Goal: Task Accomplishment & Management: Use online tool/utility

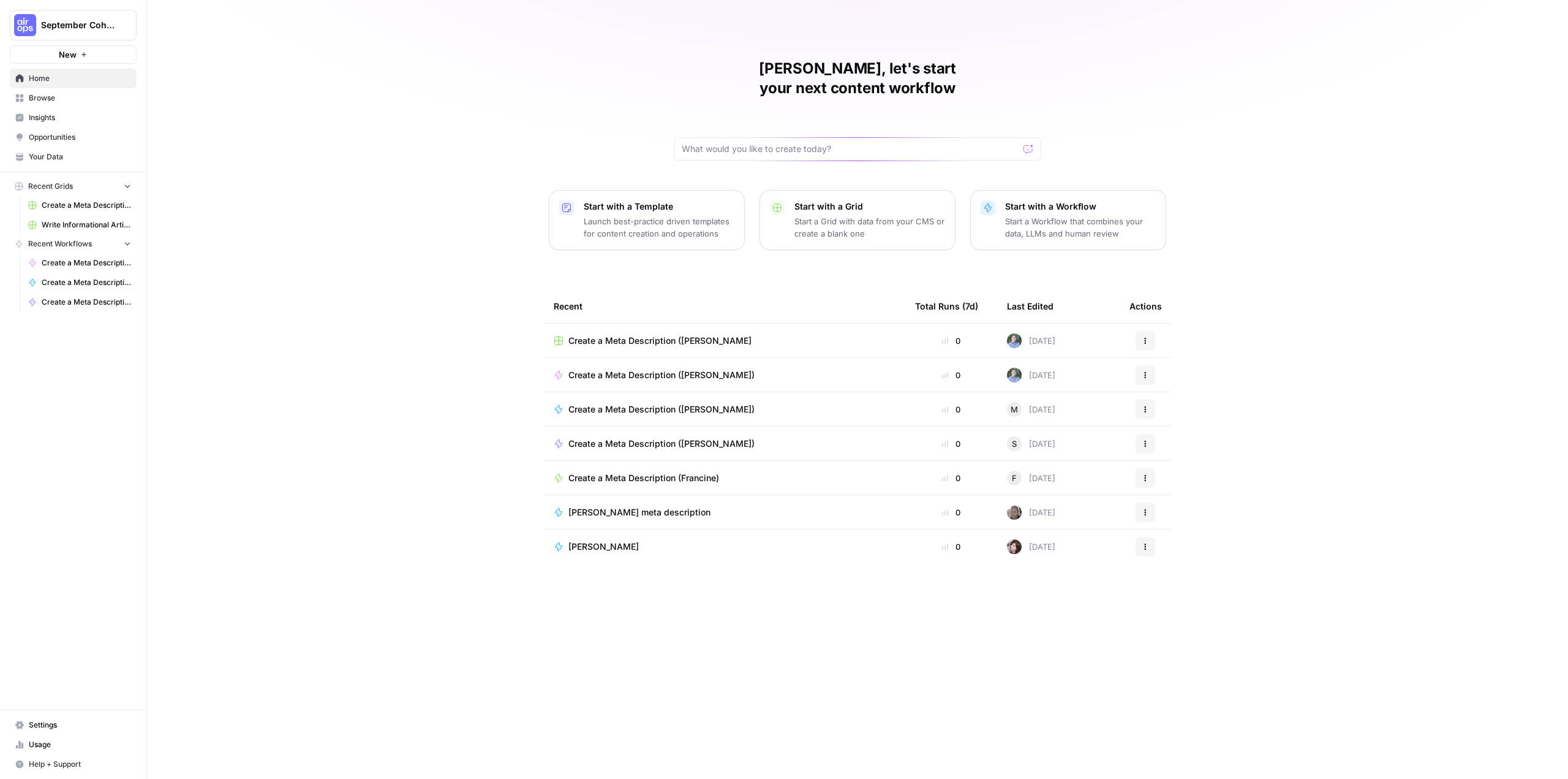
click at [98, 21] on span "September Cohort" at bounding box center [77, 25] width 74 height 12
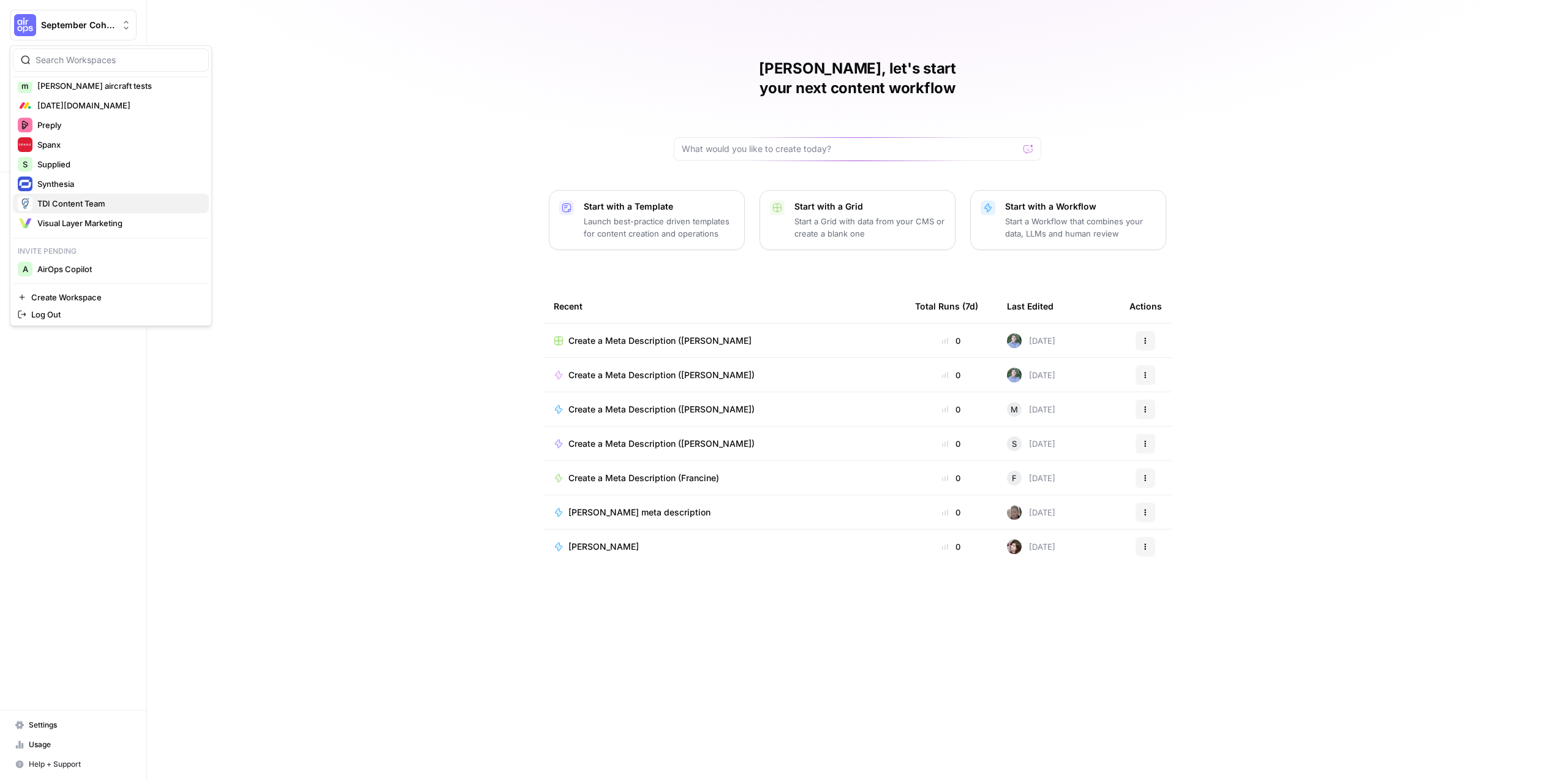
scroll to position [379, 0]
click at [140, 268] on span "AirOps Copilot" at bounding box center [118, 268] width 162 height 12
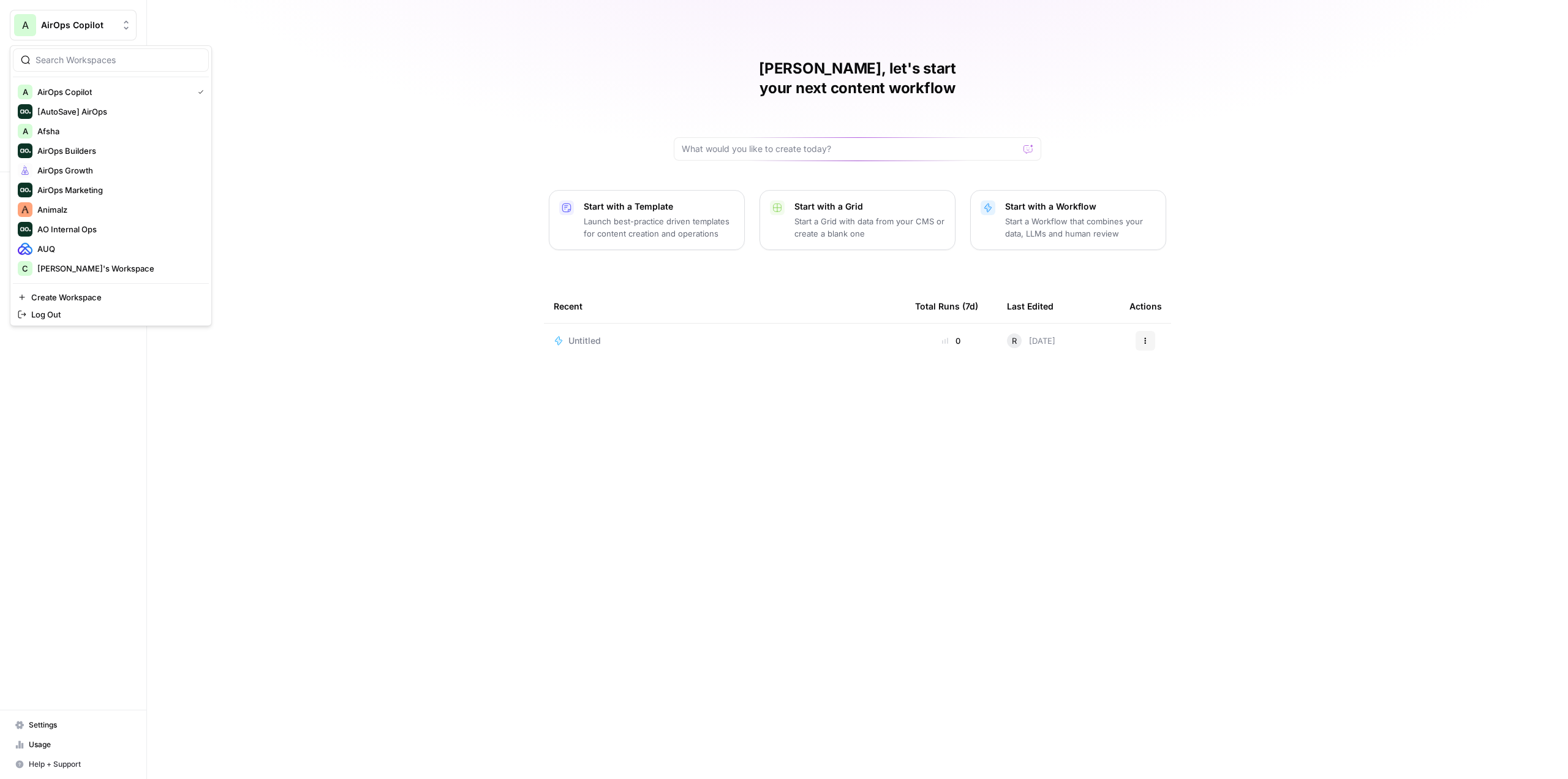
click at [90, 30] on span "AirOps Copilot" at bounding box center [77, 25] width 74 height 12
click at [108, 168] on span "AirOps Growth" at bounding box center [118, 170] width 162 height 12
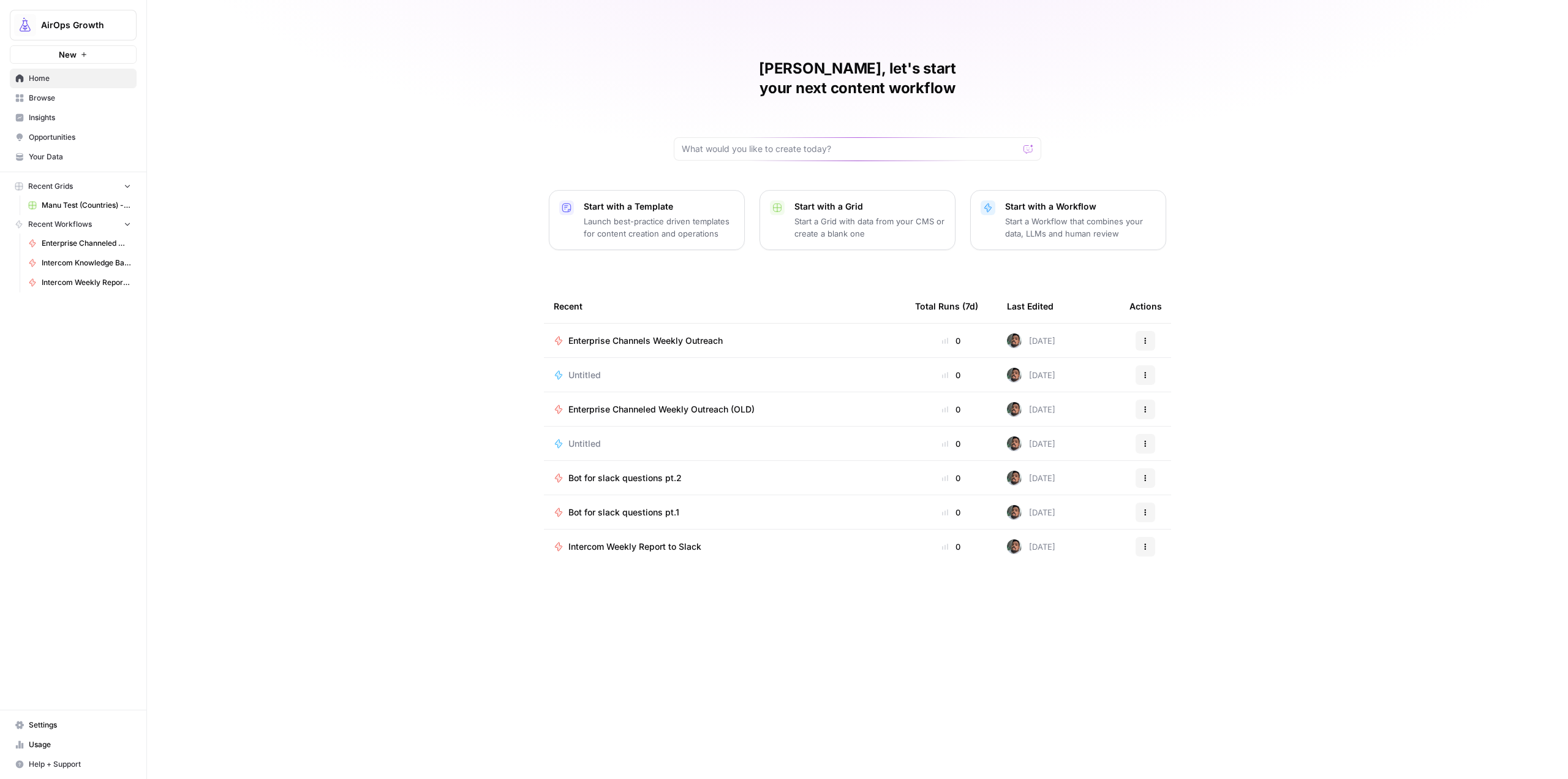
click at [708, 335] on span "Enterprise Channels Weekly Outreach" at bounding box center [646, 340] width 155 height 12
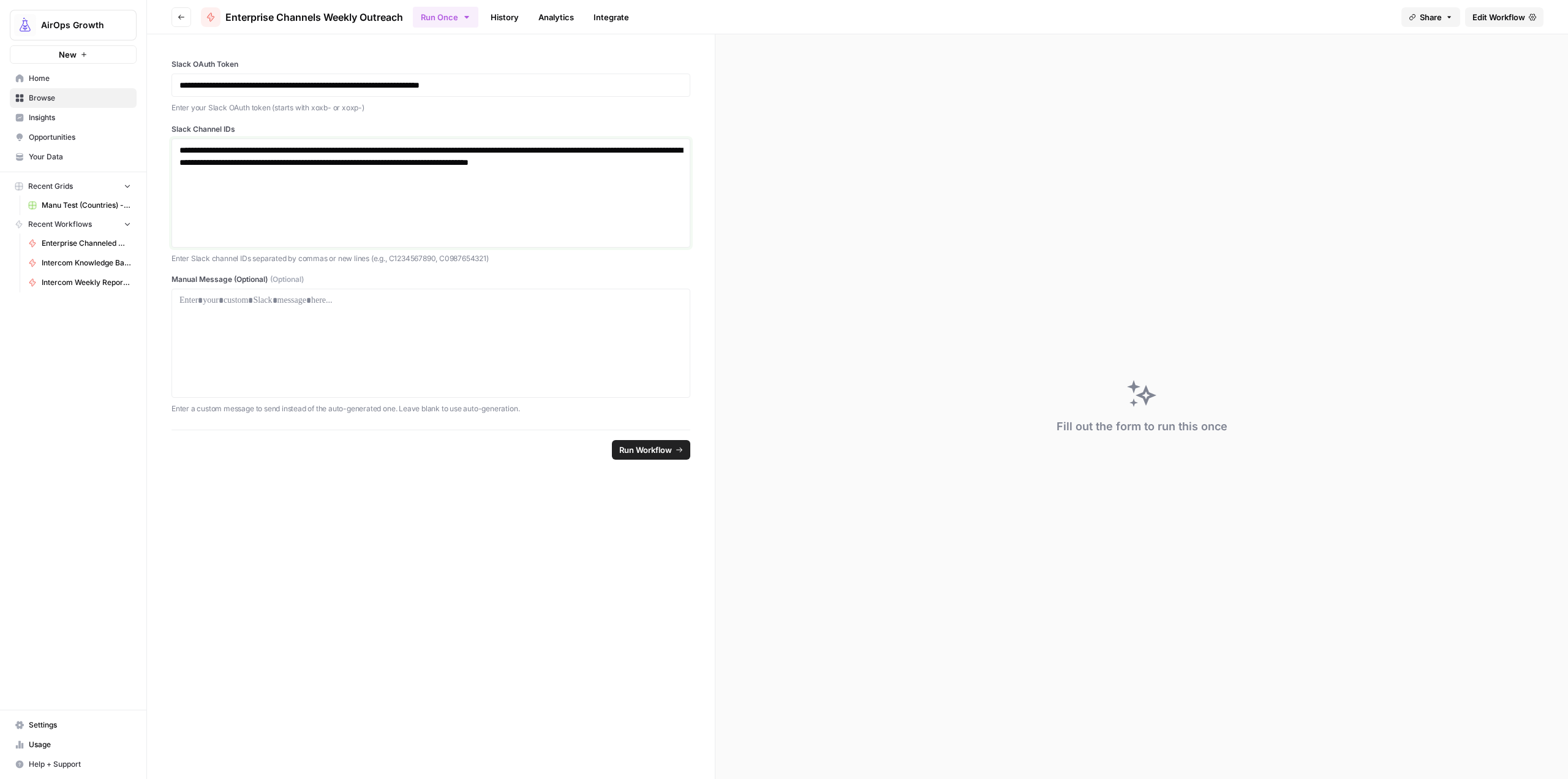
click at [647, 192] on div "**********" at bounding box center [431, 193] width 503 height 98
click at [586, 186] on div "**********" at bounding box center [431, 193] width 503 height 98
click at [1522, 14] on span "Edit Workflow" at bounding box center [1499, 16] width 53 height 12
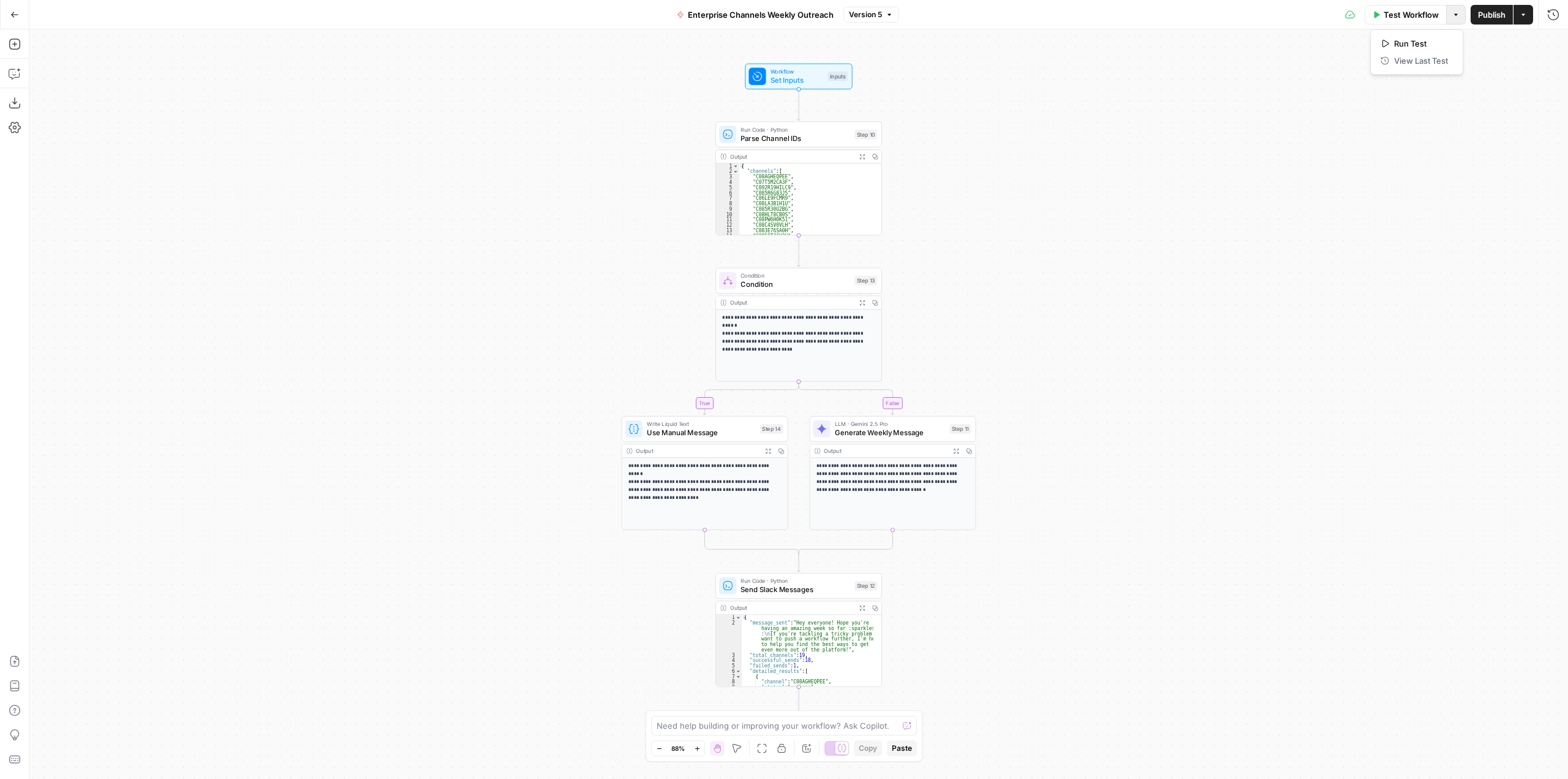
click at [1458, 16] on icon "button" at bounding box center [1456, 14] width 7 height 7
click at [1403, 14] on span "Test Workflow" at bounding box center [1412, 14] width 55 height 12
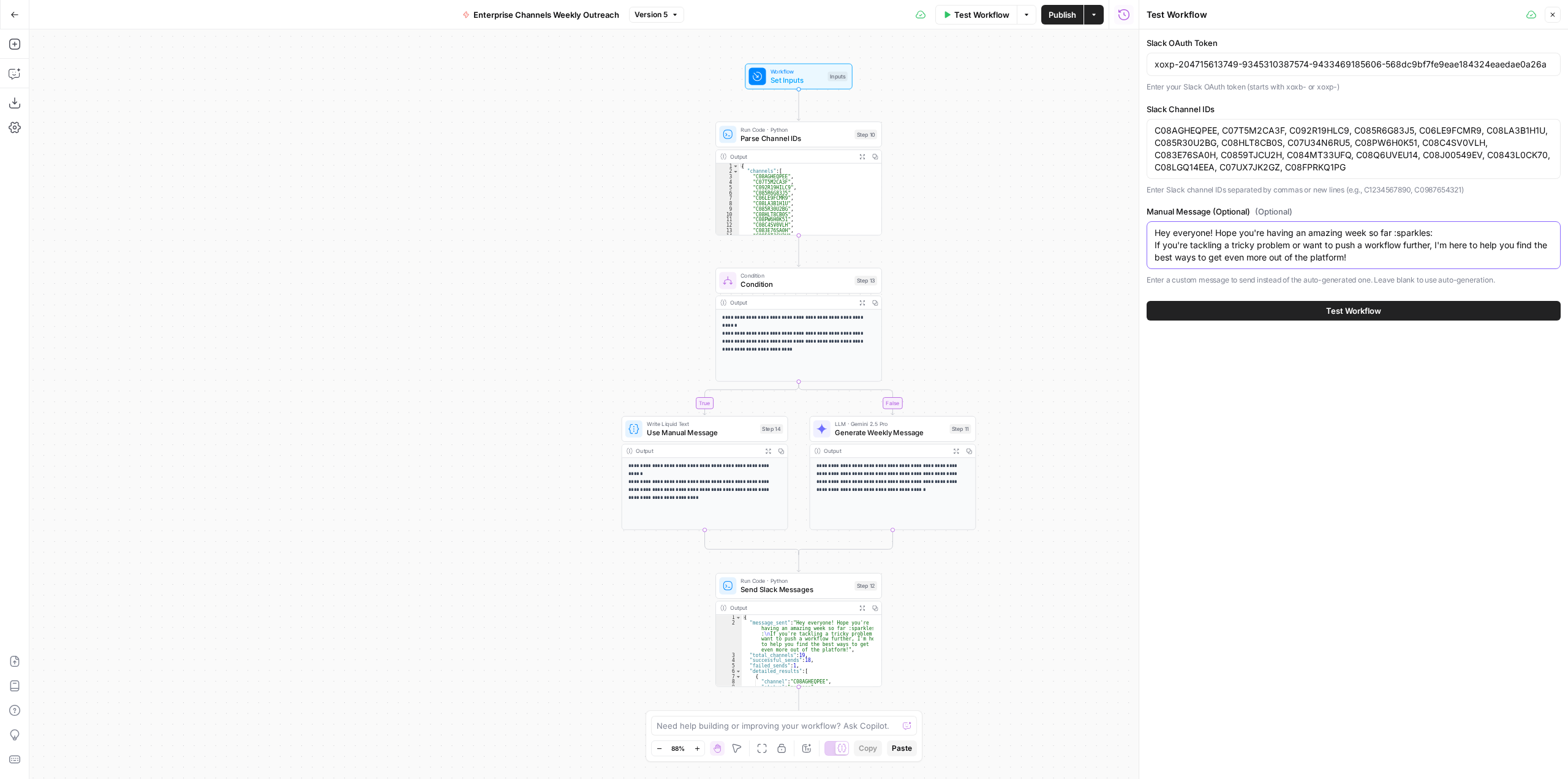
click at [1396, 258] on textarea "Hey everyone! Hope you're having an amazing week so far :sparkles: If you're ta…" at bounding box center [1354, 244] width 398 height 37
click at [1559, 19] on button "Close" at bounding box center [1553, 14] width 16 height 16
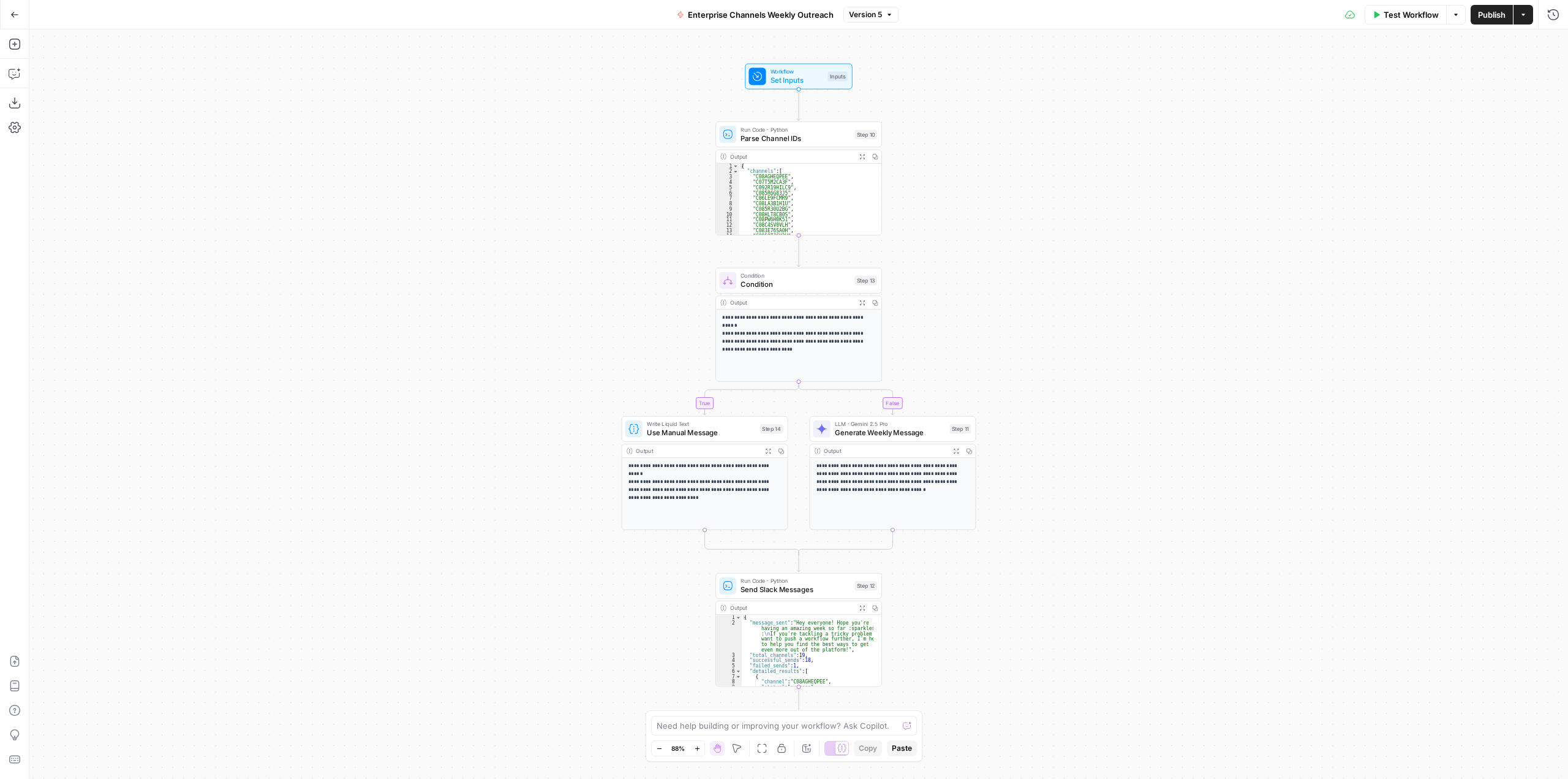
click at [807, 90] on div "true false Workflow Set Inputs Inputs Run Code · Python Parse Channel IDs Step …" at bounding box center [799, 404] width 1539 height 750
click at [817, 75] on span "Set Inputs" at bounding box center [797, 80] width 53 height 11
click at [1516, 129] on span "edit field" at bounding box center [1513, 125] width 27 height 10
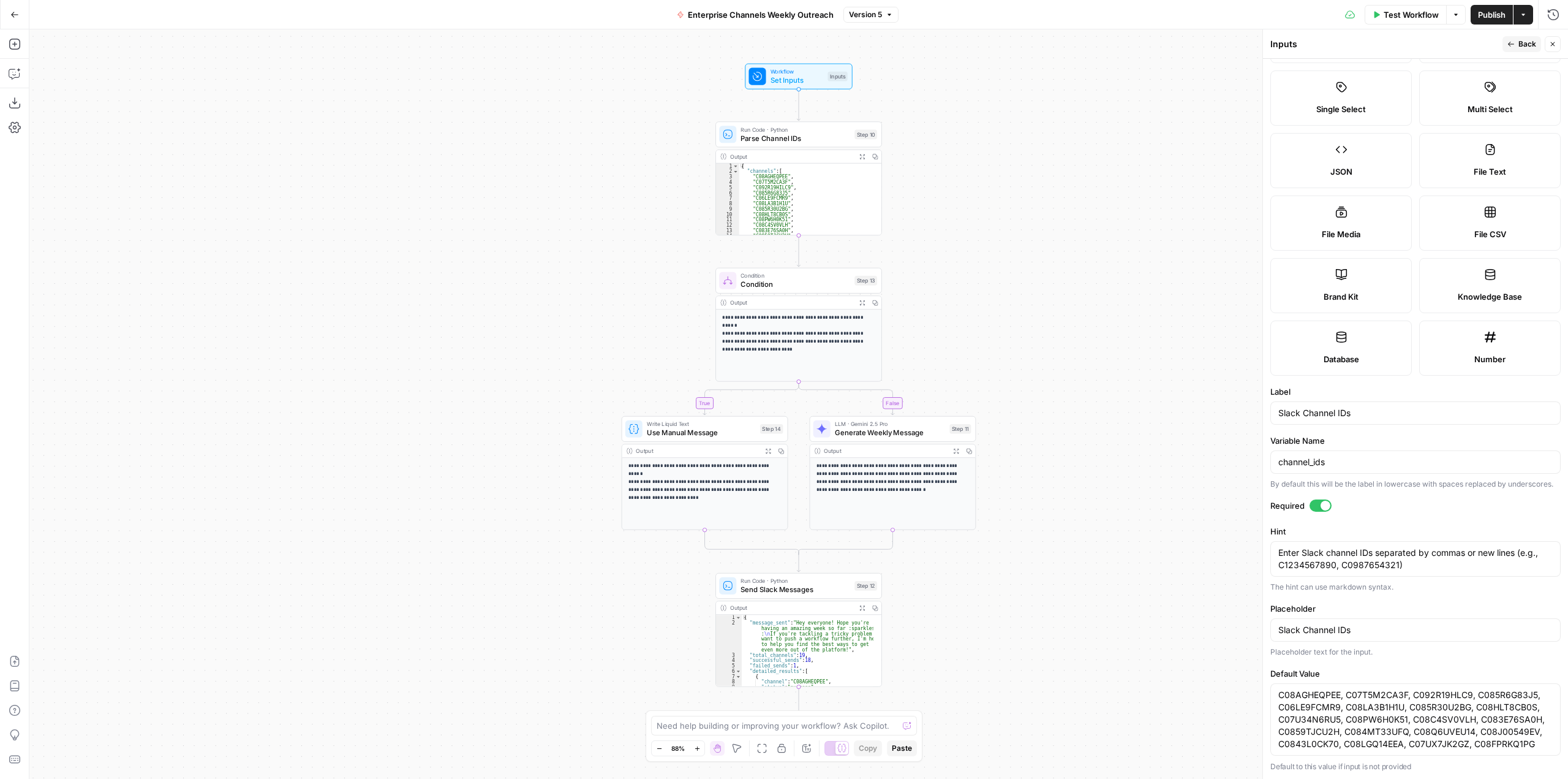
scroll to position [87, 0]
click at [1501, 739] on textarea "C08AGHEQPEE, C07T5M2CA3F, C092R19HLC9, C085R6G83J5, C06LE9FCMR9, C08LA3B1H1U, C…" at bounding box center [1415, 719] width 274 height 62
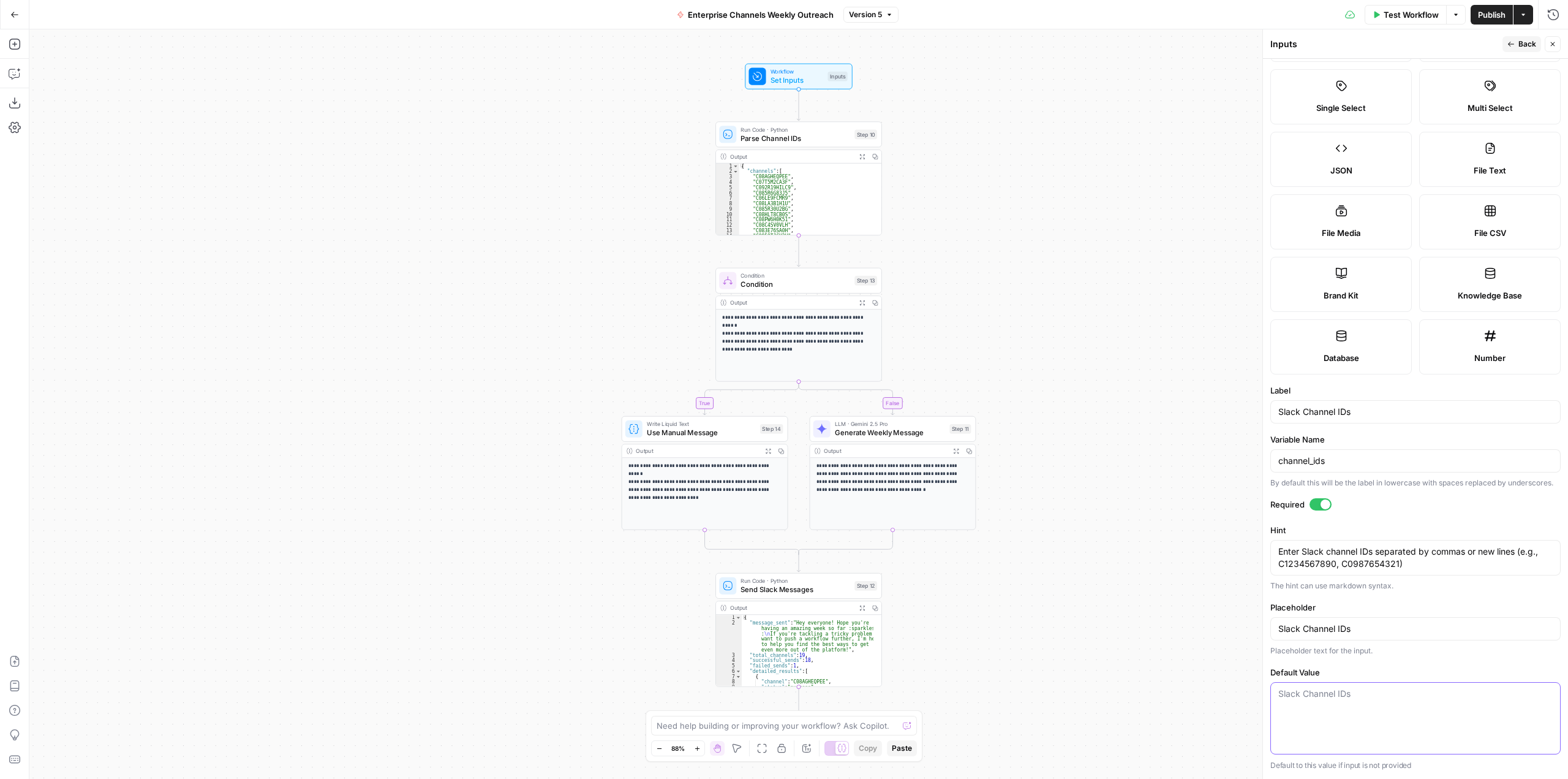
scroll to position [62, 0]
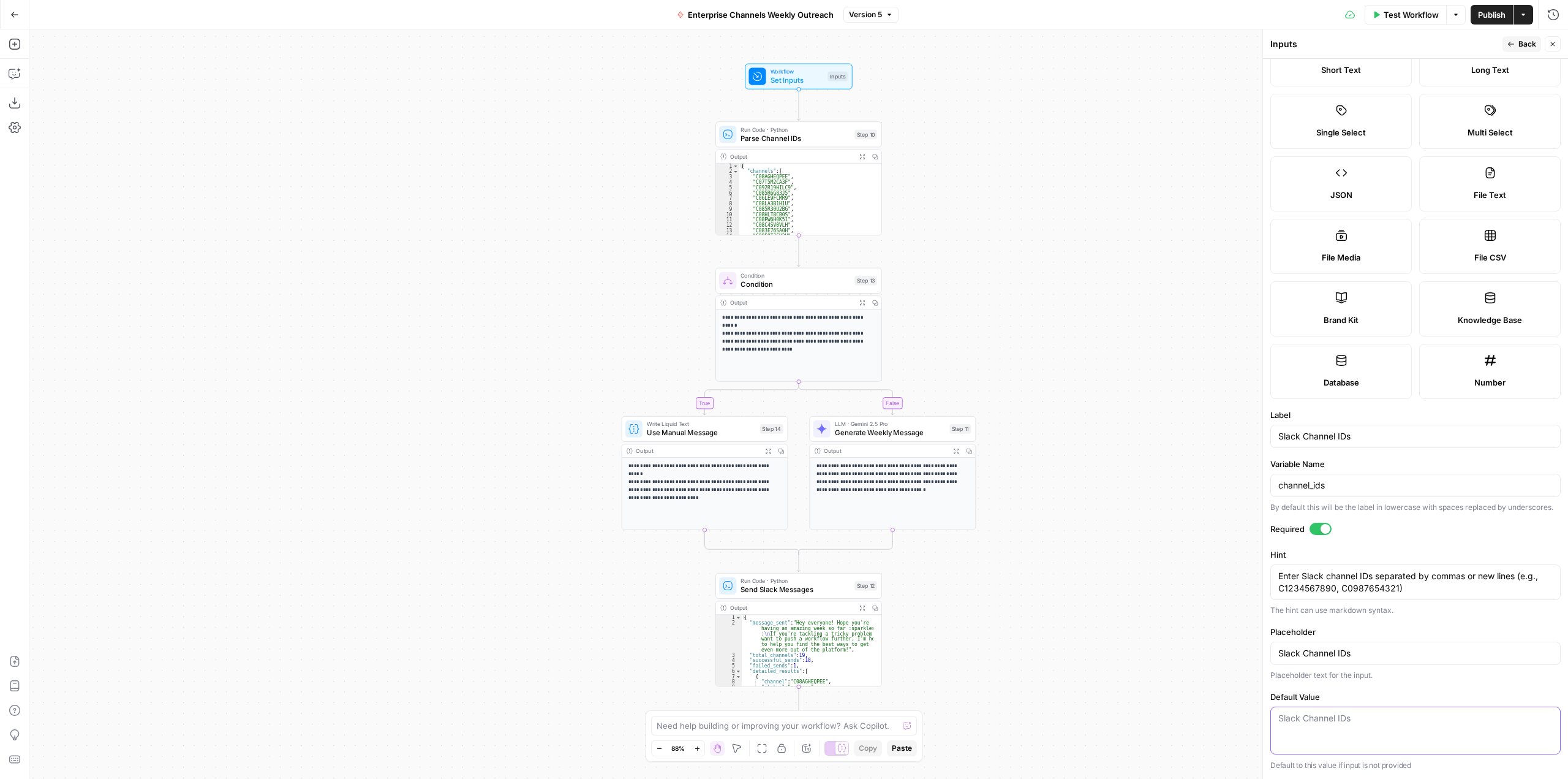
paste textarea "C08AGHEQPEE"
paste textarea "C07T5M2CA3F"
paste textarea "C092R19HLC9"
click at [1507, 722] on textarea "C08AGHEQPEE, C07T5M2CA3F, C092R19HLC9," at bounding box center [1415, 718] width 274 height 12
paste textarea "C085R6G83J5, C06LE9FCMR9, C08LA3B1H1U, C085R30U2BG, C08HLT8CB0S, C07U34N6RU5, C…"
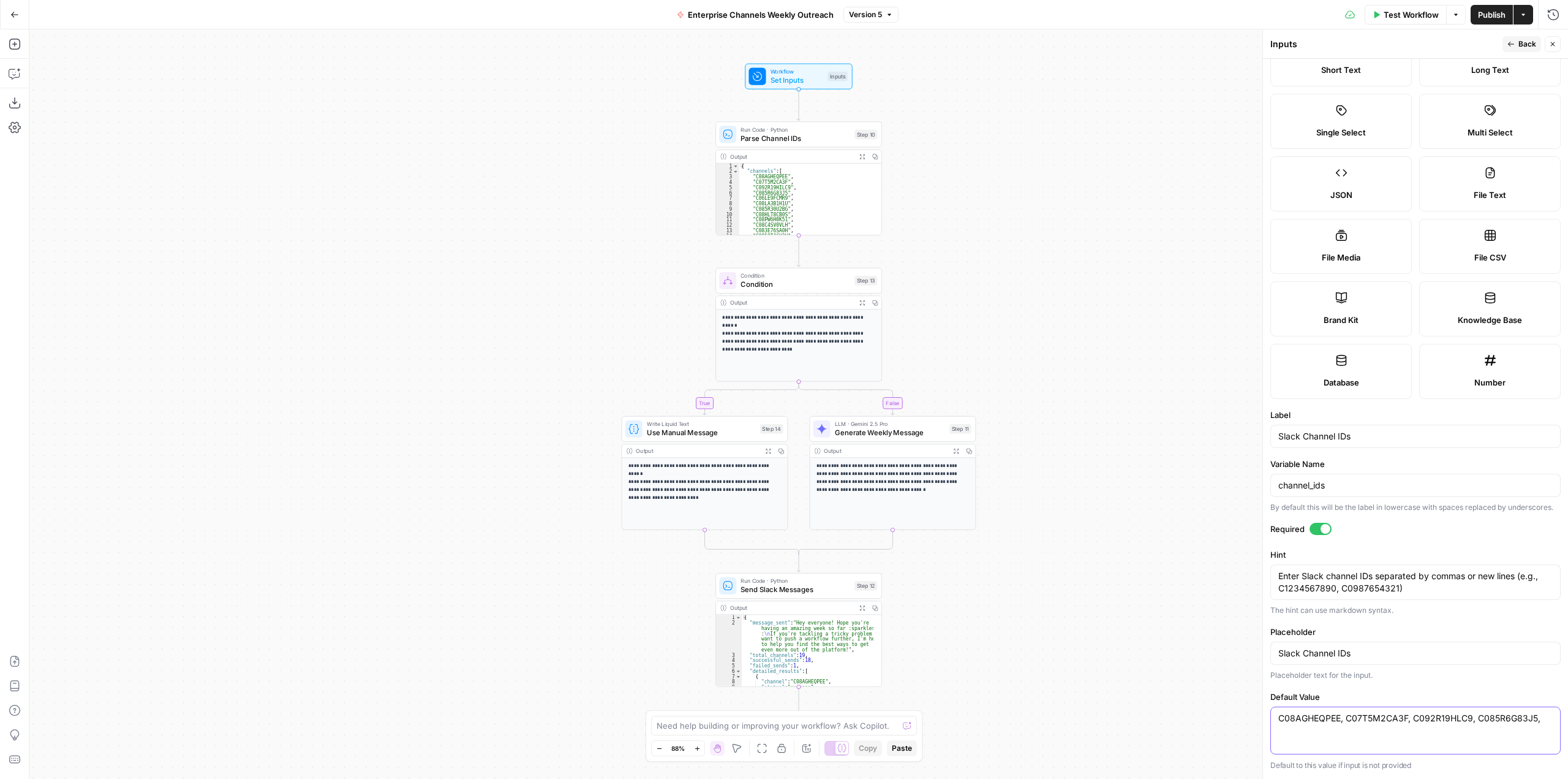
scroll to position [87, 0]
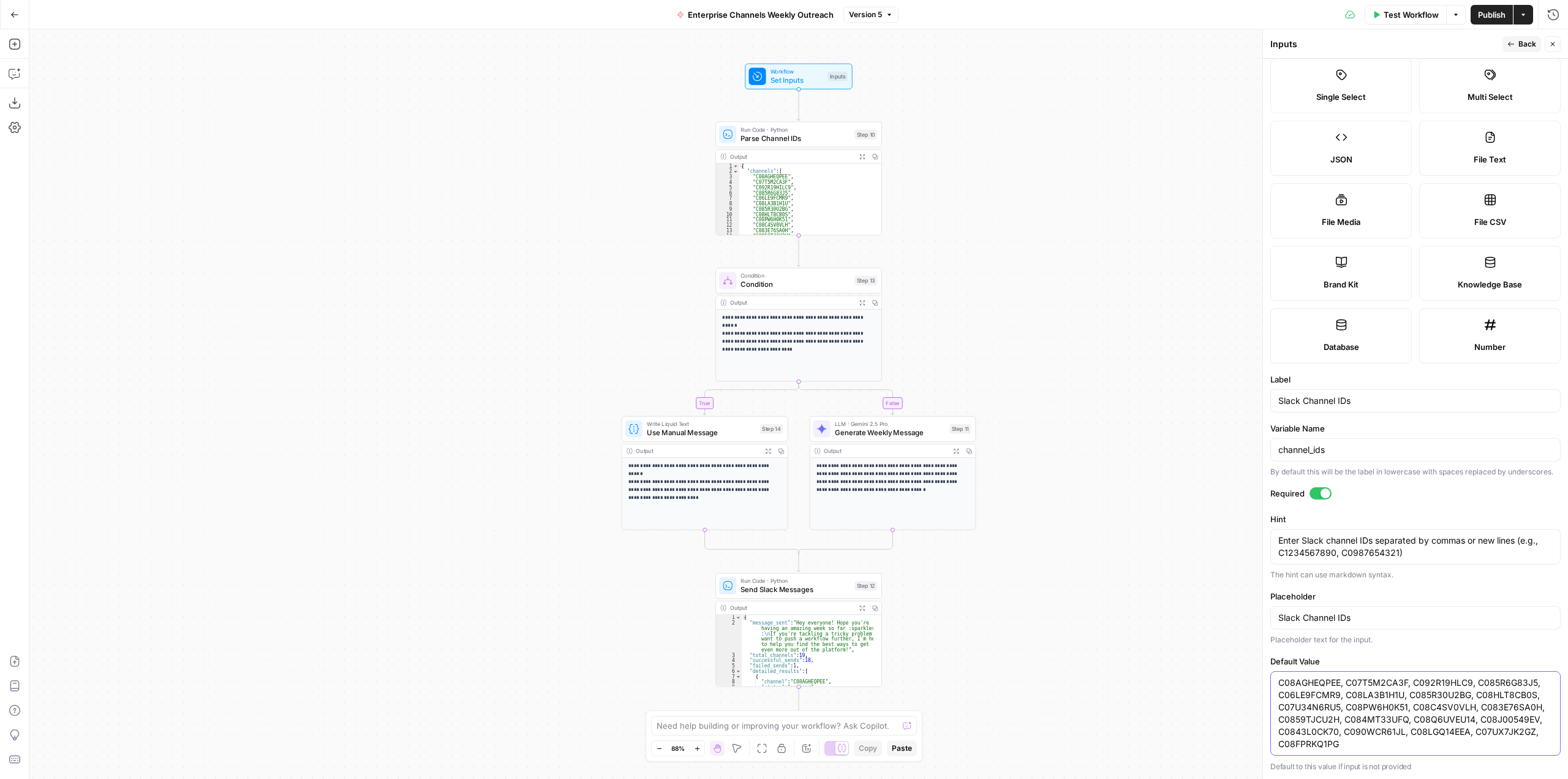
type textarea "C08AGHEQPEE, C07T5M2CA3F, C092R19HLC9, C085R6G83J5, C06LE9FCMR9, C08LA3B1H1U, C…"
click at [1491, 15] on span "Publish" at bounding box center [1492, 14] width 27 height 12
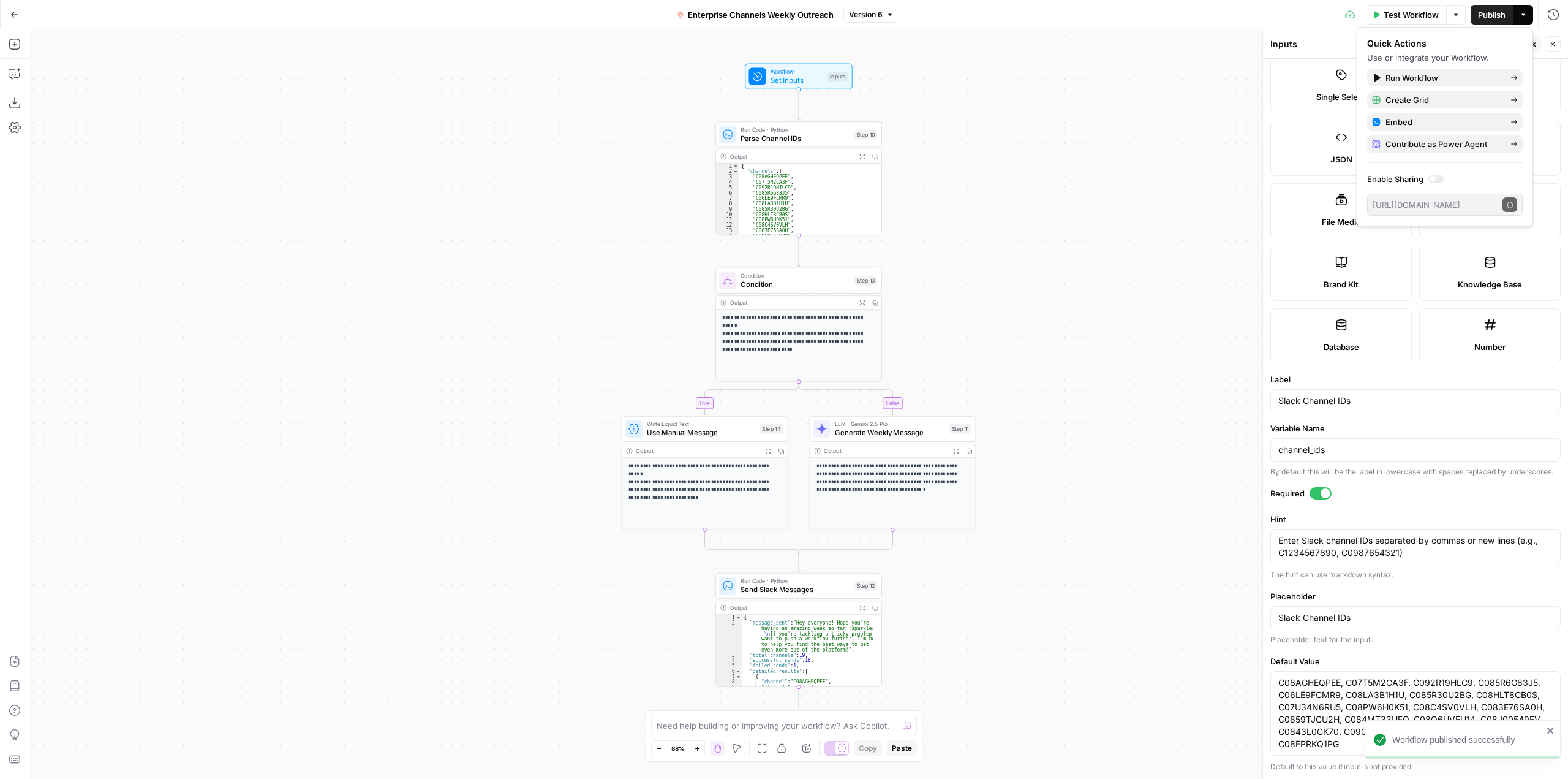
click at [1324, 45] on div "Inputs" at bounding box center [1385, 44] width 229 height 12
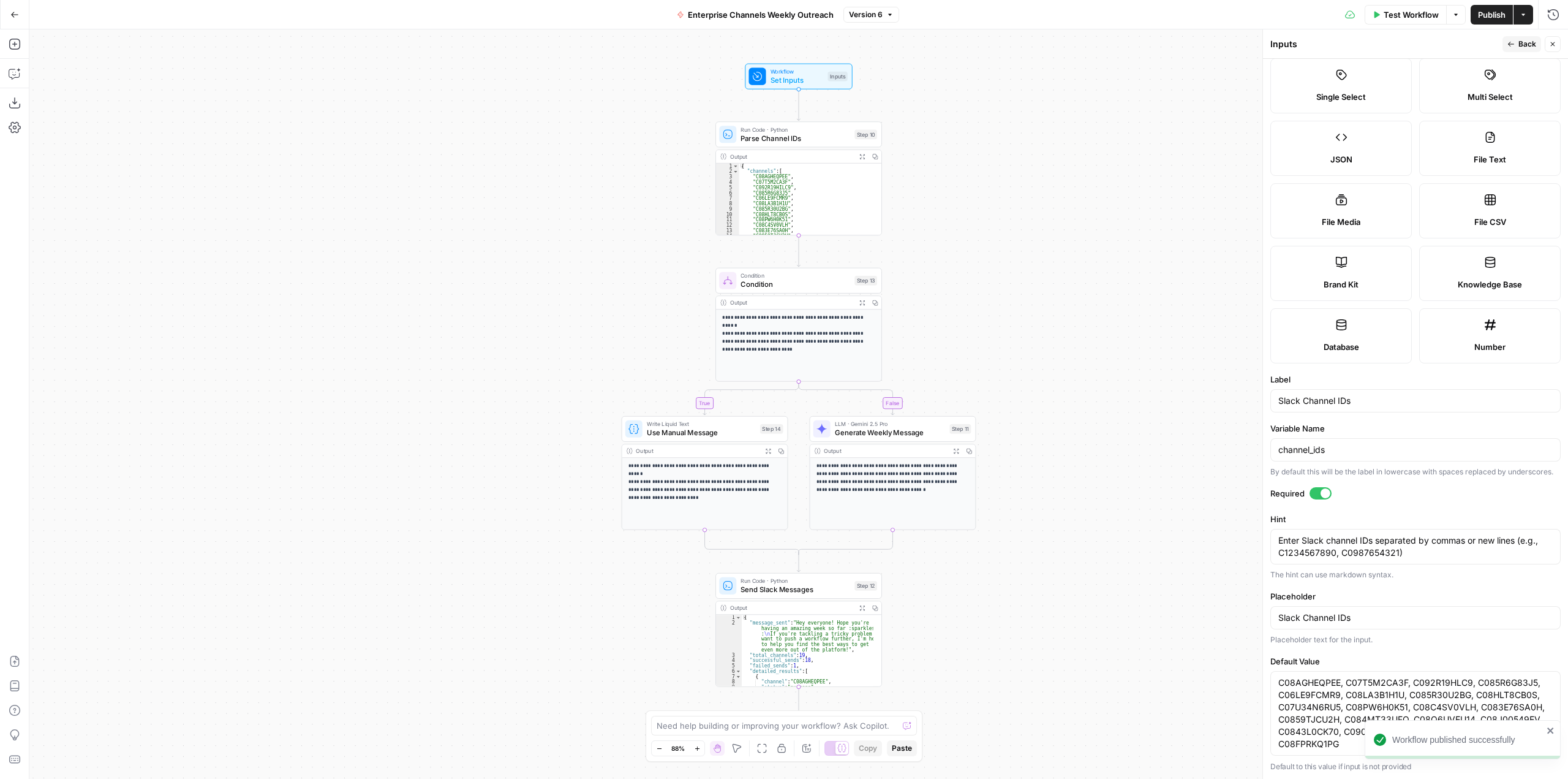
click at [1509, 51] on button "Back" at bounding box center [1522, 44] width 39 height 16
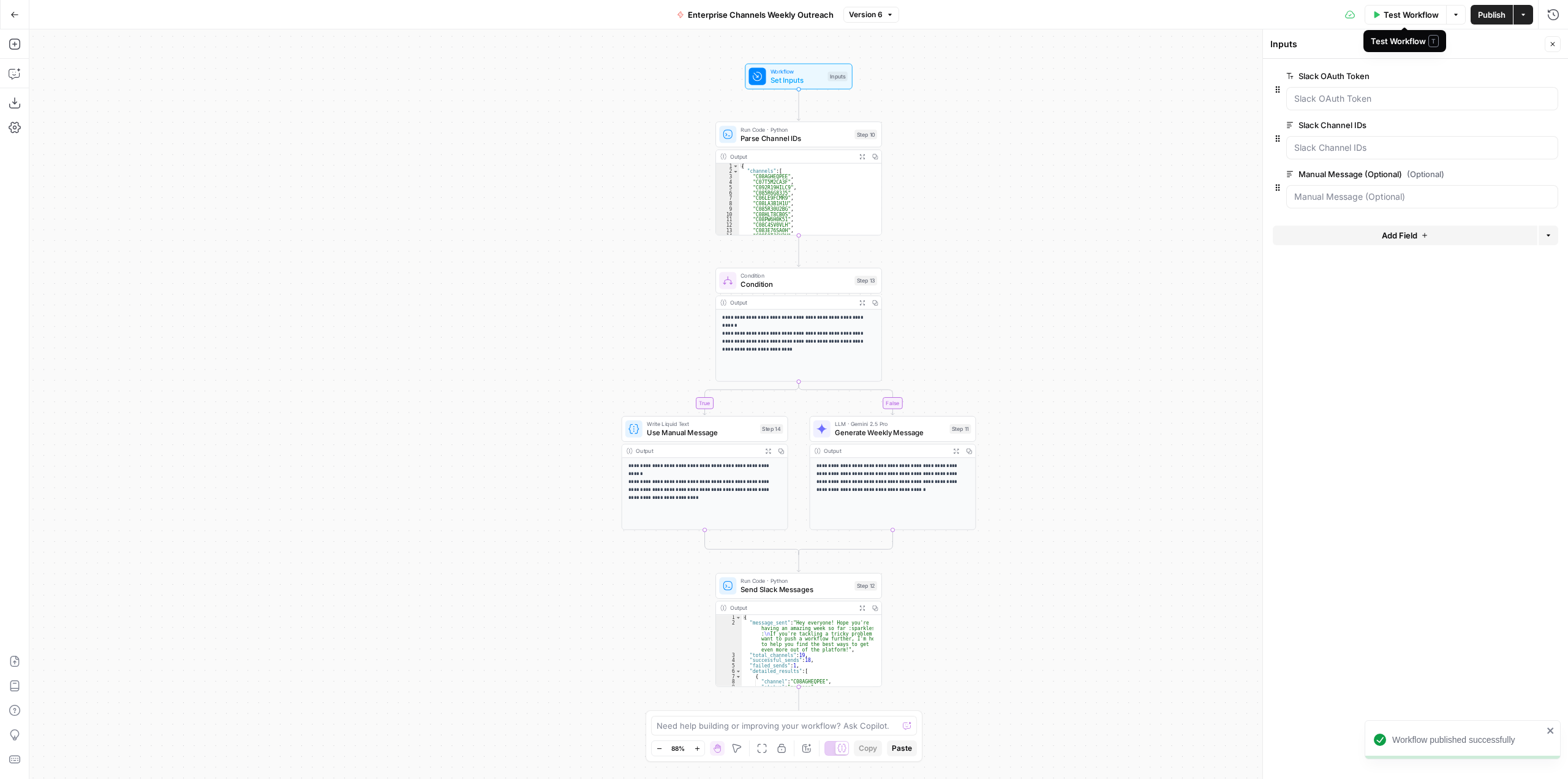
click at [1400, 15] on span "Test Workflow" at bounding box center [1411, 14] width 55 height 12
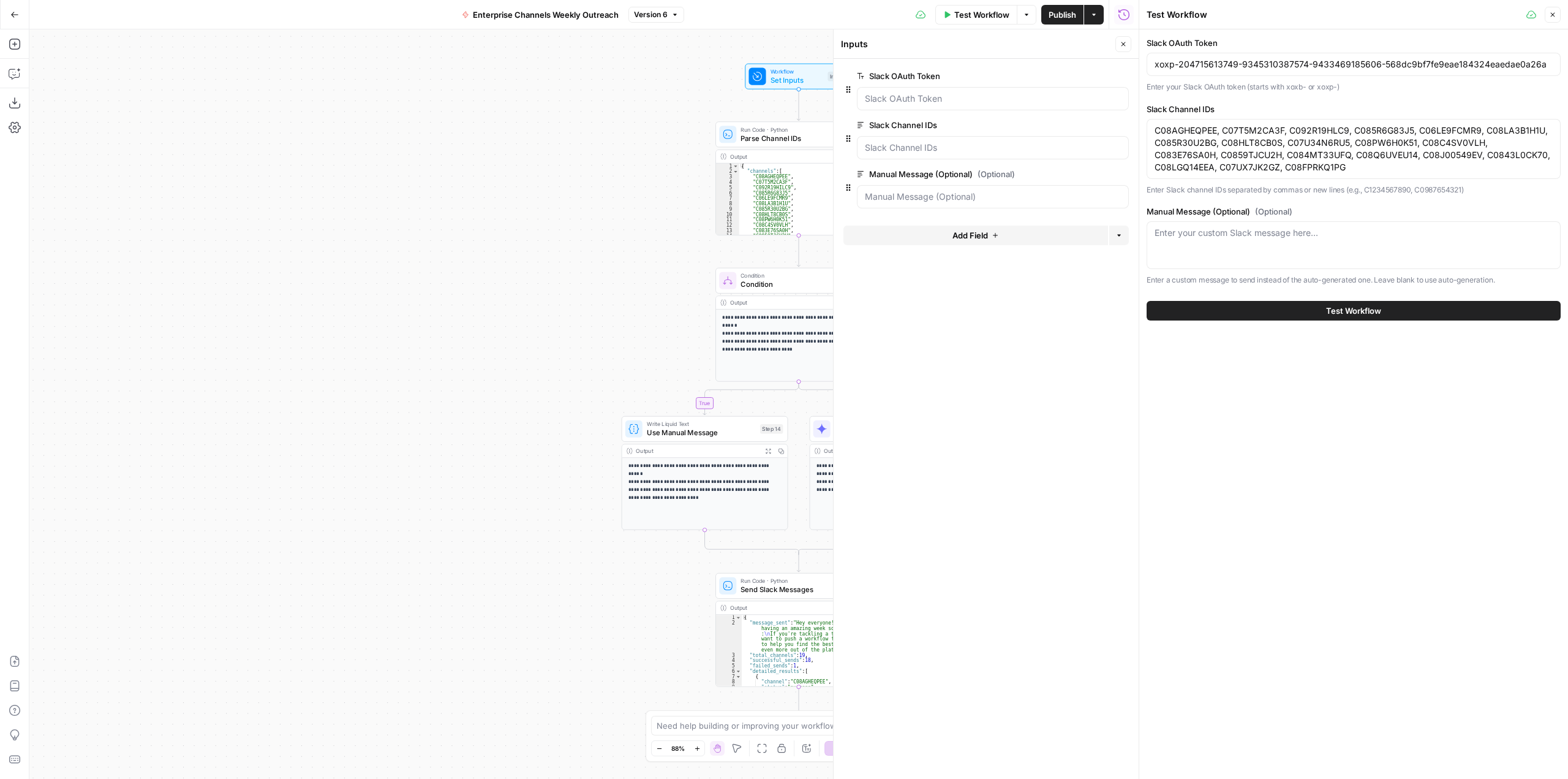
click at [1559, 16] on button "Close" at bounding box center [1553, 14] width 16 height 16
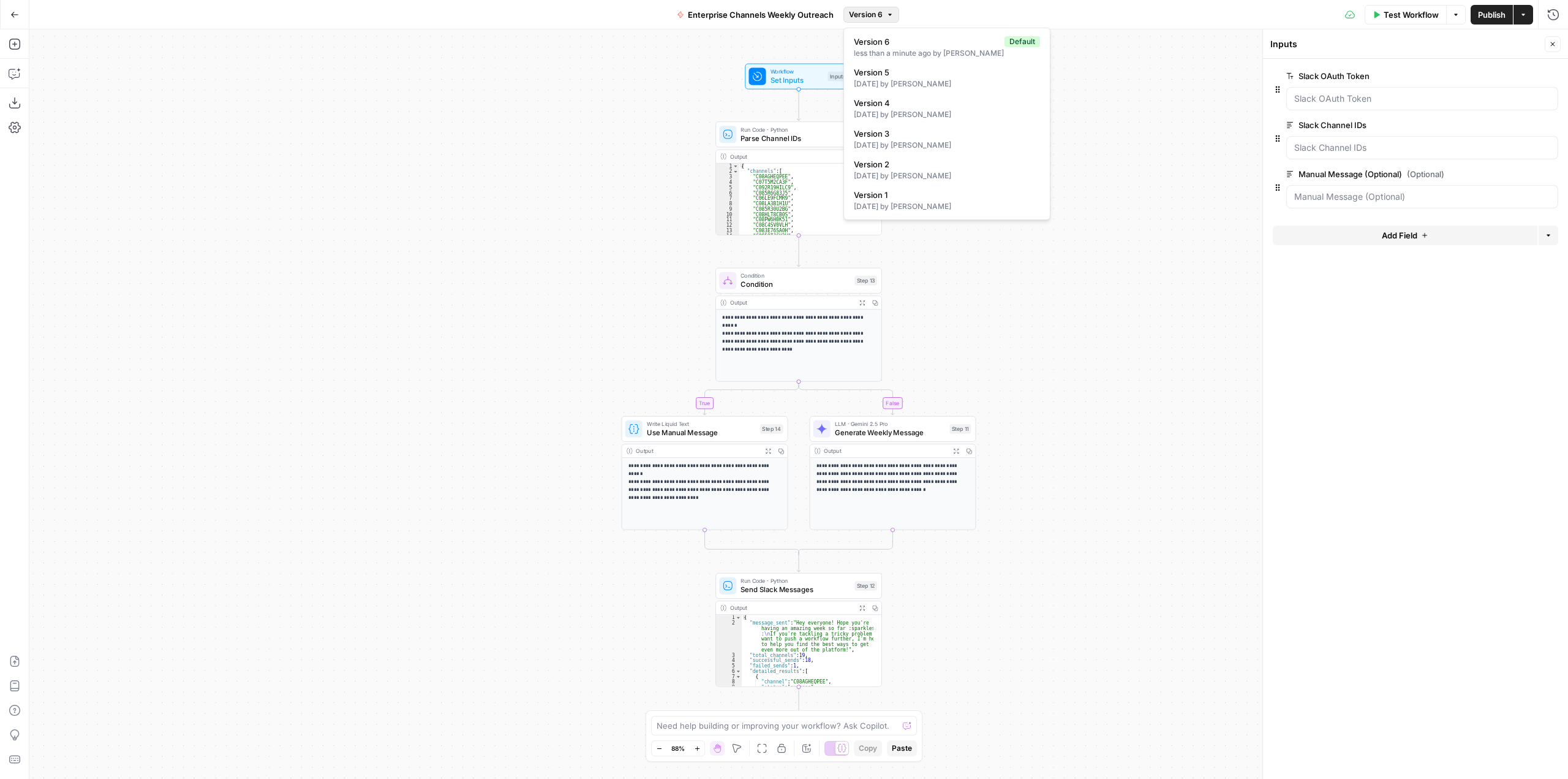
click at [886, 21] on button "Version 6" at bounding box center [872, 14] width 56 height 16
click at [1172, 66] on div "true false Workflow Set Inputs Inputs Run Code · Python Parse Channel IDs Step …" at bounding box center [799, 404] width 1539 height 750
click at [1457, 15] on icon "button" at bounding box center [1456, 14] width 7 height 7
click at [1526, 16] on icon "button" at bounding box center [1524, 14] width 7 height 7
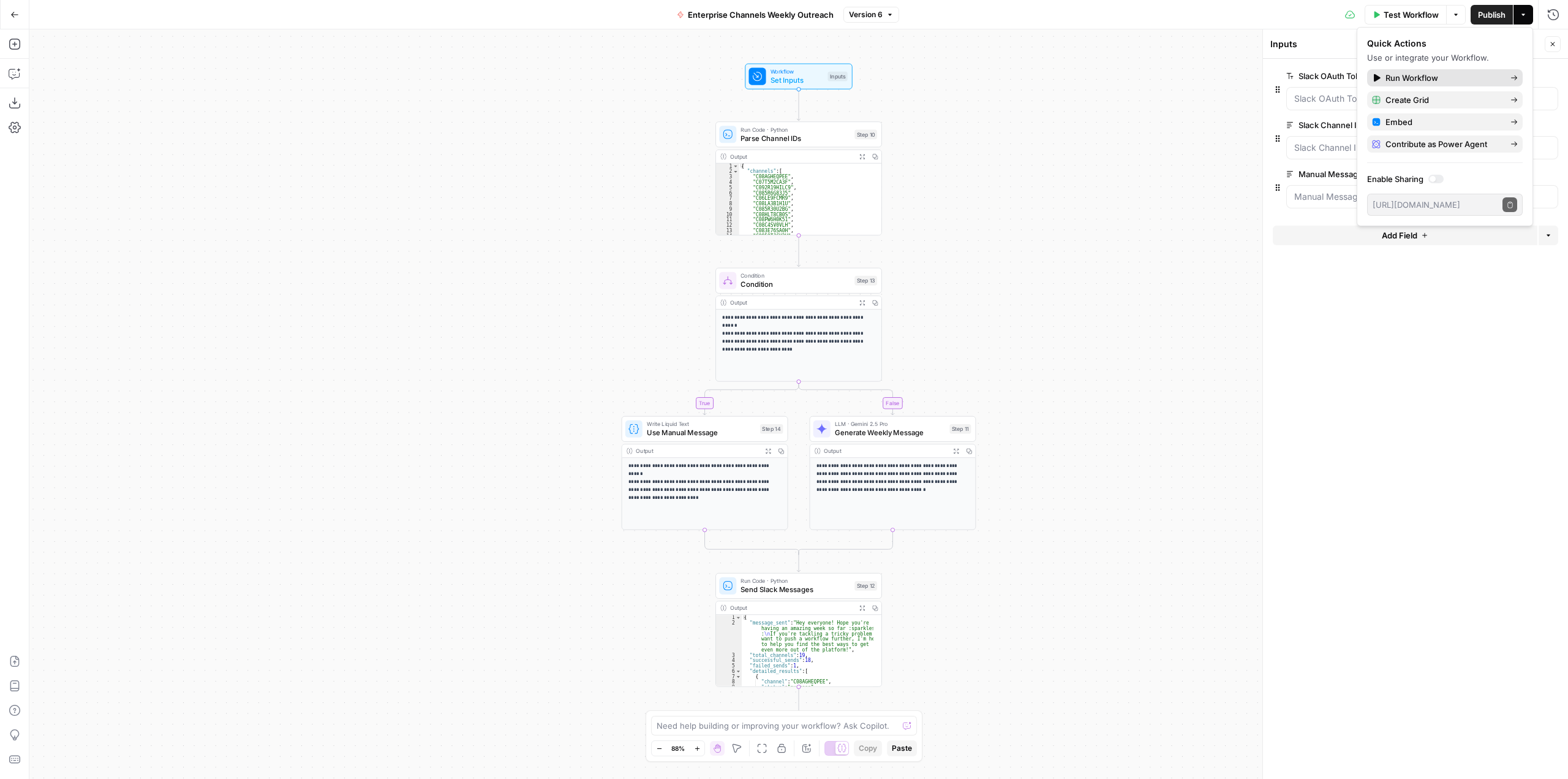
click at [1466, 75] on span "Run Workflow" at bounding box center [1443, 77] width 115 height 12
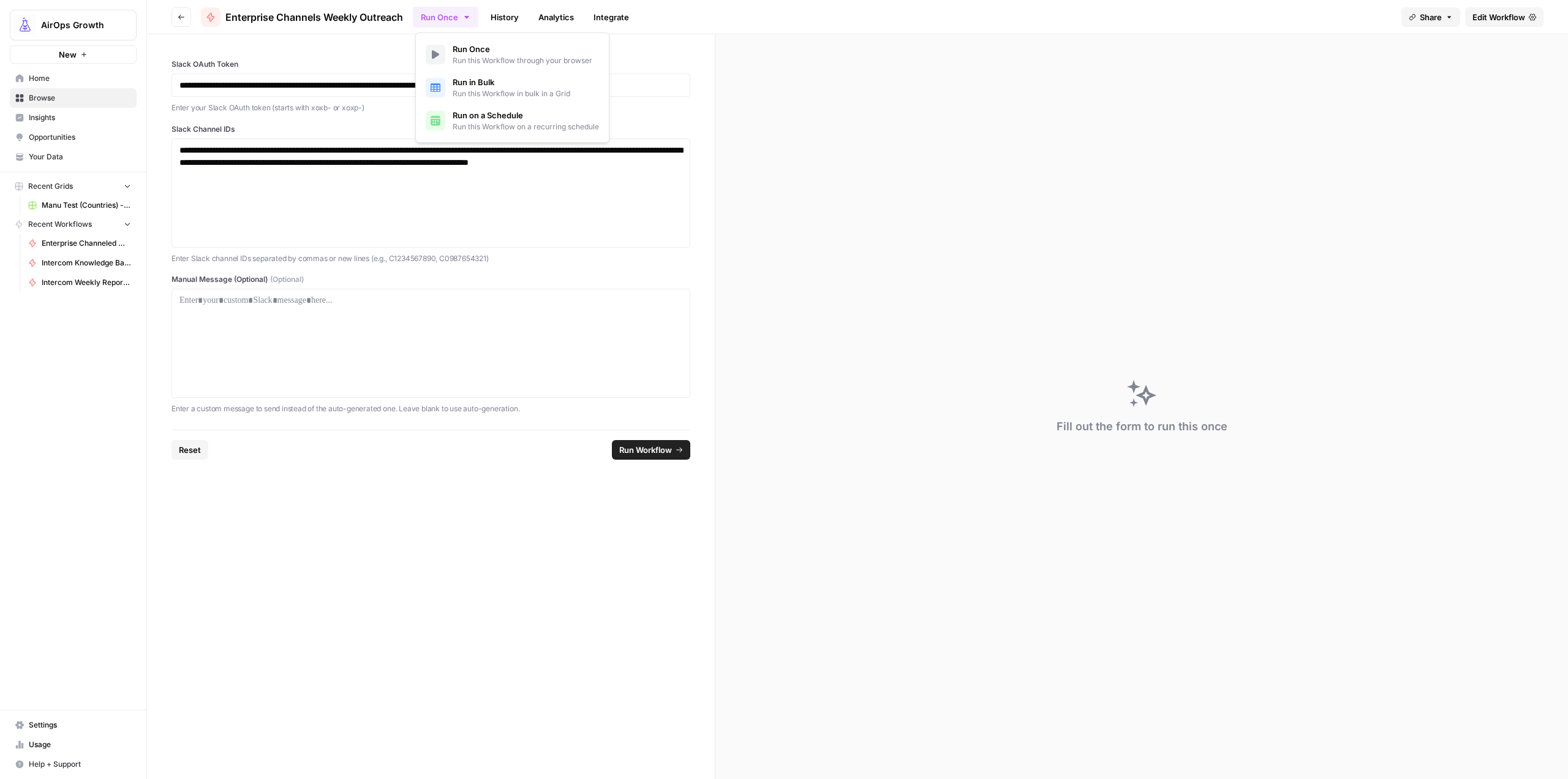
click at [444, 18] on button "Run Once" at bounding box center [446, 16] width 66 height 21
click at [572, 123] on span "Run this Workflow on a recurring schedule" at bounding box center [526, 126] width 146 height 11
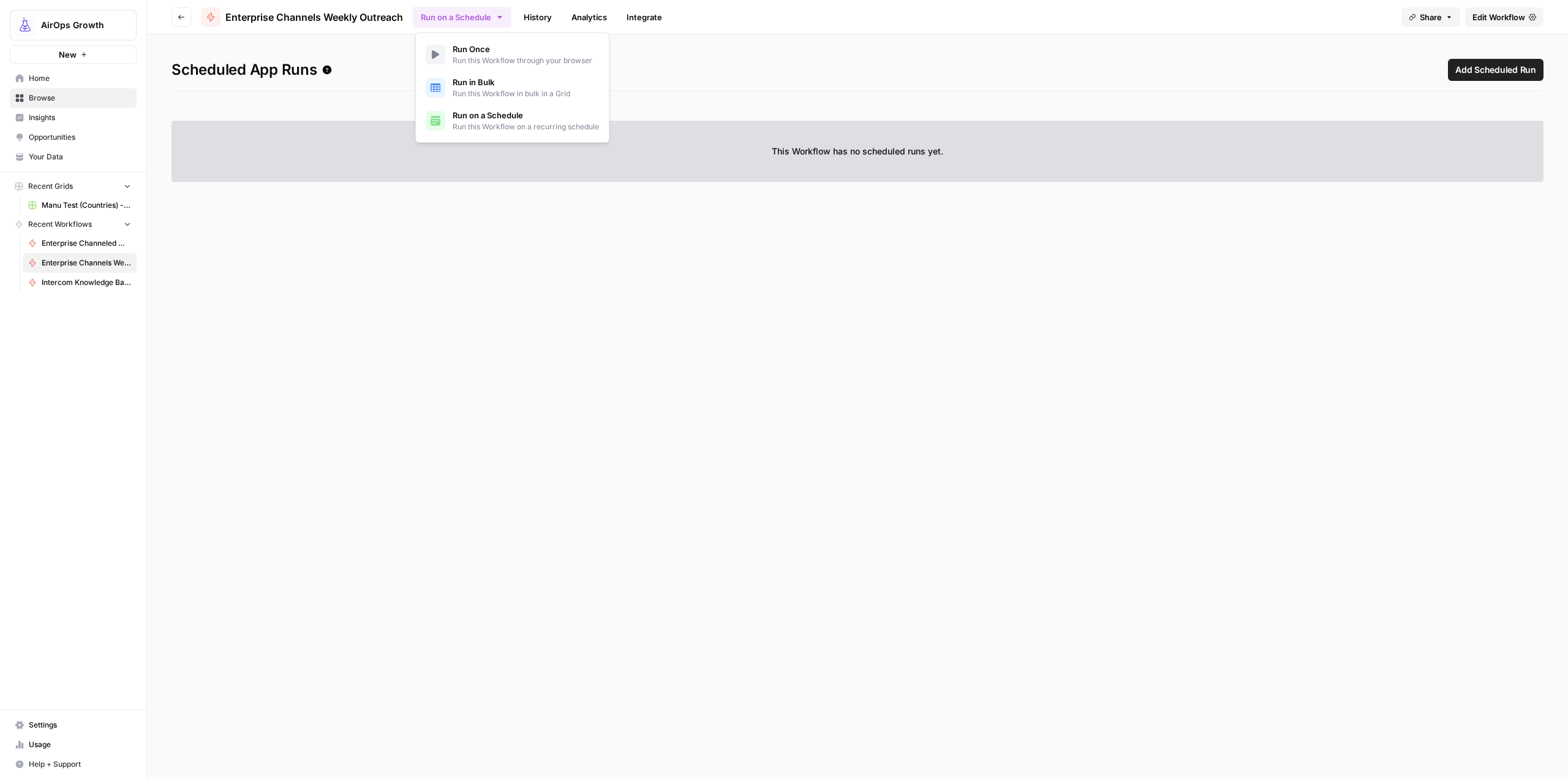
click at [1485, 75] on span "Add Scheduled Run" at bounding box center [1496, 70] width 81 height 12
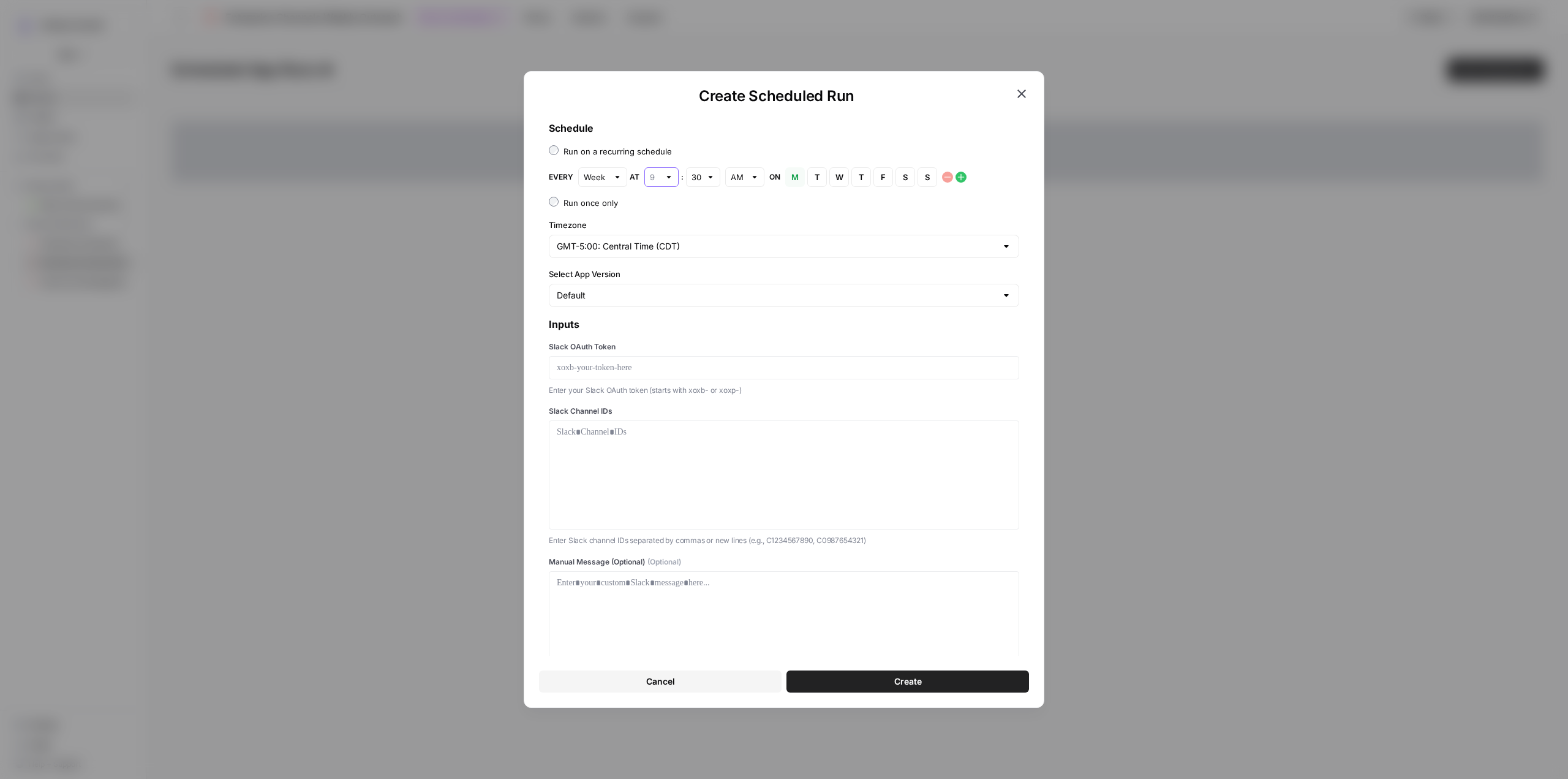
click at [658, 177] on input "text" at bounding box center [655, 177] width 10 height 12
click at [666, 358] on div "10" at bounding box center [660, 360] width 14 height 12
type input "10"
click at [700, 172] on input "text" at bounding box center [697, 177] width 10 height 12
click at [701, 204] on span "00" at bounding box center [701, 206] width 9 height 12
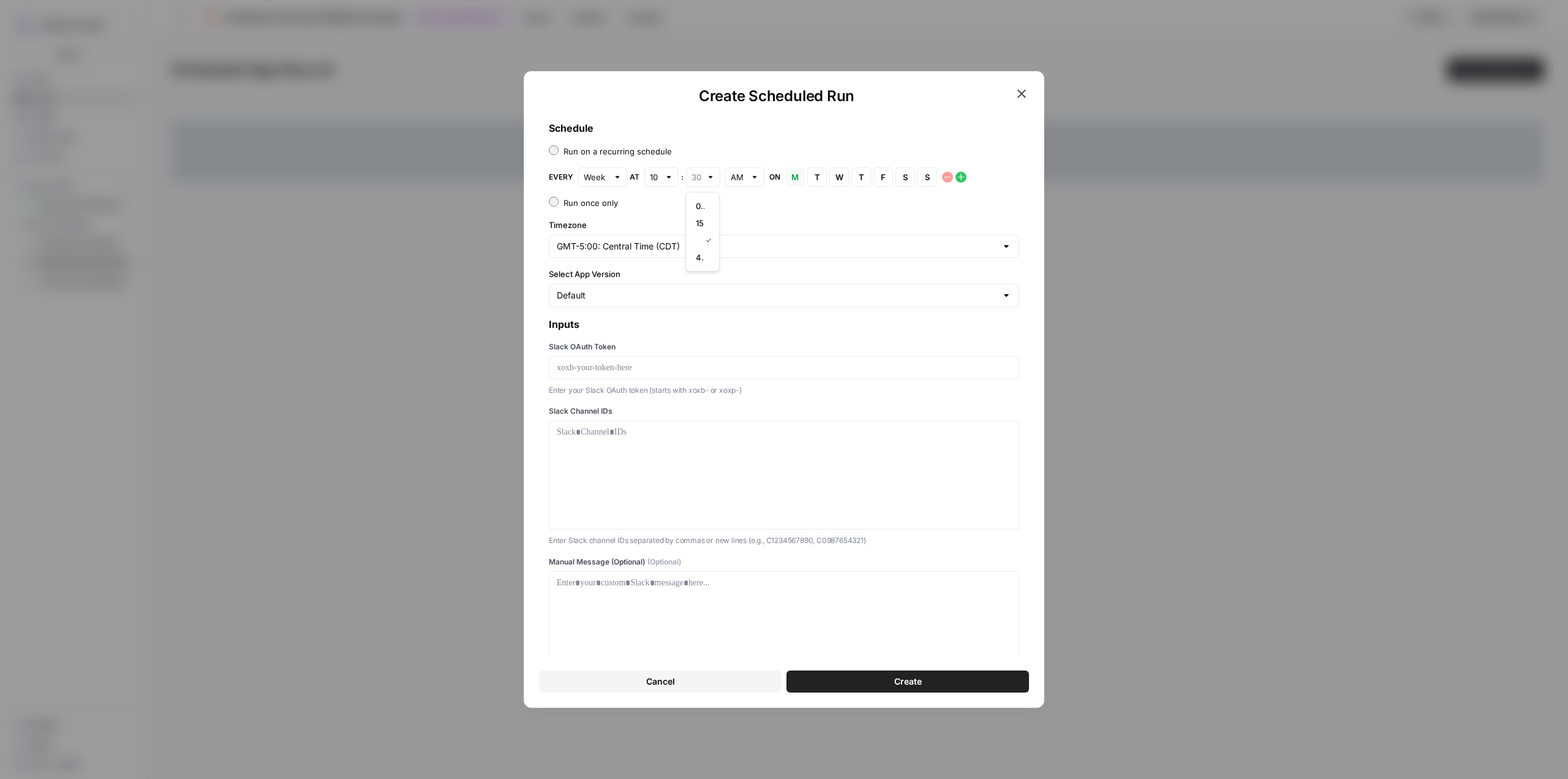
type input "00"
click at [700, 170] on div "00" at bounding box center [703, 176] width 34 height 19
type input "00"
click at [665, 176] on div at bounding box center [669, 177] width 9 height 12
type input "10"
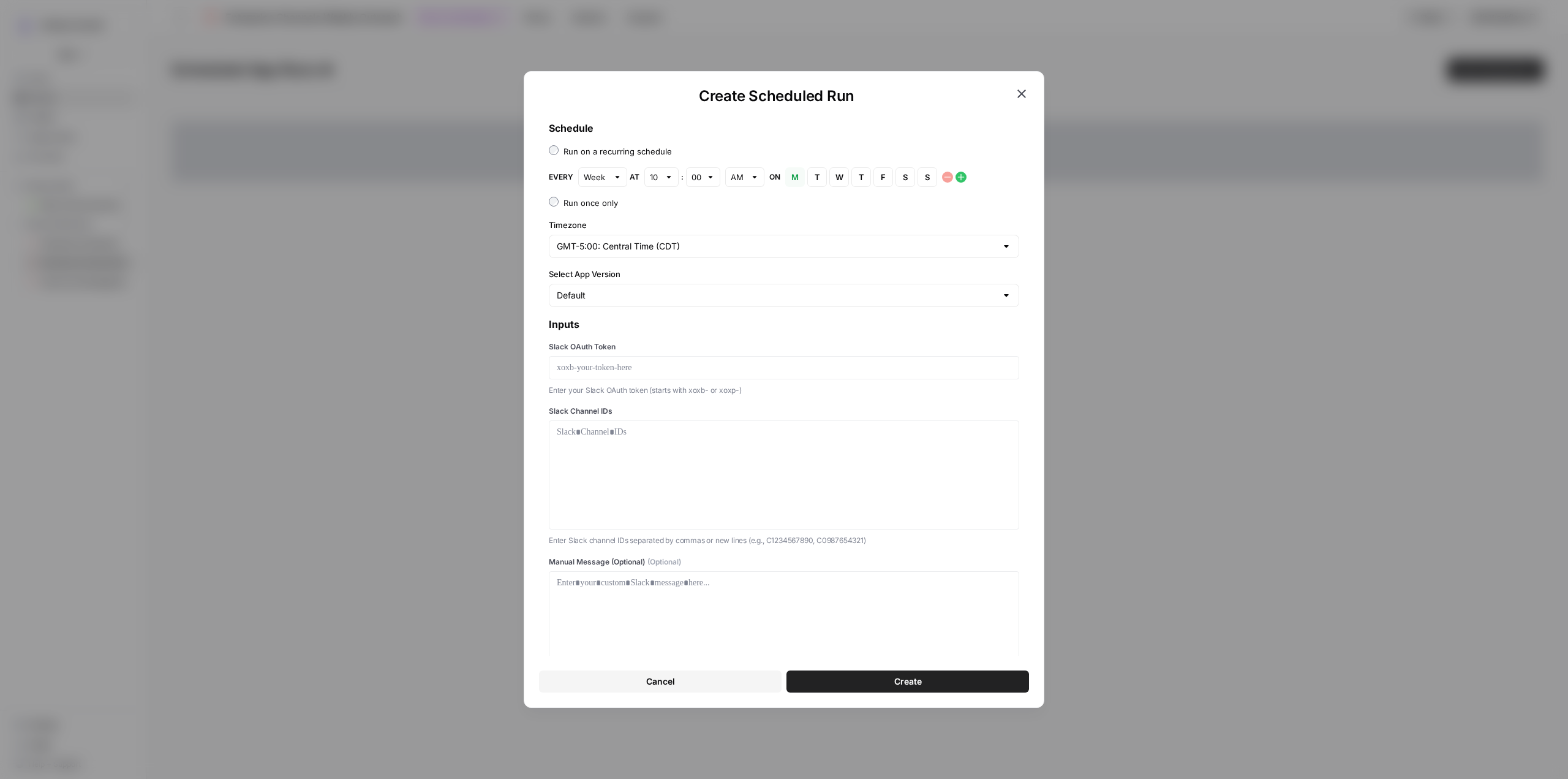
click at [751, 180] on div at bounding box center [755, 177] width 9 height 12
type input "AM"
click at [696, 178] on input "text" at bounding box center [697, 177] width 10 height 12
type input "00"
click at [813, 192] on div "Schedule Run on a recurring schedule Every Week at 10 : 00 AM on M Monday T Tue…" at bounding box center [784, 409] width 490 height 596
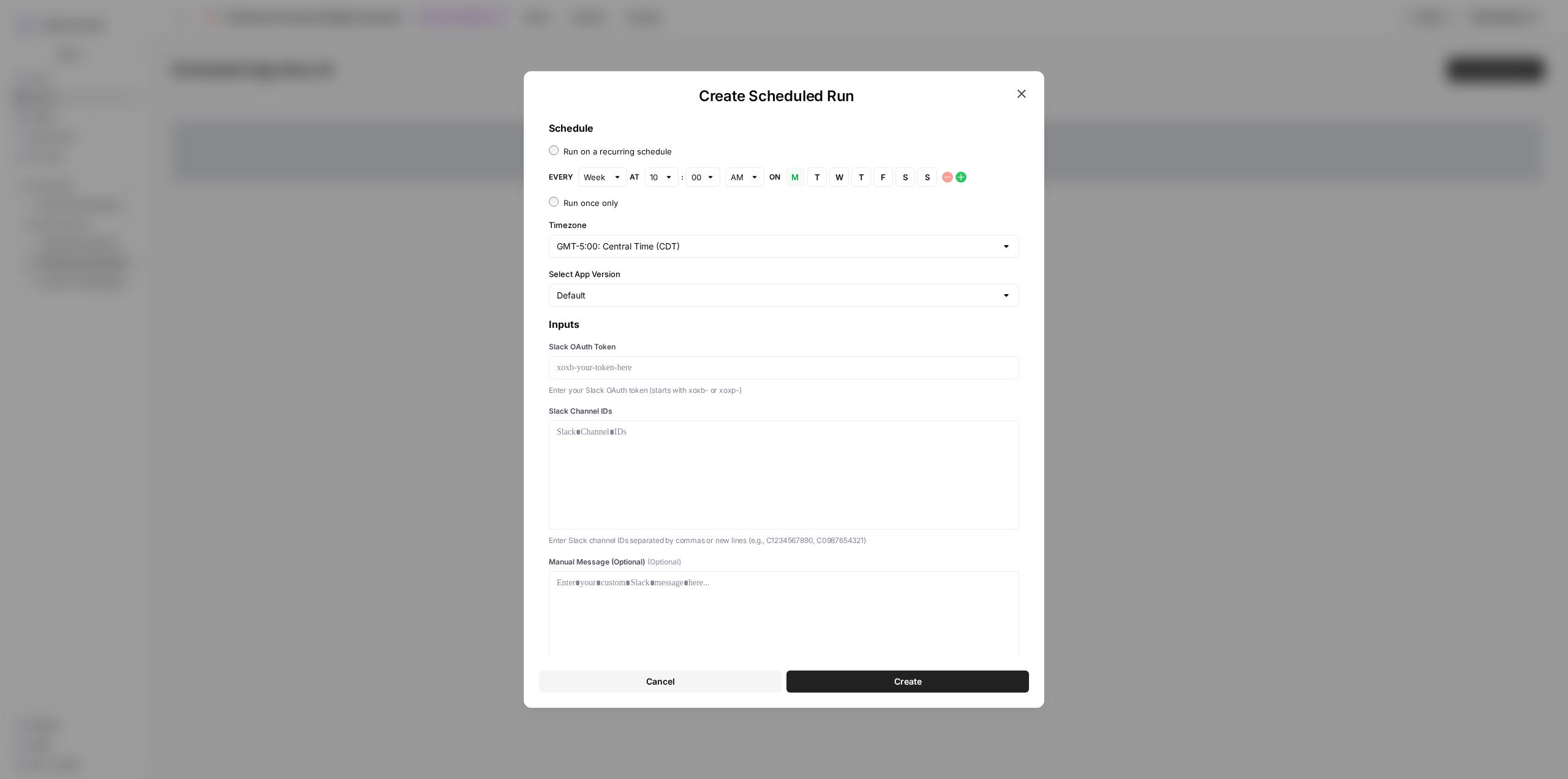
click at [813, 186] on button "T Tuesday" at bounding box center [817, 176] width 19 height 19
click at [799, 178] on button "M Monday" at bounding box center [794, 176] width 19 height 19
click at [650, 290] on input "Select App Version" at bounding box center [776, 295] width 440 height 12
click at [600, 325] on span "Default" at bounding box center [771, 325] width 425 height 12
type input "Default"
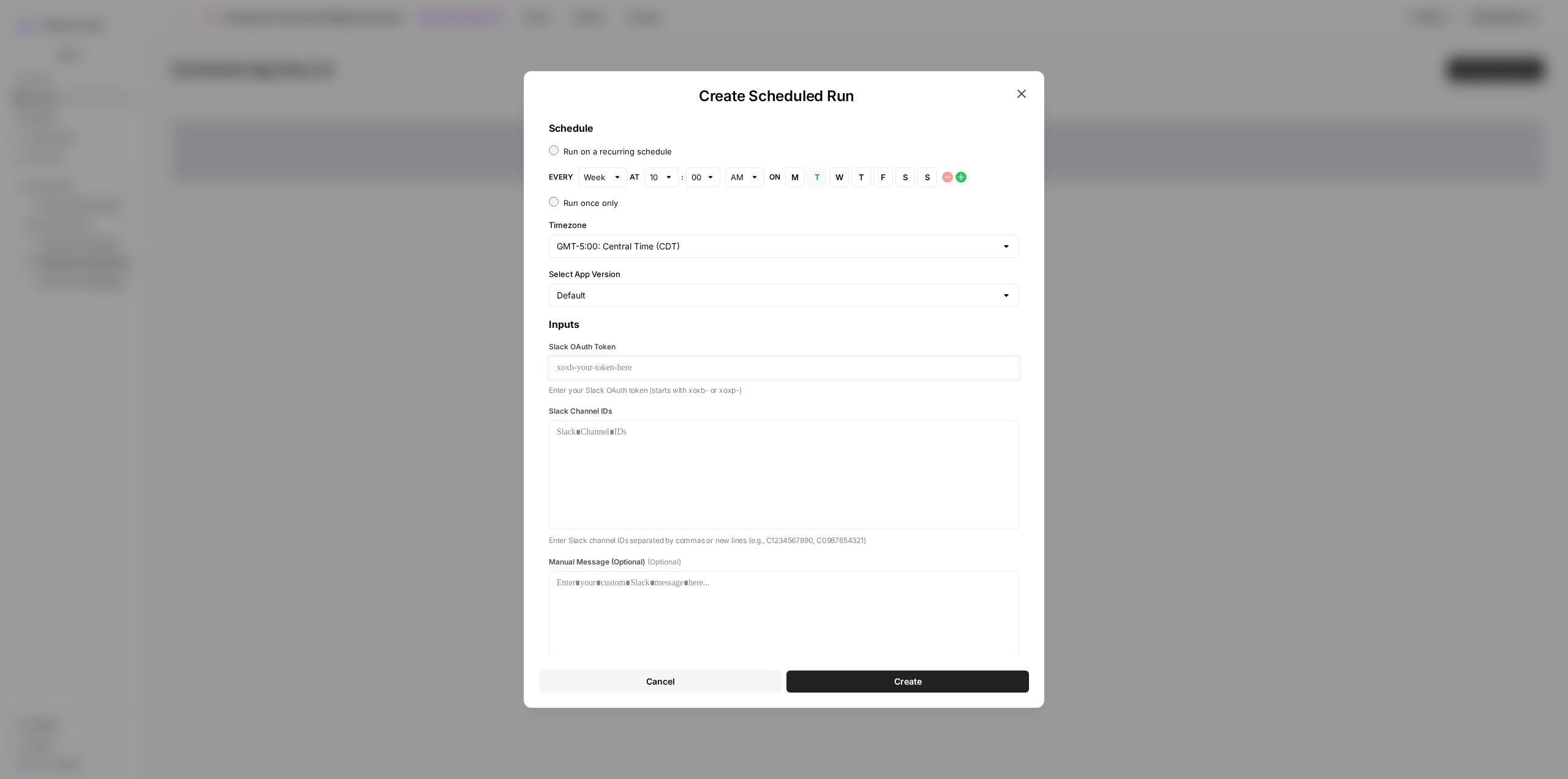
click at [675, 365] on p at bounding box center [784, 368] width 455 height 12
click at [683, 367] on p at bounding box center [784, 368] width 455 height 12
click at [771, 440] on div at bounding box center [784, 474] width 455 height 98
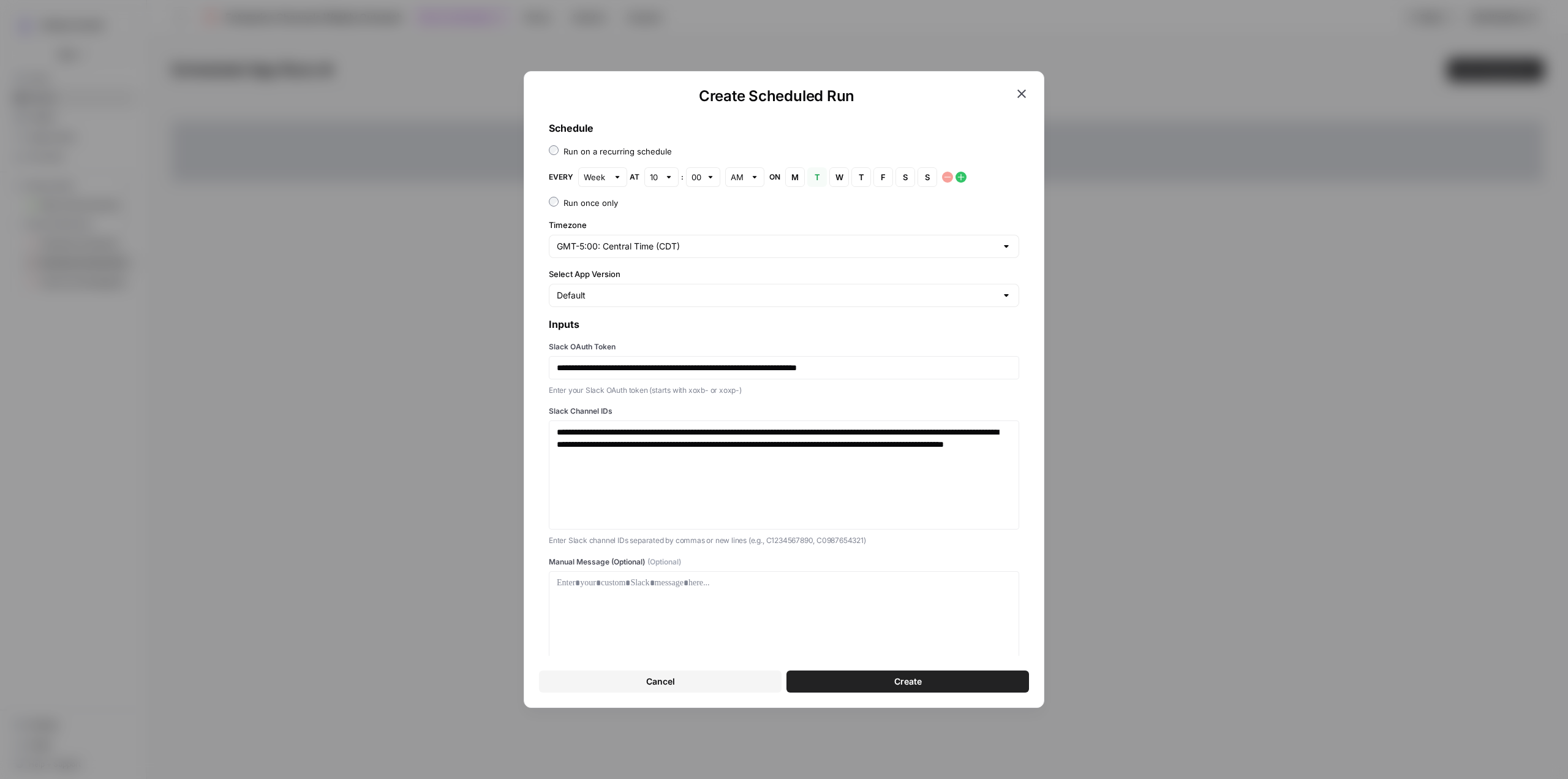
click at [942, 679] on button "Create" at bounding box center [908, 682] width 243 height 22
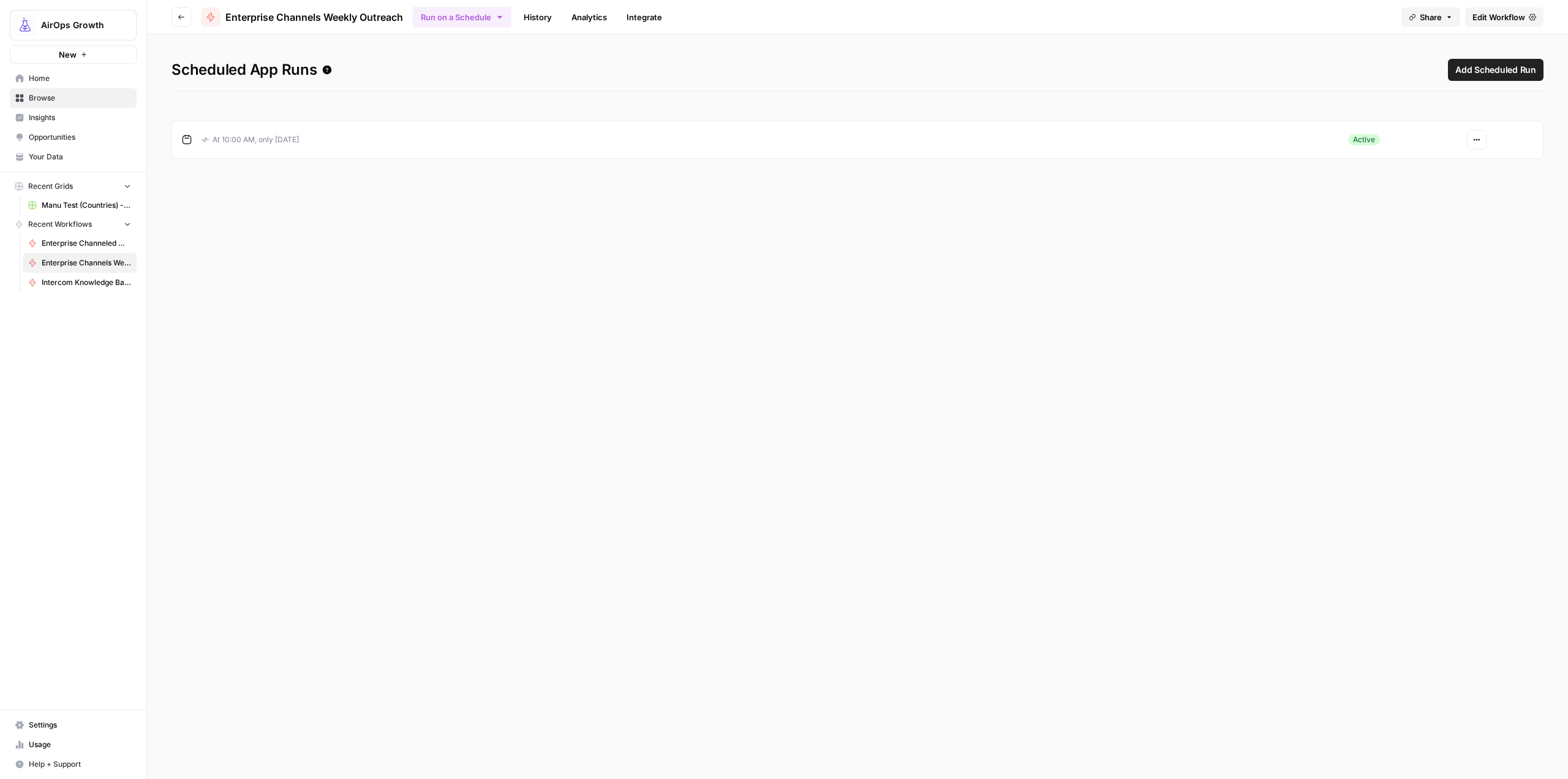
click at [328, 18] on span "Enterprise Channels Weekly Outreach" at bounding box center [314, 17] width 178 height 15
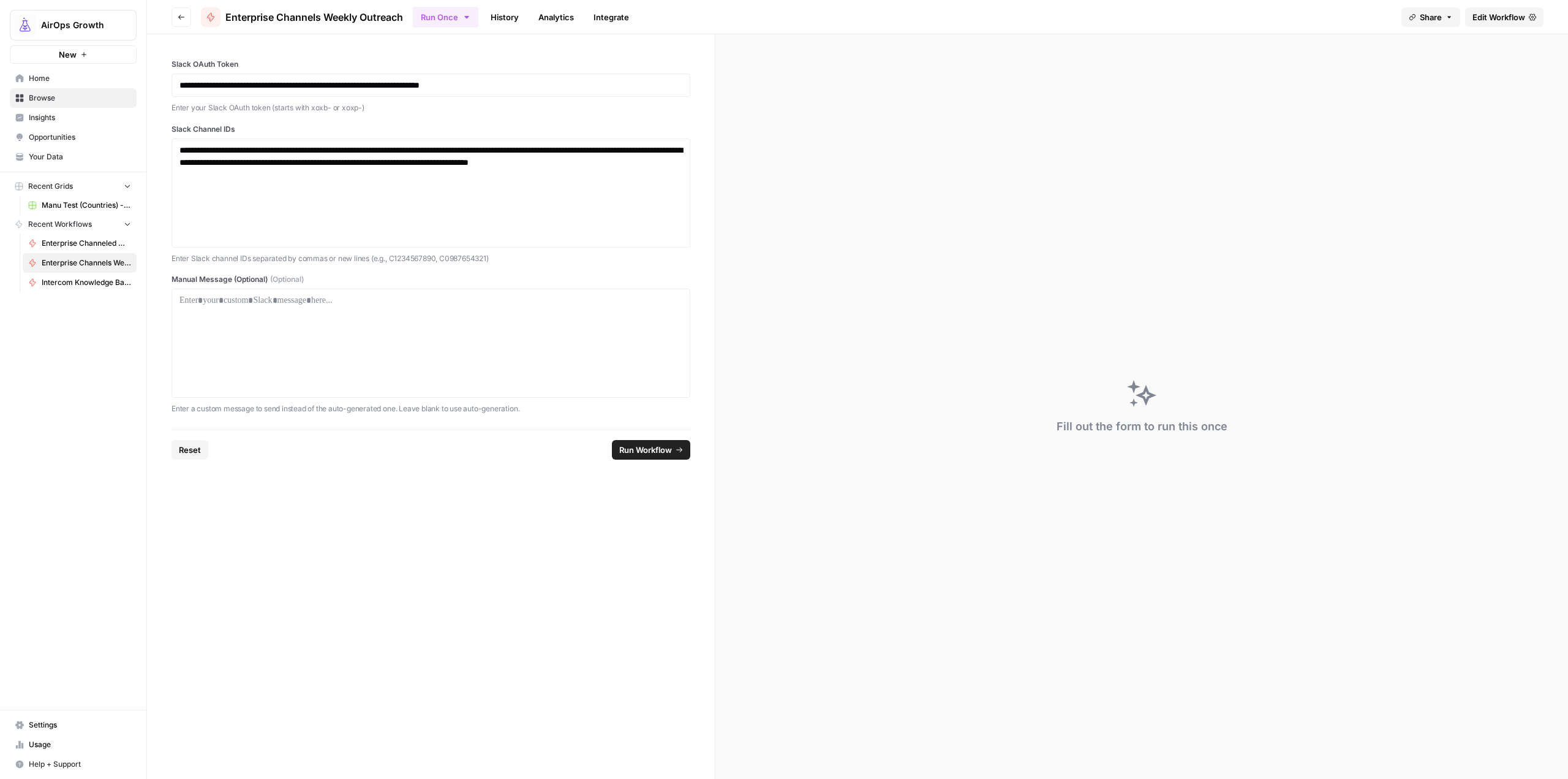
click at [182, 16] on icon "button" at bounding box center [181, 17] width 7 height 7
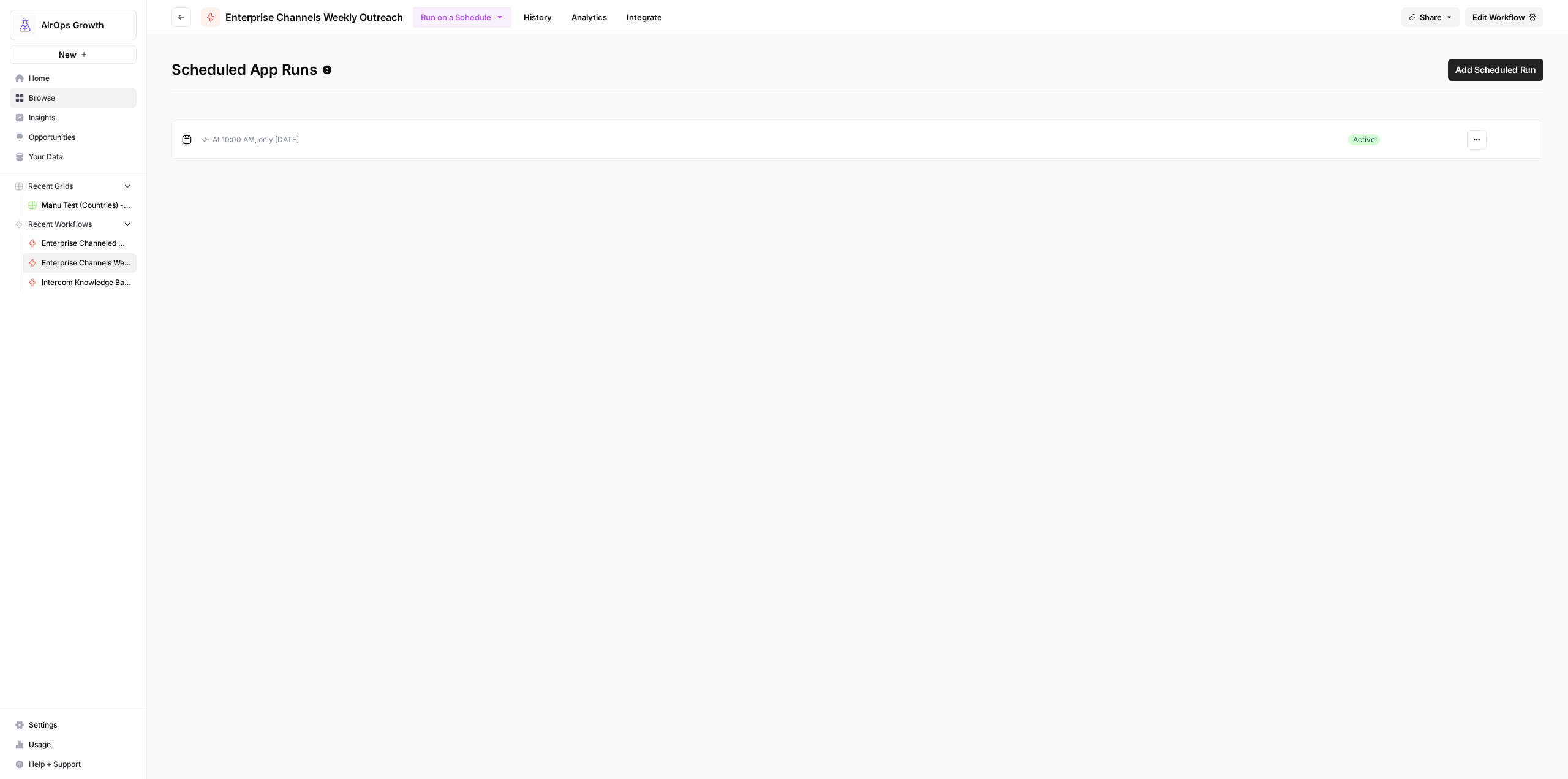
click at [180, 16] on icon "button" at bounding box center [181, 17] width 7 height 7
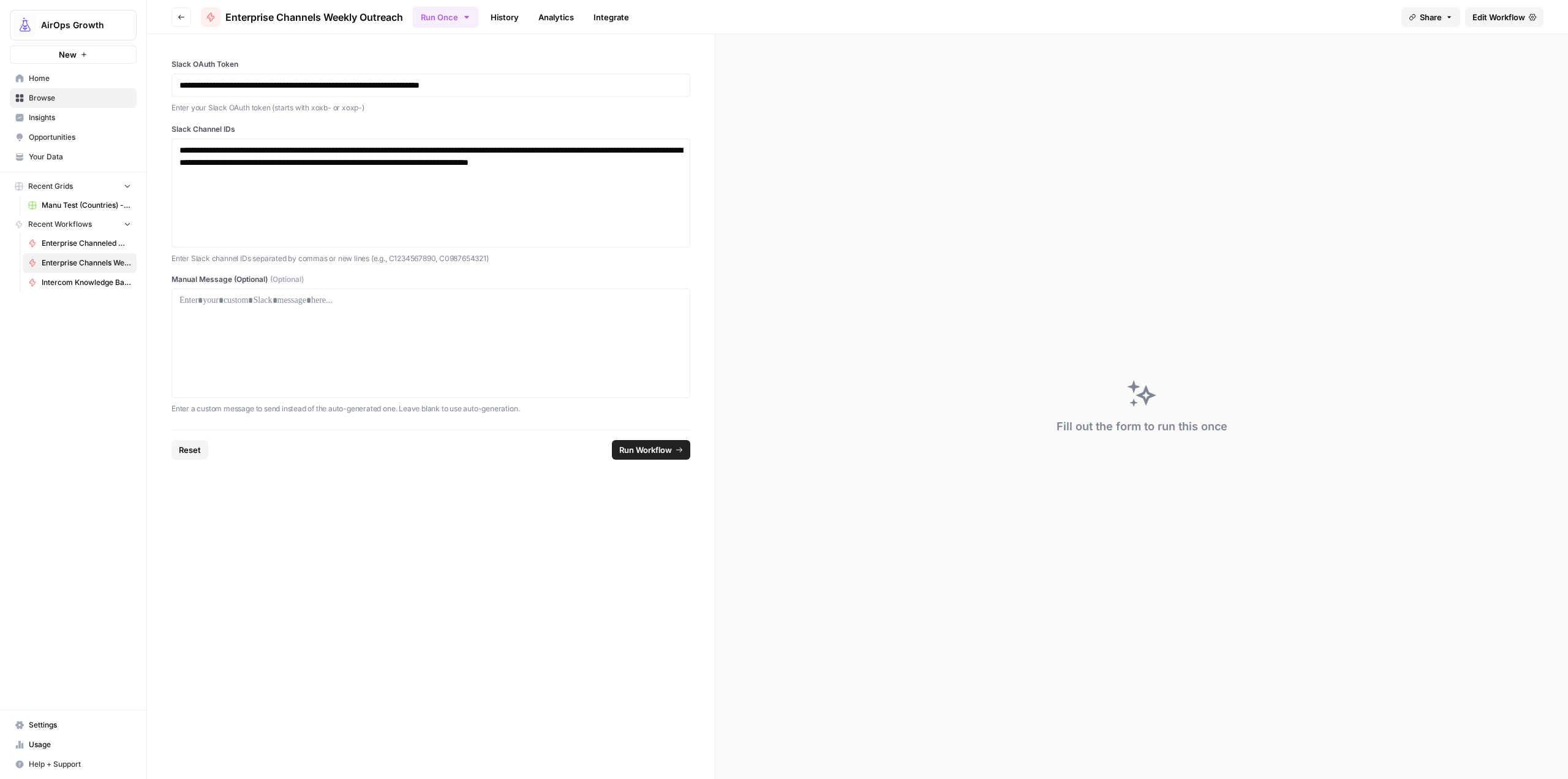
click at [180, 16] on icon "button" at bounding box center [181, 17] width 7 height 7
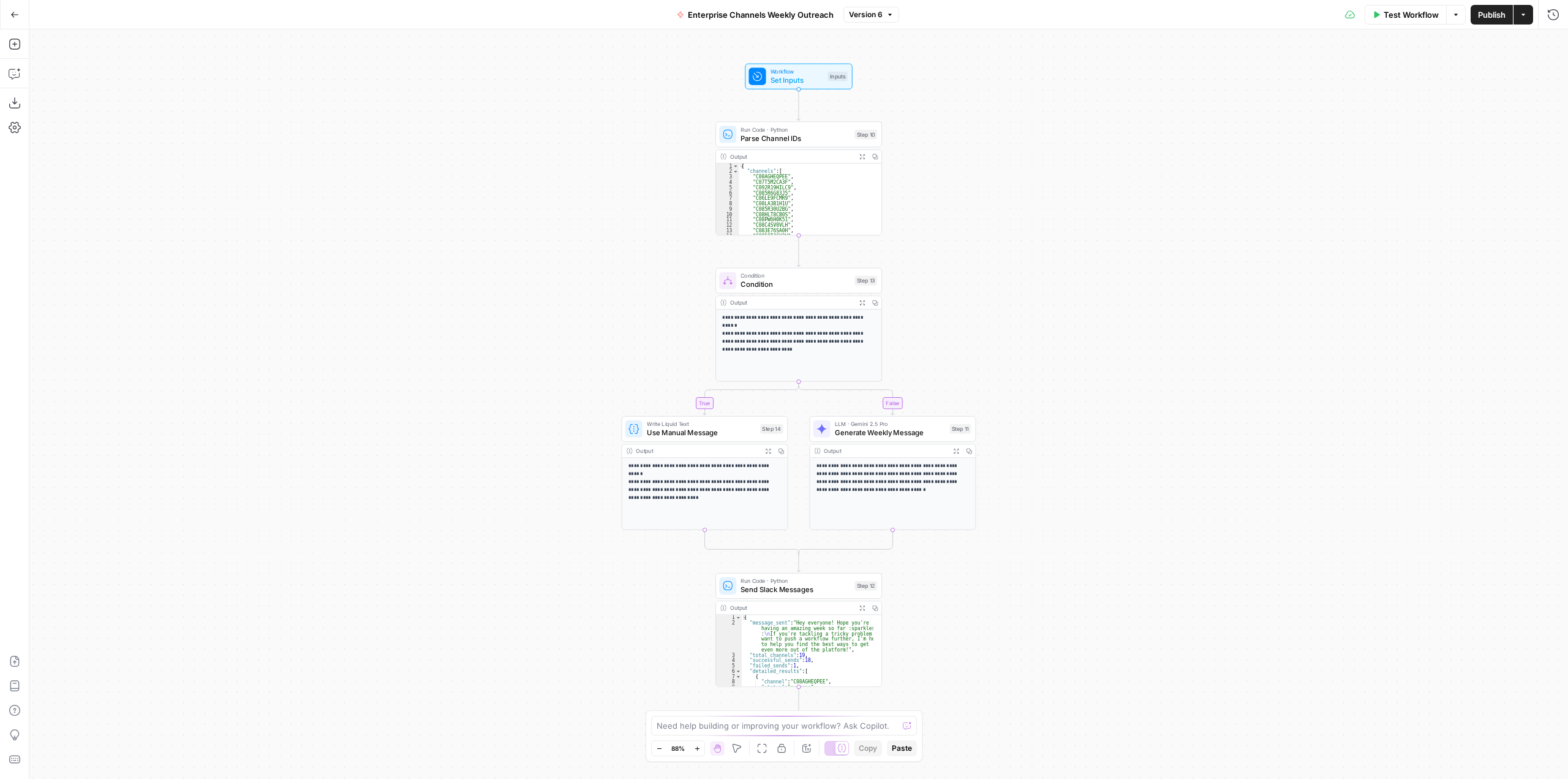
click at [14, 17] on icon "button" at bounding box center [15, 15] width 9 height 9
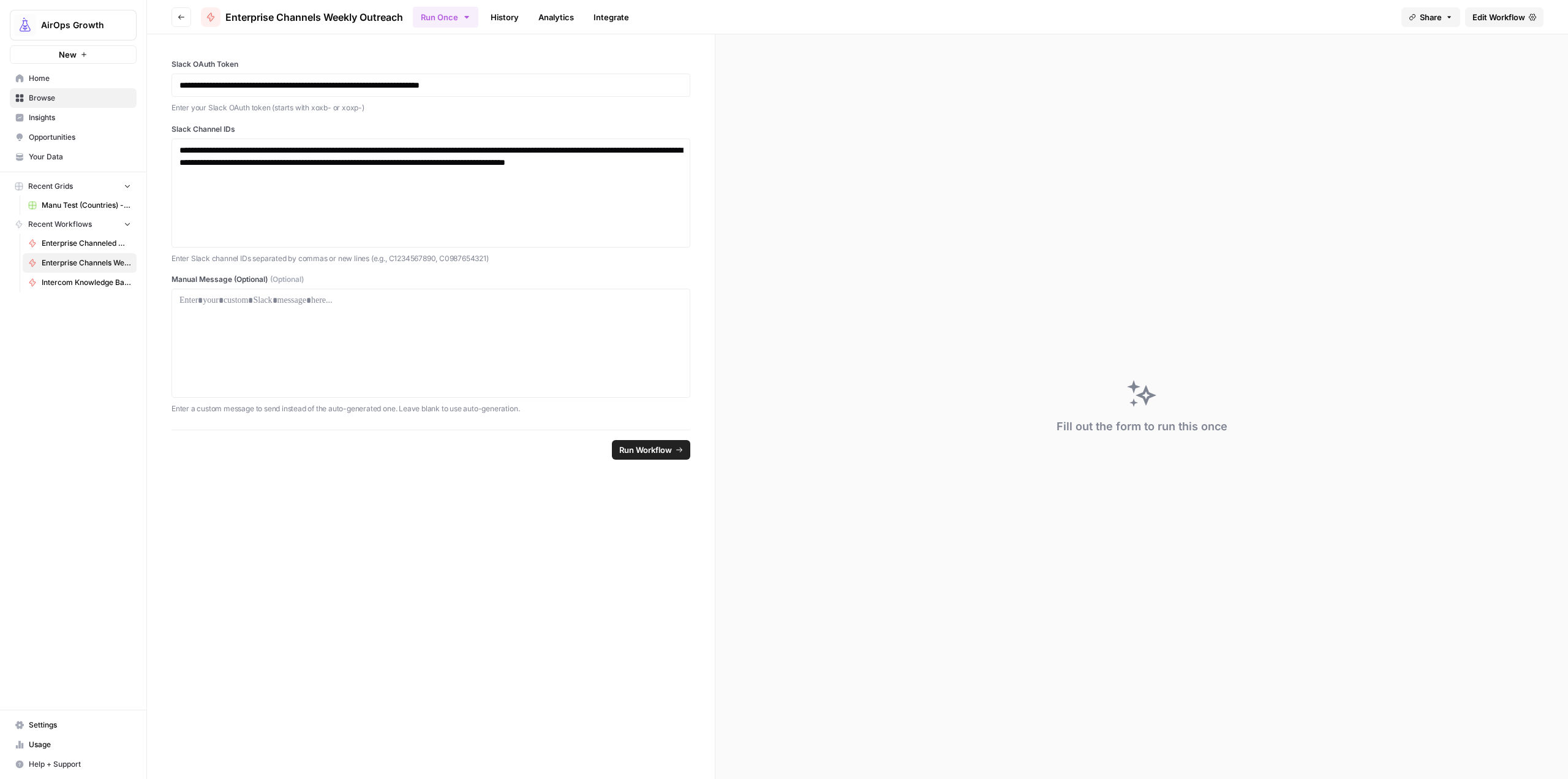
click at [183, 21] on button "Go back" at bounding box center [181, 16] width 19 height 19
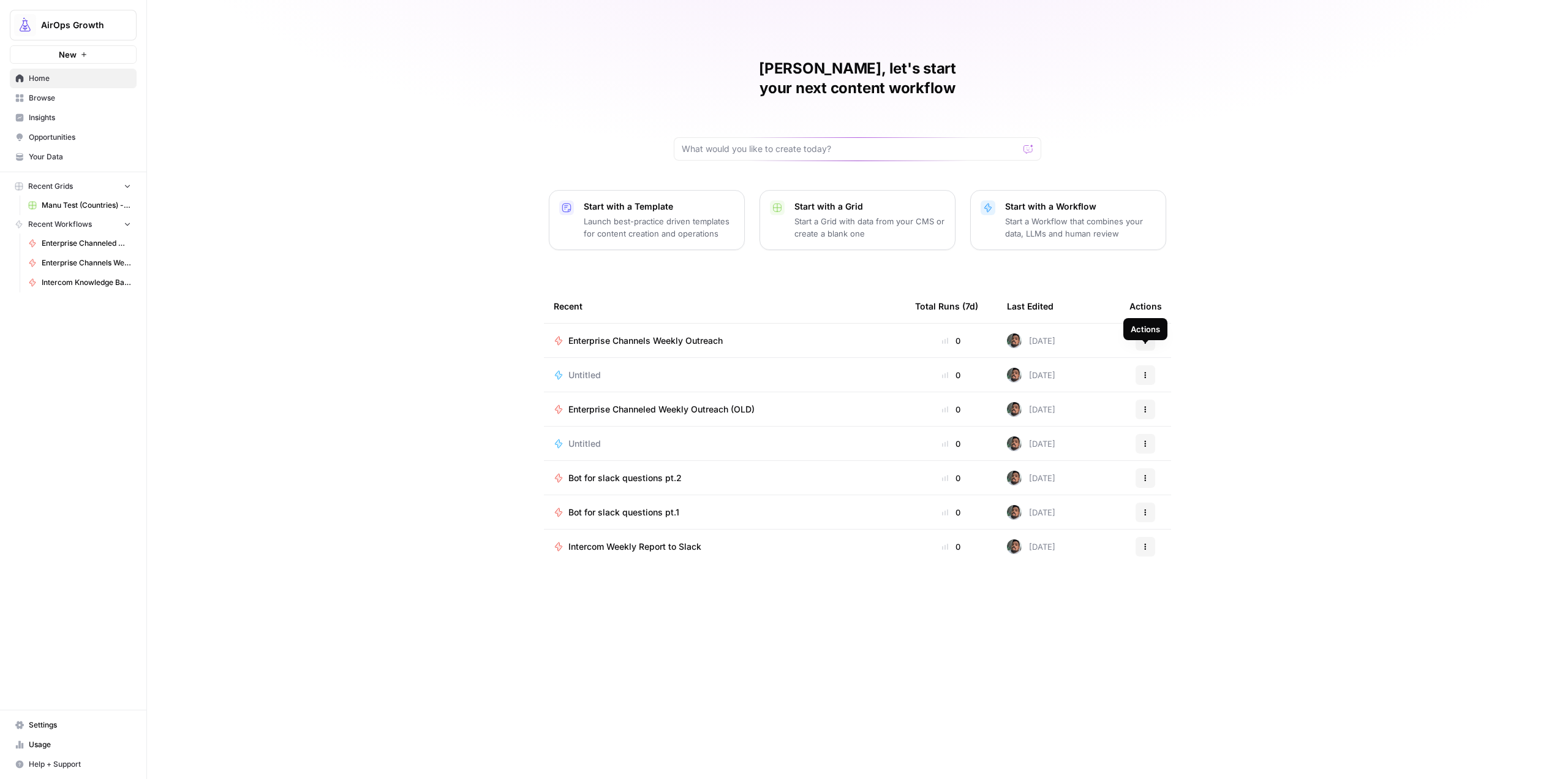
click at [1143, 371] on icon "button" at bounding box center [1145, 375] width 7 height 7
click at [1269, 278] on div "Manuel, let's start your next content workflow Start with a Template Launch bes…" at bounding box center [857, 389] width 1421 height 779
click at [1145, 371] on icon "button" at bounding box center [1145, 375] width 7 height 7
click at [1178, 413] on span "Delete" at bounding box center [1208, 411] width 98 height 12
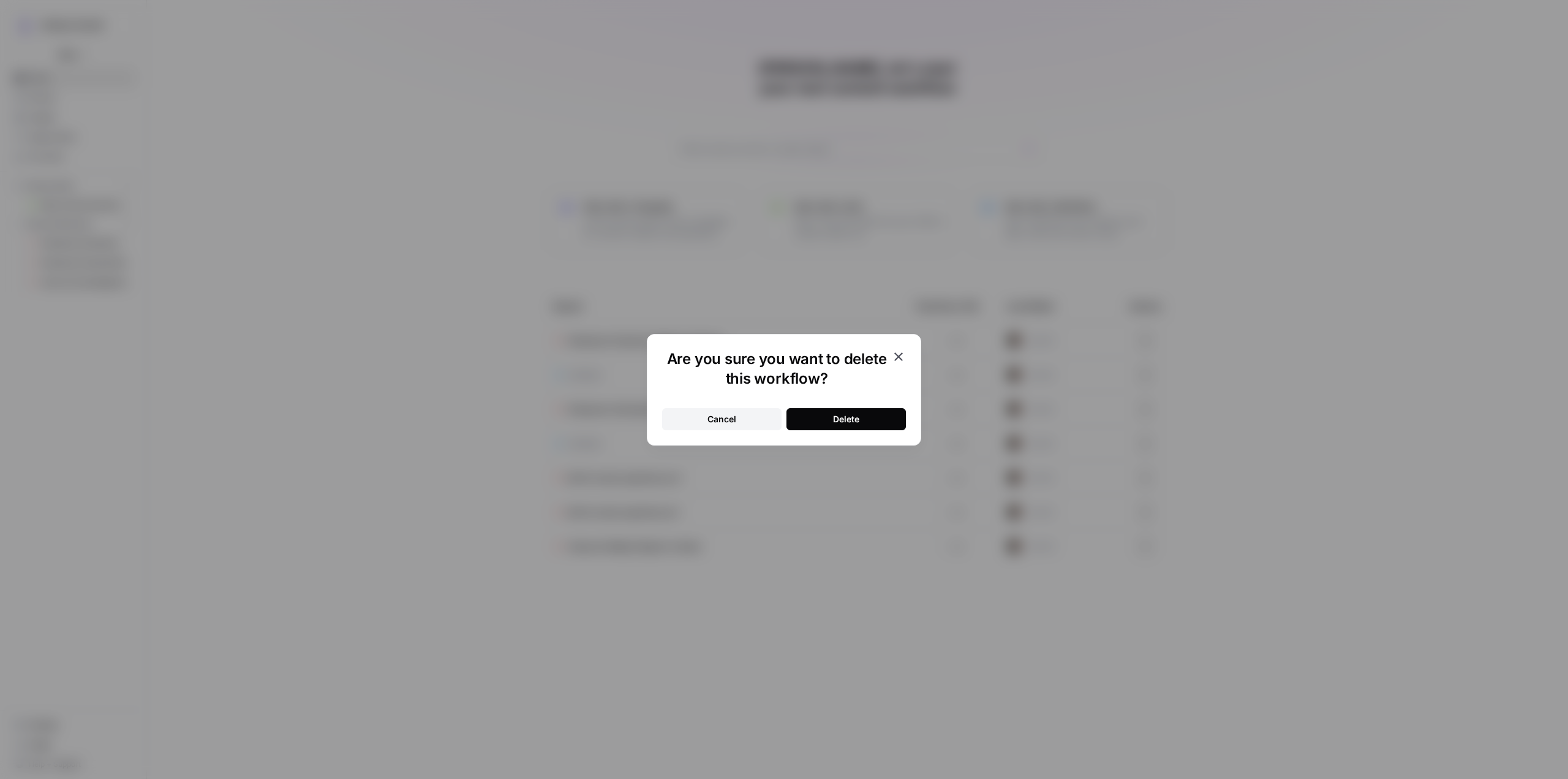
click at [865, 426] on button "Delete" at bounding box center [846, 419] width 120 height 22
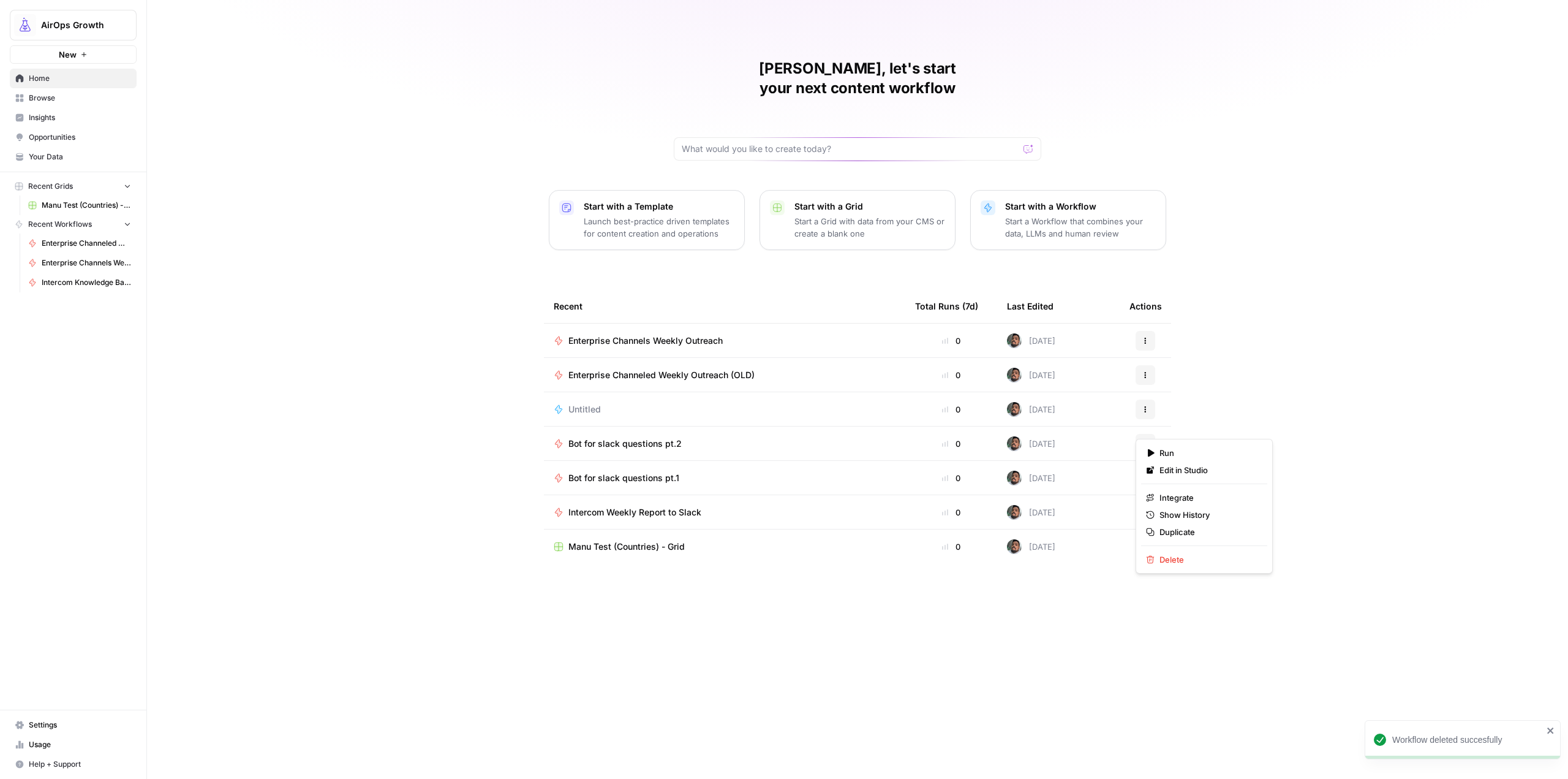
click at [1151, 434] on button "Actions" at bounding box center [1145, 443] width 19 height 19
click at [1200, 565] on span "Delete" at bounding box center [1208, 559] width 98 height 12
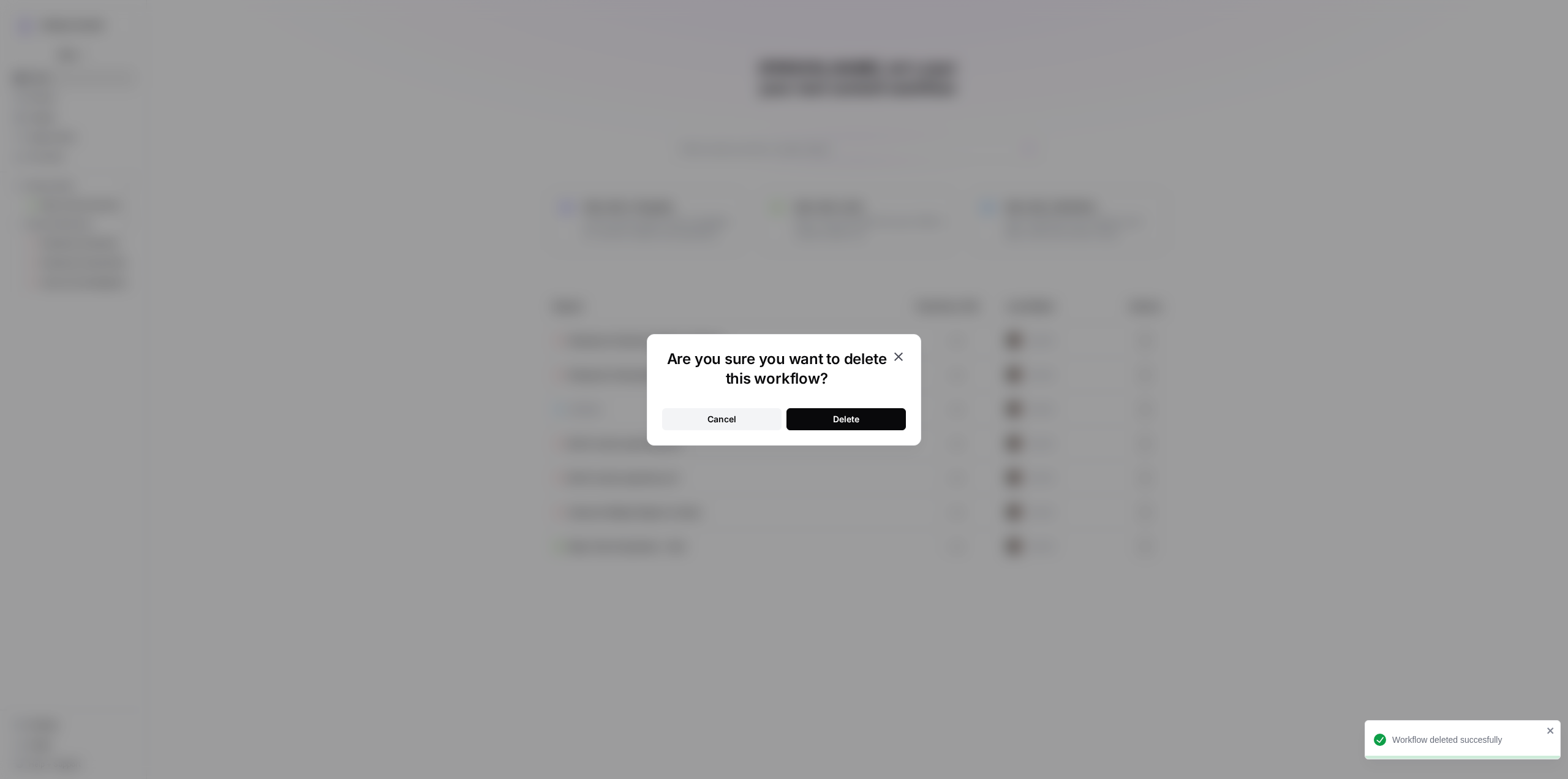
click at [845, 421] on div "Delete" at bounding box center [846, 419] width 27 height 12
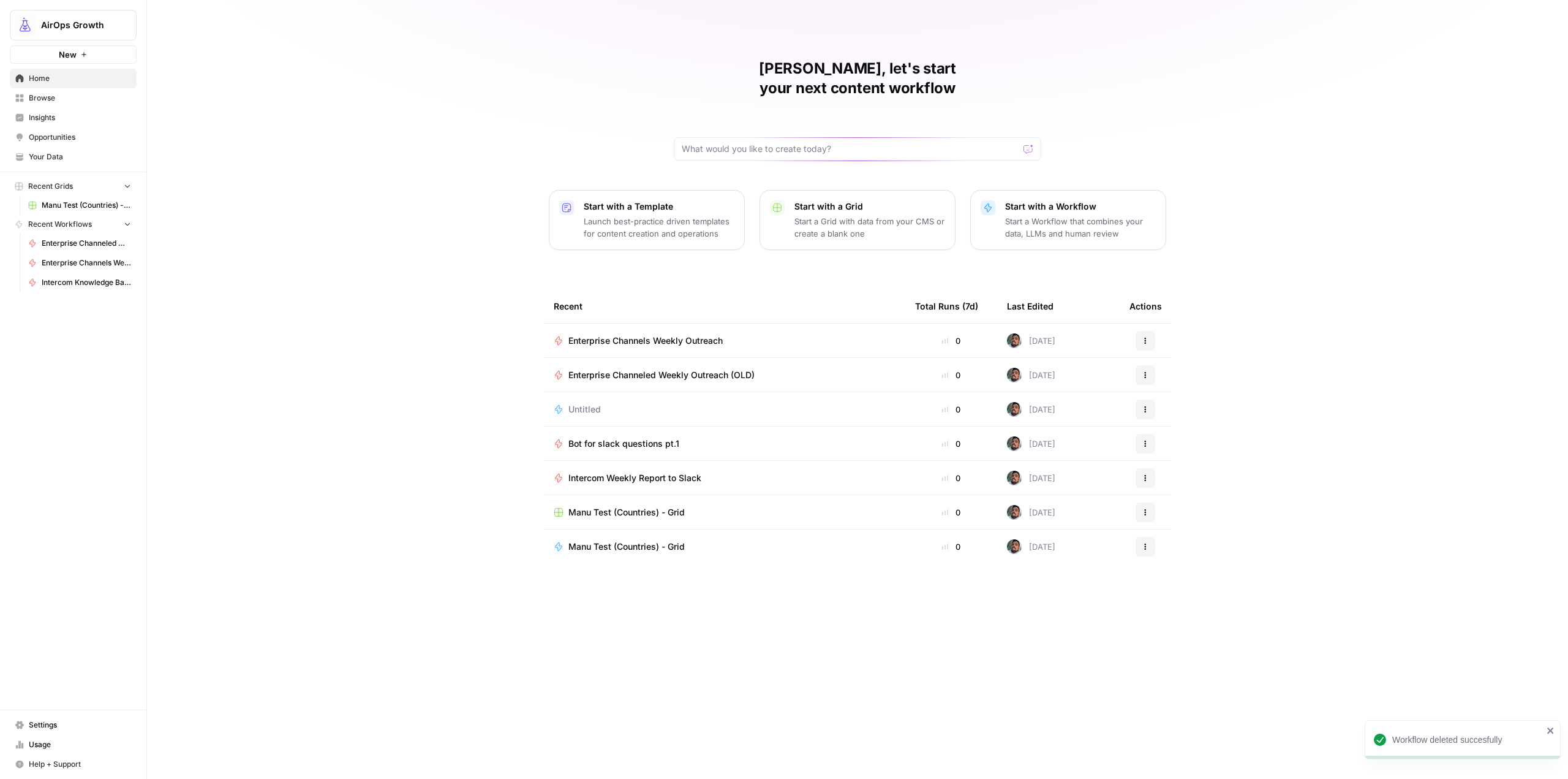
click at [1323, 292] on div "Manuel, let's start your next content workflow Start with a Template Launch bes…" at bounding box center [857, 389] width 1421 height 779
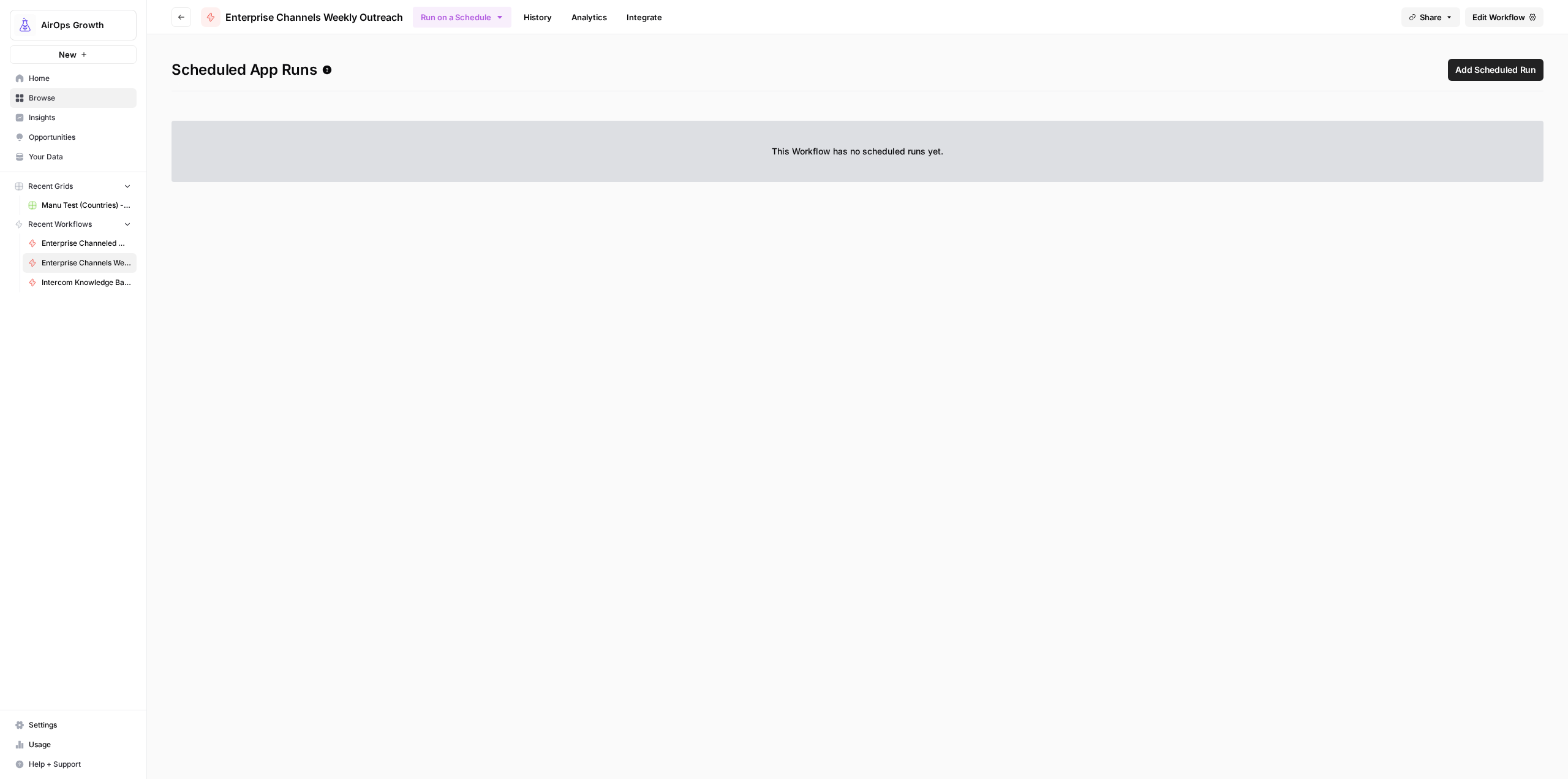
click at [357, 13] on span "Enterprise Channels Weekly Outreach" at bounding box center [314, 17] width 178 height 15
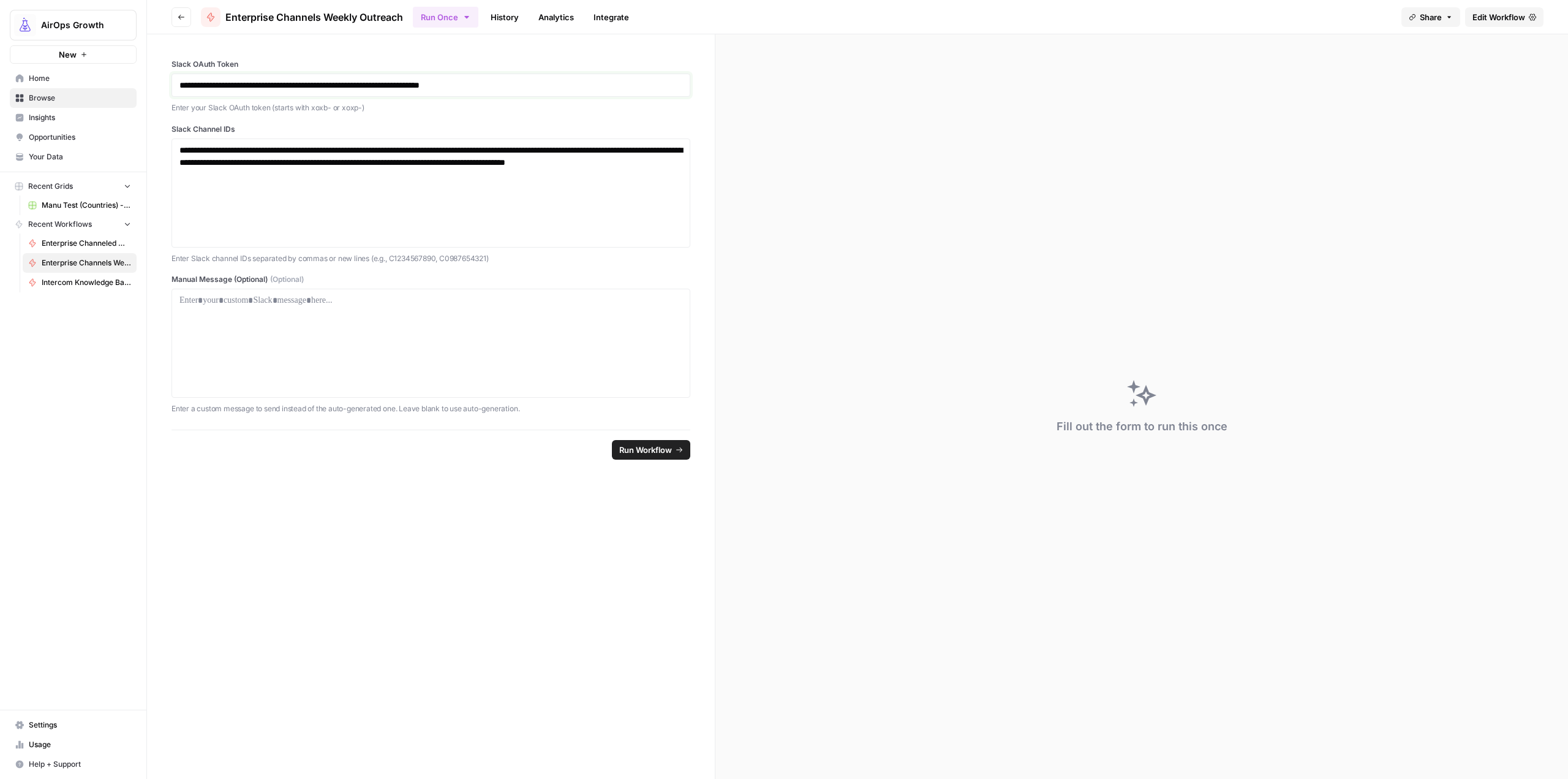
click at [583, 86] on p "**********" at bounding box center [431, 85] width 503 height 12
click at [554, 205] on div "**********" at bounding box center [431, 193] width 503 height 98
click at [184, 12] on button "Go back" at bounding box center [181, 16] width 19 height 19
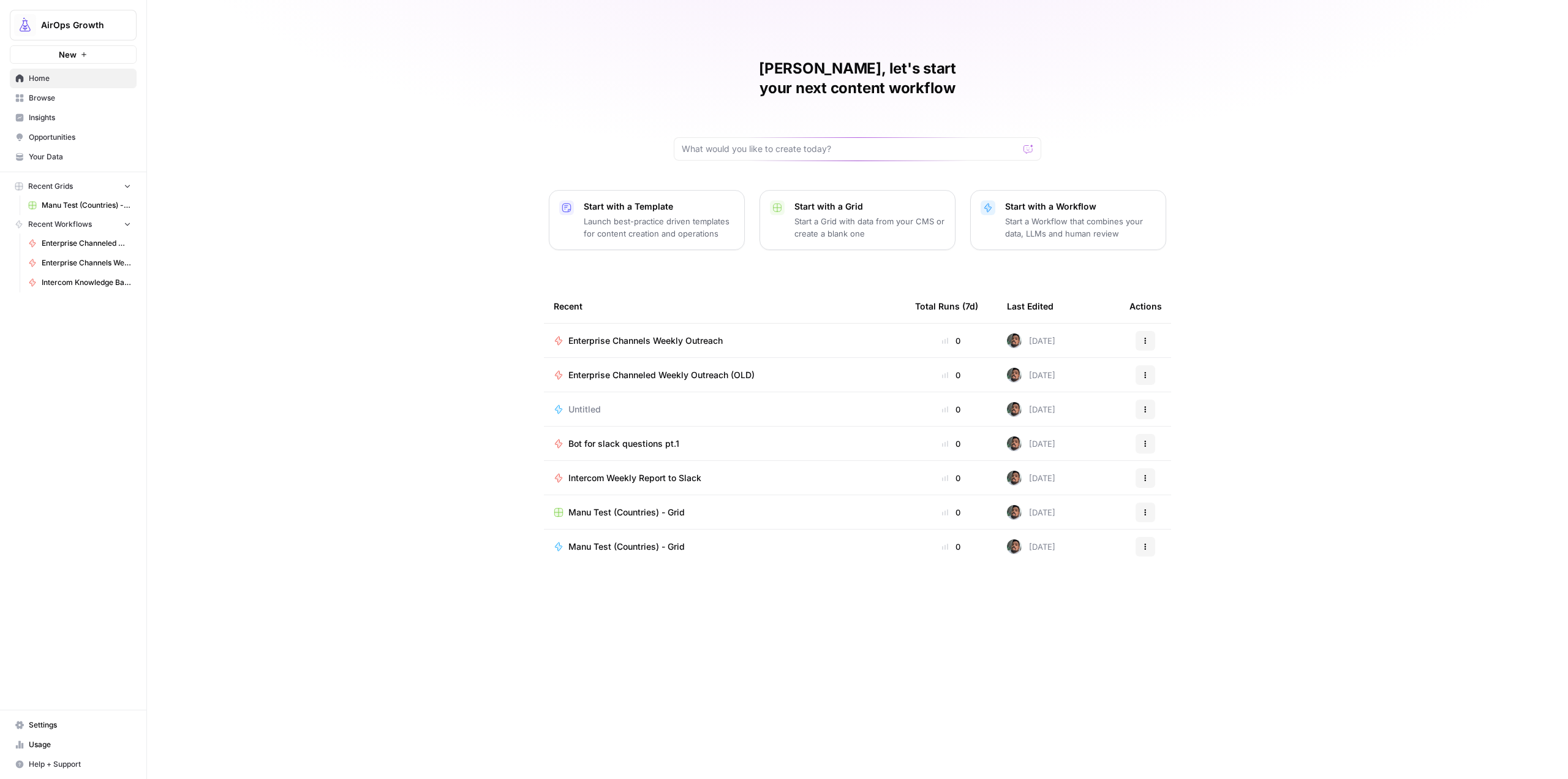
click at [1147, 406] on icon "button" at bounding box center [1145, 409] width 7 height 7
click at [1174, 451] on span "Delete" at bounding box center [1208, 446] width 98 height 12
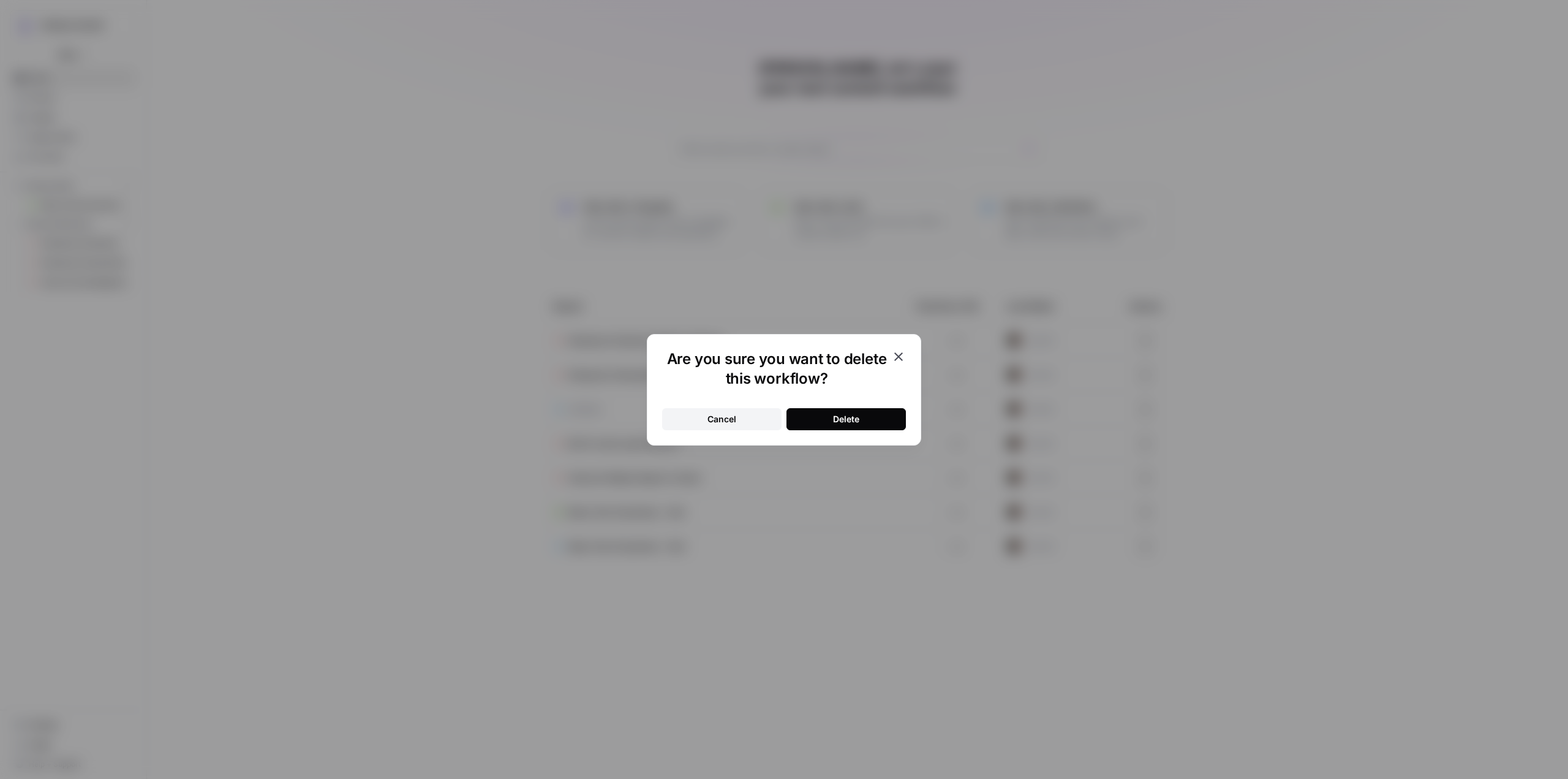
click at [843, 414] on div "Delete" at bounding box center [846, 419] width 27 height 12
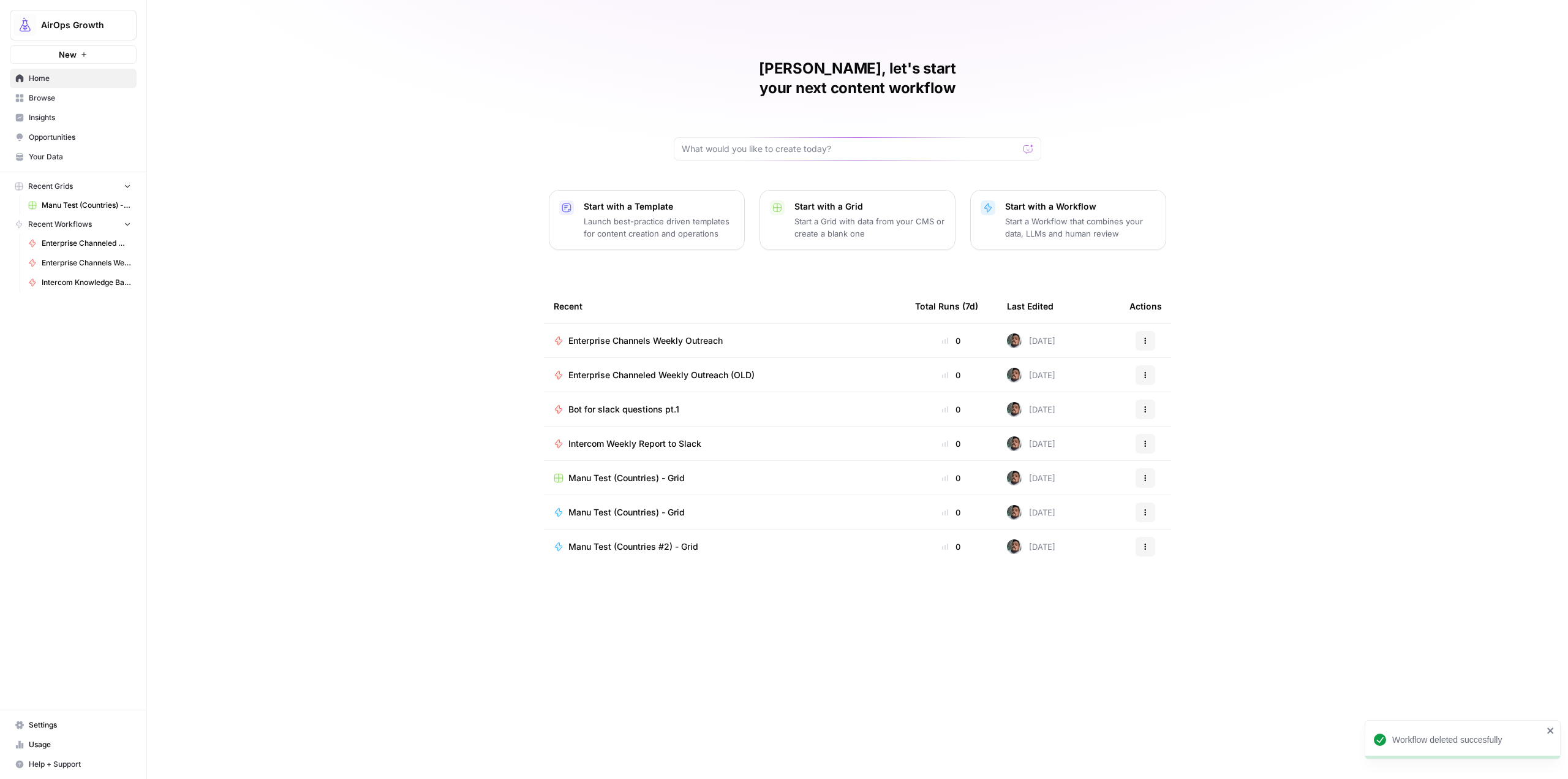
click at [1399, 247] on div "Manuel, let's start your next content workflow Start with a Template Launch bes…" at bounding box center [857, 389] width 1421 height 779
click at [1136, 215] on p "Start a Workflow that combines your data, LLMs and human review" at bounding box center [1080, 227] width 150 height 24
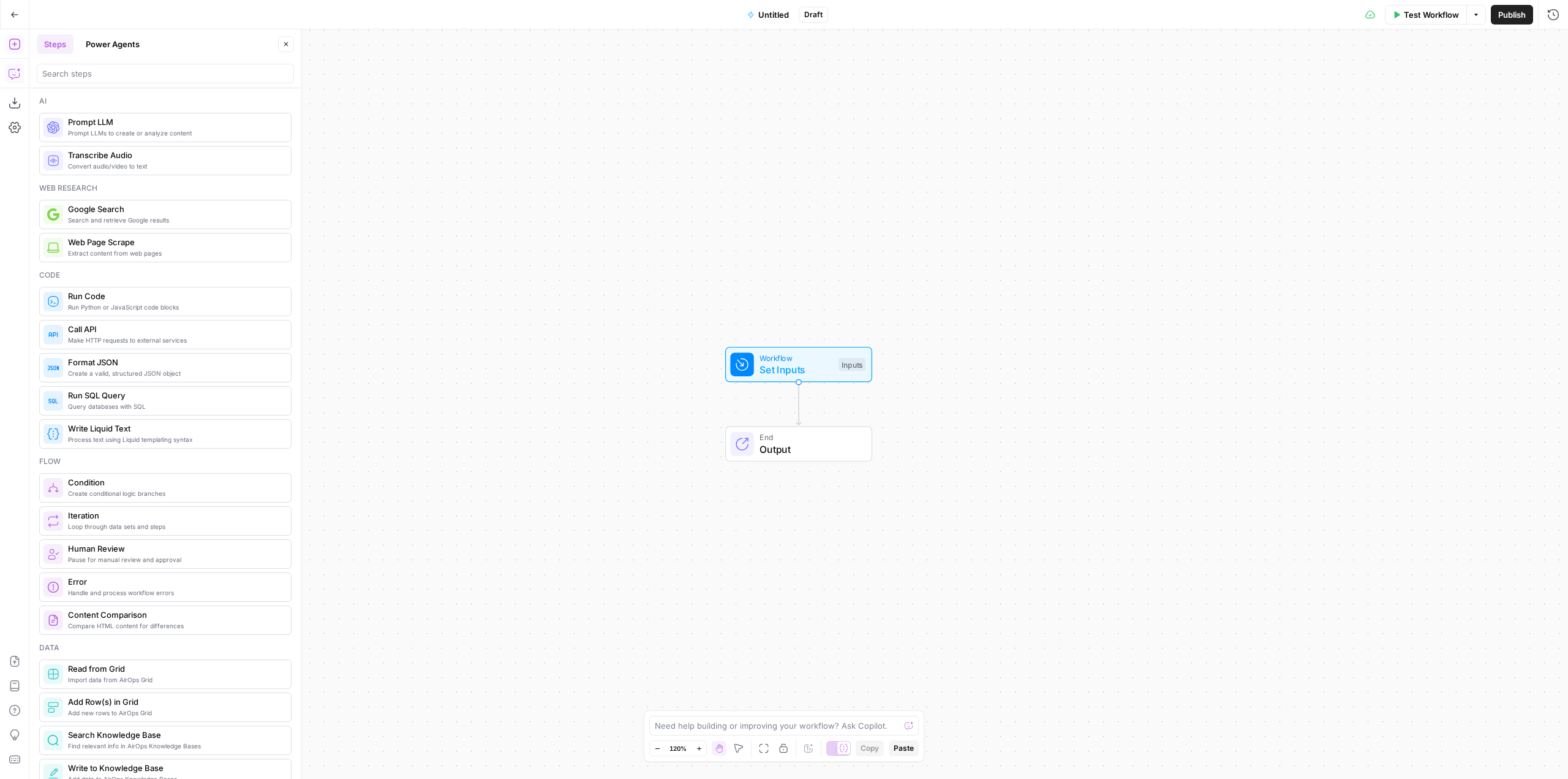
click at [11, 71] on icon "button" at bounding box center [14, 73] width 12 height 12
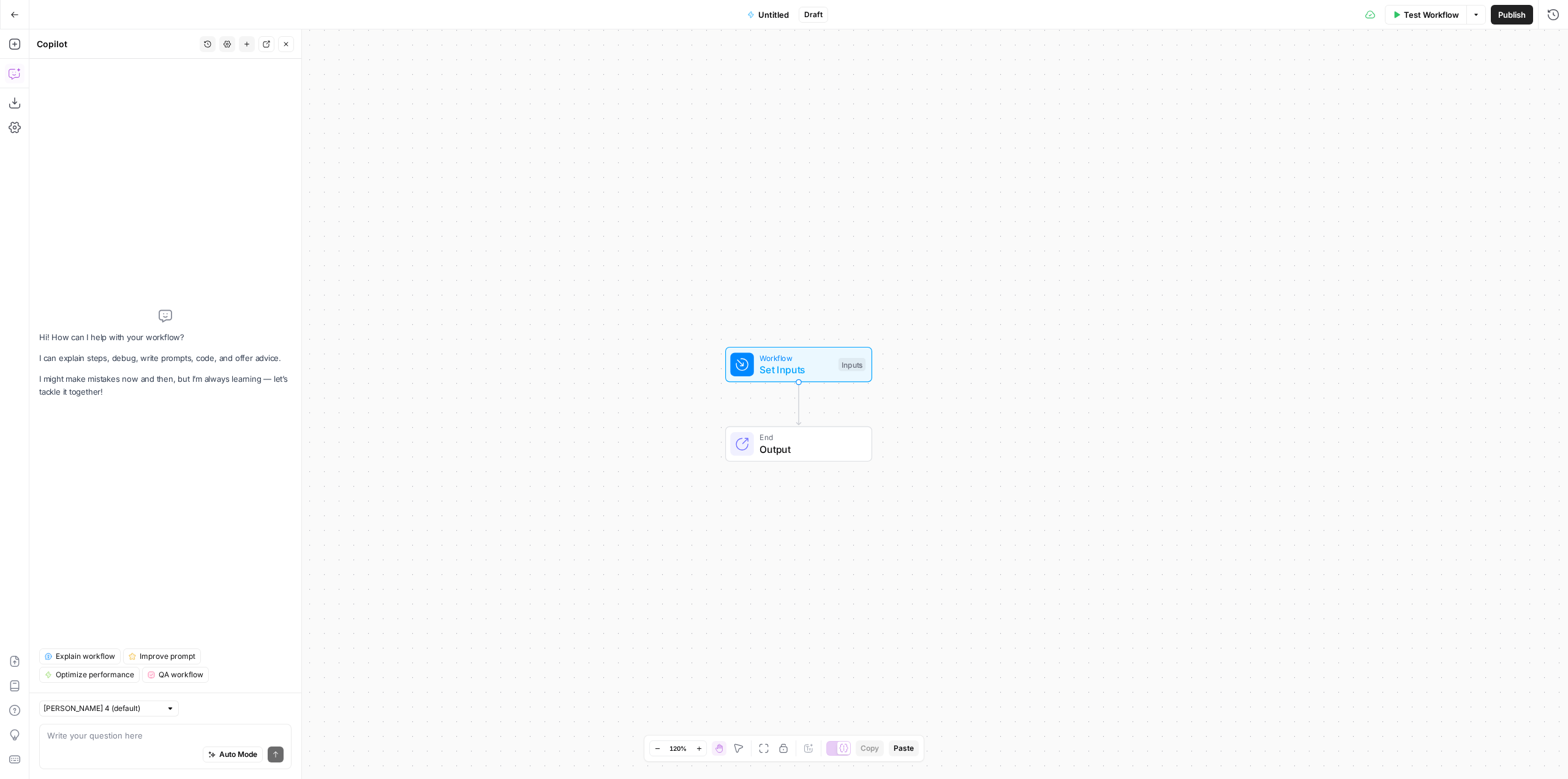
click at [154, 731] on textarea at bounding box center [165, 735] width 236 height 12
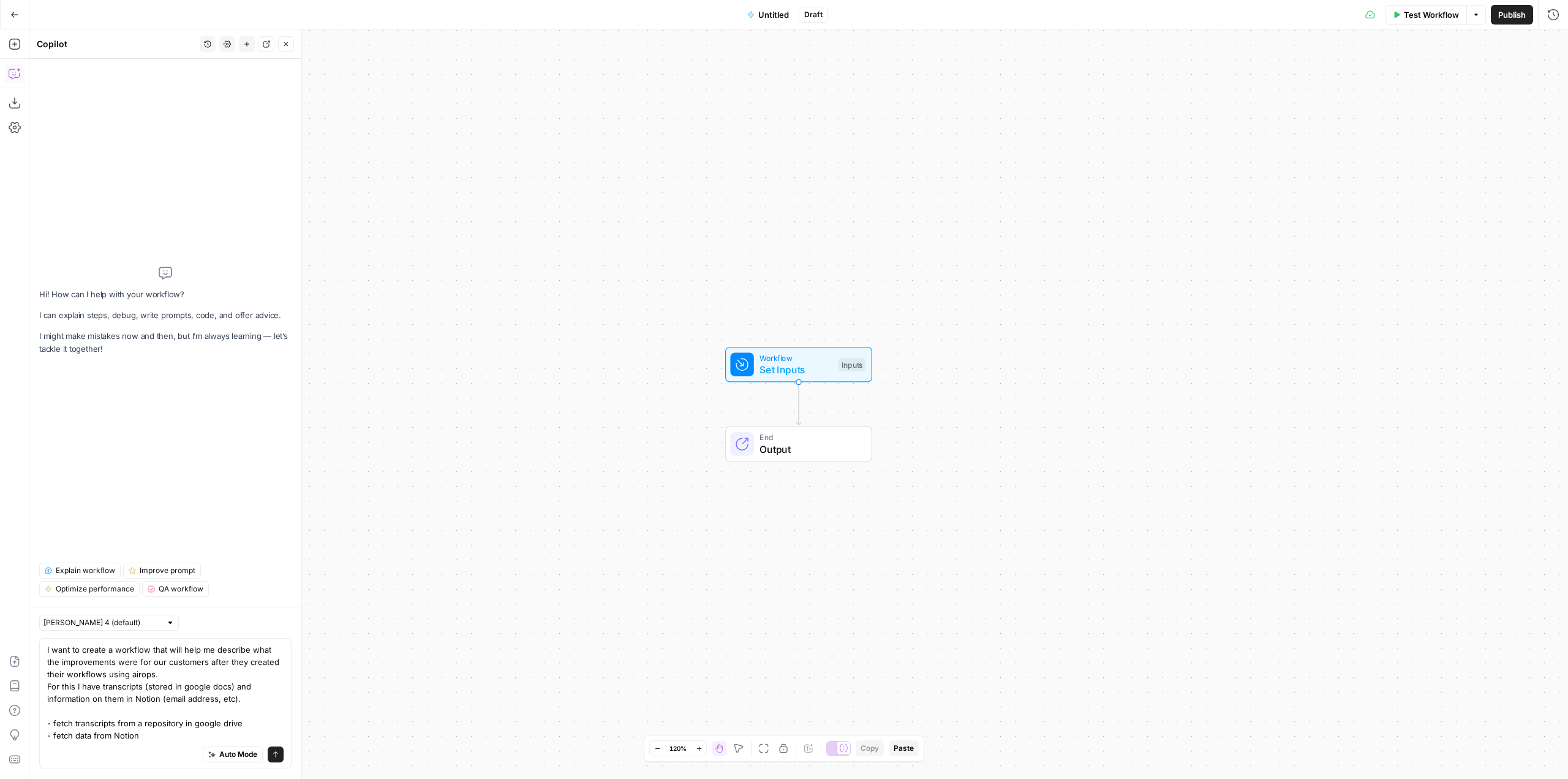
click at [150, 737] on textarea "I want to create a workflow that will help me describe what the improvements we…" at bounding box center [165, 692] width 236 height 98
click at [140, 747] on div "Auto Mode Send" at bounding box center [165, 755] width 236 height 27
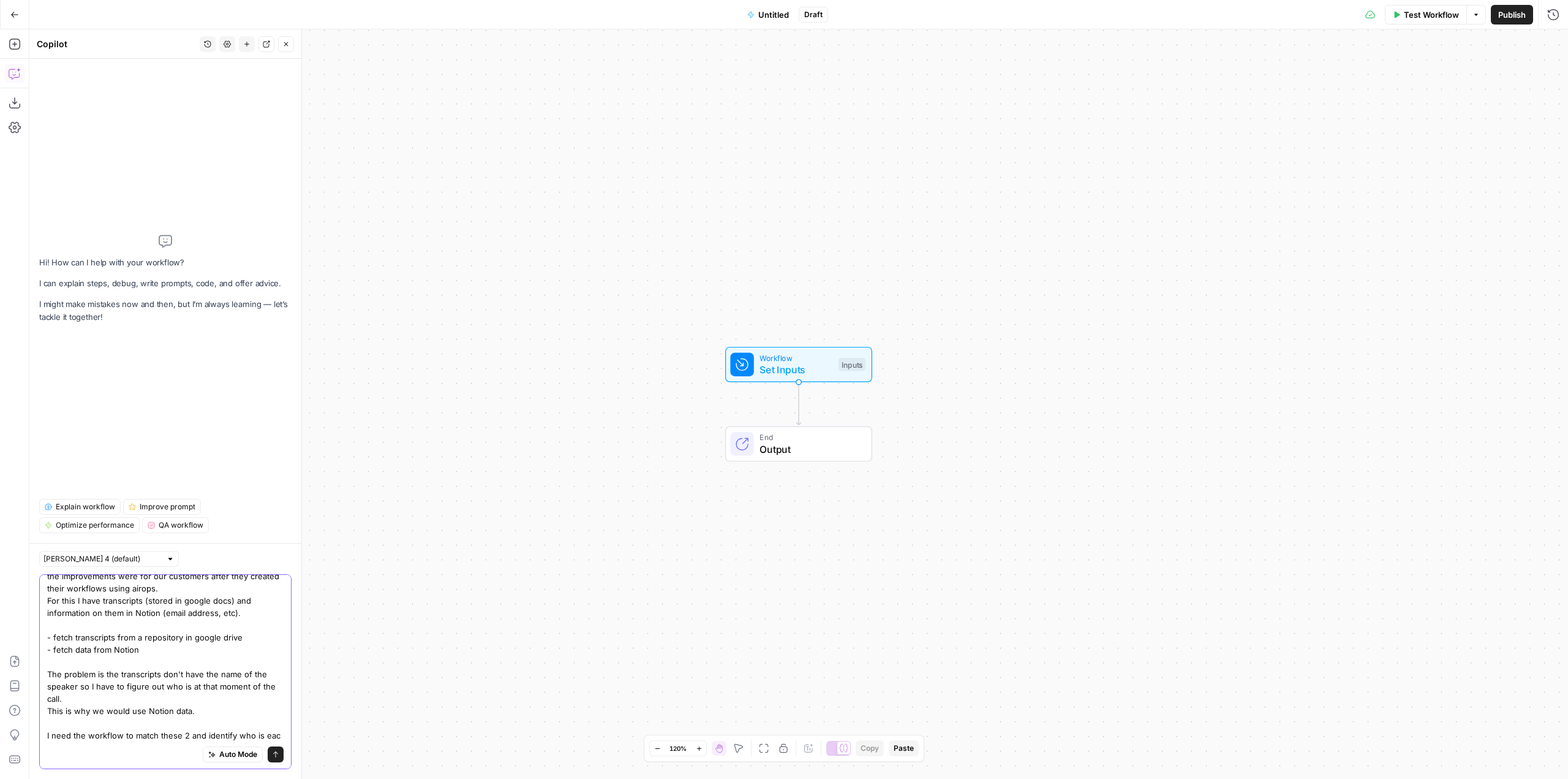
scroll to position [34, 0]
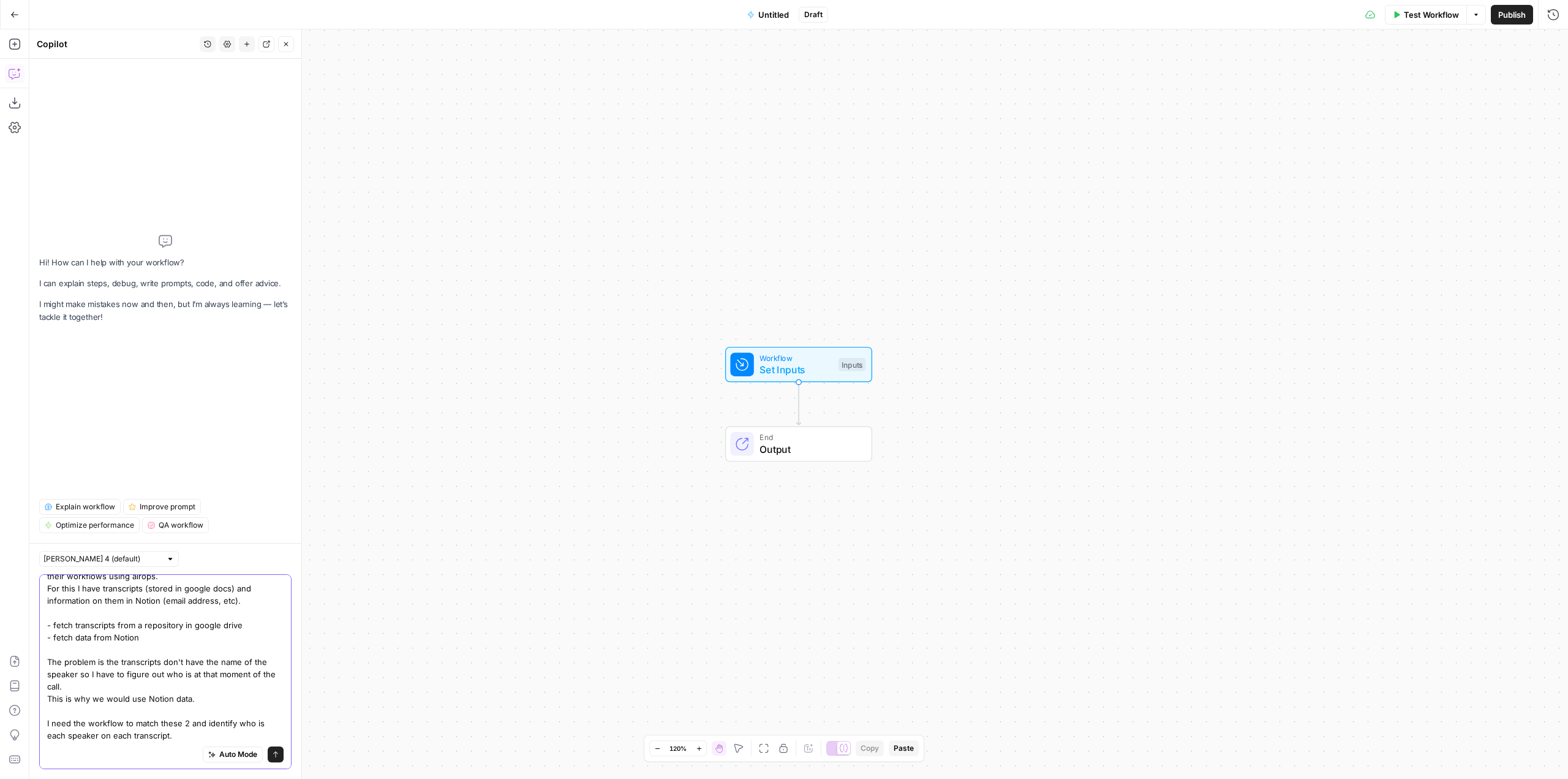
type textarea "I want to create a workflow that will help me describe what the improvements we…"
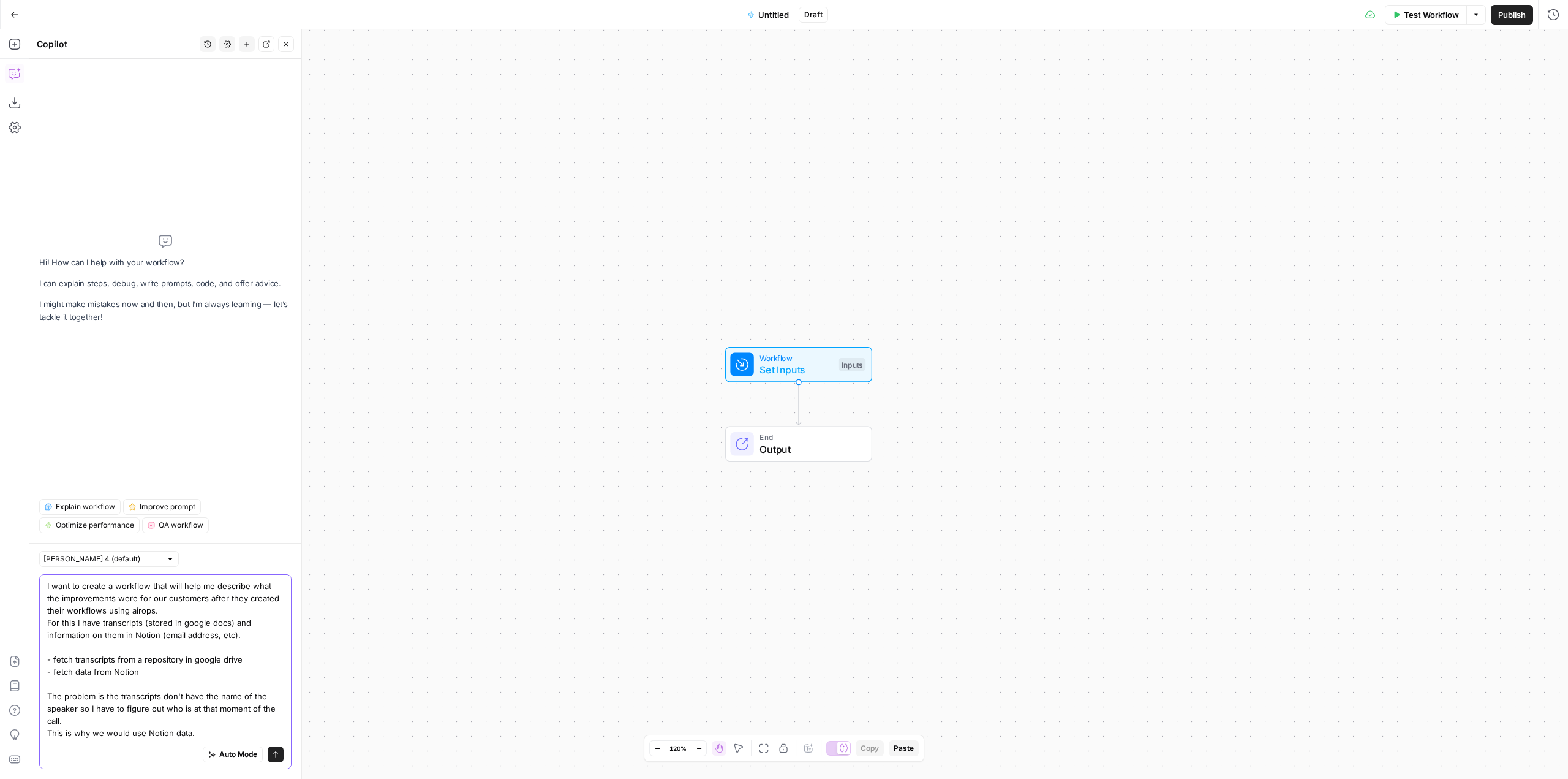
click at [272, 755] on icon "submit" at bounding box center [276, 755] width 7 height 7
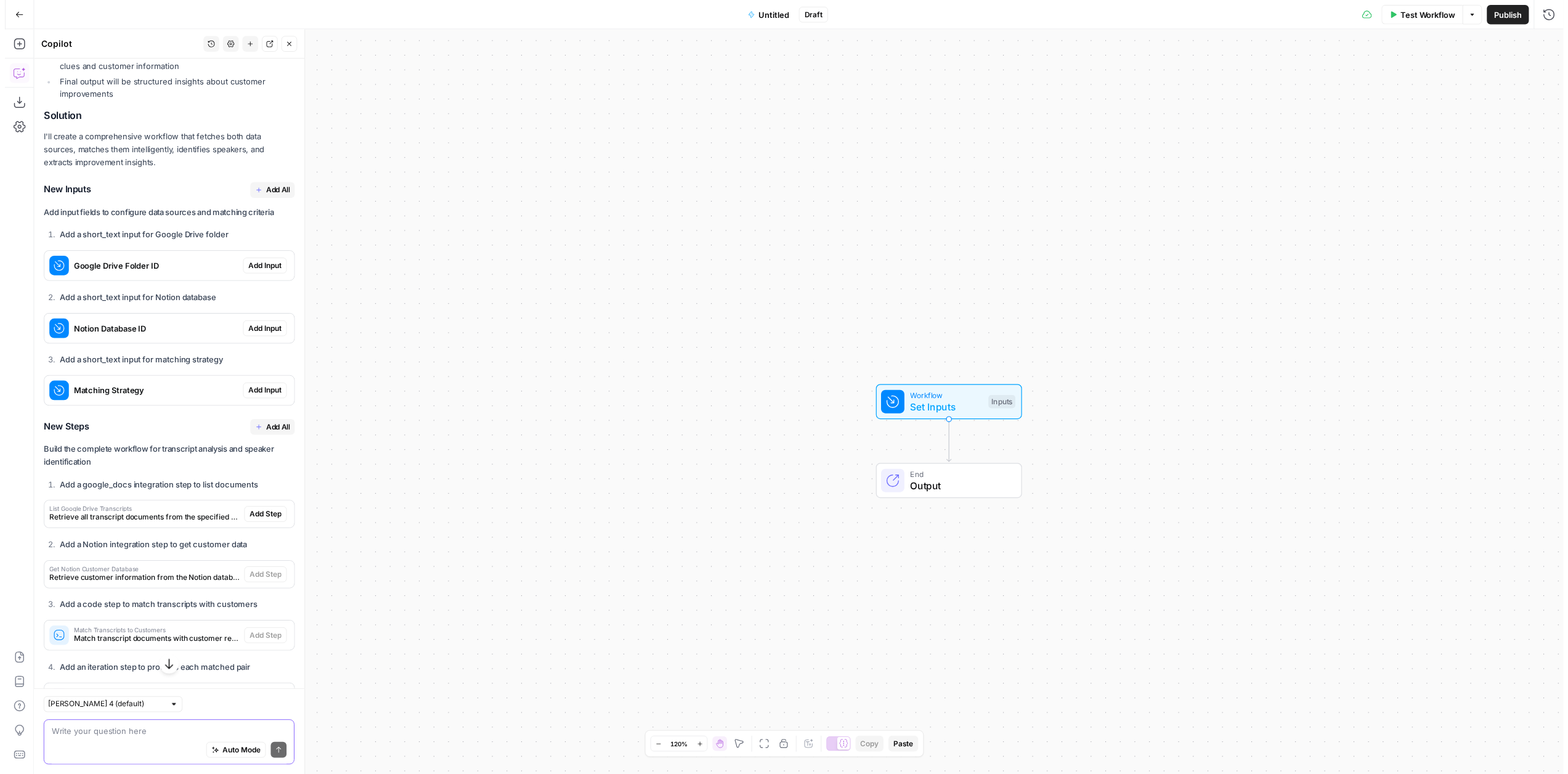
scroll to position [504, 0]
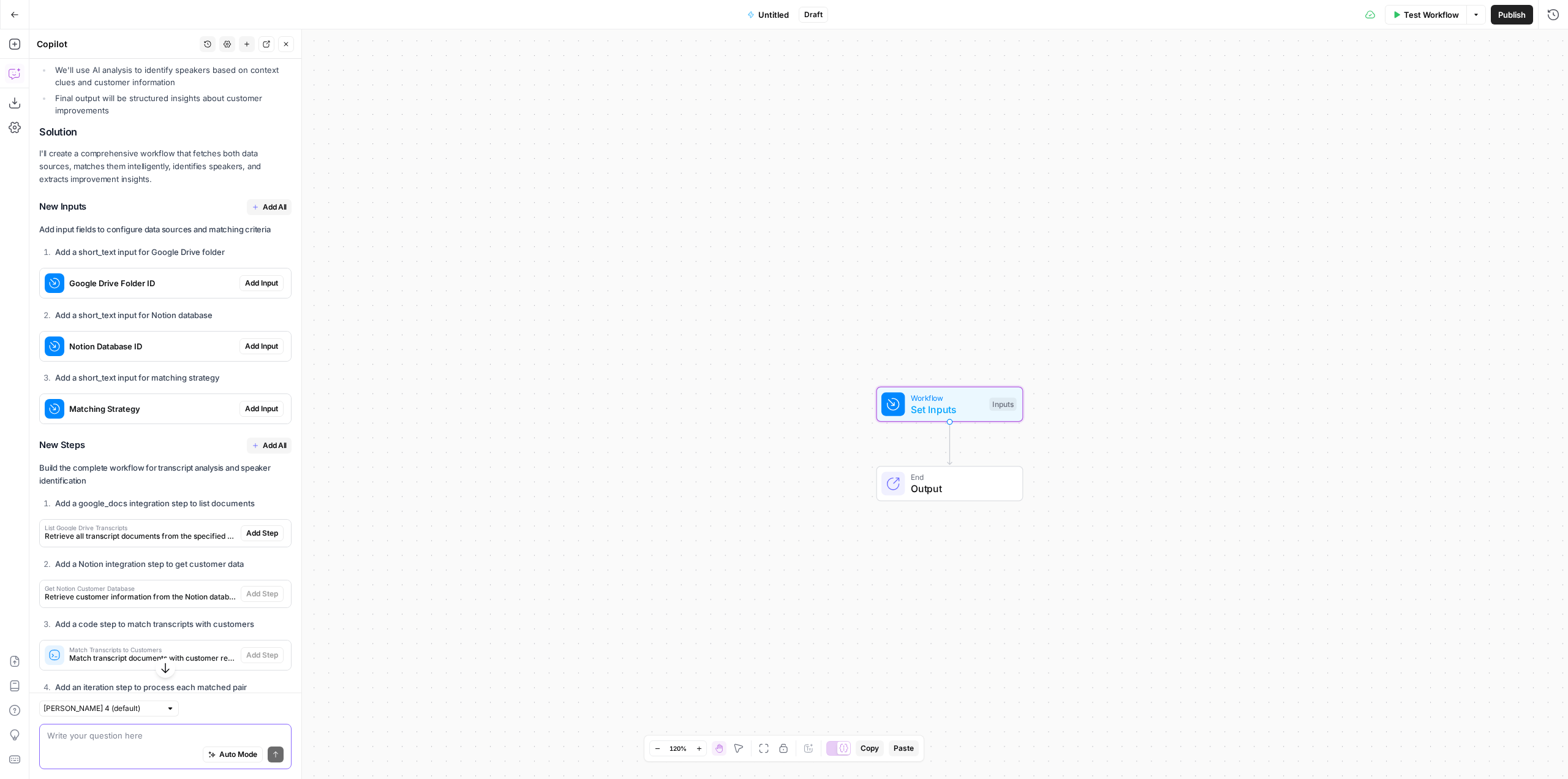
click at [248, 289] on span "Add Input" at bounding box center [261, 282] width 33 height 11
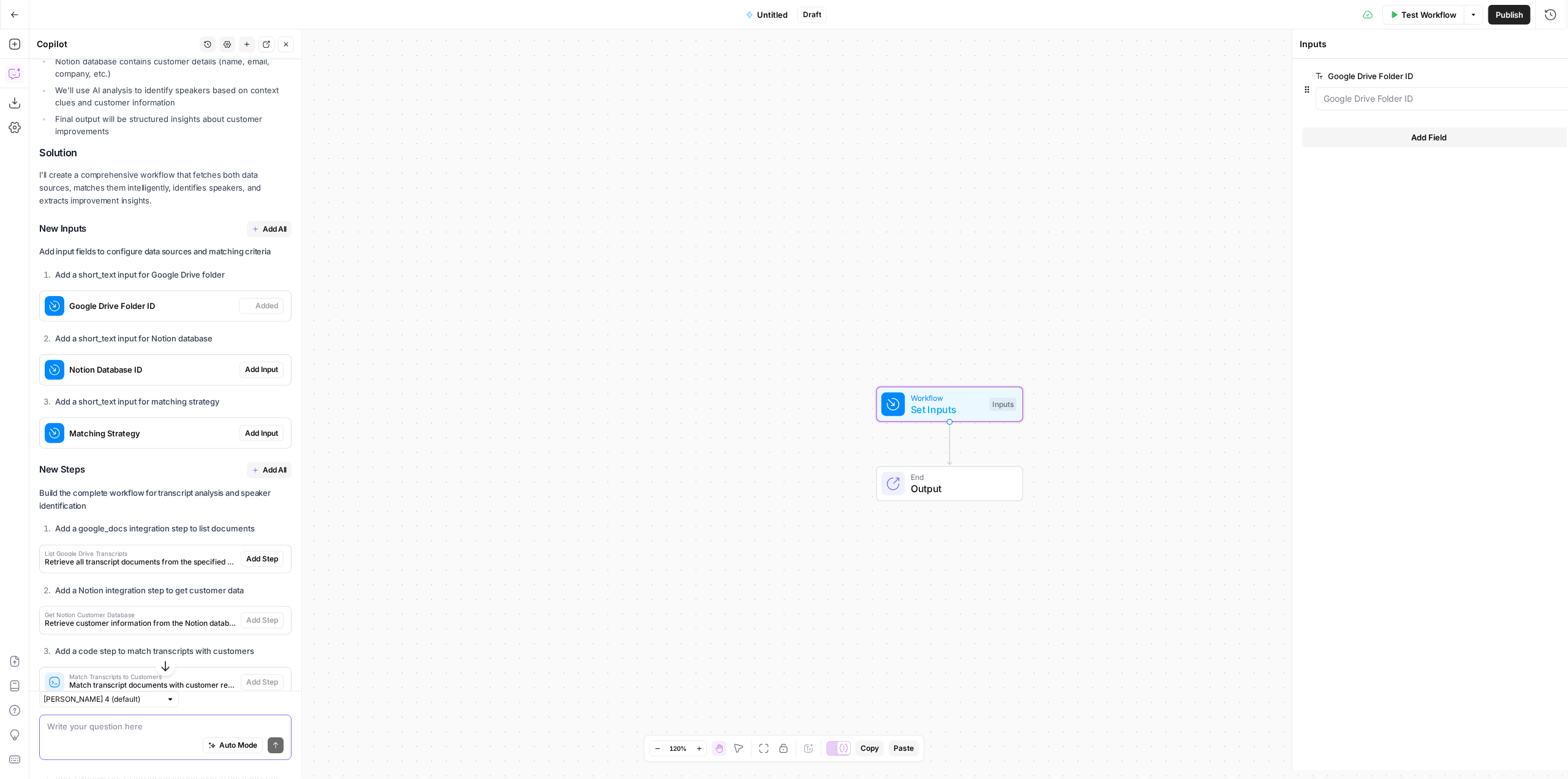
scroll to position [521, 0]
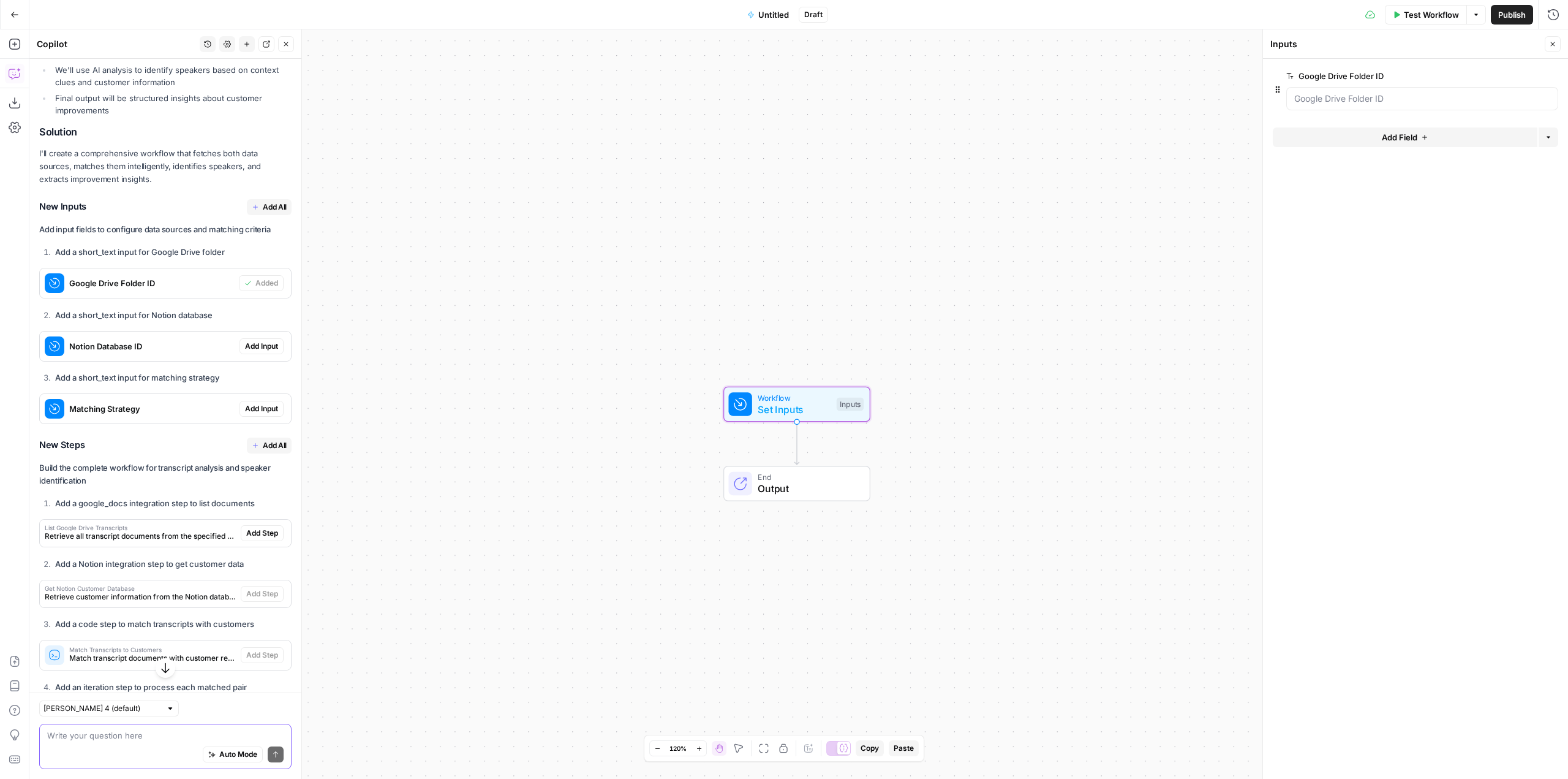
click at [260, 352] on span "Add Input" at bounding box center [261, 345] width 33 height 11
click at [264, 414] on span "Add Input" at bounding box center [261, 408] width 33 height 11
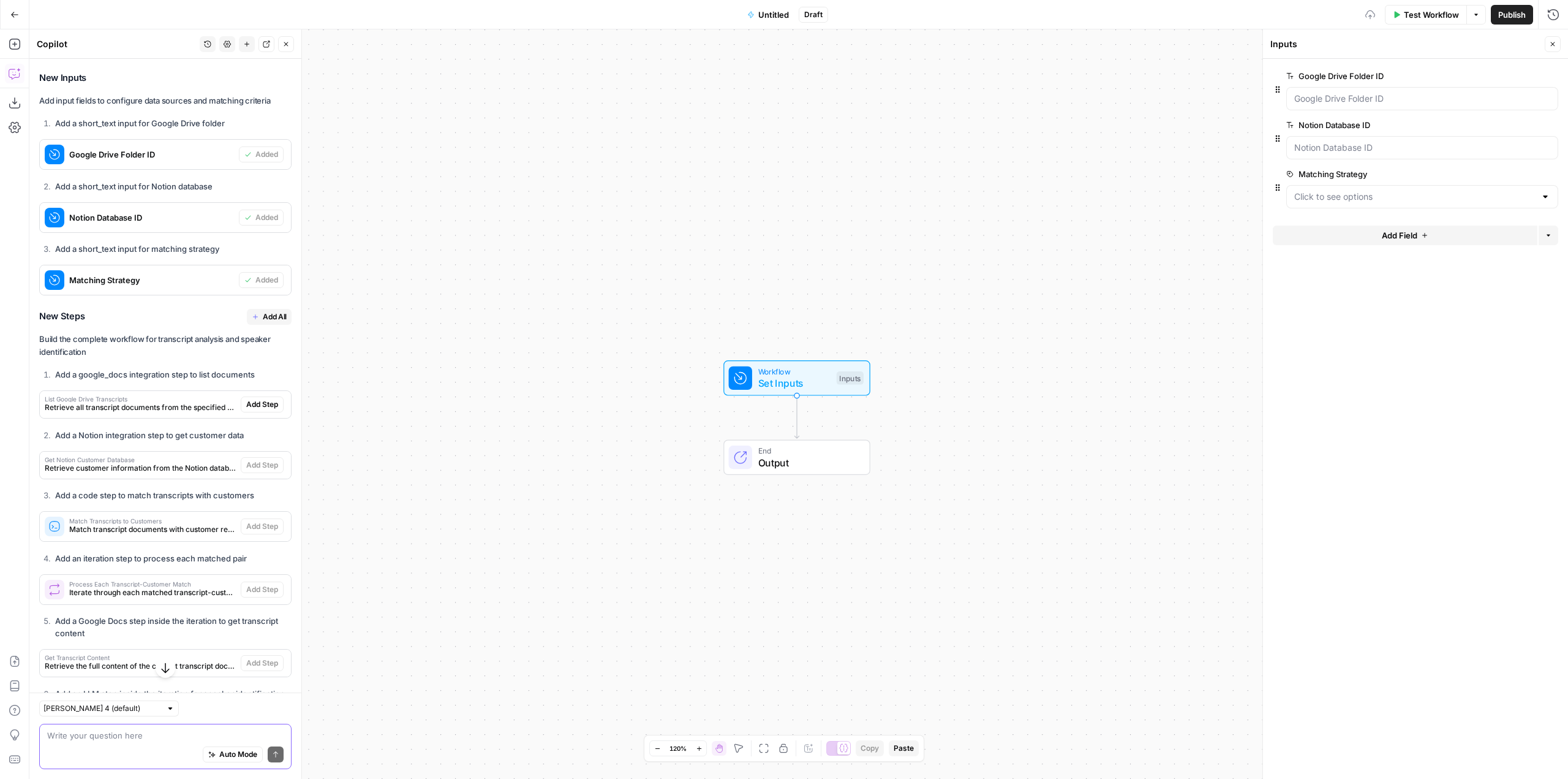
scroll to position [704, 0]
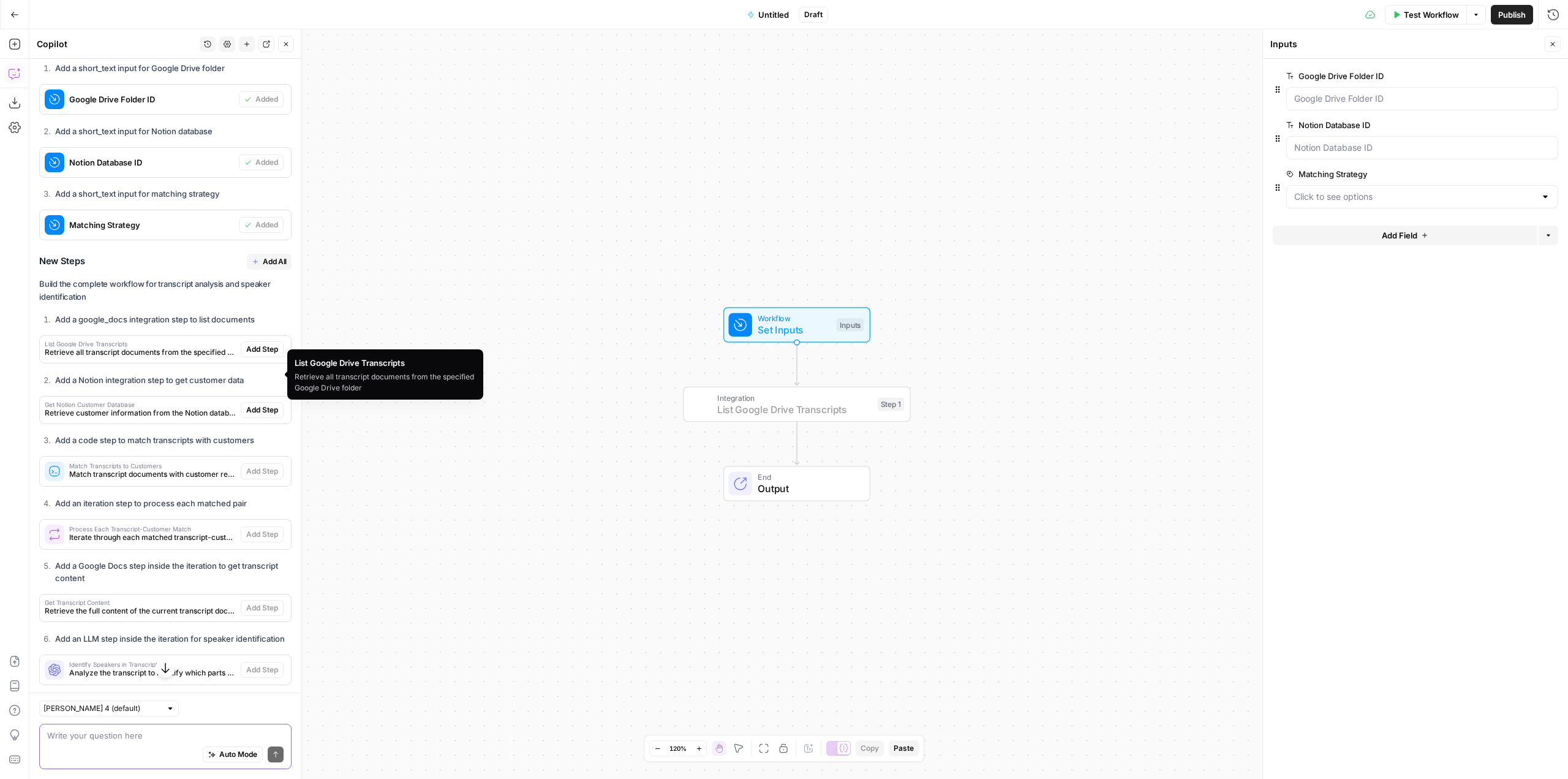
click at [251, 355] on span "Add Step" at bounding box center [262, 349] width 32 height 11
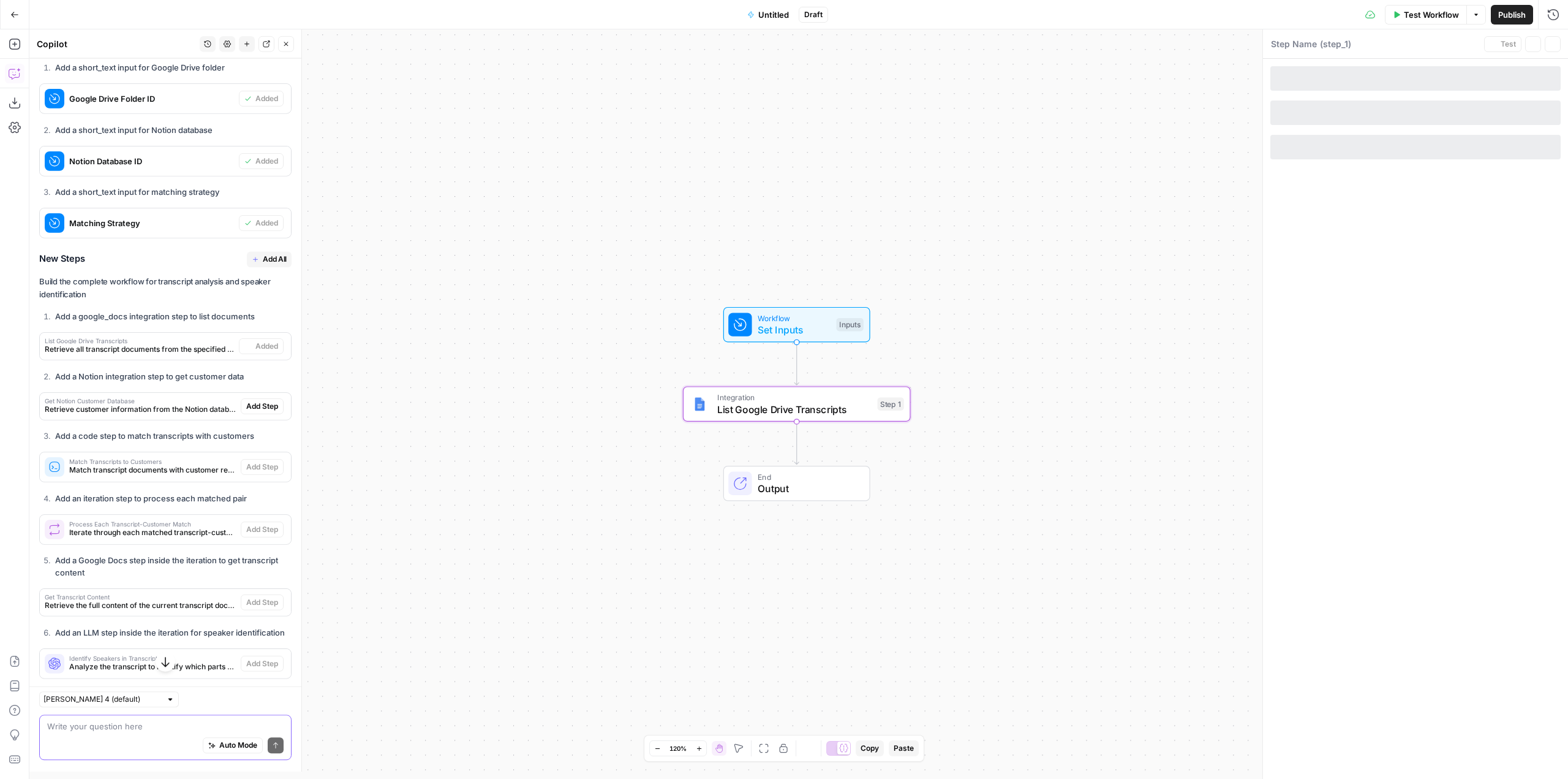
type textarea "List Google Drive Transcripts"
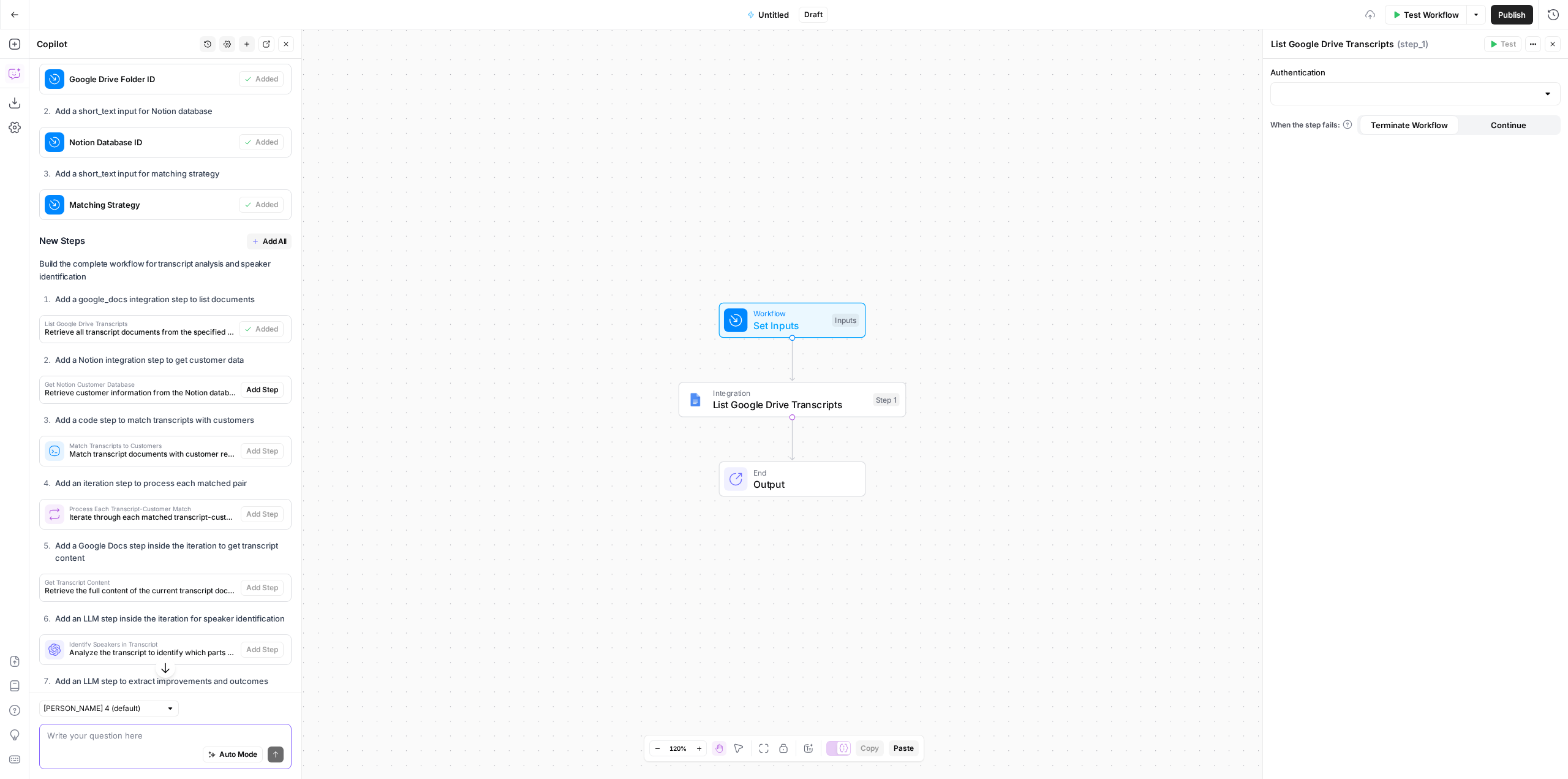
scroll to position [766, 0]
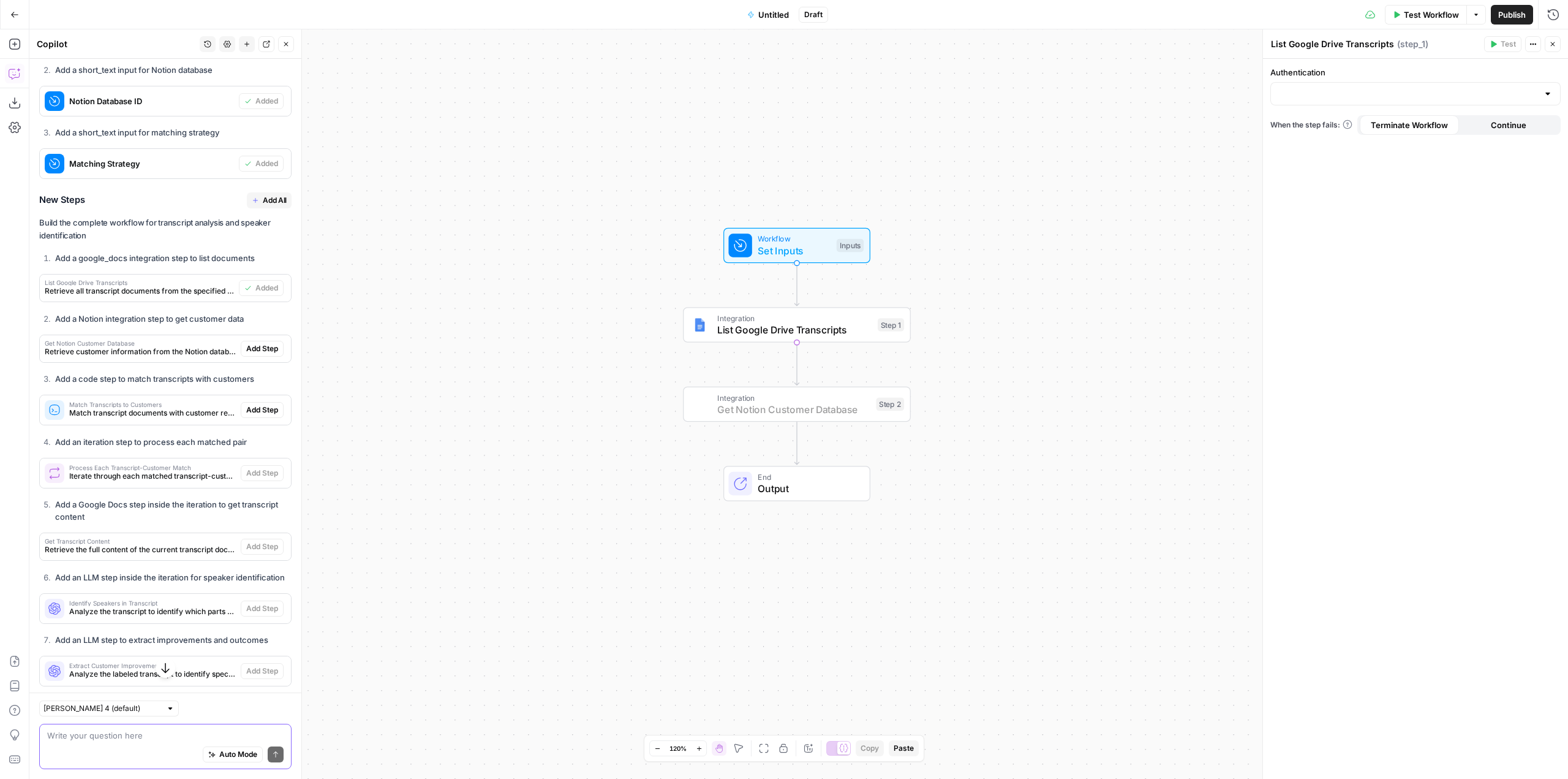
click at [250, 357] on button "Add Step" at bounding box center [262, 348] width 43 height 16
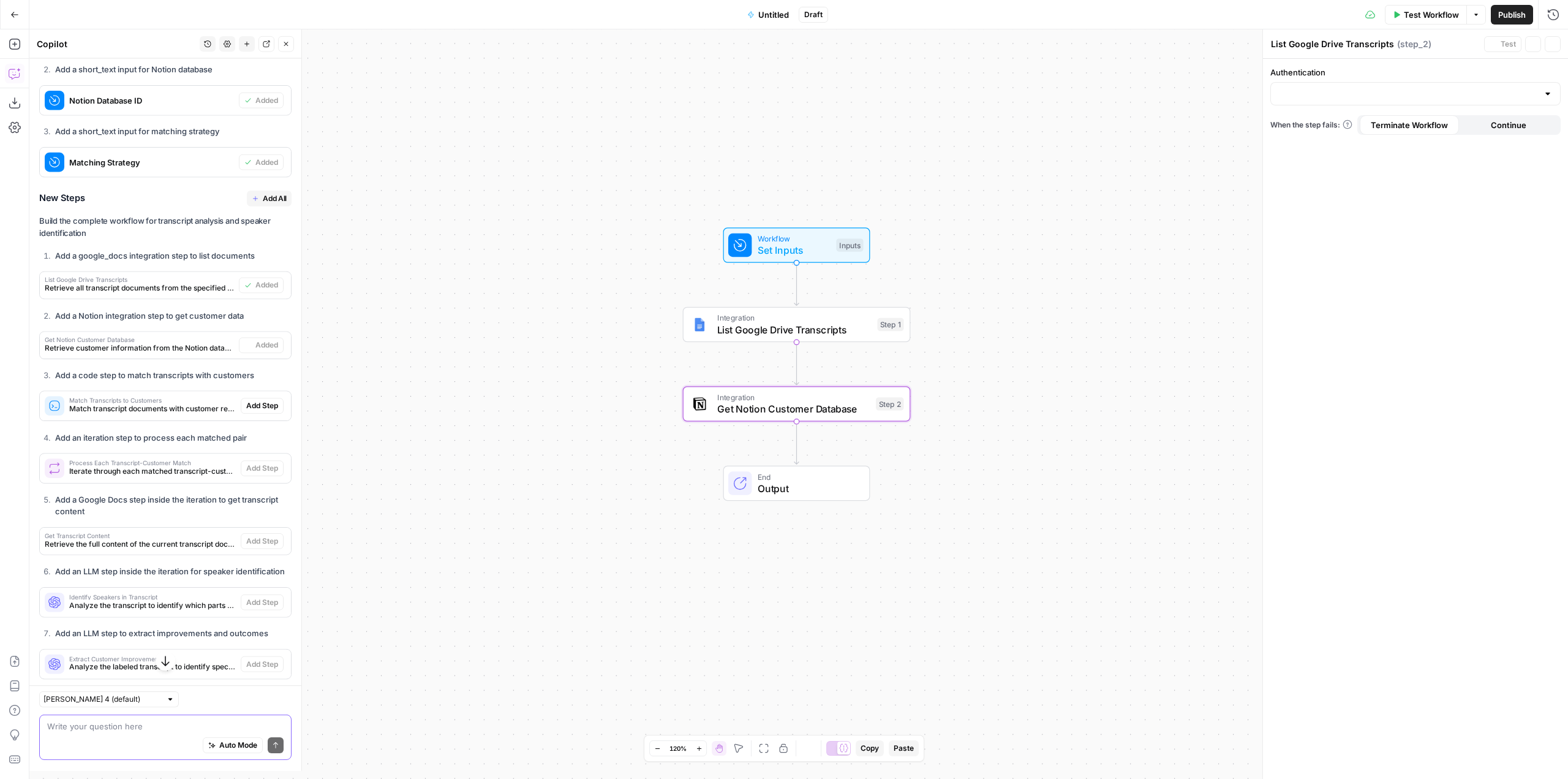
type textarea "Get Notion Customer Database"
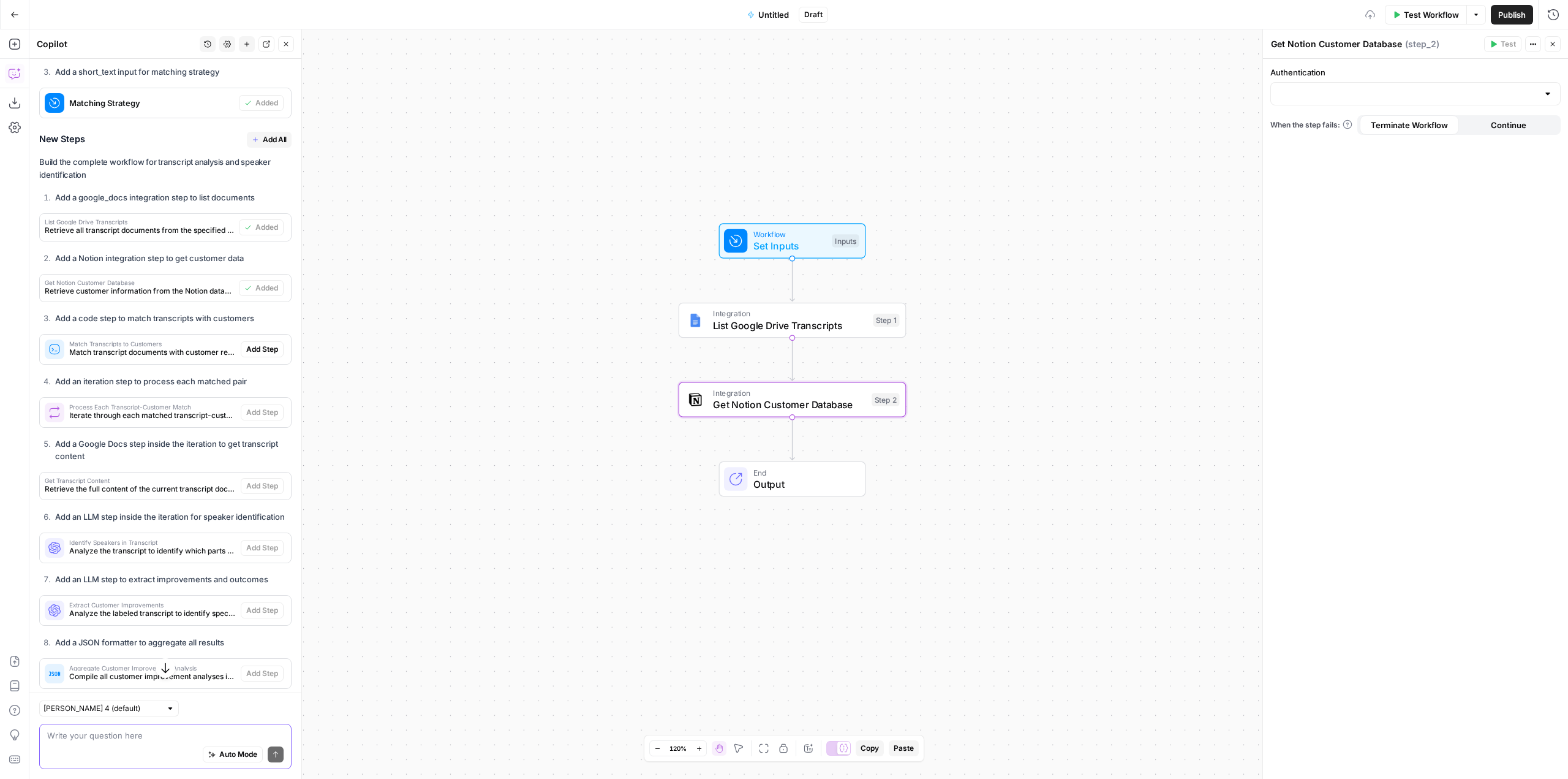
scroll to position [828, 0]
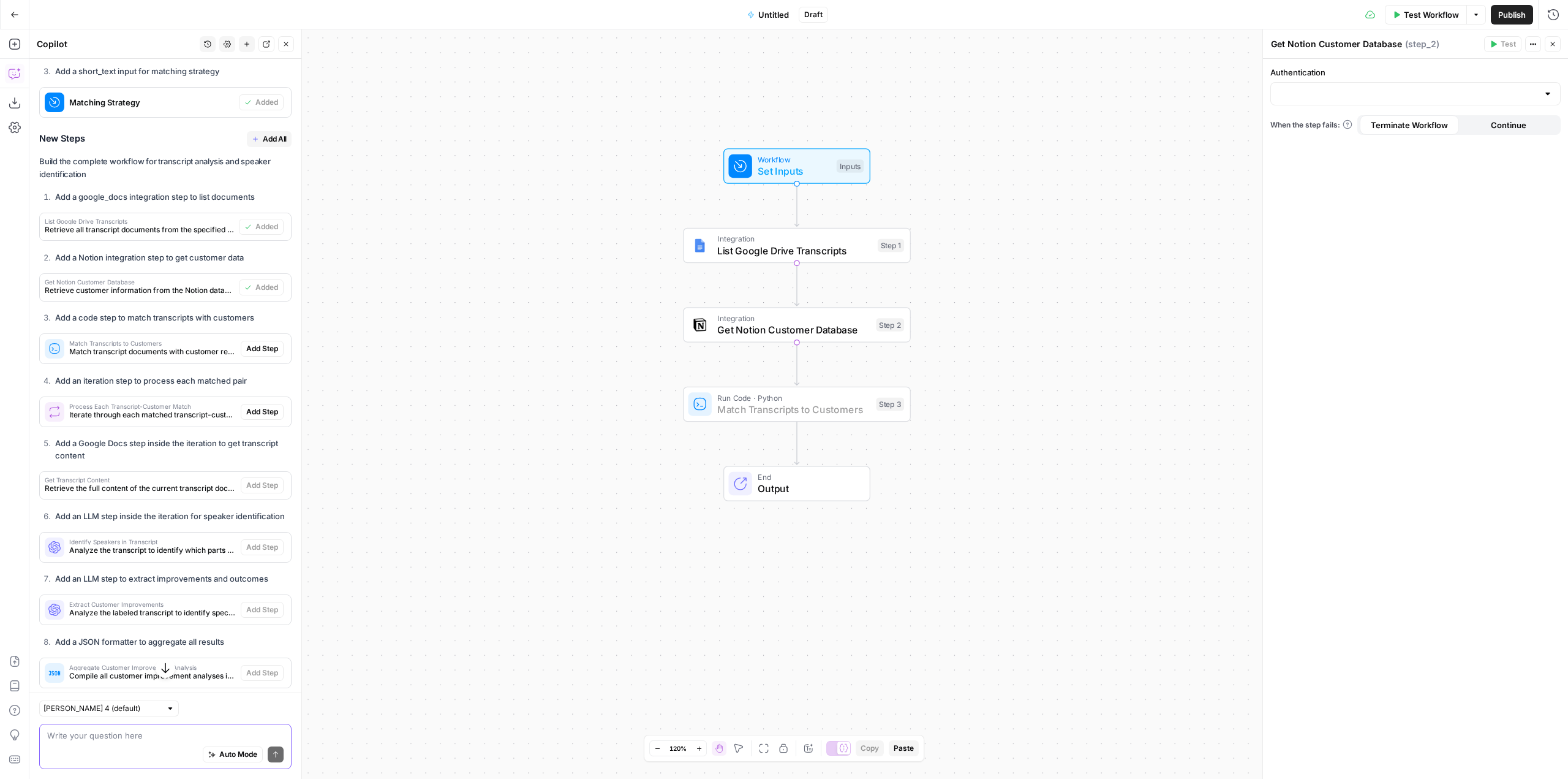
click at [259, 354] on span "Add Step" at bounding box center [262, 348] width 32 height 11
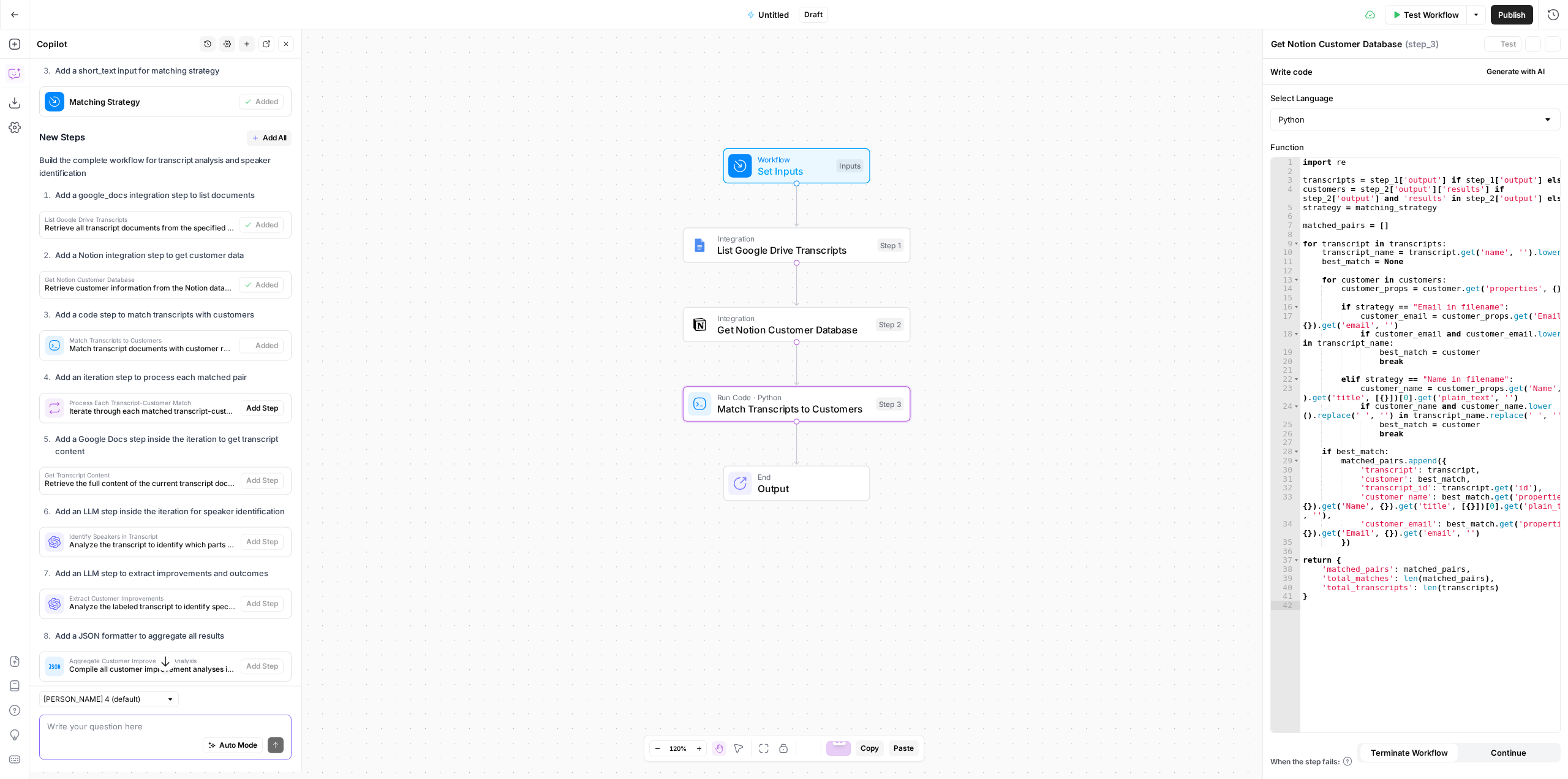
type textarea "Match Transcripts to Customers"
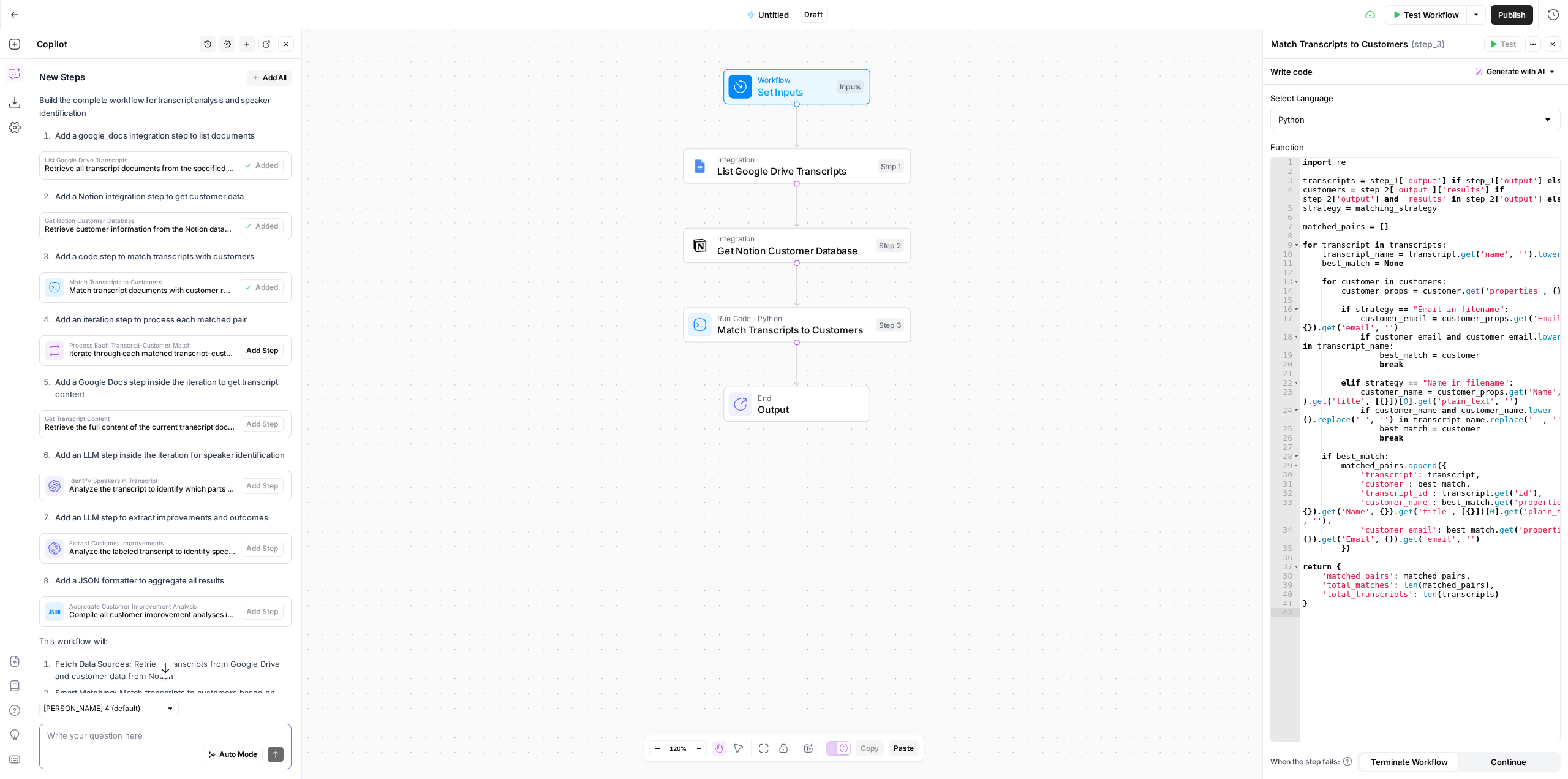
scroll to position [1134, 0]
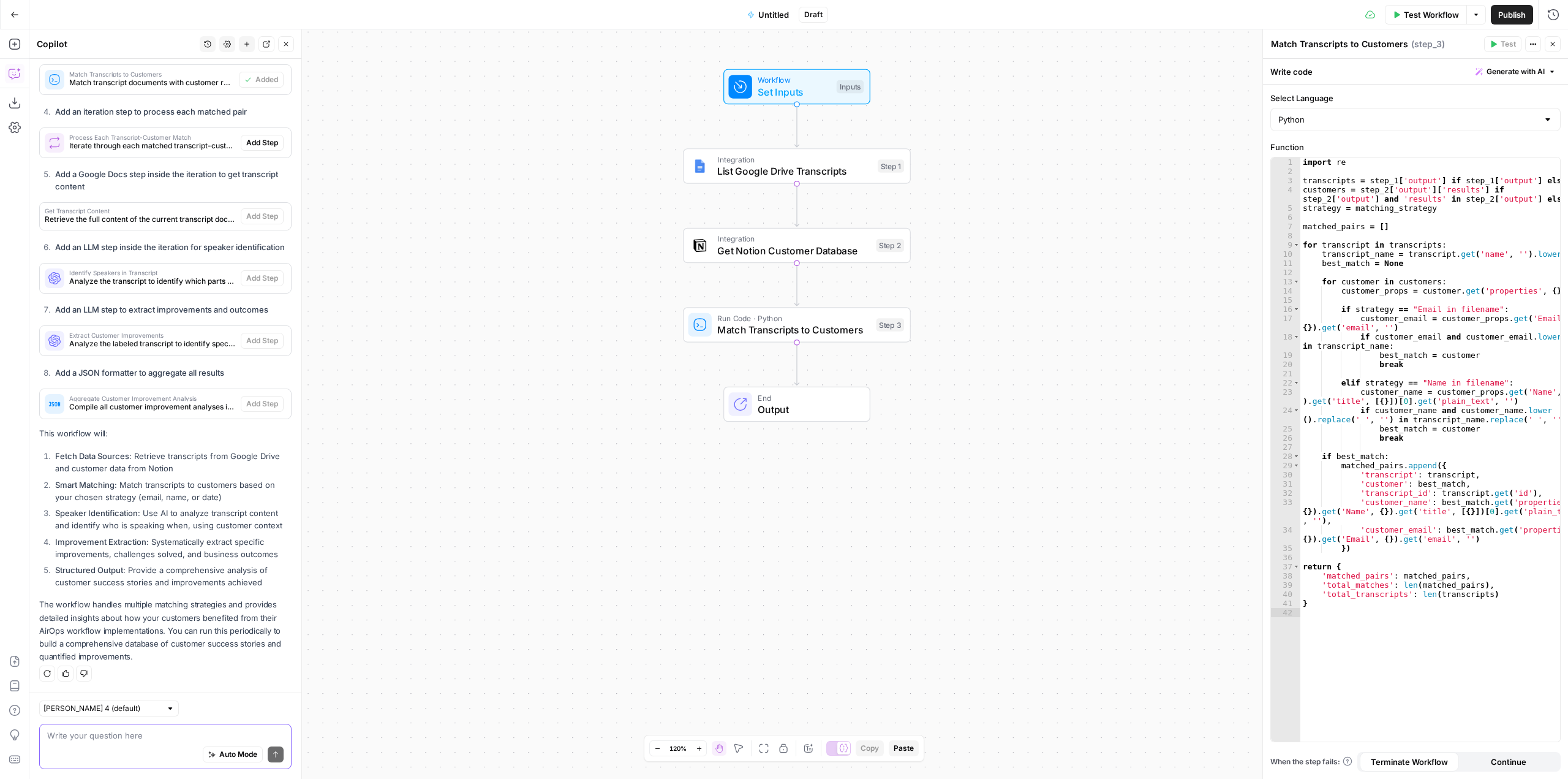
click at [183, 742] on div "Auto Mode Send" at bounding box center [165, 755] width 236 height 27
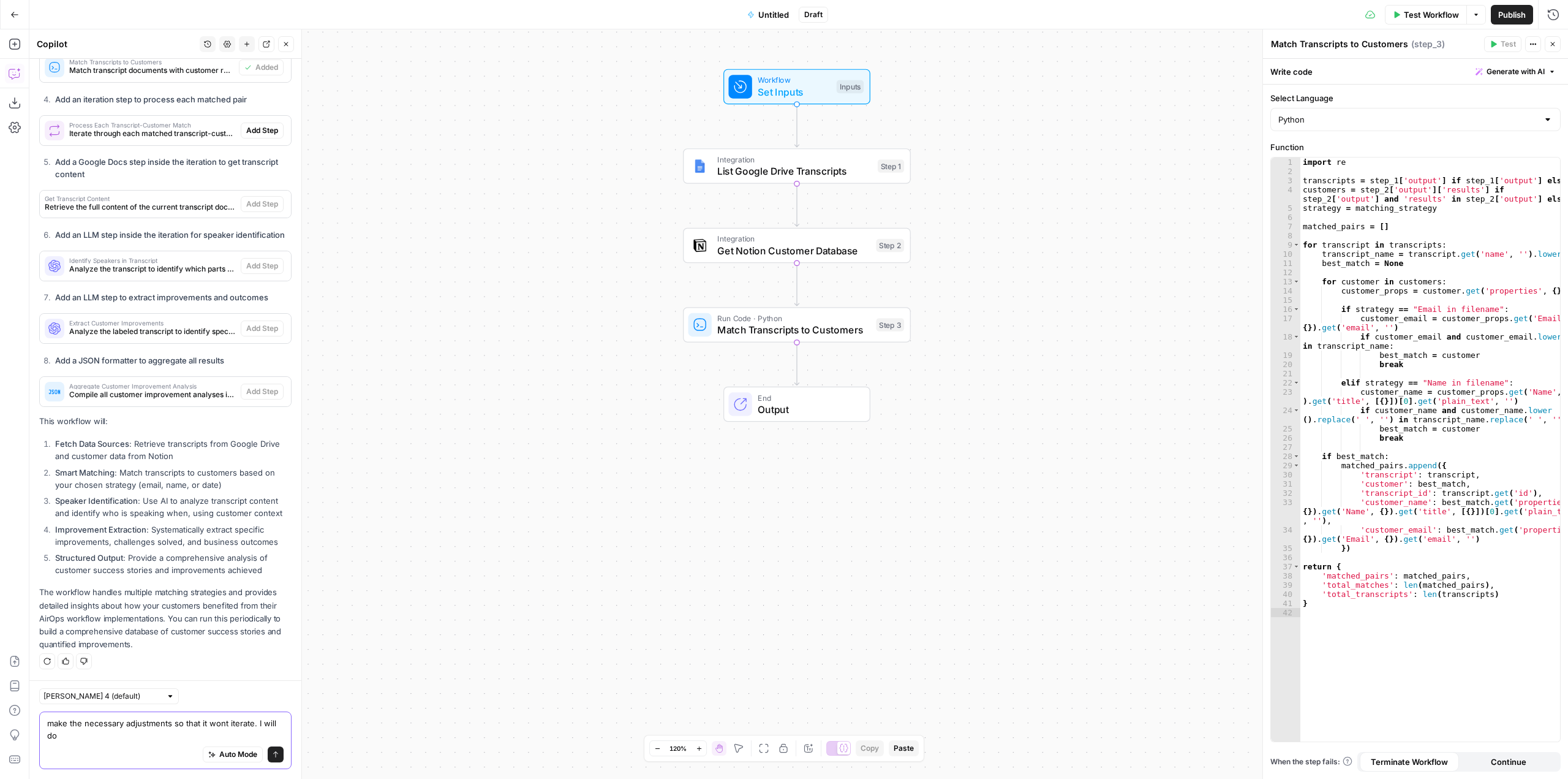
scroll to position [1146, 0]
type textarea "make the necessary adjustments so that it wont iterate. I will do one transcrip…"
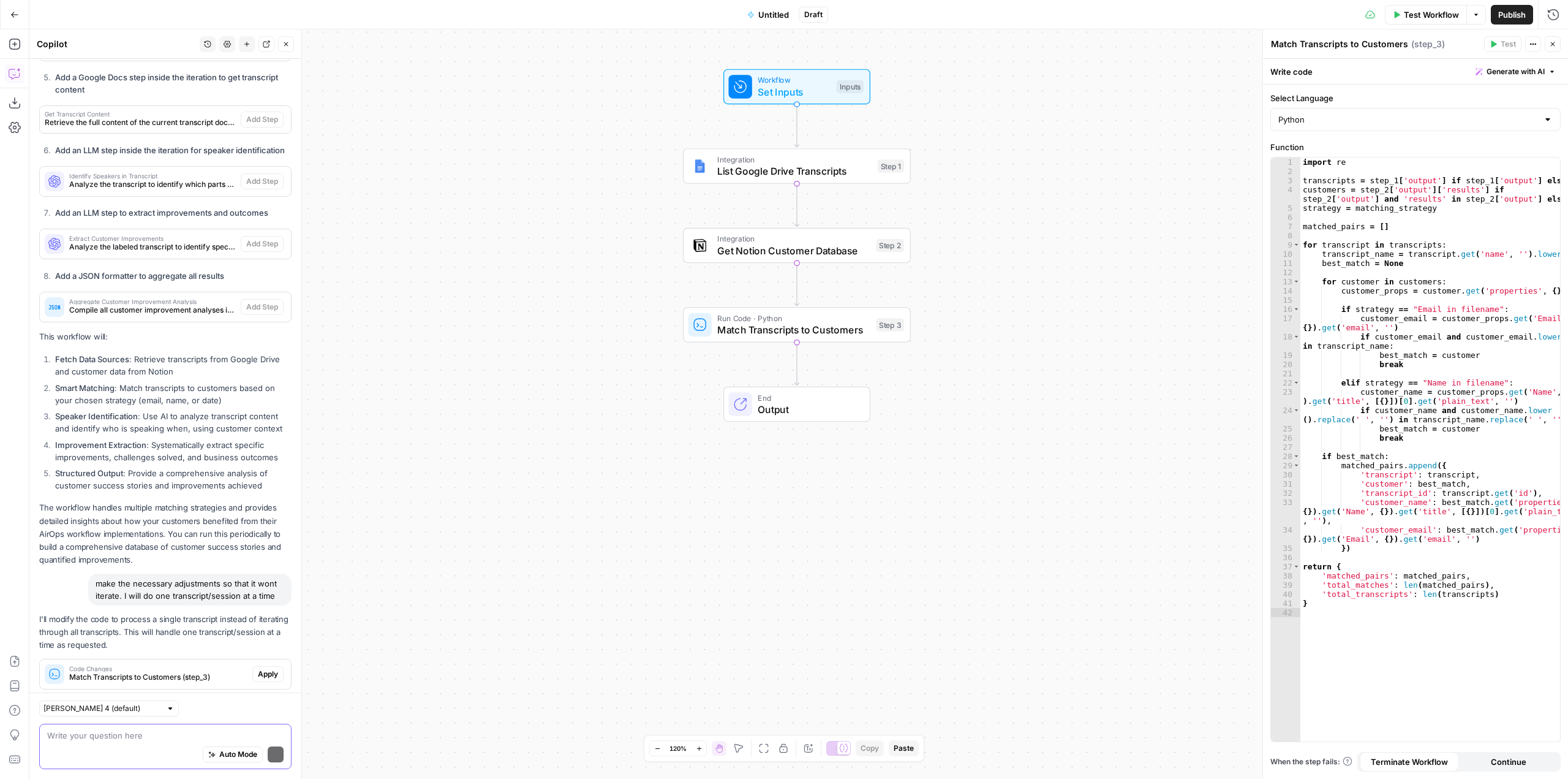
scroll to position [1258, 0]
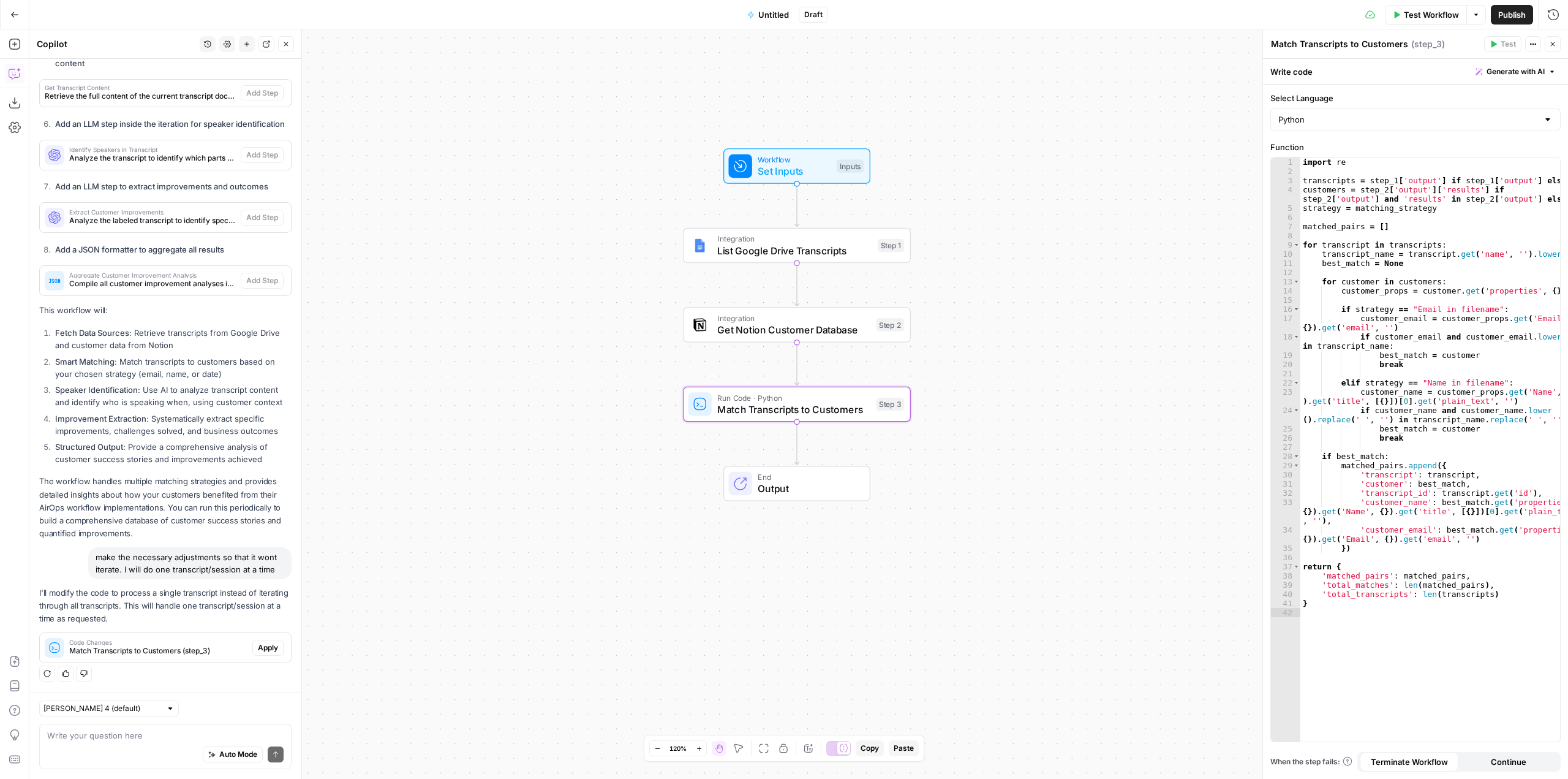
click at [262, 651] on span "Apply" at bounding box center [268, 647] width 20 height 11
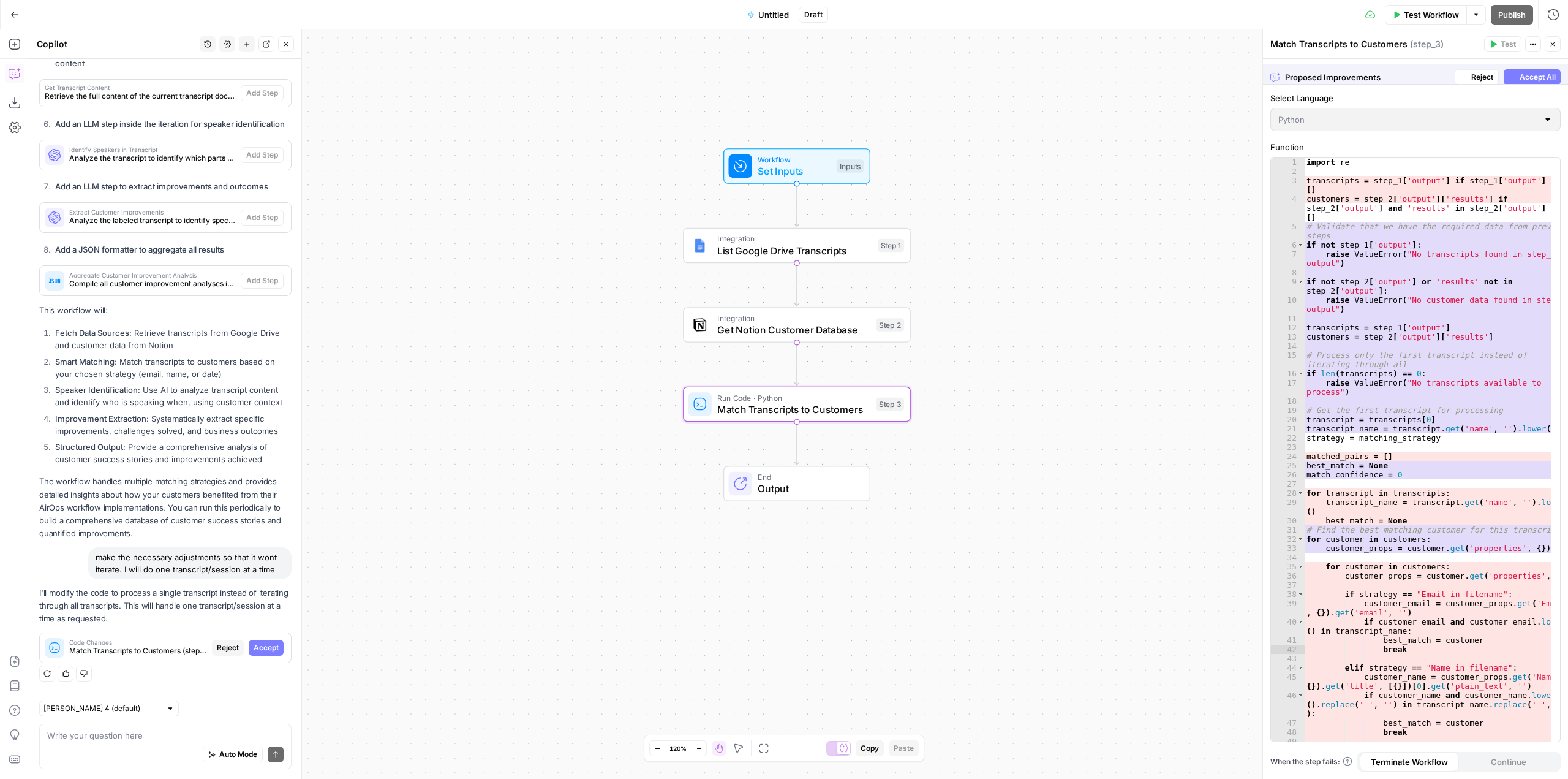
scroll to position [1238, 0]
click at [262, 651] on span "Accept" at bounding box center [266, 647] width 25 height 11
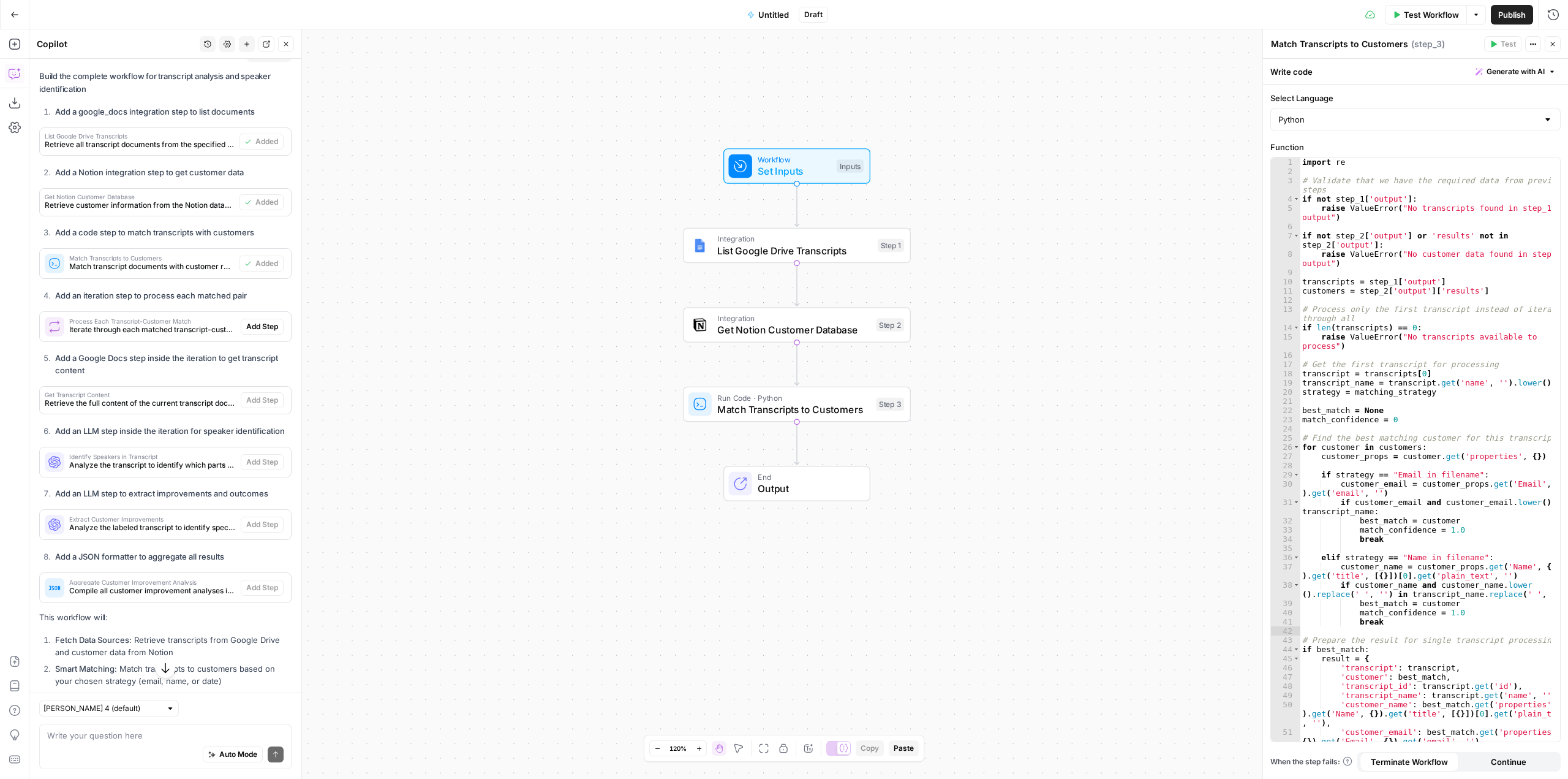
scroll to position [909, 0]
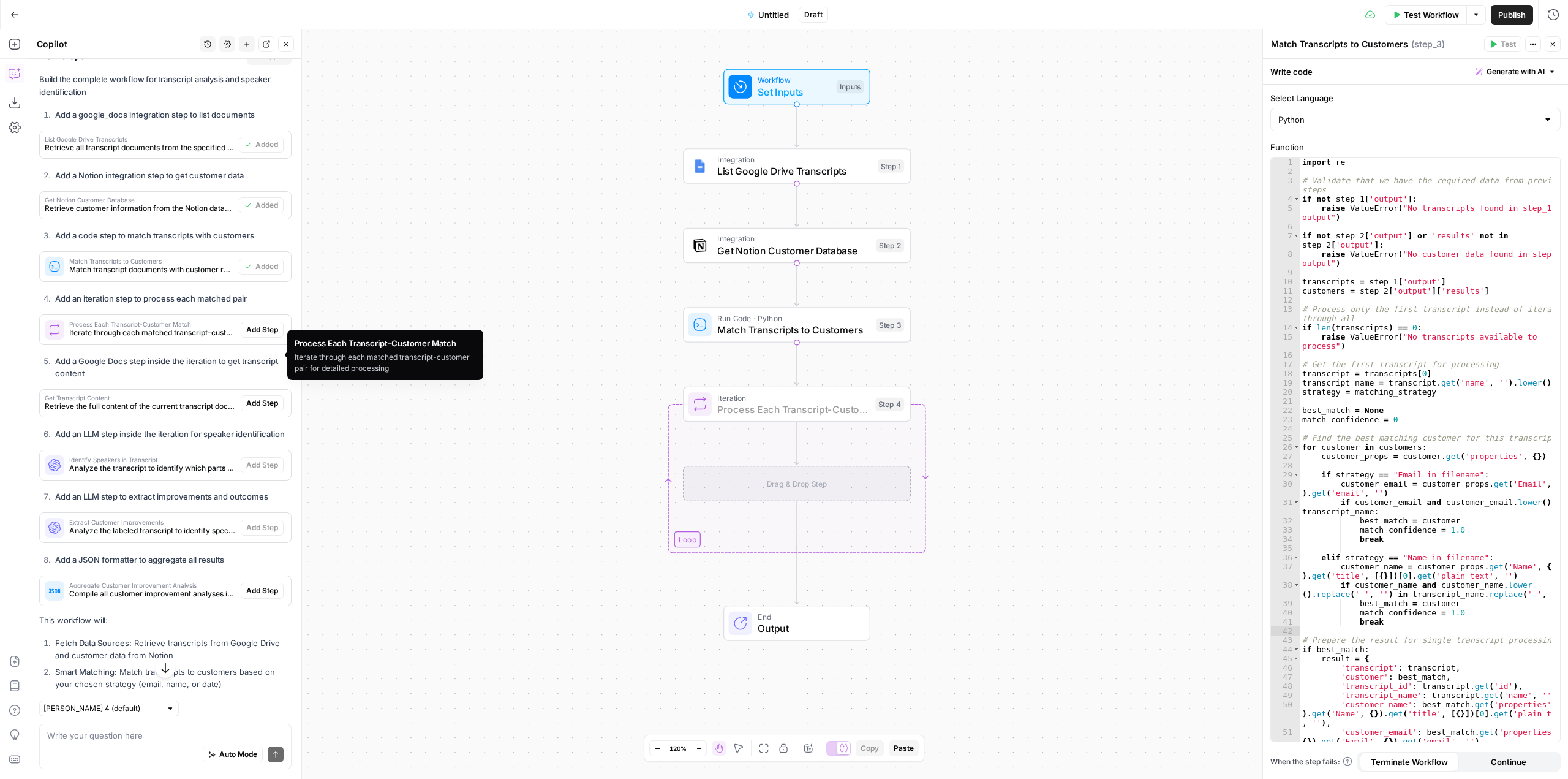
click at [256, 338] on button "Add Step" at bounding box center [262, 330] width 43 height 16
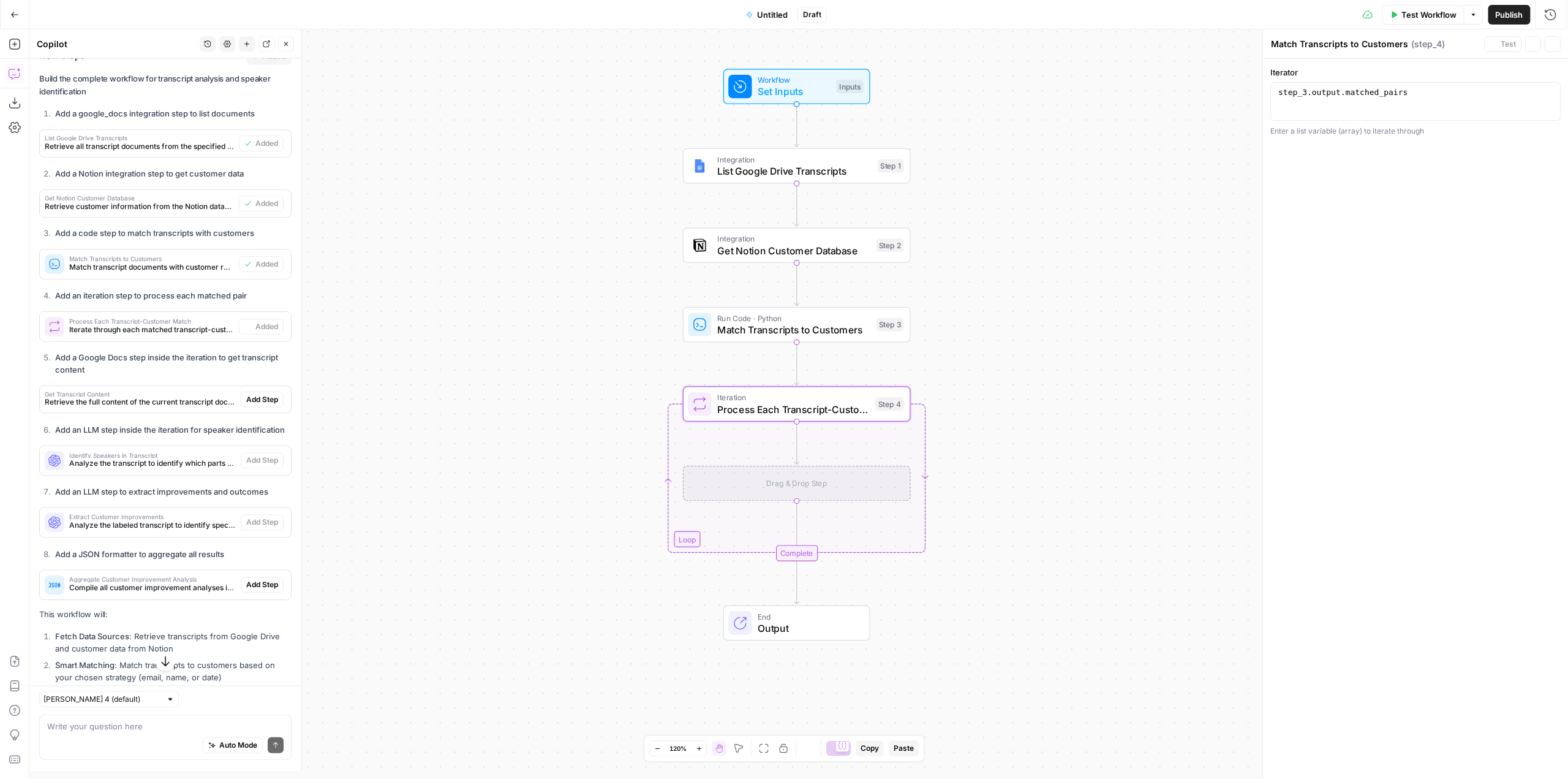
type textarea "Process Each Transcript-Customer Match"
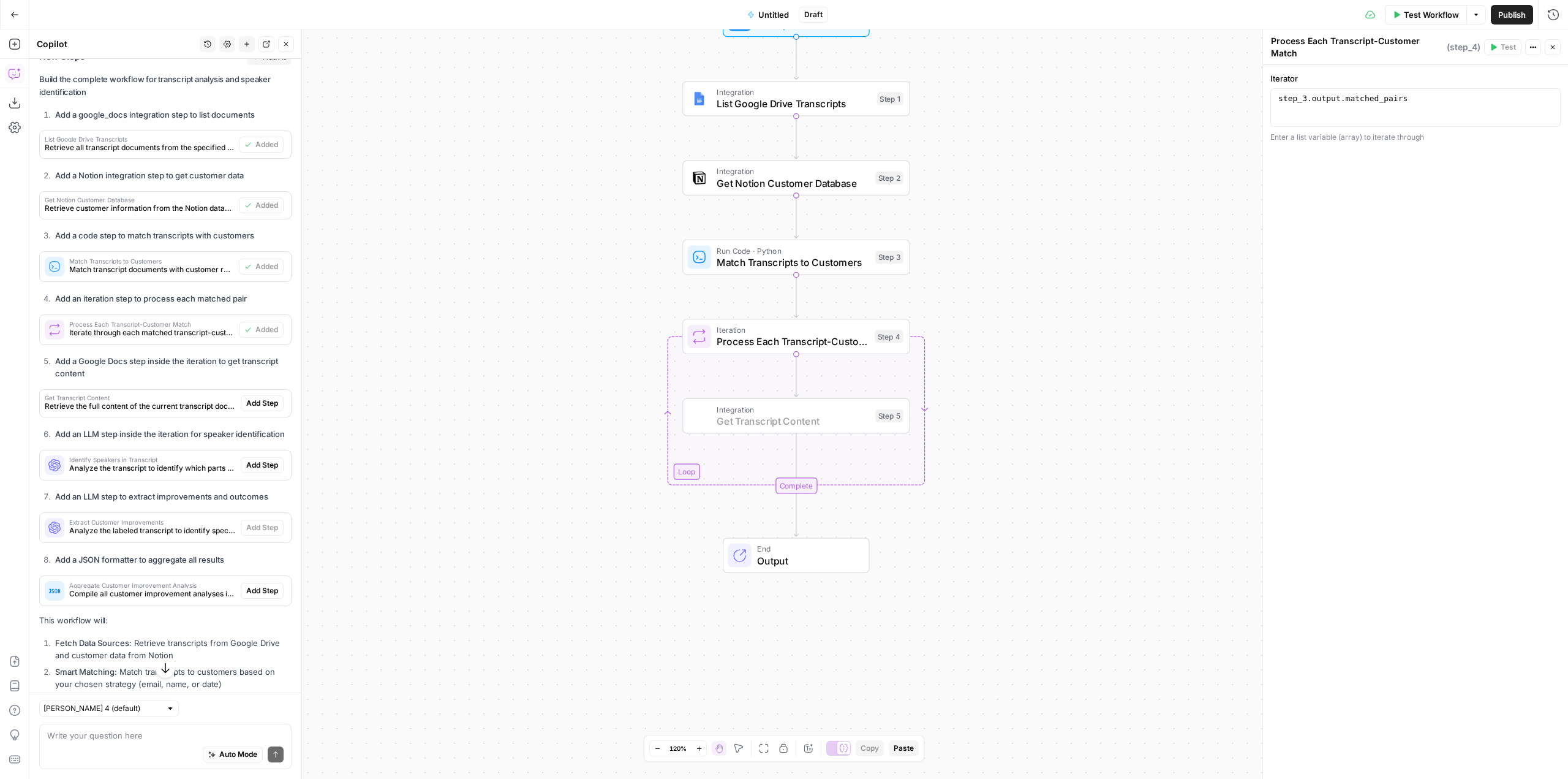
click at [259, 408] on span "Add Step" at bounding box center [262, 403] width 32 height 11
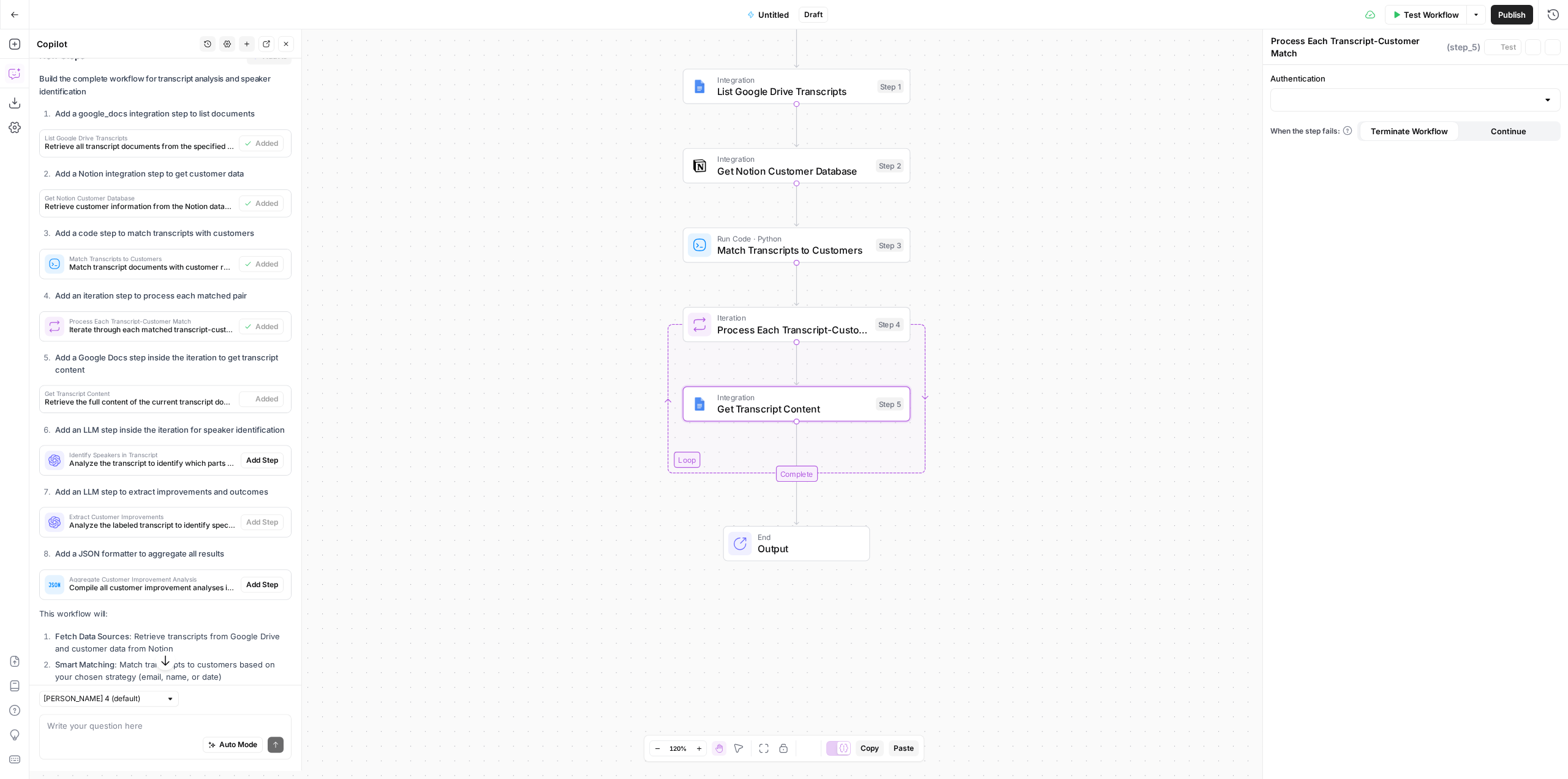
type textarea "Get Transcript Content"
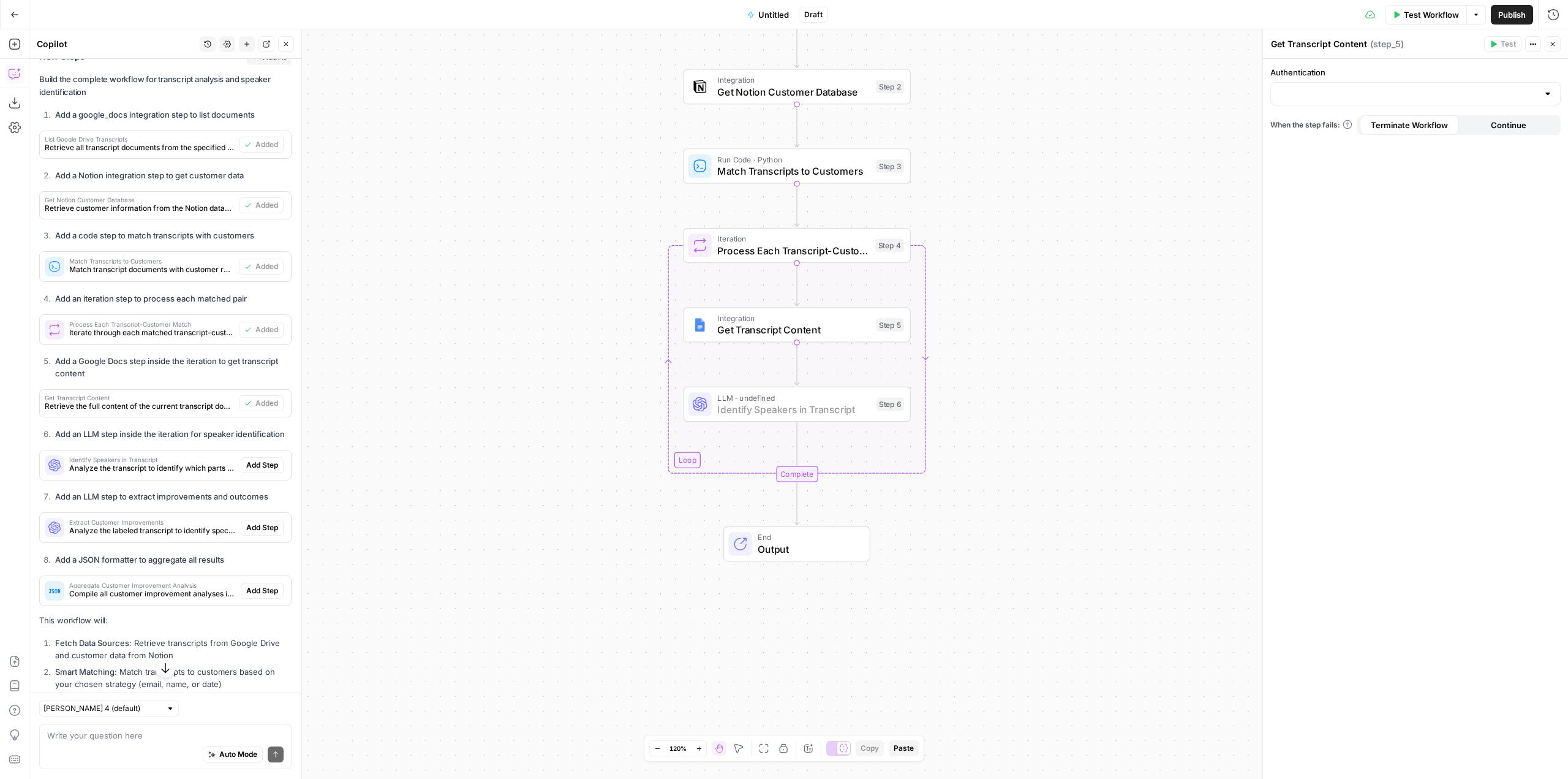
click at [261, 471] on span "Add Step" at bounding box center [262, 464] width 32 height 11
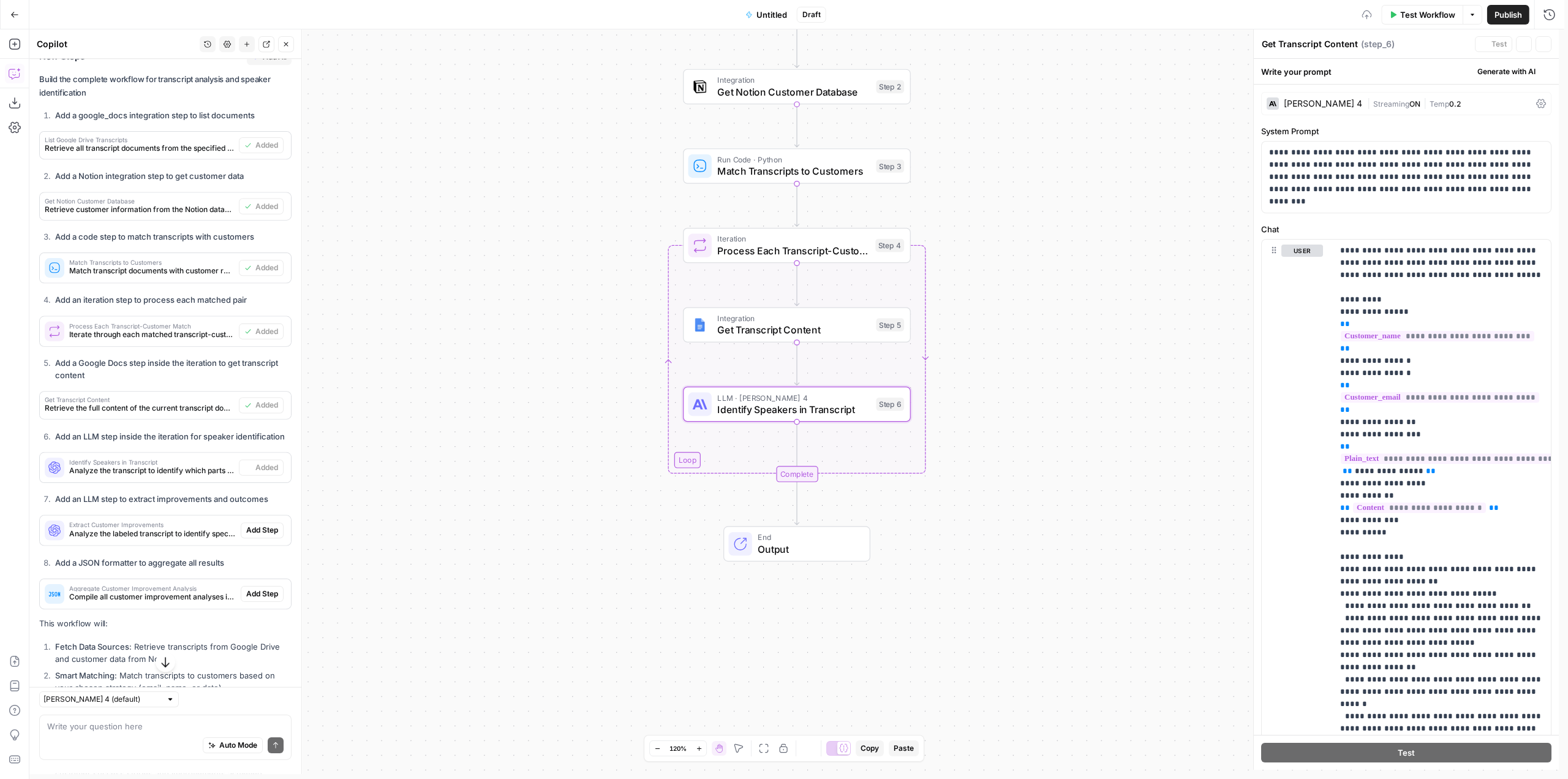
type textarea "Identify Speakers in Transcript"
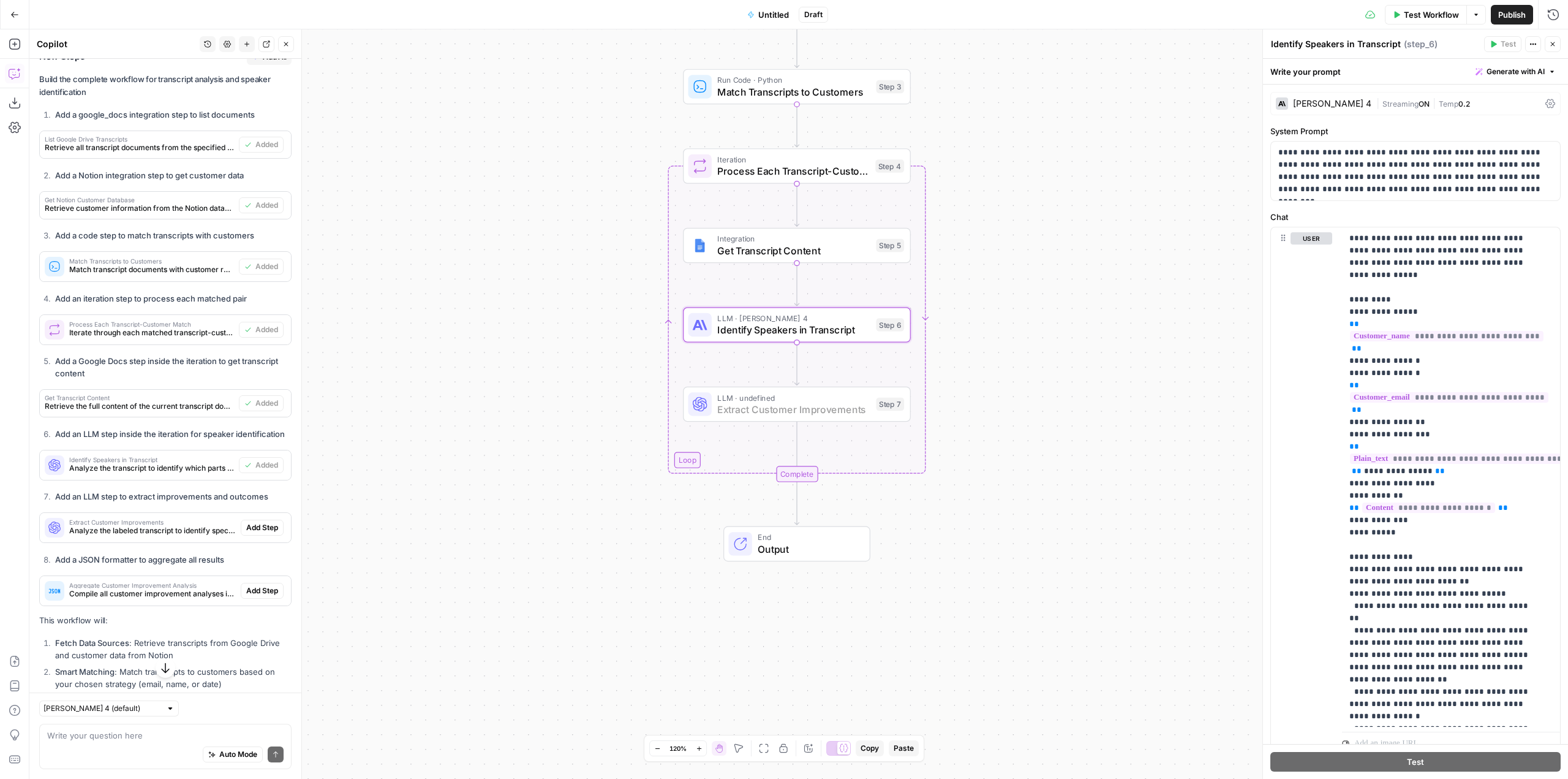
click at [266, 533] on span "Add Step" at bounding box center [262, 527] width 32 height 11
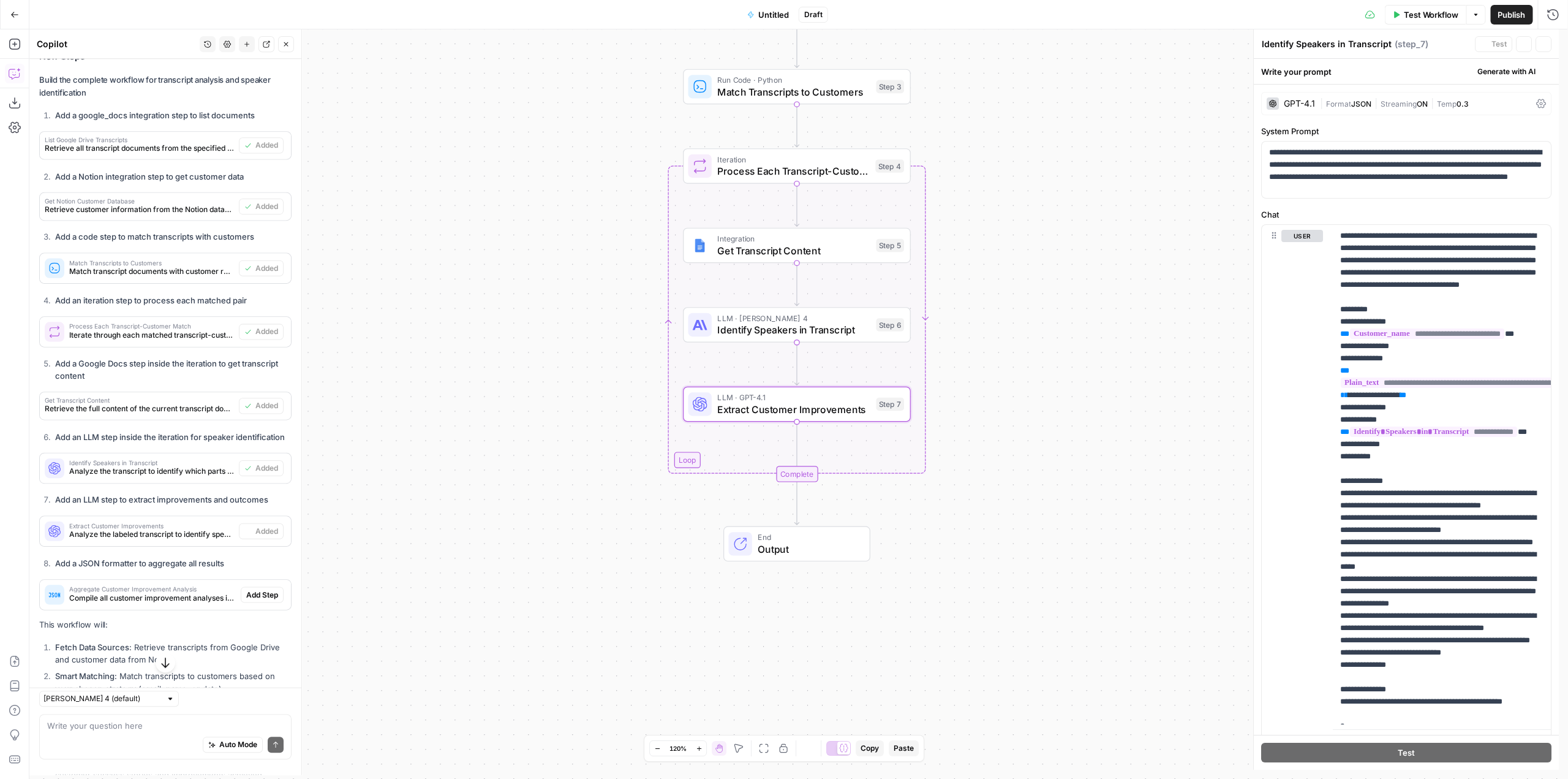
type textarea "Extract Customer Improvements"
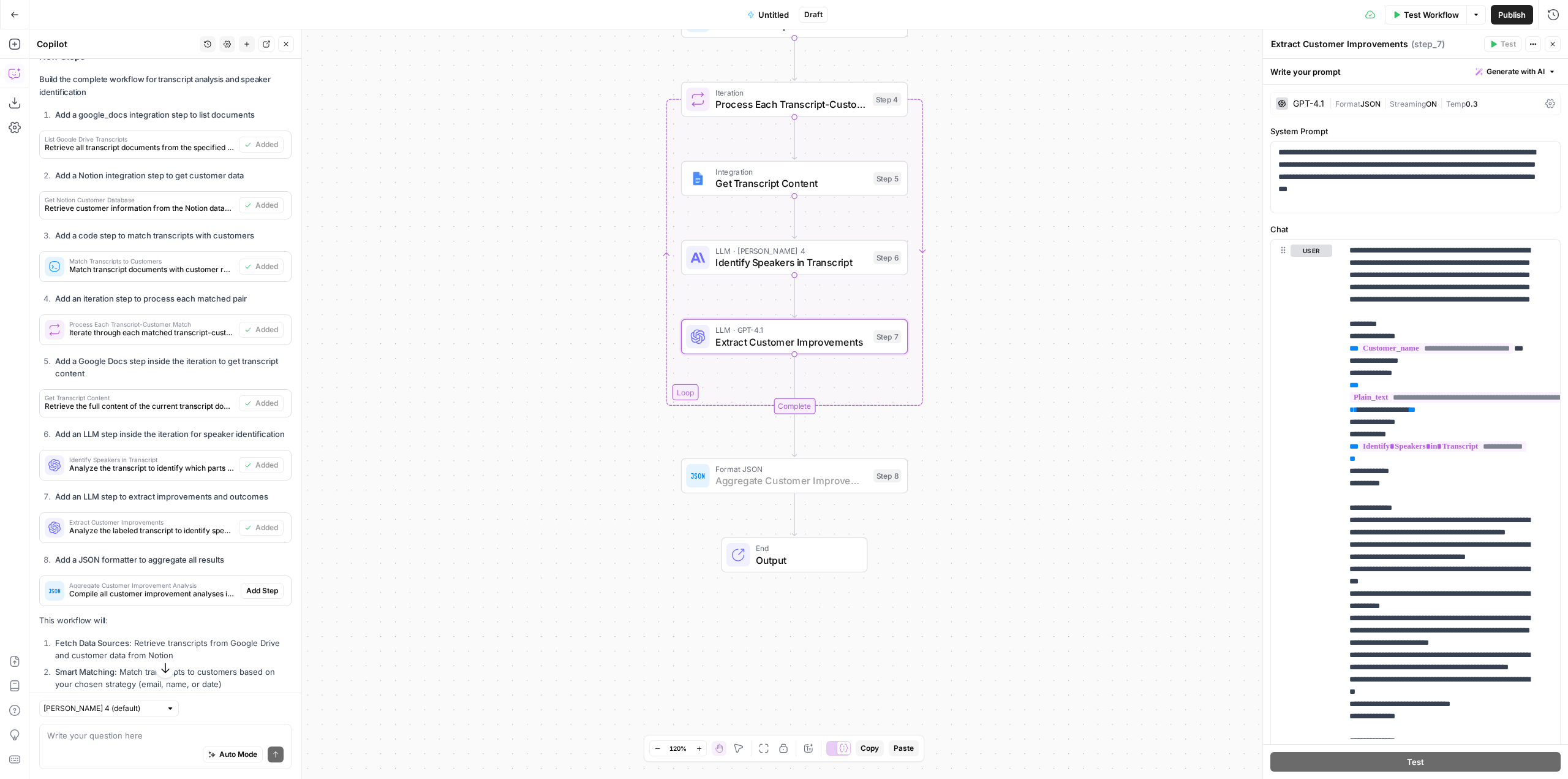
click at [264, 596] on span "Add Step" at bounding box center [262, 591] width 32 height 11
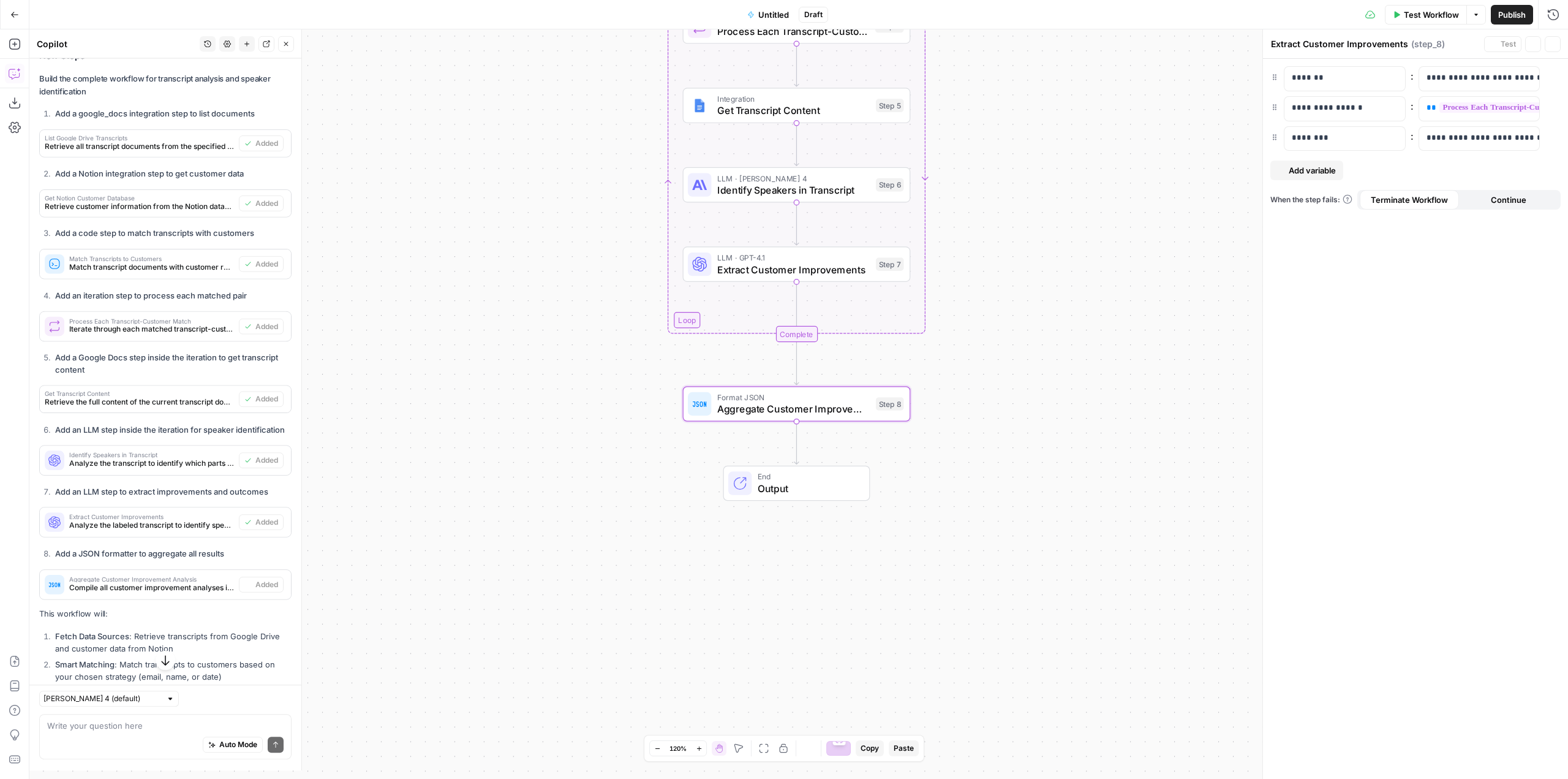
type textarea "Aggregate Customer Improvement Analysis"
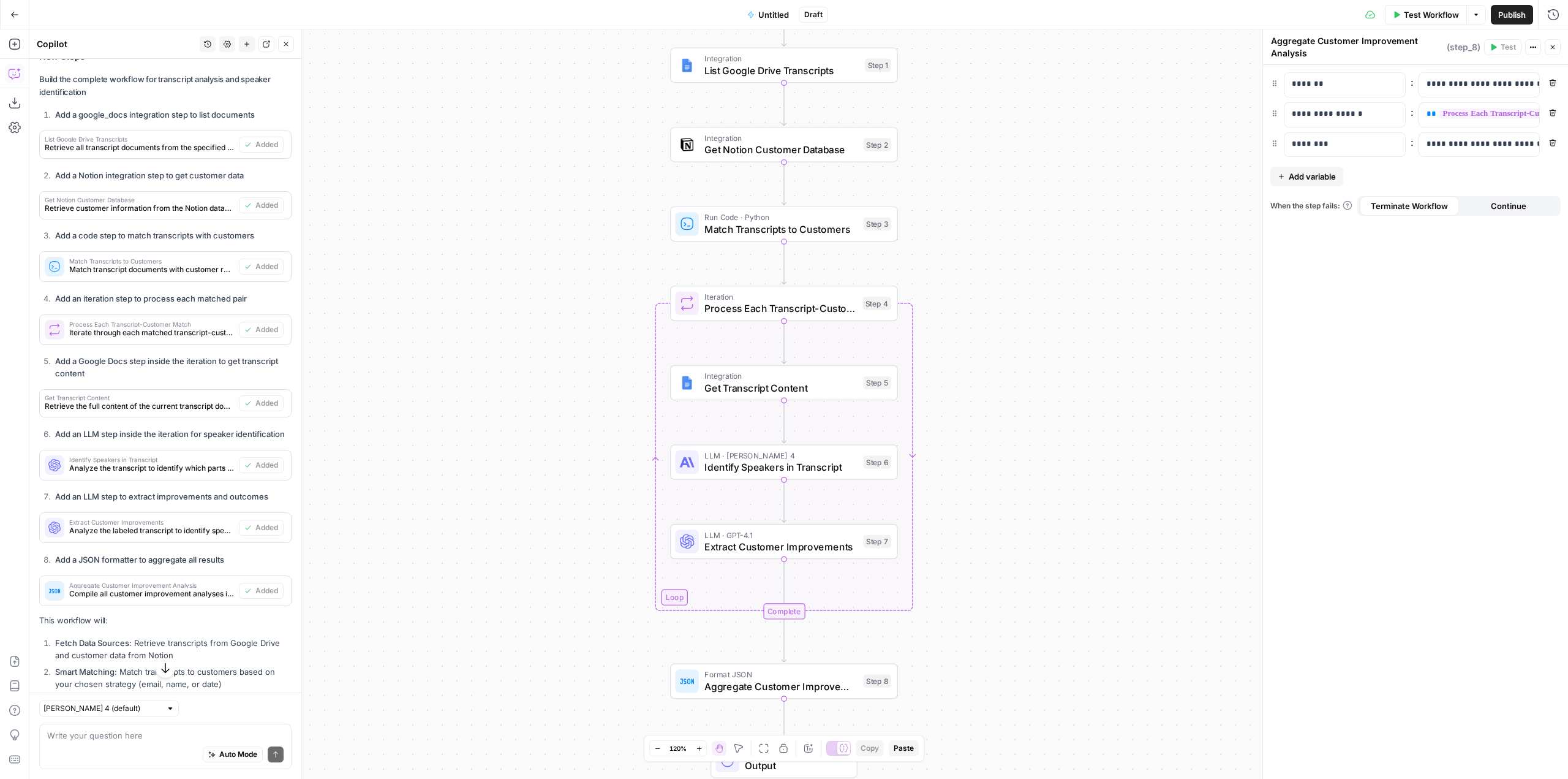
drag, startPoint x: 1026, startPoint y: 374, endPoint x: 1013, endPoint y: 511, distance: 137.6
click at [1013, 511] on div "Workflow Set Inputs Inputs Integration List Google Drive Transcripts Step 1 Int…" at bounding box center [799, 404] width 1539 height 750
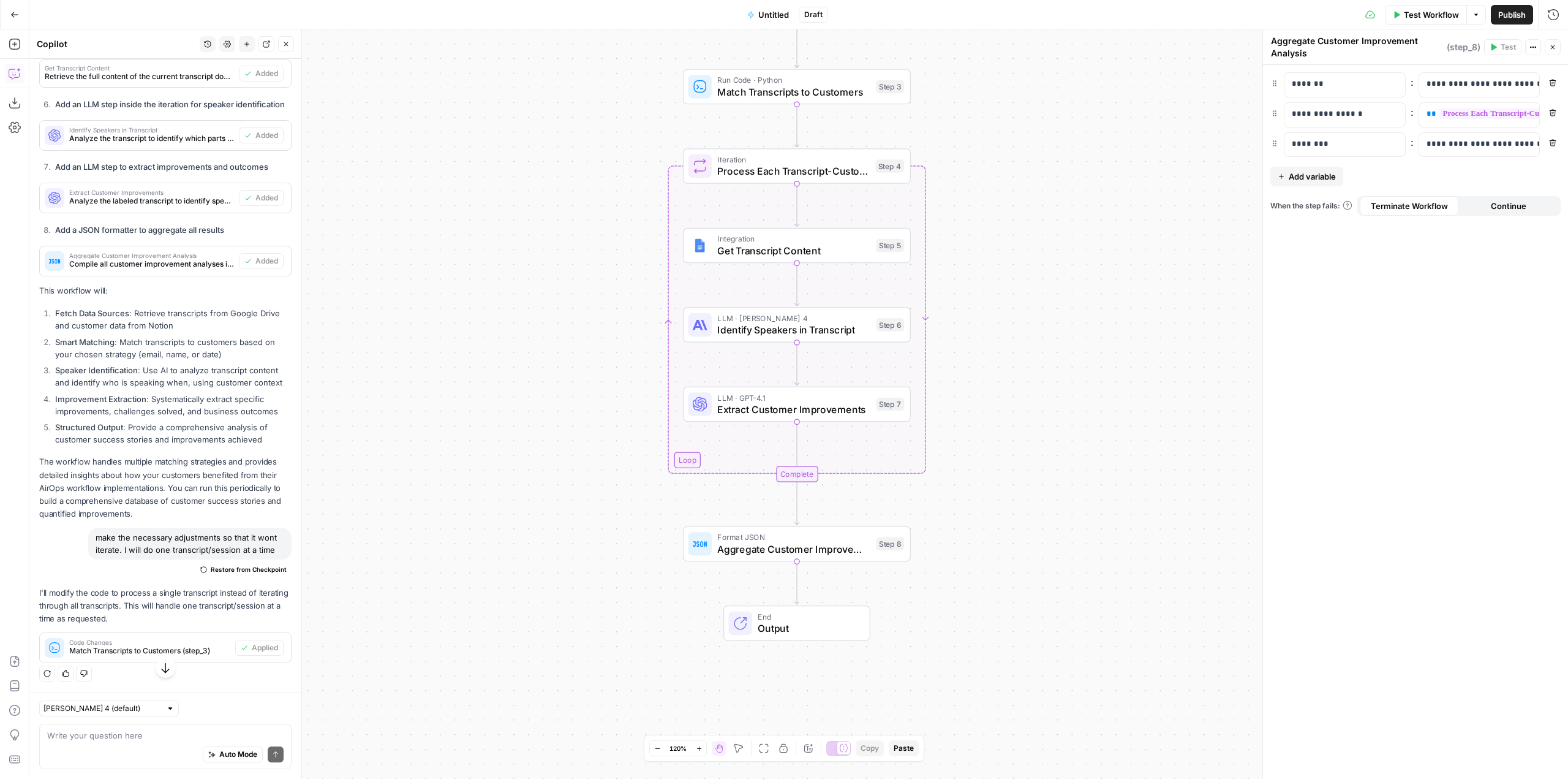
scroll to position [1277, 0]
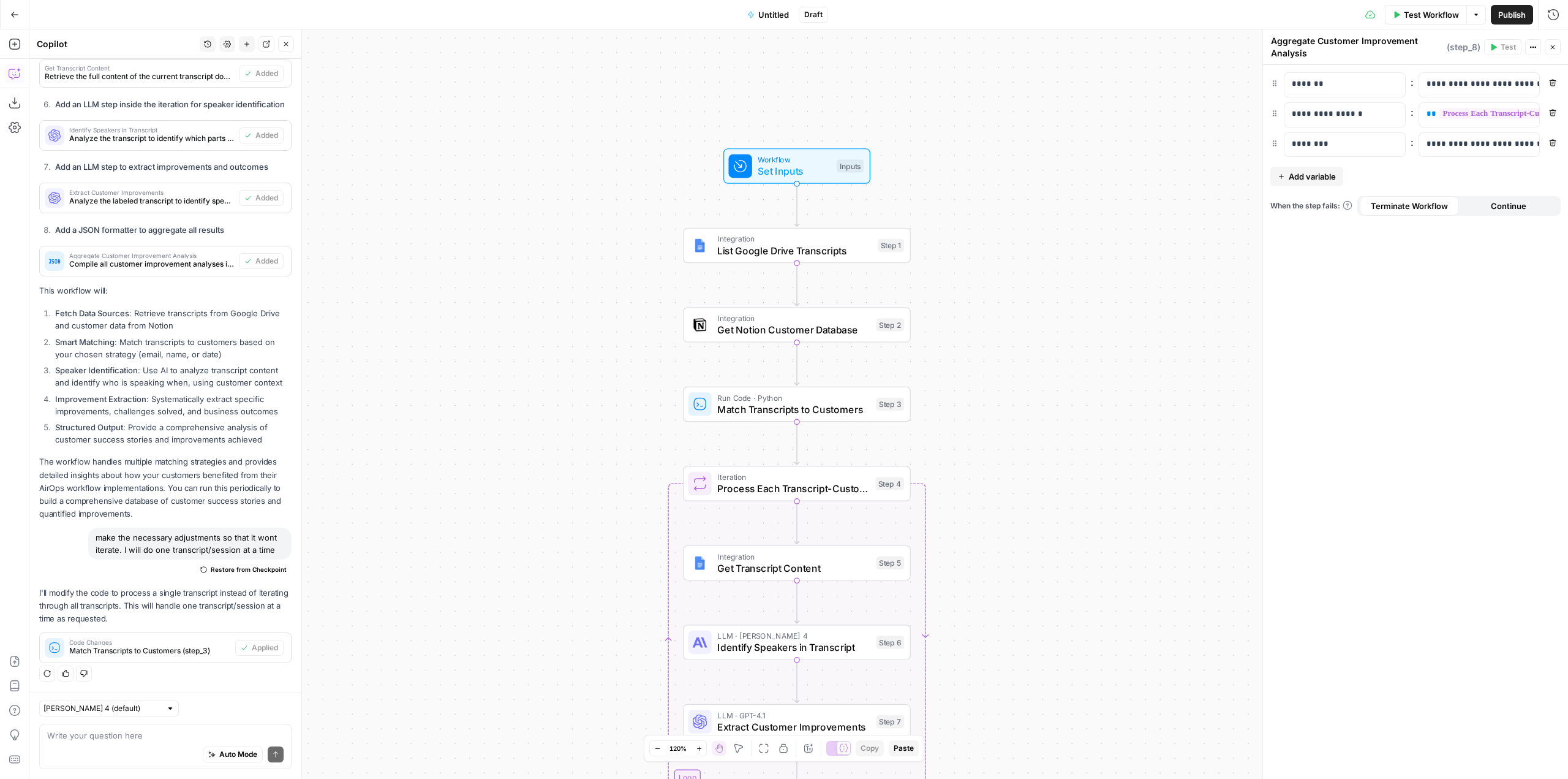
click at [126, 742] on div "Auto Mode Send" at bounding box center [165, 755] width 236 height 27
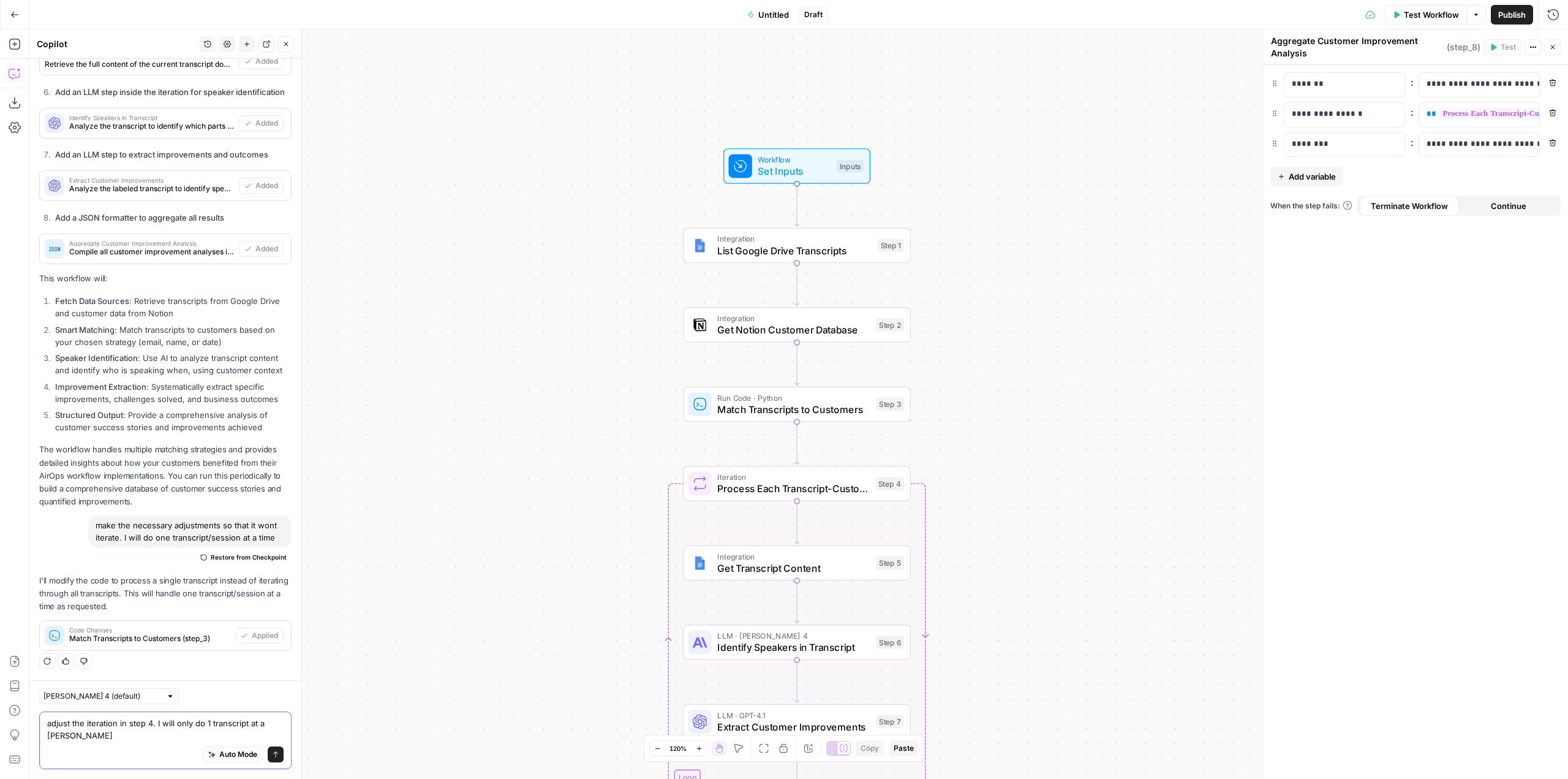
scroll to position [1289, 0]
type textarea "adjust the iteration in step 4. I will only do 1 transcript at a time. Is the i…"
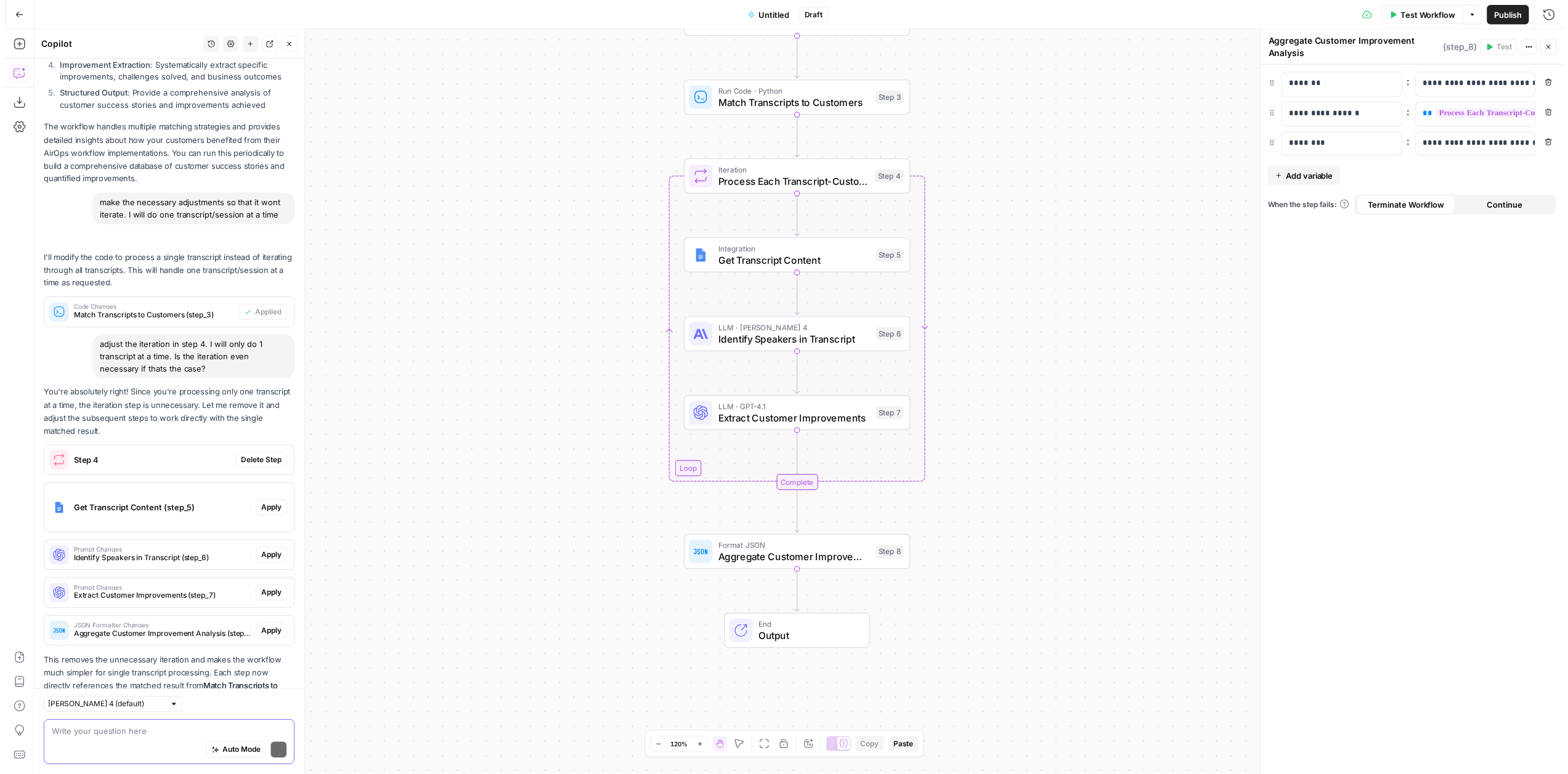
scroll to position [1666, 0]
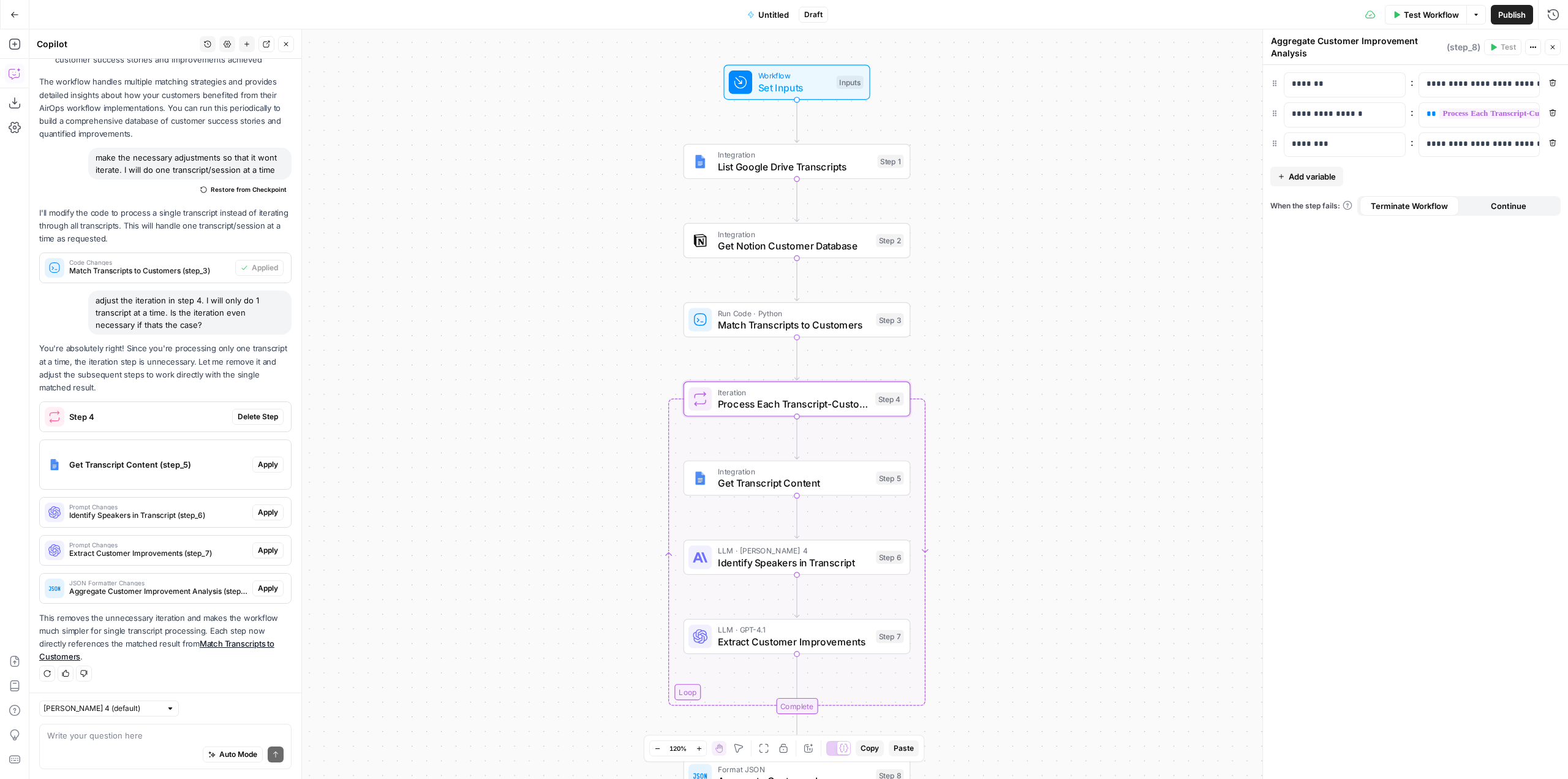
click at [260, 411] on span "Delete Step" at bounding box center [258, 416] width 40 height 11
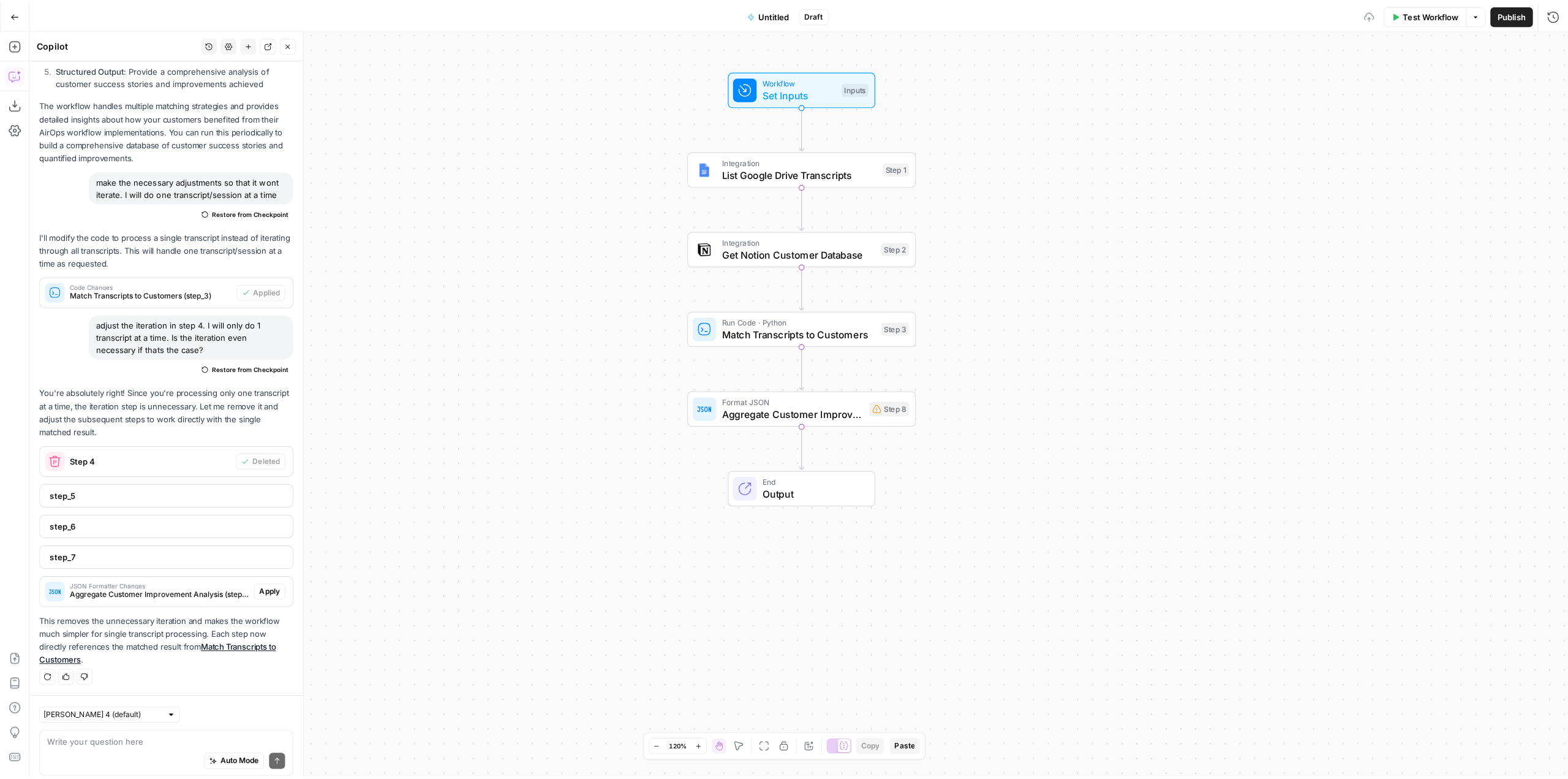
scroll to position [1635, 0]
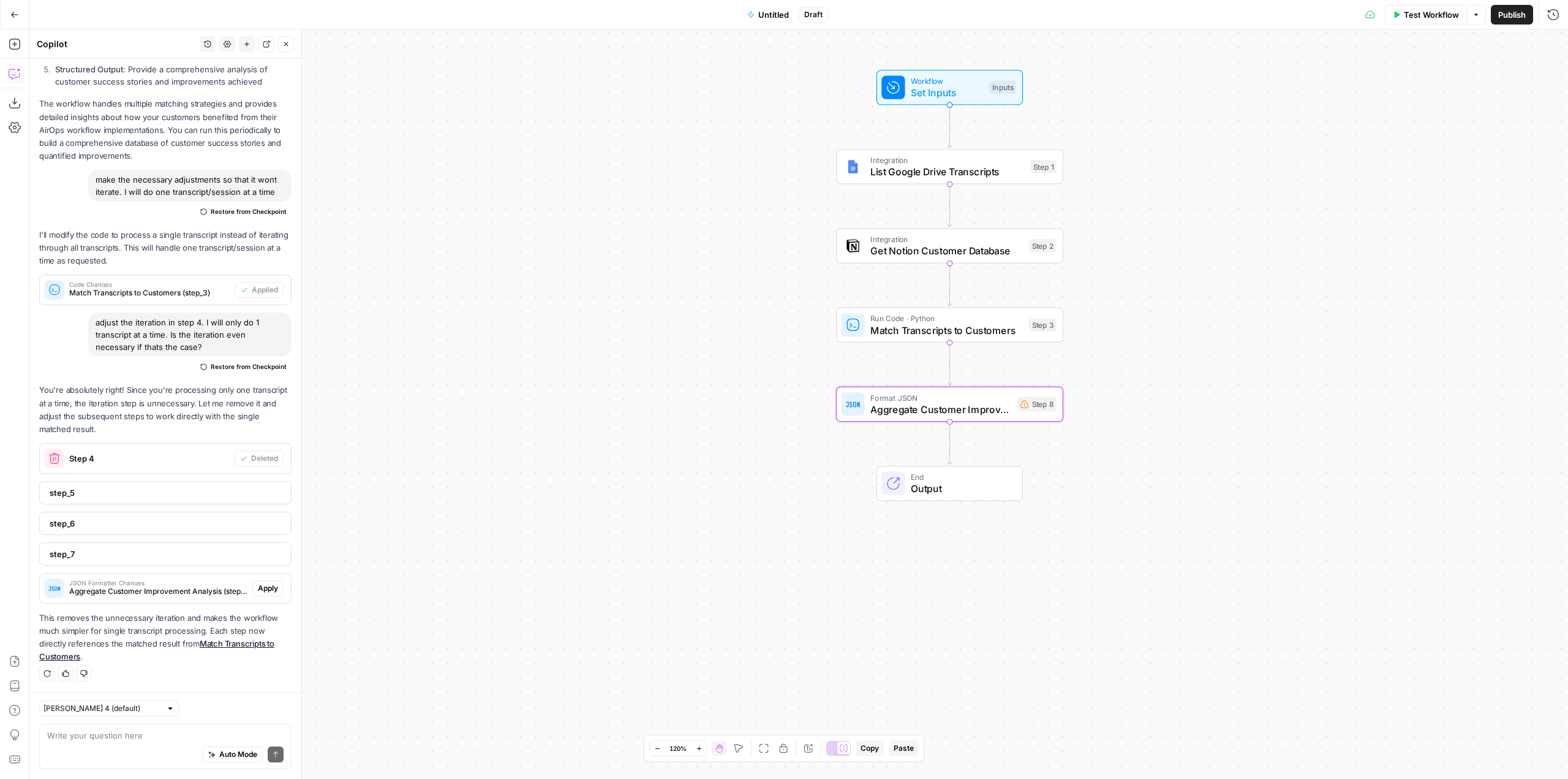
click at [258, 586] on span "Apply" at bounding box center [268, 588] width 20 height 11
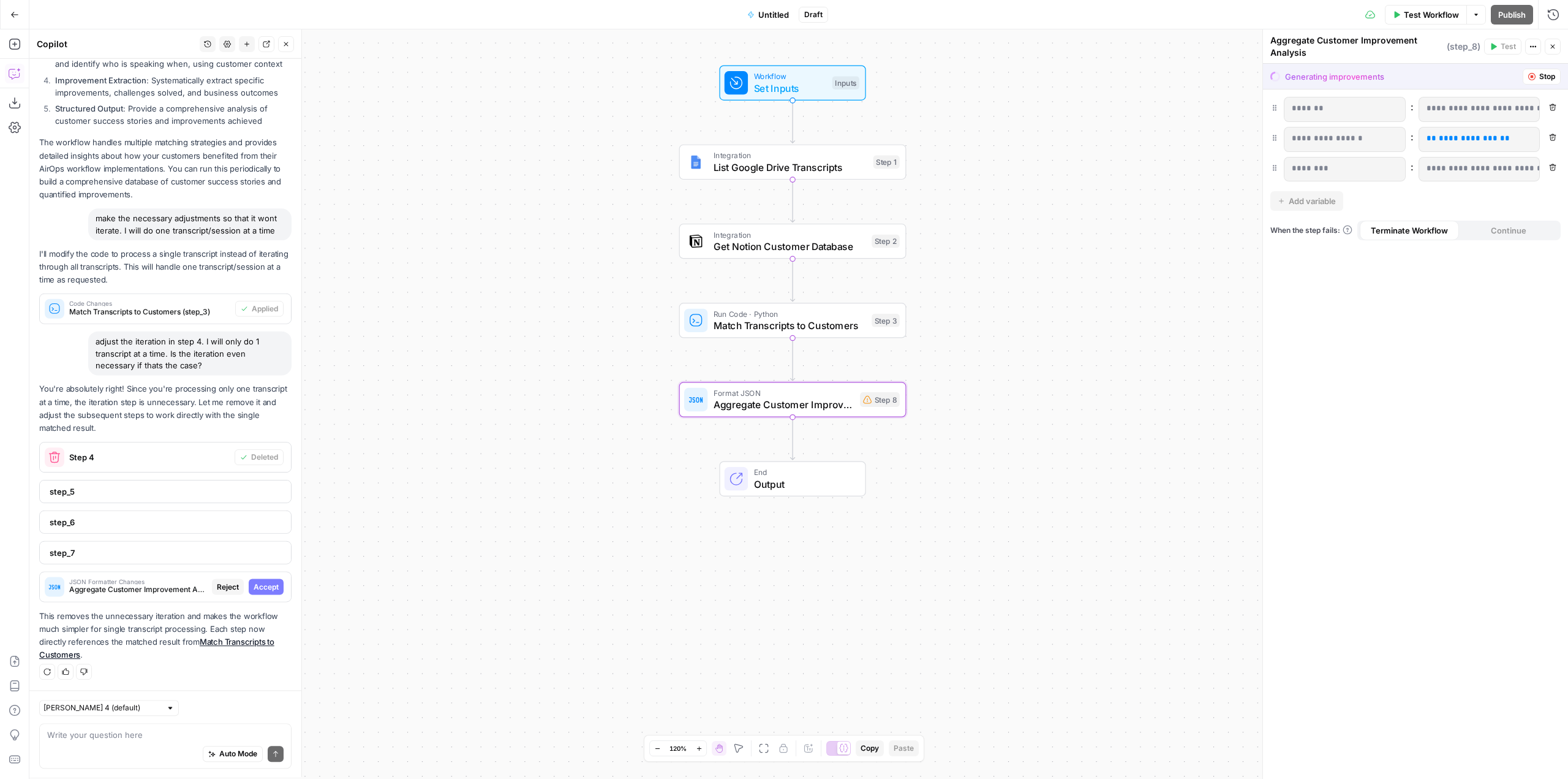
scroll to position [1577, 0]
click at [257, 586] on span "Accept" at bounding box center [266, 588] width 25 height 11
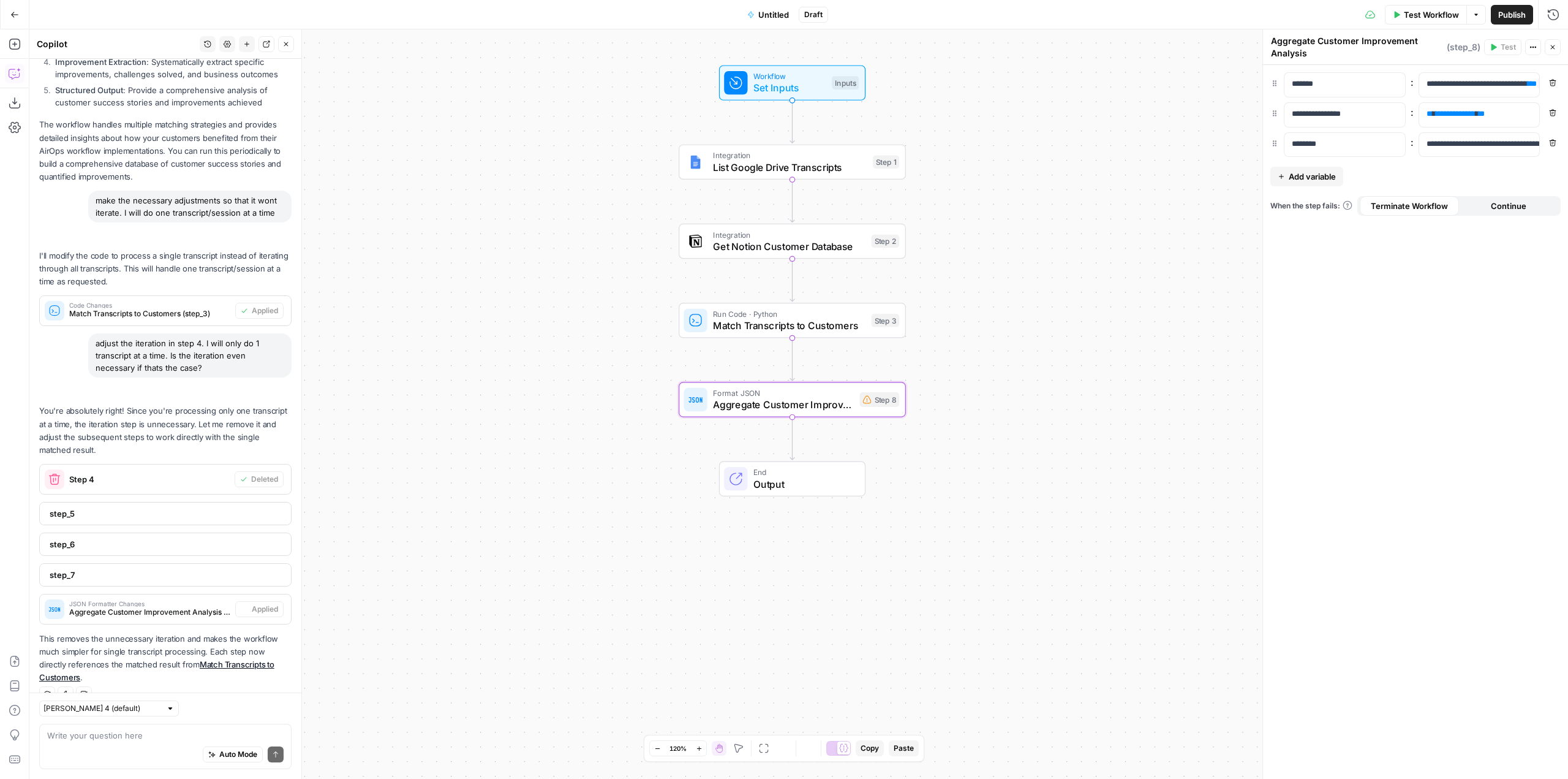
scroll to position [1635, 0]
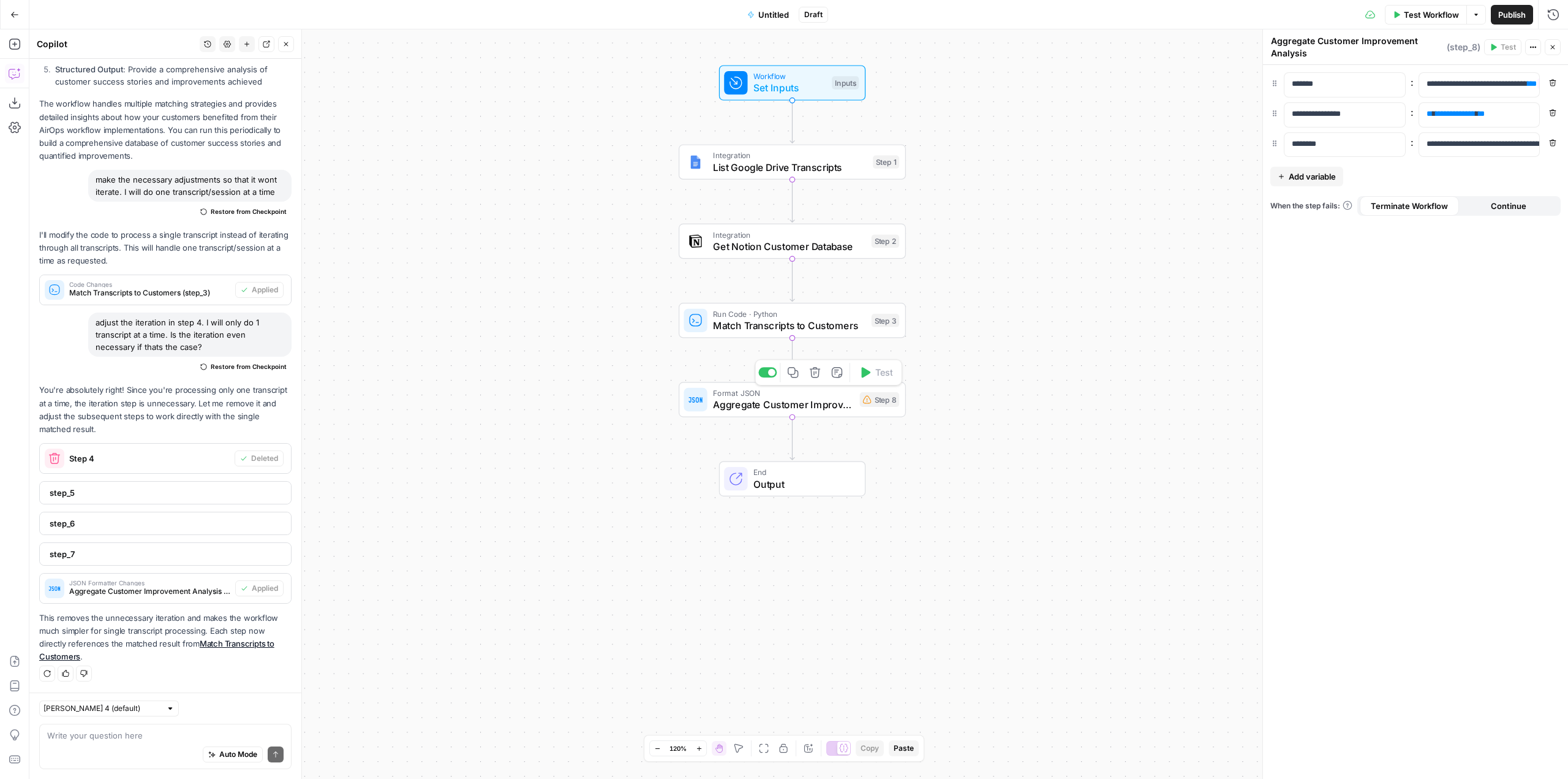
click at [814, 409] on span "Aggregate Customer Improvement Analysis" at bounding box center [783, 404] width 141 height 15
click at [158, 730] on div "Auto Mode will automatically modify and execute the workflow" at bounding box center [223, 724] width 181 height 24
click at [113, 740] on textarea at bounding box center [165, 735] width 236 height 12
click at [761, 409] on span "Aggregate Customer Improvement Analysis" at bounding box center [783, 404] width 141 height 15
click at [107, 739] on textarea "step" at bounding box center [165, 735] width 236 height 12
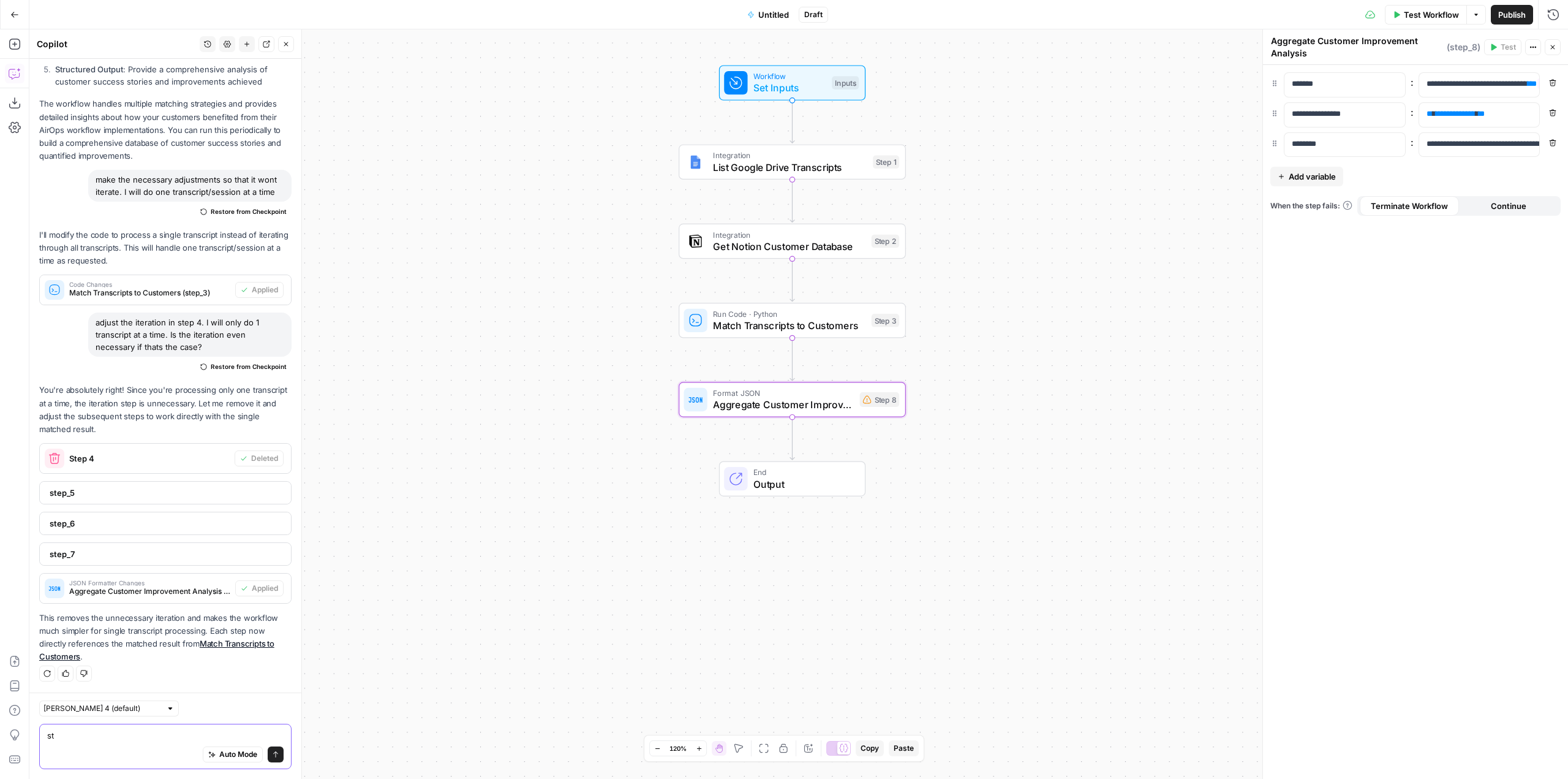
type textarea "s"
type textarea "I need to change step 8 so that it will"
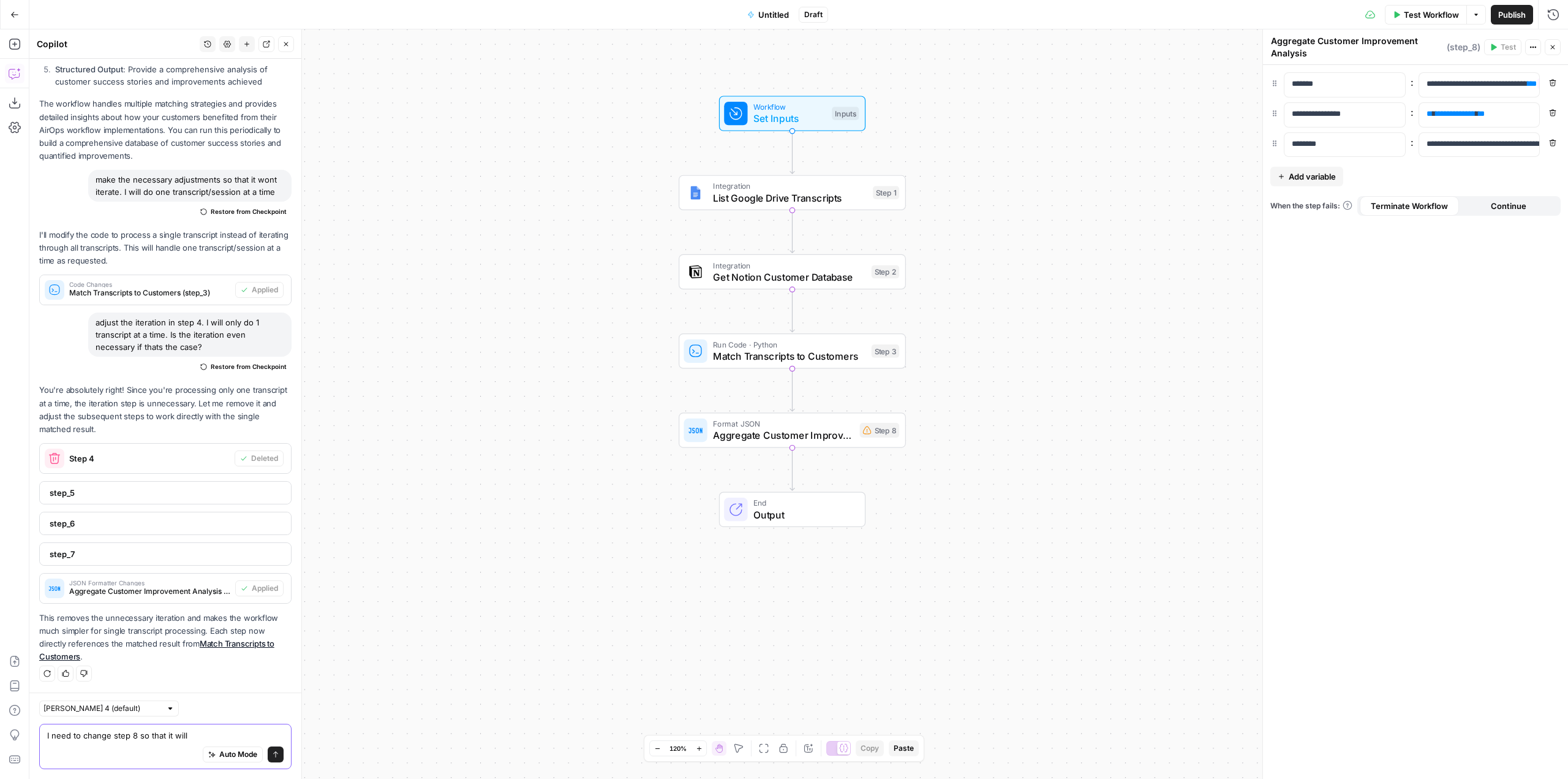
drag, startPoint x: 209, startPoint y: 735, endPoint x: 44, endPoint y: 734, distance: 165.0
click at [44, 734] on div "I need to change step 8 so that it will I need to change step 8 so that it will…" at bounding box center [165, 746] width 252 height 45
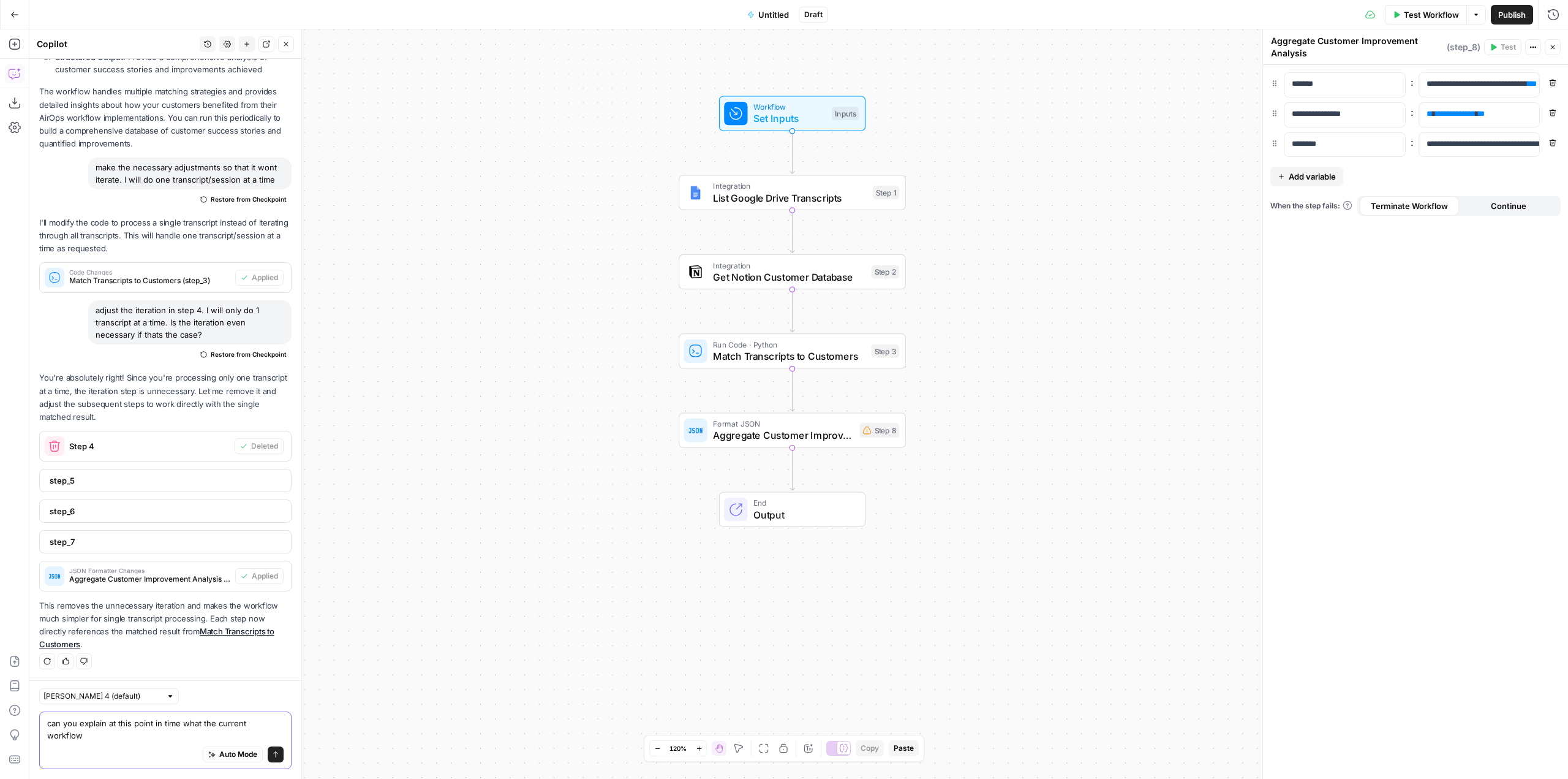
scroll to position [1648, 0]
type textarea "can you explain at this point in time what the current workflow does, step by s…"
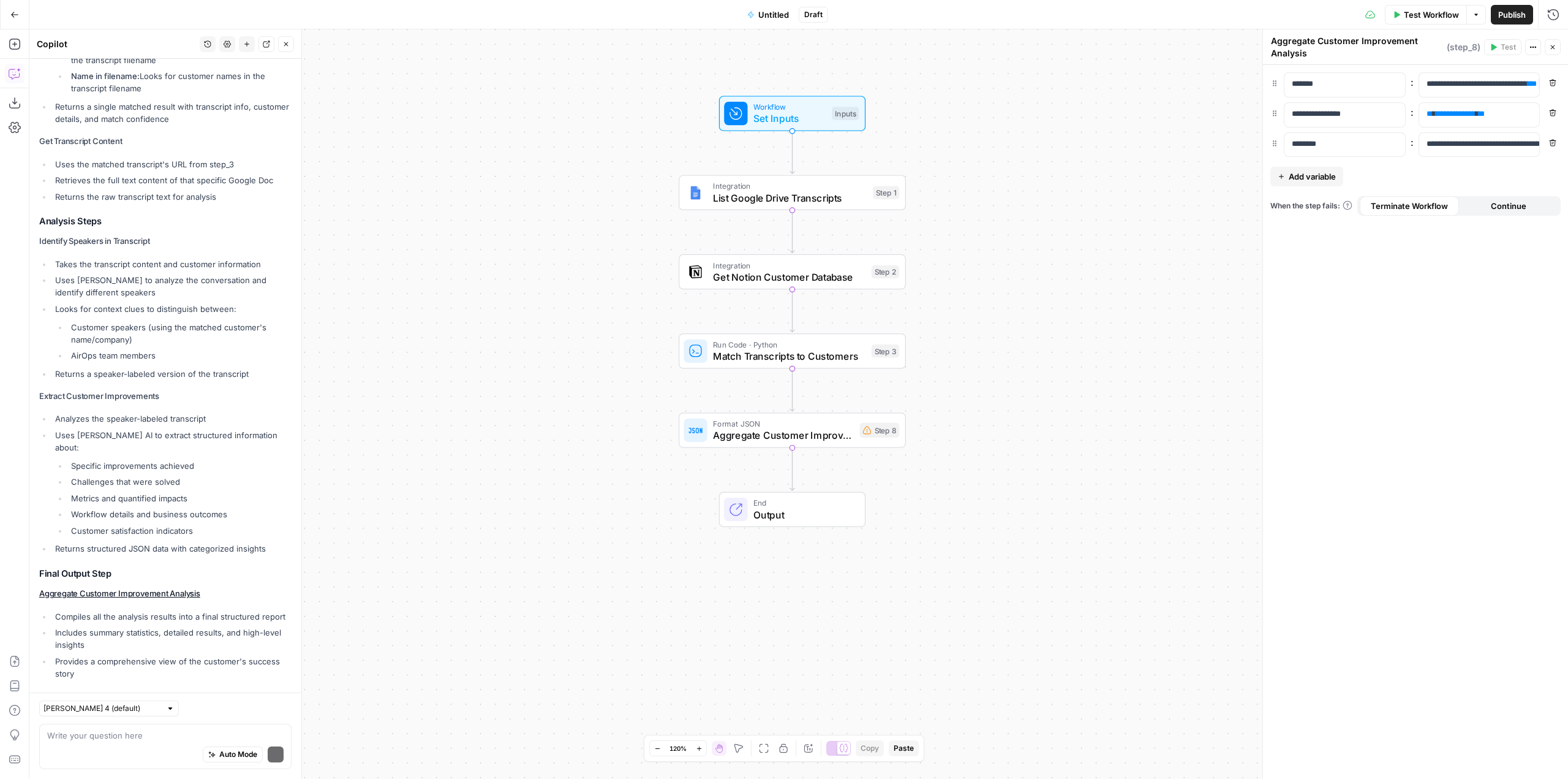
scroll to position [2753, 0]
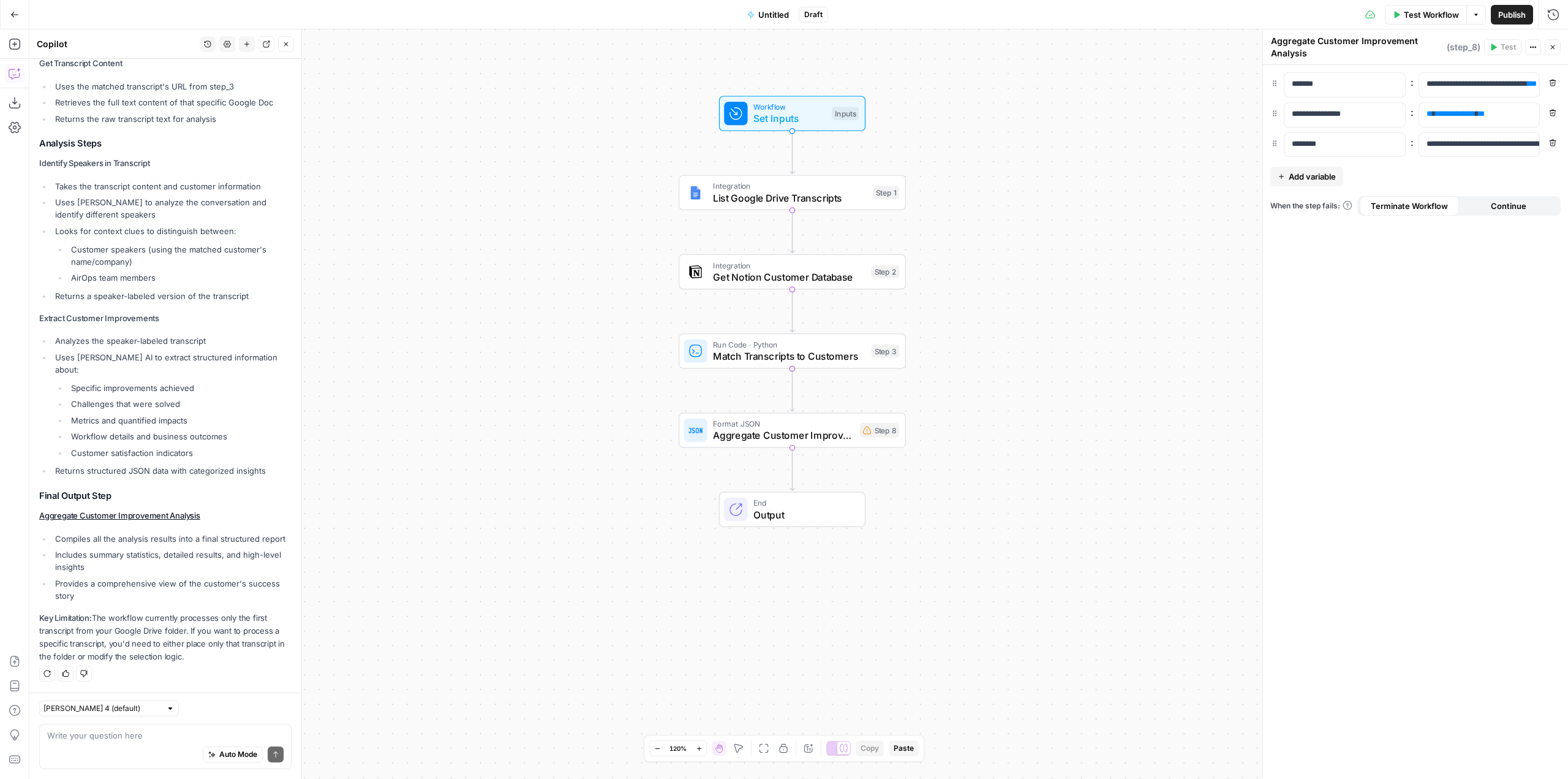
click at [160, 742] on div "Auto Mode Send" at bounding box center [165, 755] width 236 height 27
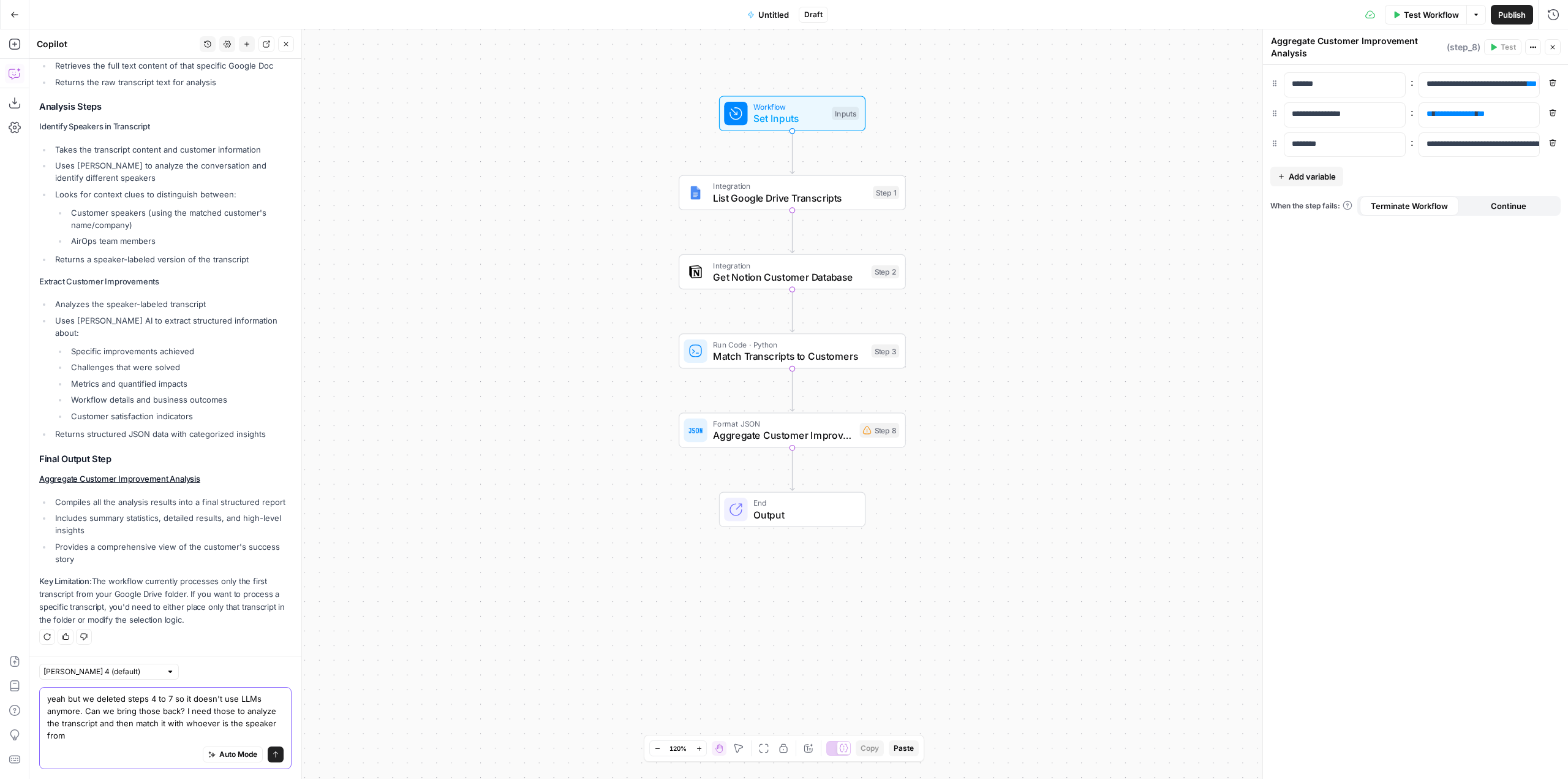
scroll to position [2790, 0]
type textarea "yeah but we deleted steps 4 to 7 so it doesn't use LLMs anymore. Can we bring t…"
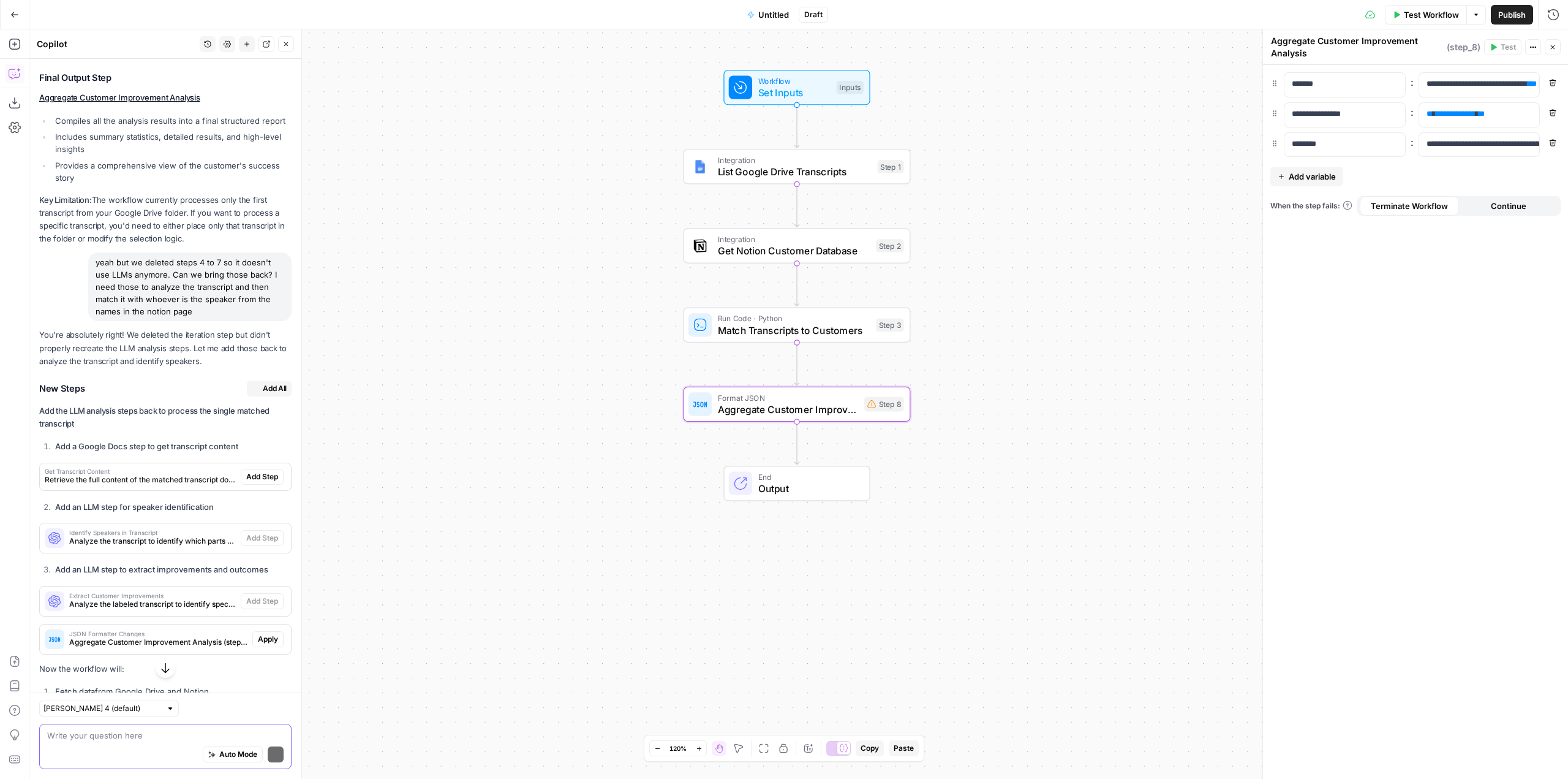
scroll to position [3213, 0]
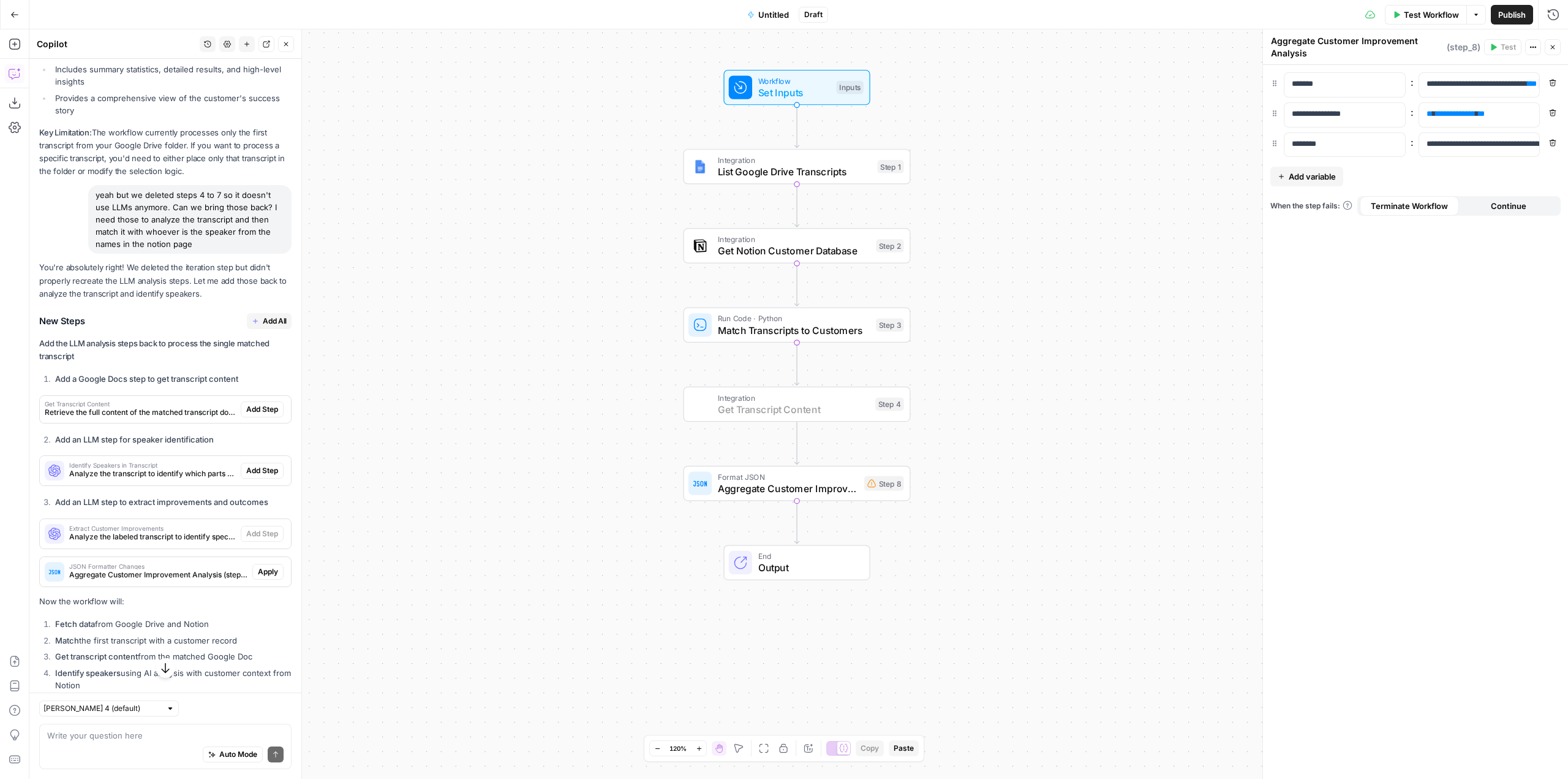
click at [252, 415] on span "Add Step" at bounding box center [262, 409] width 32 height 11
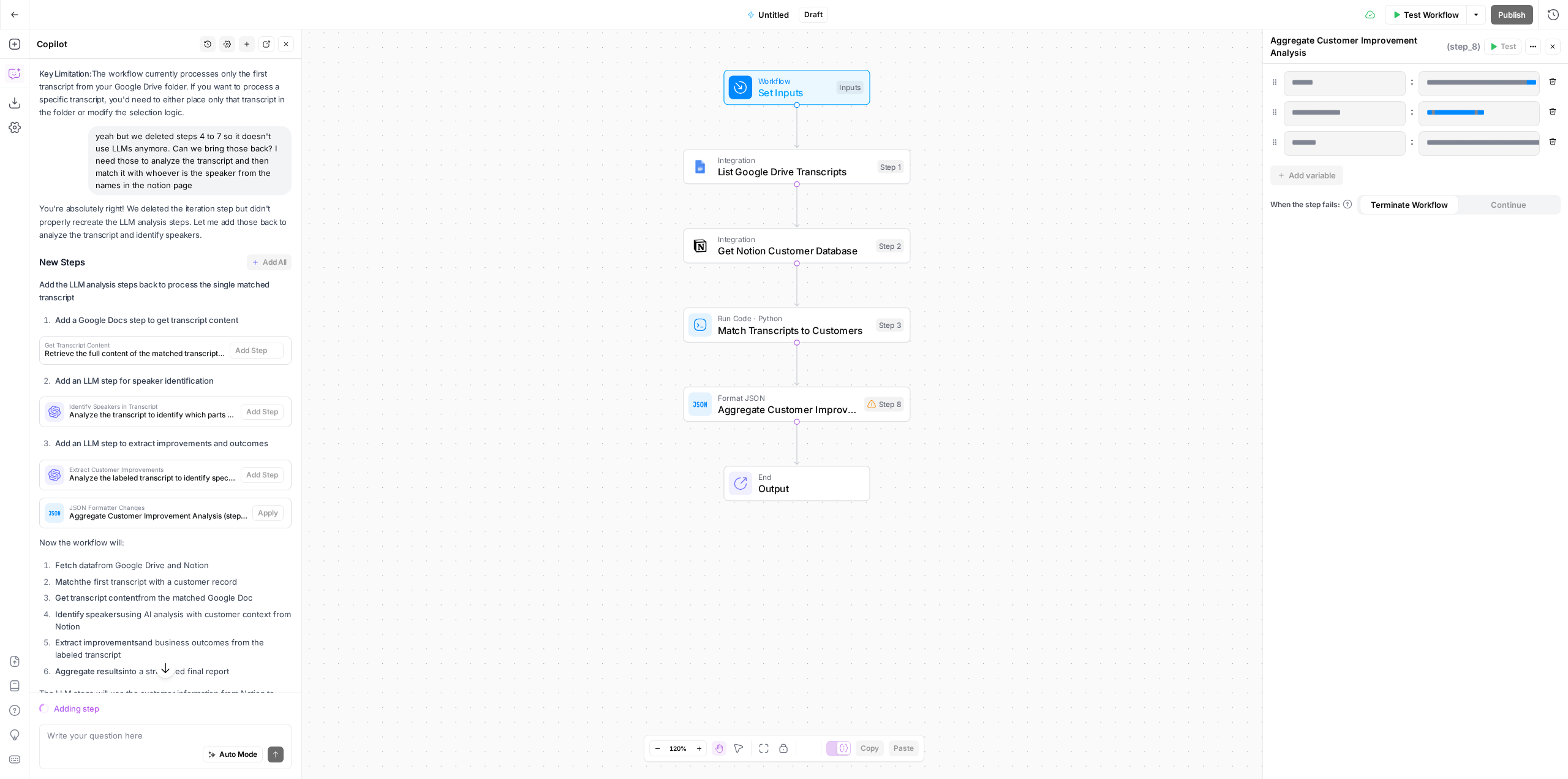
scroll to position [3154, 0]
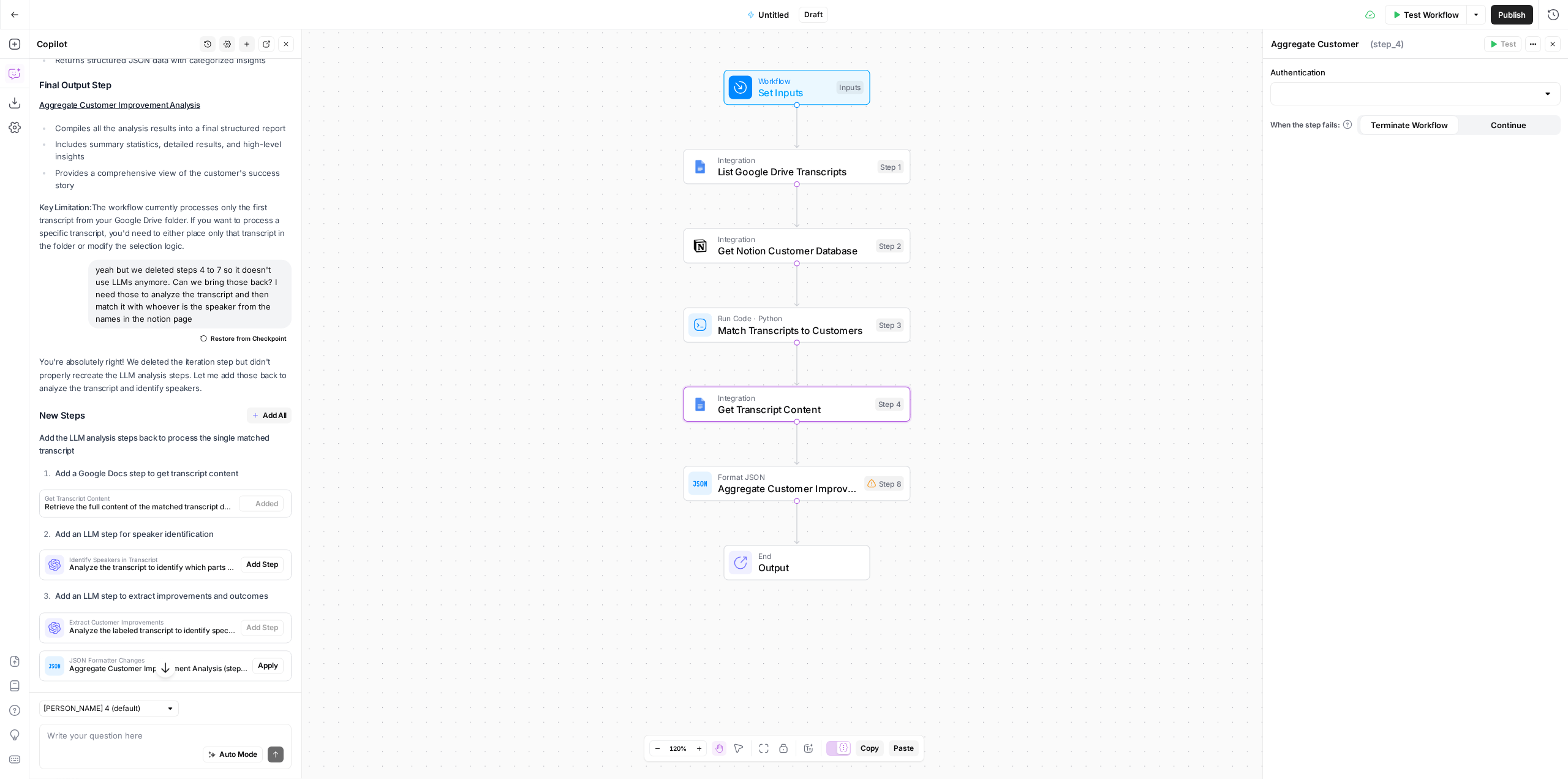
type textarea "Get Transcript Content"
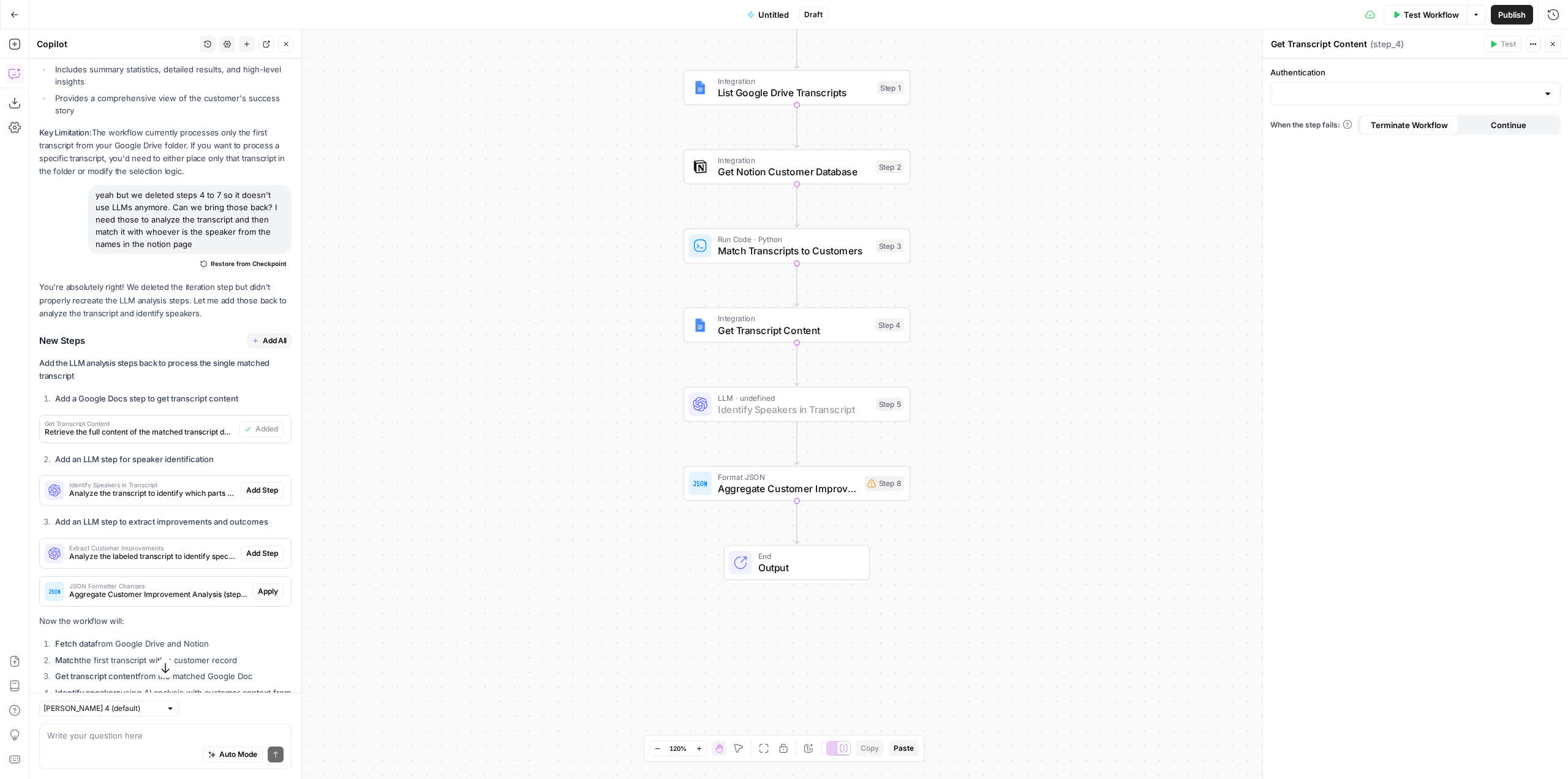
click at [264, 496] on span "Add Step" at bounding box center [262, 489] width 32 height 11
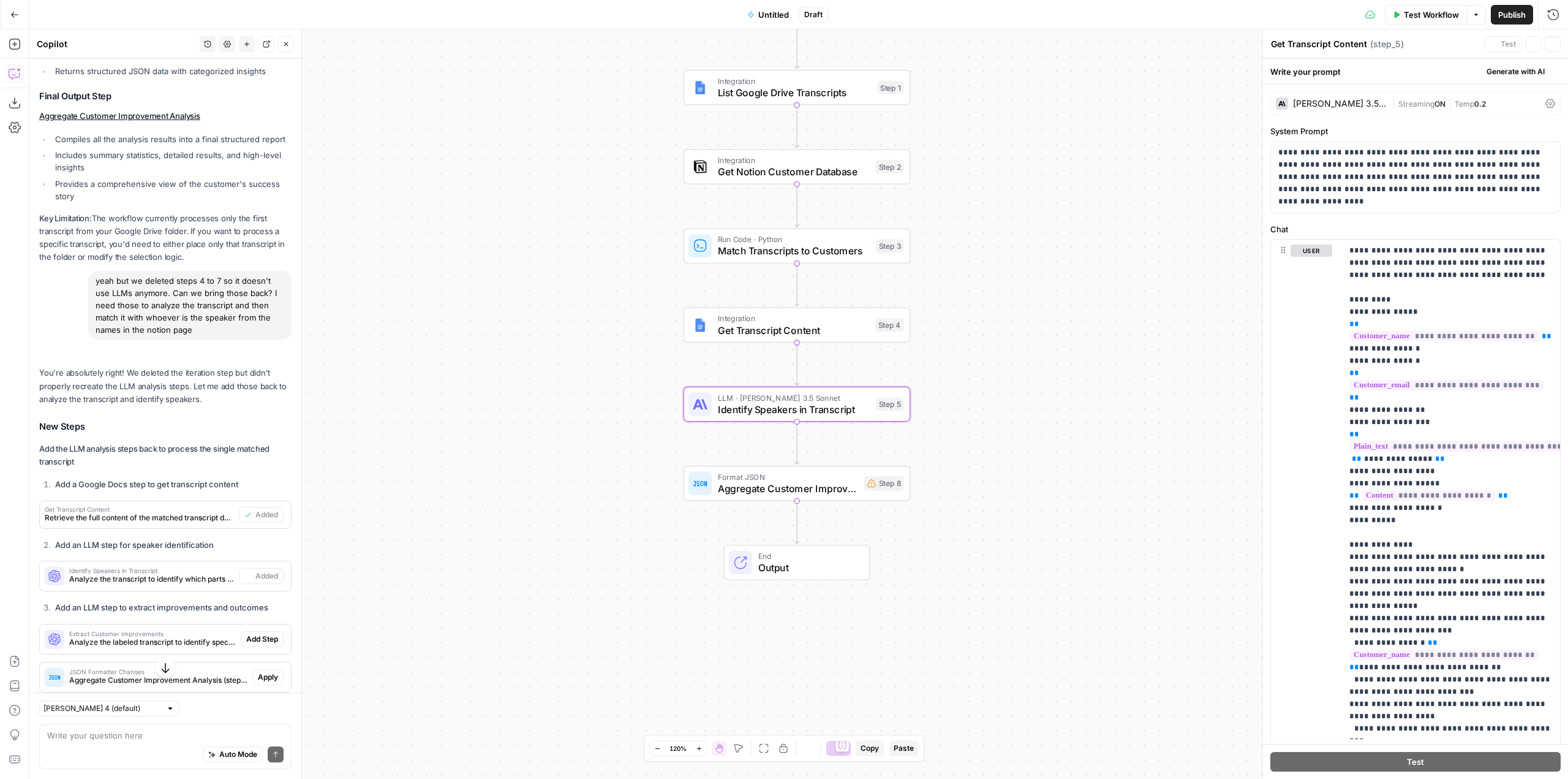
type textarea "Identify Speakers in Transcript"
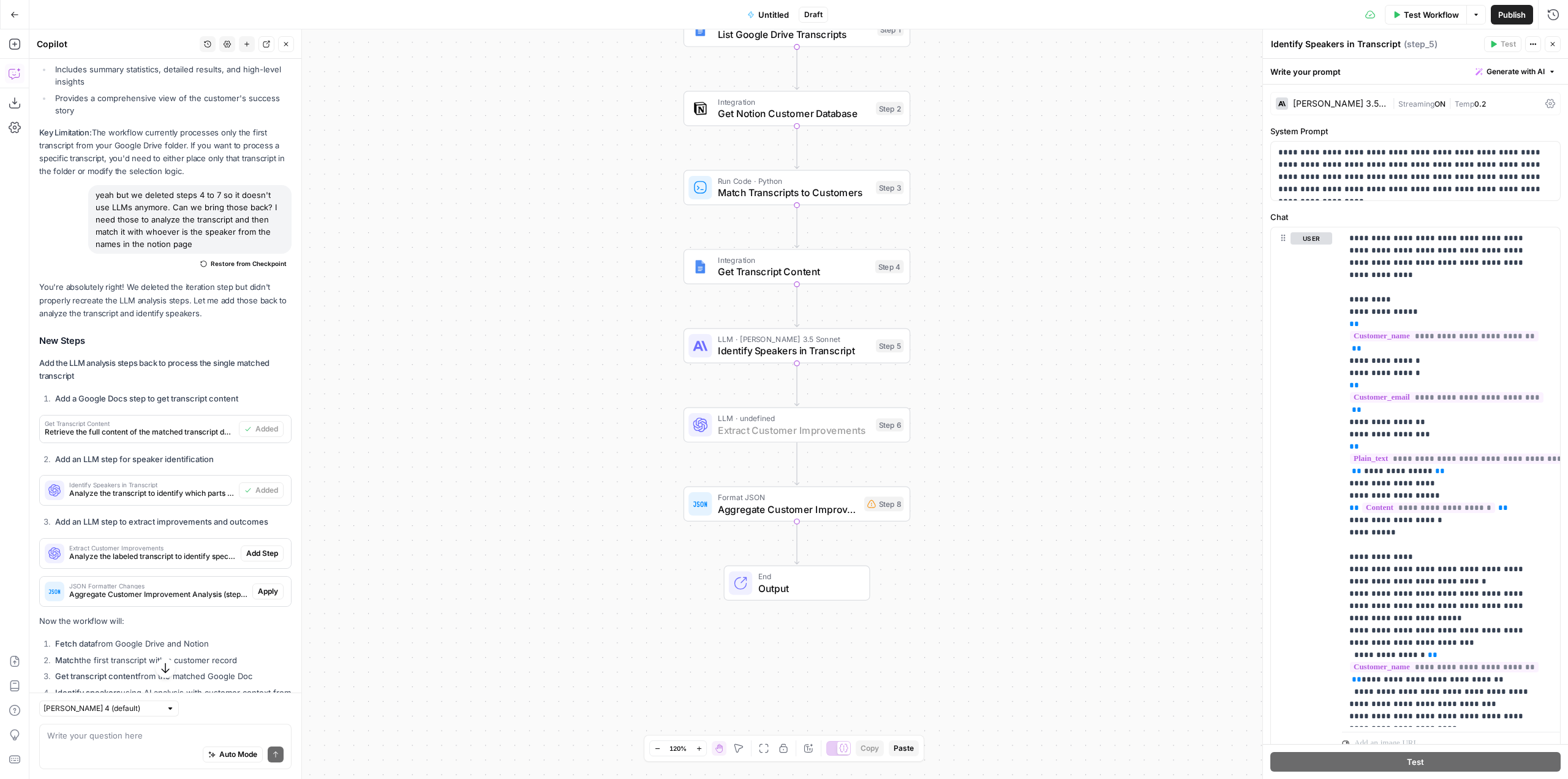
click at [260, 559] on span "Add Step" at bounding box center [262, 553] width 32 height 11
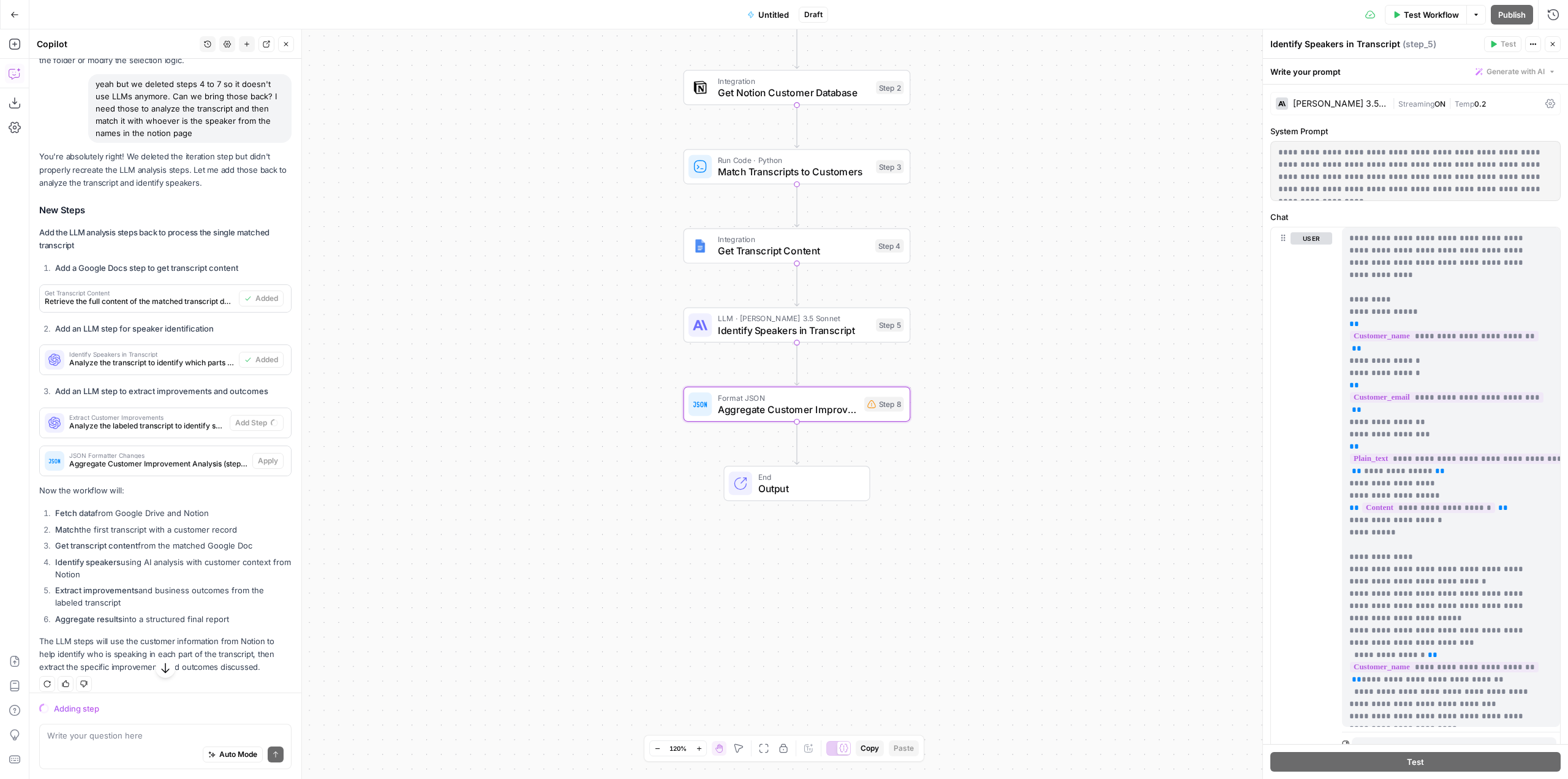
scroll to position [3304, 0]
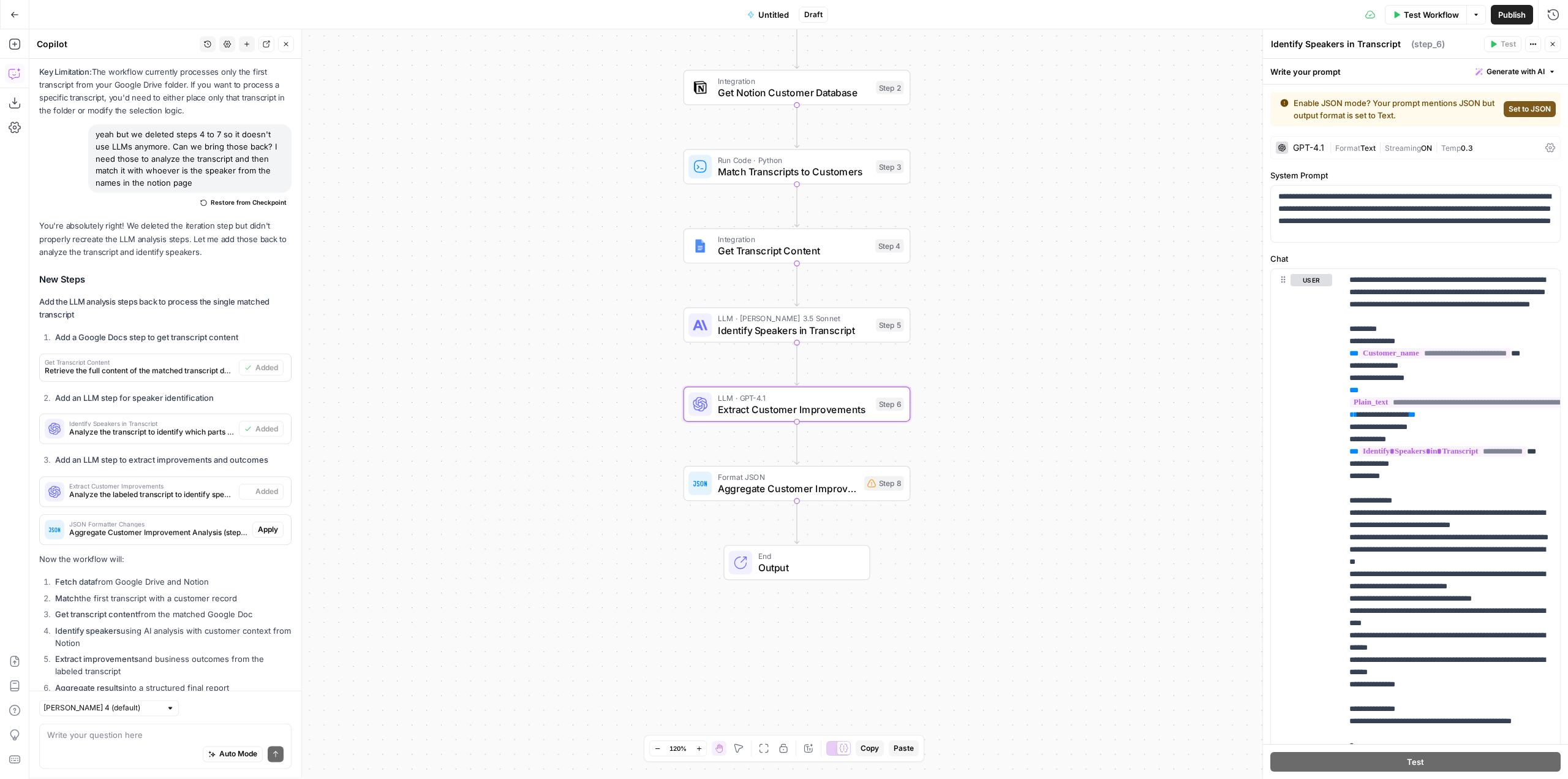
type textarea "Extract Customer Improvements"
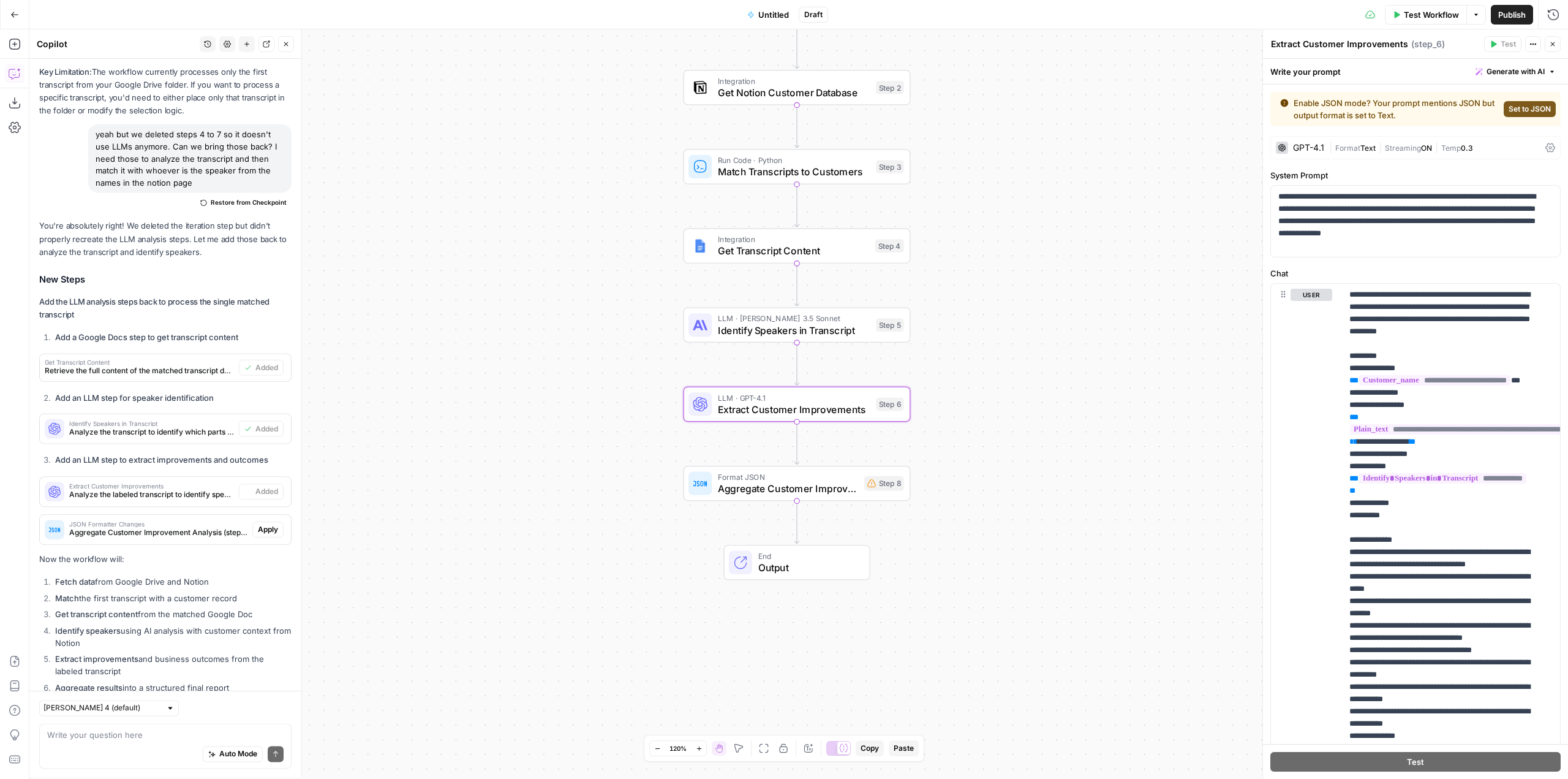
scroll to position [3409, 0]
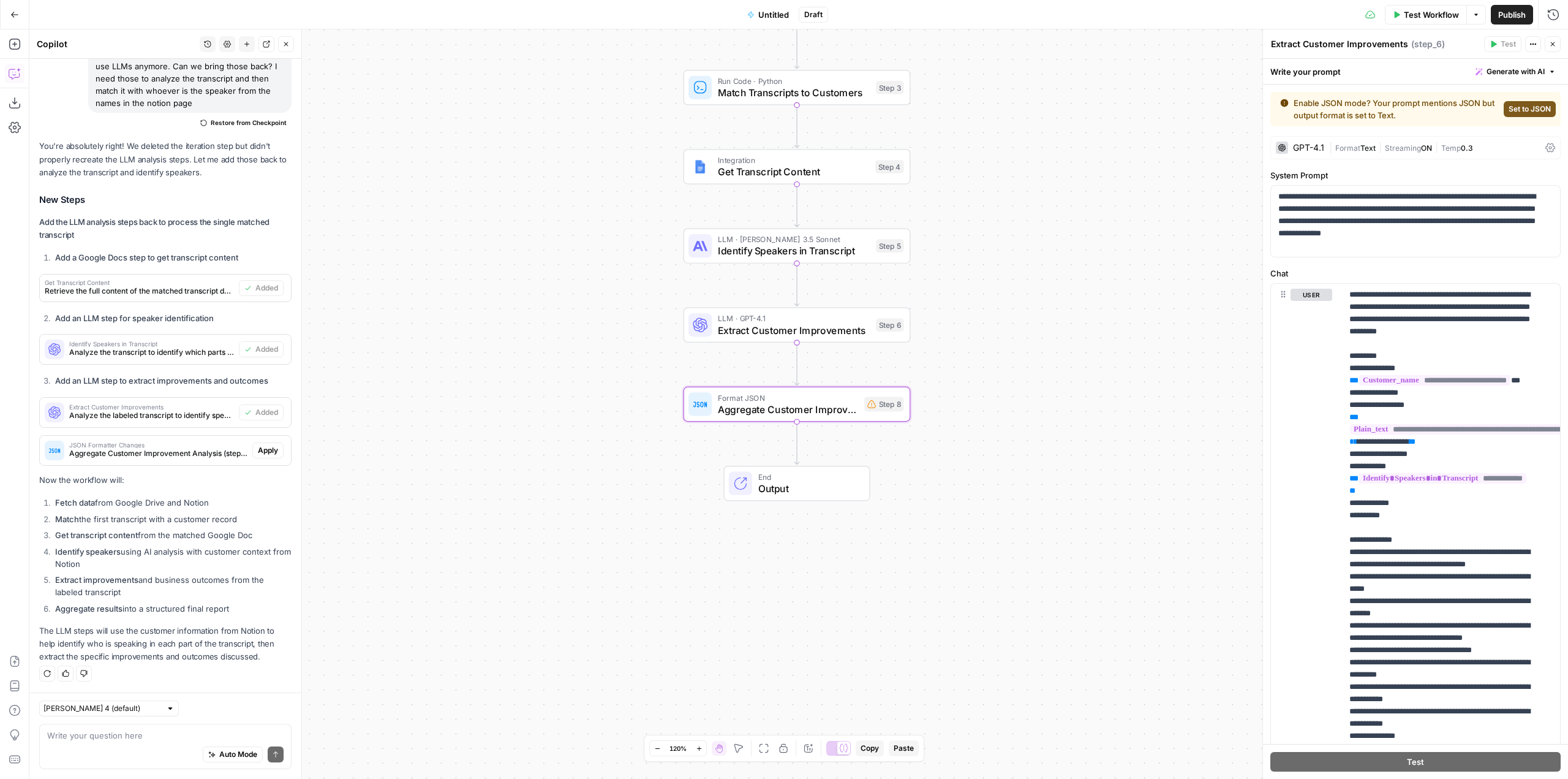
click at [258, 449] on span "Apply" at bounding box center [268, 450] width 20 height 11
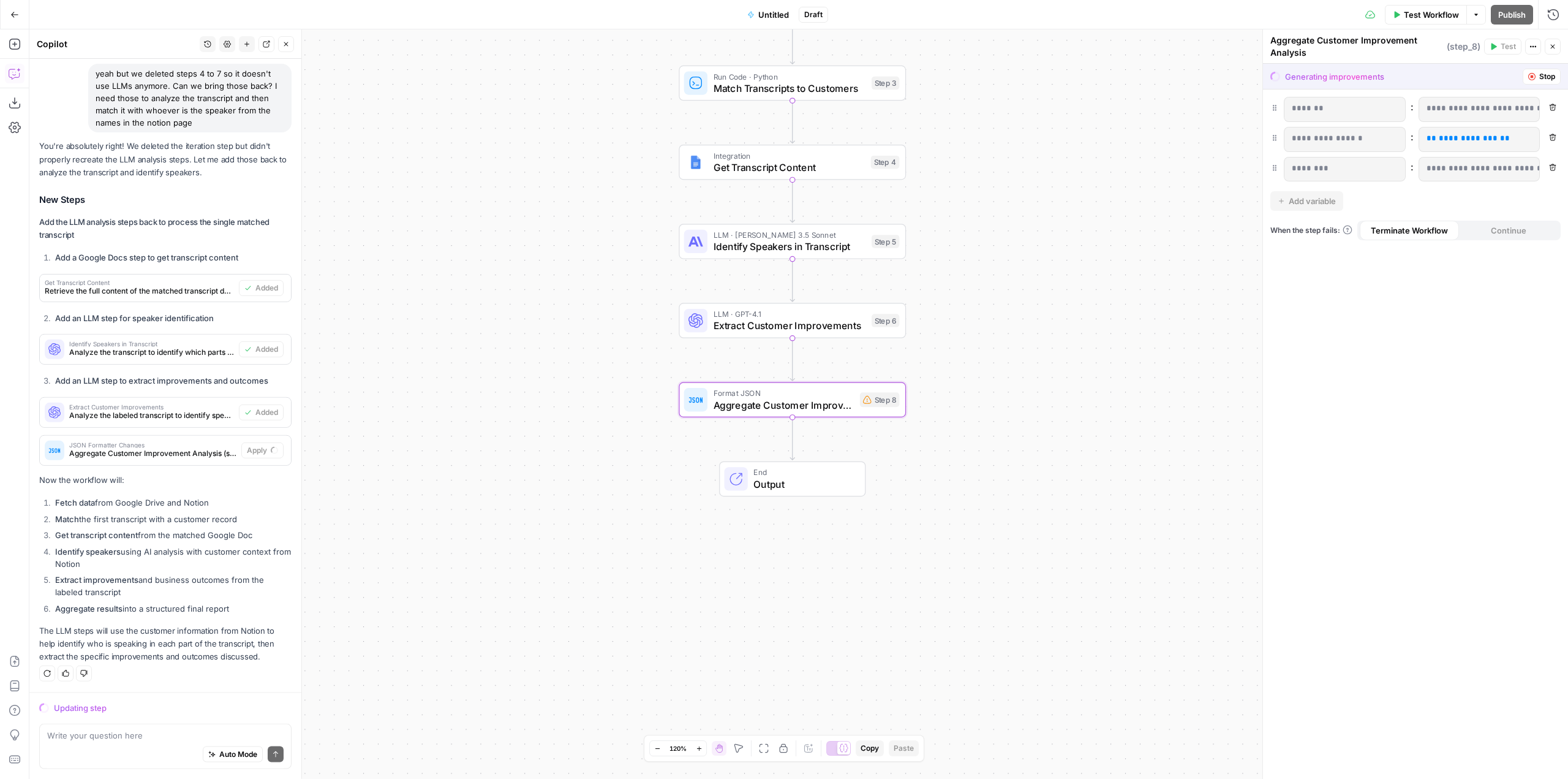
scroll to position [3312, 0]
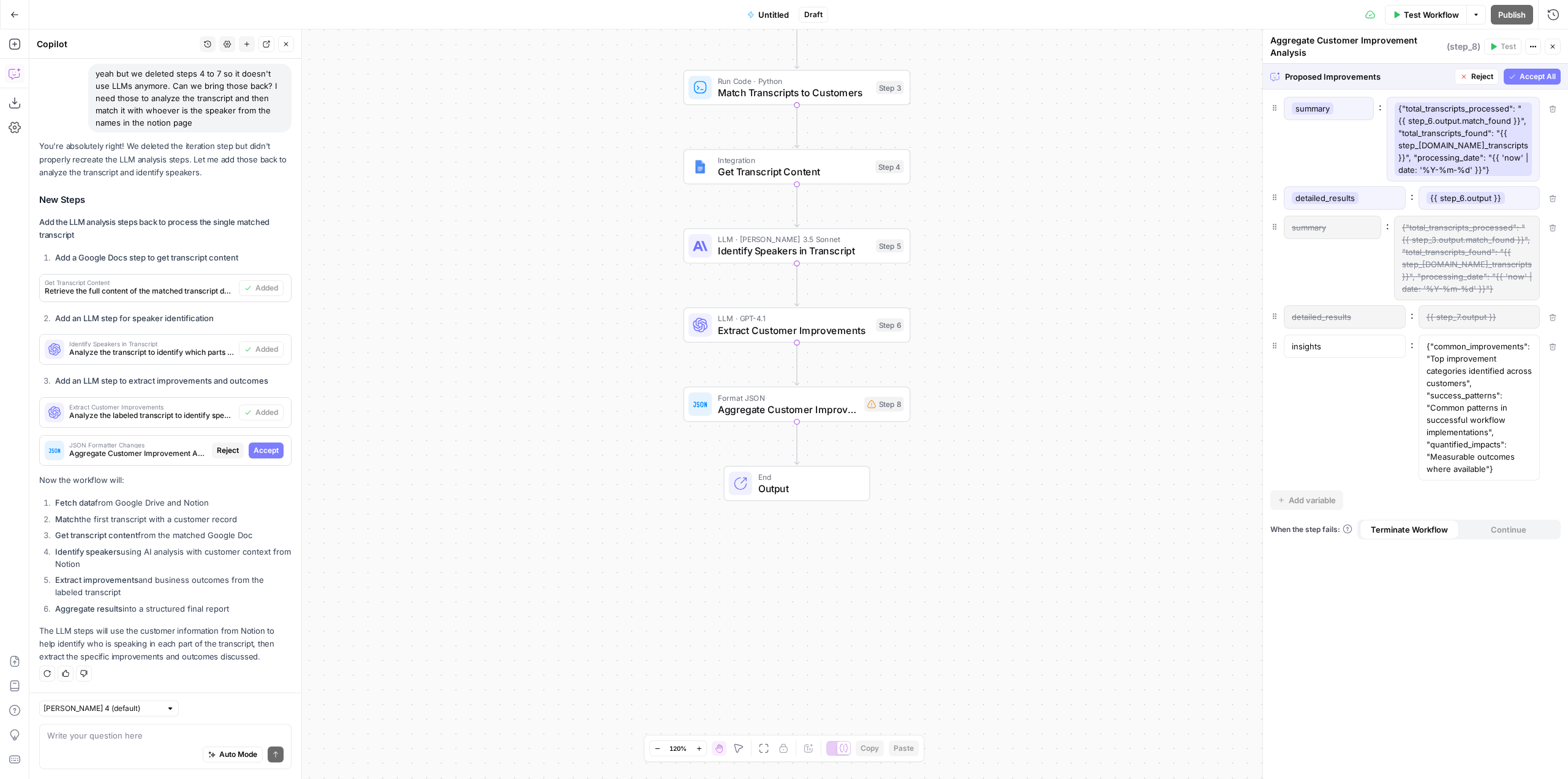
click at [1536, 80] on span "Accept All" at bounding box center [1538, 76] width 36 height 11
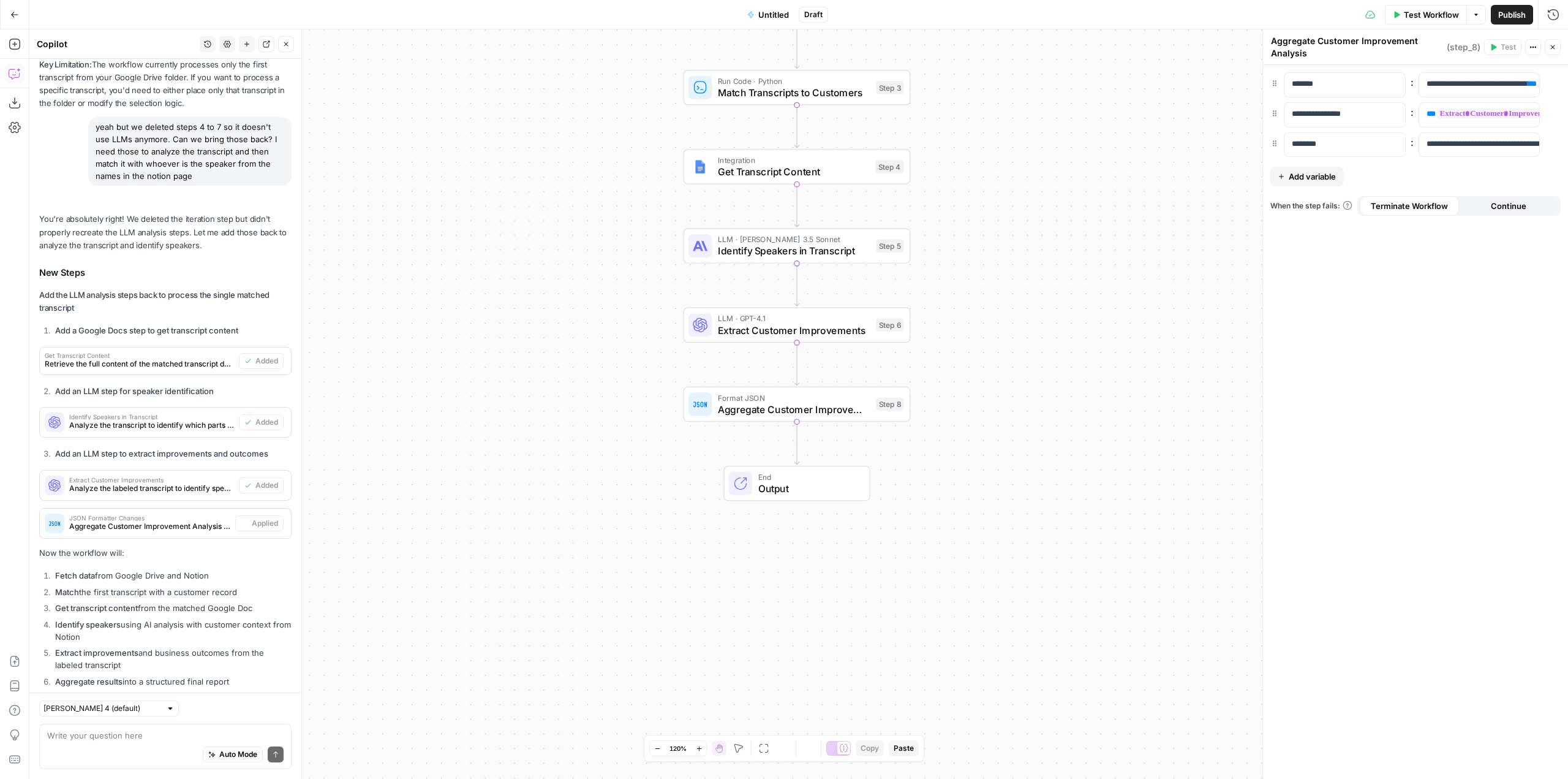
scroll to position [3409, 0]
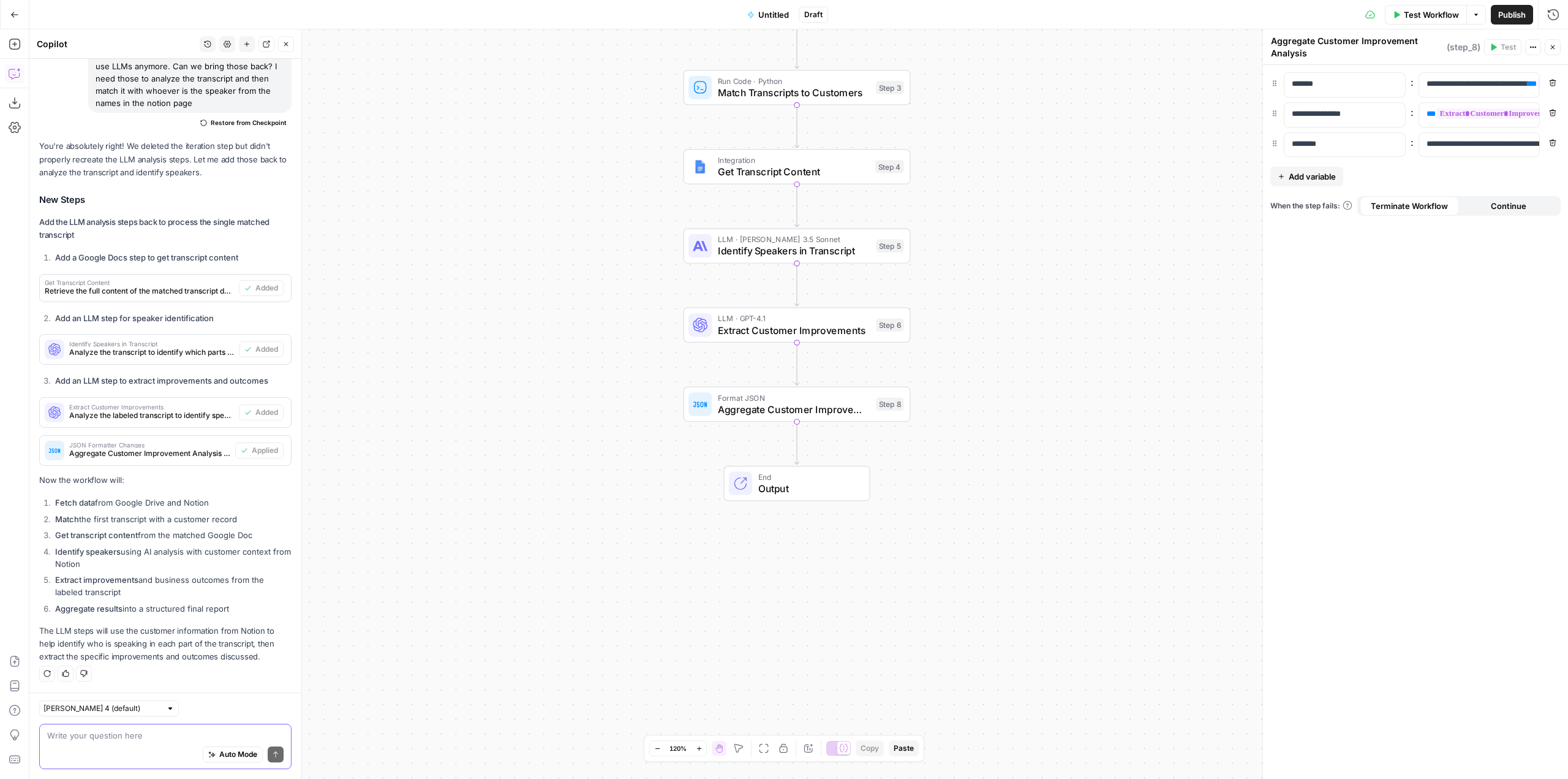
click at [171, 732] on textarea at bounding box center [165, 735] width 236 height 12
click at [152, 737] on textarea at bounding box center [165, 735] width 236 height 12
type textarea "what does step 8 do?"
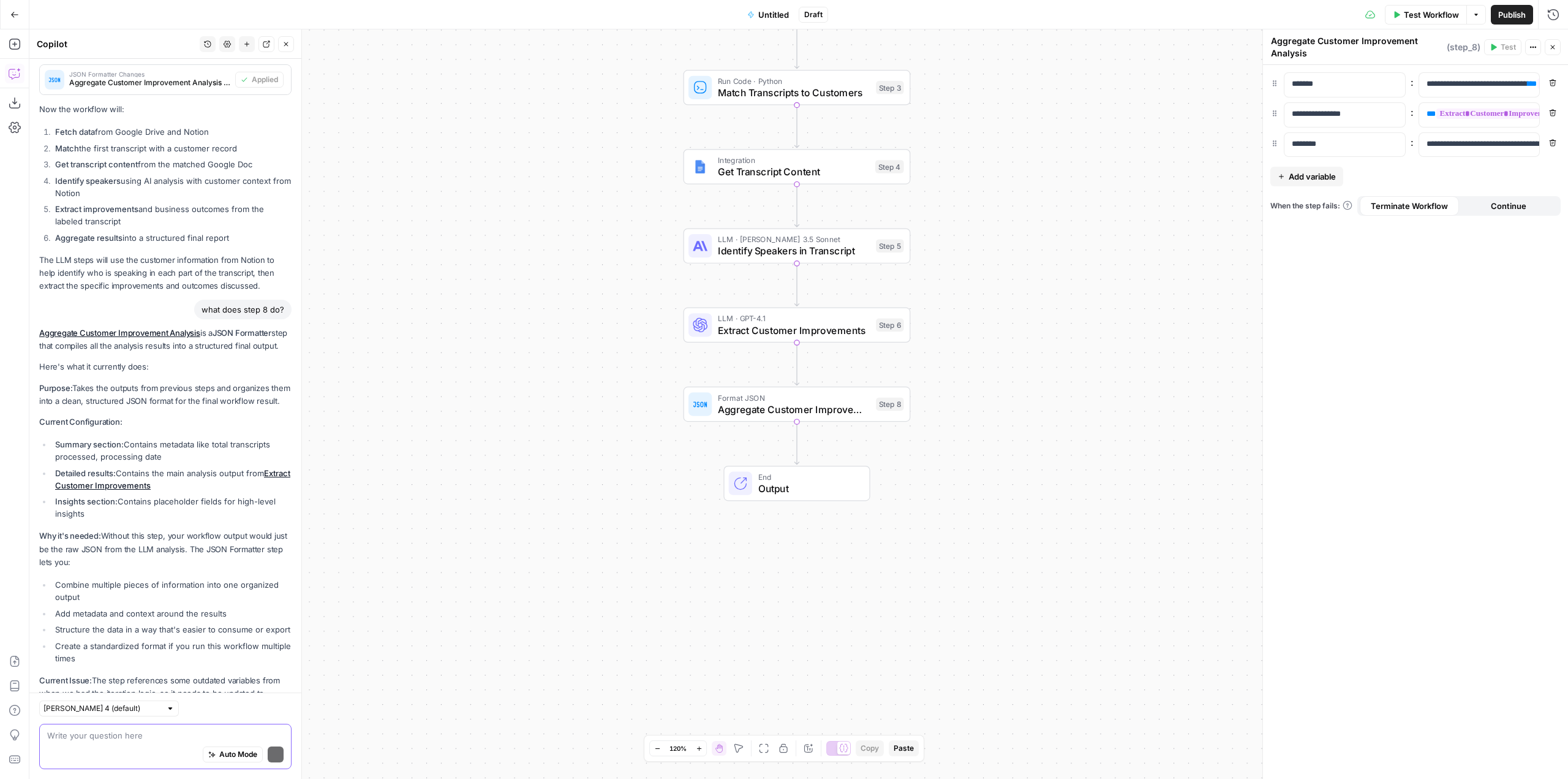
scroll to position [3902, 0]
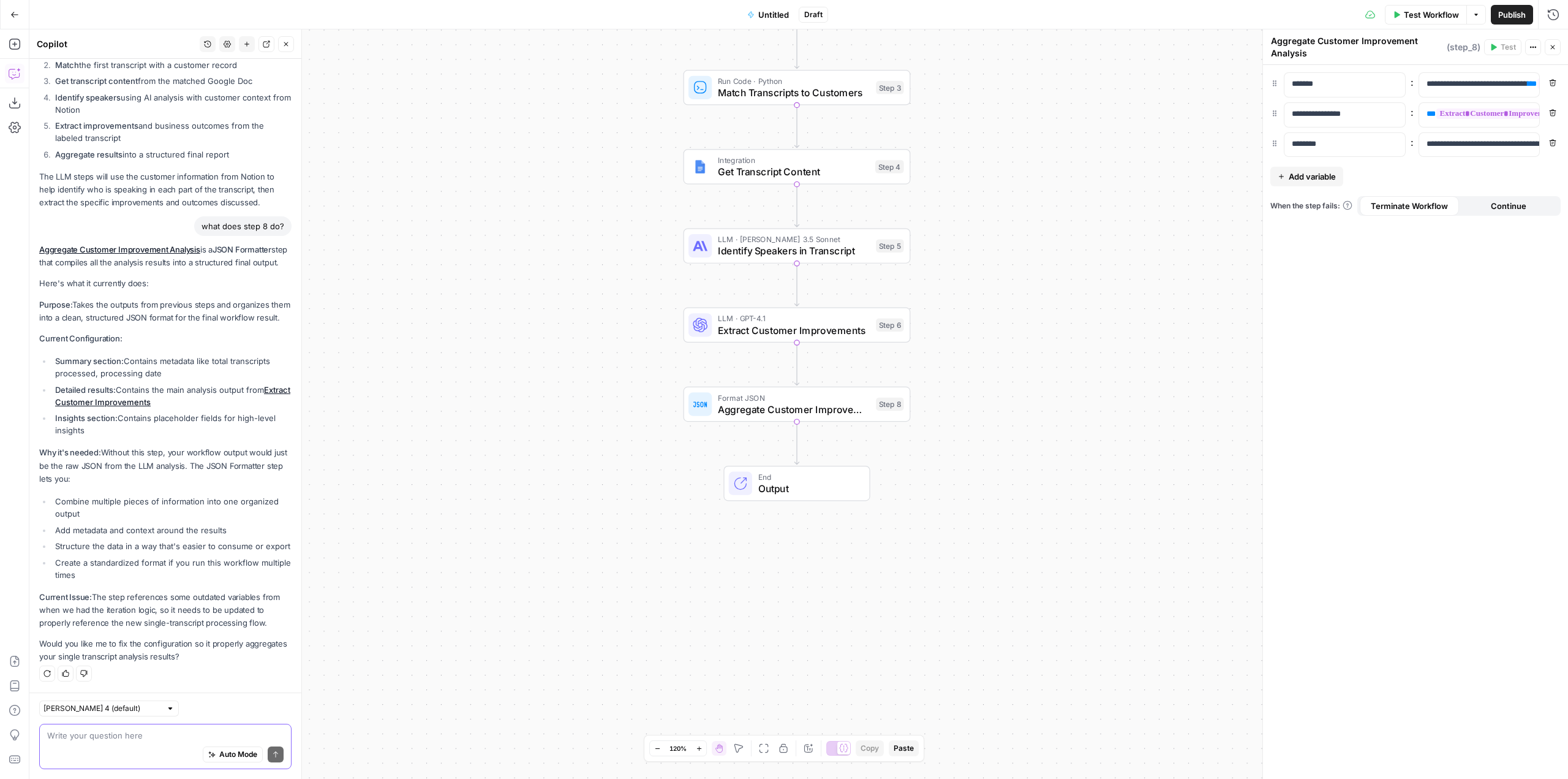
click at [184, 732] on textarea at bounding box center [165, 735] width 236 height 12
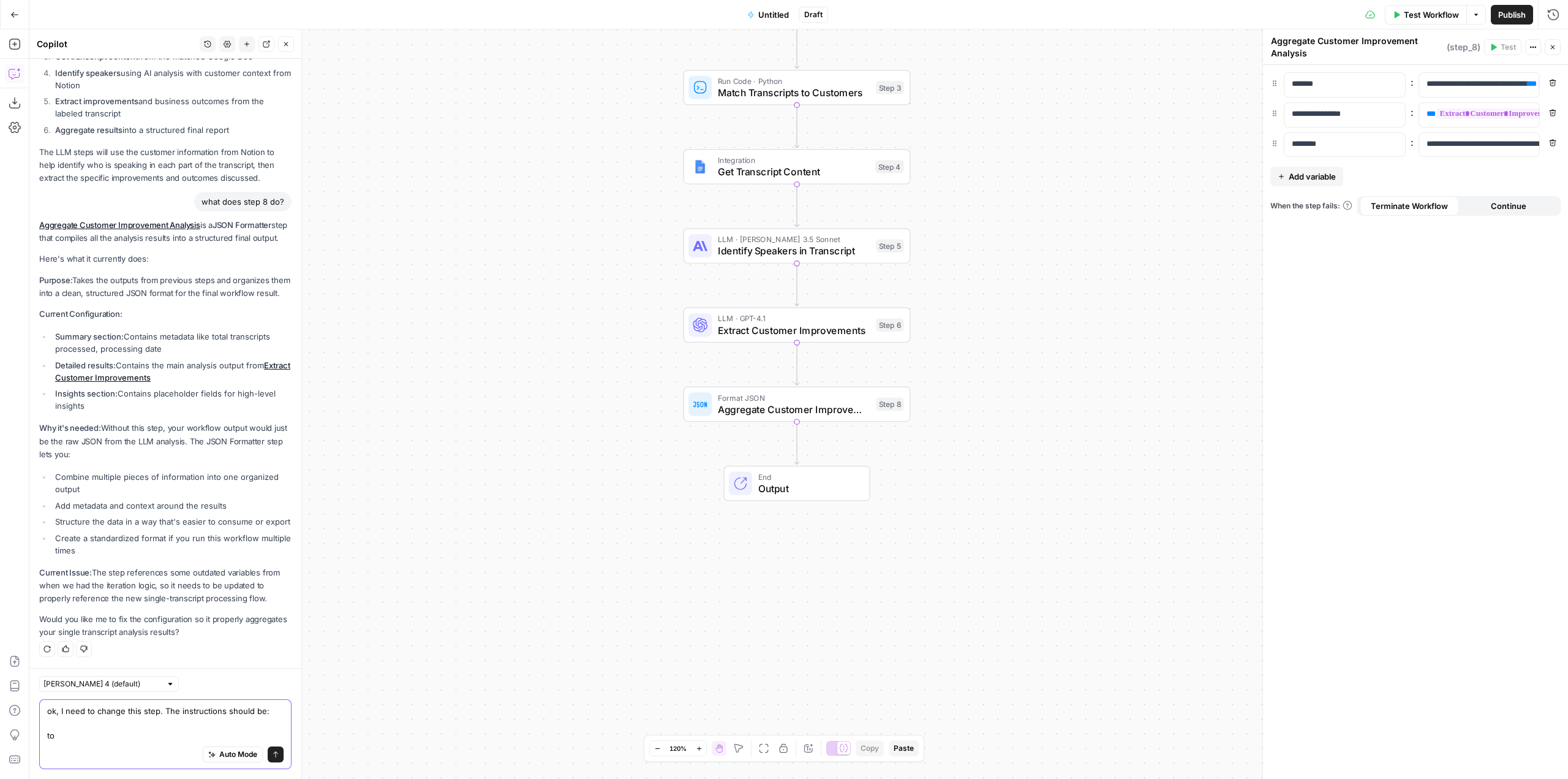
scroll to position [3927, 0]
type textarea "ok, I need to change this step. The instructions should be: to take the informa…"
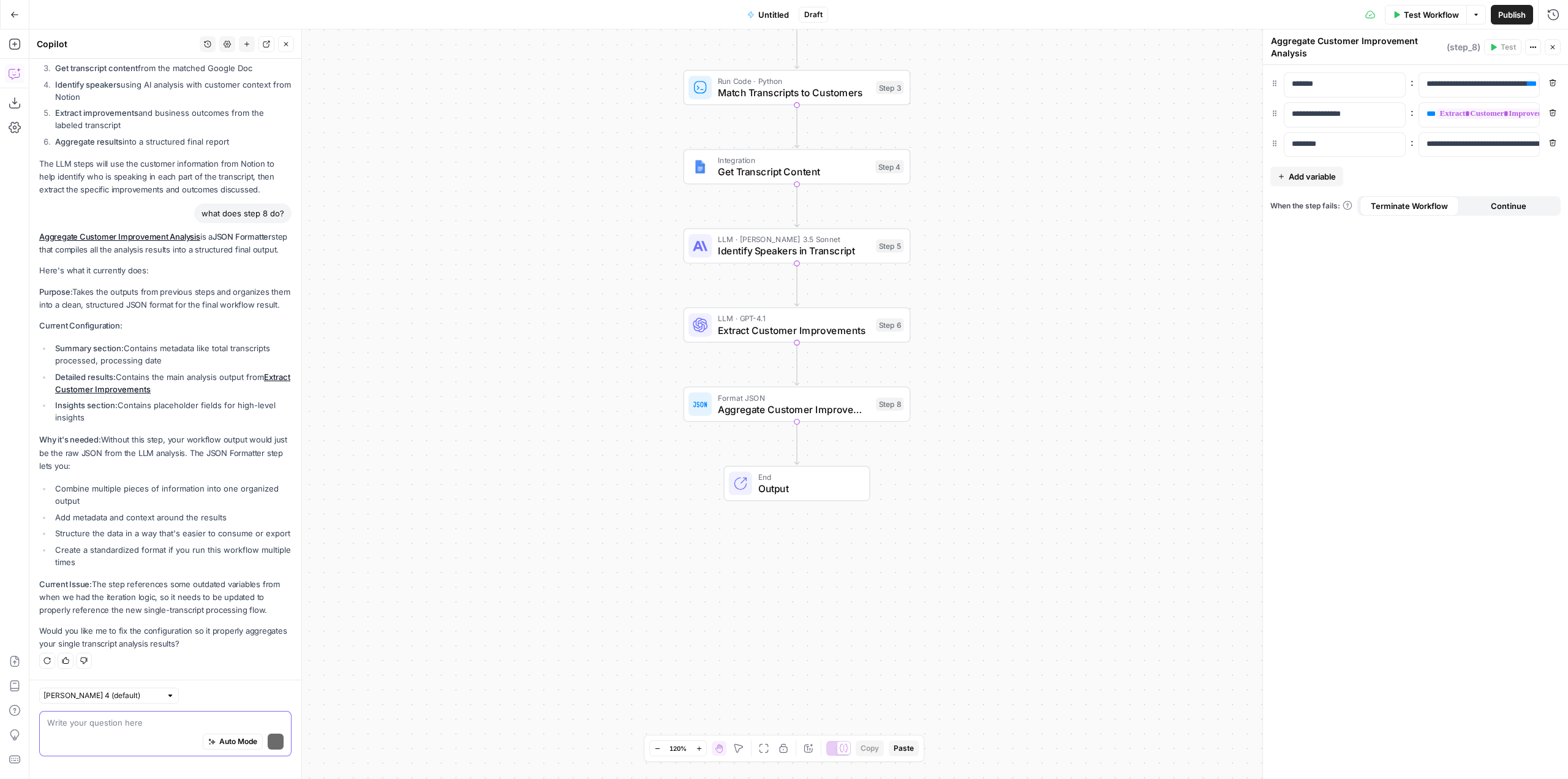
scroll to position [3902, 0]
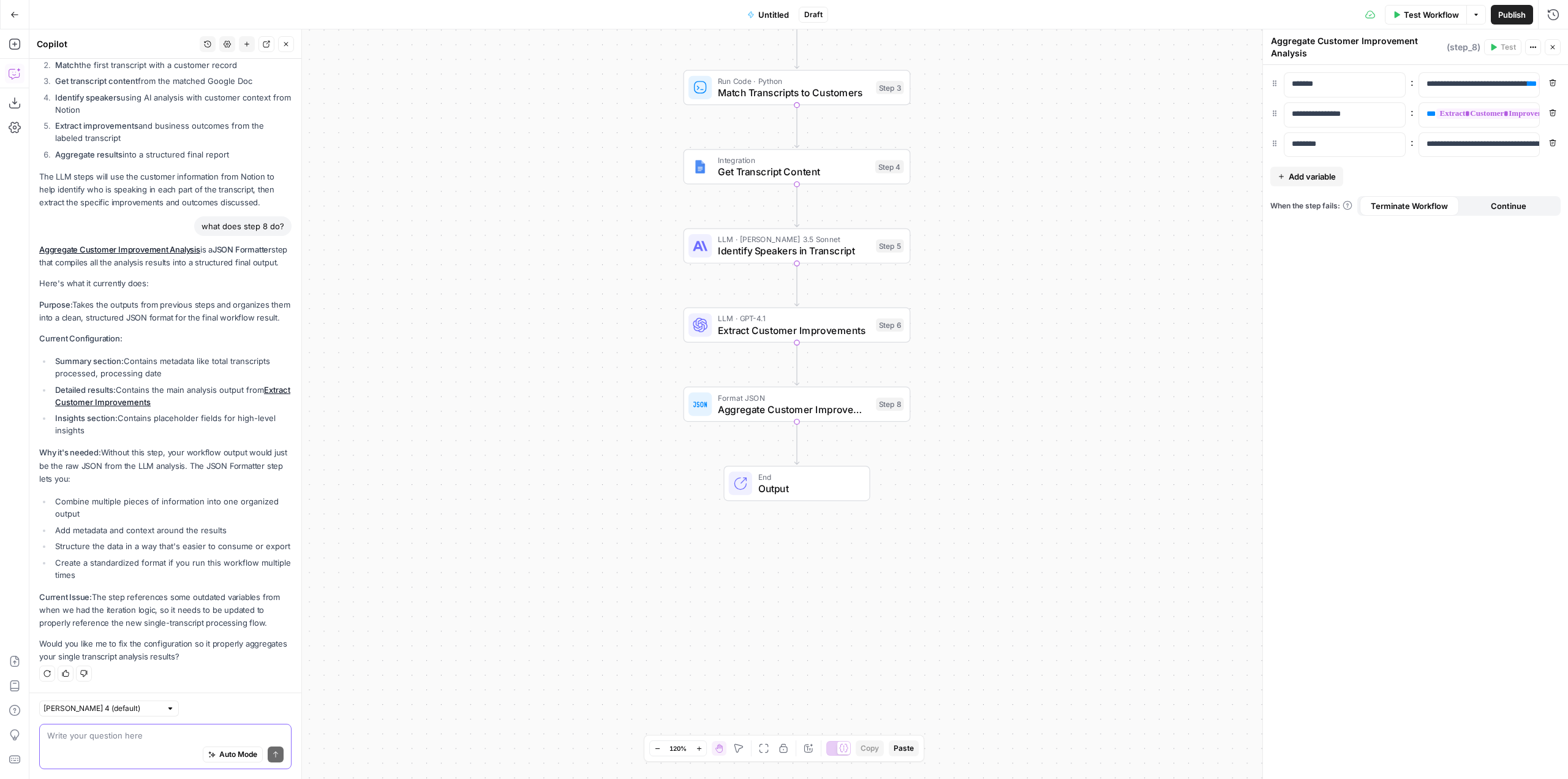
click at [175, 734] on textarea at bounding box center [165, 735] width 236 height 12
type textarea "what does step 6 do_"
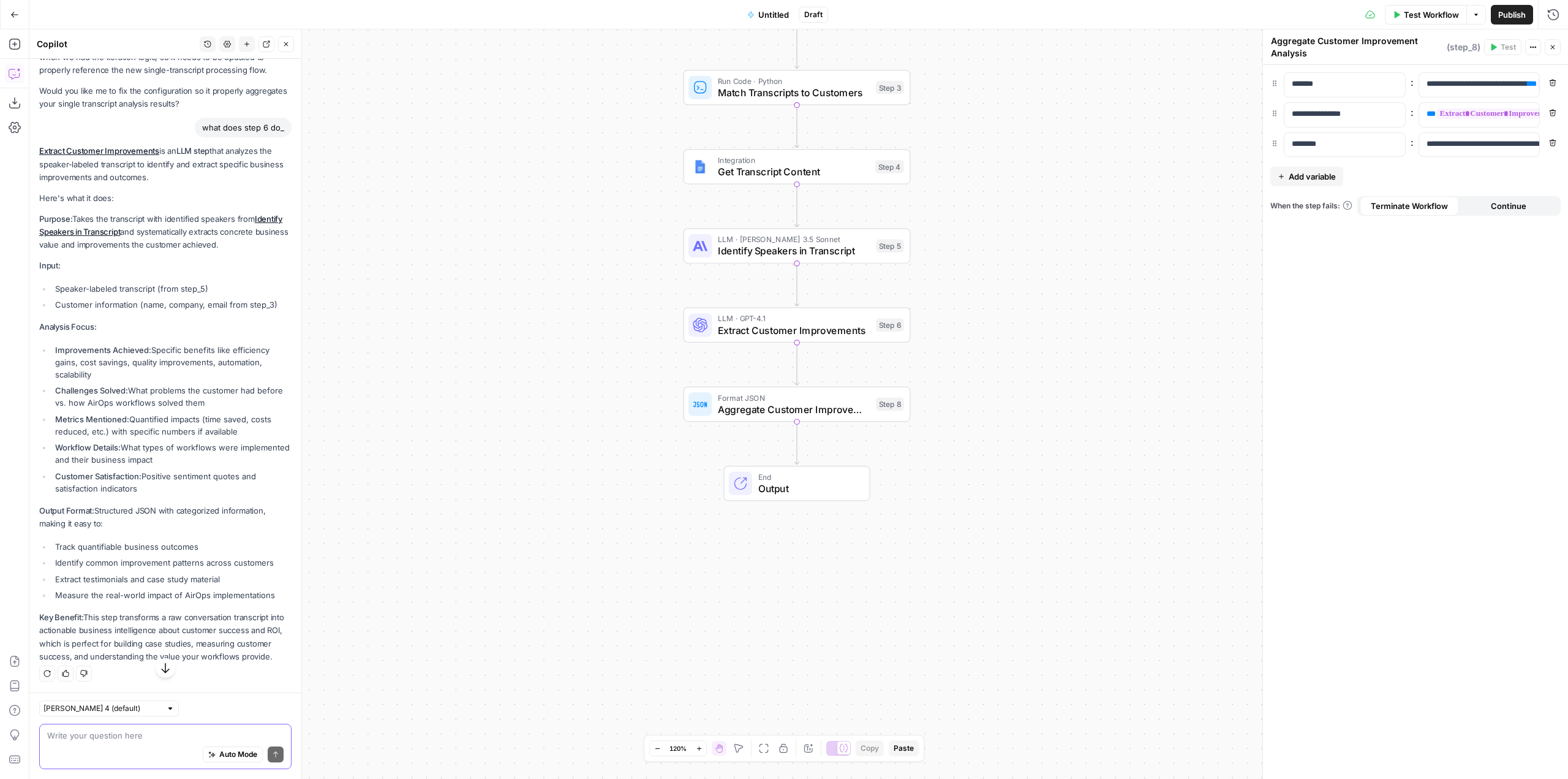
scroll to position [4480, 0]
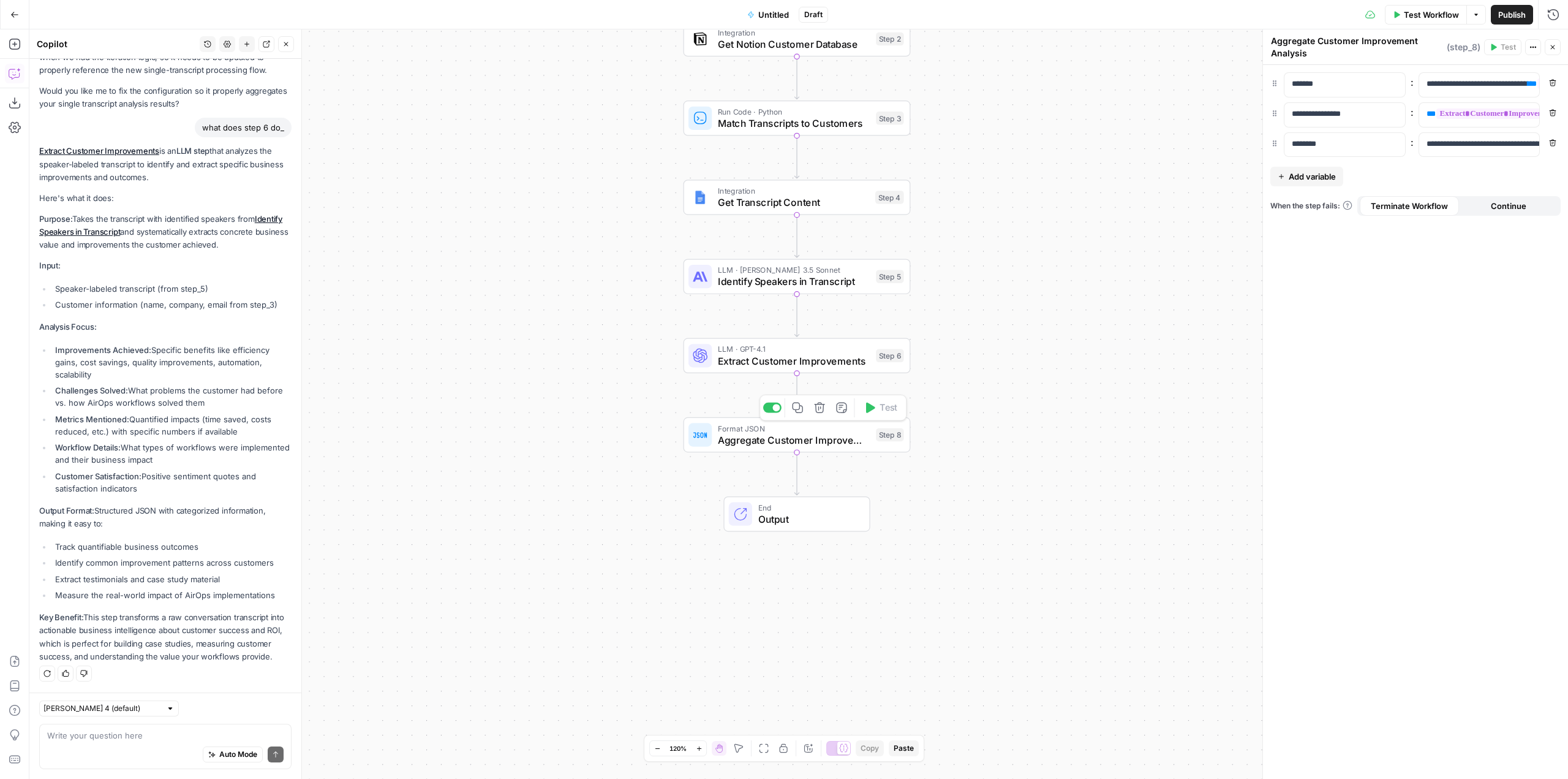
click at [821, 410] on icon "button" at bounding box center [820, 408] width 11 height 11
click at [755, 153] on span "Delete Step" at bounding box center [751, 156] width 48 height 12
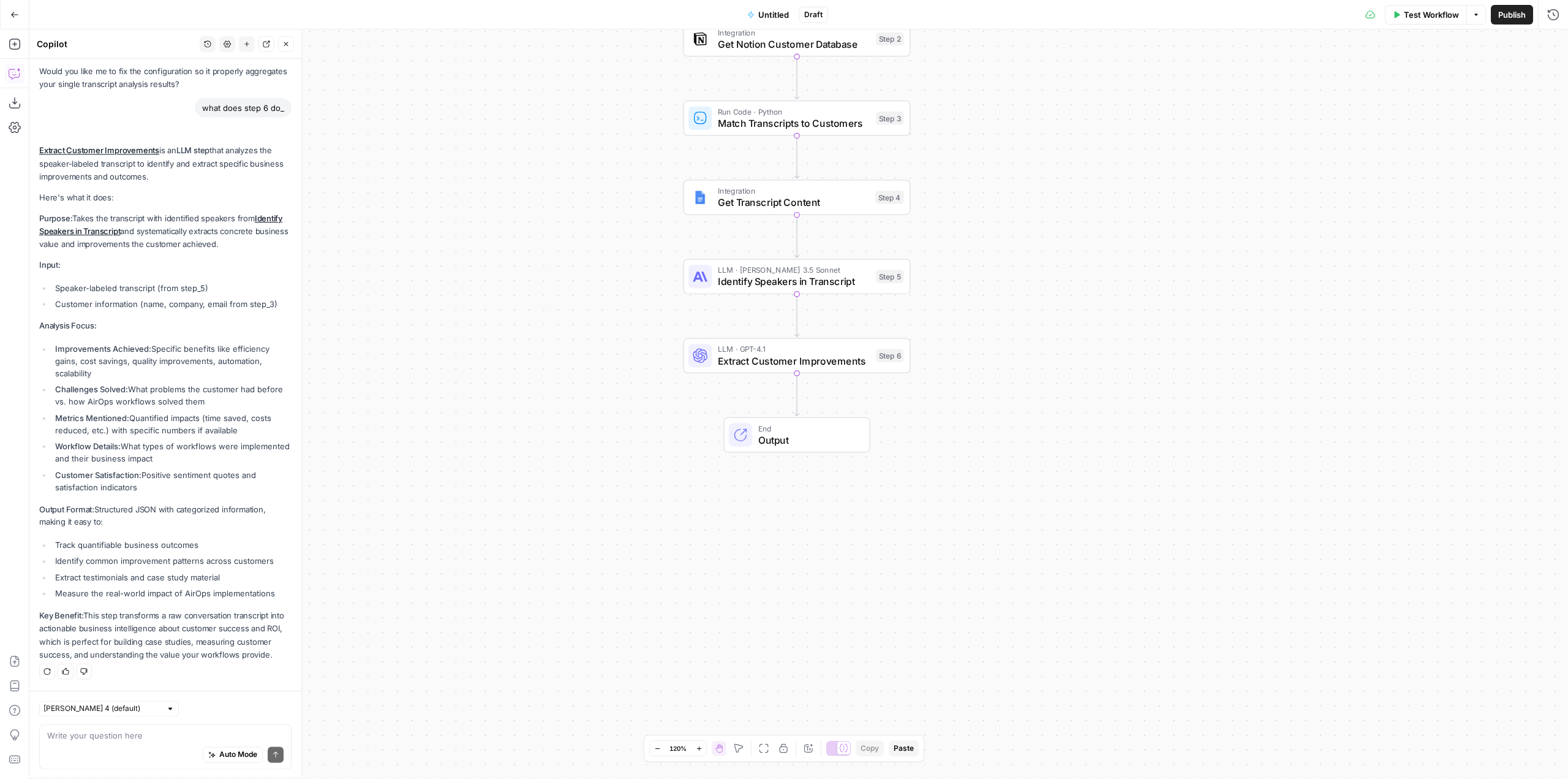
scroll to position [4505, 0]
click at [158, 745] on div "Auto Mode Send" at bounding box center [165, 755] width 236 height 27
click at [141, 732] on textarea at bounding box center [165, 735] width 236 height 12
paste textarea "ok, I need to change this step. The instructions should be: to take the informa…"
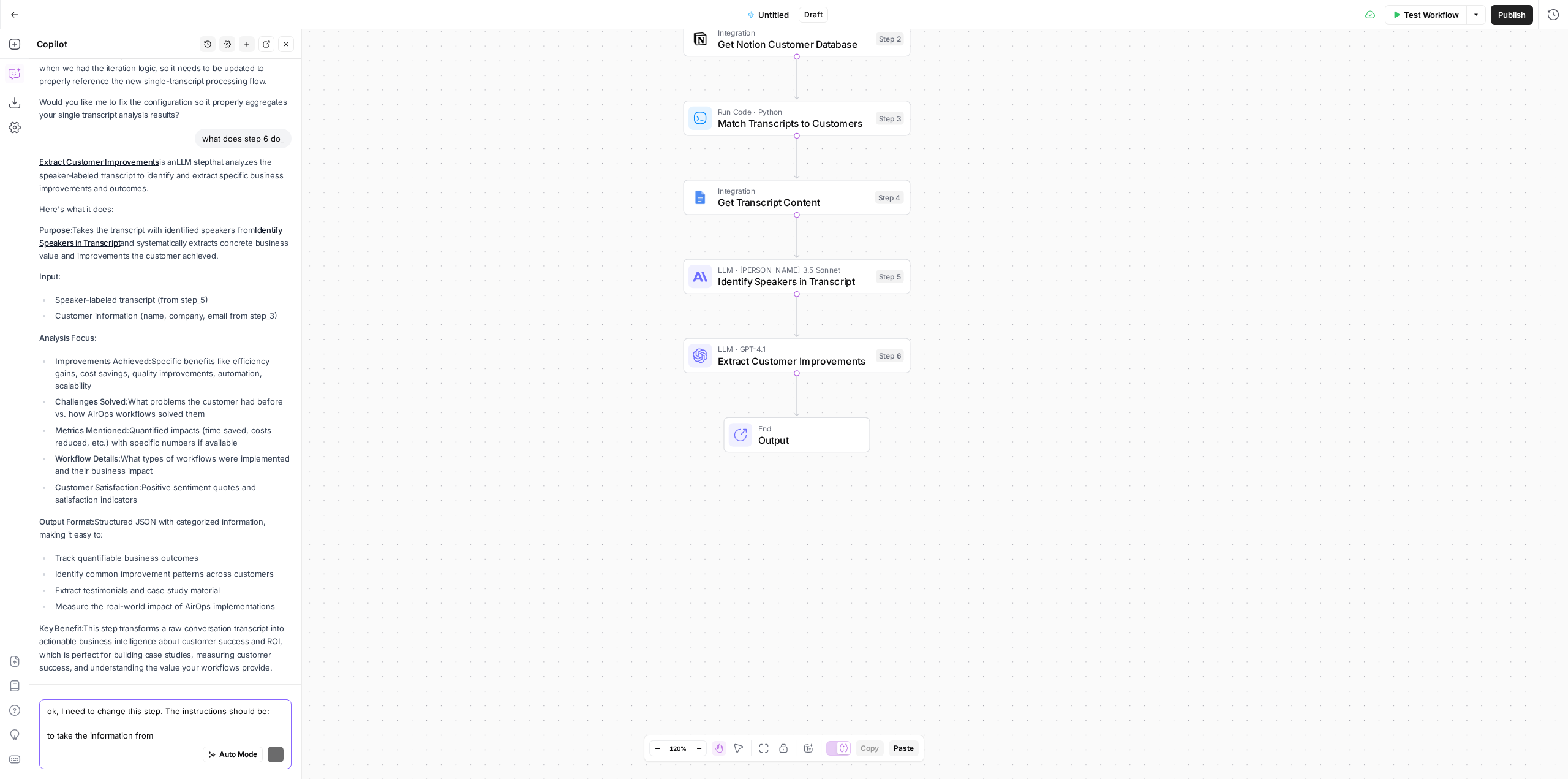
scroll to position [4529, 0]
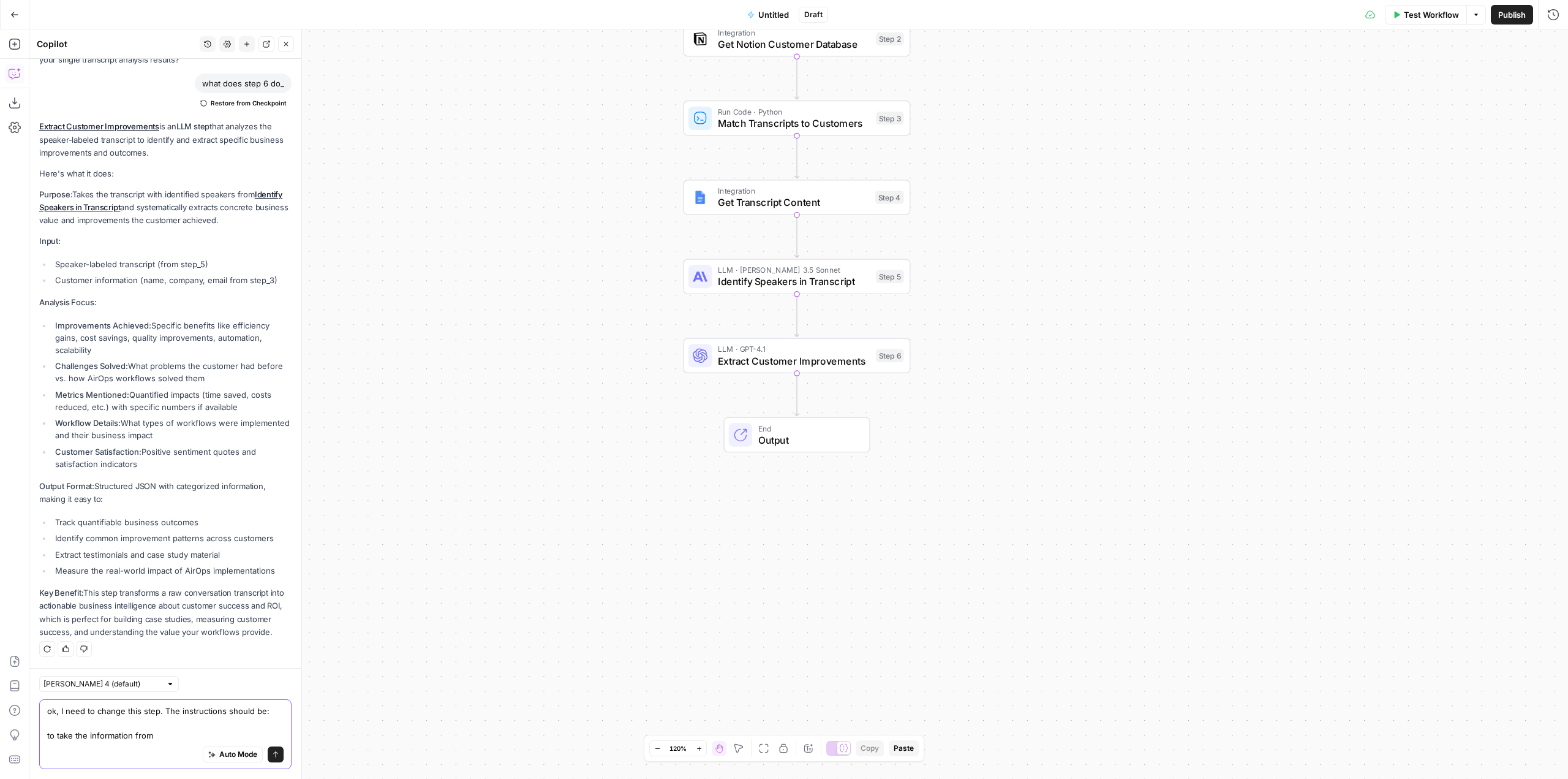
click at [219, 734] on textarea "ok, I need to change this step. The instructions should be: to take the informa…" at bounding box center [165, 722] width 236 height 37
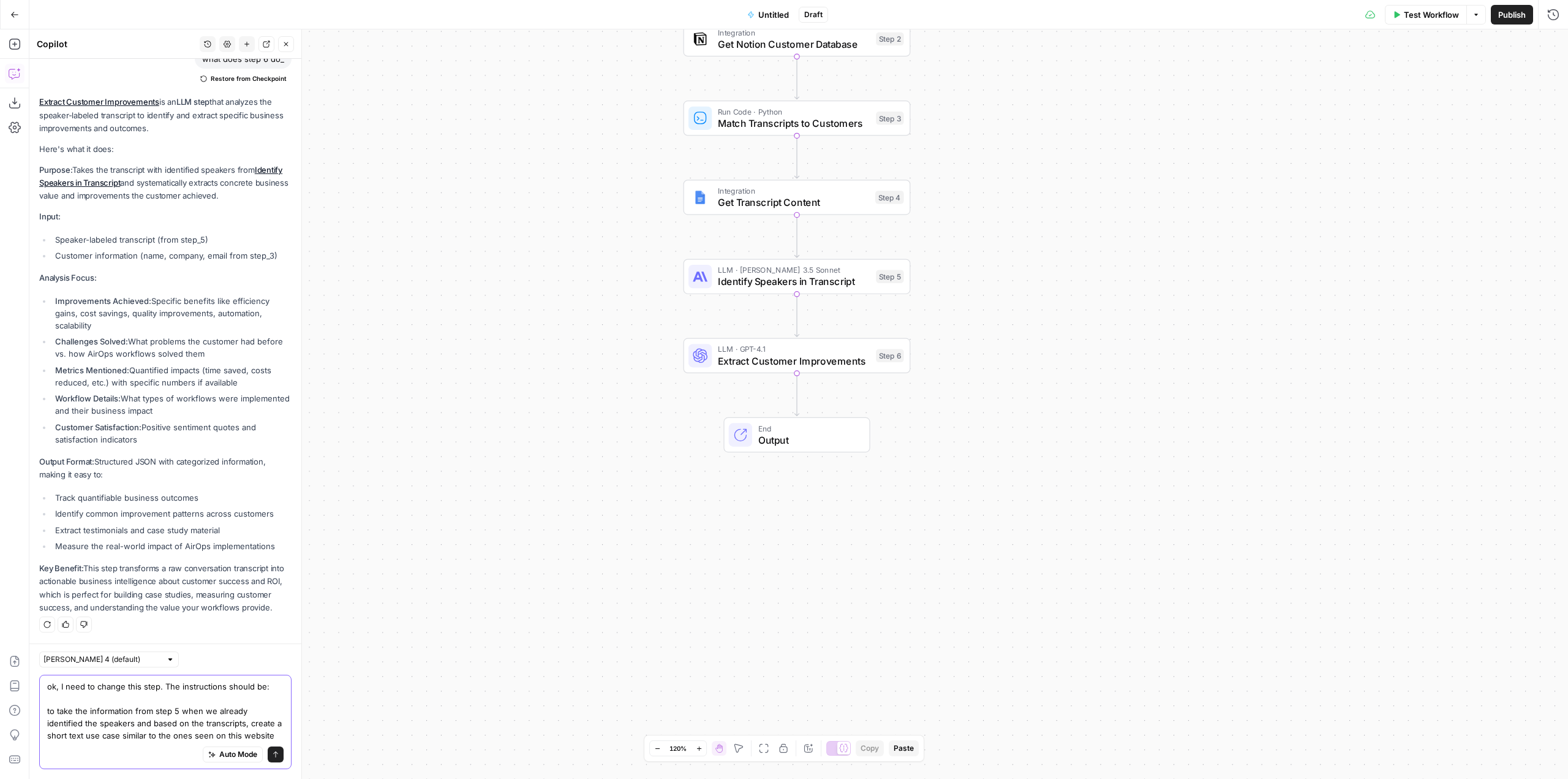
scroll to position [4566, 0]
paste textarea "ok, I need to change this step. The instructions should be: to take the informa…"
paste textarea "https://www.airops.com/content-engineers"
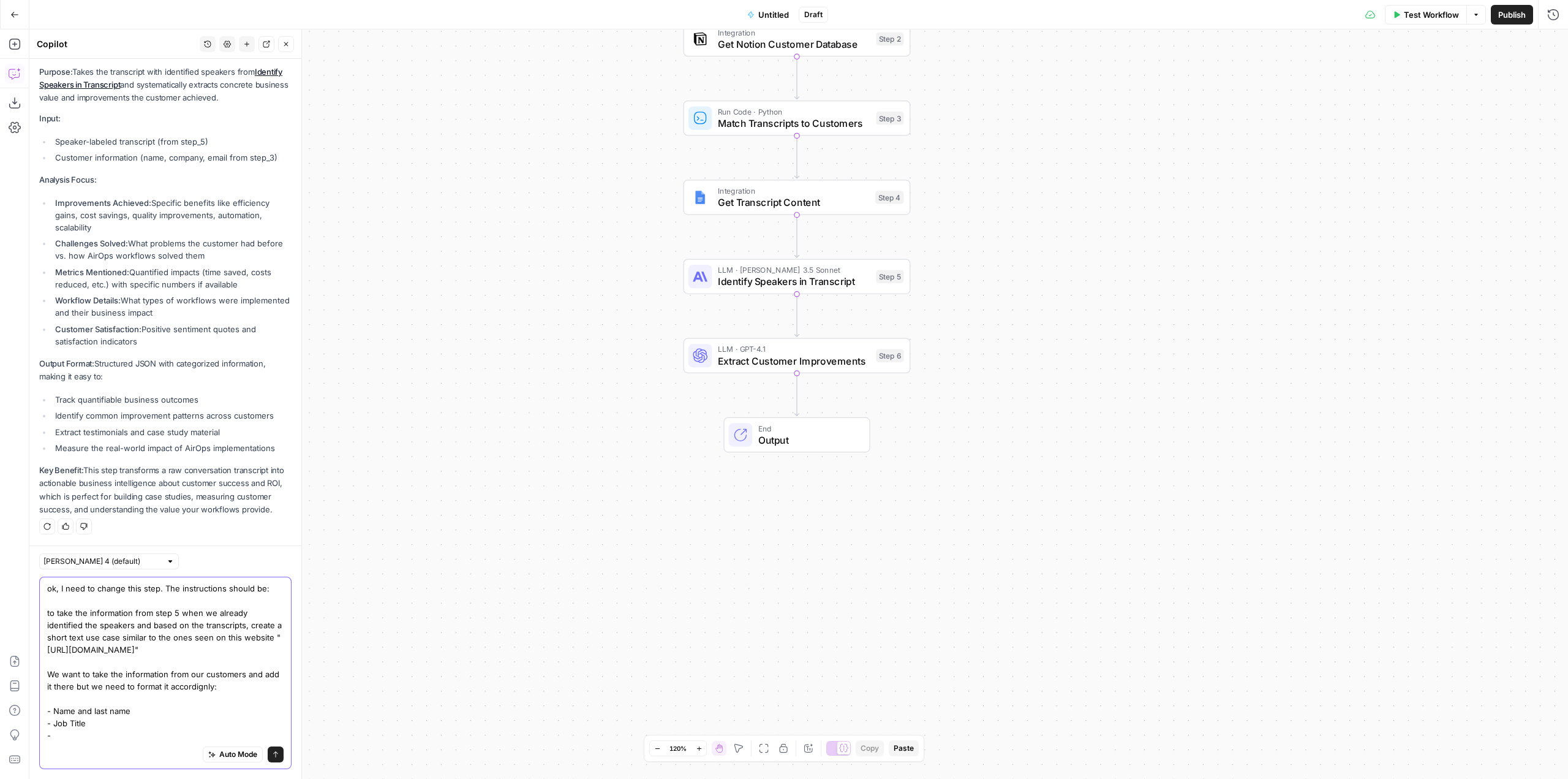
scroll to position [4652, 0]
paste textarea "Built a workflow that turns webinar recordings into polished blog posts automat…"
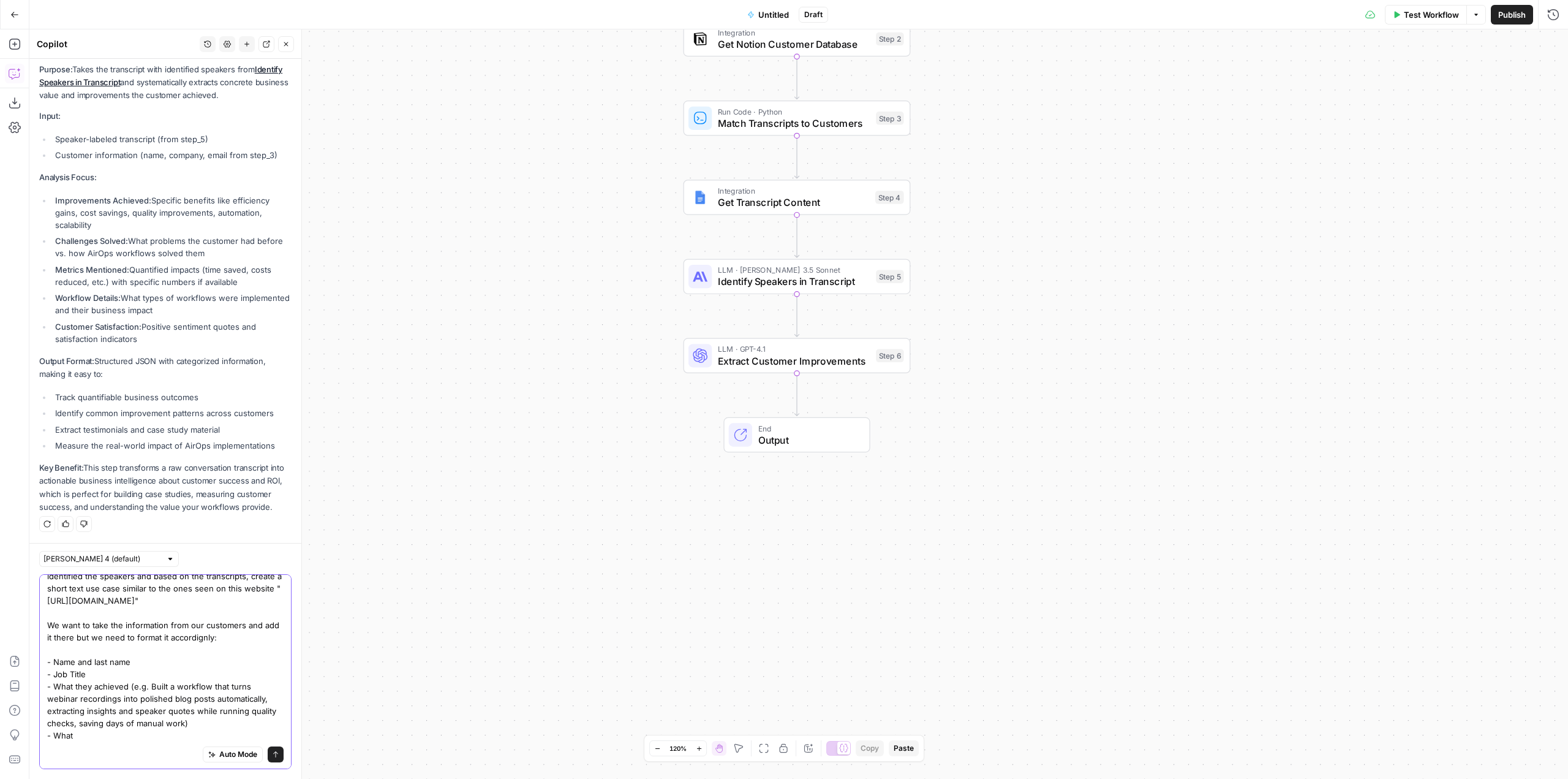
scroll to position [59, 0]
type textarea "ok, I need to change this step. The instructions should be: to take the informa…"
click at [272, 755] on icon "submit" at bounding box center [276, 755] width 7 height 7
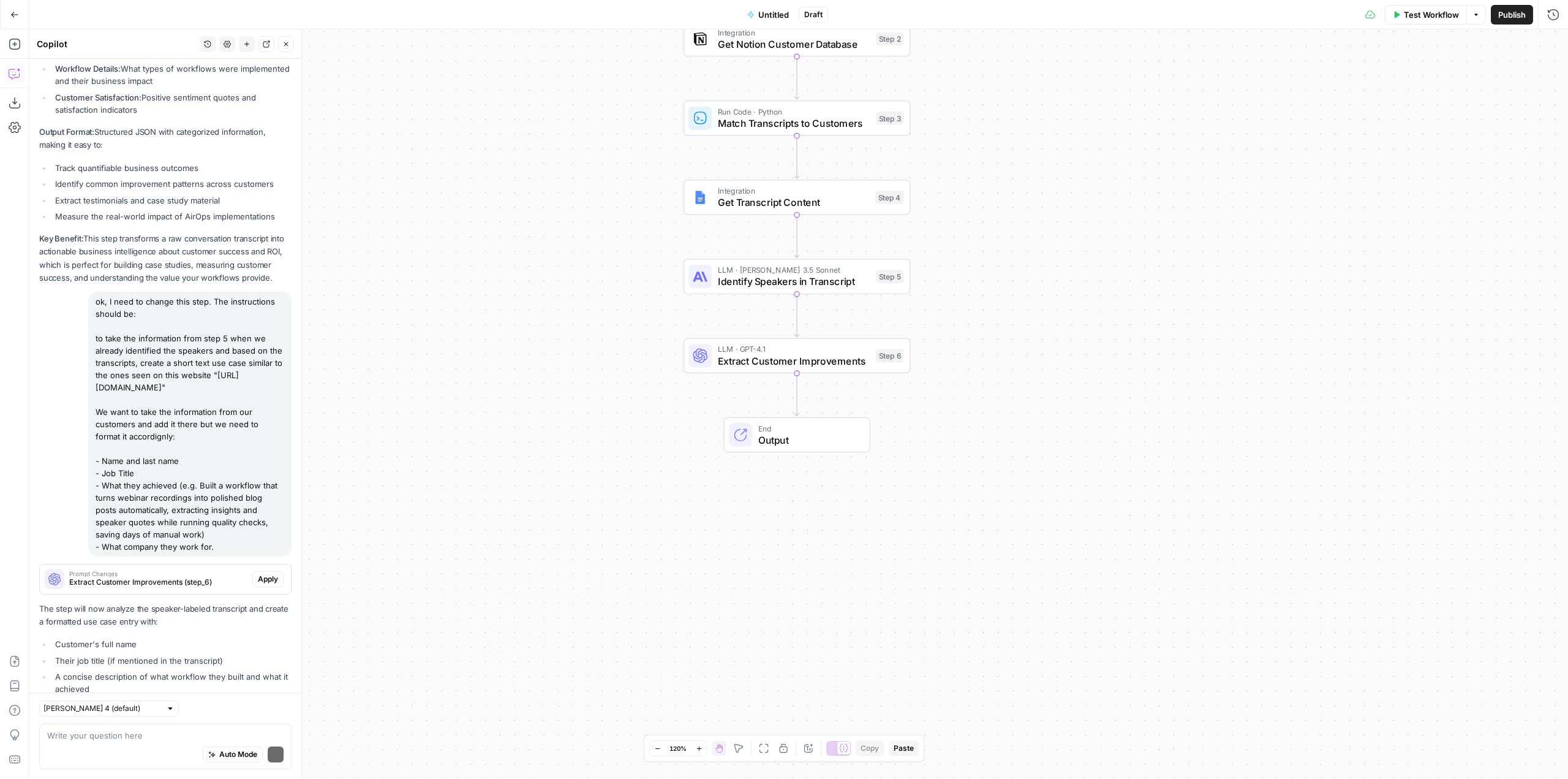
scroll to position [4981, 0]
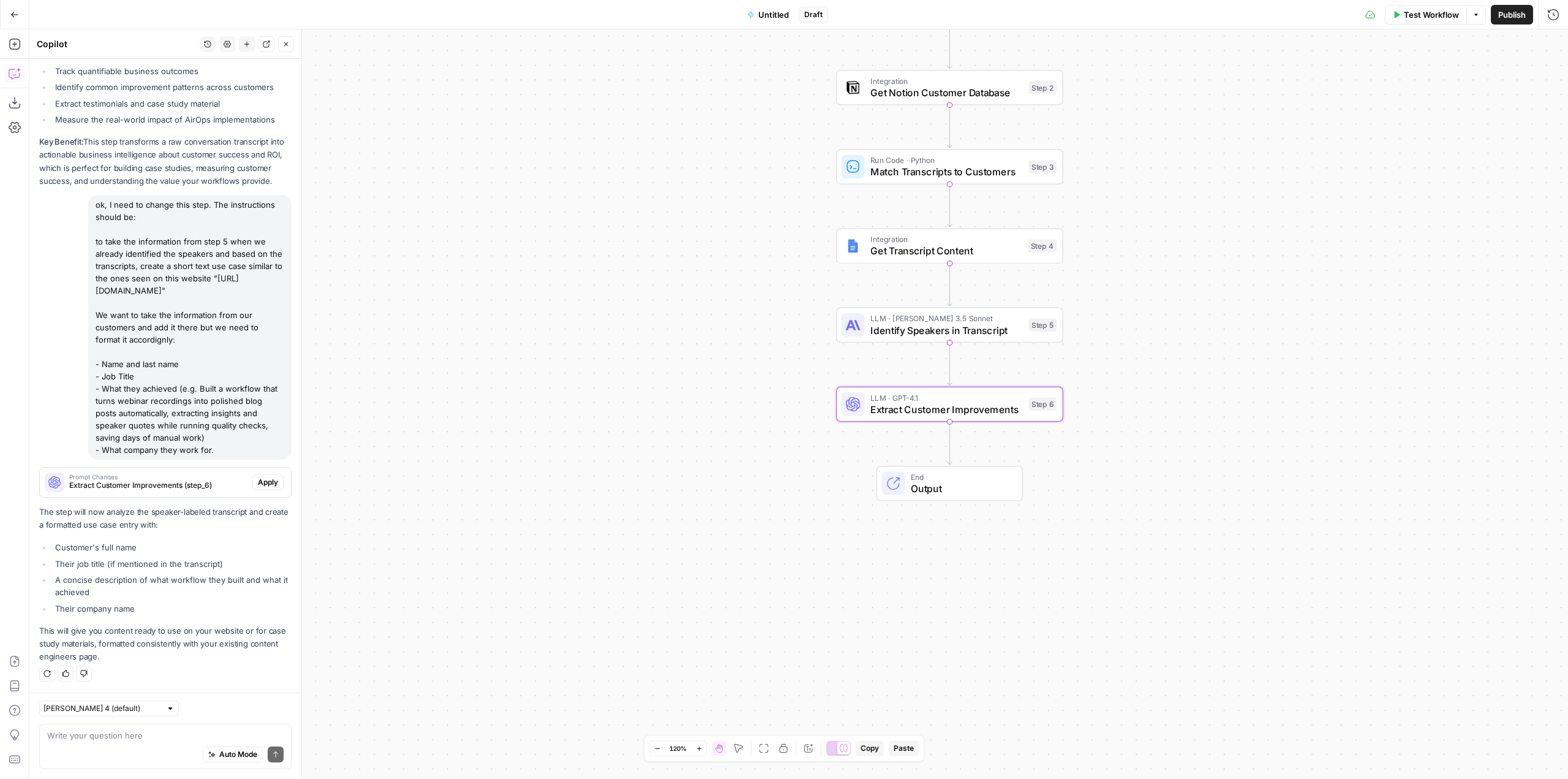
click at [259, 483] on span "Apply" at bounding box center [268, 482] width 20 height 11
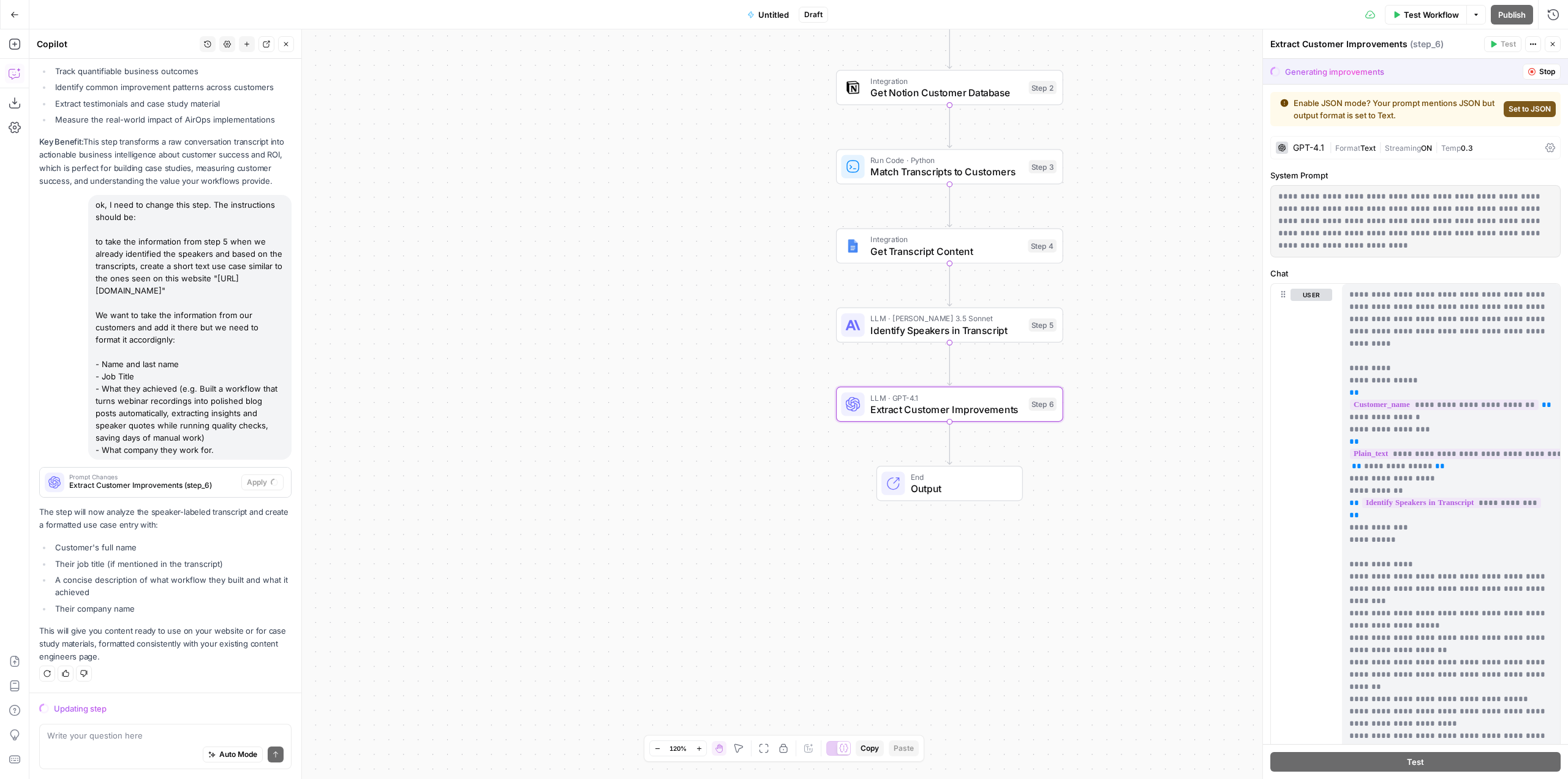
scroll to position [4844, 0]
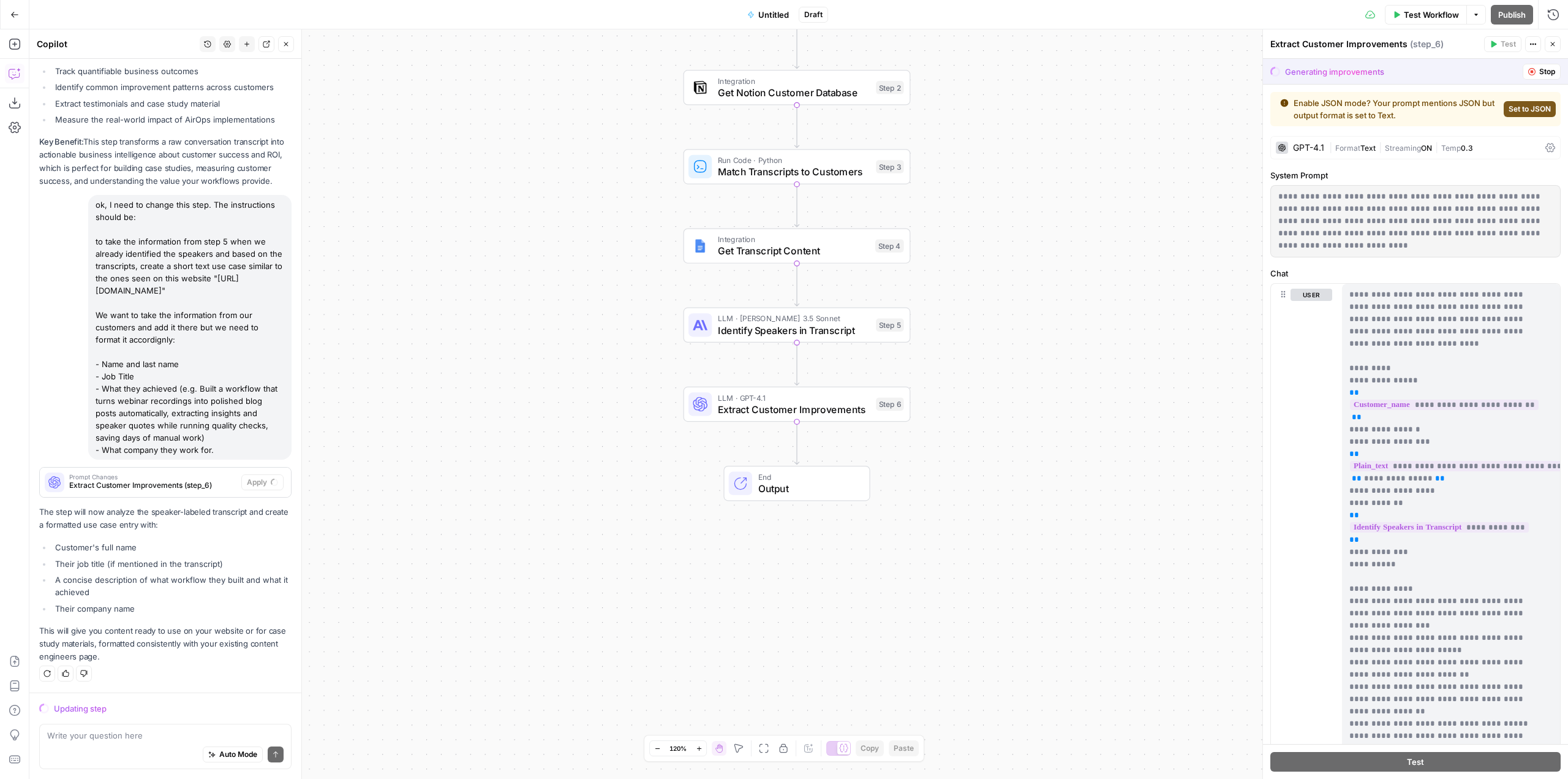
click at [1515, 113] on span "Set to JSON" at bounding box center [1529, 109] width 42 height 11
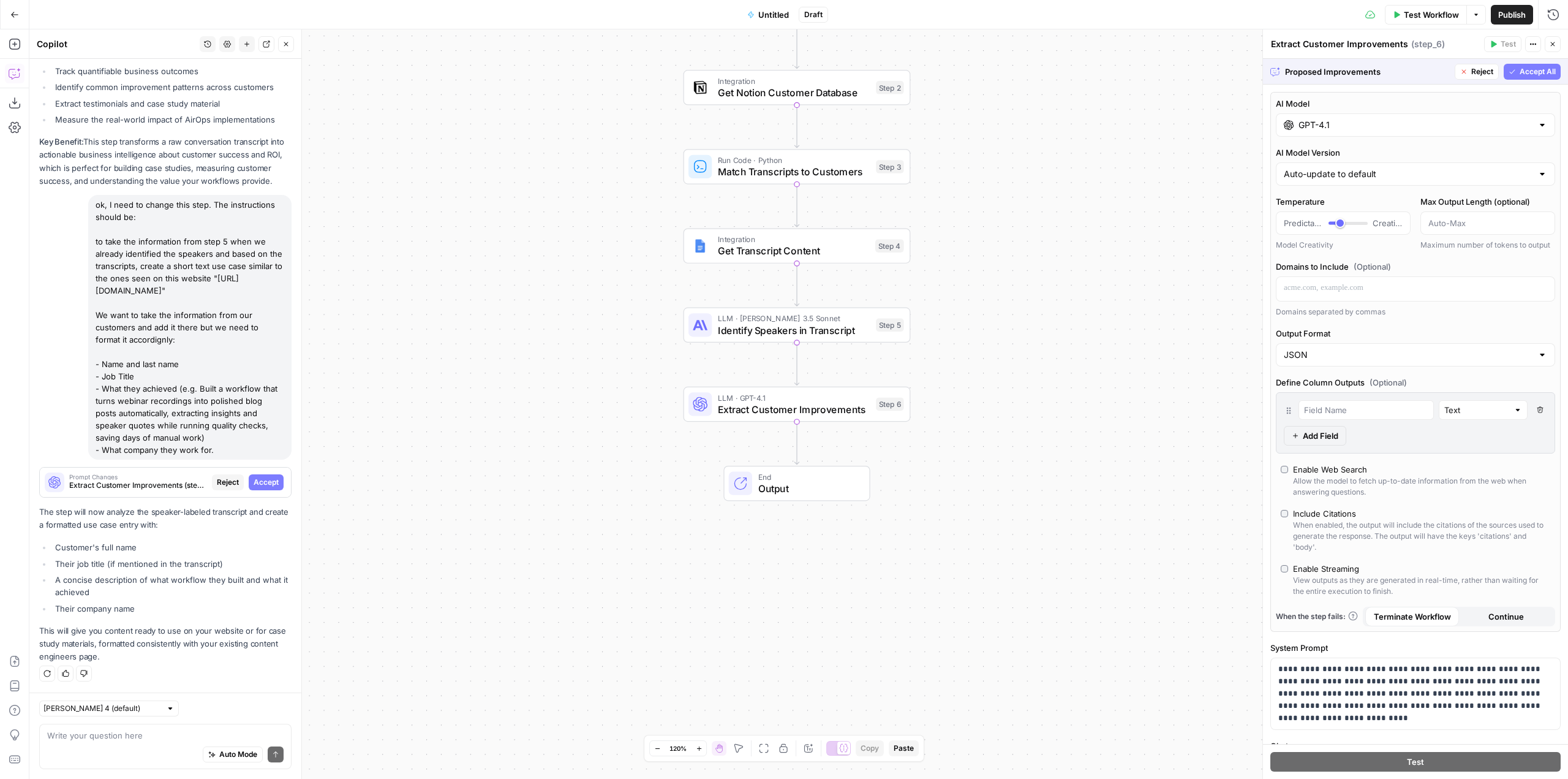
click at [1536, 80] on div "Proposed Improvements Reject Accept All" at bounding box center [1415, 71] width 305 height 25
click at [1525, 66] on span "Accept All" at bounding box center [1538, 71] width 36 height 11
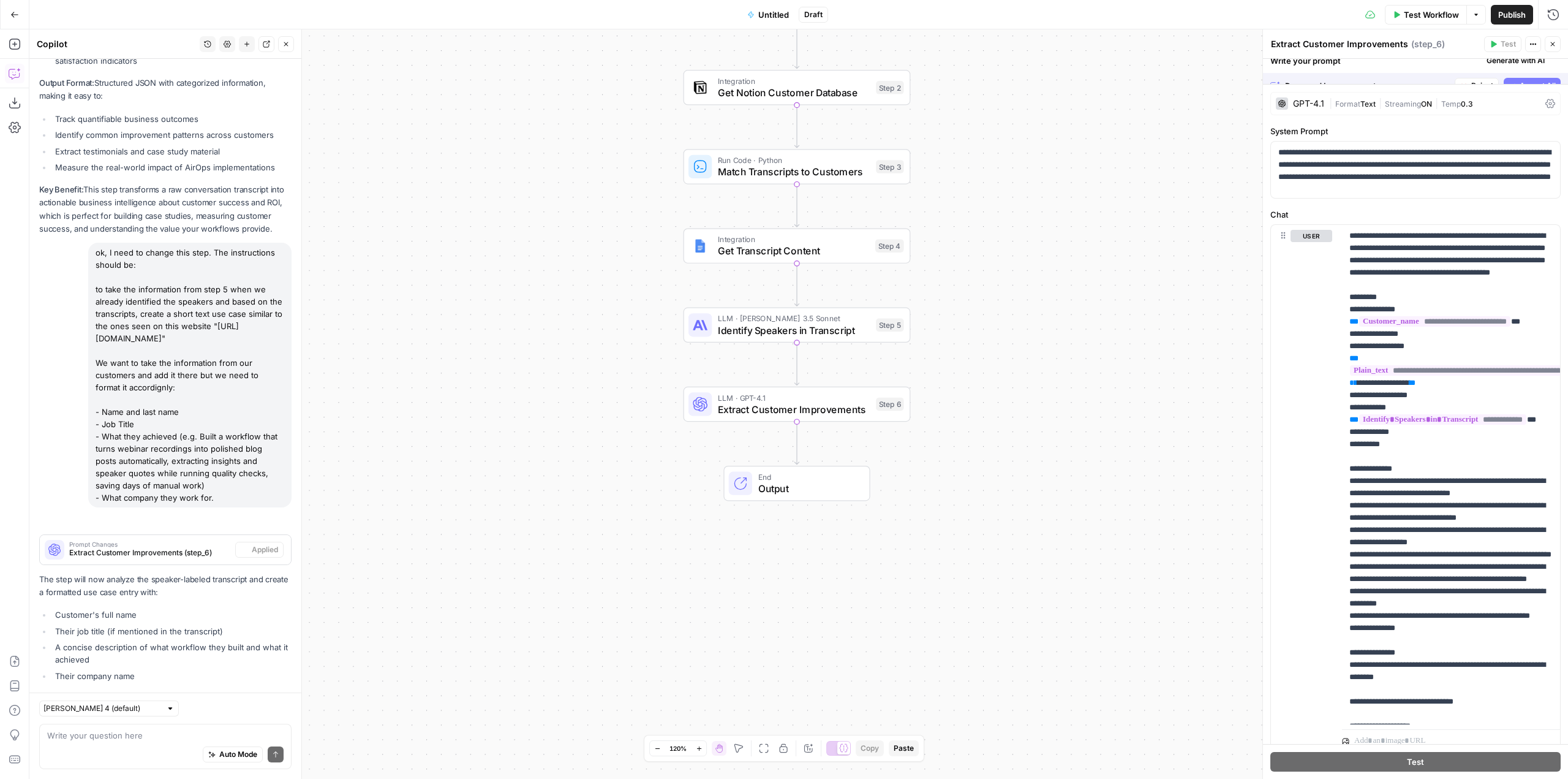
scroll to position [5001, 0]
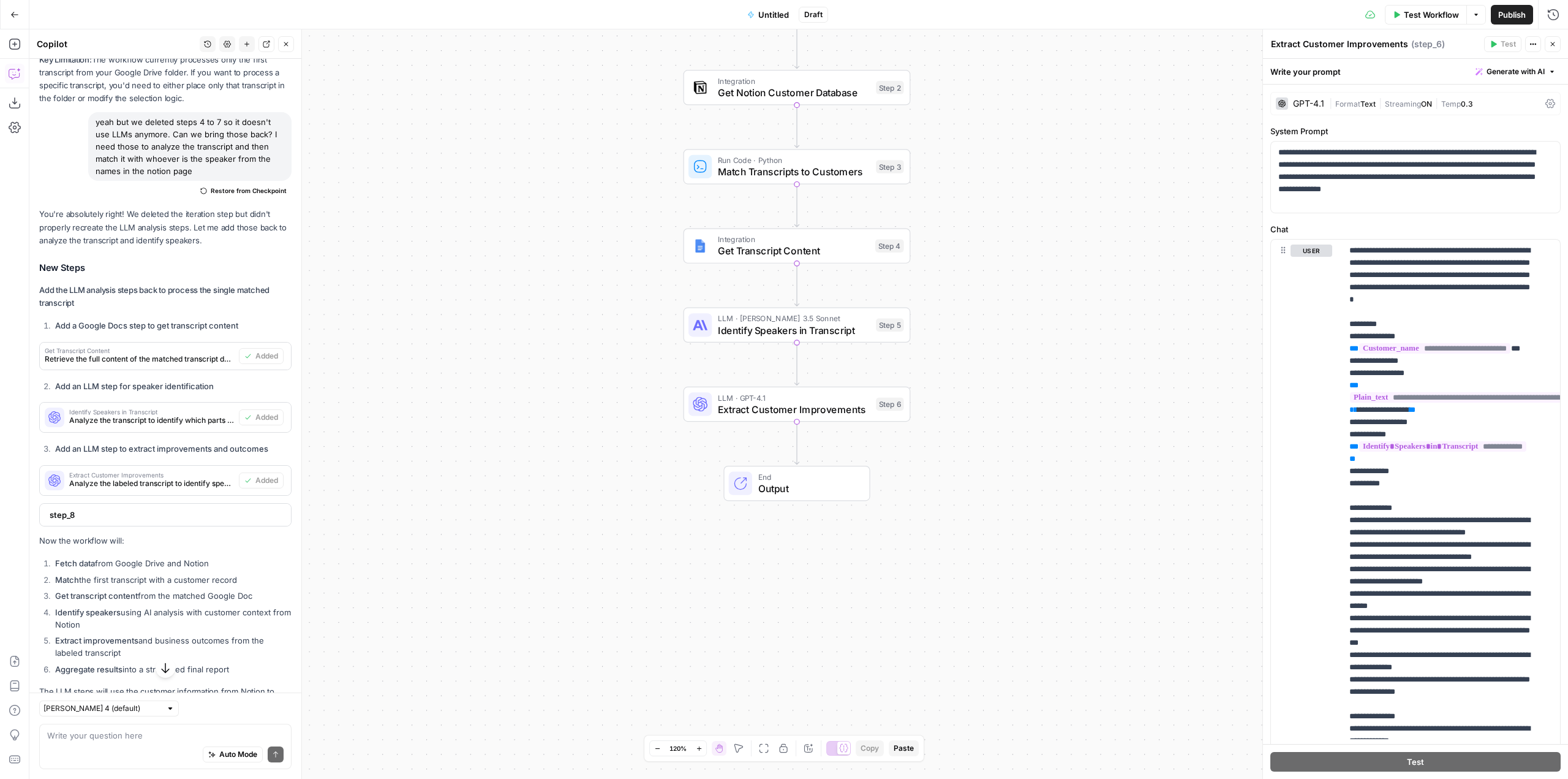
scroll to position [3346, 0]
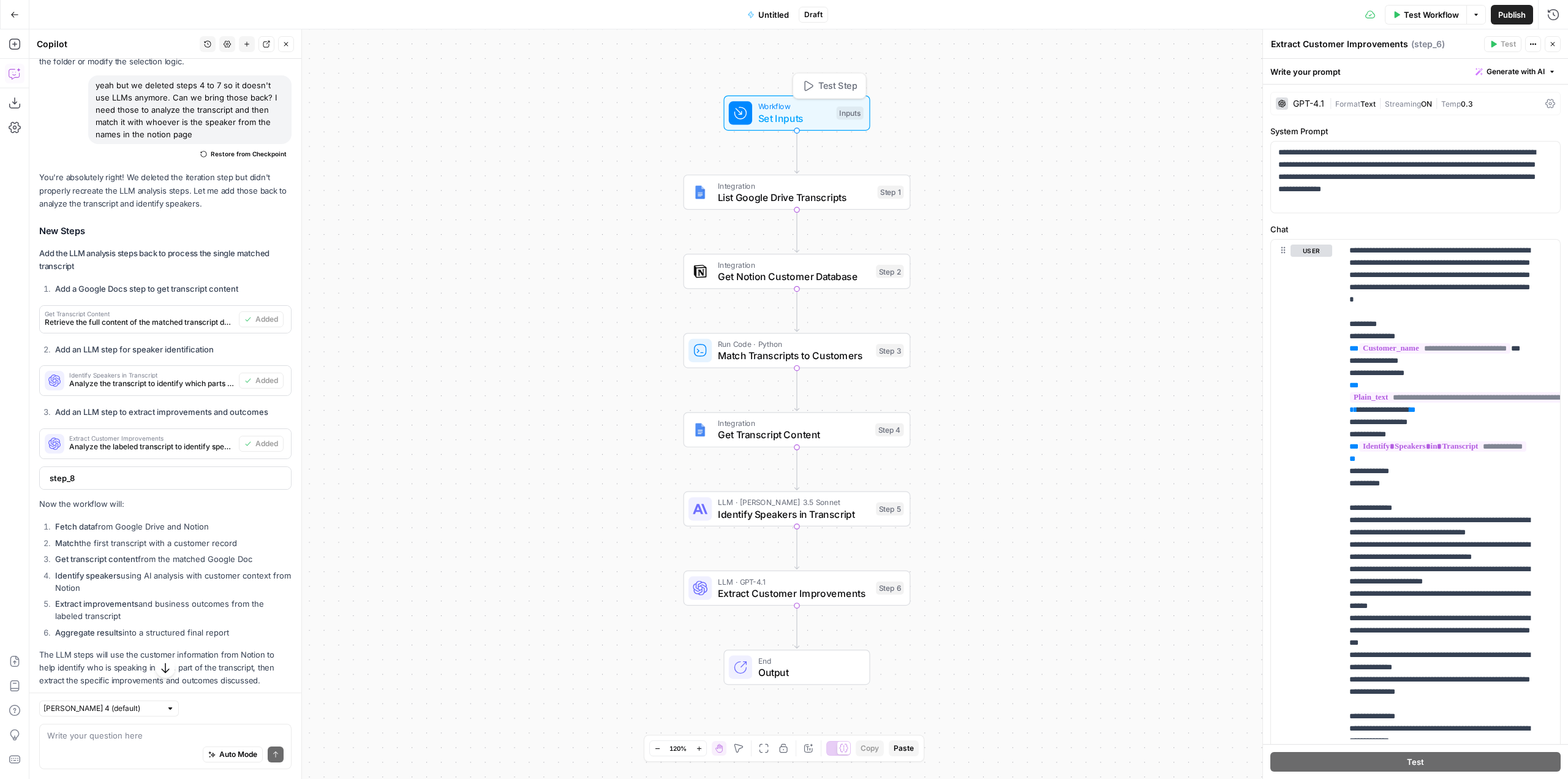
click at [798, 110] on span "Workflow" at bounding box center [794, 106] width 72 height 11
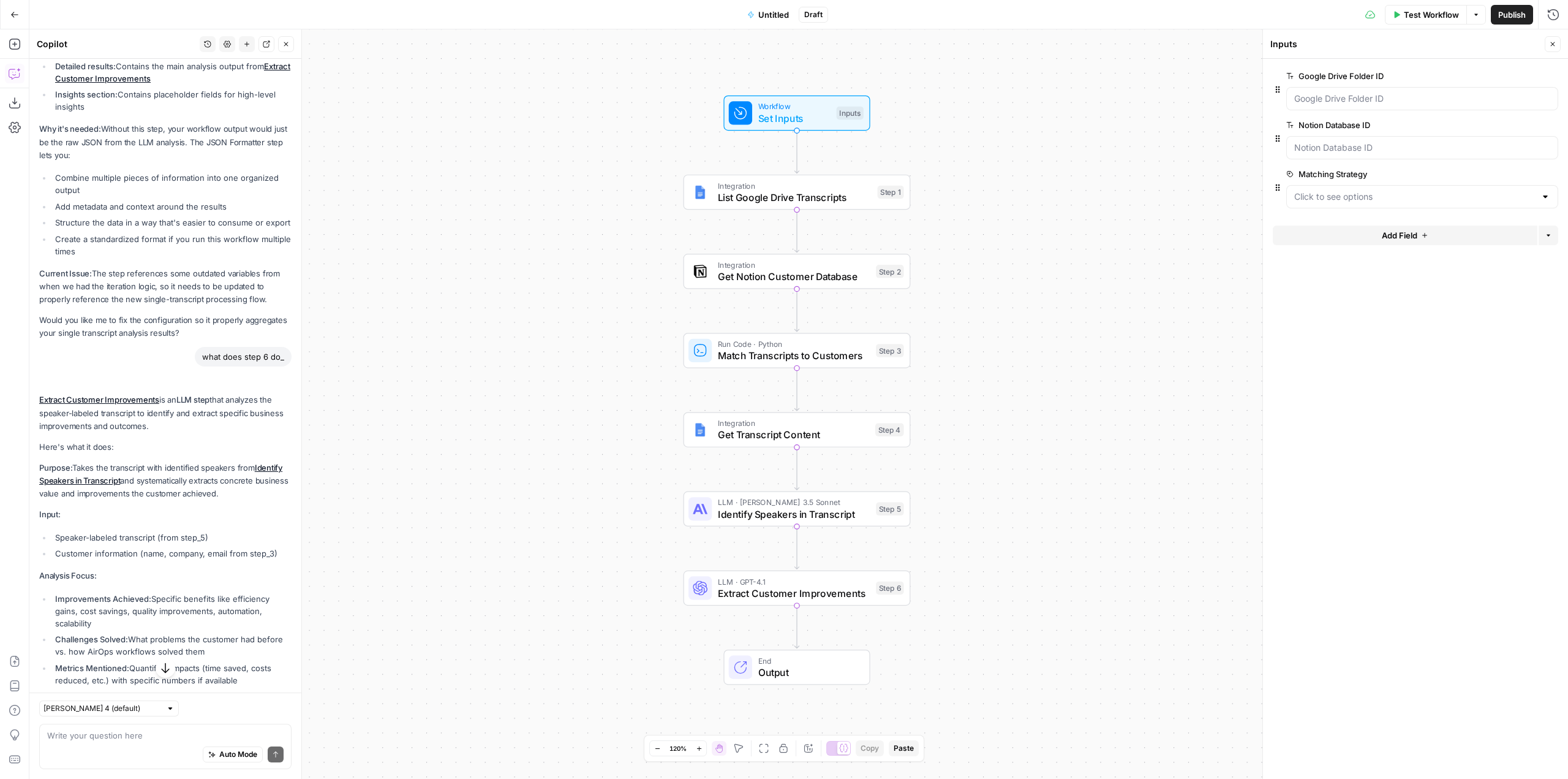
scroll to position [4713, 0]
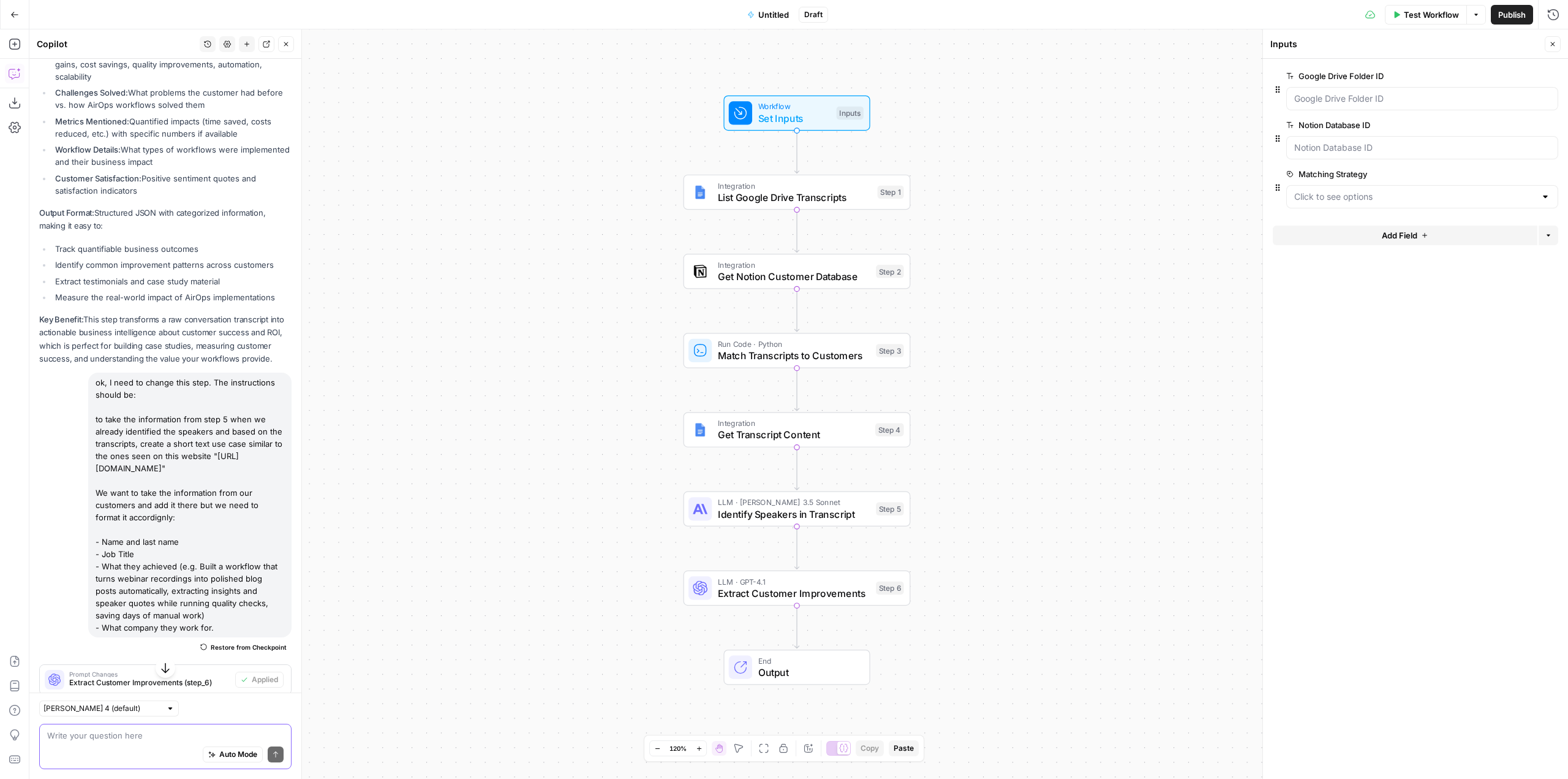
click at [150, 741] on textarea at bounding box center [165, 735] width 236 height 12
type textarea "I want this workflow to work for 1 transcript at a time. So for example on step…"
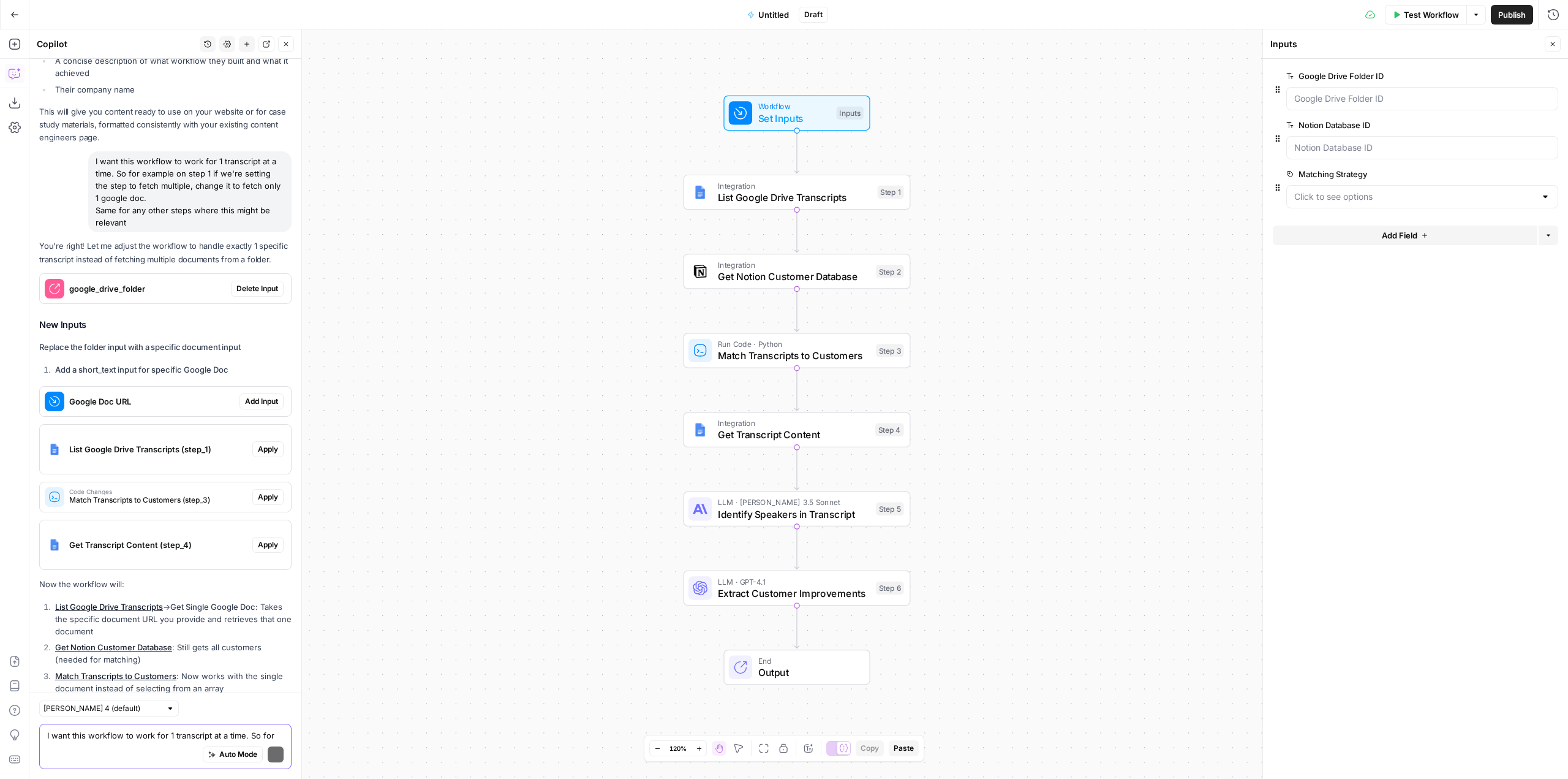
scroll to position [5641, 0]
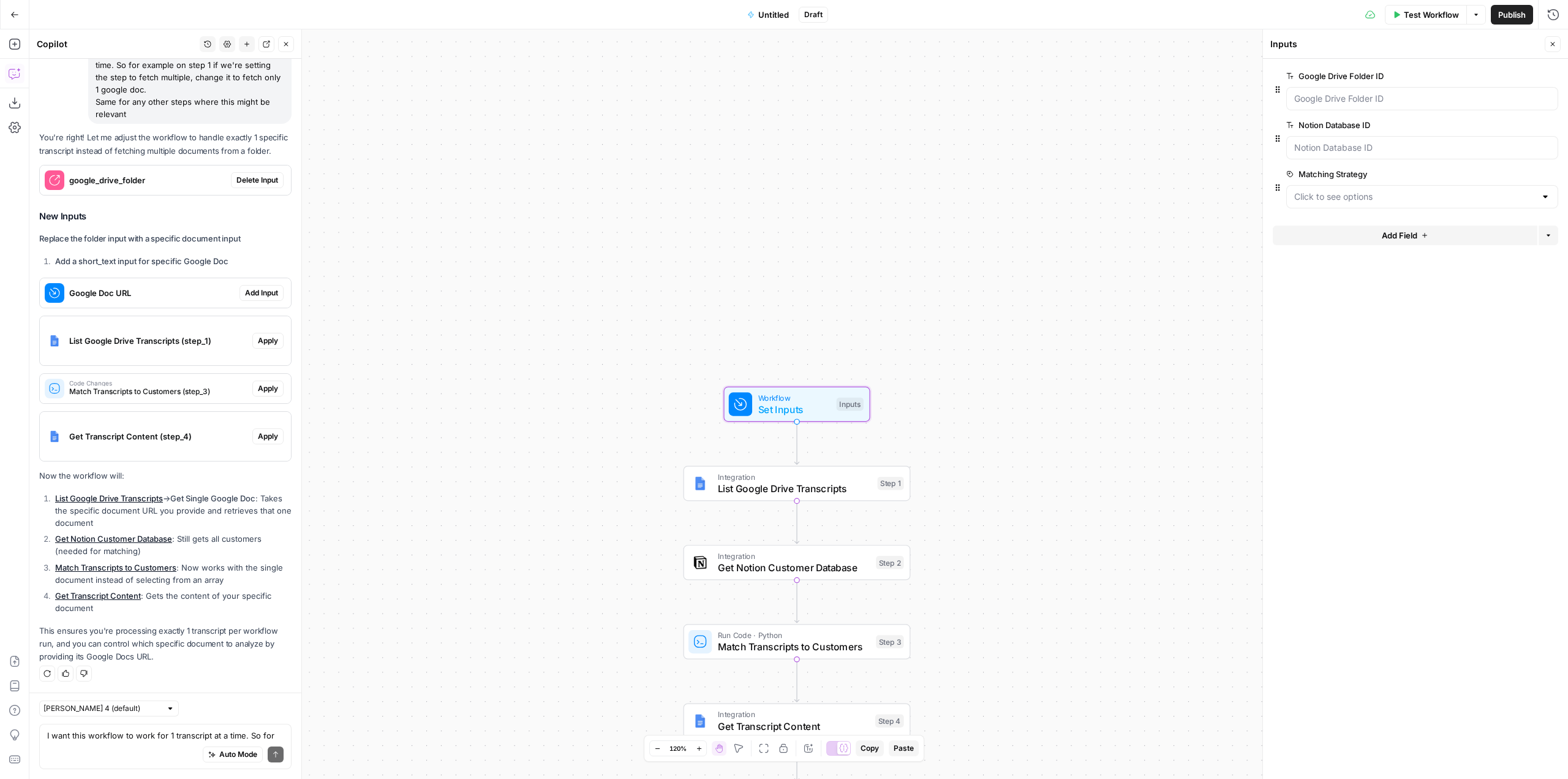
click at [254, 175] on span "Delete Input" at bounding box center [257, 180] width 42 height 11
click at [254, 300] on button "Add Input" at bounding box center [261, 293] width 44 height 16
click at [1551, 75] on icon "button" at bounding box center [1551, 76] width 6 height 6
drag, startPoint x: 1279, startPoint y: 188, endPoint x: 1276, endPoint y: 66, distance: 122.0
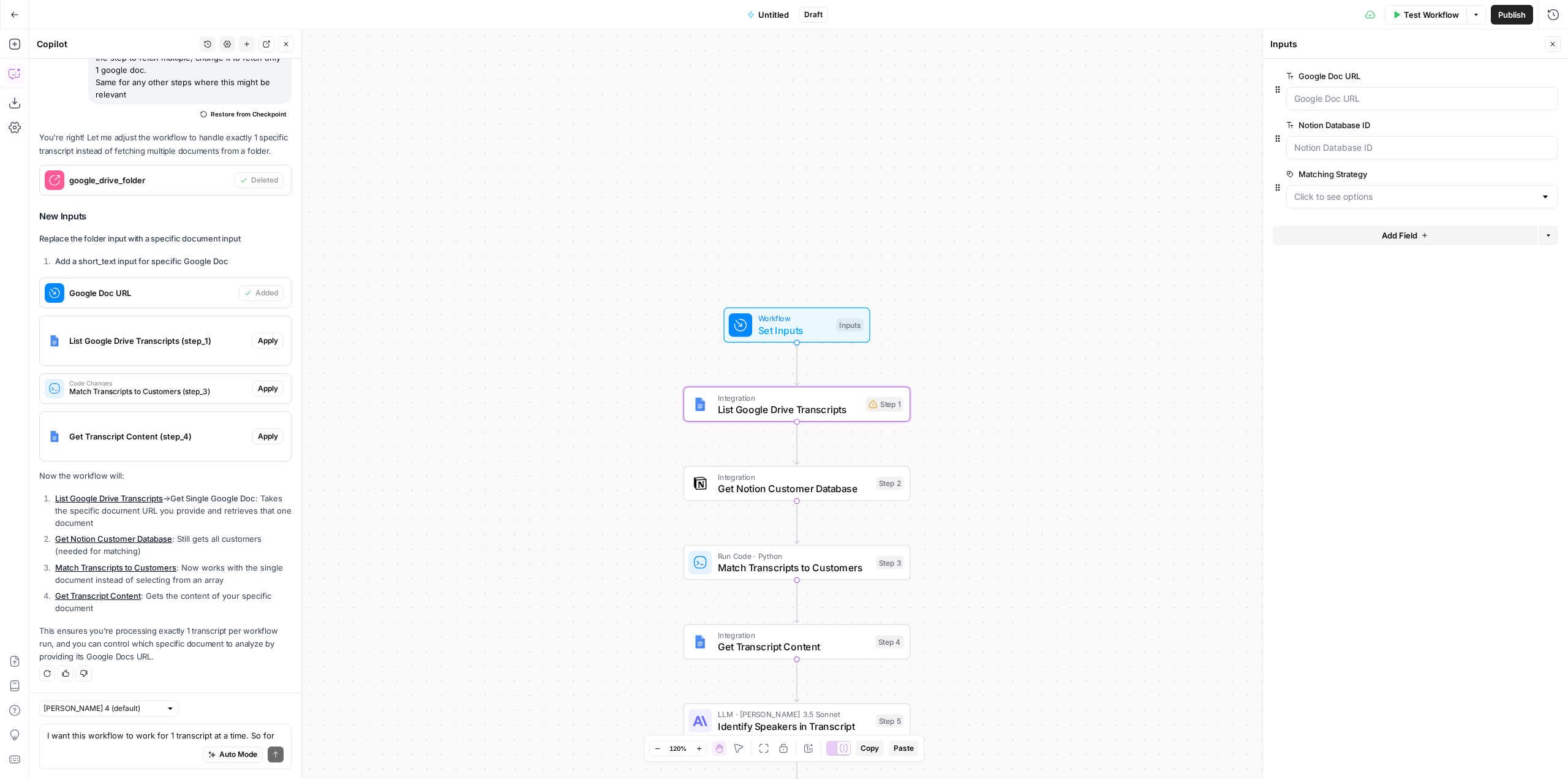
click at [258, 338] on span "Apply" at bounding box center [268, 340] width 20 height 11
click at [764, 150] on button "Apply anyway" at bounding box center [756, 156] width 74 height 22
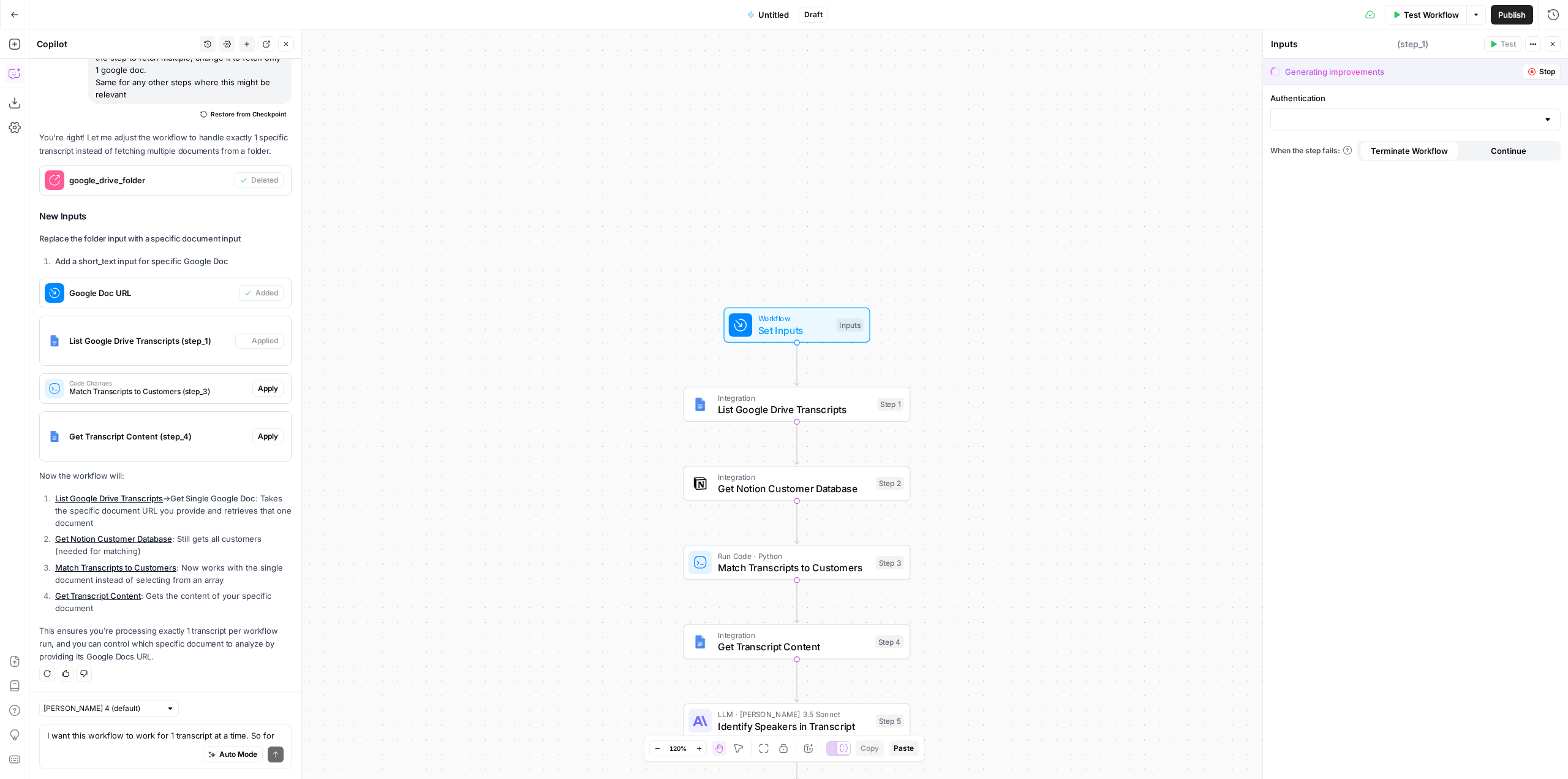
type textarea "List Google Drive Transcripts"
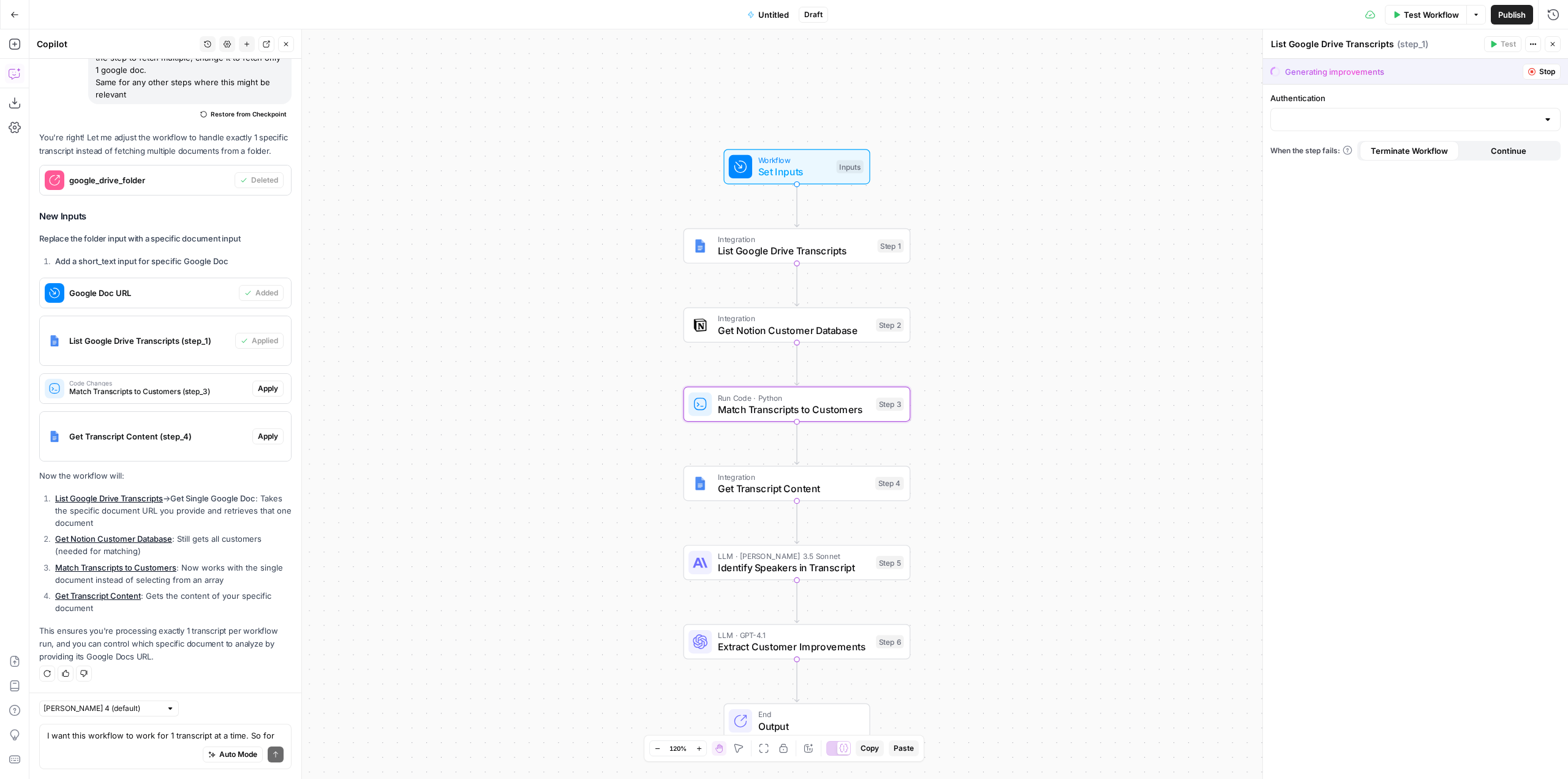
click at [266, 386] on span "Apply" at bounding box center [268, 388] width 20 height 11
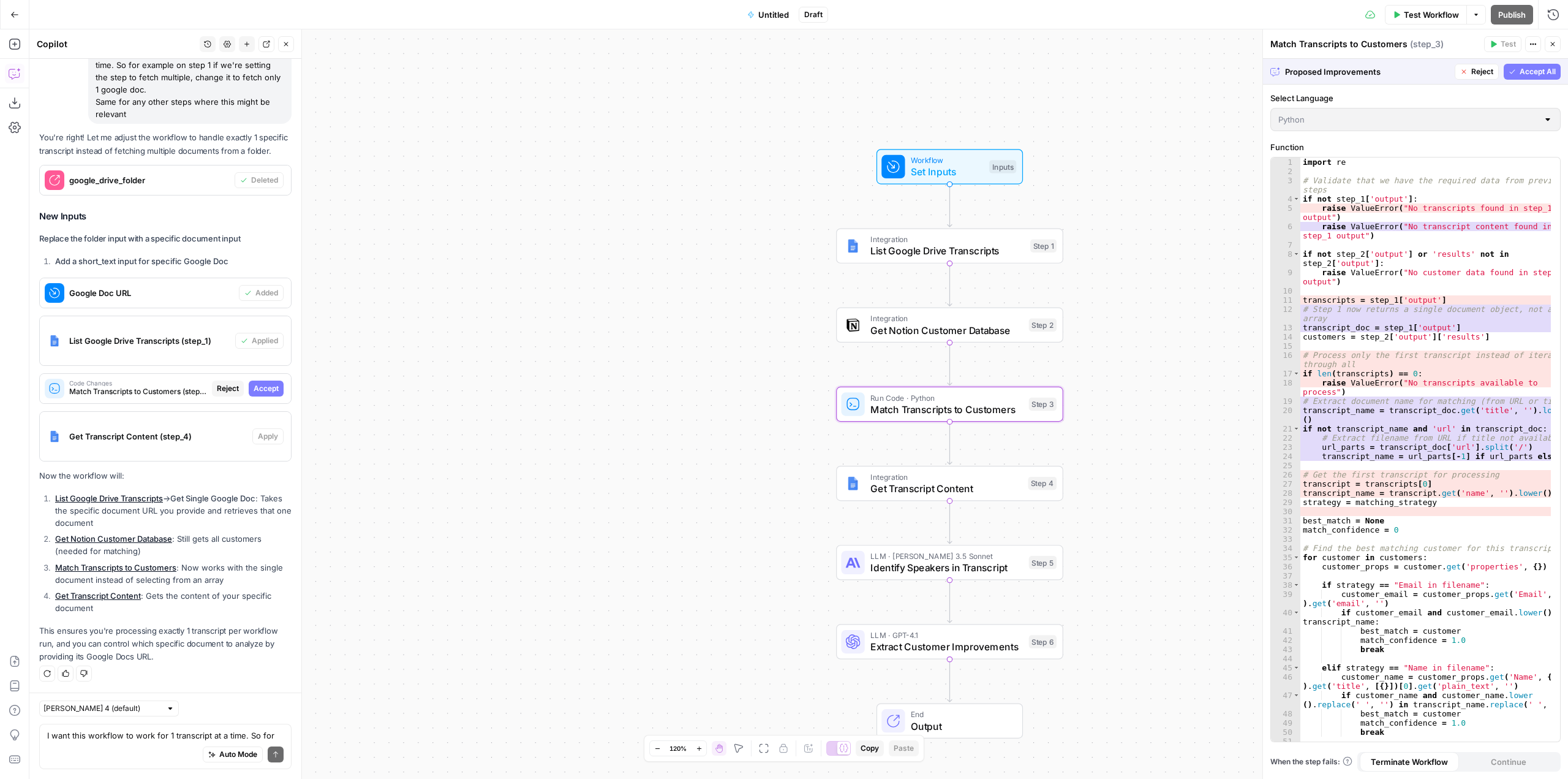
click at [266, 386] on span "Accept" at bounding box center [266, 388] width 25 height 11
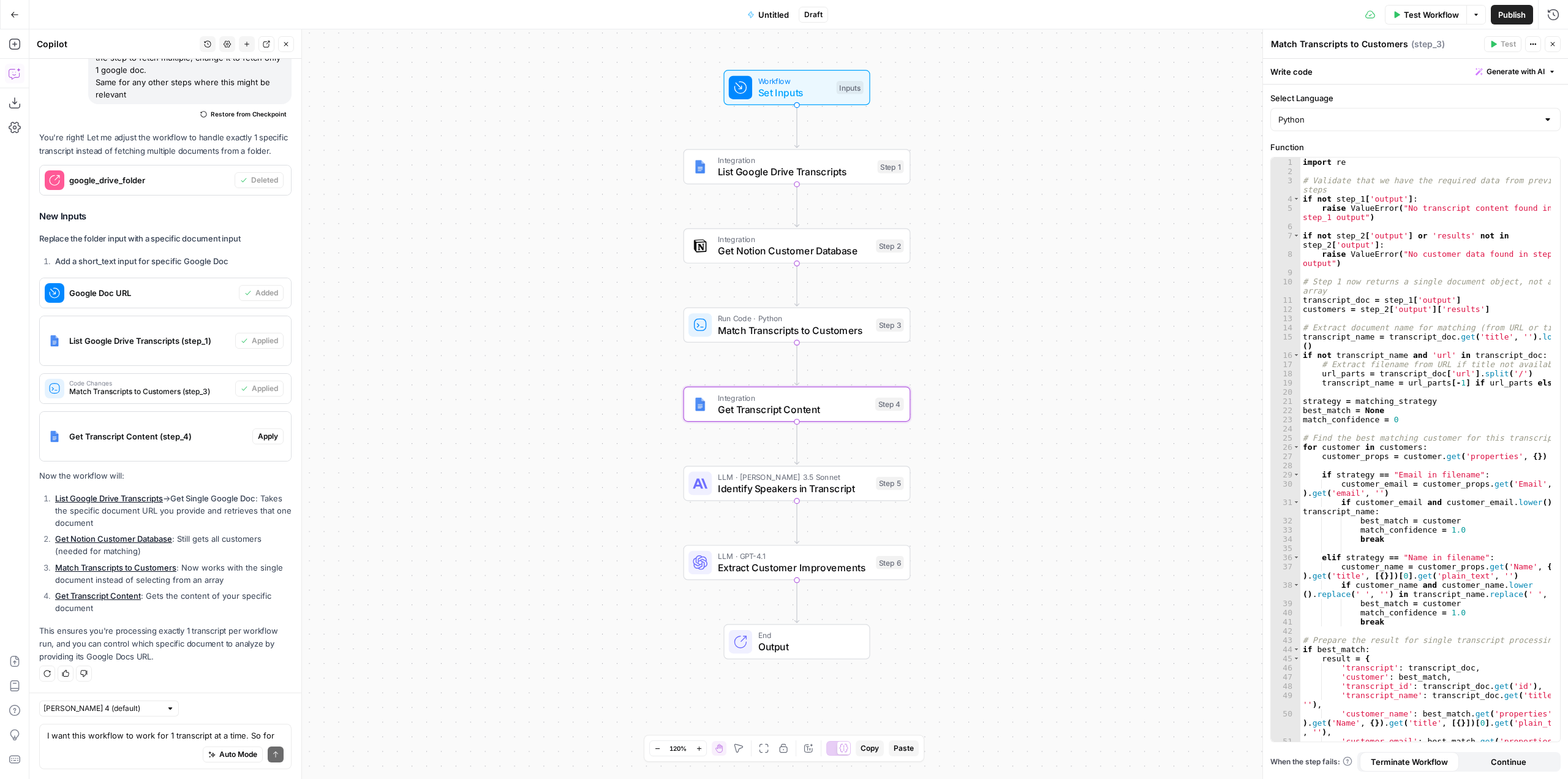
click at [258, 434] on span "Apply" at bounding box center [268, 436] width 20 height 11
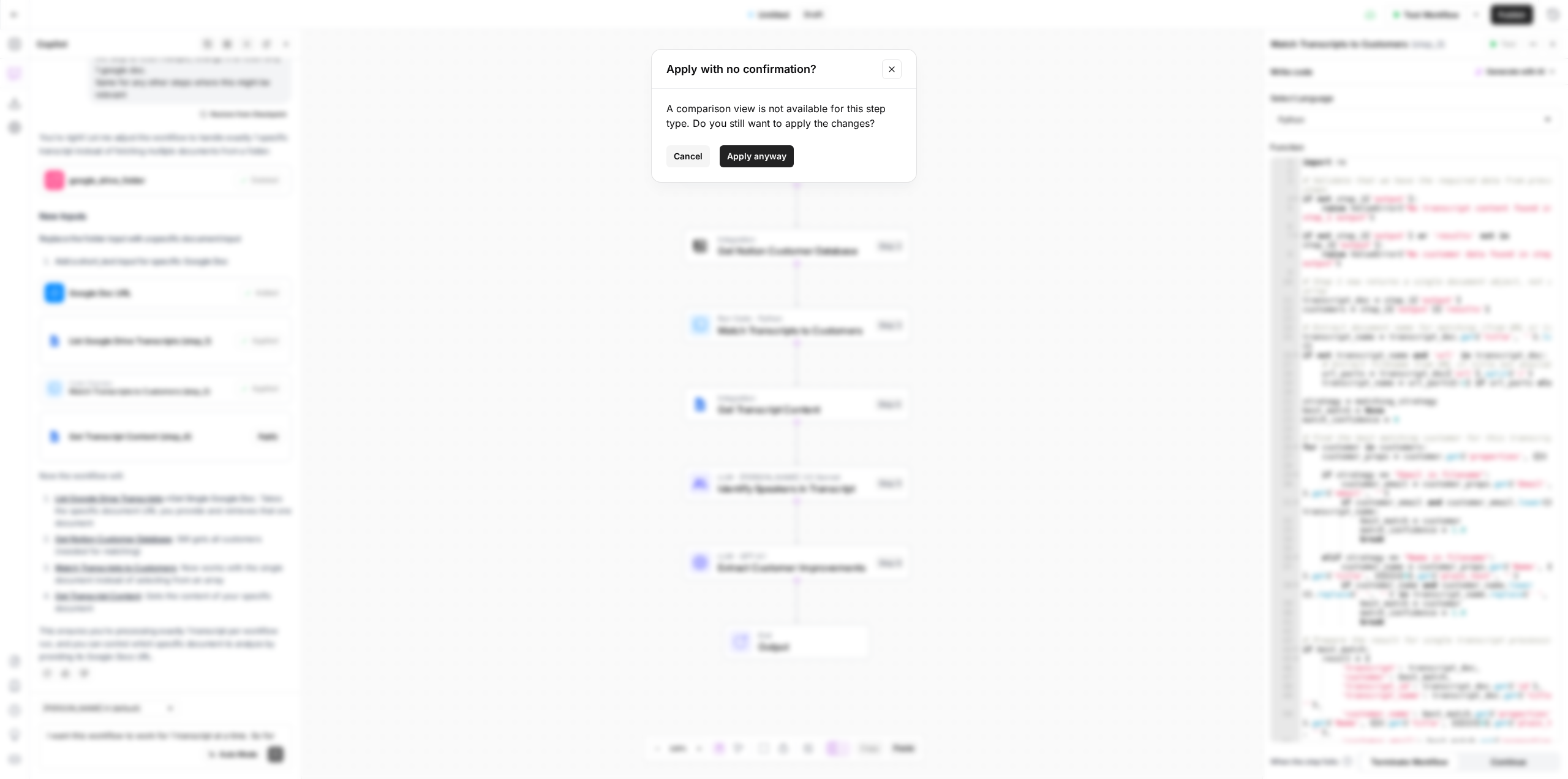
click at [774, 150] on button "Apply anyway" at bounding box center [756, 156] width 74 height 22
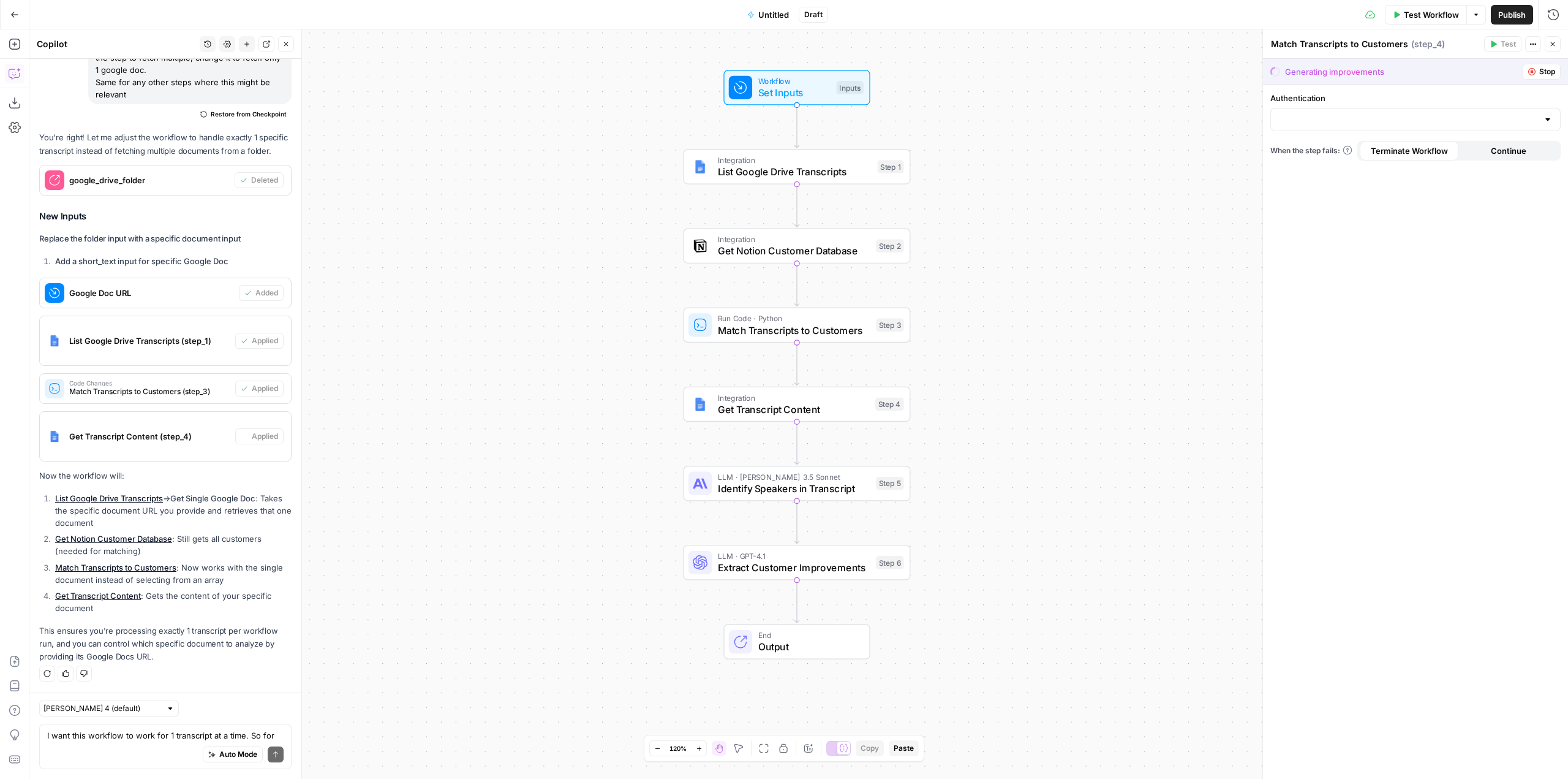
type textarea "Get Transcript Content"
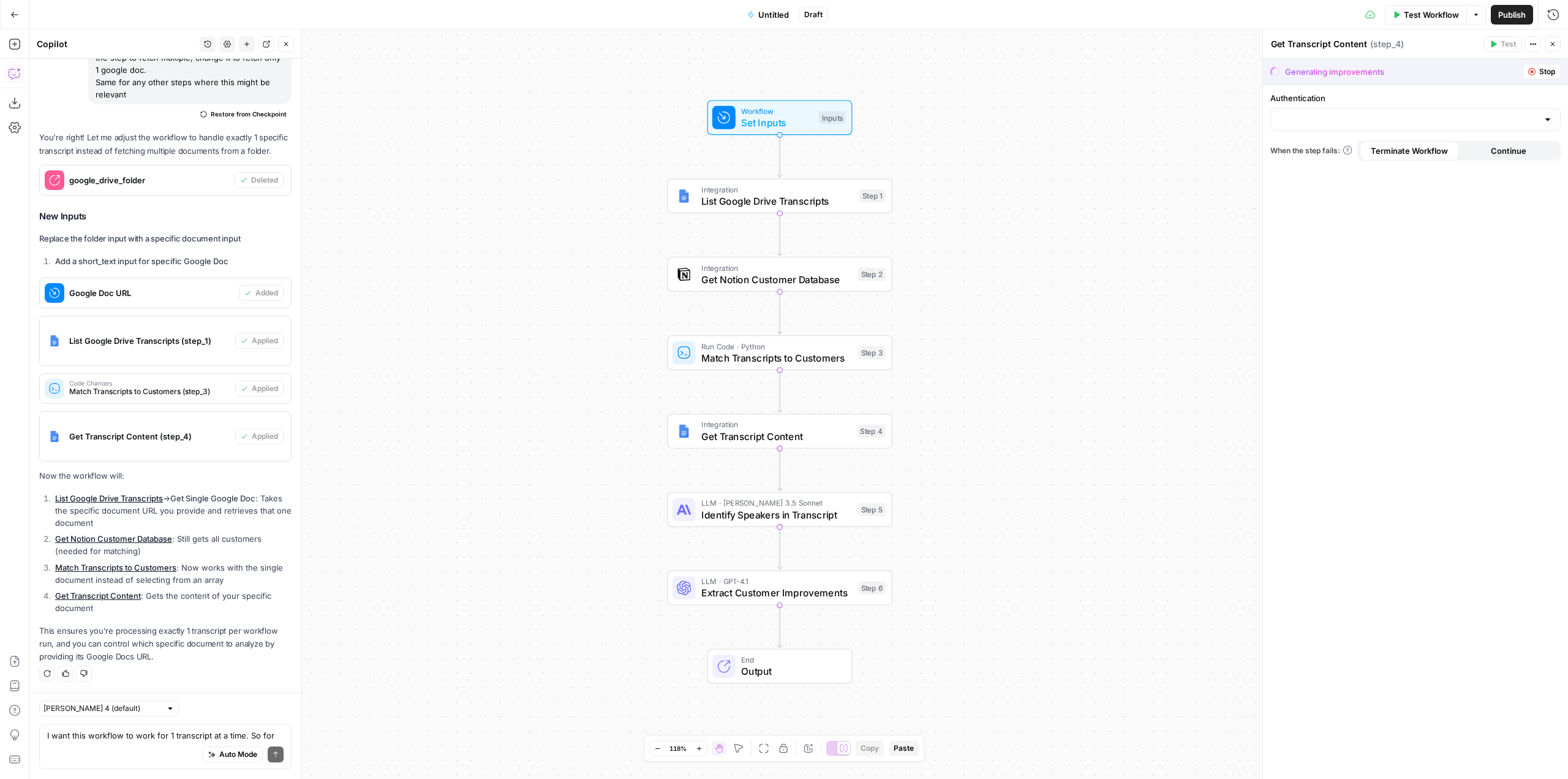
drag, startPoint x: 1133, startPoint y: 368, endPoint x: 1117, endPoint y: 318, distance: 52.5
click at [1117, 318] on div "Workflow Set Inputs Inputs Integration List Google Drive Transcripts Step 1 Int…" at bounding box center [799, 404] width 1539 height 750
click at [1004, 99] on div "Workflow Set Inputs Inputs Integration List Google Drive Transcripts Step 1 Int…" at bounding box center [799, 404] width 1539 height 750
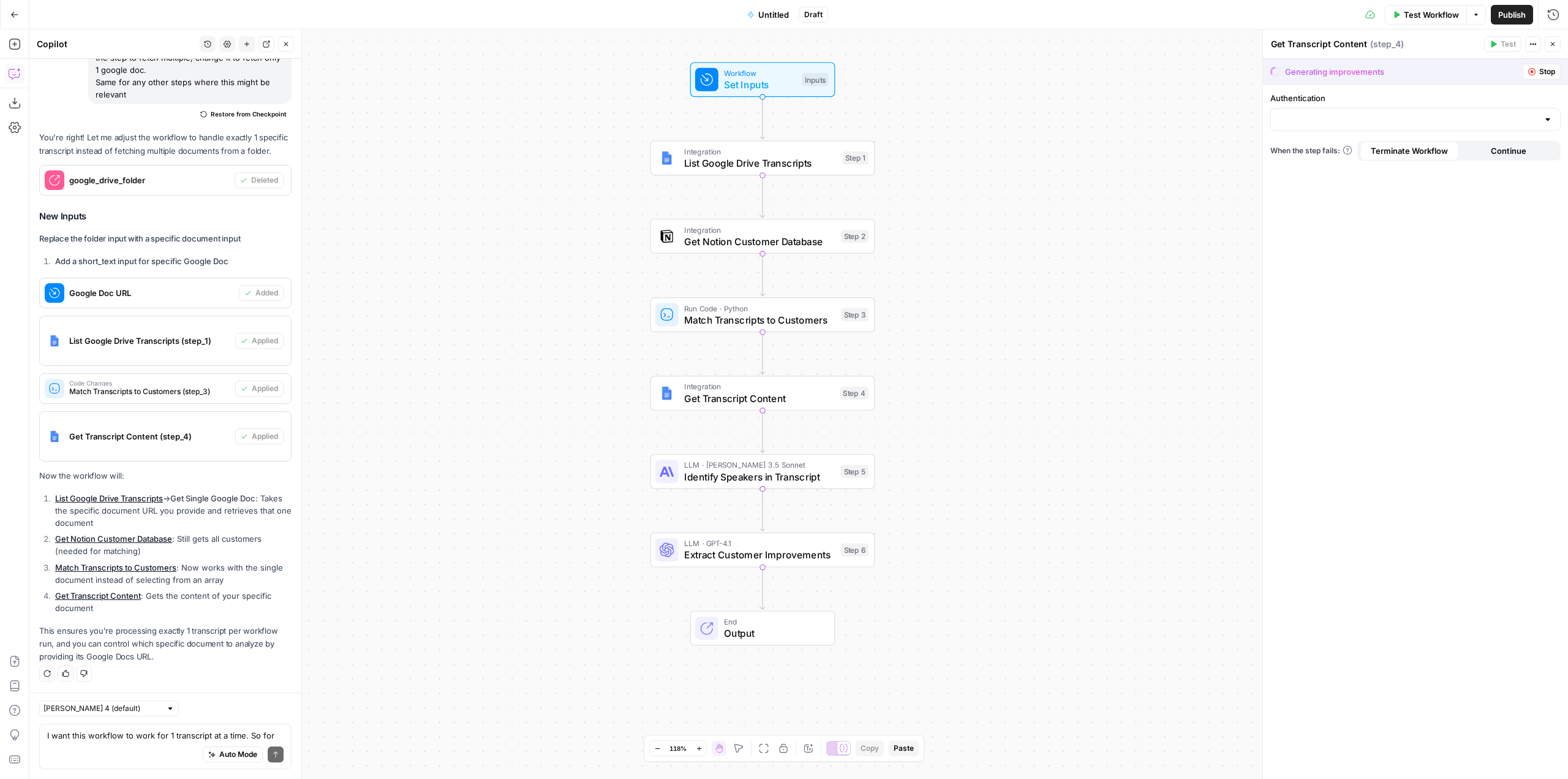
drag, startPoint x: 1019, startPoint y: 431, endPoint x: 1001, endPoint y: 393, distance: 42.0
click at [1001, 393] on div "Workflow Set Inputs Inputs Integration List Google Drive Transcripts Step 1 Int…" at bounding box center [799, 404] width 1539 height 750
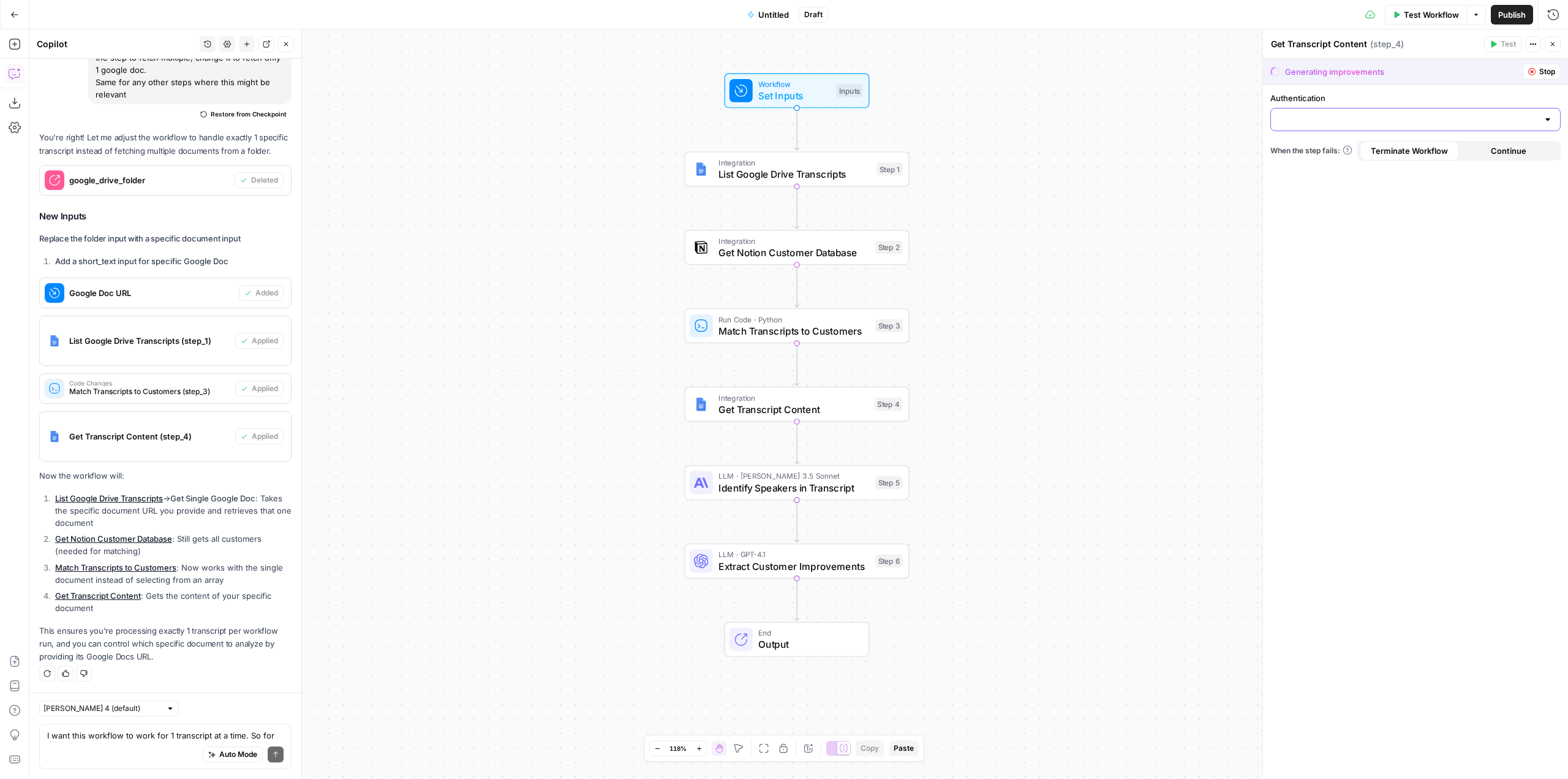
click at [1401, 120] on input "Authentication" at bounding box center [1408, 119] width 260 height 12
click at [1190, 168] on div "Workflow Set Inputs Inputs Integration List Google Drive Transcripts Step 1 Int…" at bounding box center [799, 404] width 1539 height 750
click at [808, 90] on span "Set Inputs" at bounding box center [794, 95] width 72 height 15
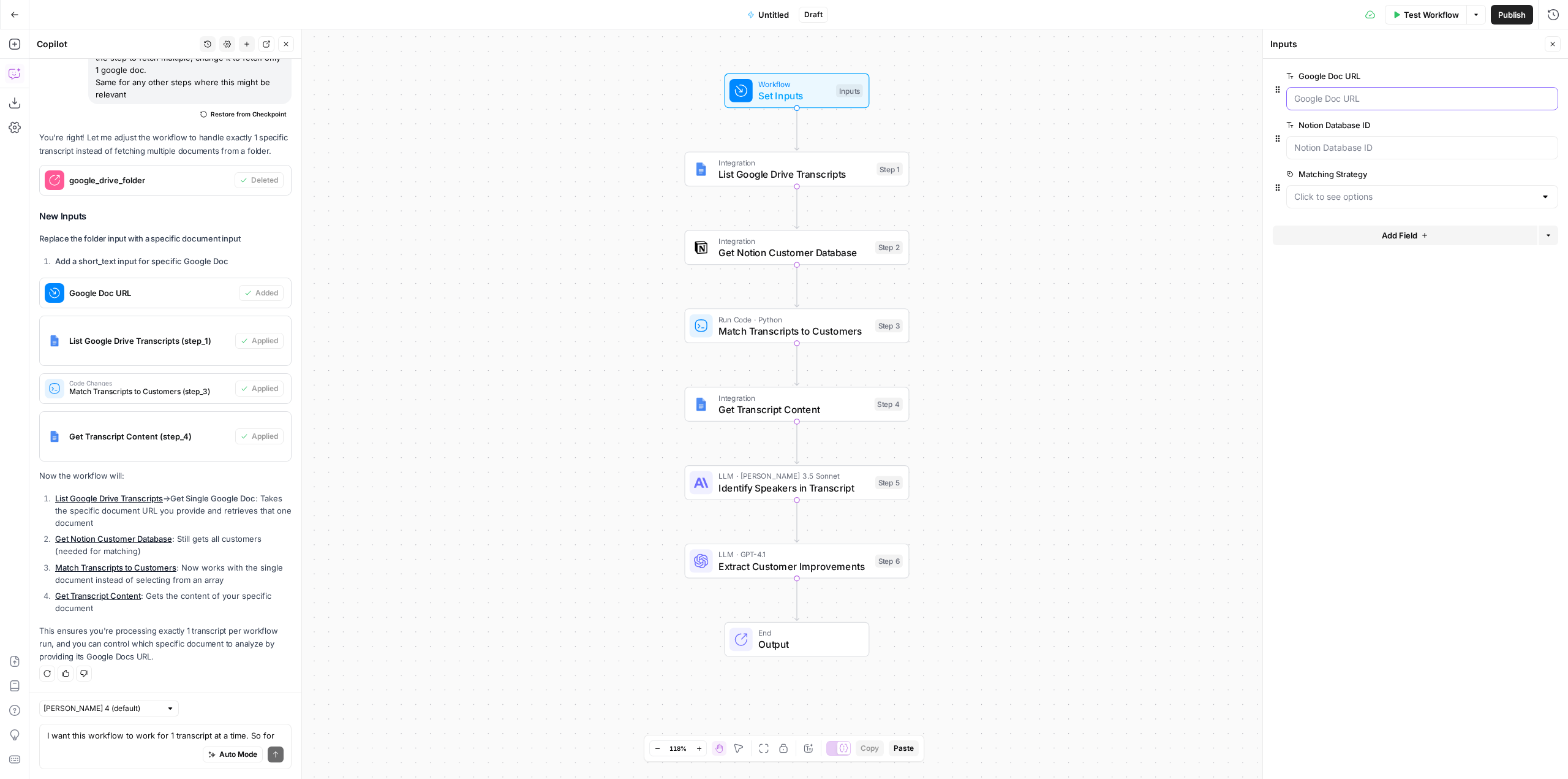
click at [1348, 97] on URL "Google Doc URL" at bounding box center [1422, 98] width 256 height 12
click at [1415, 14] on span "Test Workflow" at bounding box center [1431, 14] width 55 height 12
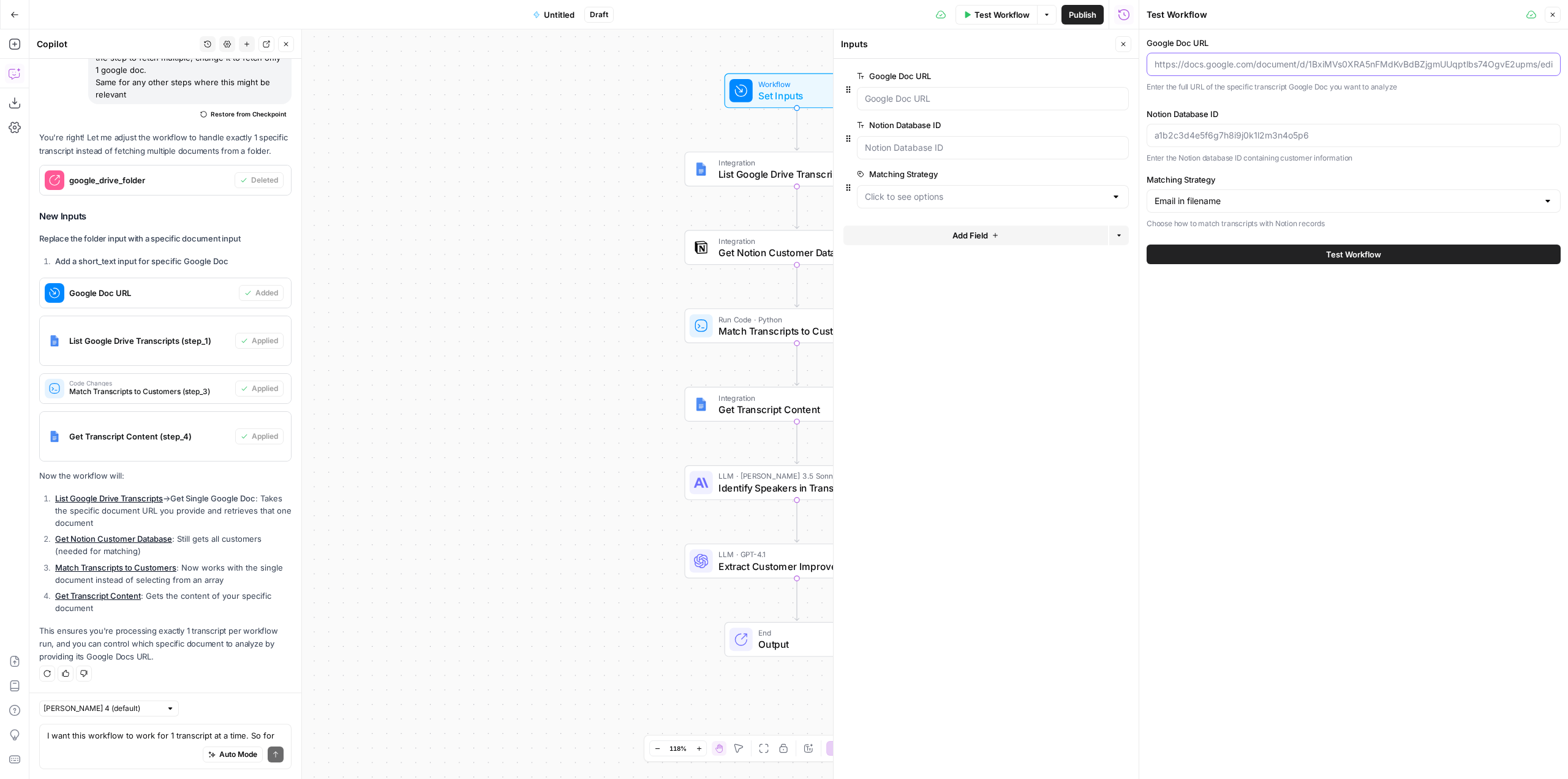
click at [1309, 61] on input "Google Doc URL" at bounding box center [1354, 64] width 398 height 12
paste input "https://docs.google.com/document/d/1PlfuPs7w20IZB-ihzUJ6wcRe5n-lXExDVvXRlyw1nXk…"
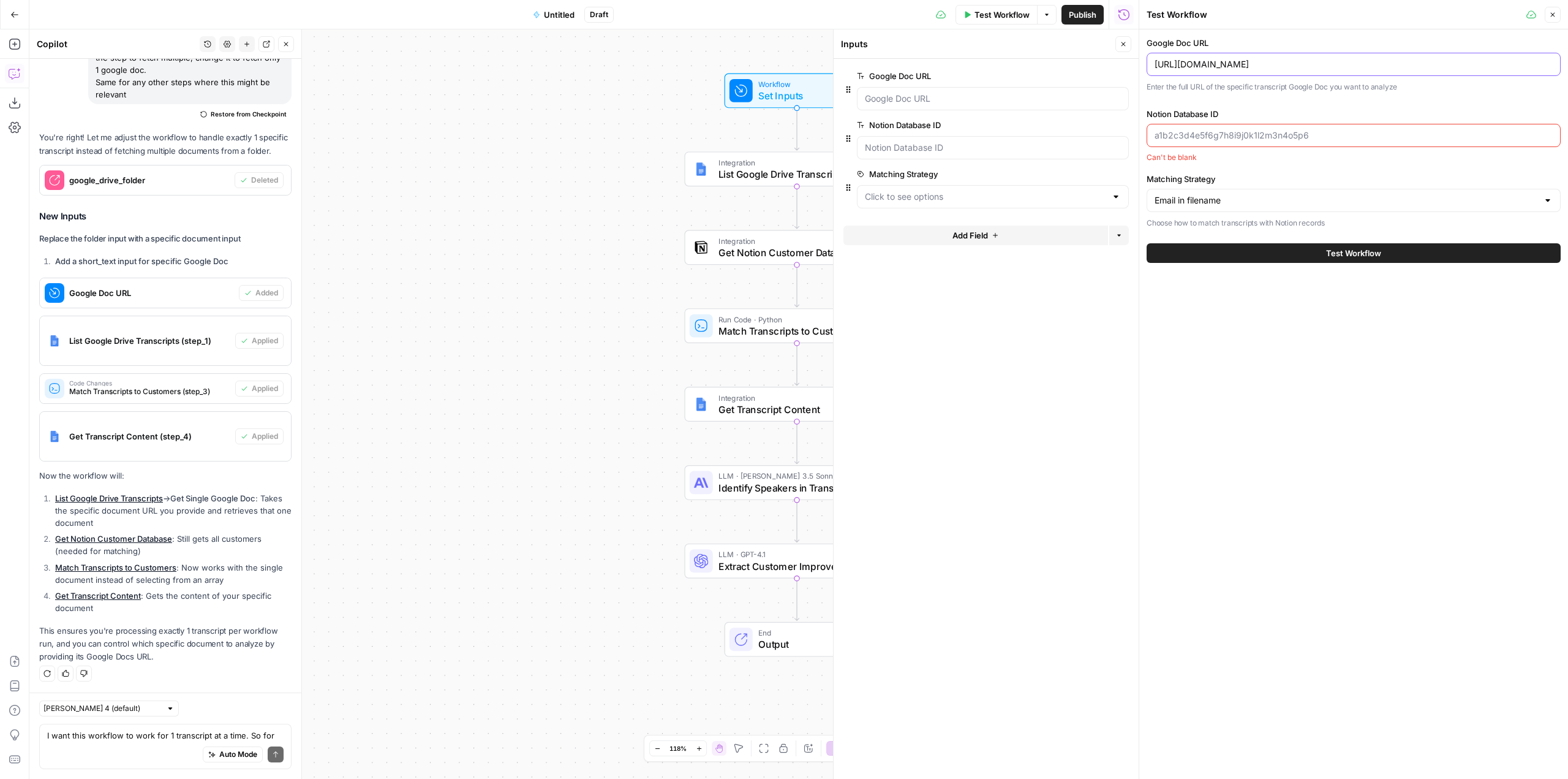
scroll to position [0, 0]
paste input "1e71f419db8a8053a48ed08daa5a8cd2"
type input "https://docs.google.com/document/d/1PlfuPs7w20IZB-ihzUJ6wcRe5n-lXExDVvXRlyw1nXk…"
click at [1327, 143] on div at bounding box center [1354, 135] width 414 height 23
paste input "1e71f419db8a8053a48ed08daa5a8cd2"
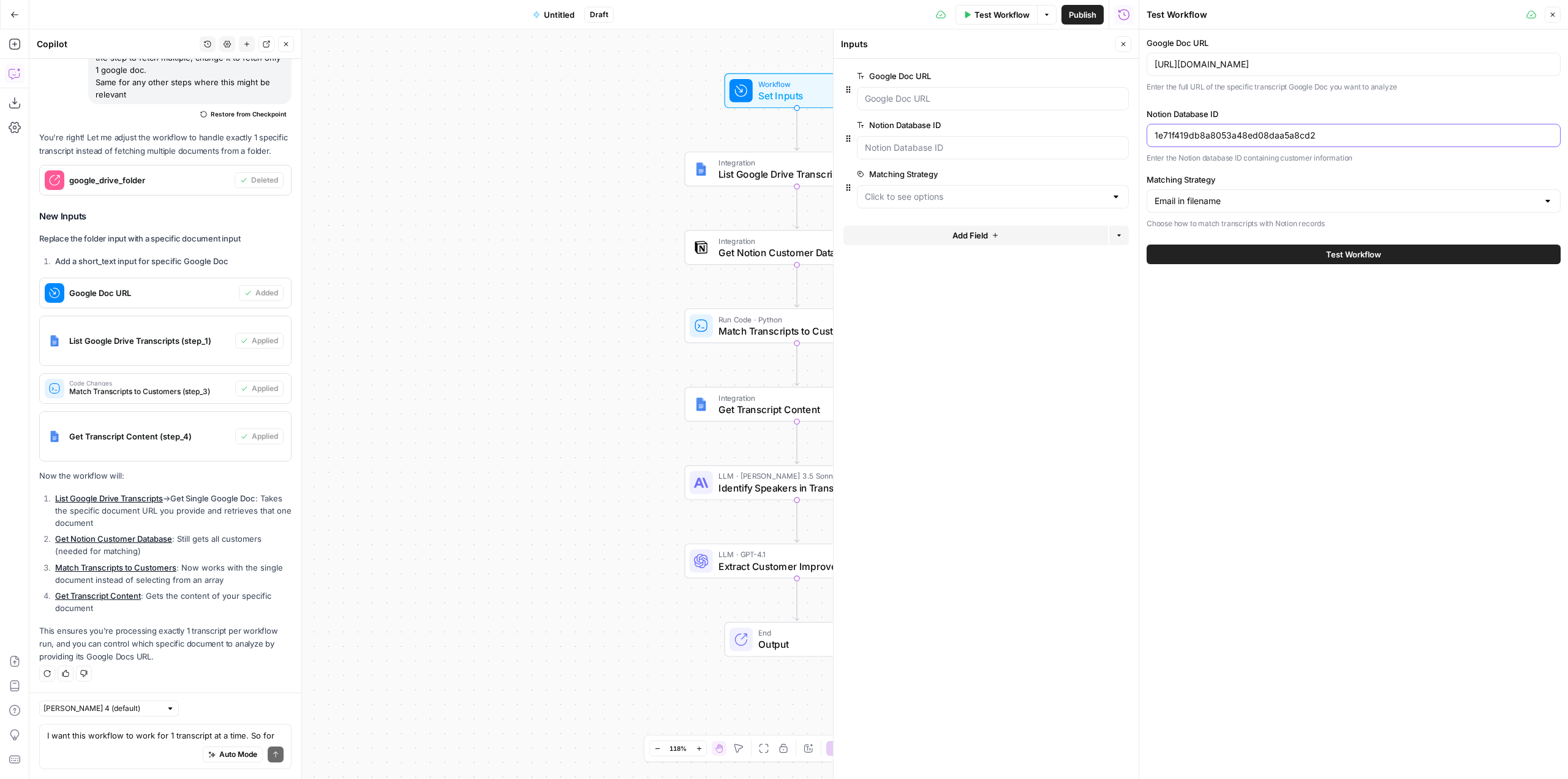
type input "1e71f419db8a8053a48ed08daa5a8cd2"
click at [1241, 201] on input "Matching Strategy" at bounding box center [1346, 201] width 383 height 12
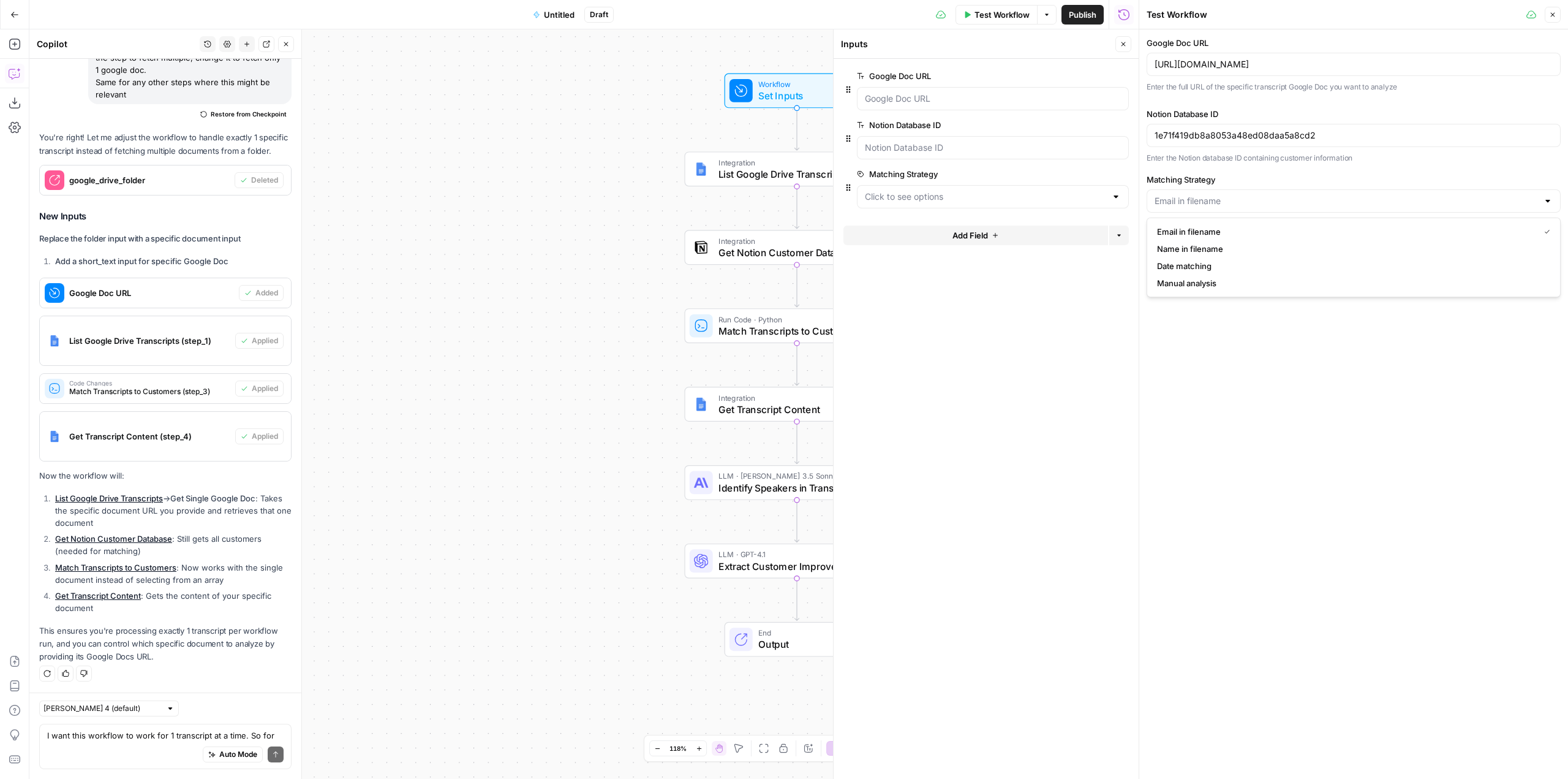
type input "Email in filename"
click at [1266, 378] on div "Google Doc URL https://docs.google.com/document/d/1PlfuPs7w20IZB-ihzUJ6wcRe5n-l…" at bounding box center [1354, 404] width 429 height 750
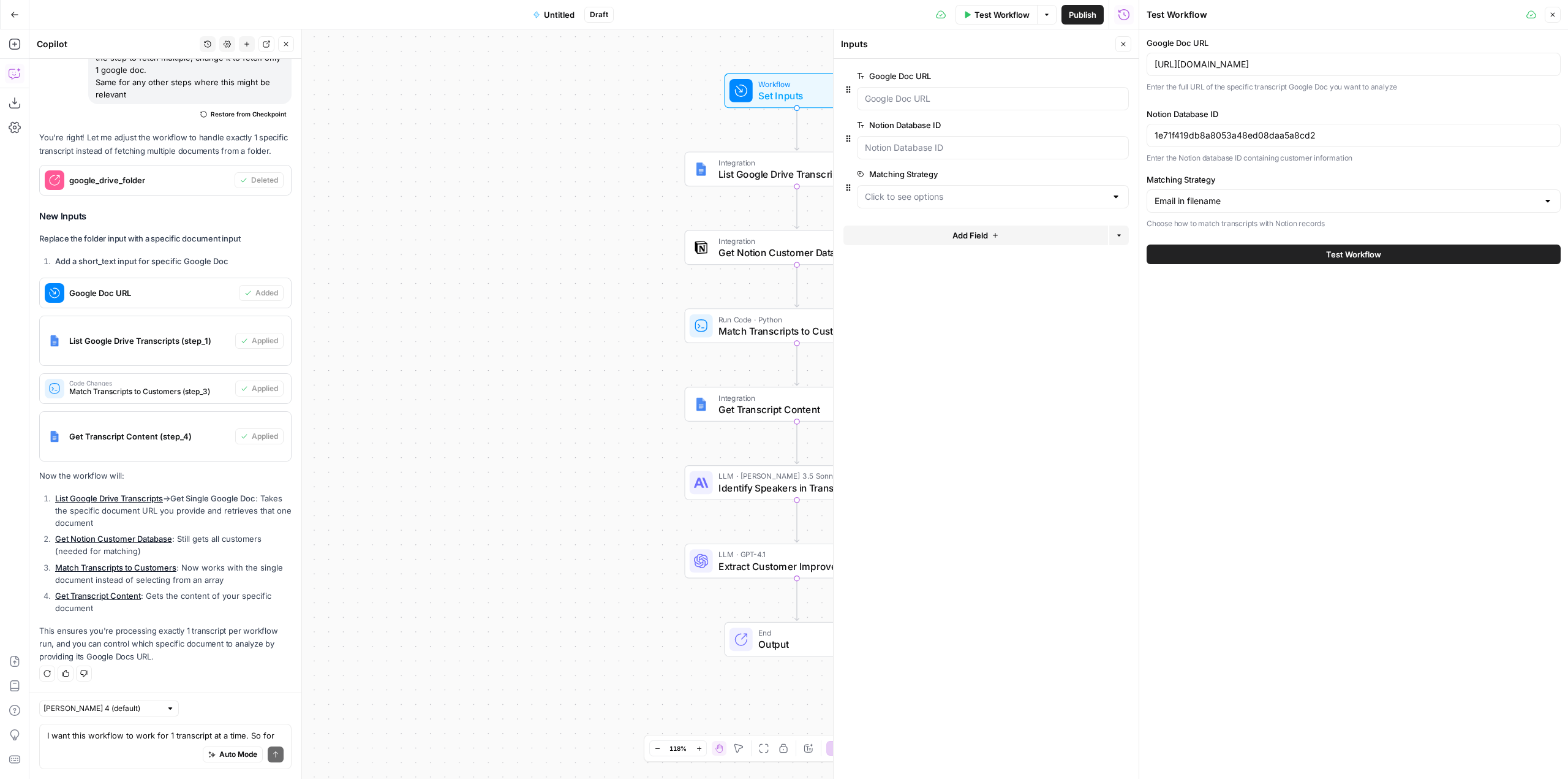
click at [1285, 191] on div "Email in filename" at bounding box center [1354, 201] width 414 height 23
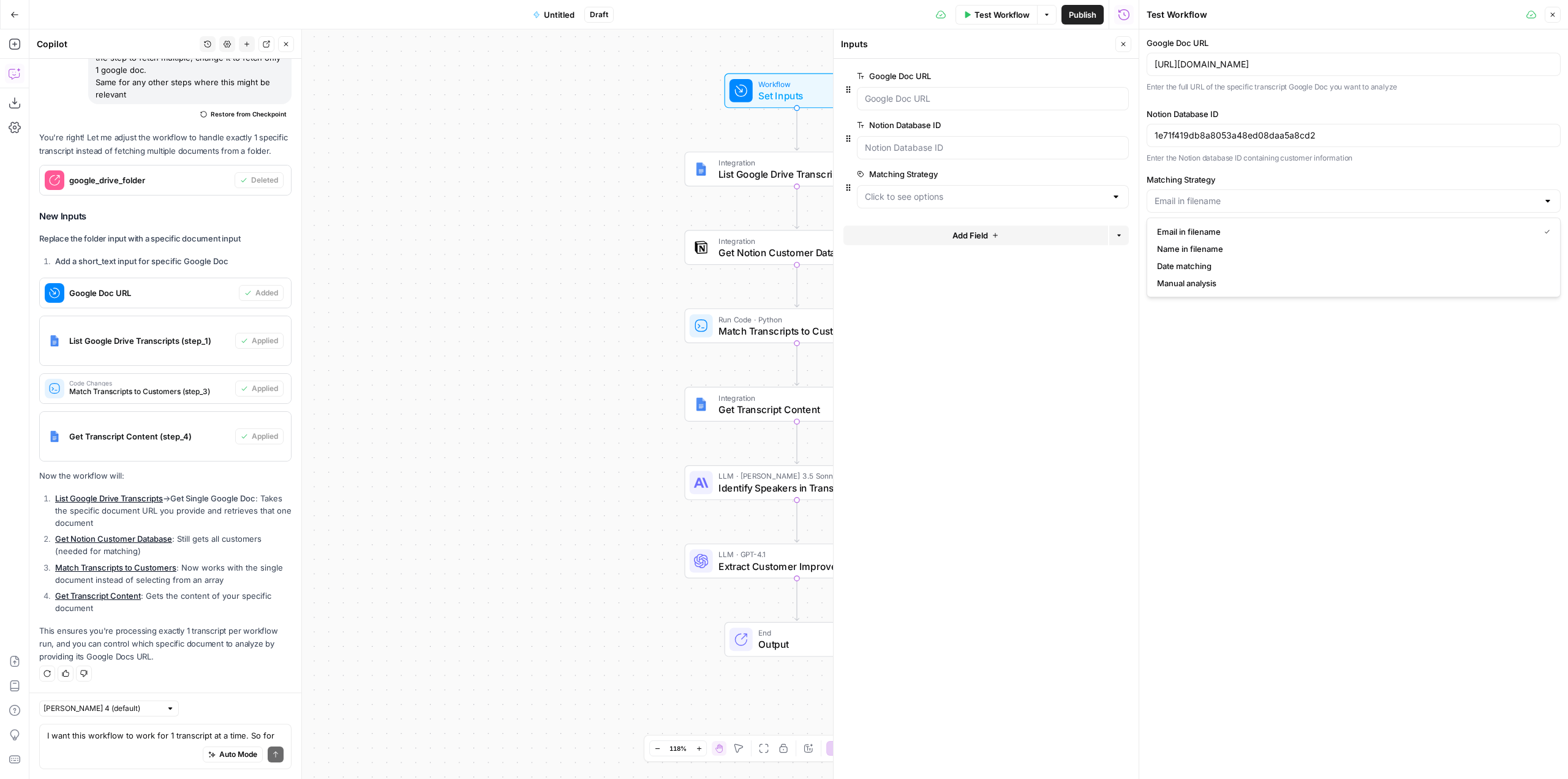
type input "Email in filename"
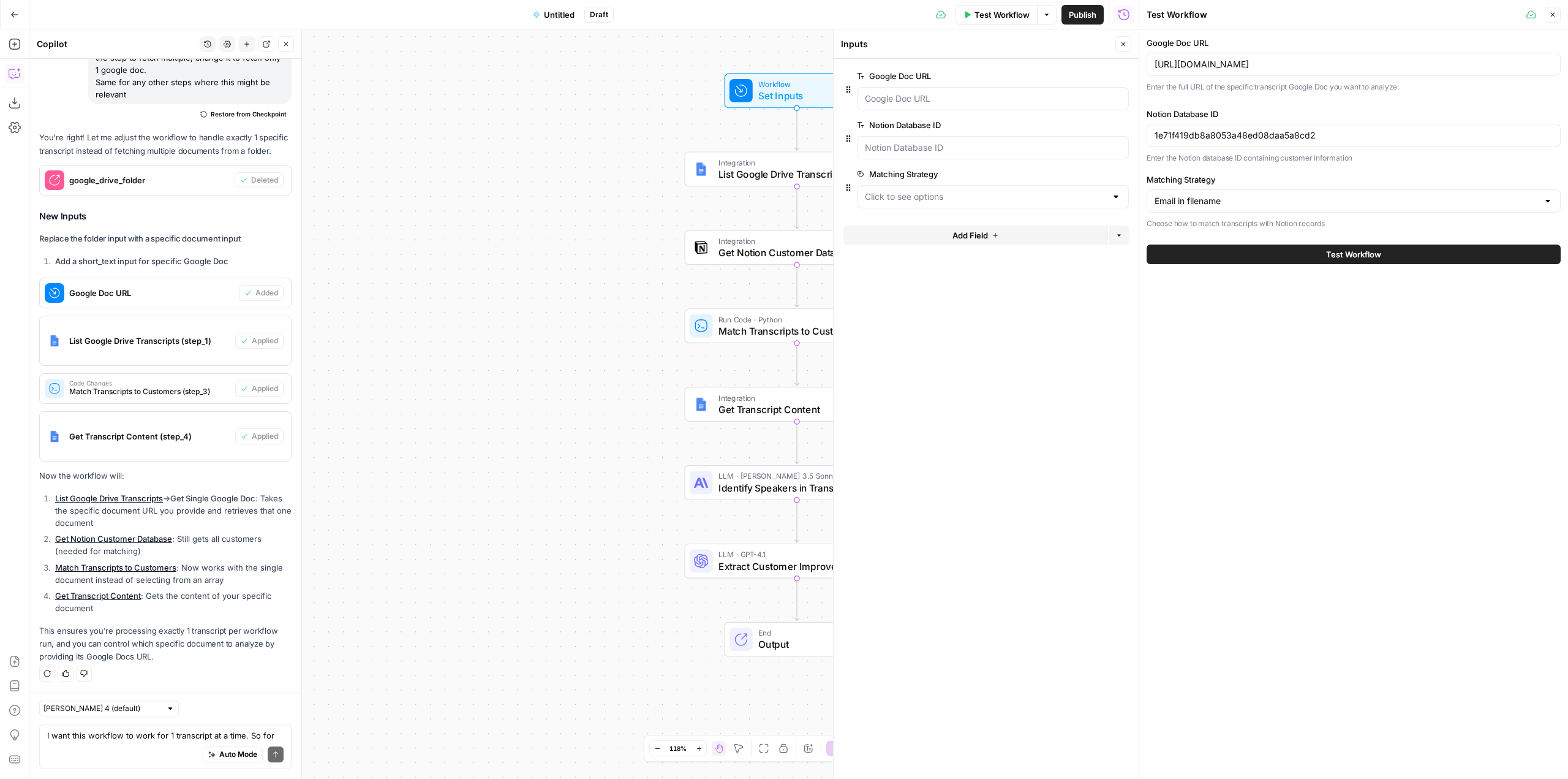
click at [1315, 371] on div "Google Doc URL https://docs.google.com/document/d/1PlfuPs7w20IZB-ihzUJ6wcRe5n-l…" at bounding box center [1354, 404] width 429 height 750
click at [1120, 175] on icon "button" at bounding box center [1122, 174] width 6 height 6
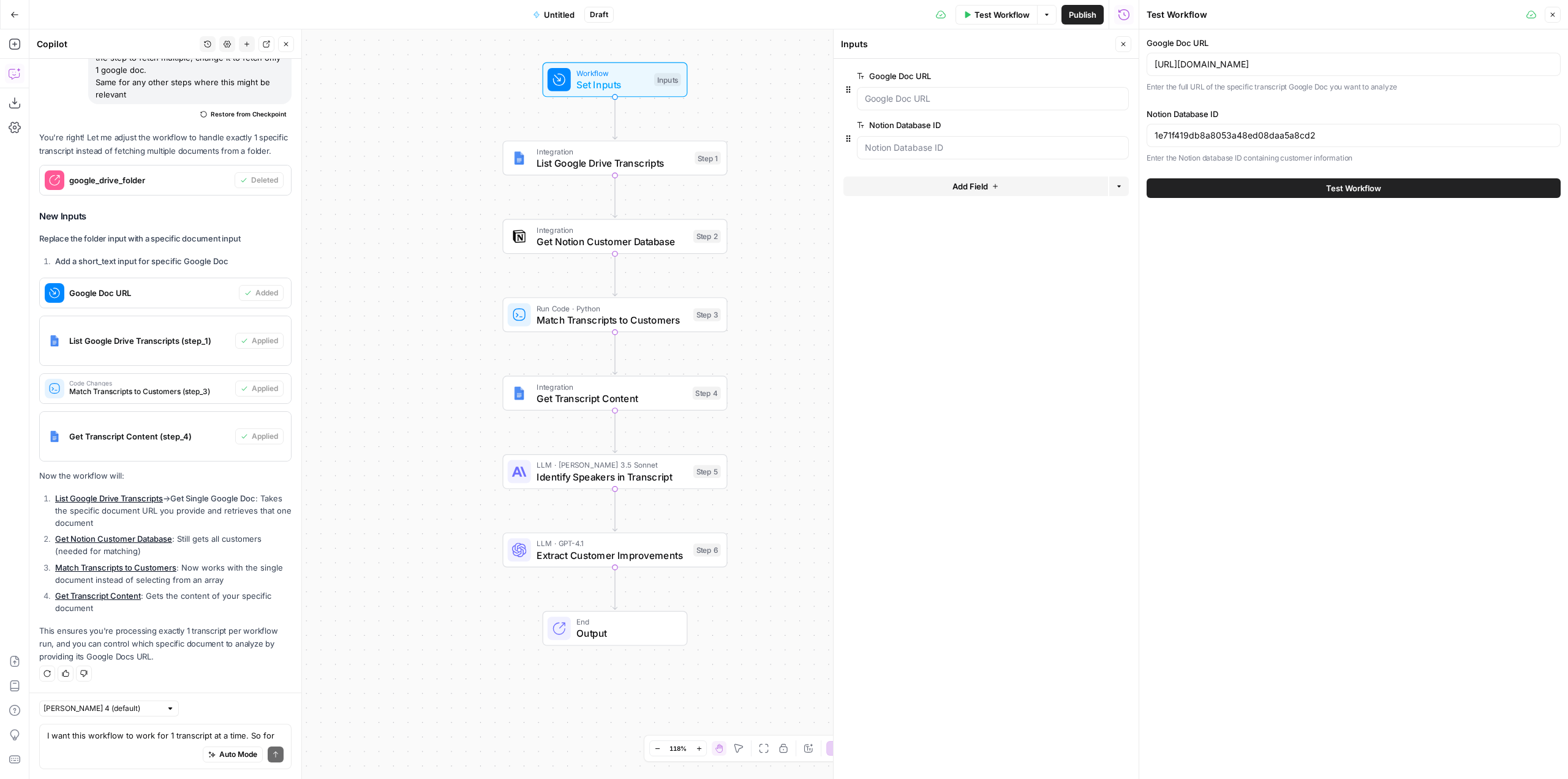
drag, startPoint x: 582, startPoint y: 259, endPoint x: 400, endPoint y: 247, distance: 182.4
click at [400, 247] on div "Workflow Set Inputs Inputs Integration List Google Drive Transcripts Step 1 Int…" at bounding box center [584, 404] width 1110 height 750
click at [1327, 186] on span "Test Workflow" at bounding box center [1354, 188] width 55 height 12
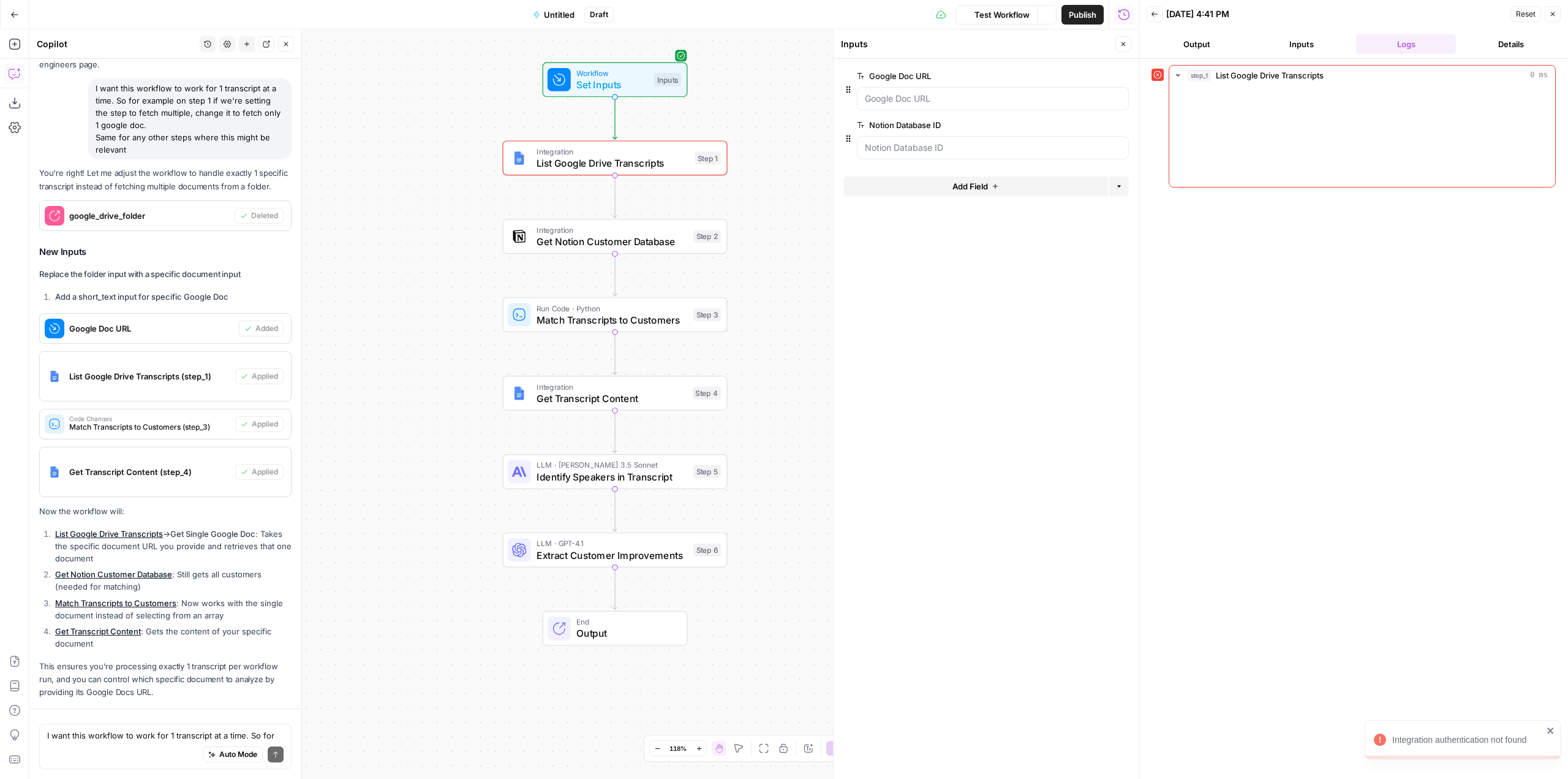
scroll to position [5661, 0]
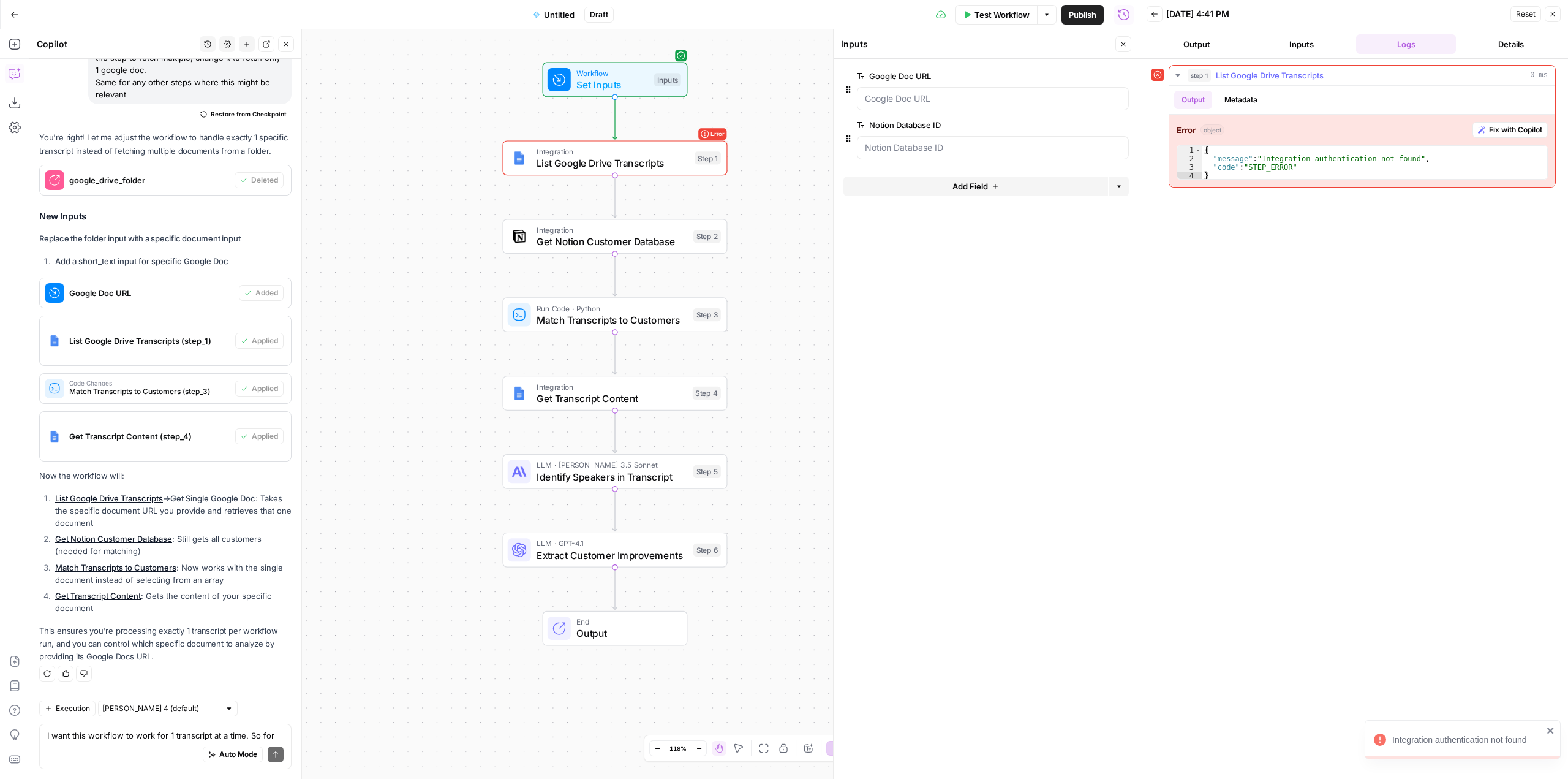
type textarea "*"
click at [1398, 176] on div "{ "message" : "Integration authentication not found" , "code" : "STEP_ERROR" }" at bounding box center [1375, 172] width 345 height 52
click at [1513, 130] on span "Fix with Copilot" at bounding box center [1516, 130] width 53 height 11
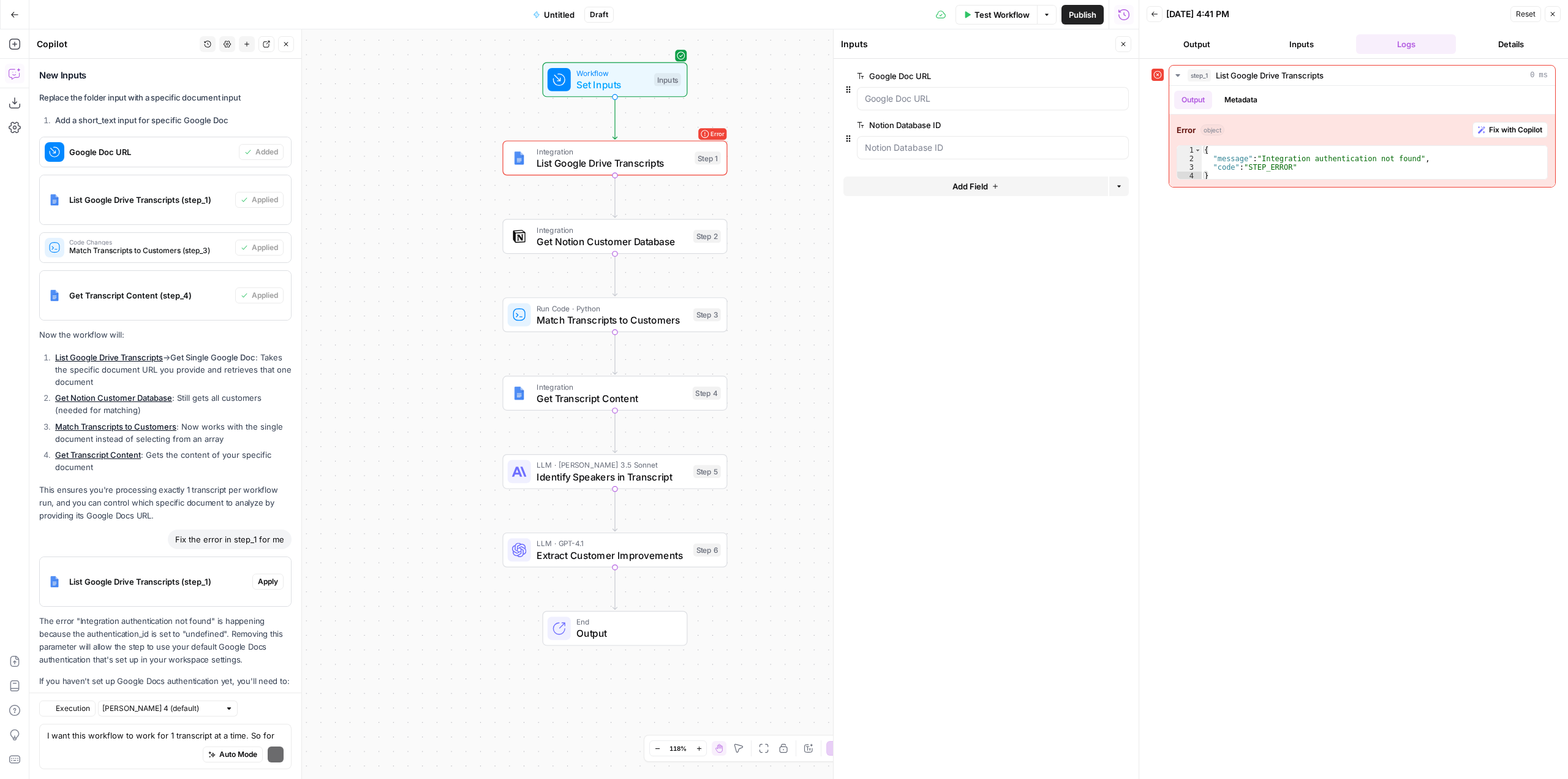
scroll to position [5929, 0]
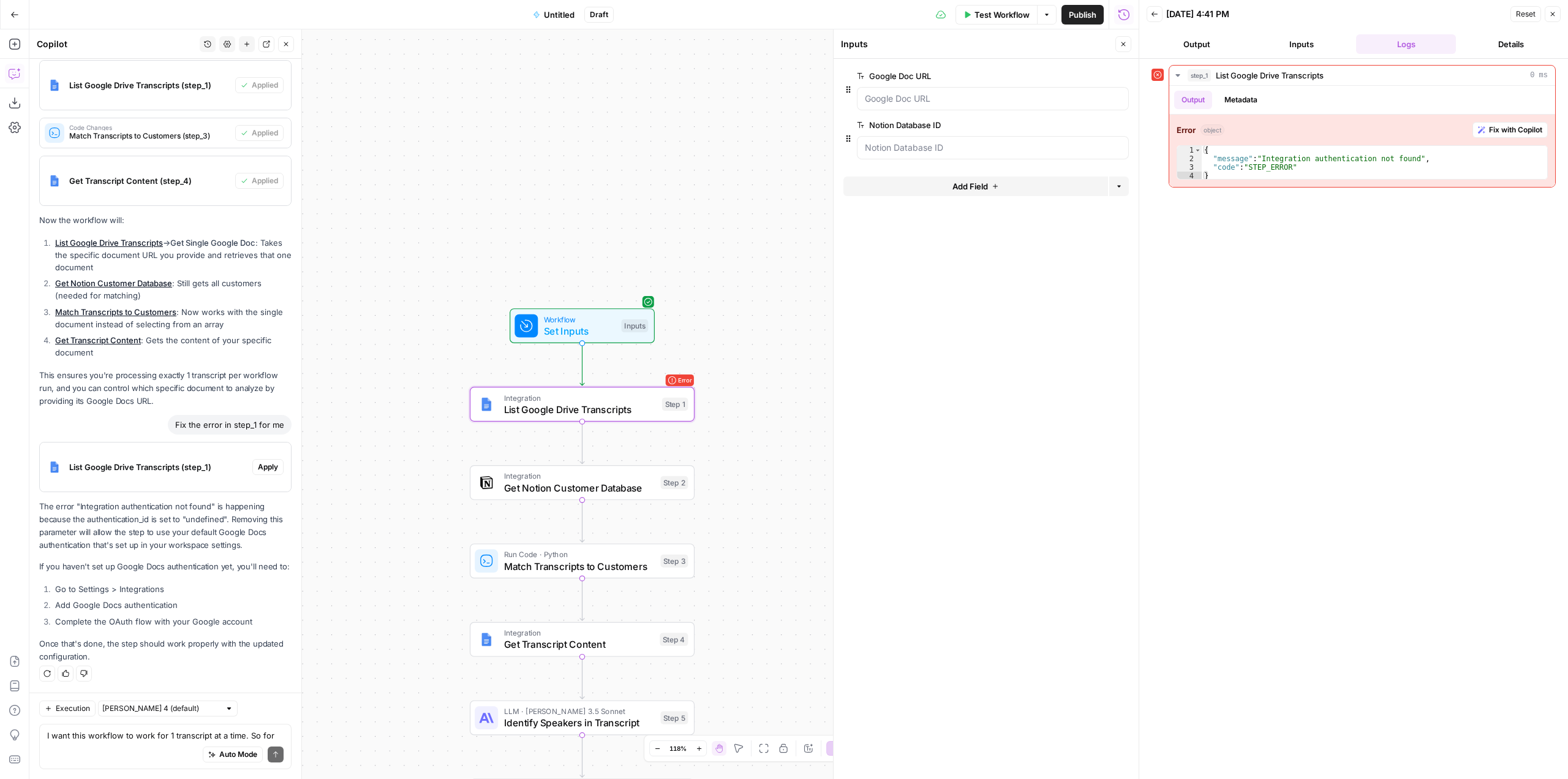
click at [258, 462] on span "Apply" at bounding box center [268, 467] width 20 height 11
click at [269, 459] on button "Apply" at bounding box center [268, 467] width 32 height 16
click at [787, 152] on button "Apply anyway" at bounding box center [756, 156] width 74 height 22
type textarea "List Google Drive Transcripts"
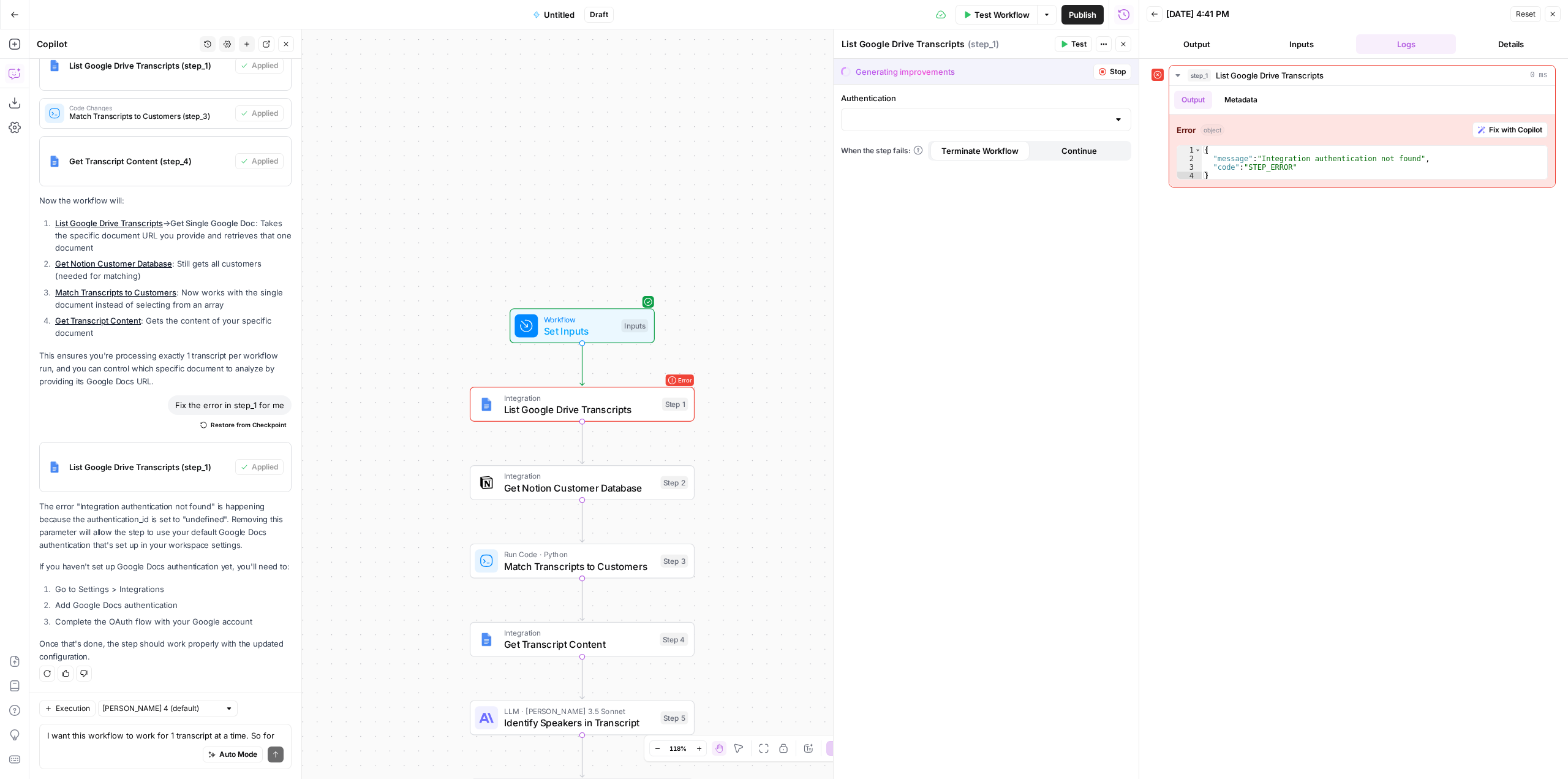
scroll to position [5887, 0]
click at [935, 121] on input "Authentication" at bounding box center [978, 119] width 260 height 12
click at [895, 173] on button "﹢ Create New" at bounding box center [986, 167] width 279 height 17
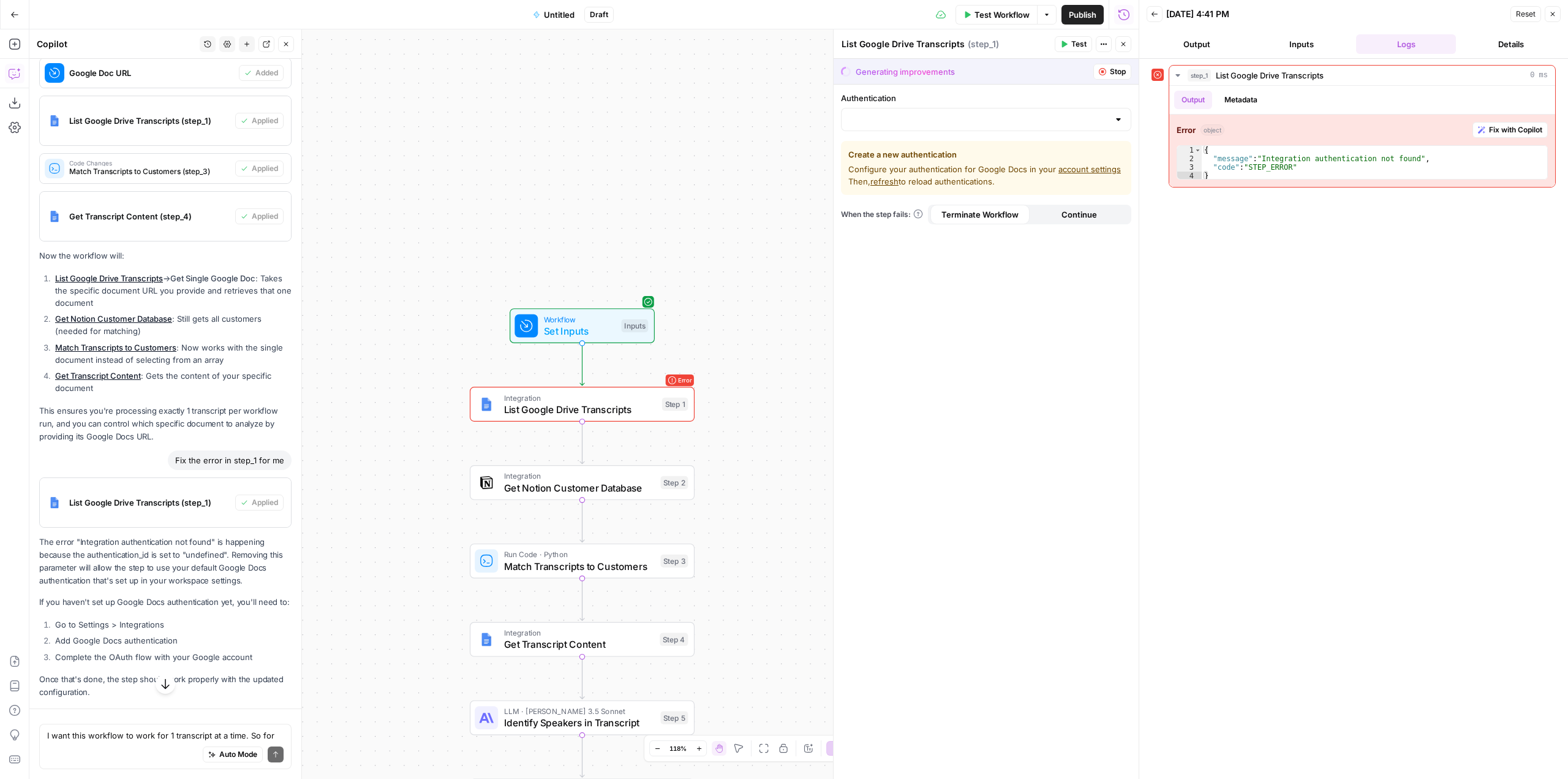
scroll to position [5949, 0]
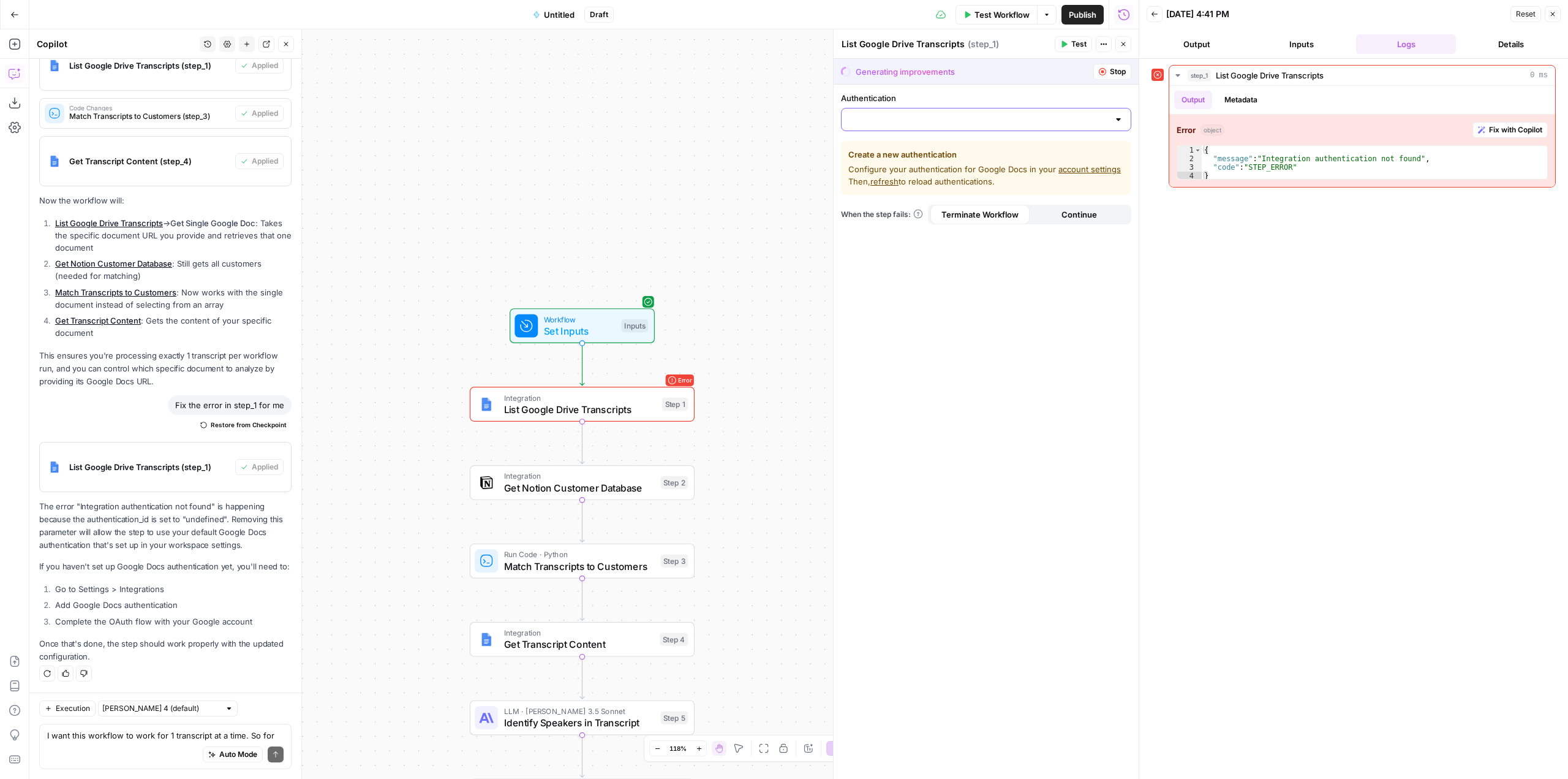
click at [994, 123] on input "Authentication" at bounding box center [978, 119] width 260 height 12
click at [672, 112] on div "Workflow Set Inputs Inputs Error Integration List Google Drive Transcripts Step…" at bounding box center [584, 404] width 1110 height 750
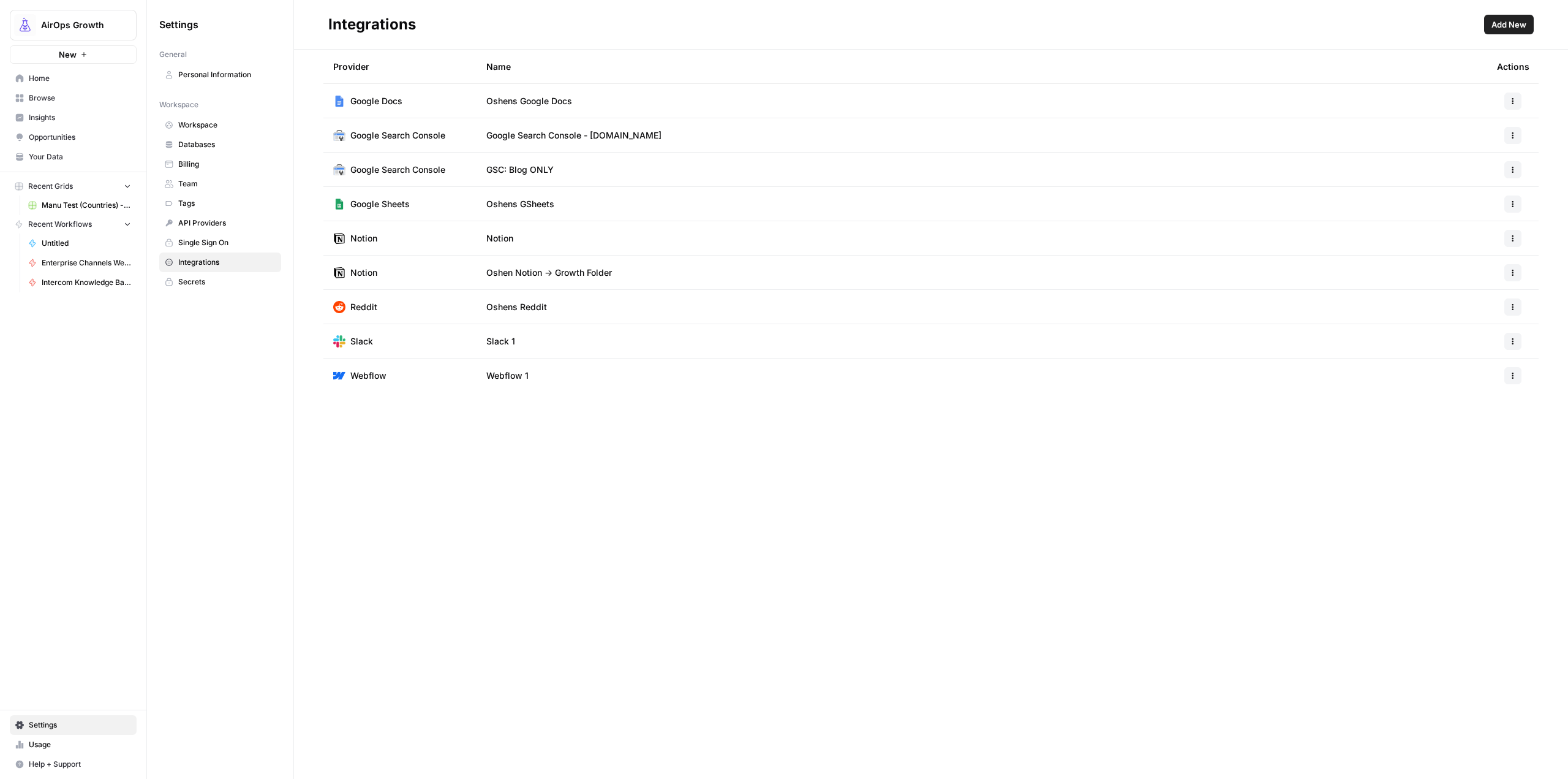
click at [1516, 22] on span "Add New" at bounding box center [1509, 24] width 35 height 12
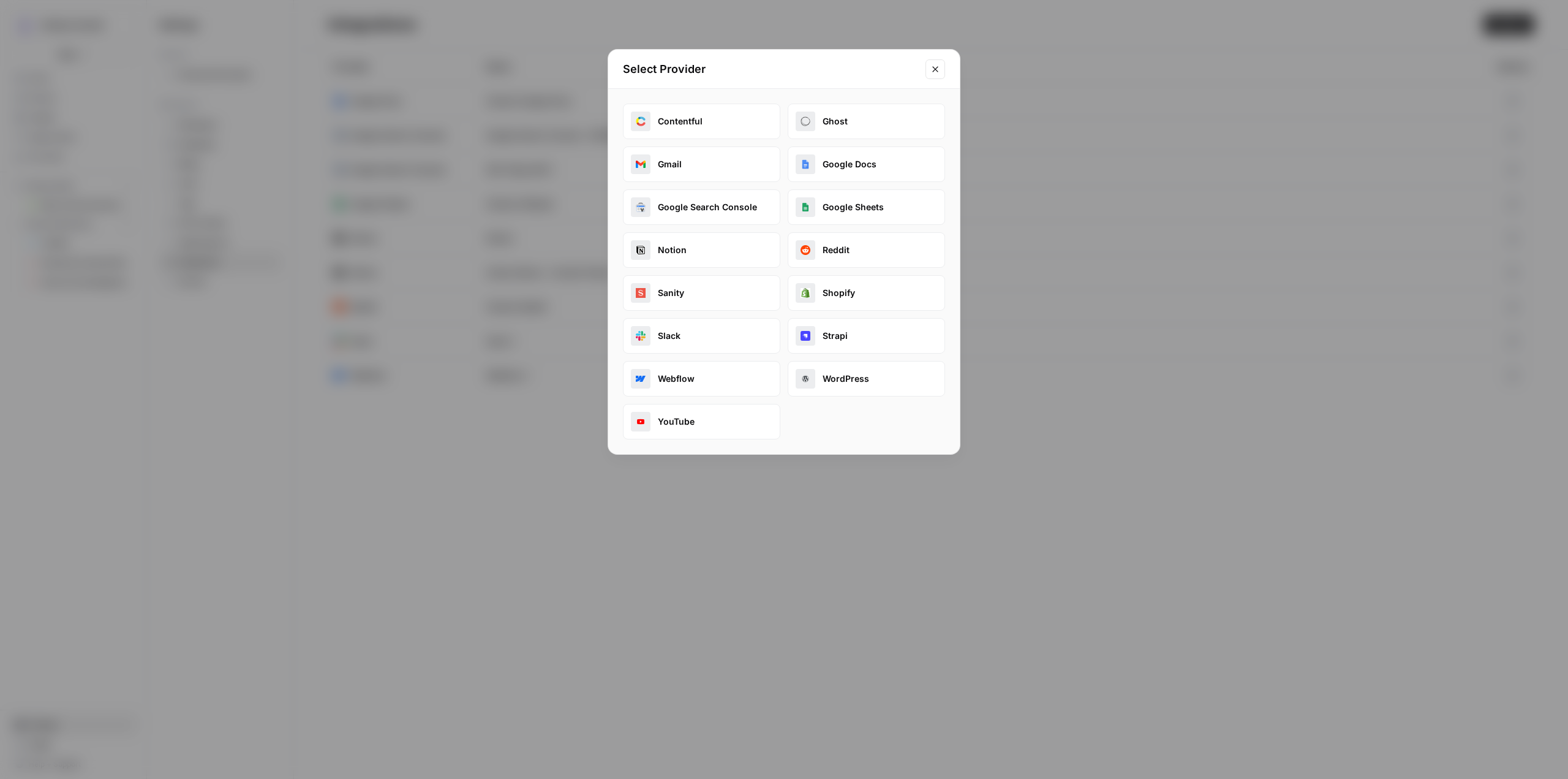
click at [870, 161] on button "Google Docs" at bounding box center [867, 164] width 158 height 36
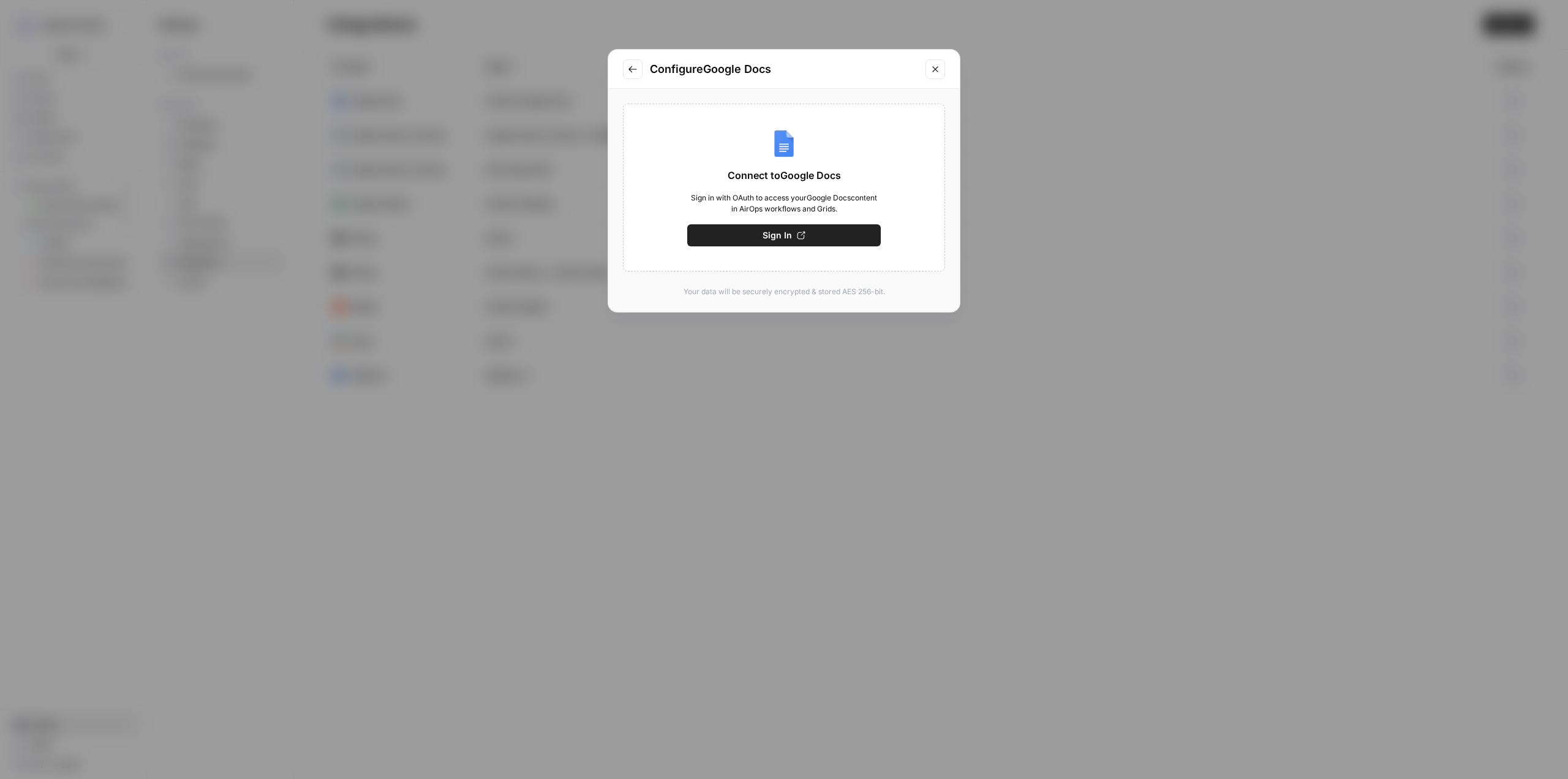
click at [802, 239] on icon "button" at bounding box center [802, 235] width 9 height 9
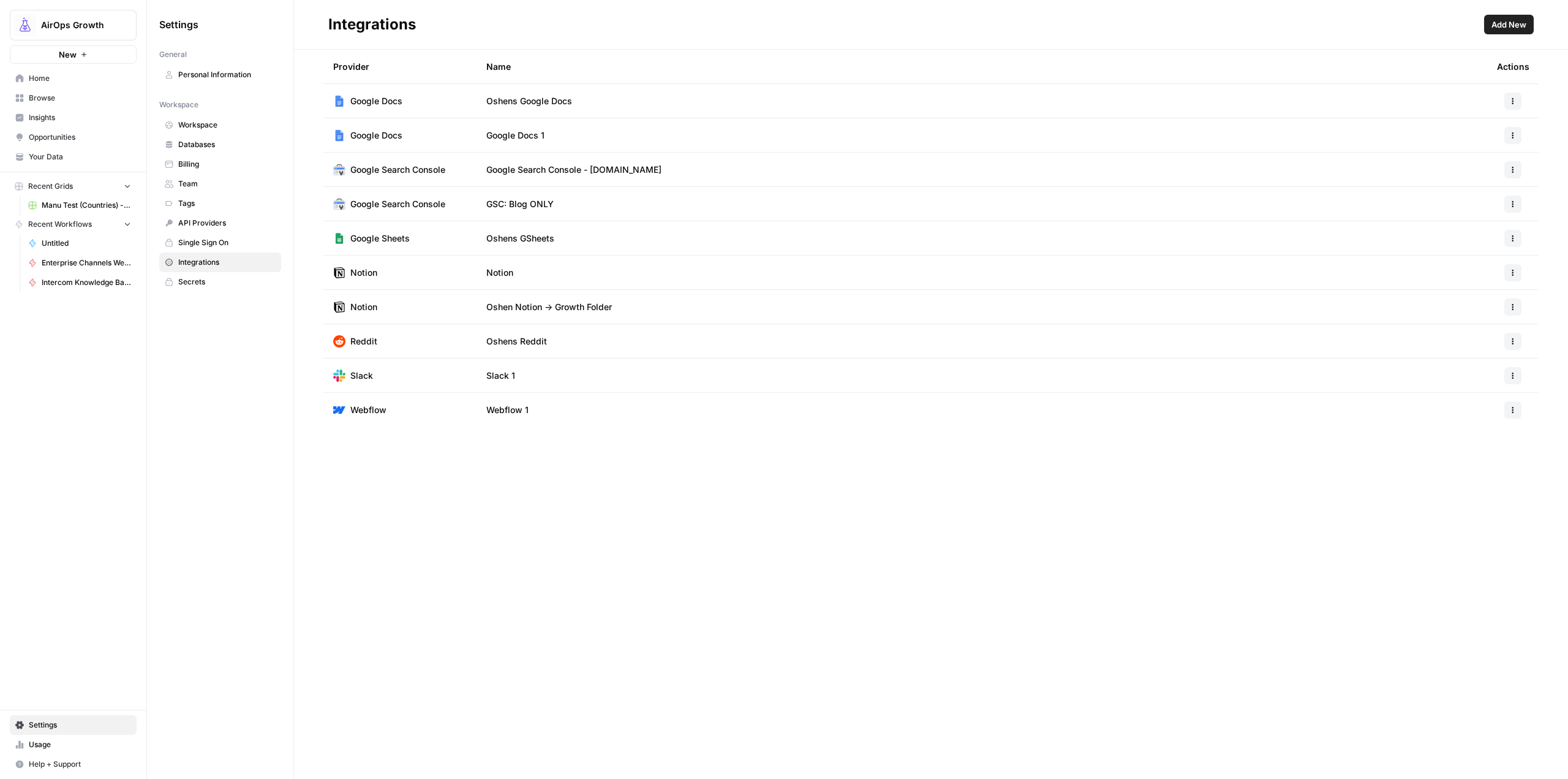
click at [1492, 22] on span "Add New" at bounding box center [1509, 24] width 35 height 12
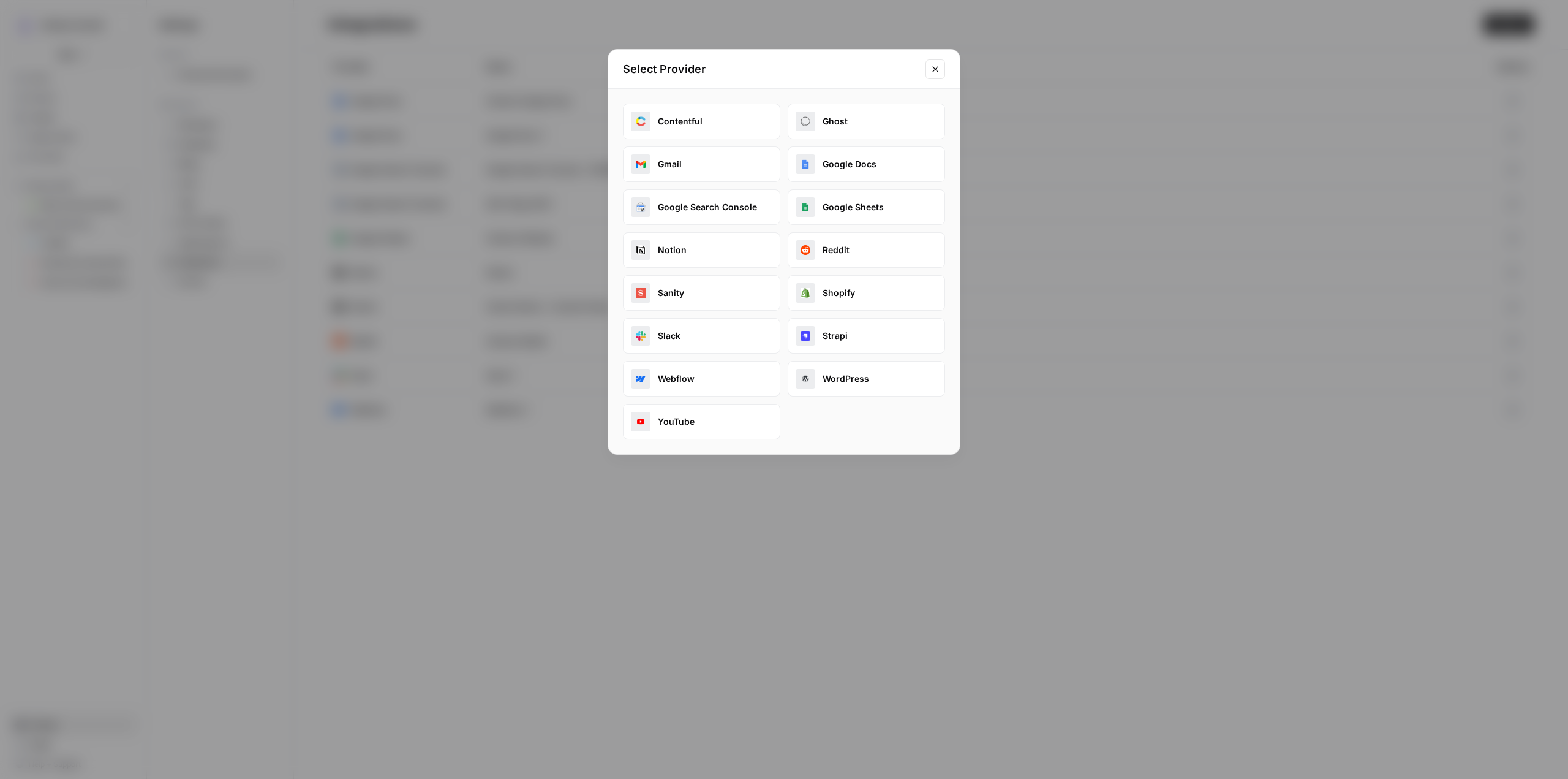
click at [695, 242] on button "Notion" at bounding box center [702, 250] width 158 height 36
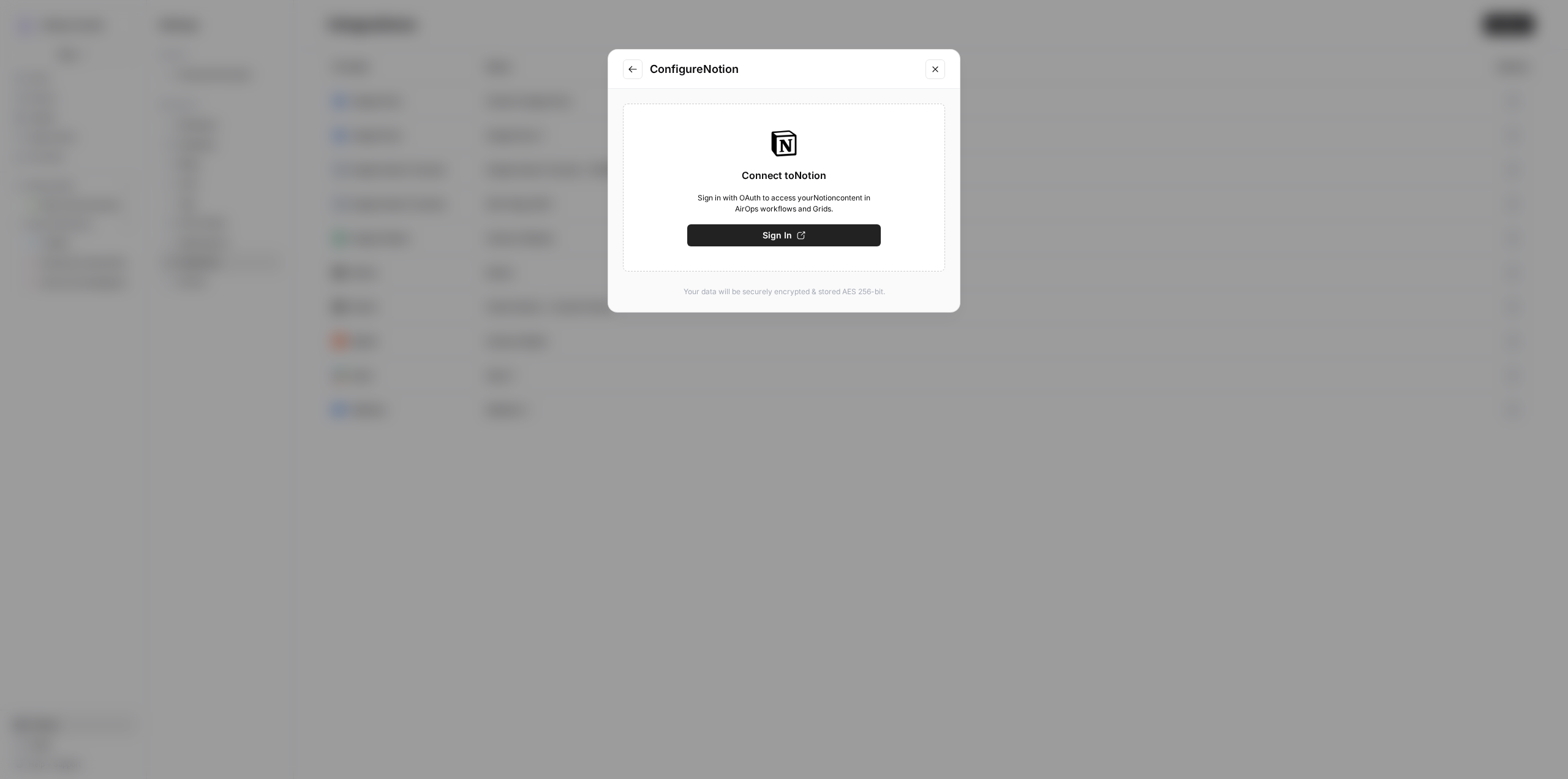
click at [817, 235] on button "Sign In" at bounding box center [784, 235] width 193 height 22
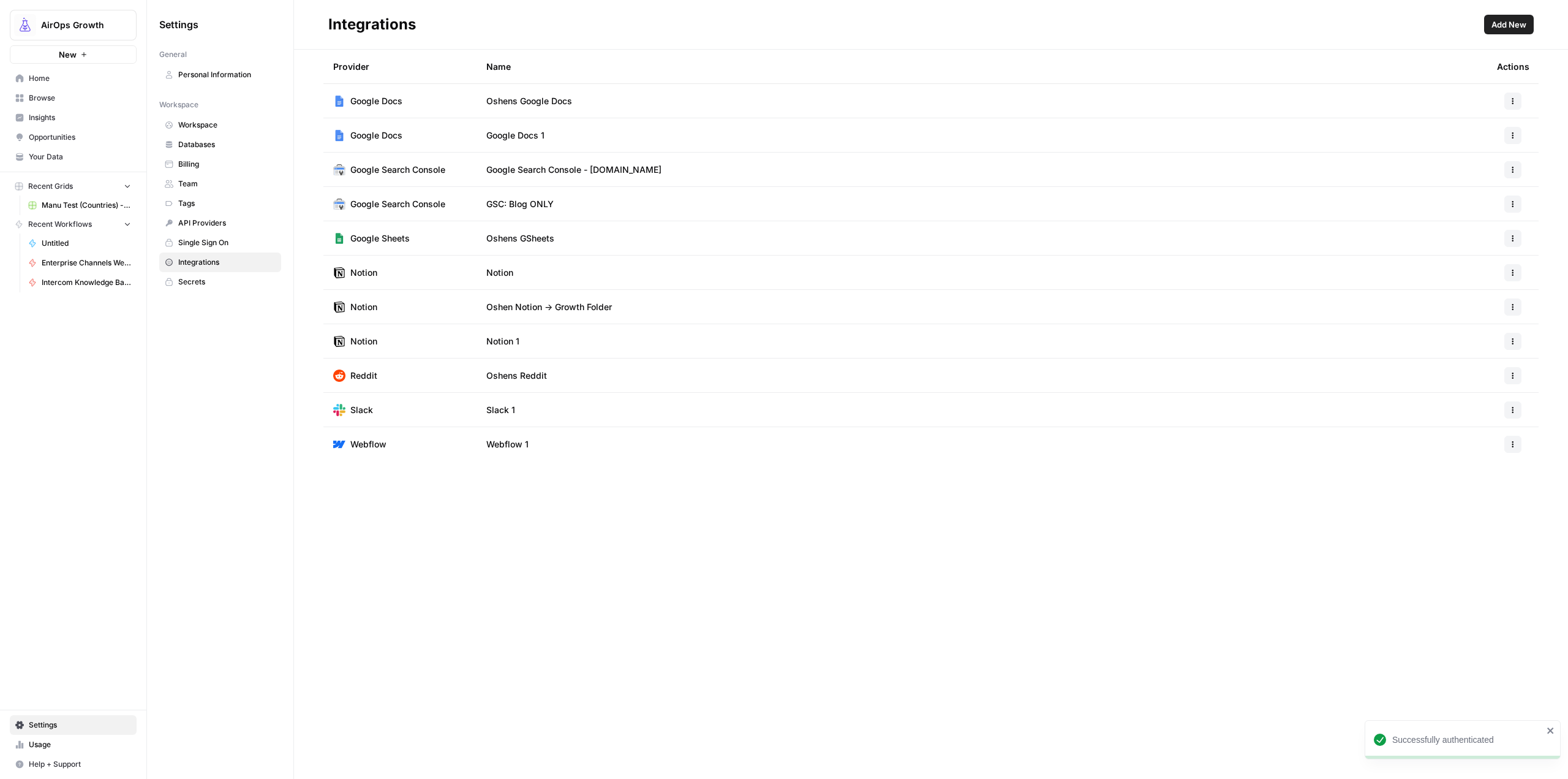
click at [1517, 133] on button "button" at bounding box center [1513, 135] width 17 height 17
click at [1487, 157] on span "Edit" at bounding box center [1486, 163] width 39 height 12
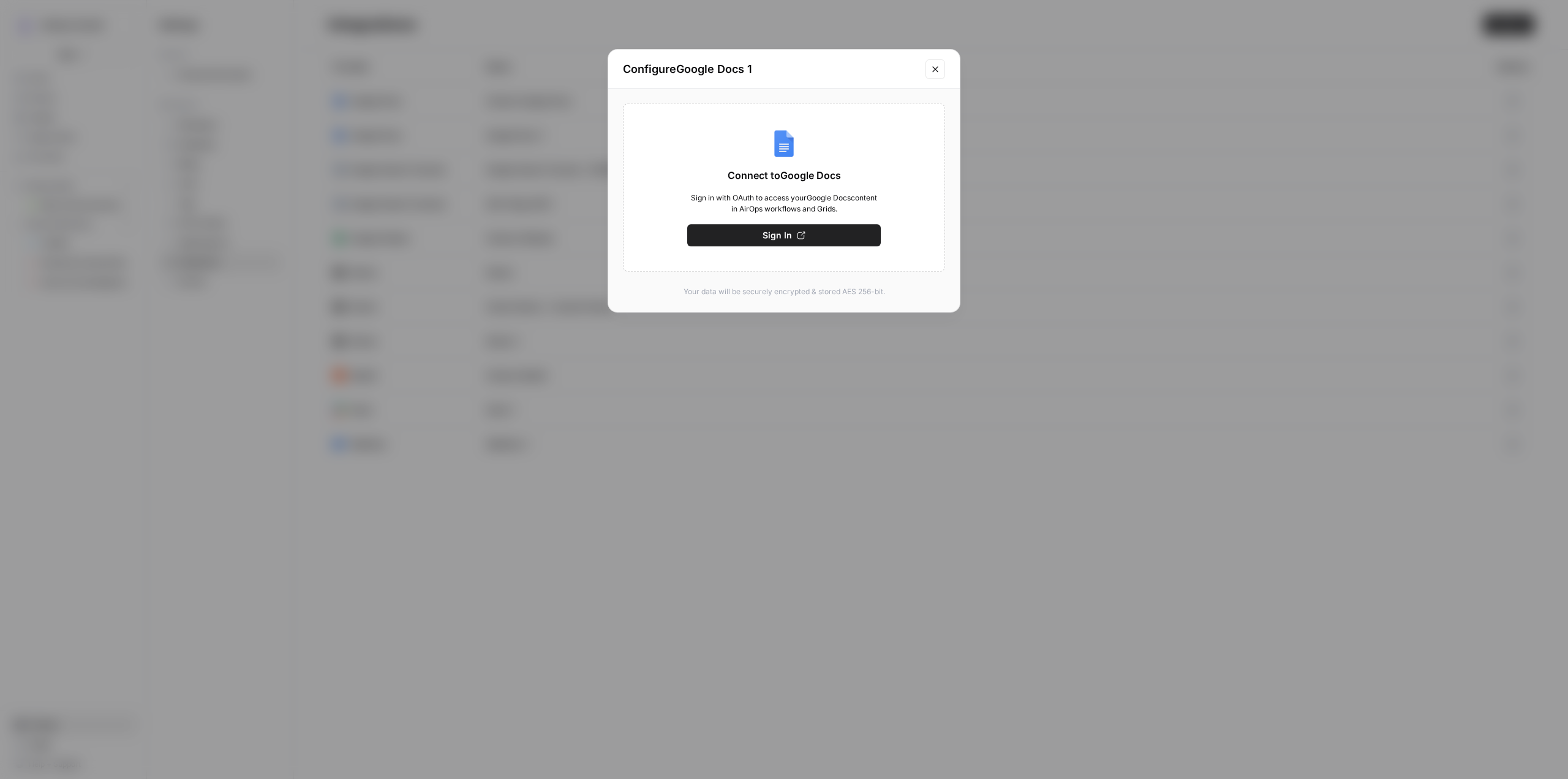
click at [945, 60] on div "Configure Google Docs 1" at bounding box center [784, 69] width 352 height 39
click at [941, 66] on button "Close modal" at bounding box center [935, 69] width 19 height 19
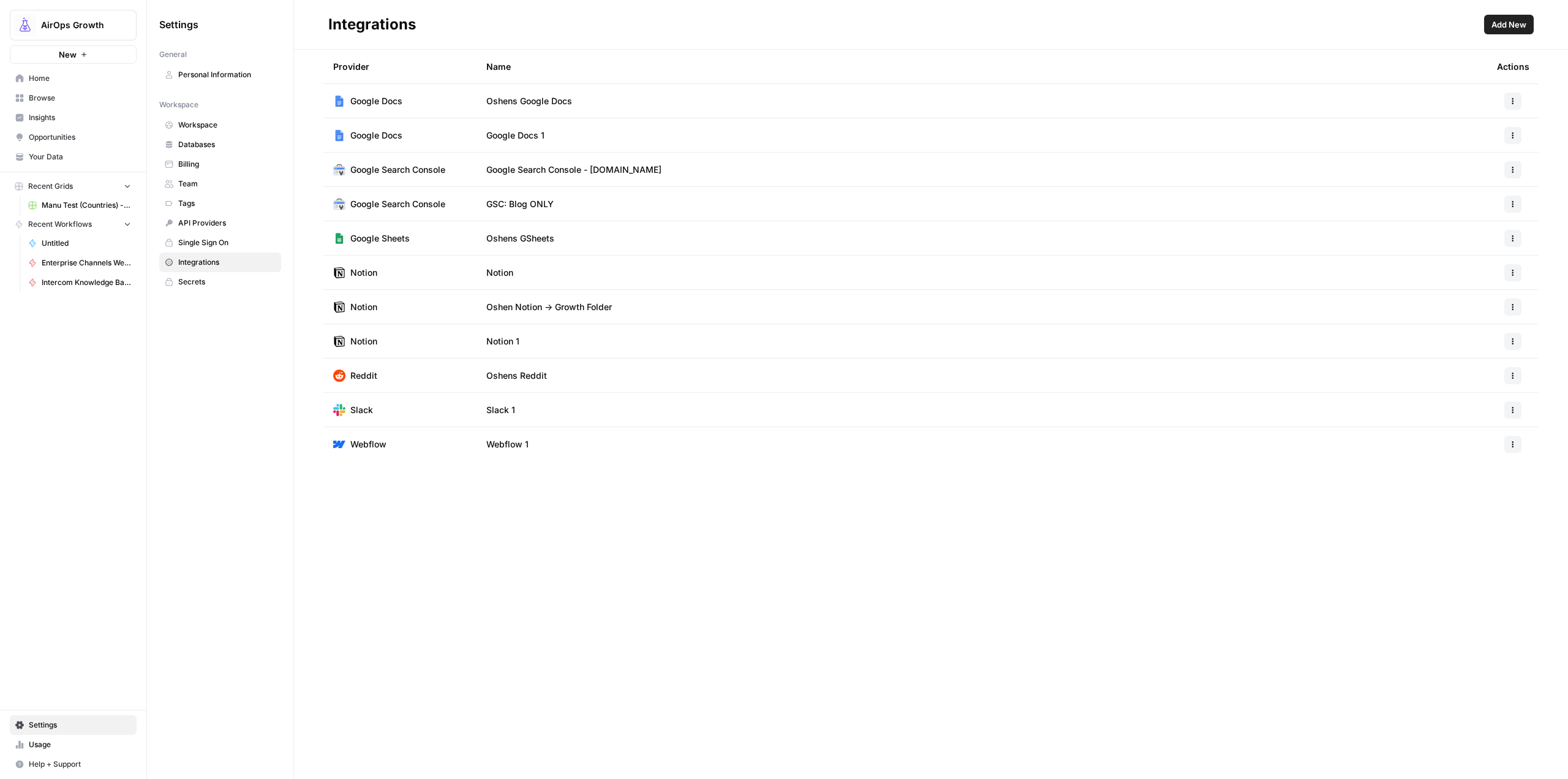
click at [512, 135] on span "Google Docs 1" at bounding box center [515, 135] width 58 height 12
click at [551, 135] on td "Google Docs 1" at bounding box center [981, 135] width 1011 height 34
click at [381, 133] on span "Google Docs" at bounding box center [376, 135] width 52 height 12
click at [1511, 133] on icon "button" at bounding box center [1513, 135] width 7 height 7
click at [1492, 178] on span "Rename" at bounding box center [1486, 180] width 39 height 12
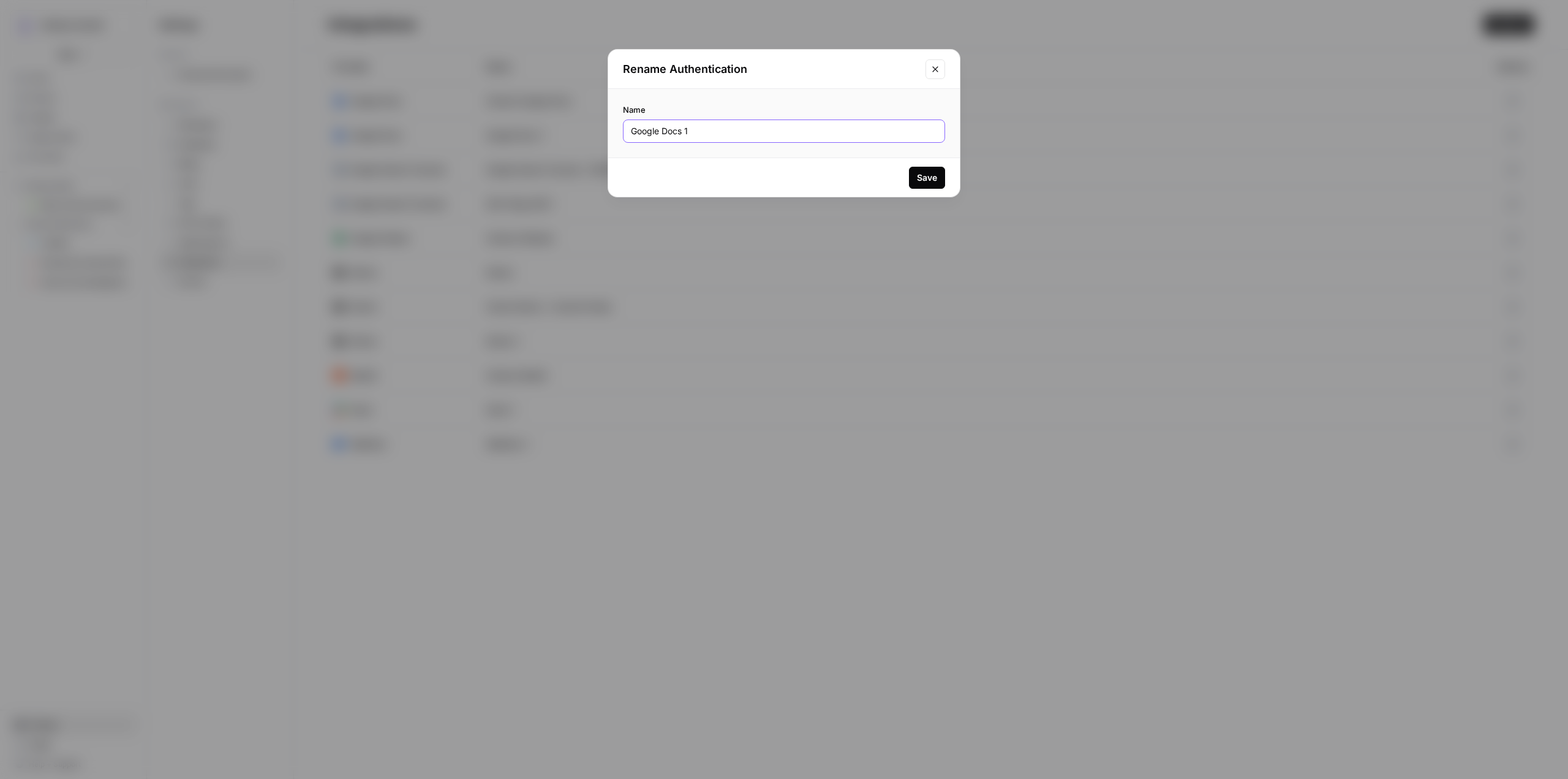
drag, startPoint x: 736, startPoint y: 133, endPoint x: 404, endPoint y: 120, distance: 332.3
click at [404, 120] on div "Rename Authentication Name Google Docs 1 Save" at bounding box center [784, 389] width 1568 height 779
type input "[PERSON_NAME]'s Google Docs"
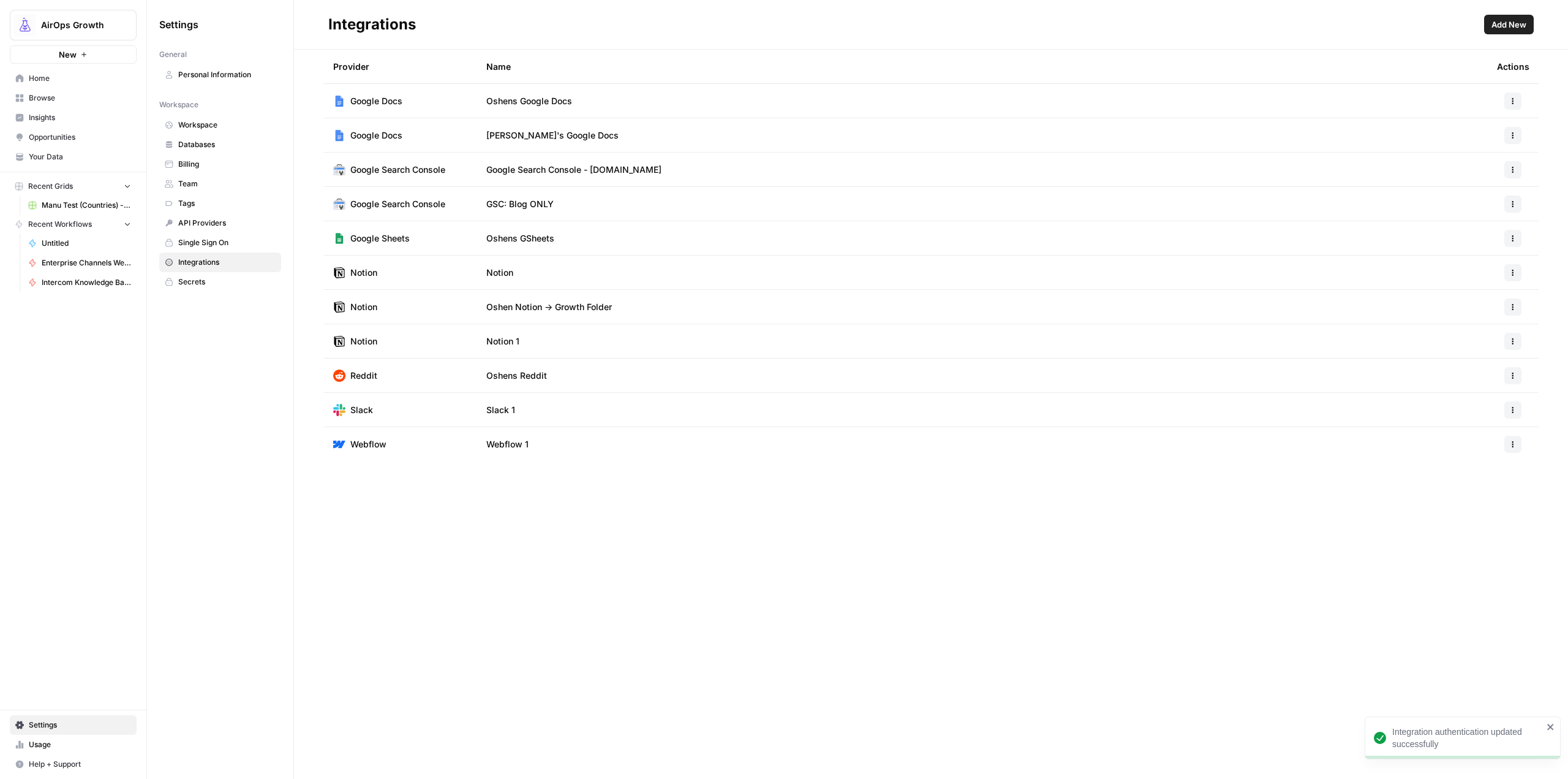
click at [1516, 340] on icon "button" at bounding box center [1513, 341] width 7 height 7
click at [1476, 386] on span "Rename" at bounding box center [1486, 386] width 39 height 12
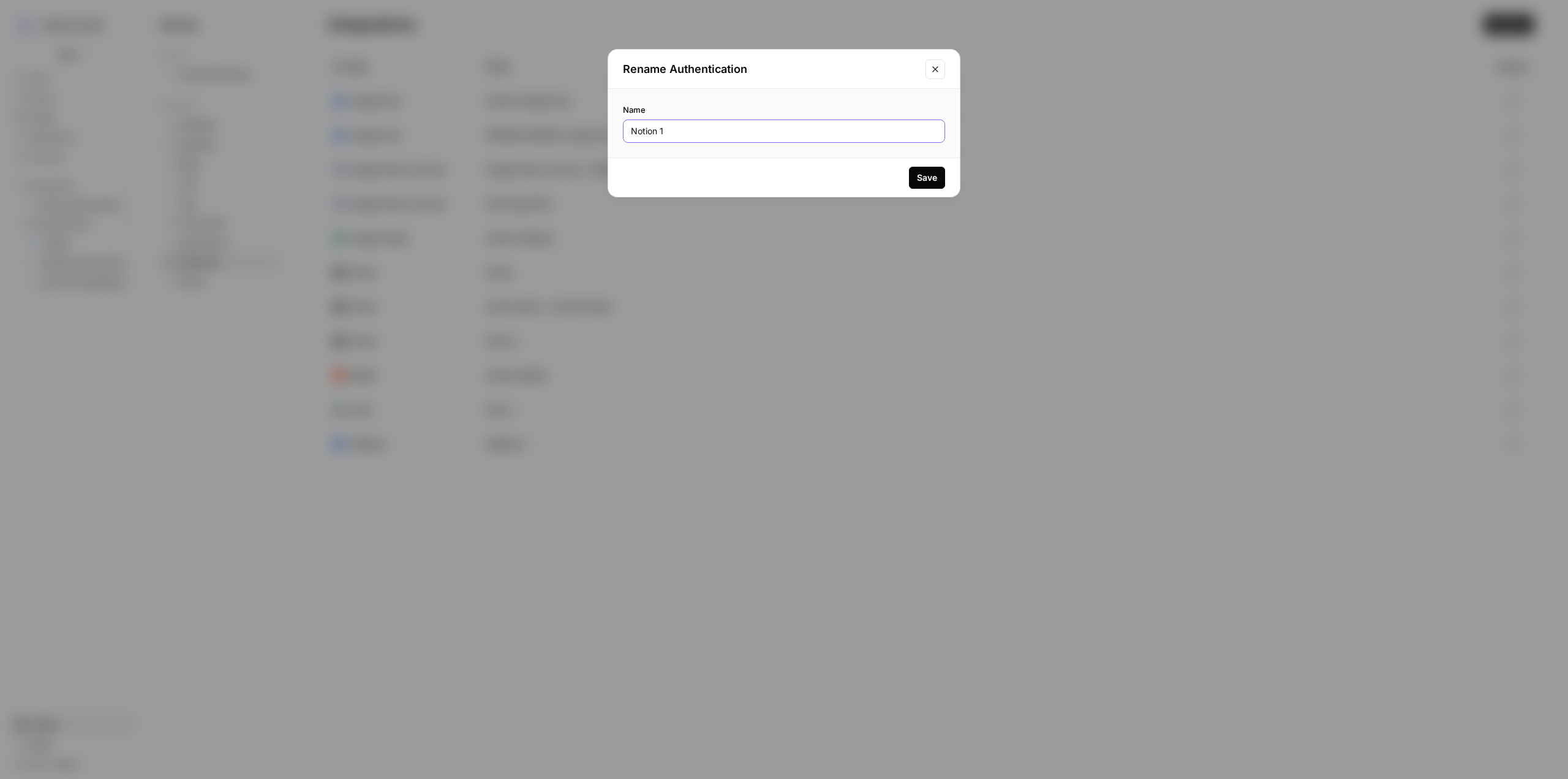
drag, startPoint x: 711, startPoint y: 125, endPoint x: 498, endPoint y: 148, distance: 214.2
click at [498, 148] on div "Rename Authentication Name Notion 1 Save" at bounding box center [784, 389] width 1568 height 779
type input "[PERSON_NAME]'s Notion (Cohort)"
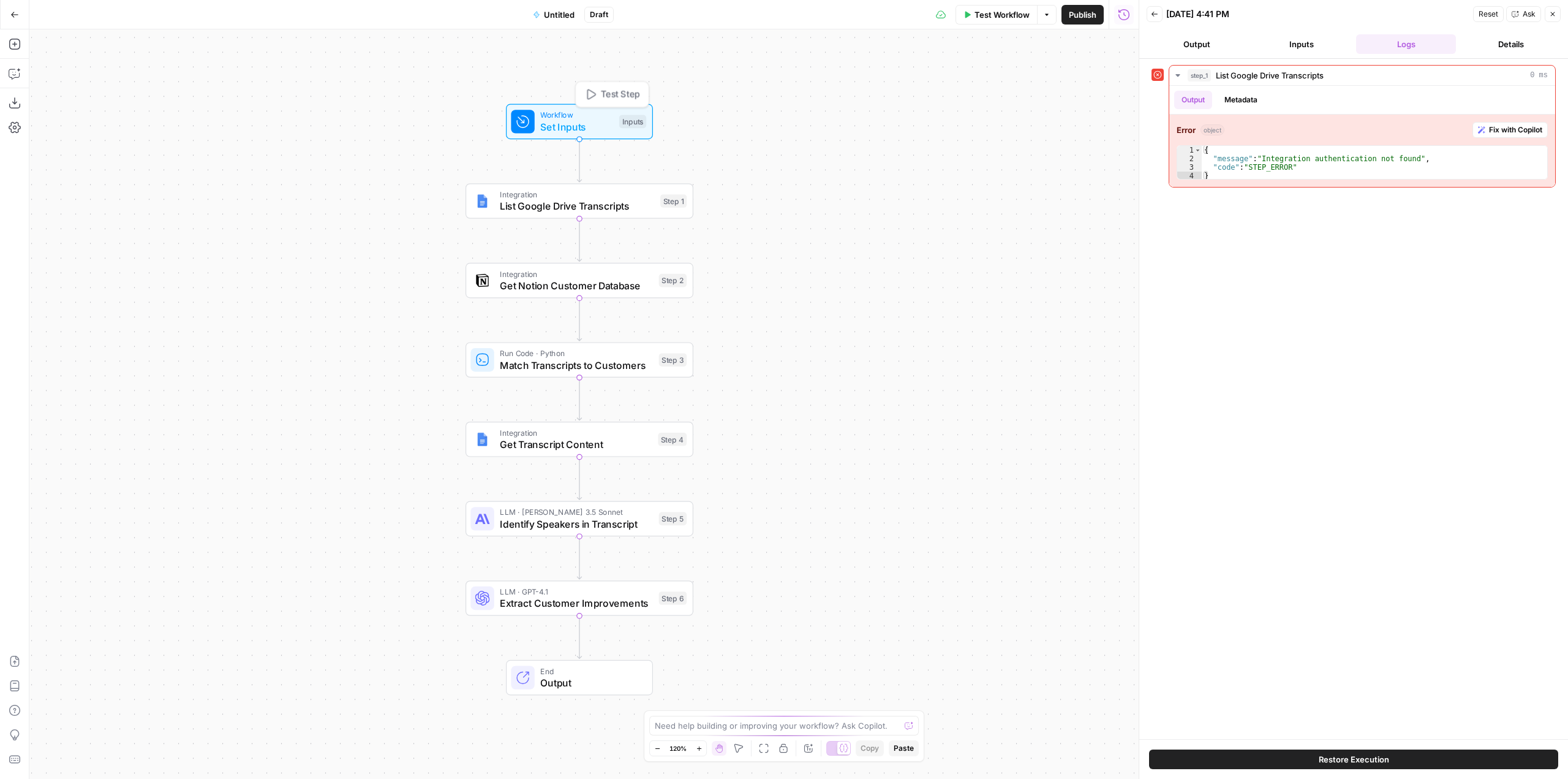
click at [582, 129] on span "Set Inputs" at bounding box center [577, 127] width 73 height 15
click at [598, 203] on span "List Google Drive Transcripts" at bounding box center [577, 206] width 155 height 15
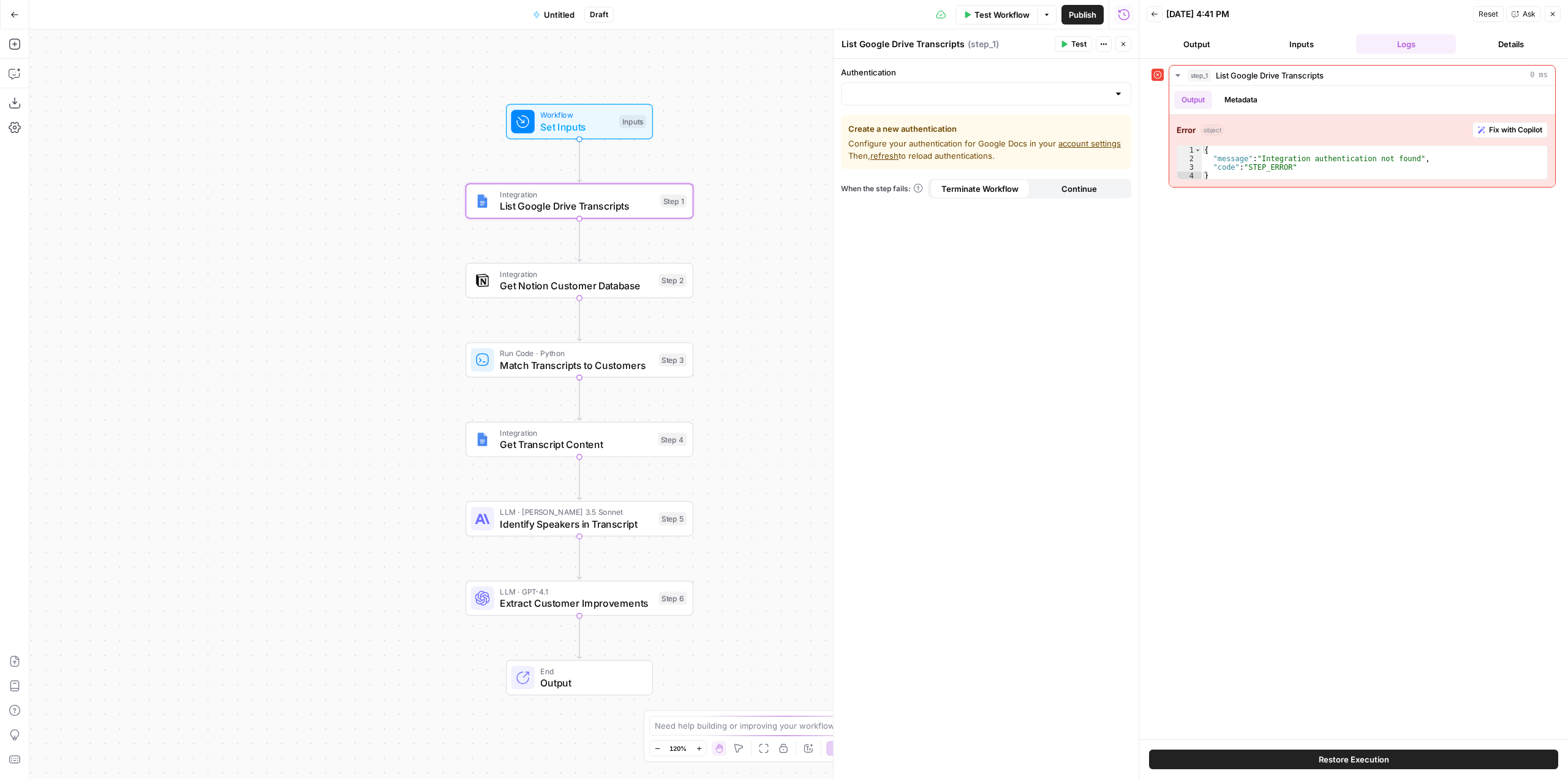
click at [1019, 87] on div at bounding box center [986, 94] width 290 height 23
click at [930, 142] on span "[PERSON_NAME]'s Google Docs" at bounding box center [983, 141] width 264 height 12
type input "[PERSON_NAME]'s Google Docs"
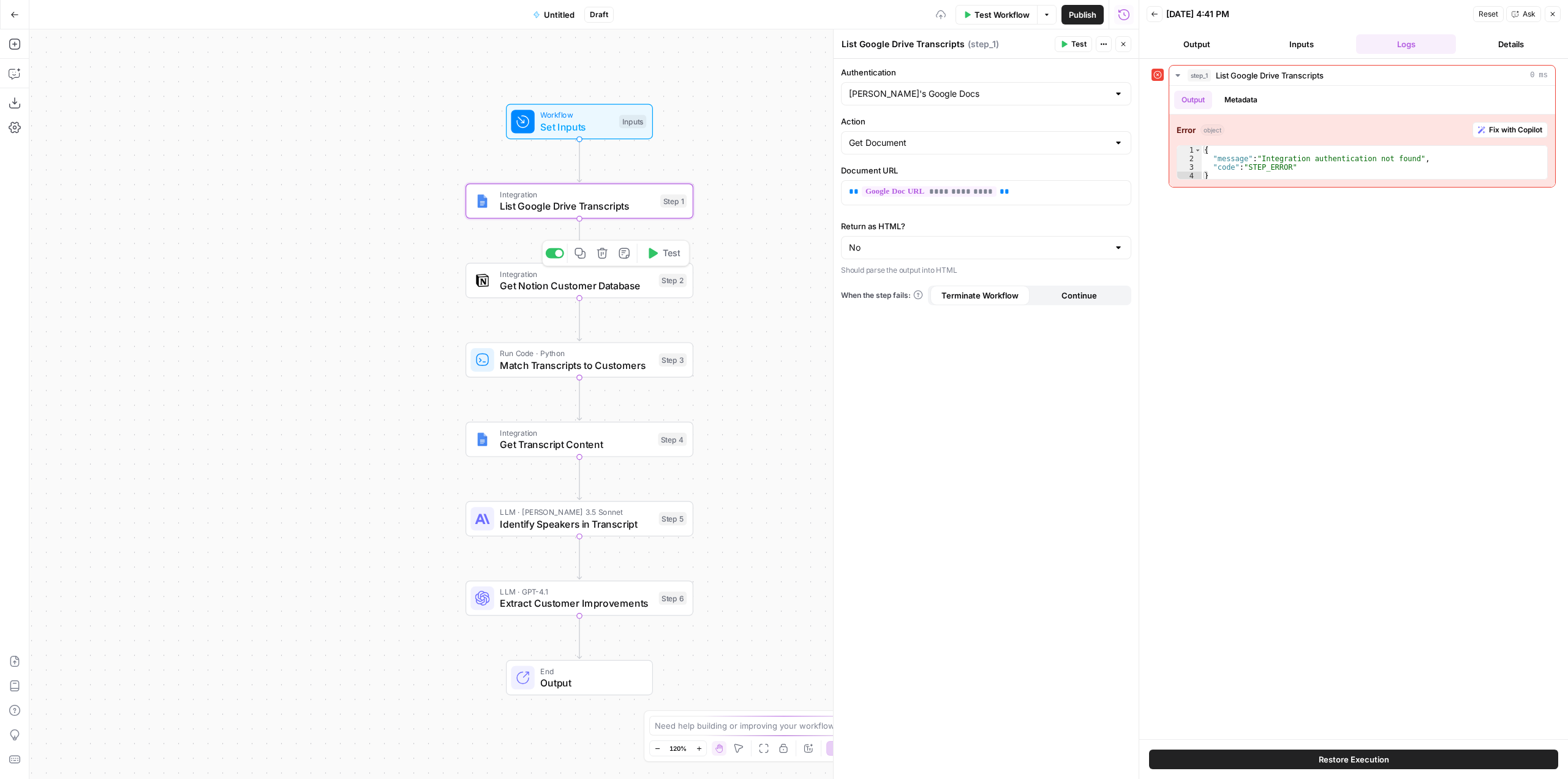
click at [622, 284] on span "Get Notion Customer Database" at bounding box center [577, 285] width 153 height 15
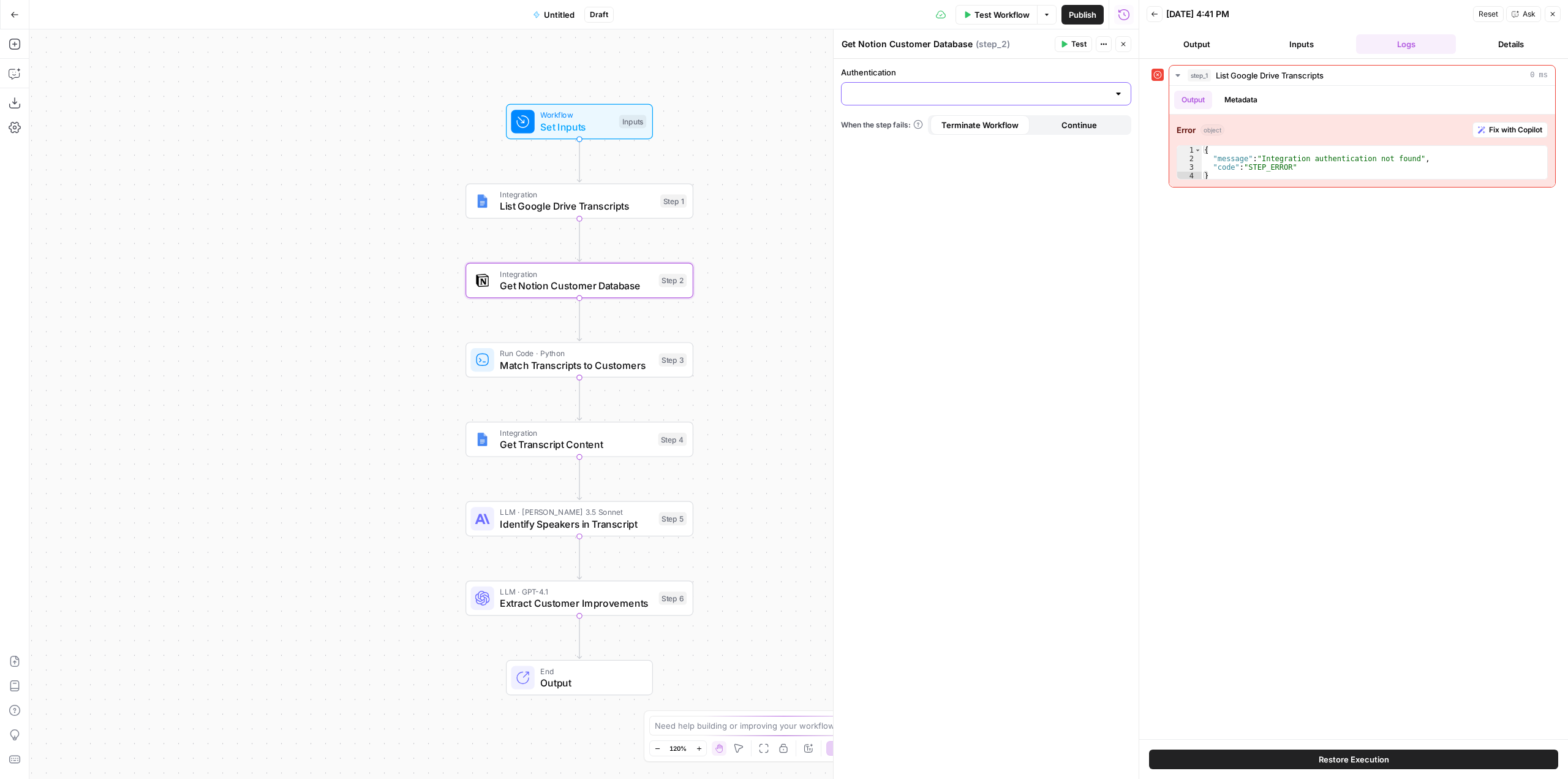
click at [991, 88] on input "Authentication" at bounding box center [978, 93] width 260 height 12
click at [928, 158] on span "Manu's Notion (Cohort)" at bounding box center [983, 158] width 264 height 12
type input "Manu's Notion (Cohort)"
click at [1001, 16] on span "Test Workflow" at bounding box center [1002, 14] width 55 height 12
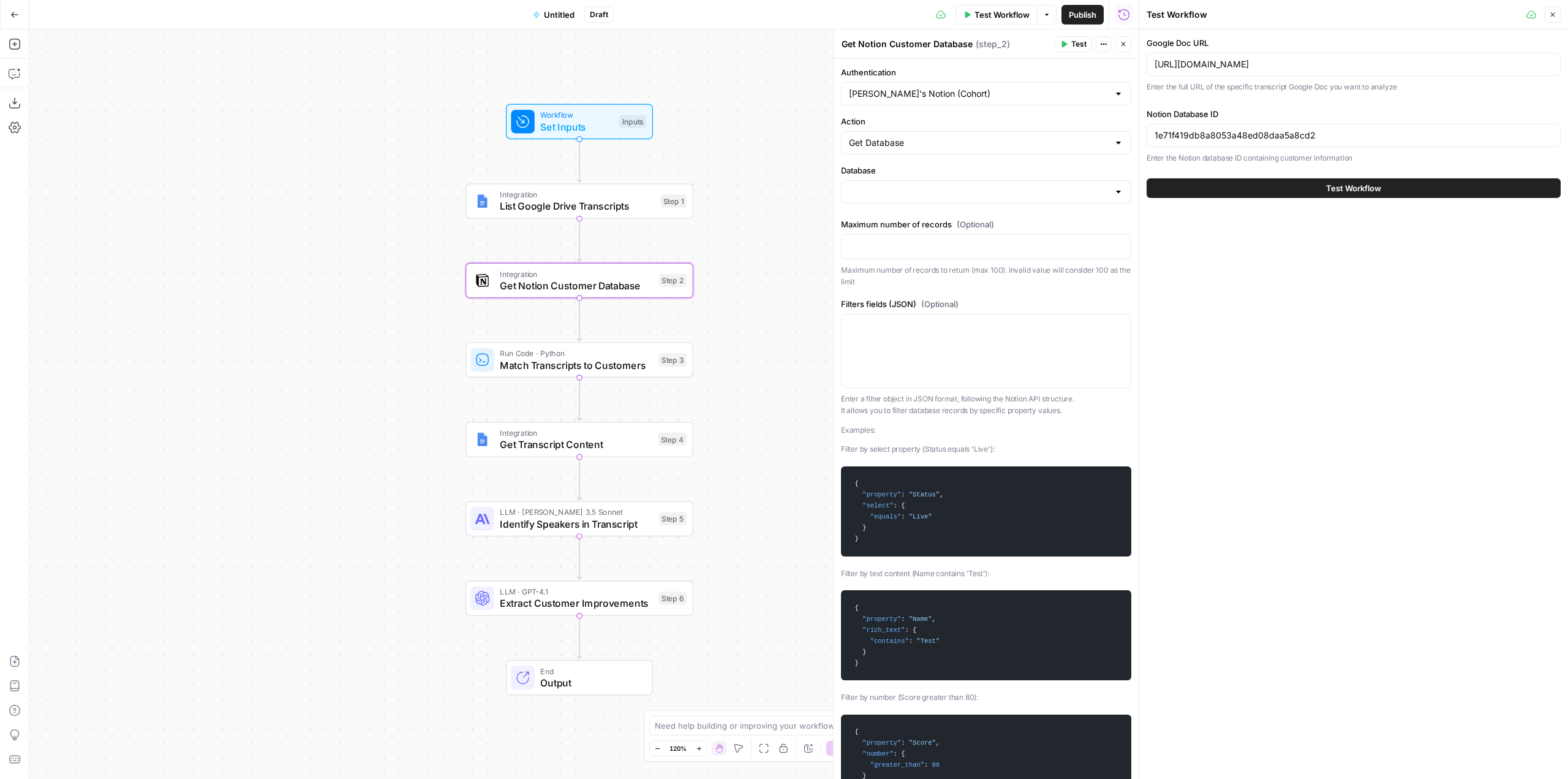
click at [1435, 191] on button "Test Workflow" at bounding box center [1354, 188] width 414 height 19
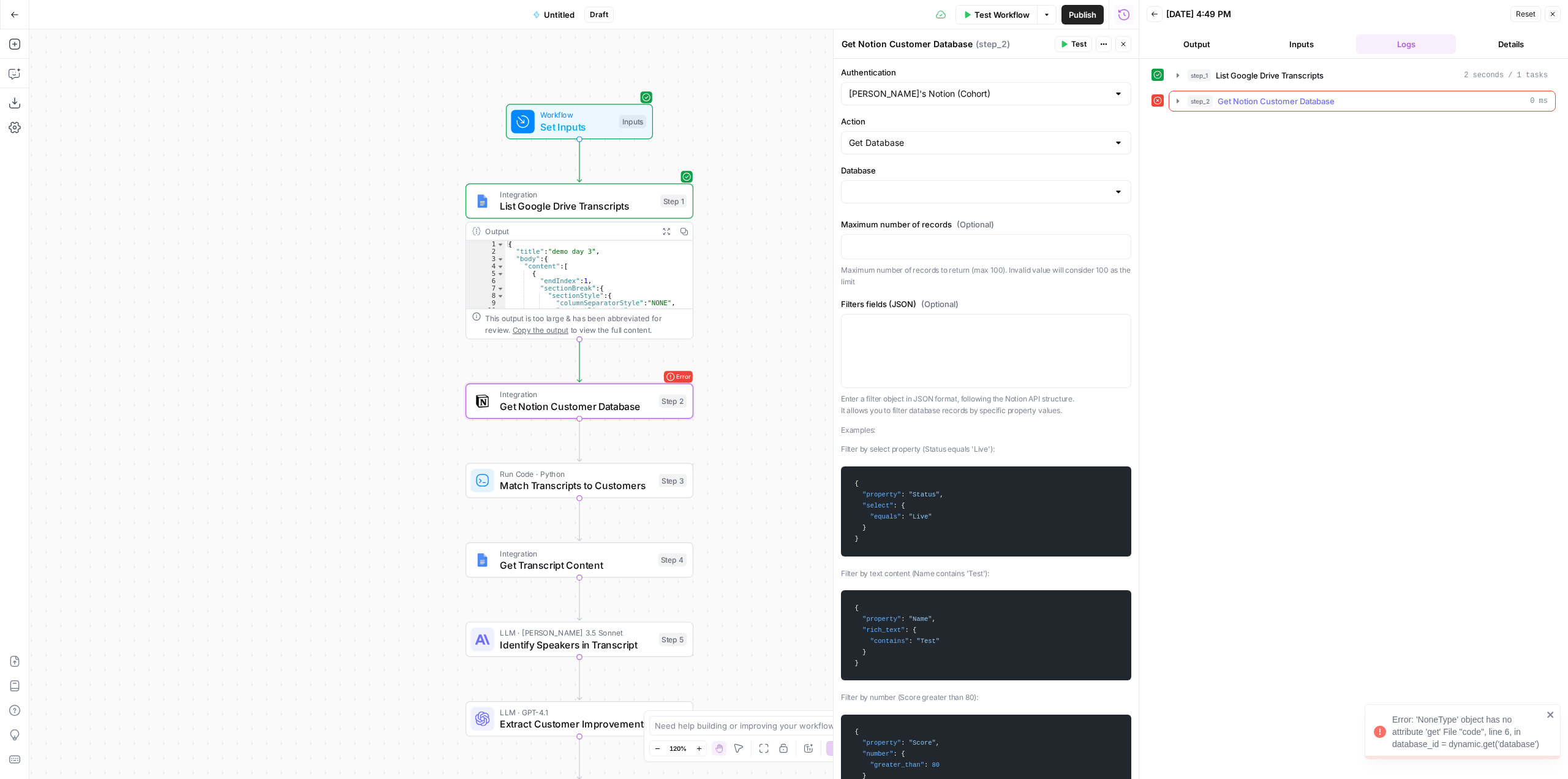
click at [1177, 105] on icon "button" at bounding box center [1178, 101] width 10 height 10
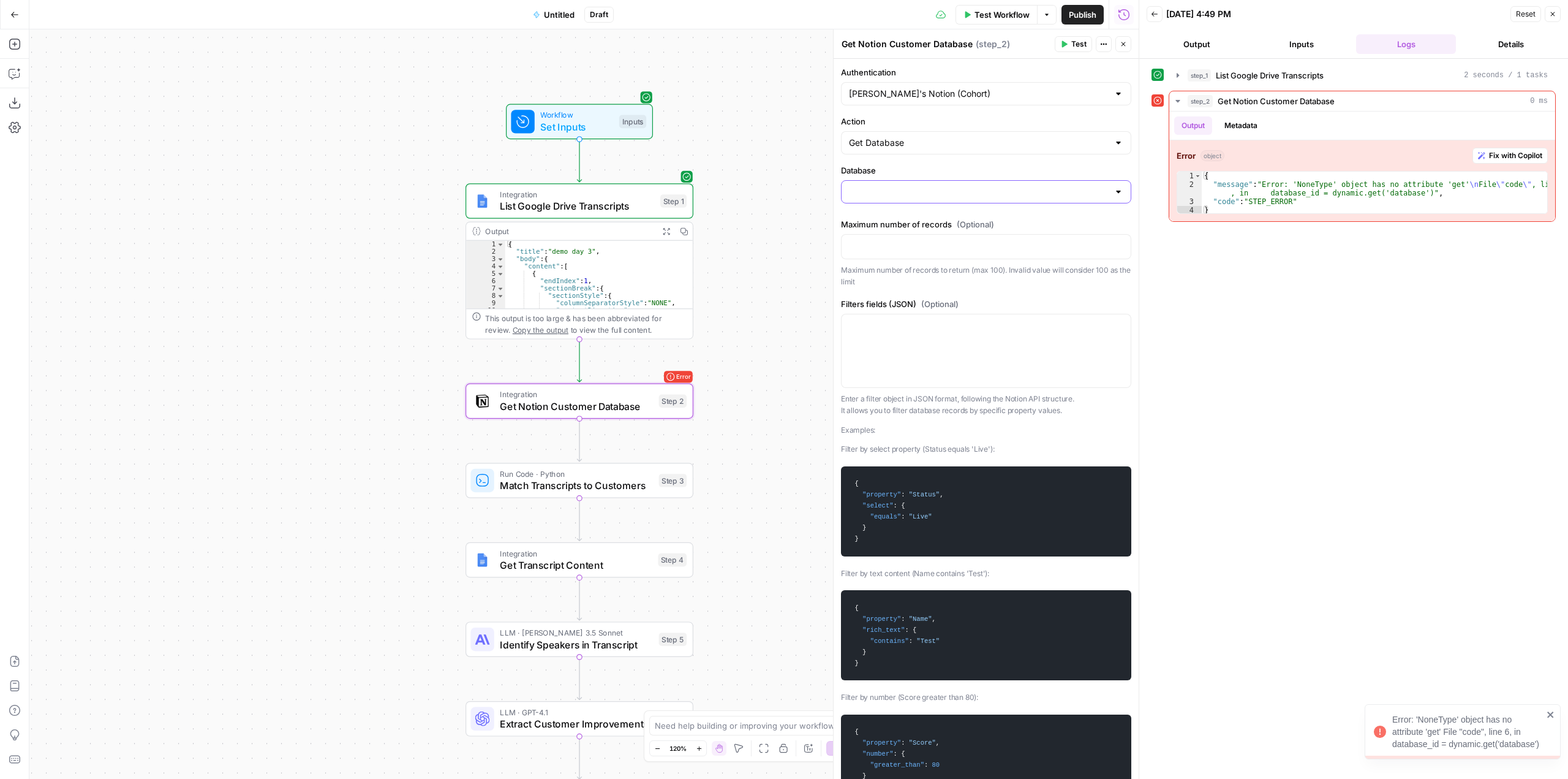
click at [970, 195] on input "Database" at bounding box center [978, 191] width 260 height 12
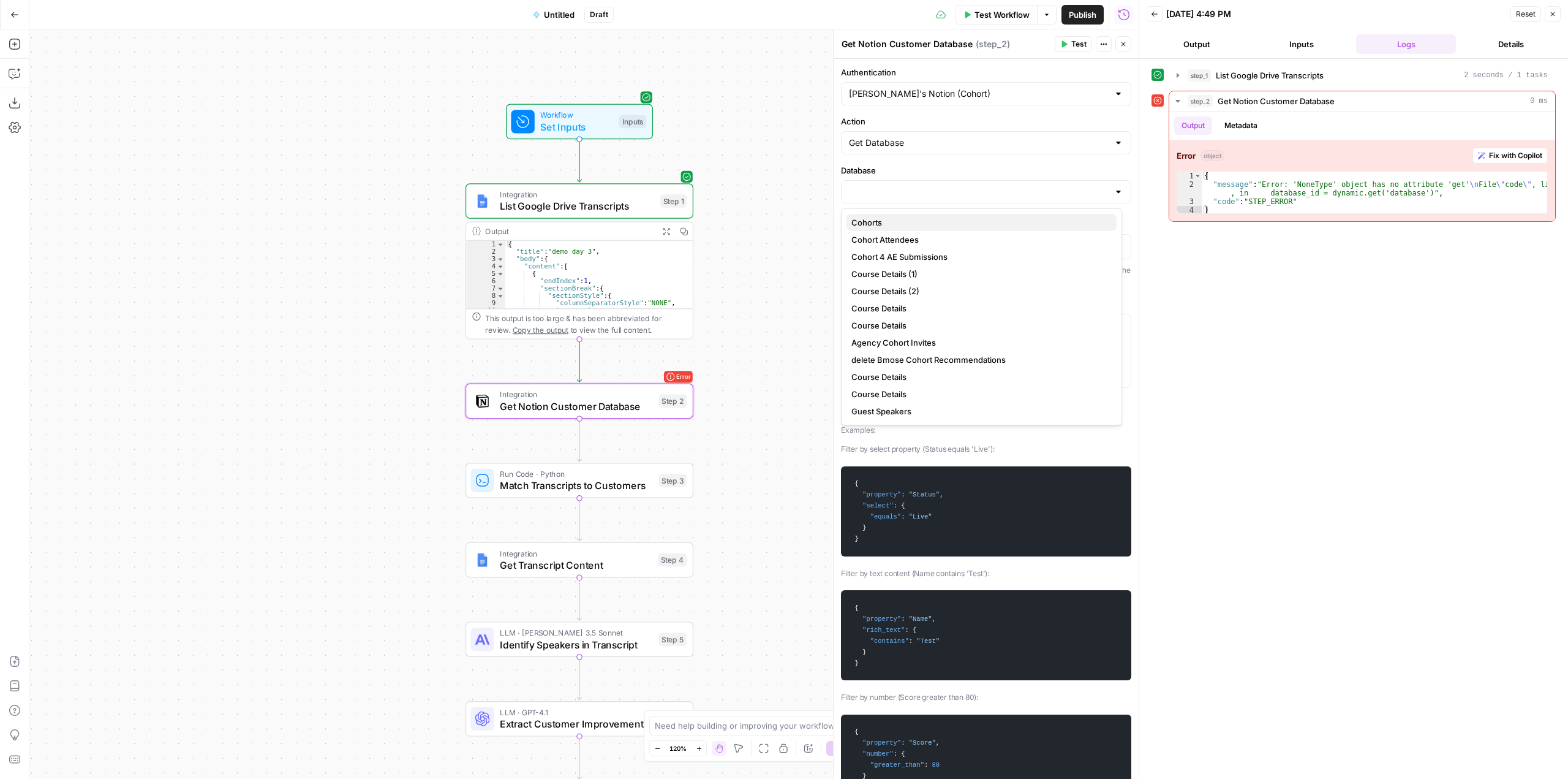
click at [910, 221] on span "Cohorts" at bounding box center [979, 222] width 256 height 12
type input "Cohorts"
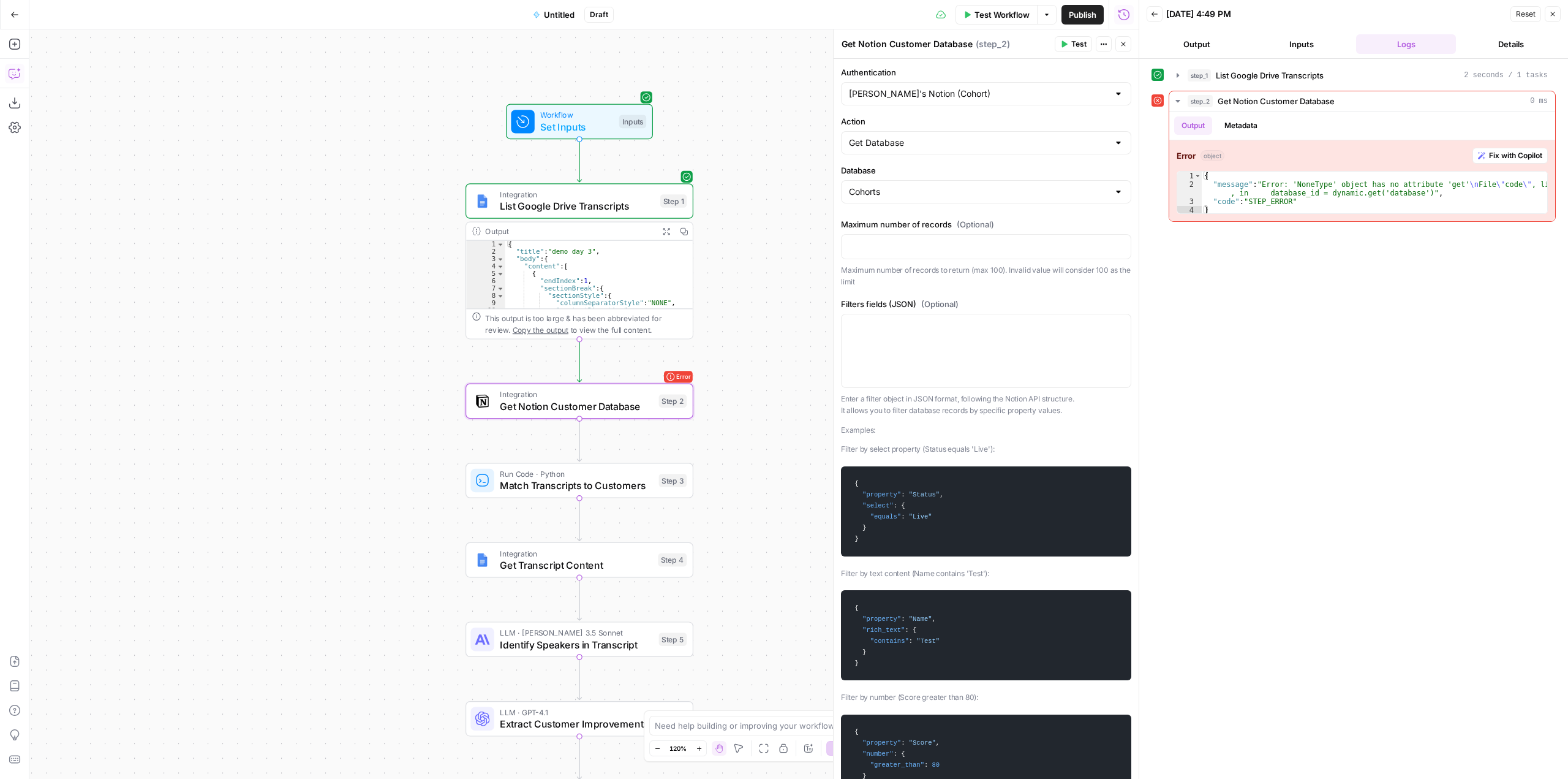
click at [16, 74] on icon "button" at bounding box center [14, 73] width 12 height 12
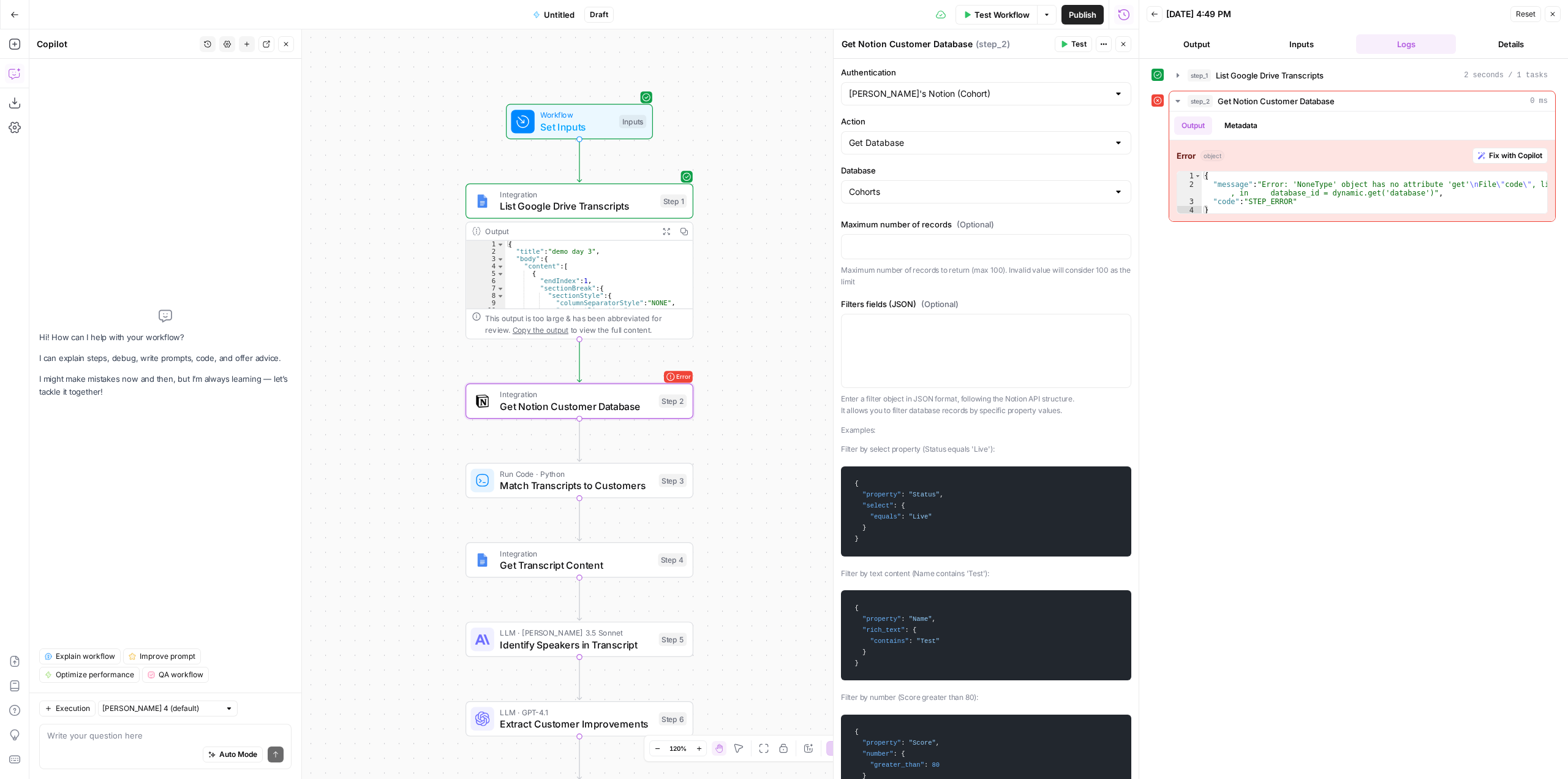
click at [221, 735] on textarea at bounding box center [165, 735] width 236 height 12
click at [1506, 151] on span "Fix with Copilot" at bounding box center [1516, 156] width 53 height 11
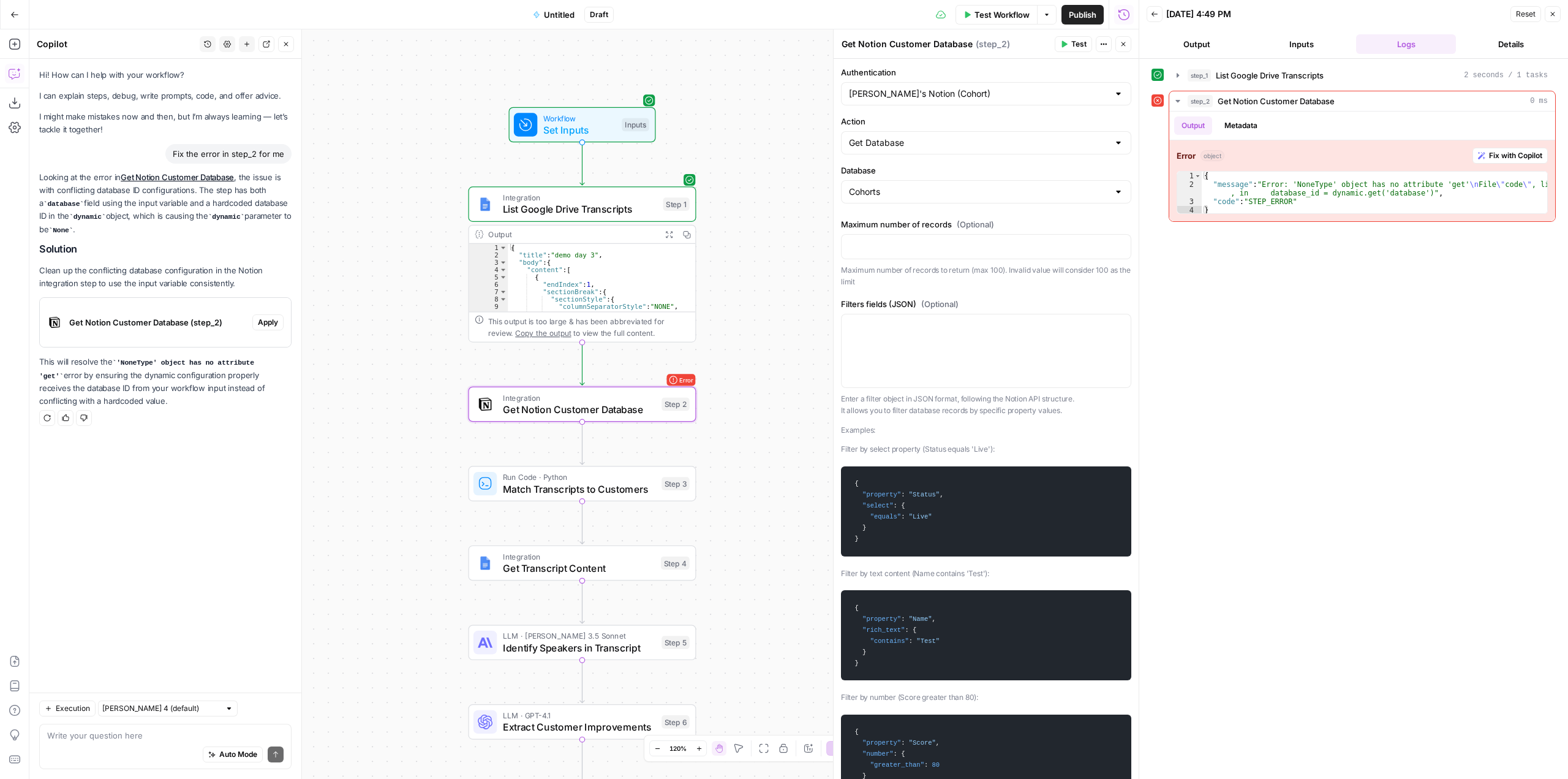
click at [271, 322] on span "Apply" at bounding box center [268, 322] width 20 height 11
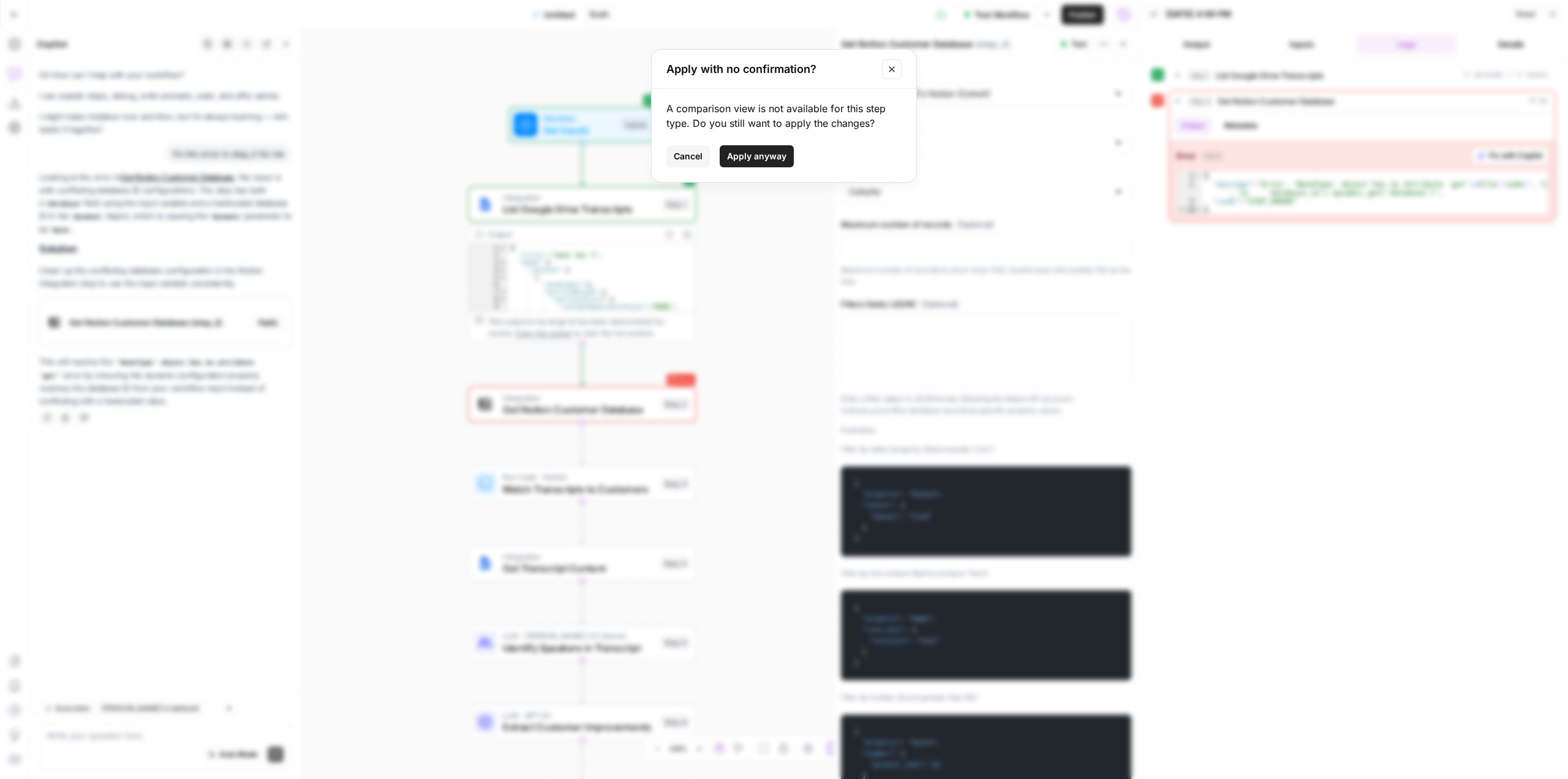
click at [749, 159] on span "Apply anyway" at bounding box center [756, 156] width 59 height 12
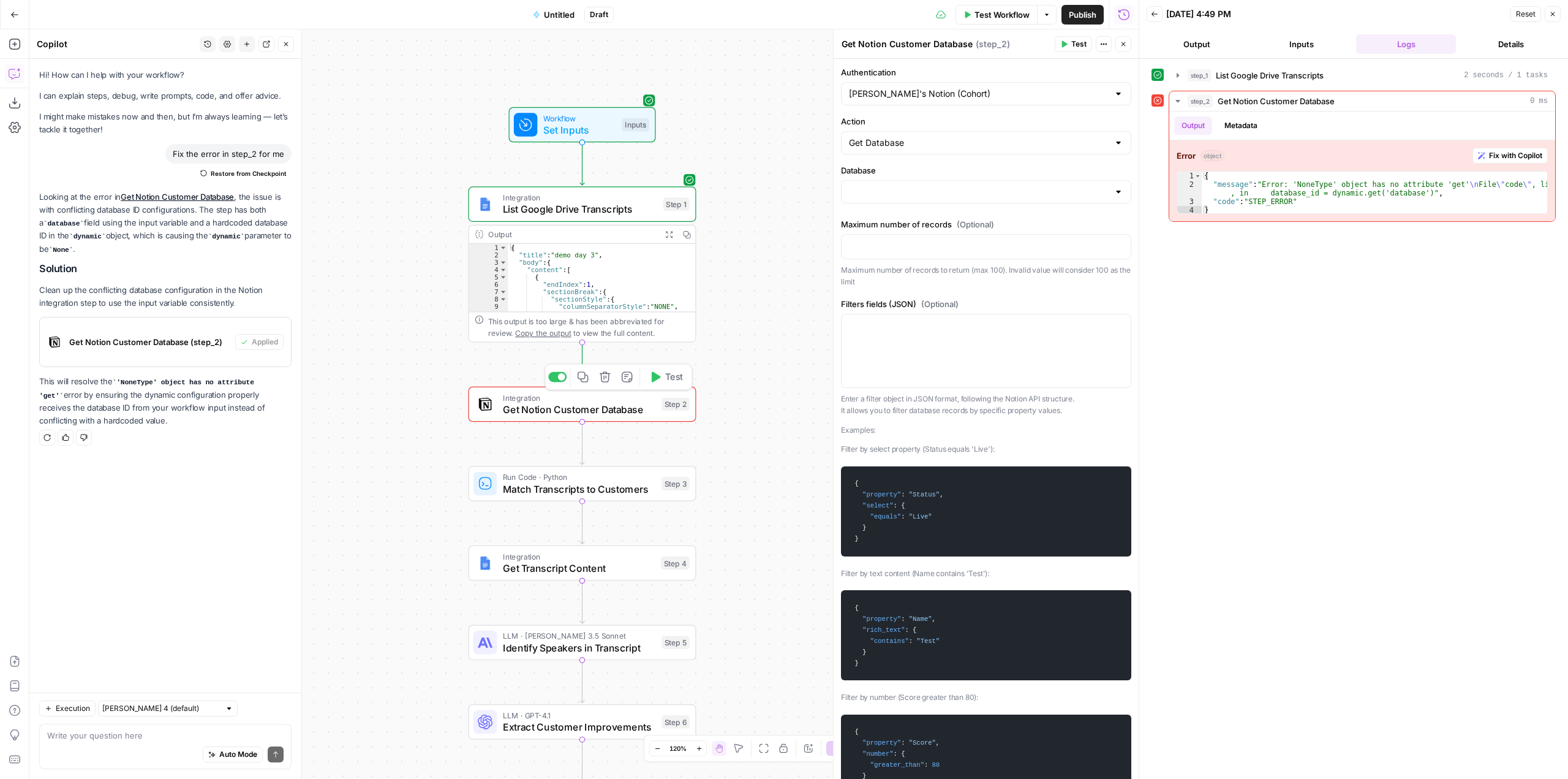
click at [667, 382] on span "Test" at bounding box center [674, 377] width 18 height 14
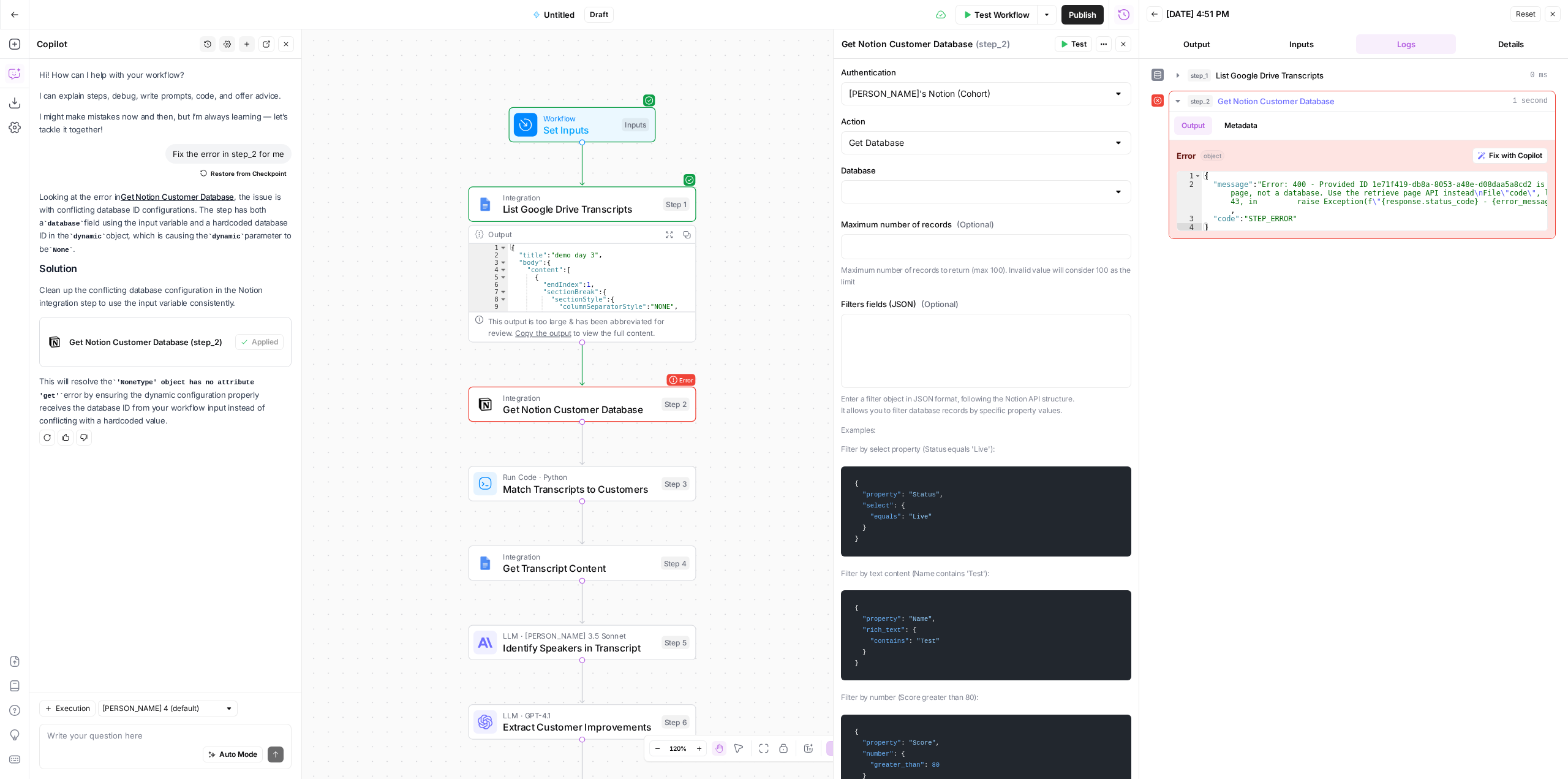
click at [1513, 159] on span "Fix with Copilot" at bounding box center [1516, 156] width 53 height 11
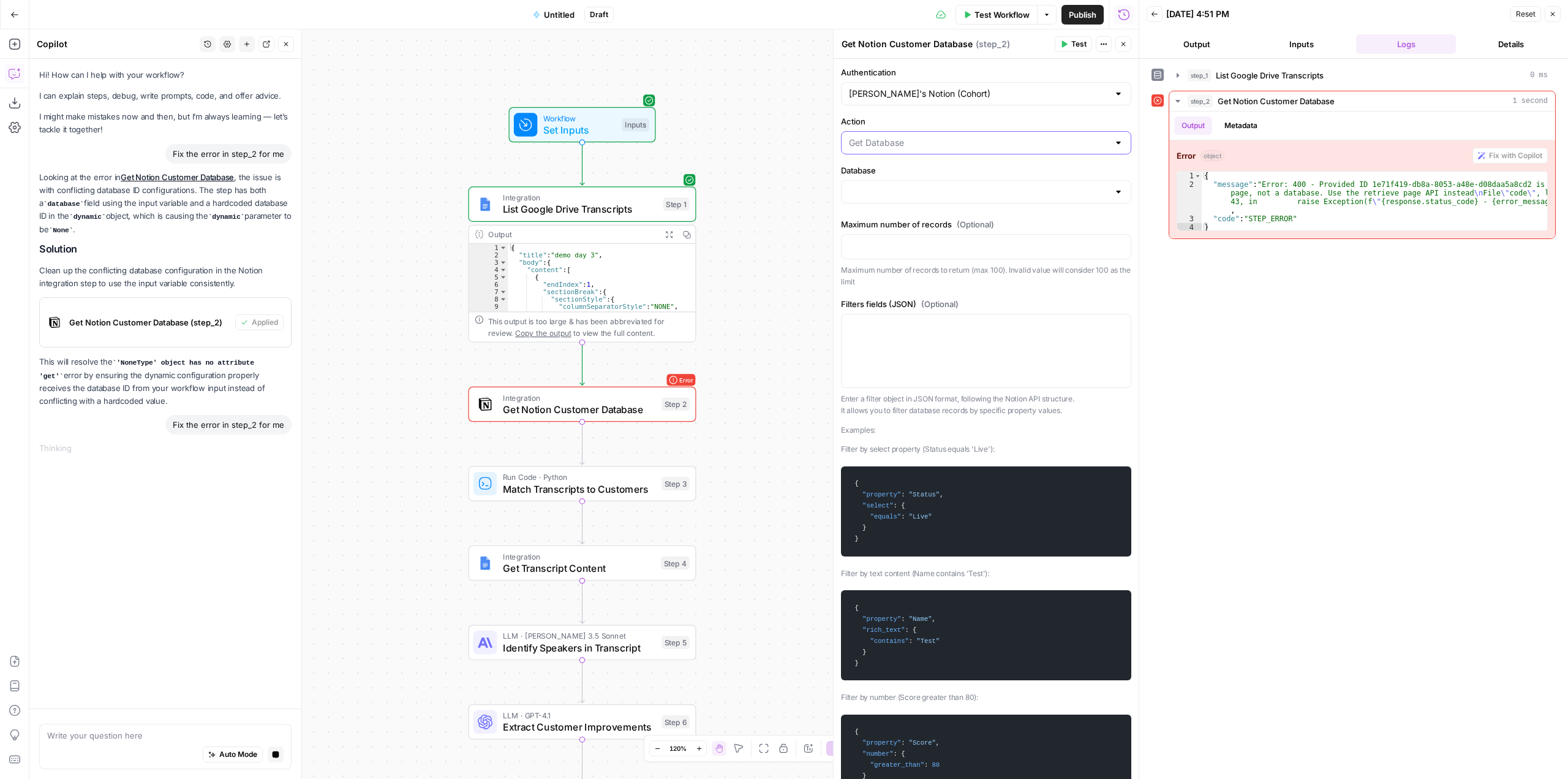
click at [893, 142] on input "Action" at bounding box center [978, 143] width 260 height 12
type input "Get Database"
click at [1327, 424] on div "step_1 List Google Drive Transcripts 0 ms step_2 Get Notion Customer Database 1…" at bounding box center [1354, 419] width 404 height 708
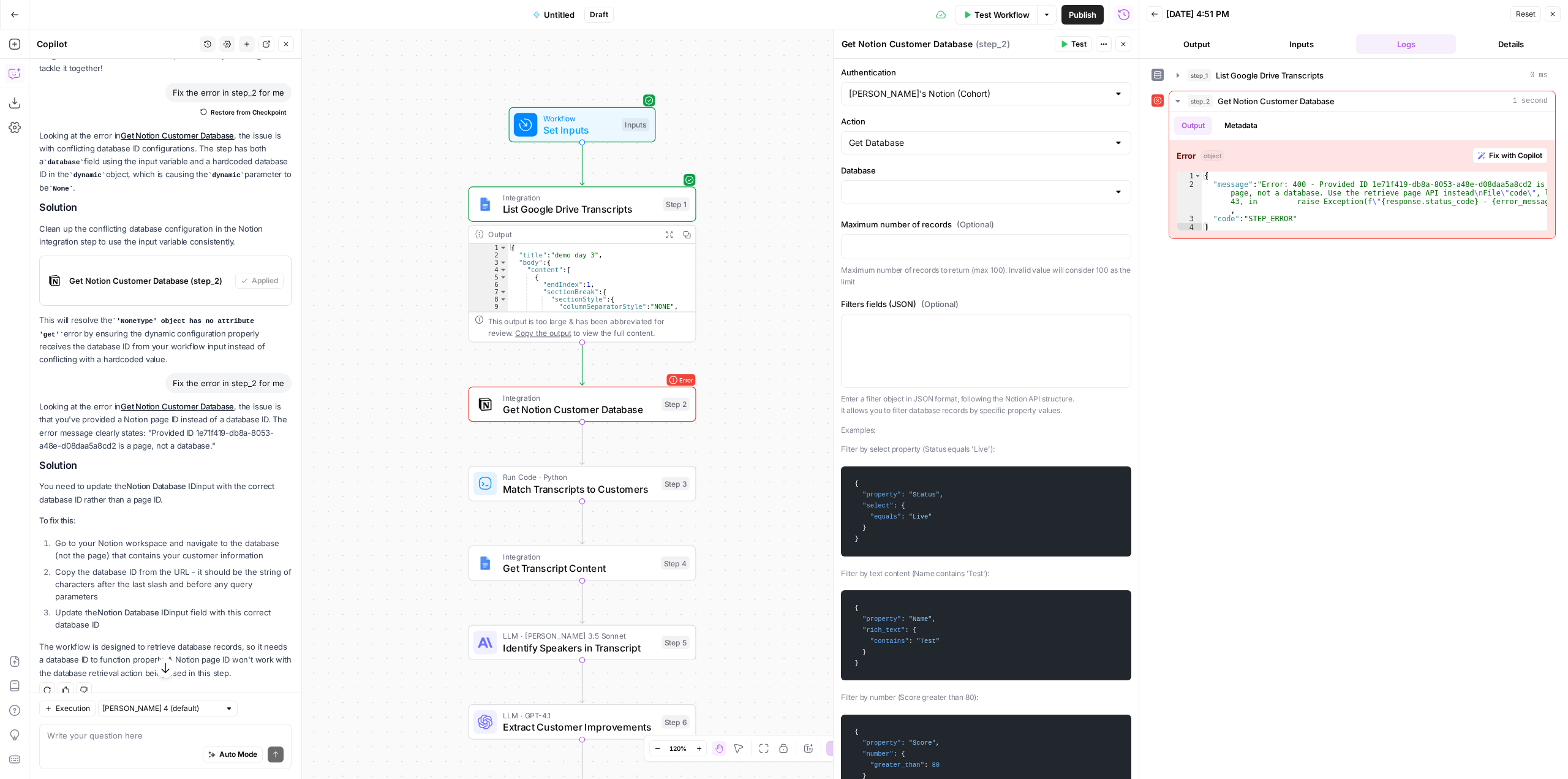
scroll to position [77, 0]
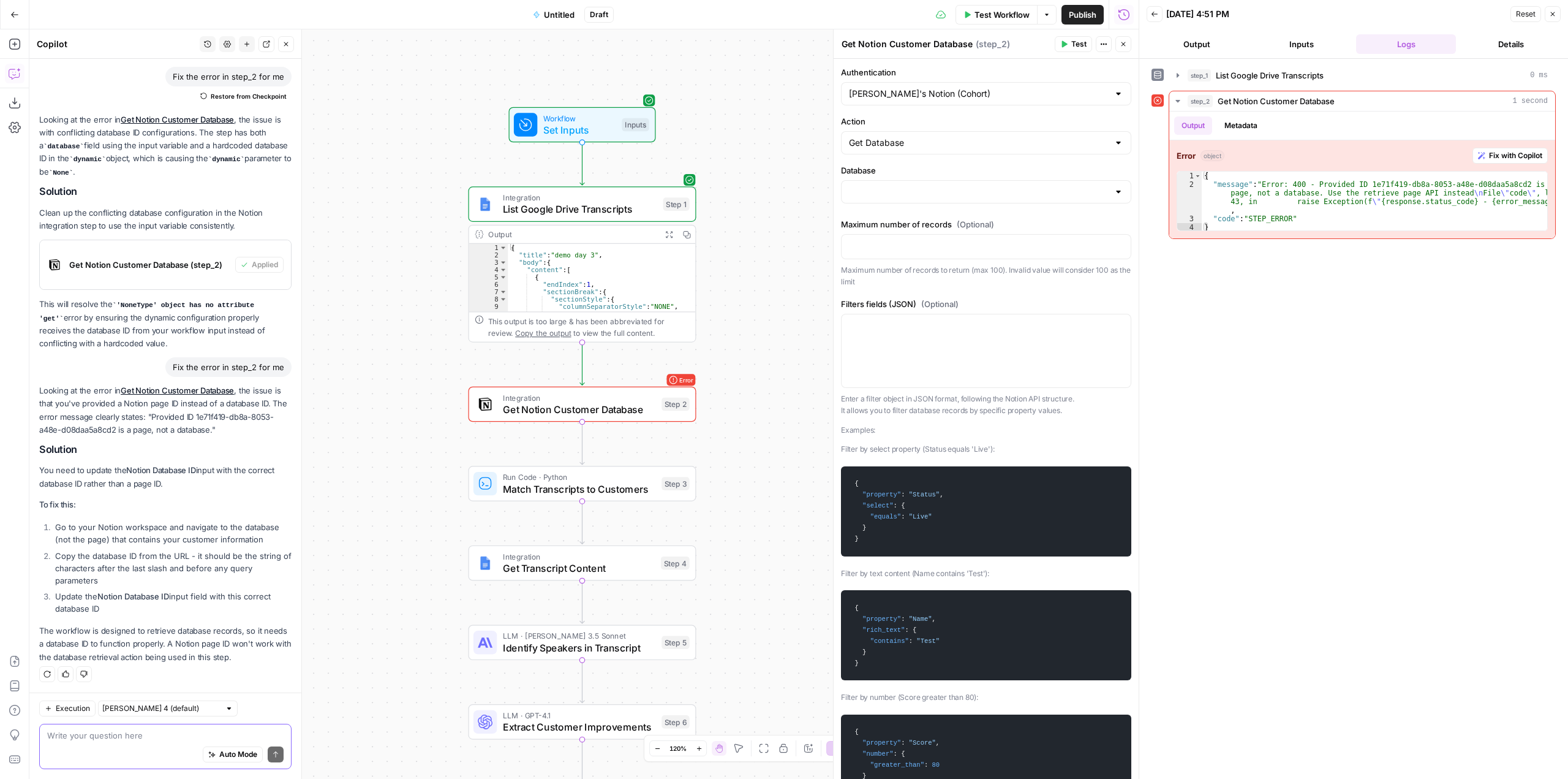
click at [194, 737] on textarea at bounding box center [165, 735] width 236 height 12
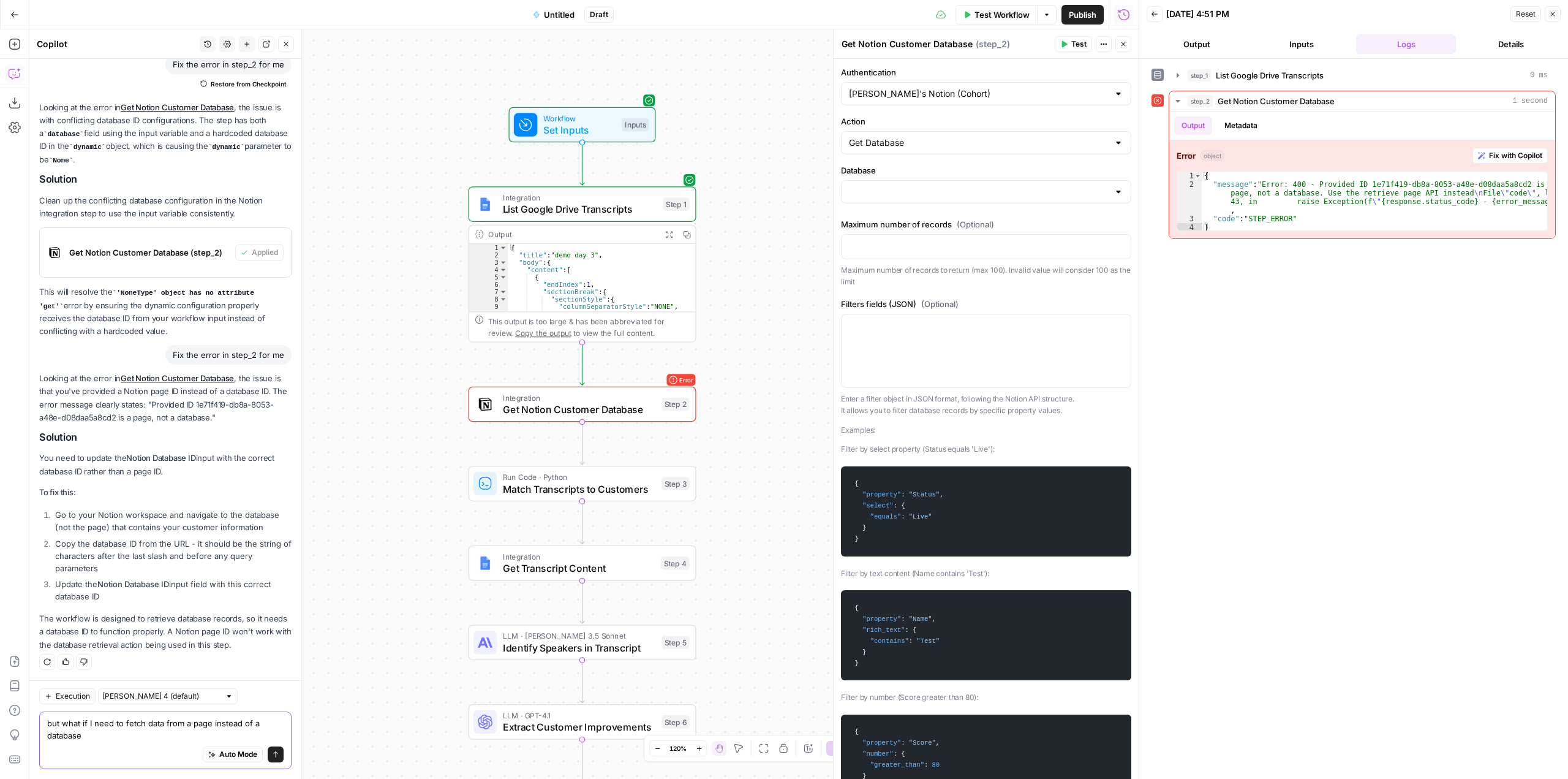
type textarea "but what if I need to fetch data from a page instead of a database?"
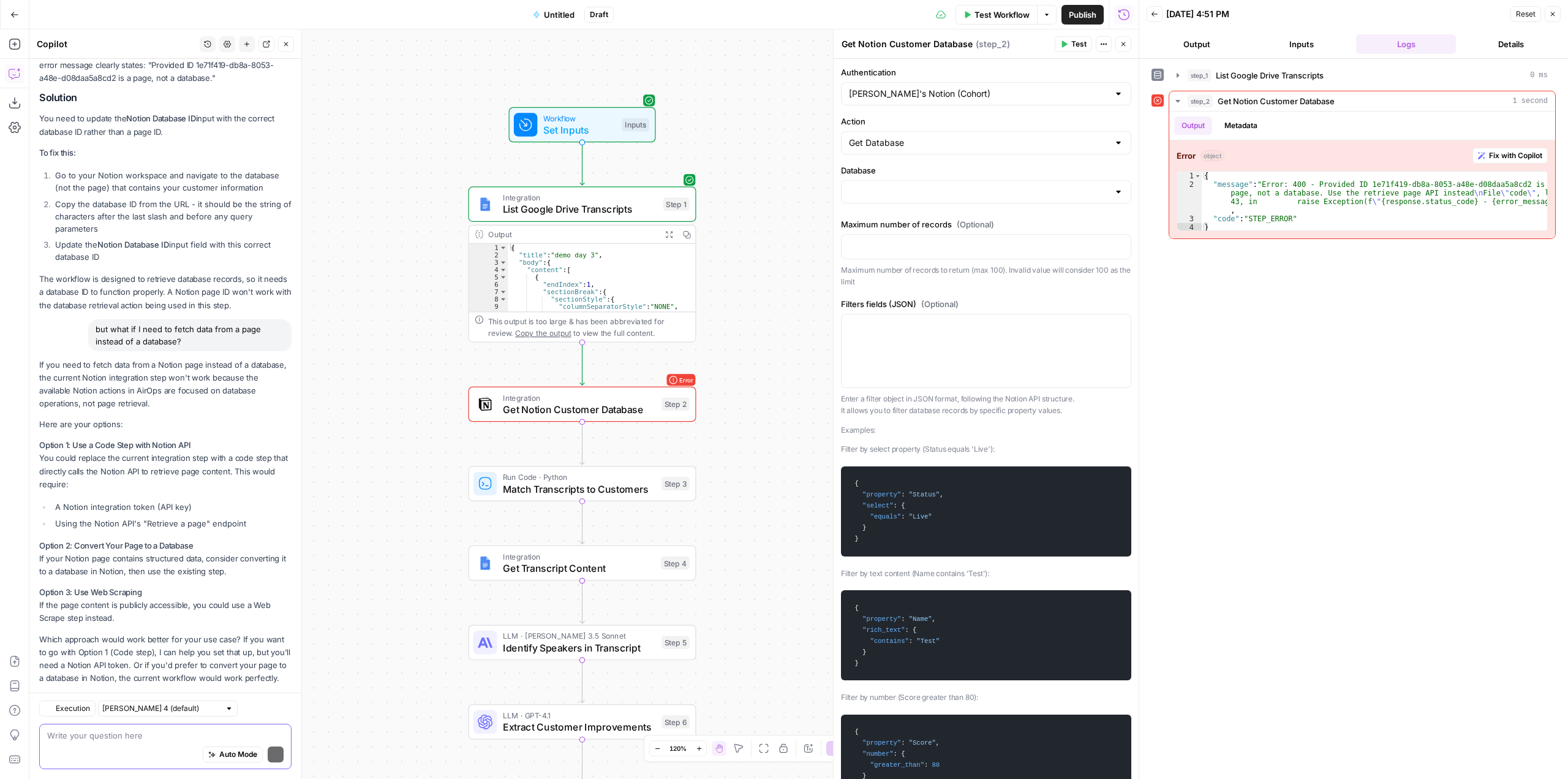
scroll to position [484, 0]
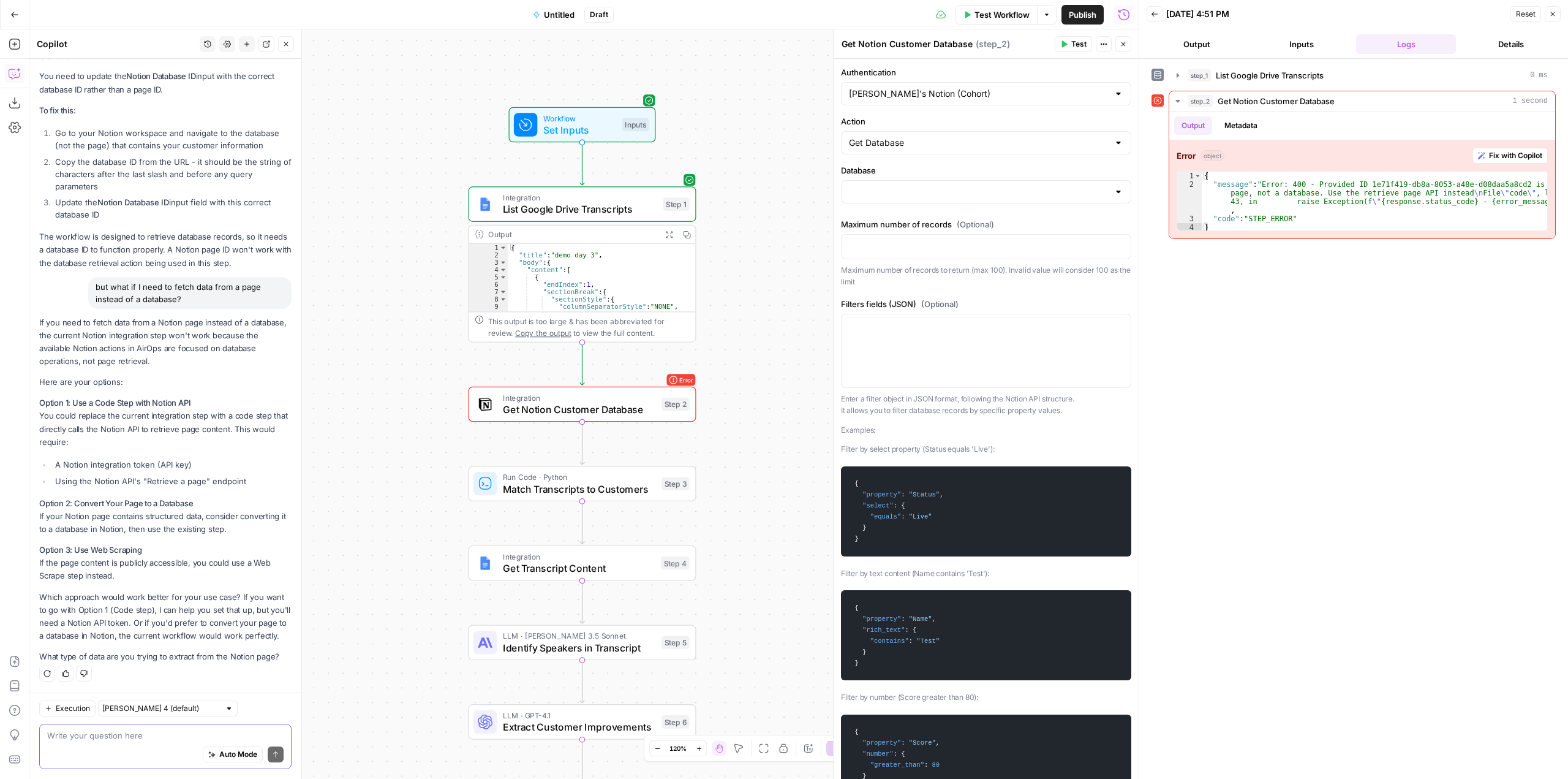
click at [120, 730] on textarea at bounding box center [165, 735] width 236 height 12
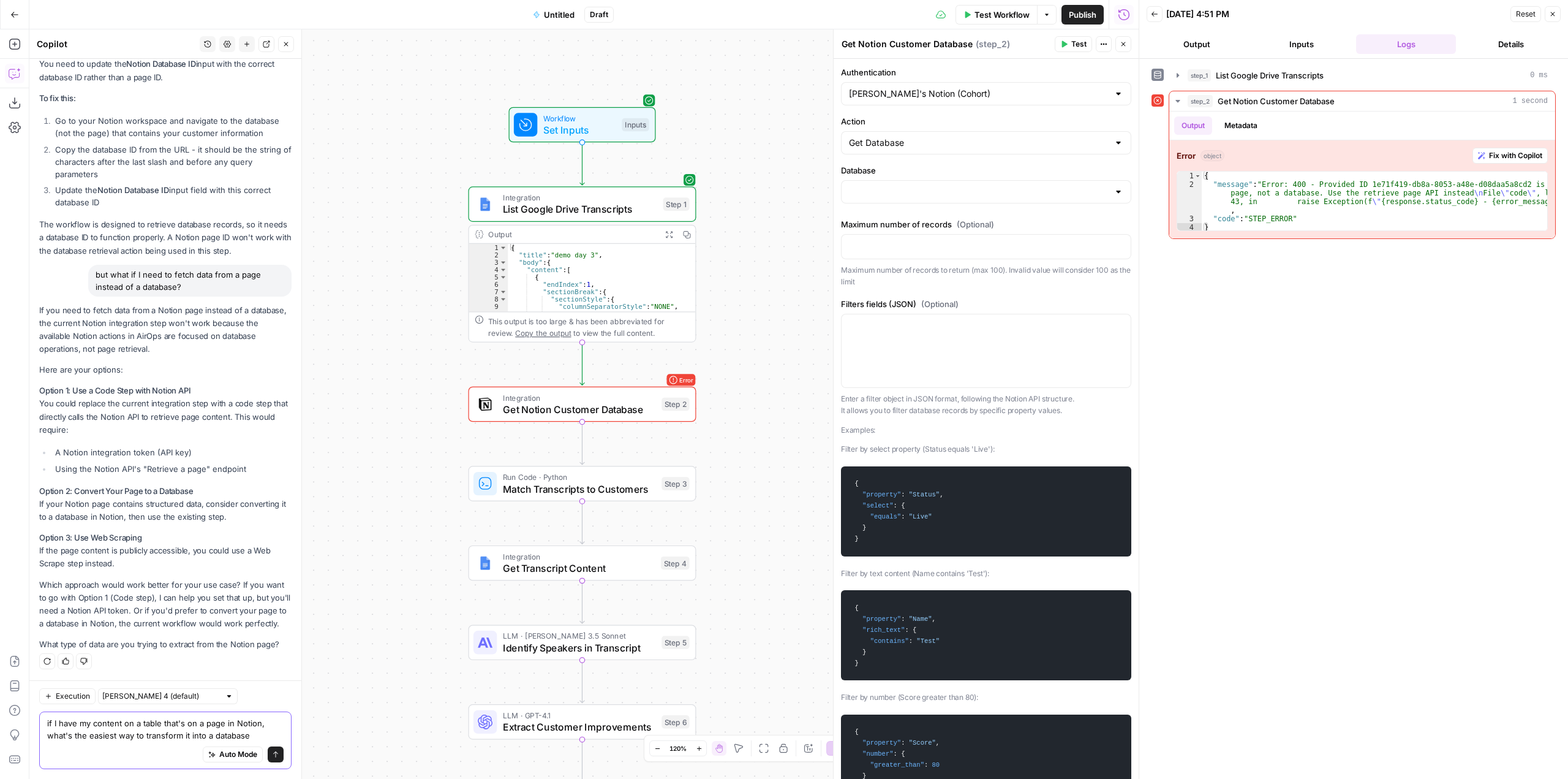
type textarea "if I have my content on a table that's on a page in Notion, what's the easiest …"
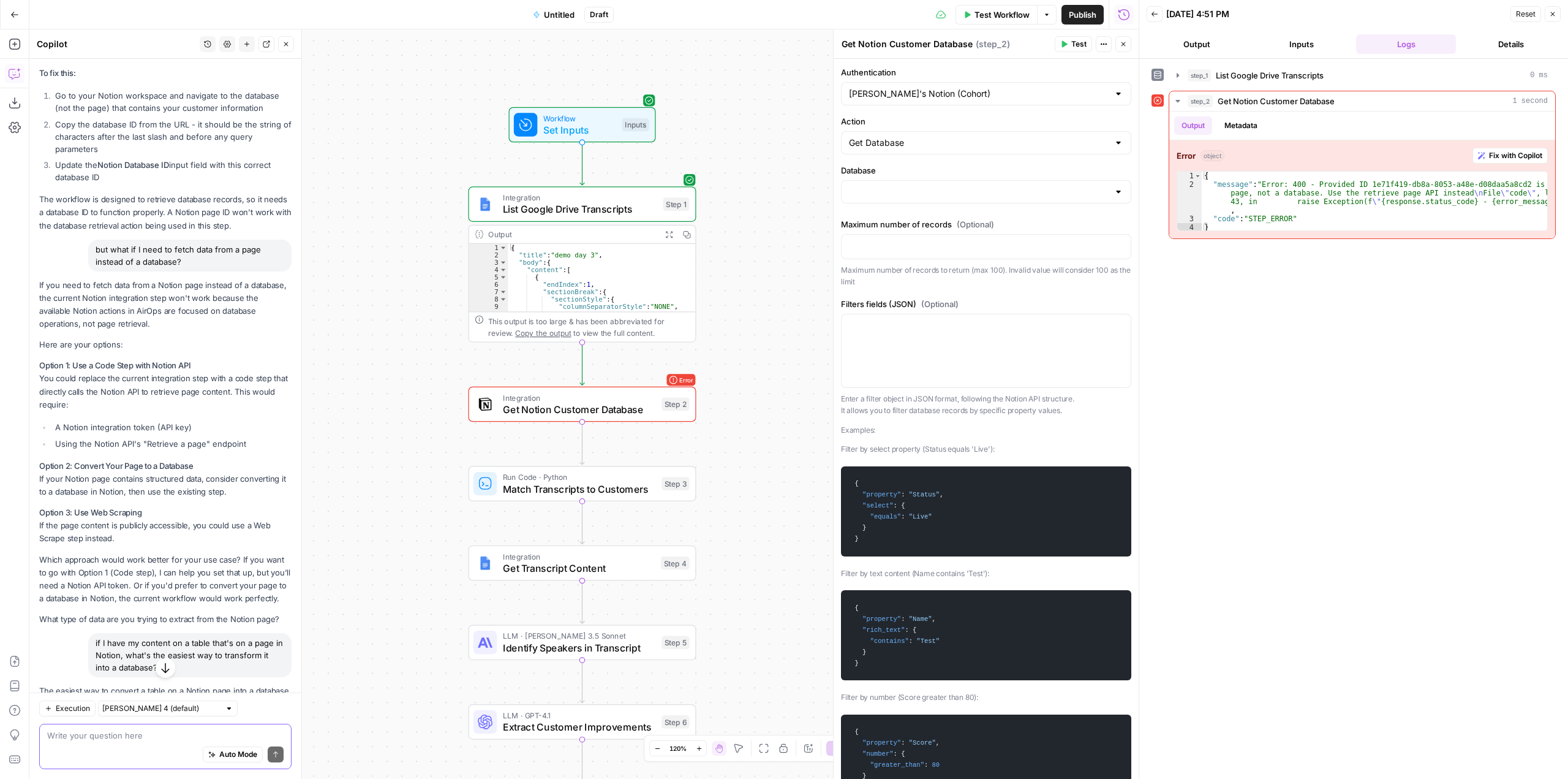
scroll to position [484, 0]
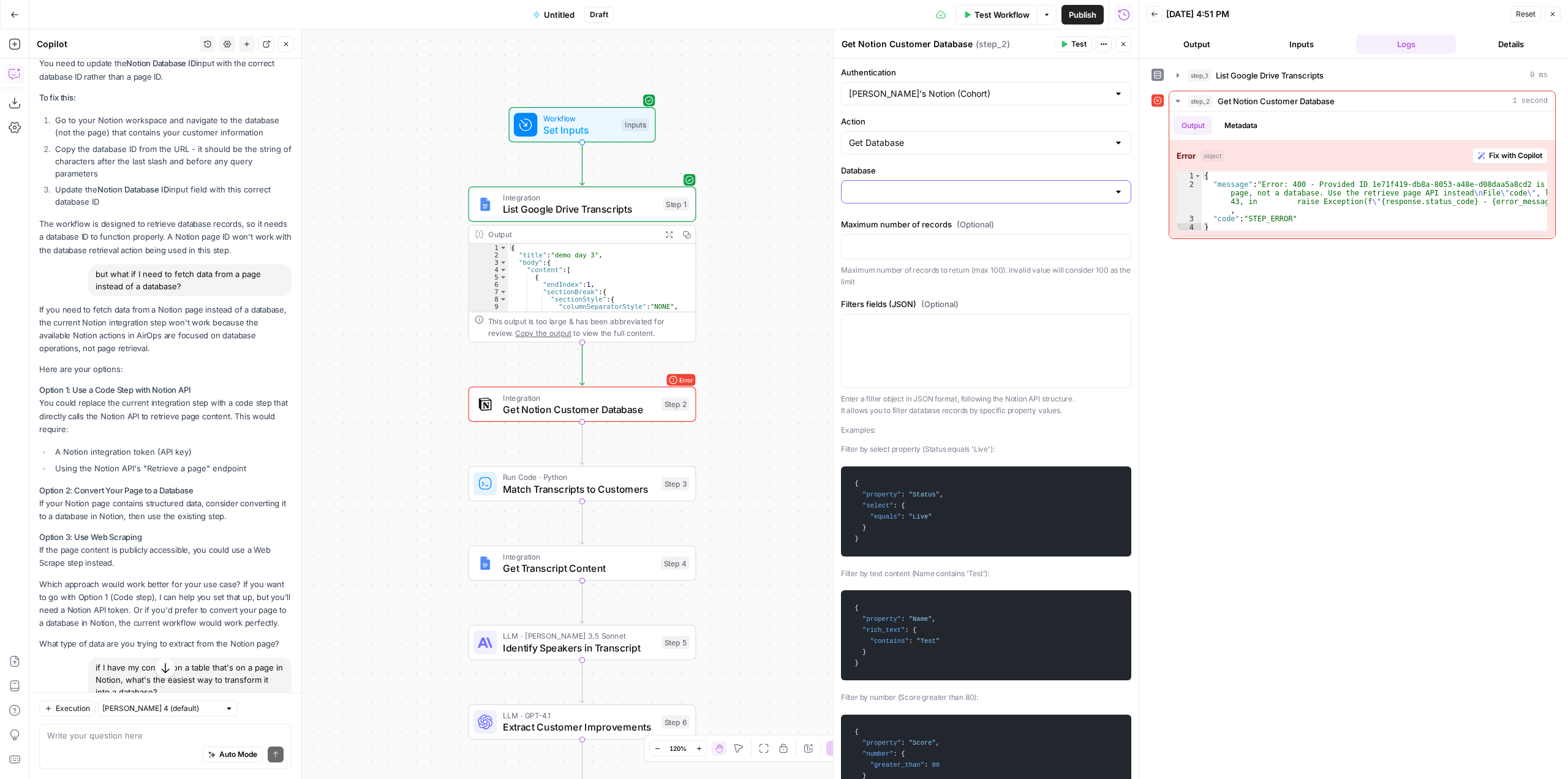
click at [920, 187] on input "Database" at bounding box center [978, 191] width 260 height 12
click at [877, 166] on label "Database" at bounding box center [986, 170] width 290 height 12
click at [877, 186] on input "Database" at bounding box center [978, 191] width 260 height 12
click at [749, 134] on div "Workflow Set Inputs Inputs Integration List Google Drive Transcripts Step 1 Out…" at bounding box center [584, 404] width 1110 height 750
click at [992, 188] on input "Database" at bounding box center [978, 191] width 260 height 12
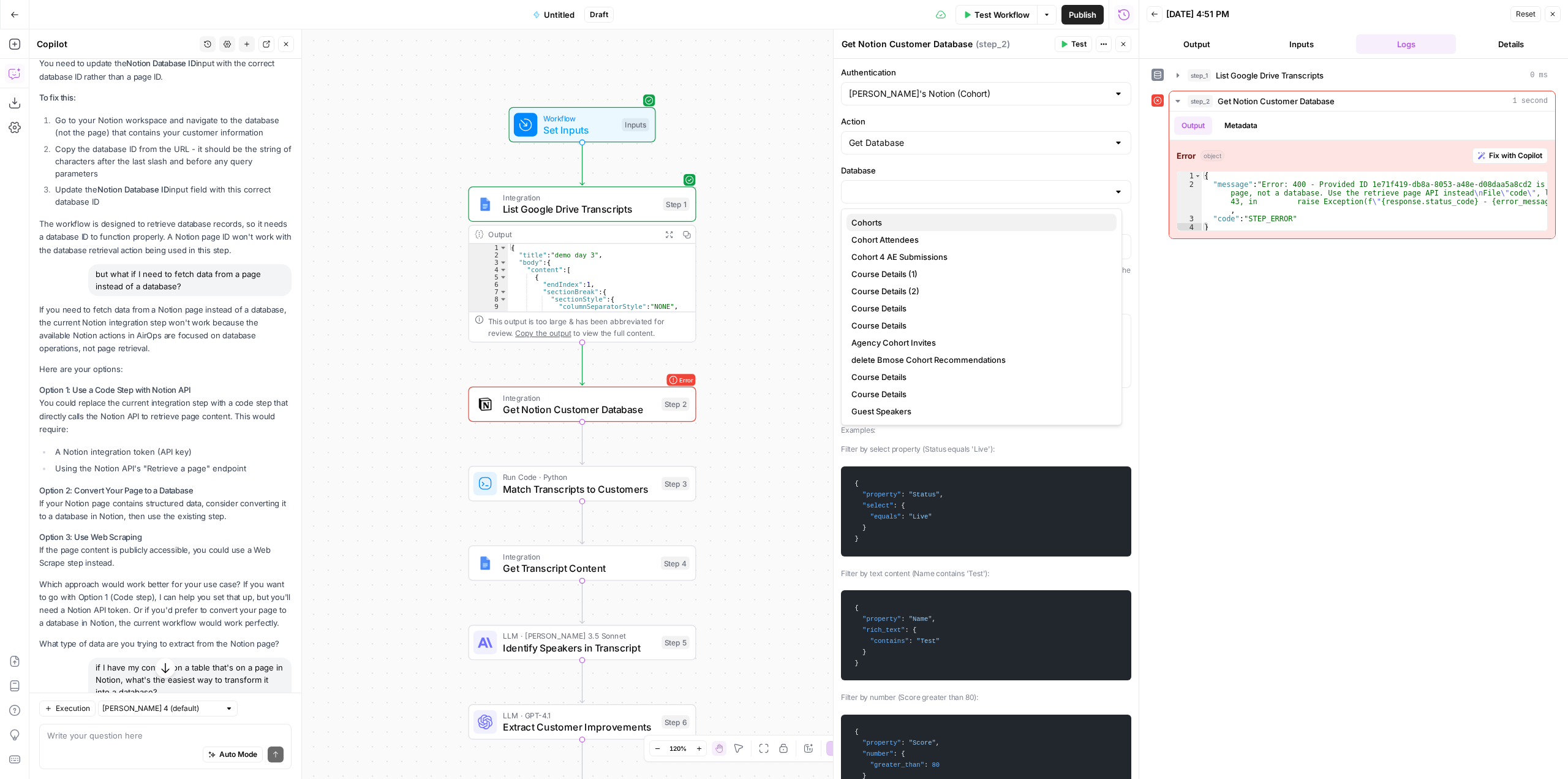
click at [954, 221] on span "Cohorts" at bounding box center [979, 222] width 256 height 12
type input "Cohorts"
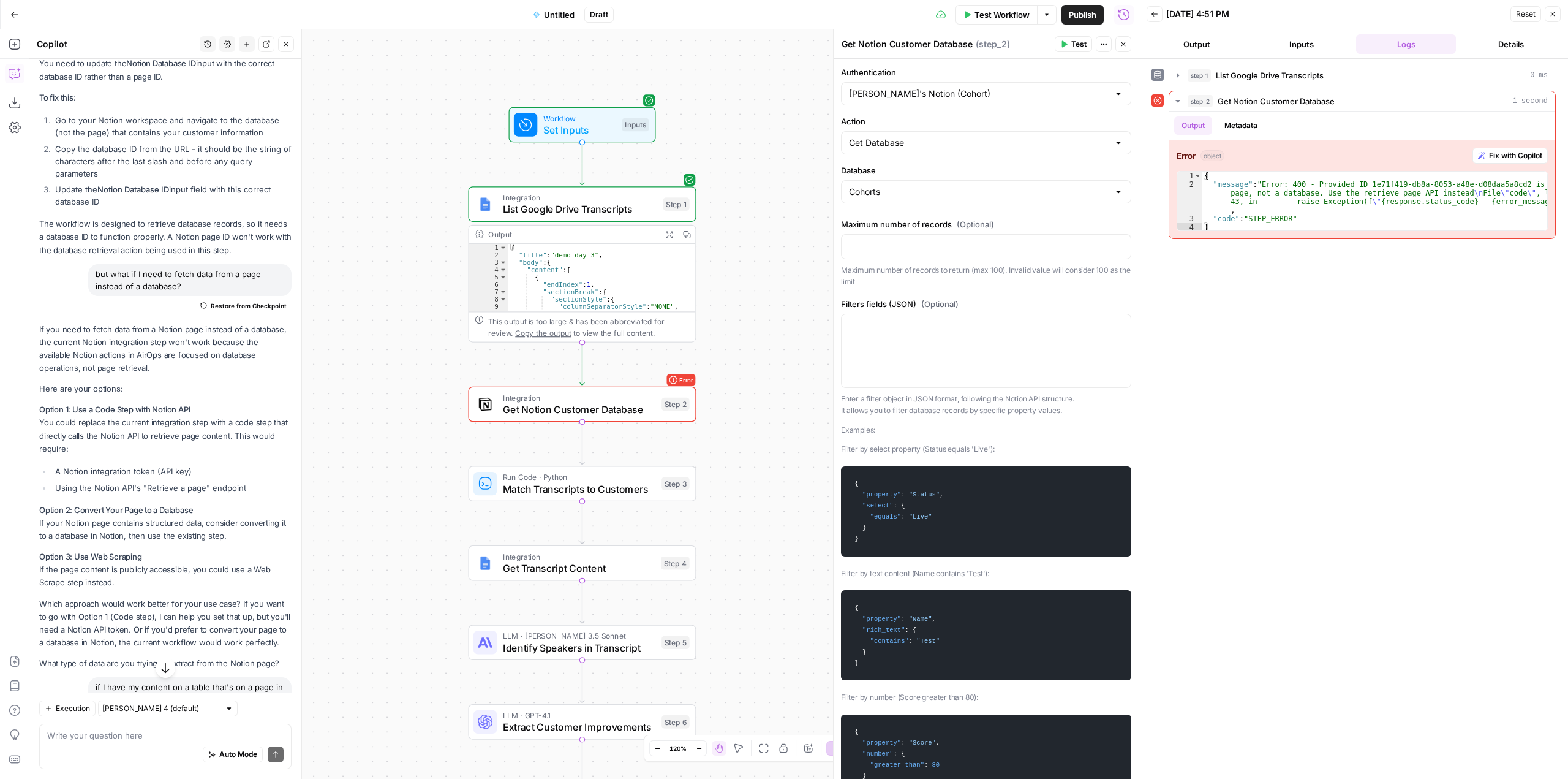
click at [993, 183] on div "Cohorts" at bounding box center [986, 191] width 290 height 23
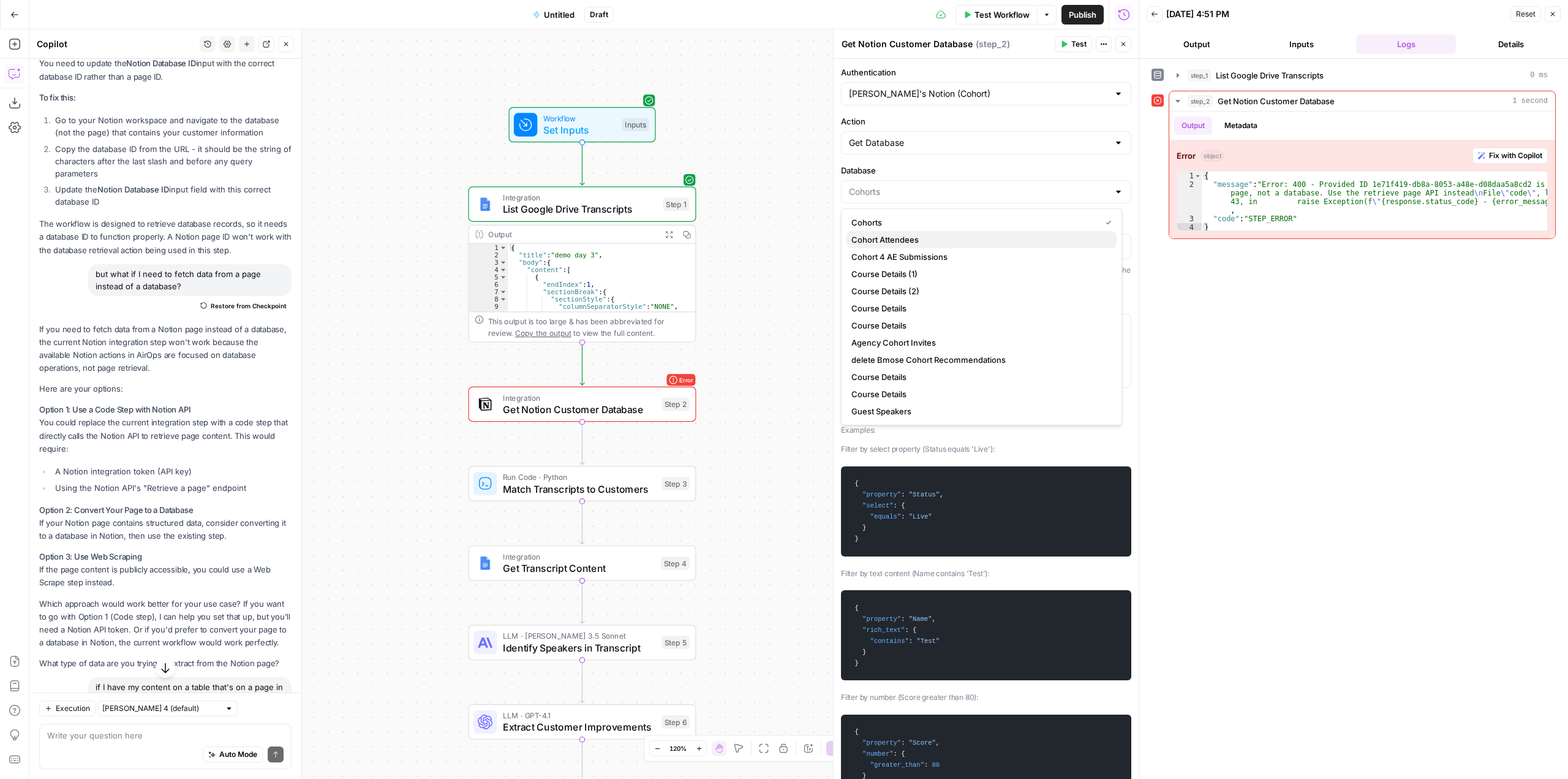
click at [908, 233] on button "Cohort Attendees" at bounding box center [981, 239] width 270 height 17
type input "Cohort Attendees"
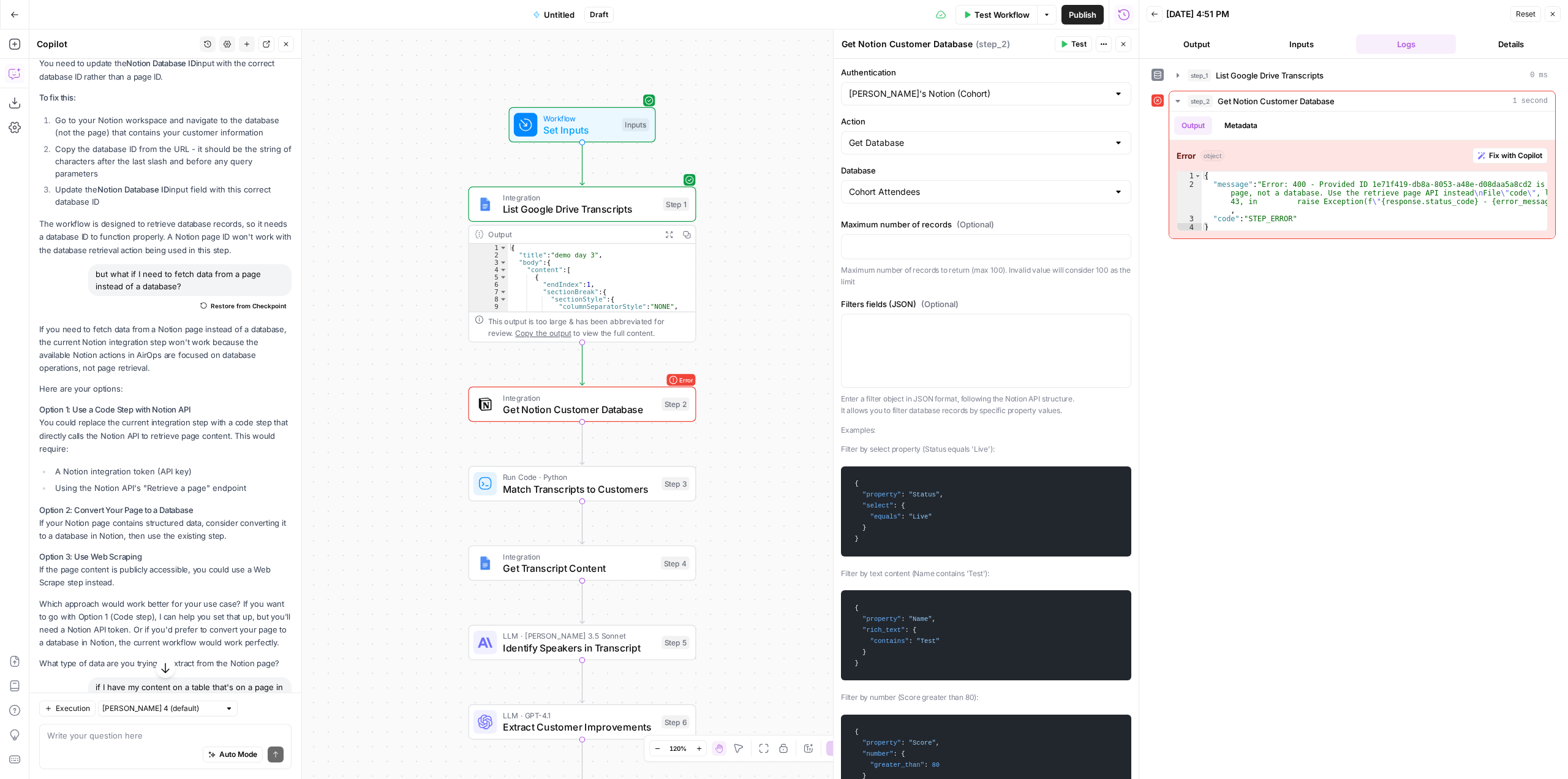
scroll to position [504, 0]
click at [929, 187] on input "Database" at bounding box center [978, 191] width 260 height 12
type input "cohort"
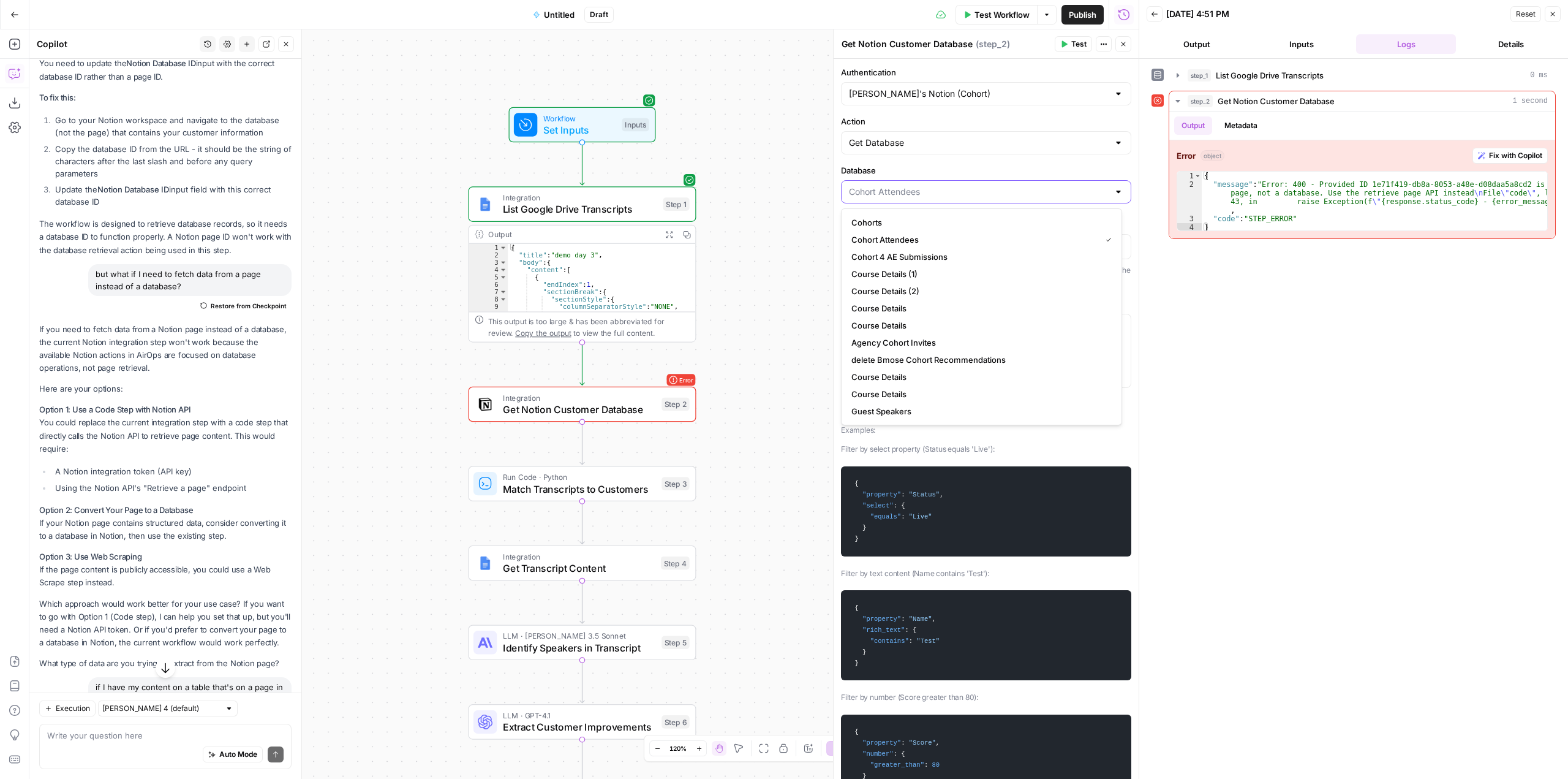
type input "Cohort Attendees"
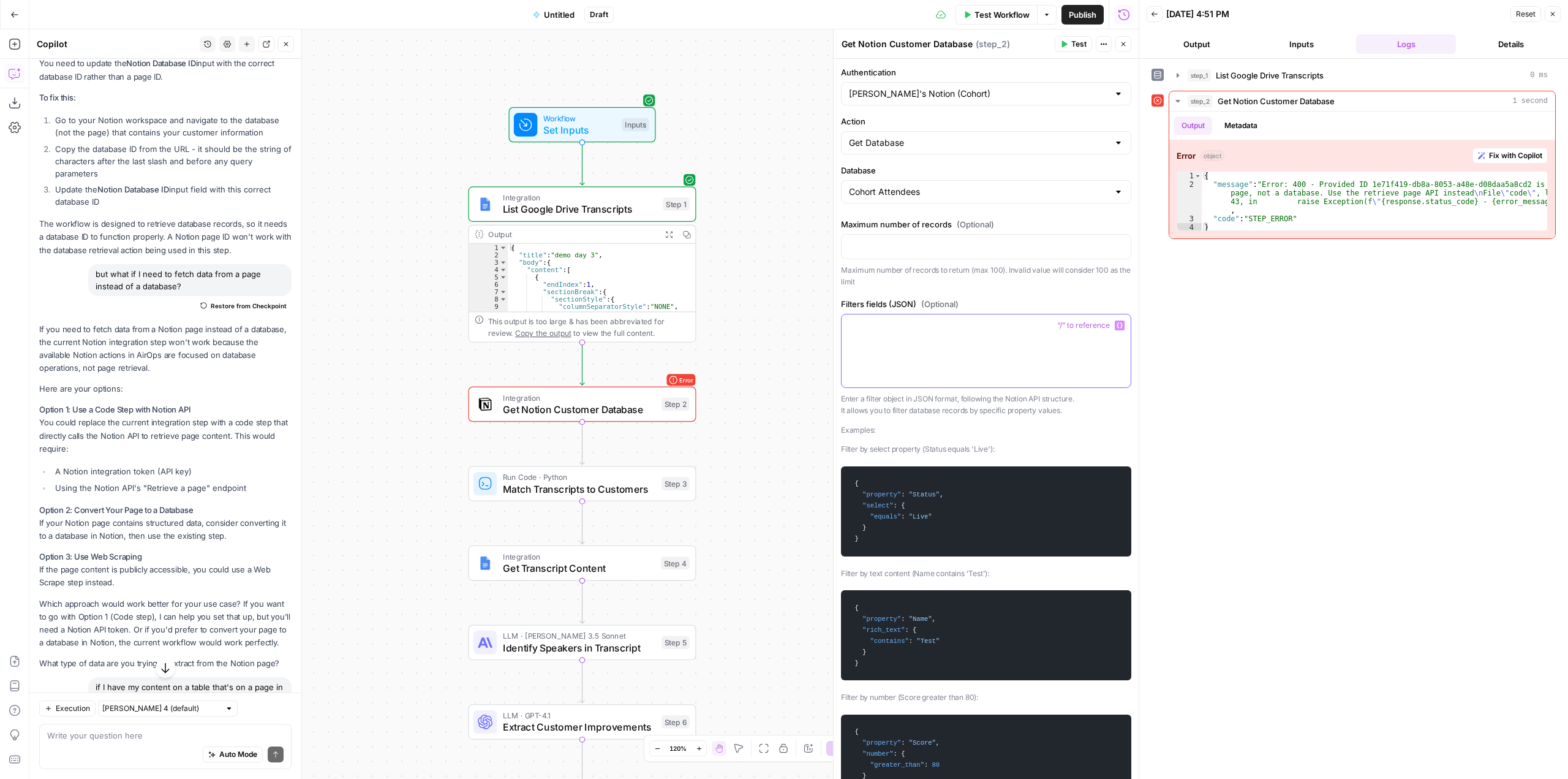
click at [959, 325] on p at bounding box center [986, 325] width 274 height 12
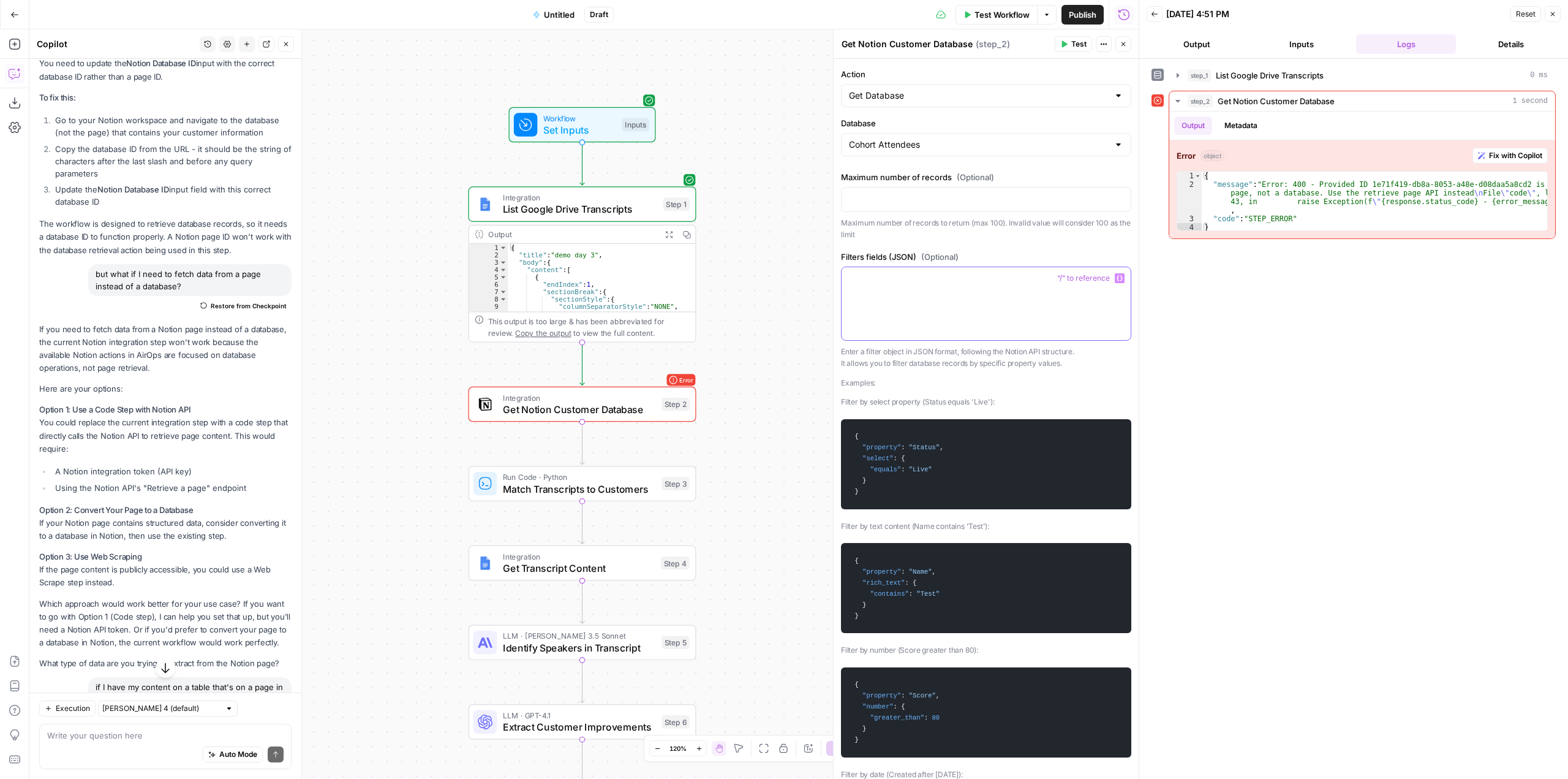
scroll to position [0, 0]
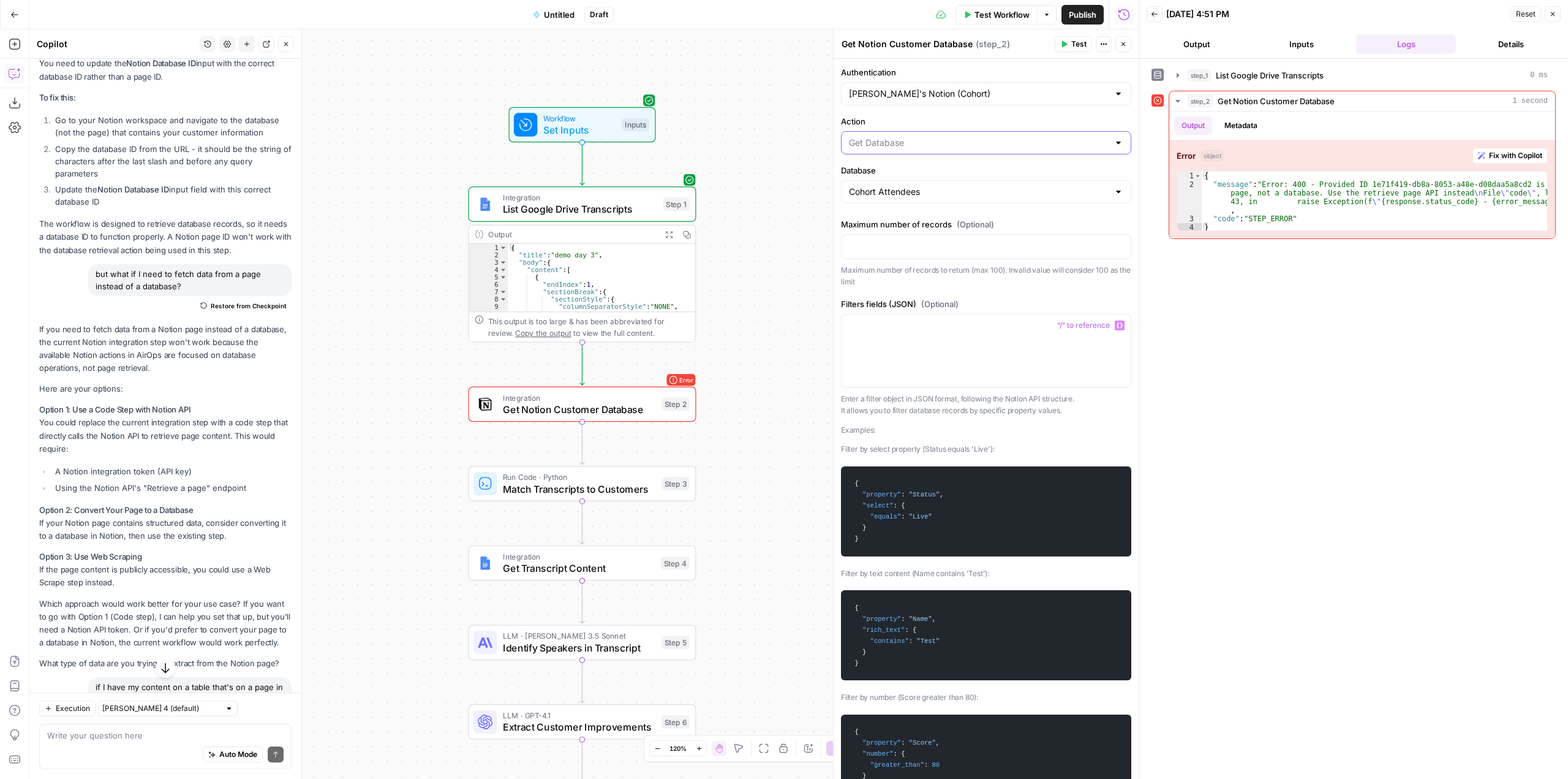
click at [935, 145] on input "Action" at bounding box center [978, 143] width 260 height 12
click at [928, 206] on span "Create Database Item" at bounding box center [979, 207] width 256 height 12
type input "Create Database Item"
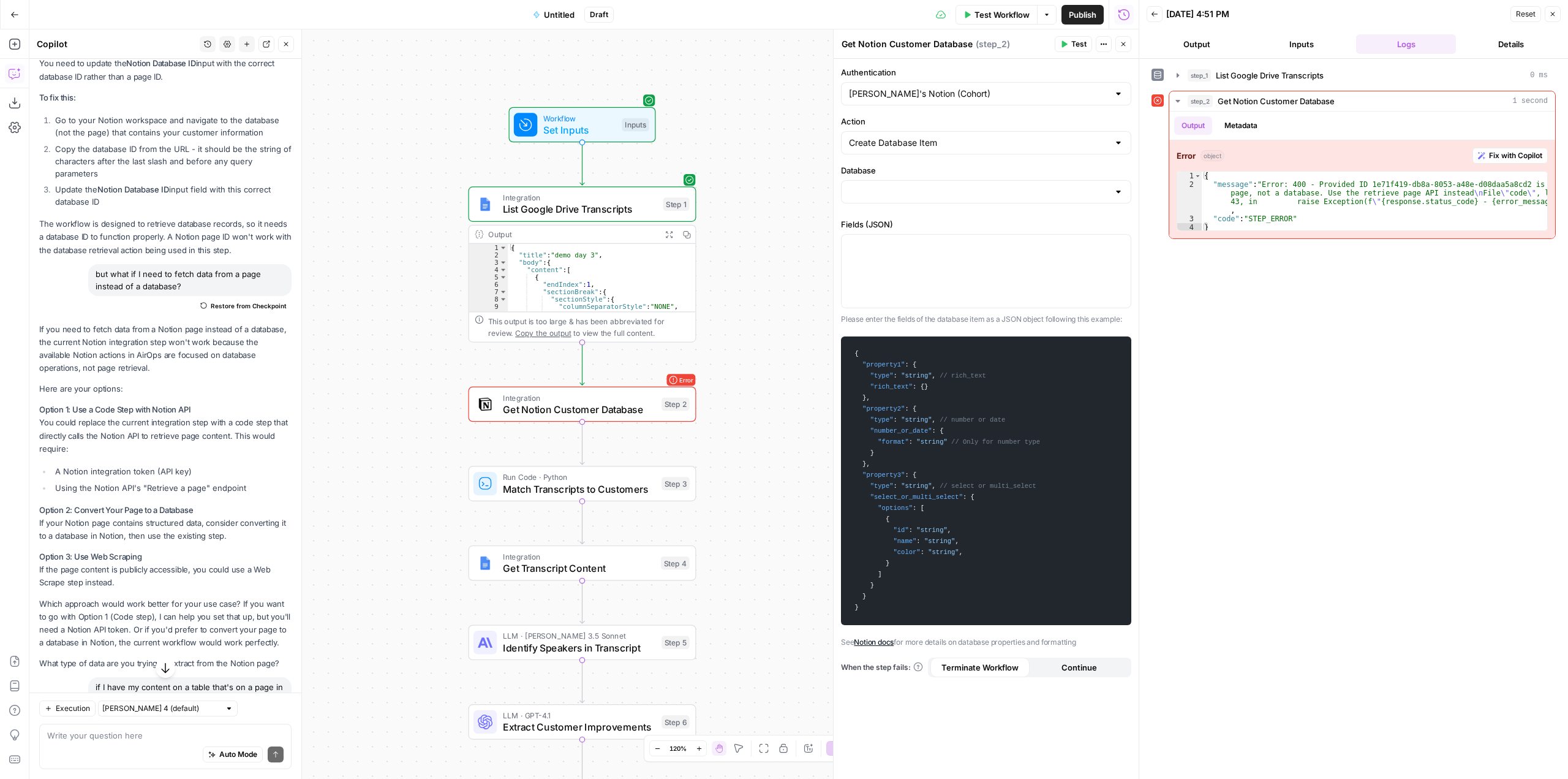
click at [933, 182] on div at bounding box center [986, 191] width 290 height 23
click at [950, 217] on div "No results" at bounding box center [986, 225] width 290 height 33
click at [942, 129] on div "Action Create Database Item" at bounding box center [986, 135] width 290 height 39
click at [937, 144] on input "Action" at bounding box center [978, 143] width 260 height 12
click at [905, 218] on button "Get Database" at bounding box center [986, 225] width 279 height 17
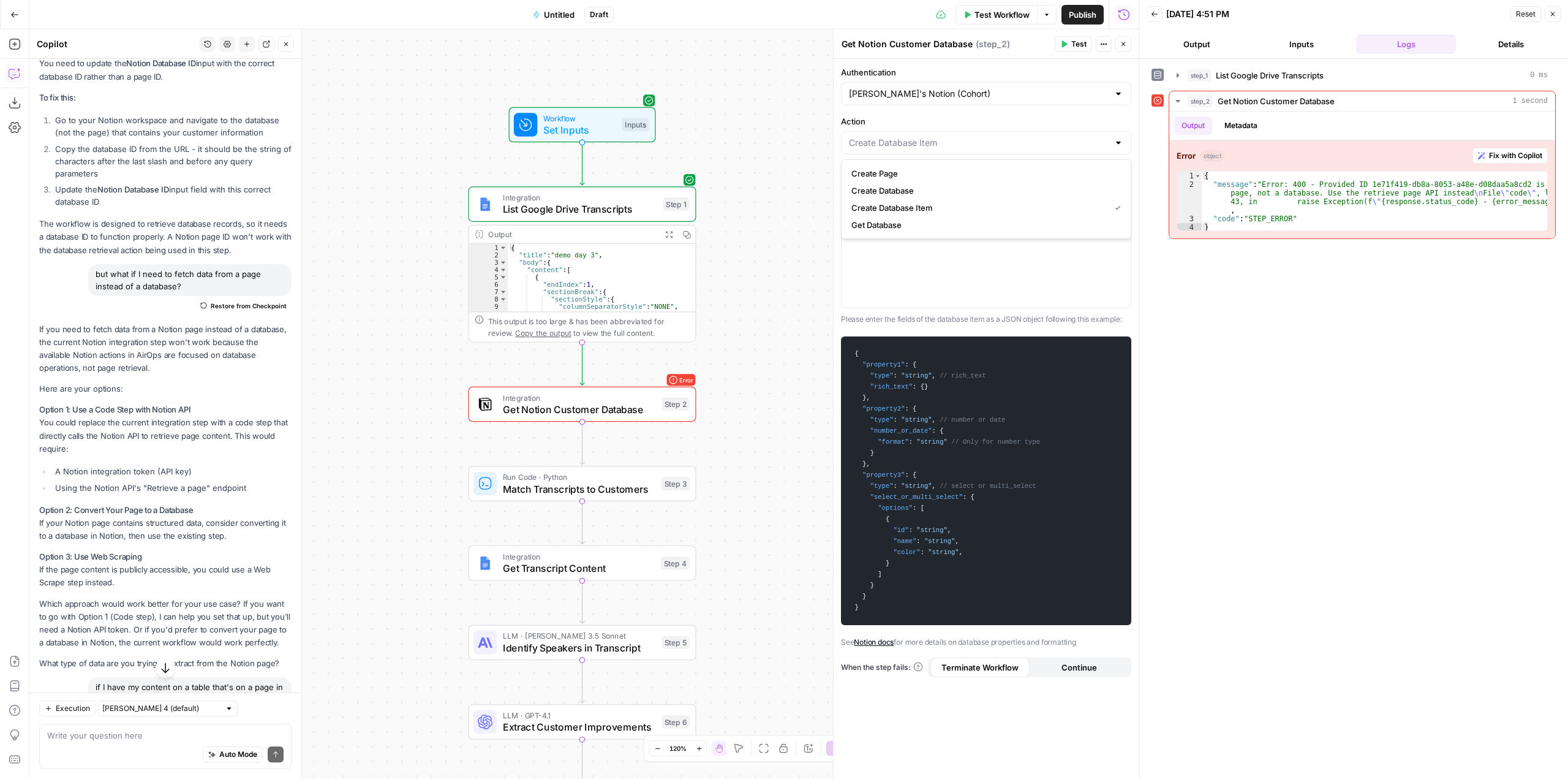
type input "Get Database"
drag, startPoint x: 930, startPoint y: 181, endPoint x: 928, endPoint y: 189, distance: 8.2
click at [930, 184] on div at bounding box center [986, 191] width 290 height 23
click at [924, 200] on div at bounding box center [986, 191] width 290 height 23
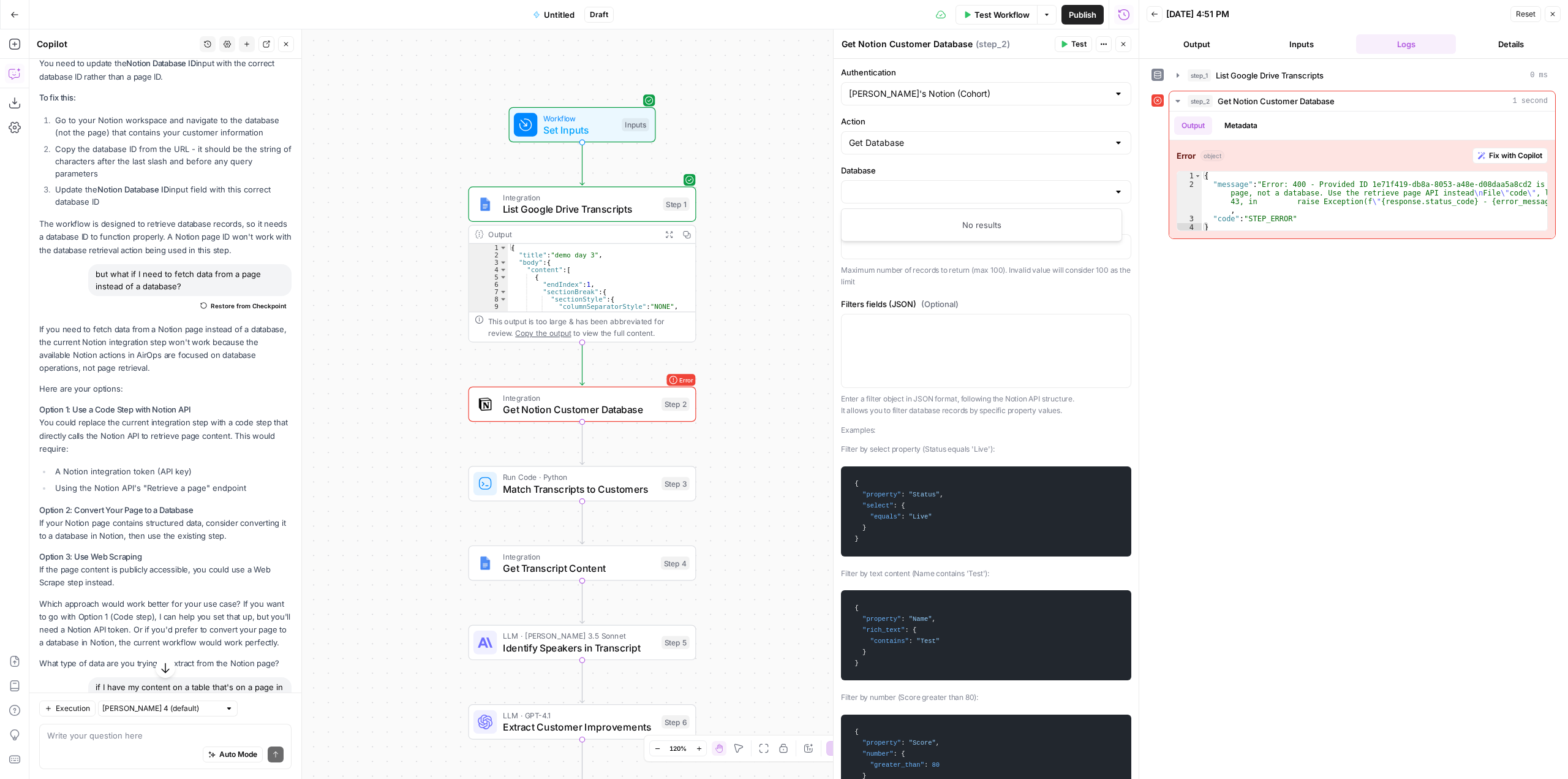
click at [1084, 181] on div at bounding box center [986, 191] width 290 height 23
click at [1030, 201] on div at bounding box center [986, 191] width 290 height 23
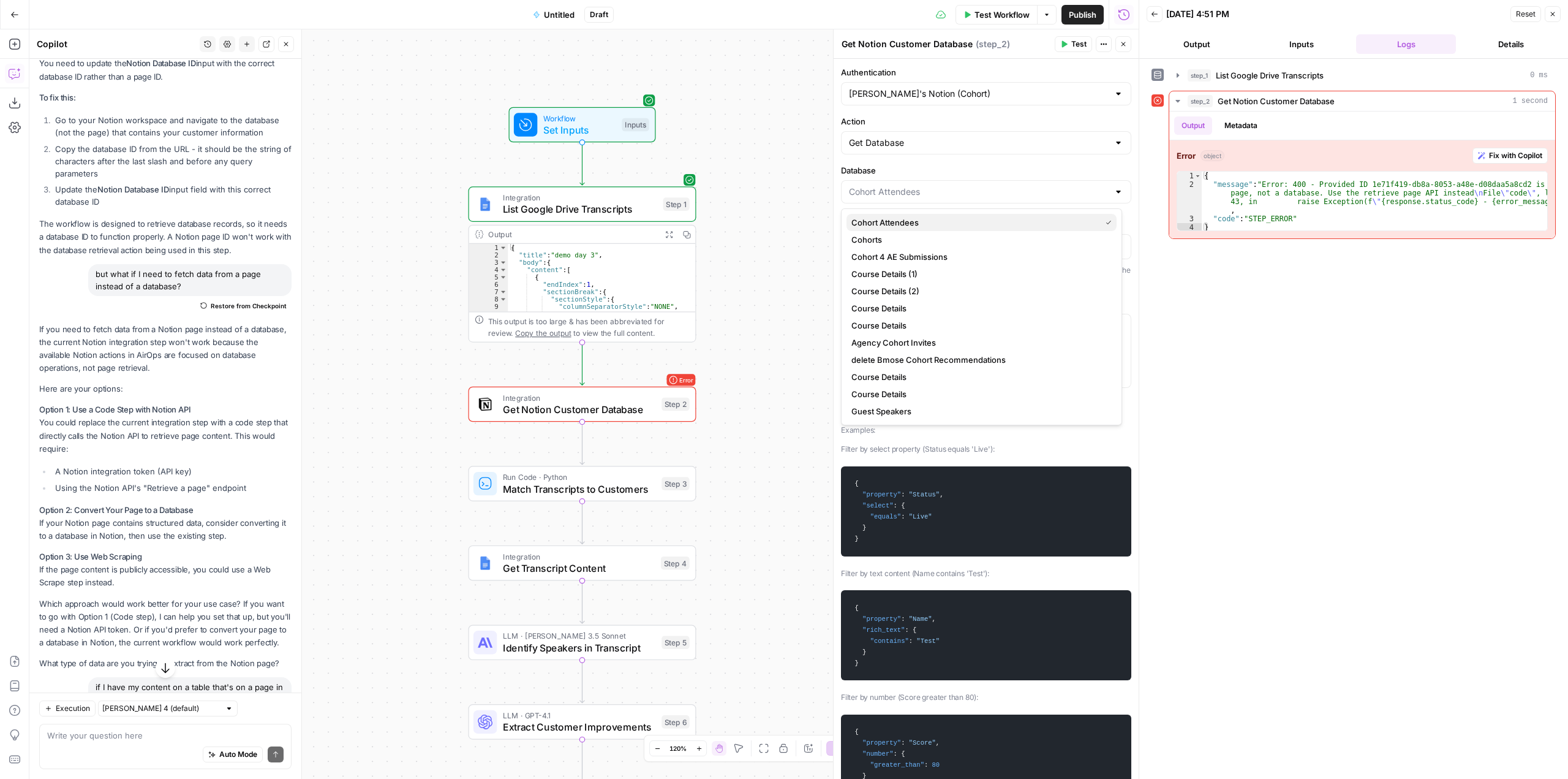
click at [966, 220] on span "Cohort Attendees" at bounding box center [973, 222] width 244 height 12
type input "Cohort Attendees"
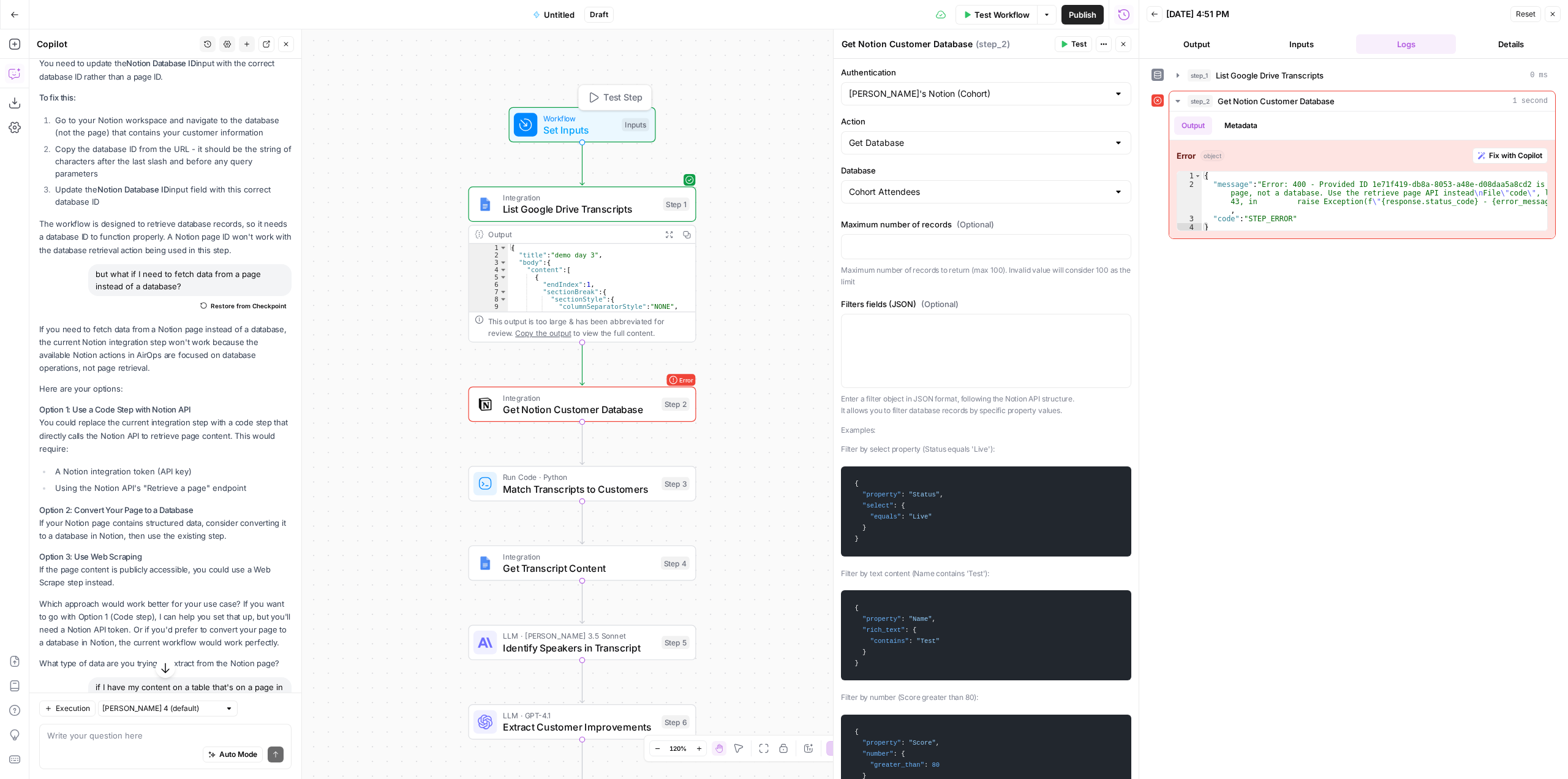
click at [599, 131] on span "Set Inputs" at bounding box center [580, 130] width 73 height 15
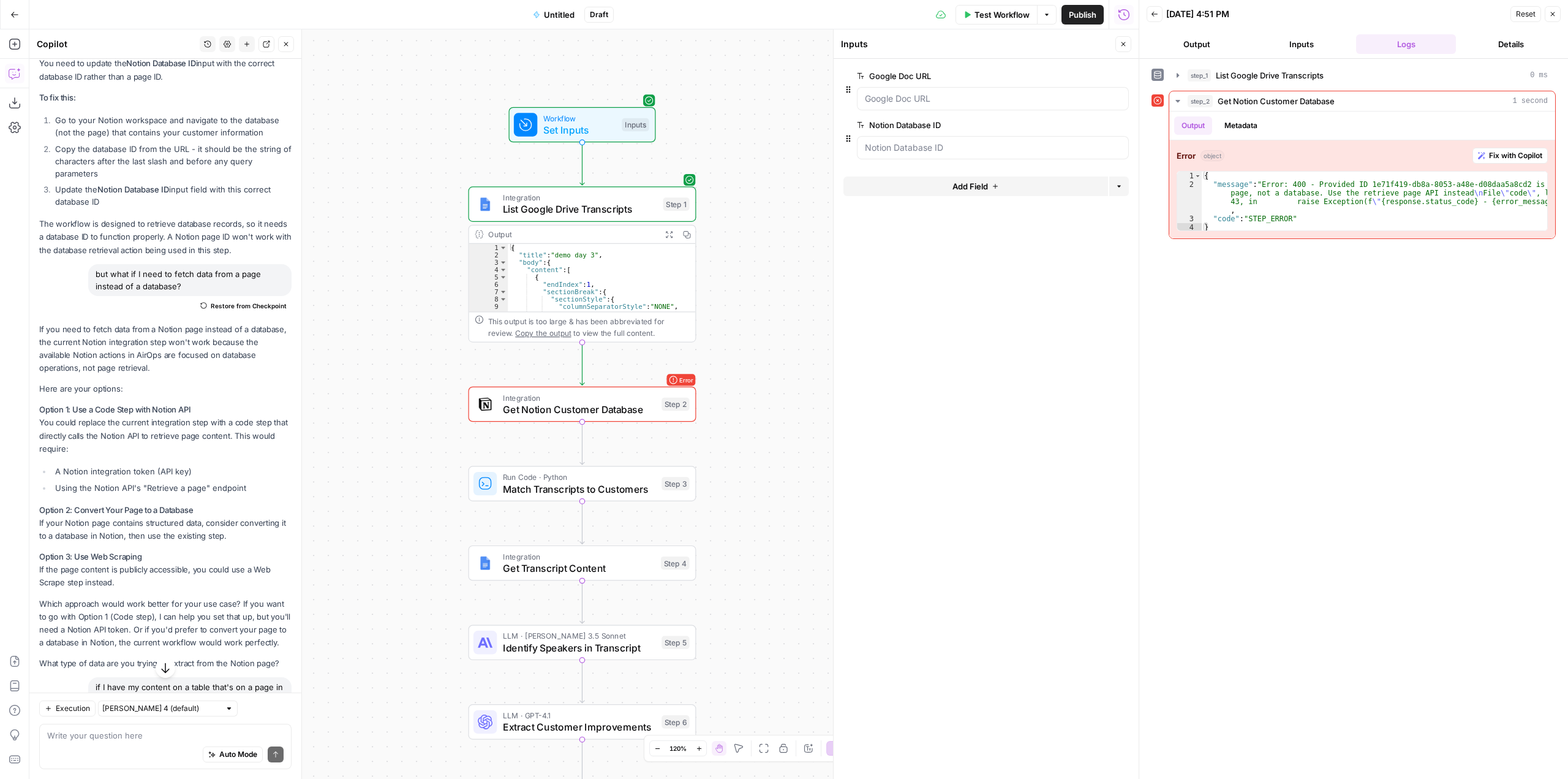
click at [991, 17] on span "Test Workflow" at bounding box center [1002, 14] width 55 height 12
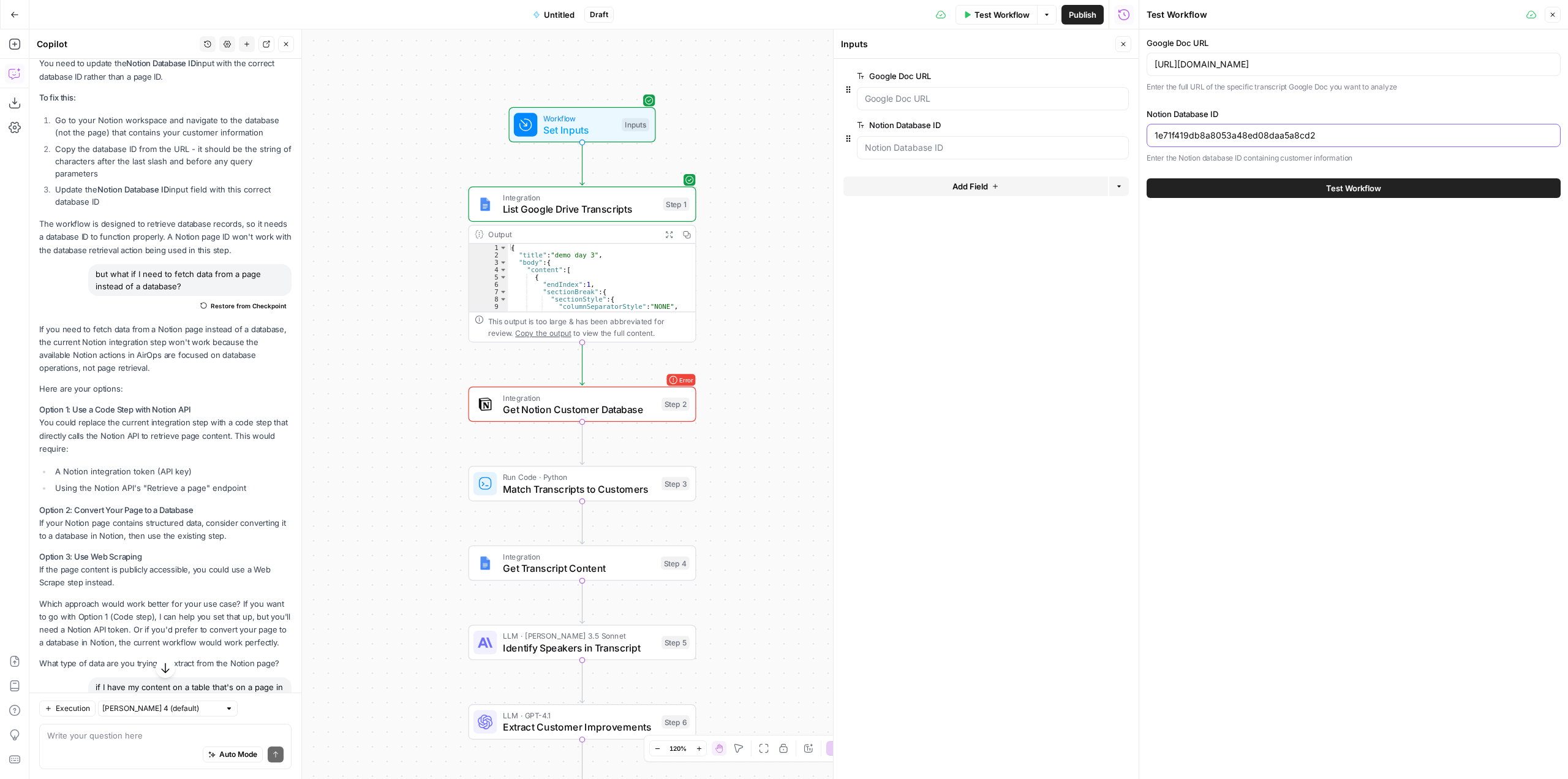
drag, startPoint x: 1351, startPoint y: 137, endPoint x: 983, endPoint y: 127, distance: 368.1
click at [983, 127] on body "AirOps Growth New Home Browse Insights Opportunities Your Data Recent Grids Man…" at bounding box center [784, 389] width 1568 height 779
click at [1344, 132] on input "1e71f419db8a8053a48ed08daa5a8cd2" at bounding box center [1354, 135] width 398 height 12
paste input "d61f419db8a806f9fadfd780dd94cc9"
type input "1d61f419db8a806f9fadfd780dd94cc9"
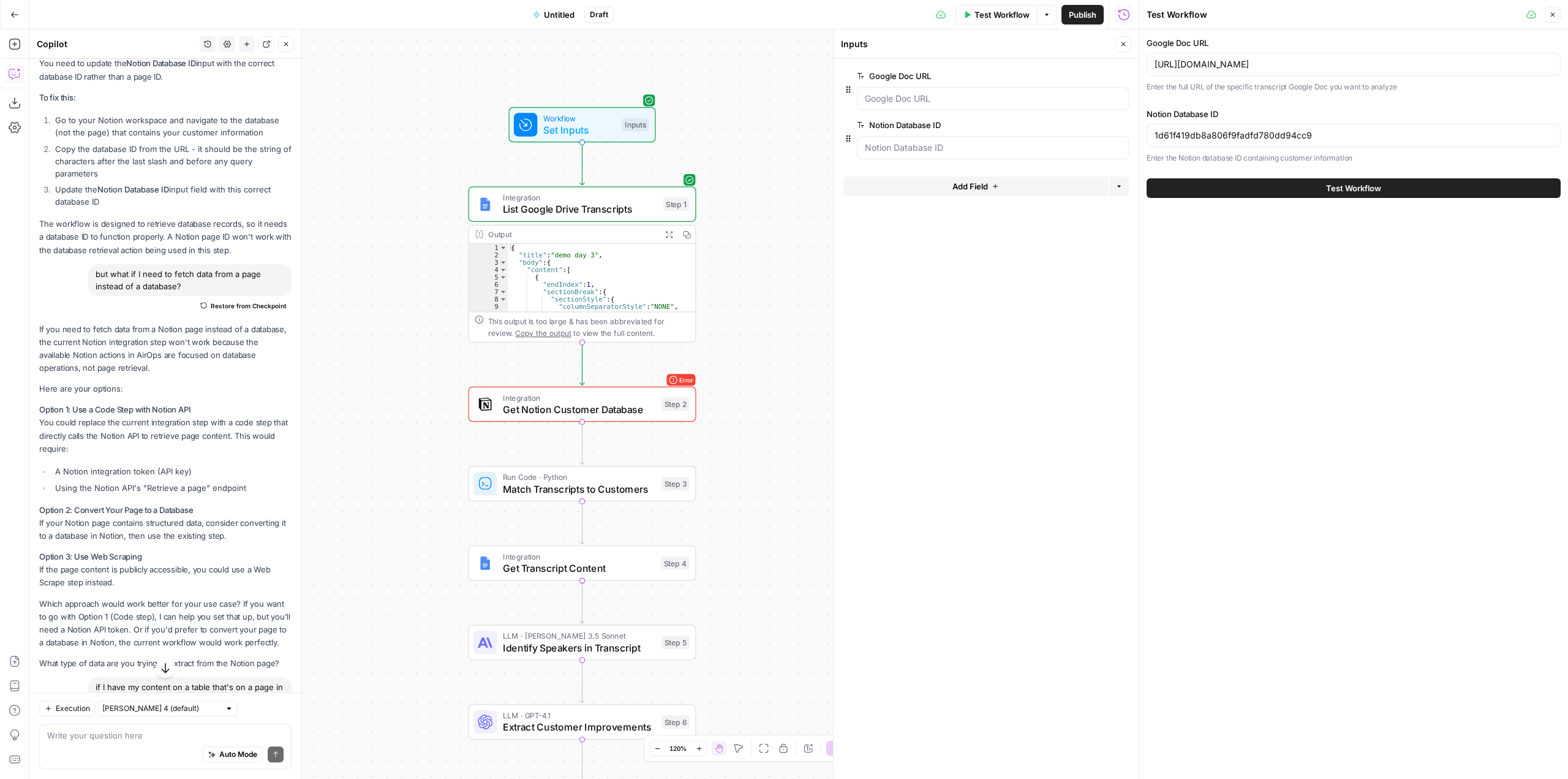
click at [1339, 194] on button "Test Workflow" at bounding box center [1354, 188] width 414 height 19
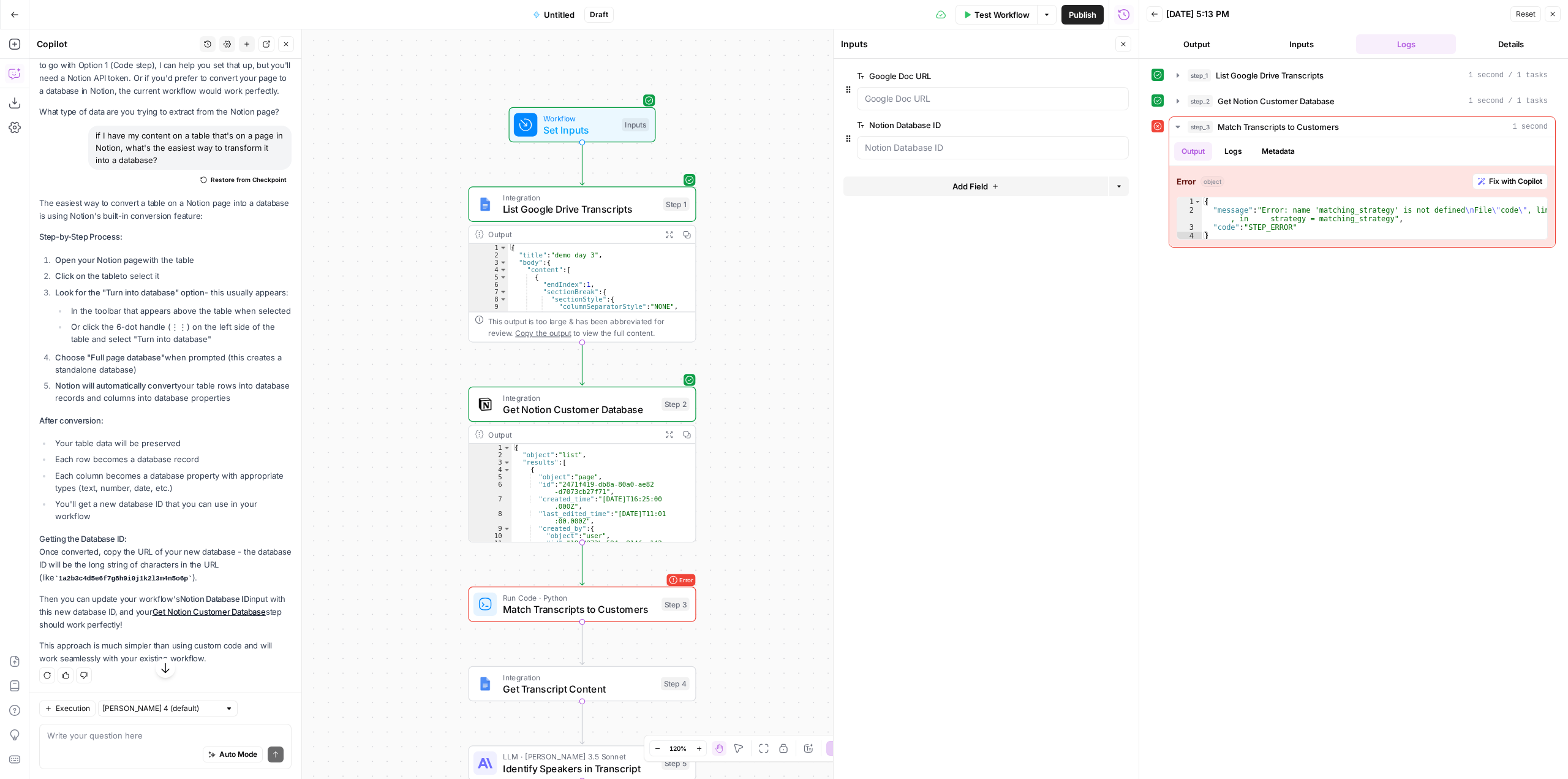
scroll to position [1094, 0]
click at [163, 727] on div "Write your question here Auto Mode Send" at bounding box center [165, 746] width 252 height 45
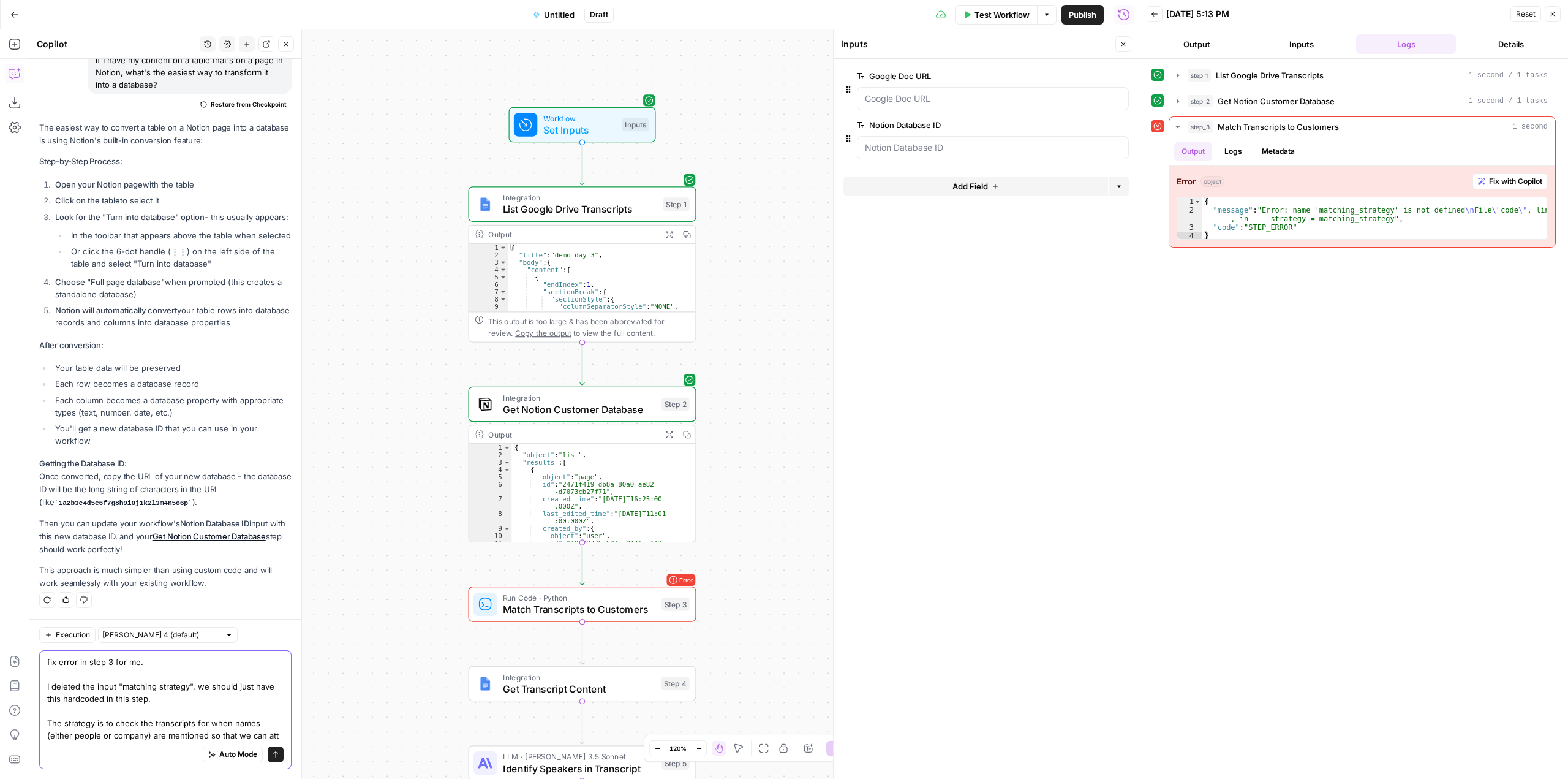
scroll to position [1180, 0]
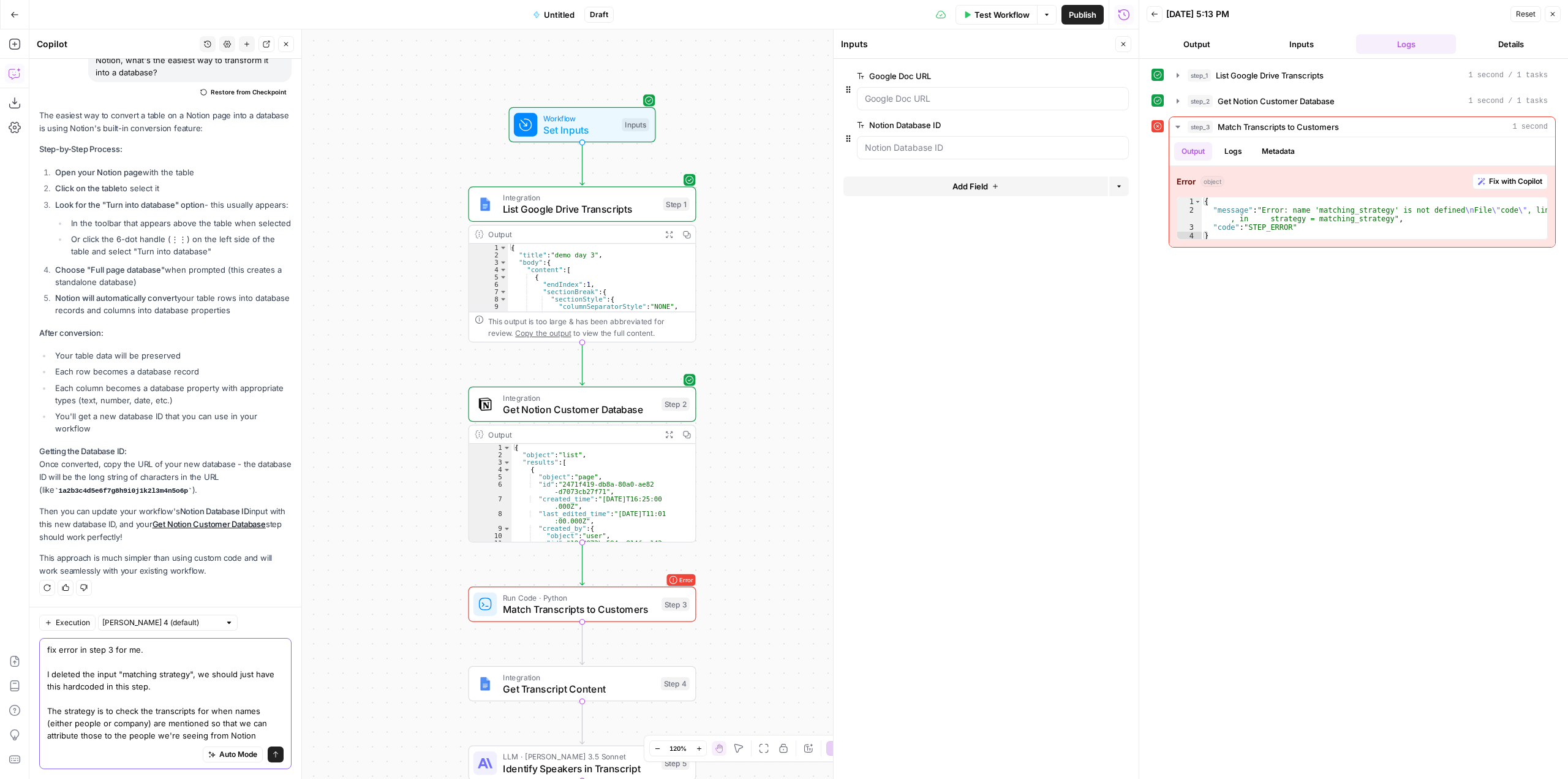
type textarea "fix error in step 3 for me. I deleted the input "matching strategy", we should …"
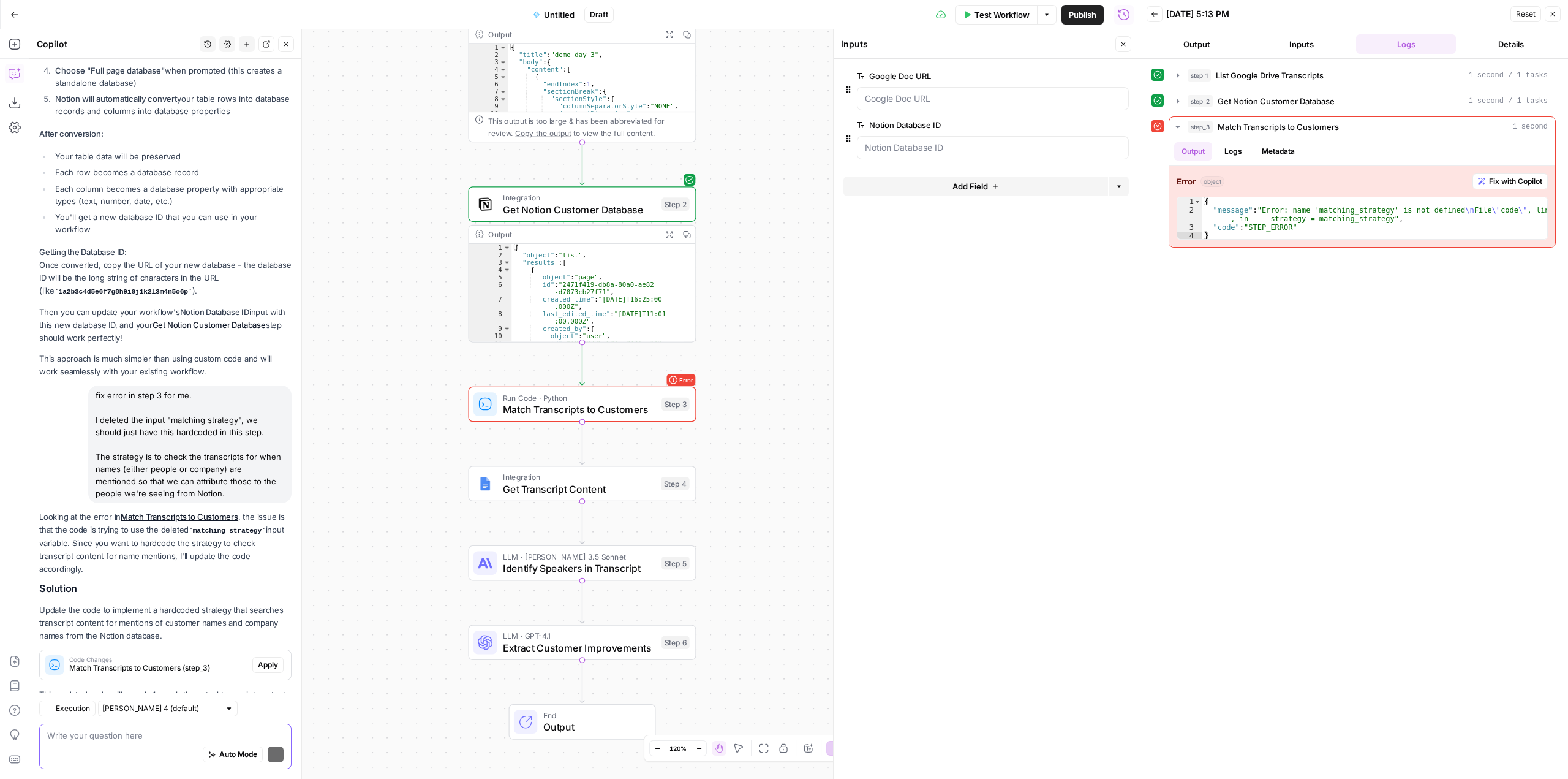
scroll to position [1456, 0]
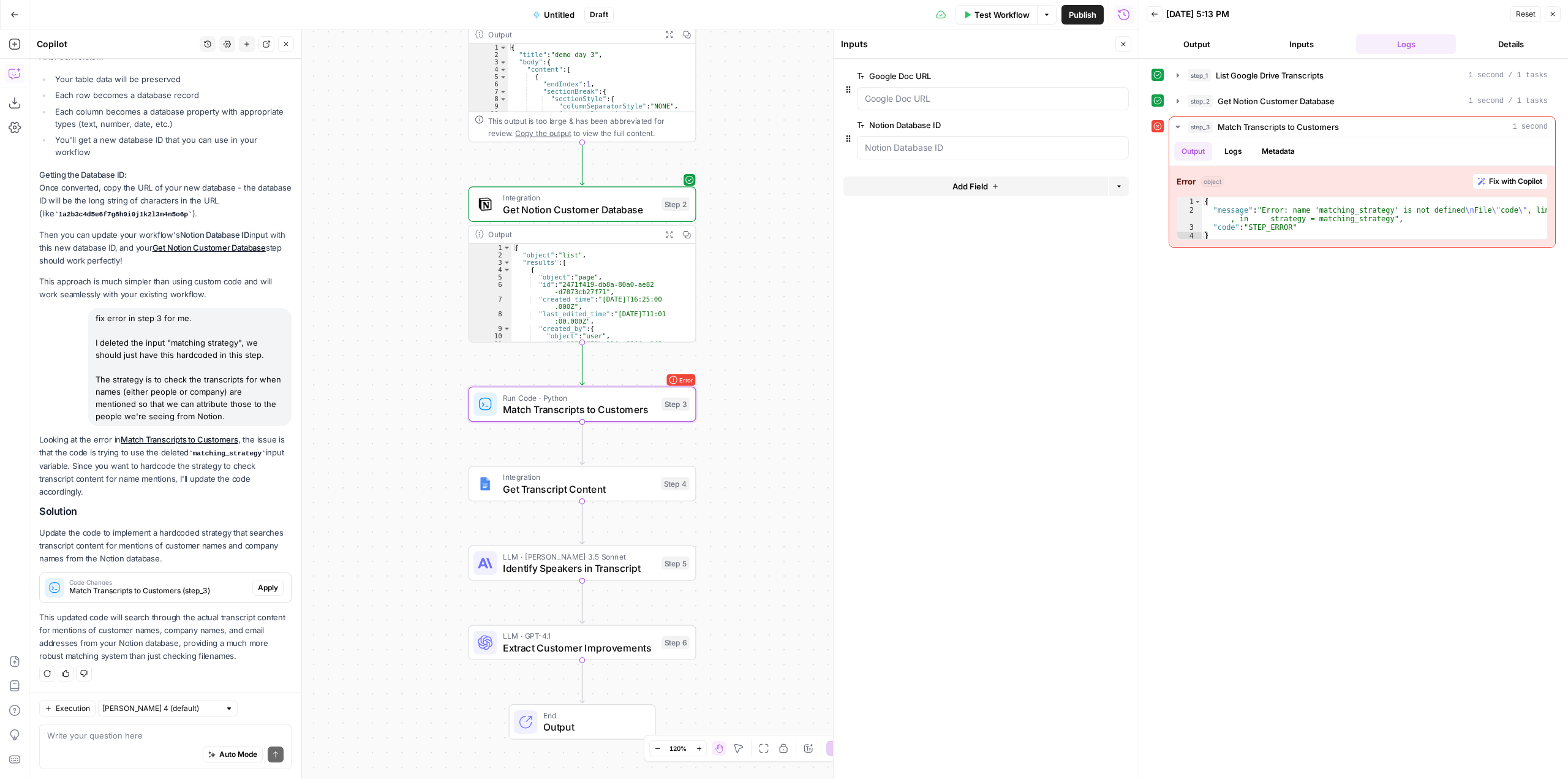
click at [268, 593] on span "Apply" at bounding box center [268, 587] width 20 height 11
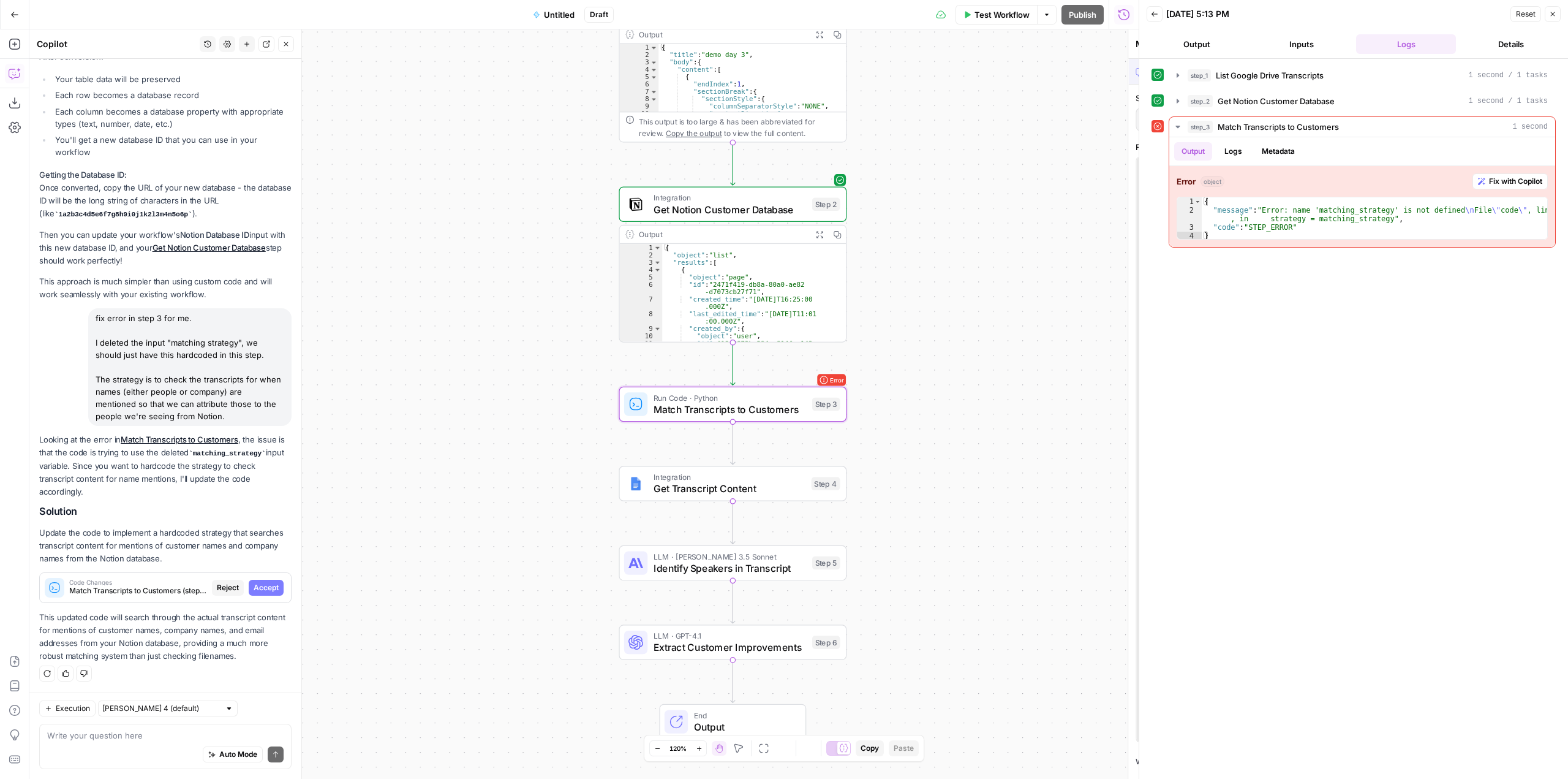
scroll to position [1377, 0]
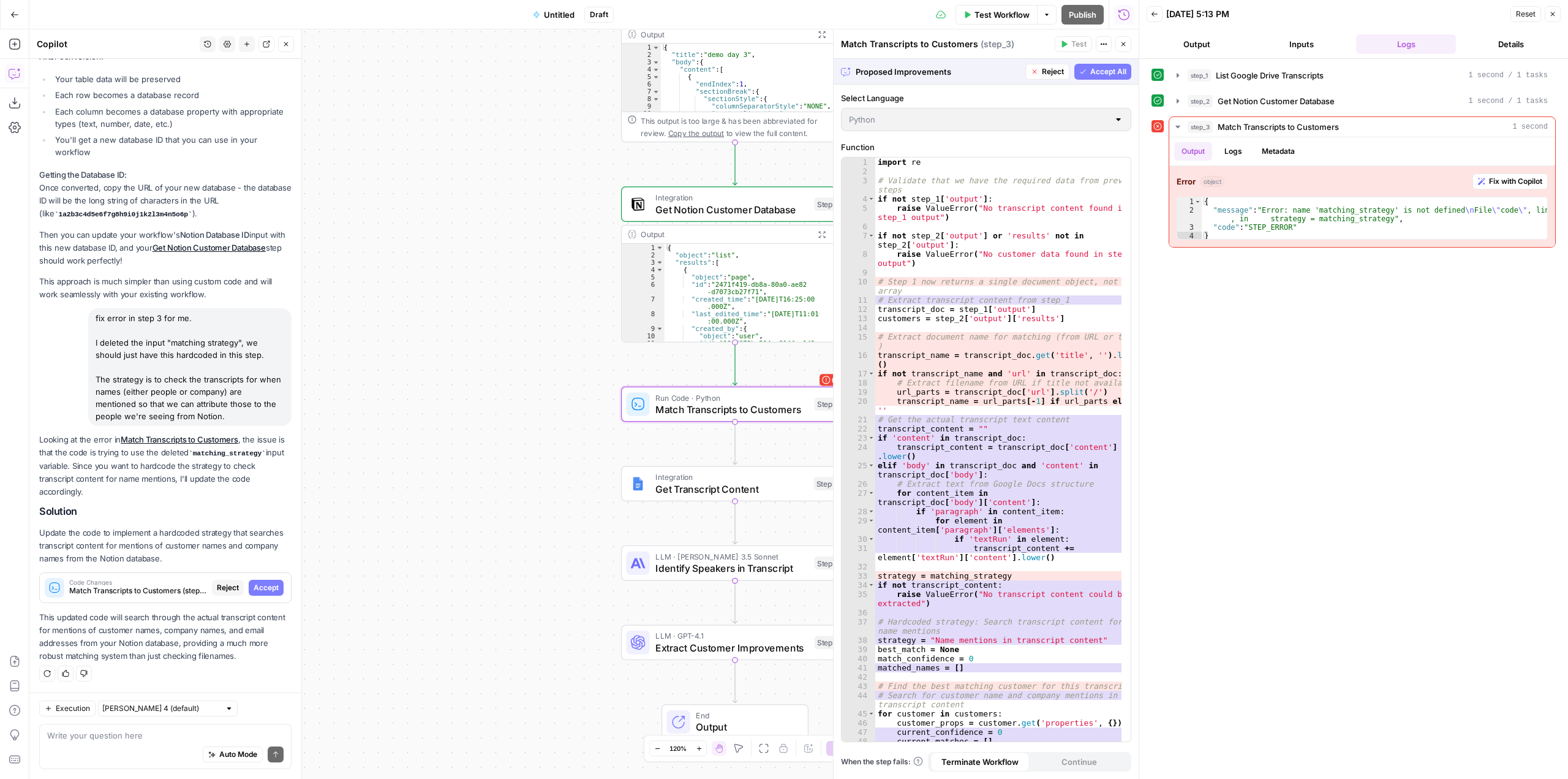
click at [268, 593] on span "Accept" at bounding box center [266, 587] width 25 height 11
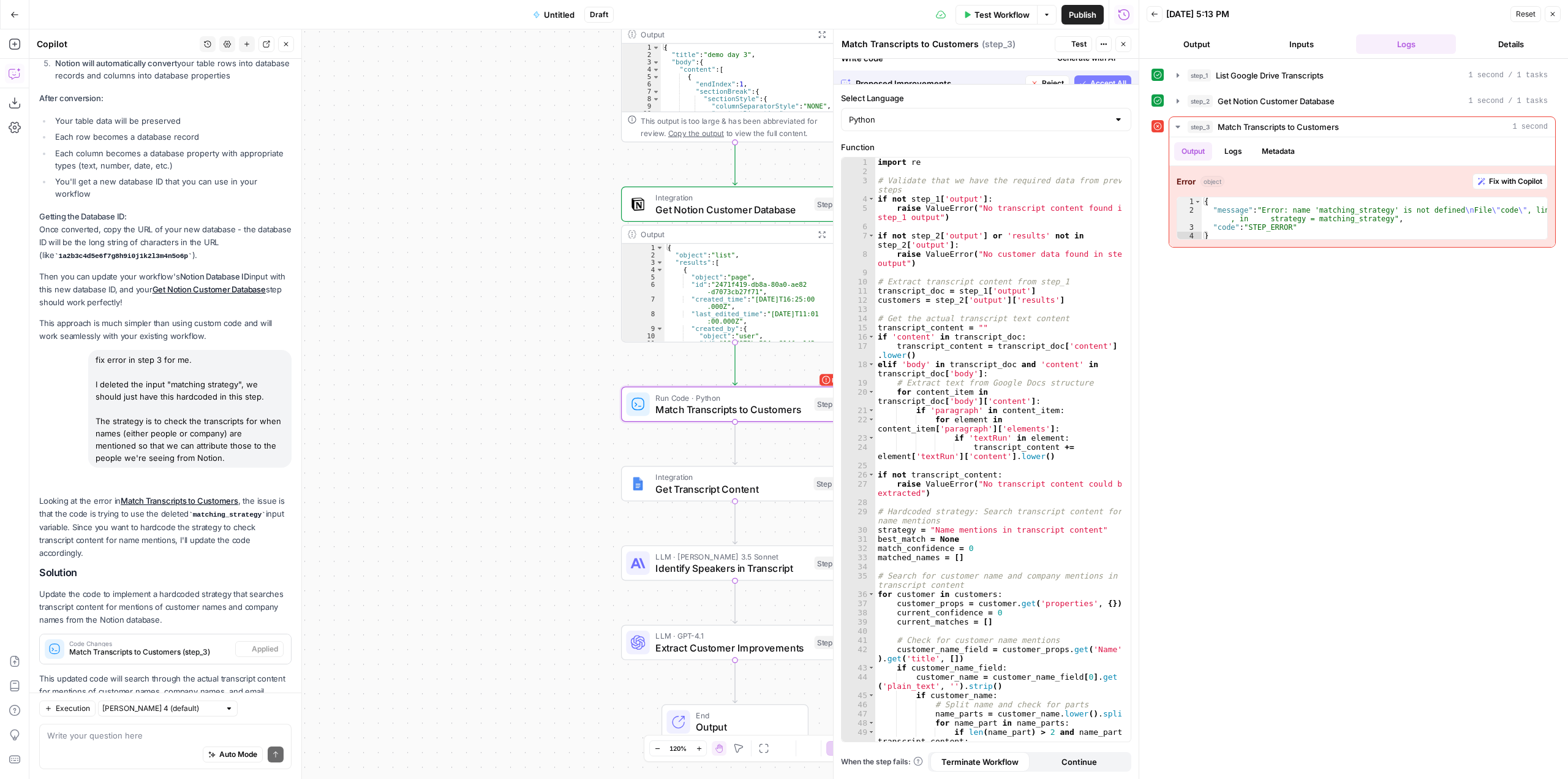
scroll to position [1476, 0]
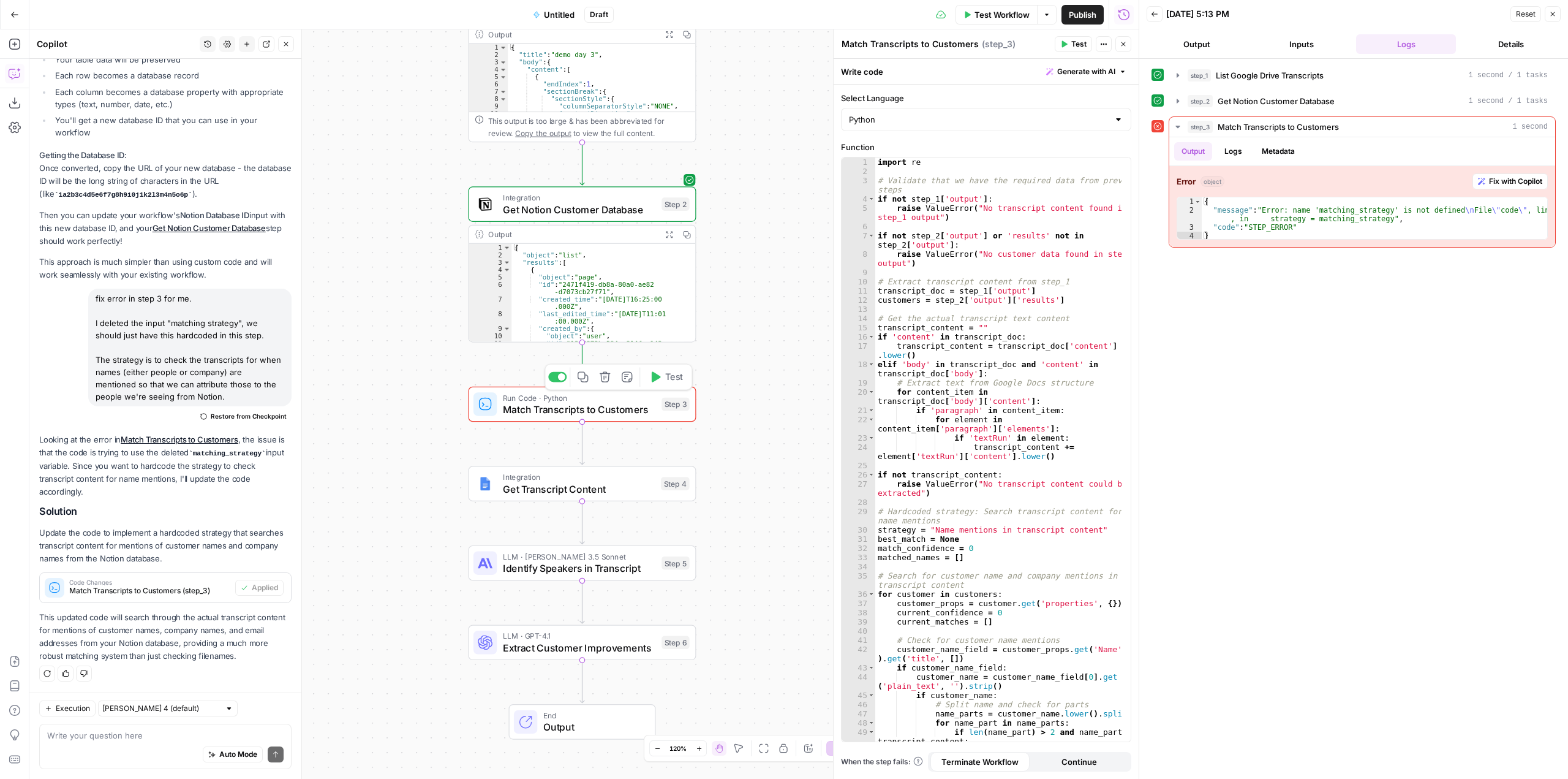
click at [655, 381] on icon "button" at bounding box center [656, 376] width 9 height 11
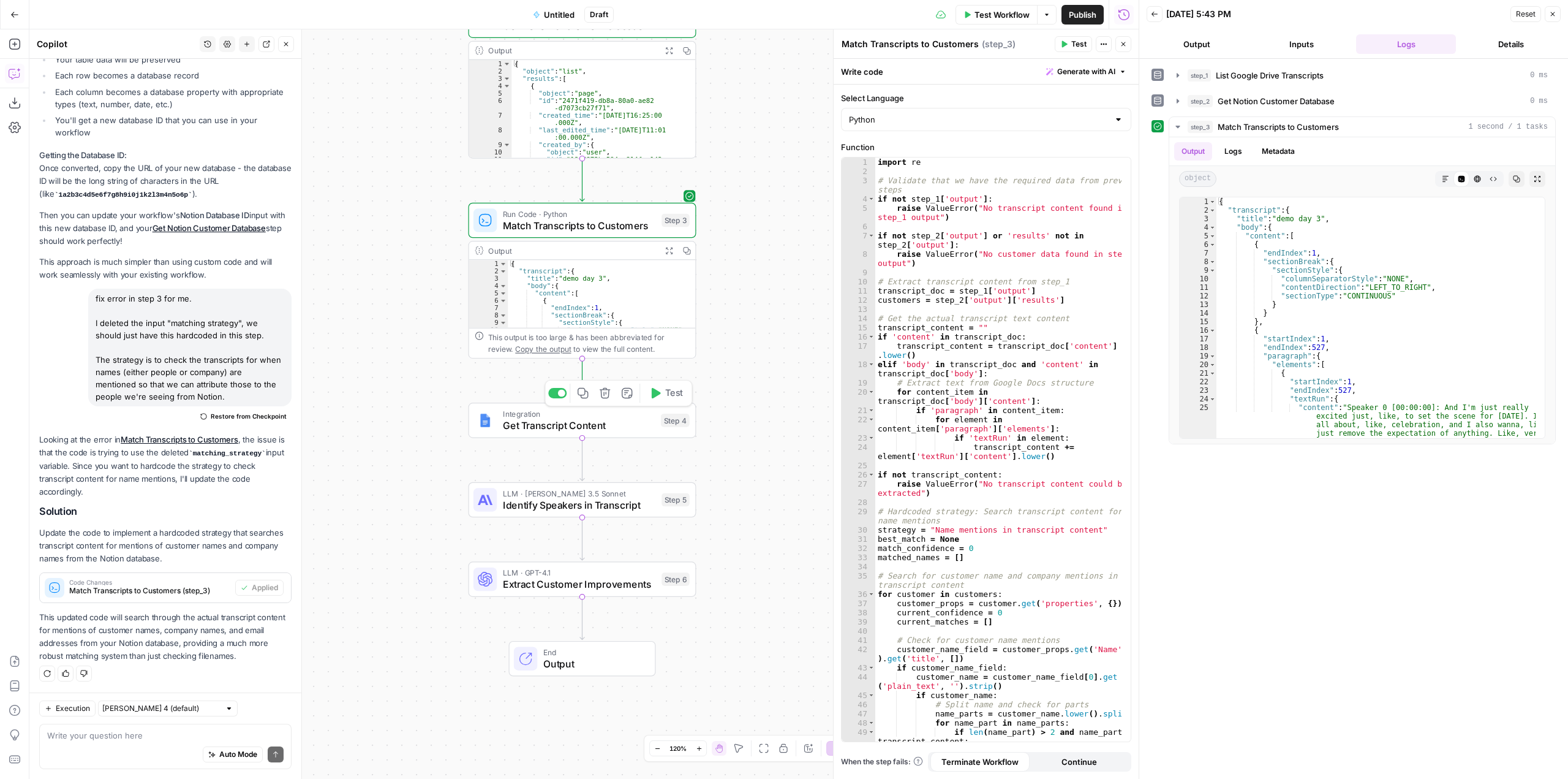
click at [675, 398] on span "Test" at bounding box center [674, 393] width 18 height 14
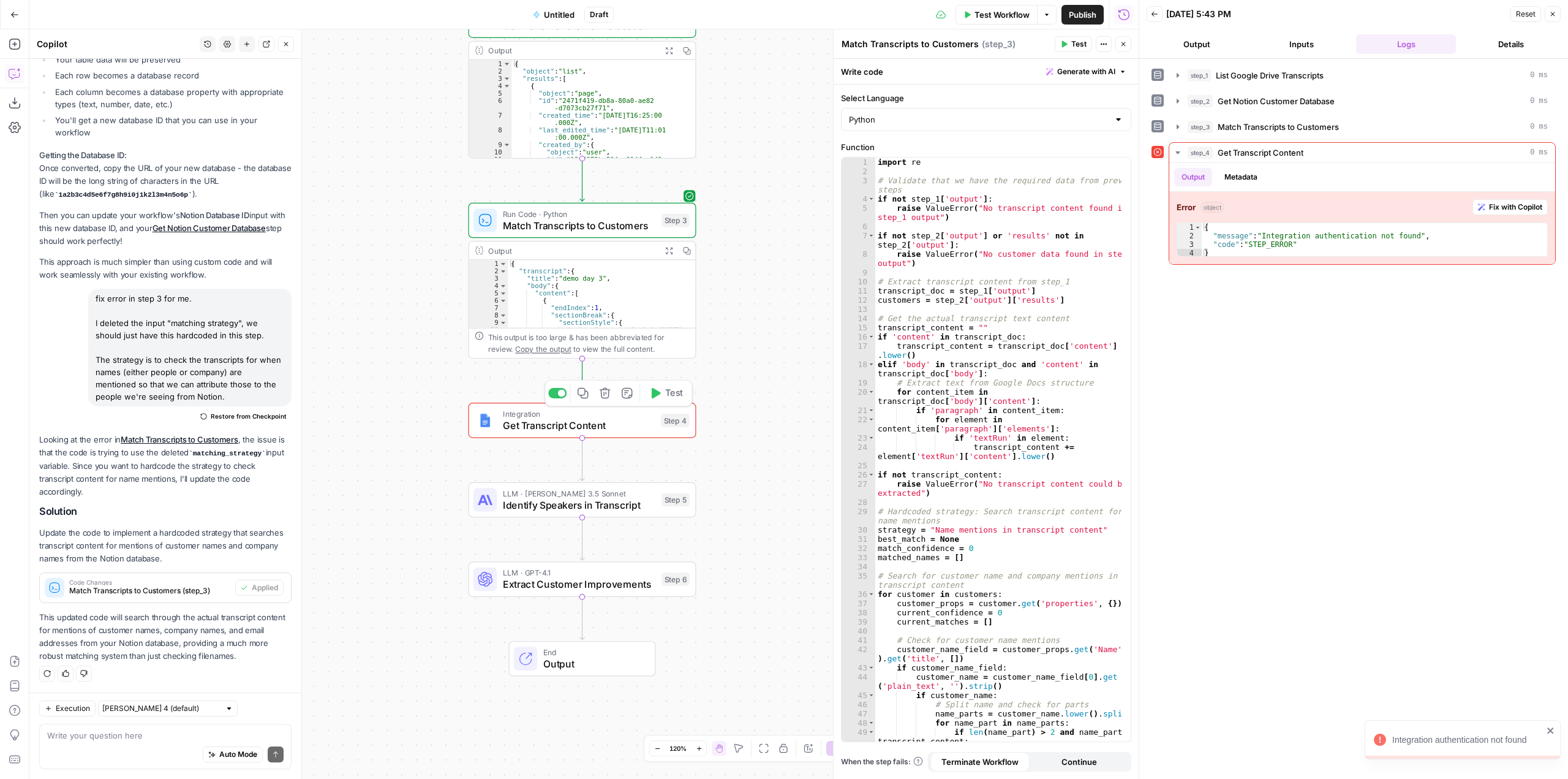
click at [633, 418] on span "Get Transcript Content" at bounding box center [579, 425] width 152 height 15
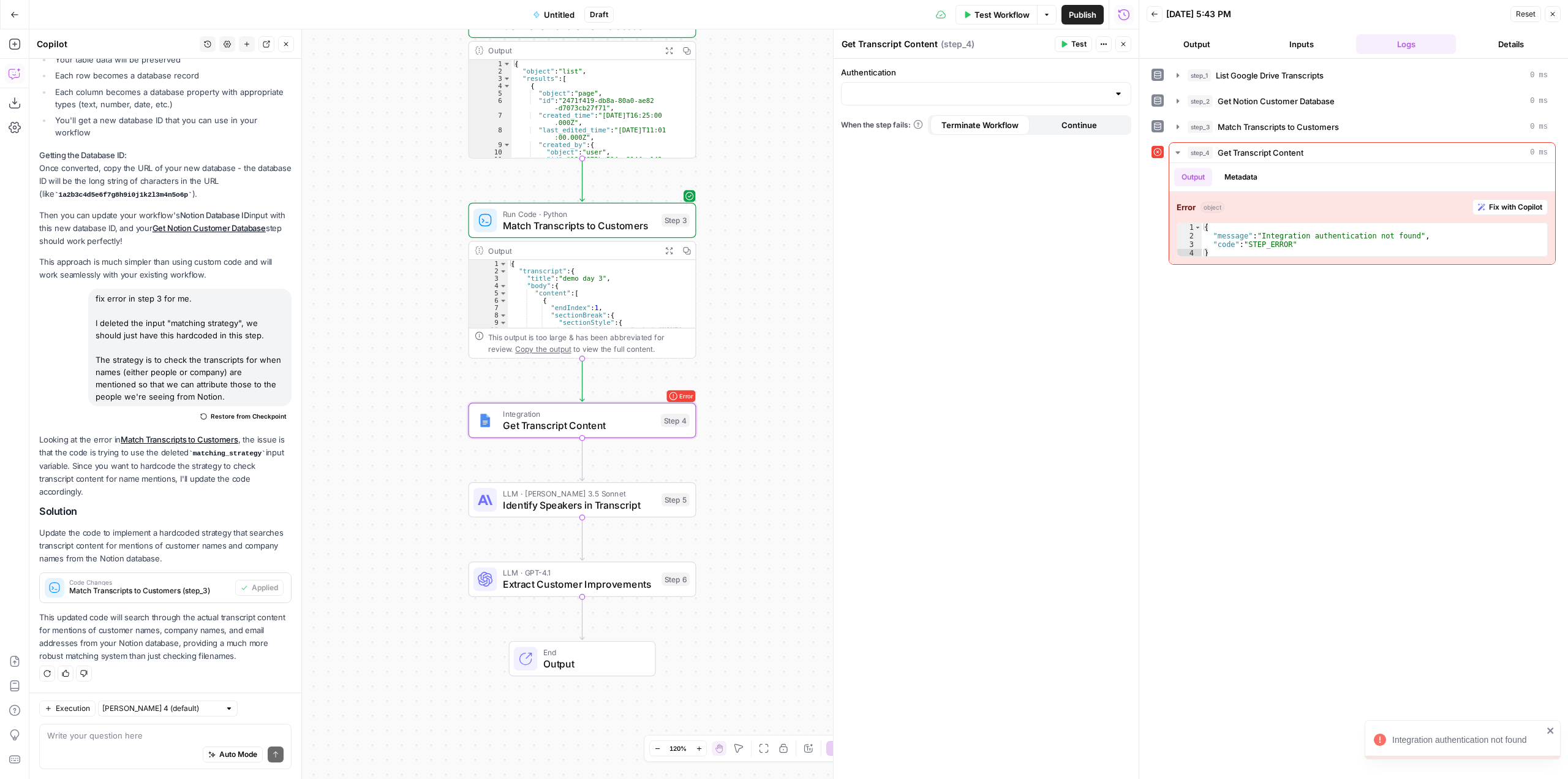
drag, startPoint x: 972, startPoint y: 77, endPoint x: 963, endPoint y: 92, distance: 17.5
click at [971, 79] on div "Authentication" at bounding box center [986, 85] width 290 height 39
click at [963, 92] on input "Authentication" at bounding box center [978, 93] width 260 height 12
click at [916, 140] on span "Manu's Google Docs" at bounding box center [983, 141] width 264 height 12
type input "Manu's Google Docs"
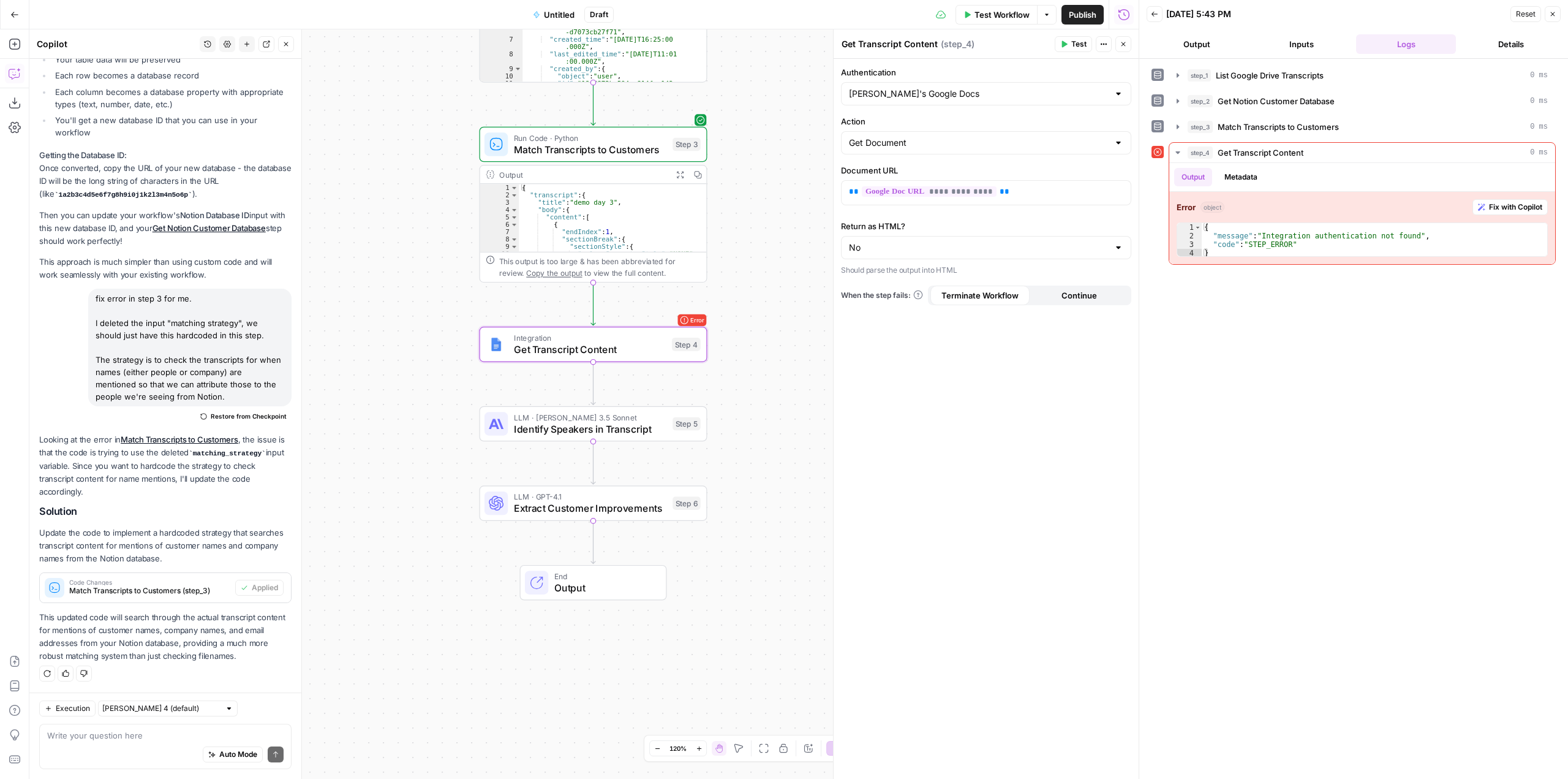
drag, startPoint x: 771, startPoint y: 277, endPoint x: 782, endPoint y: 201, distance: 76.8
click at [782, 201] on div "Workflow Set Inputs Inputs Integration List Google Drive Transcripts Step 1 Out…" at bounding box center [584, 404] width 1110 height 750
click at [673, 315] on button "Test" at bounding box center [676, 317] width 45 height 19
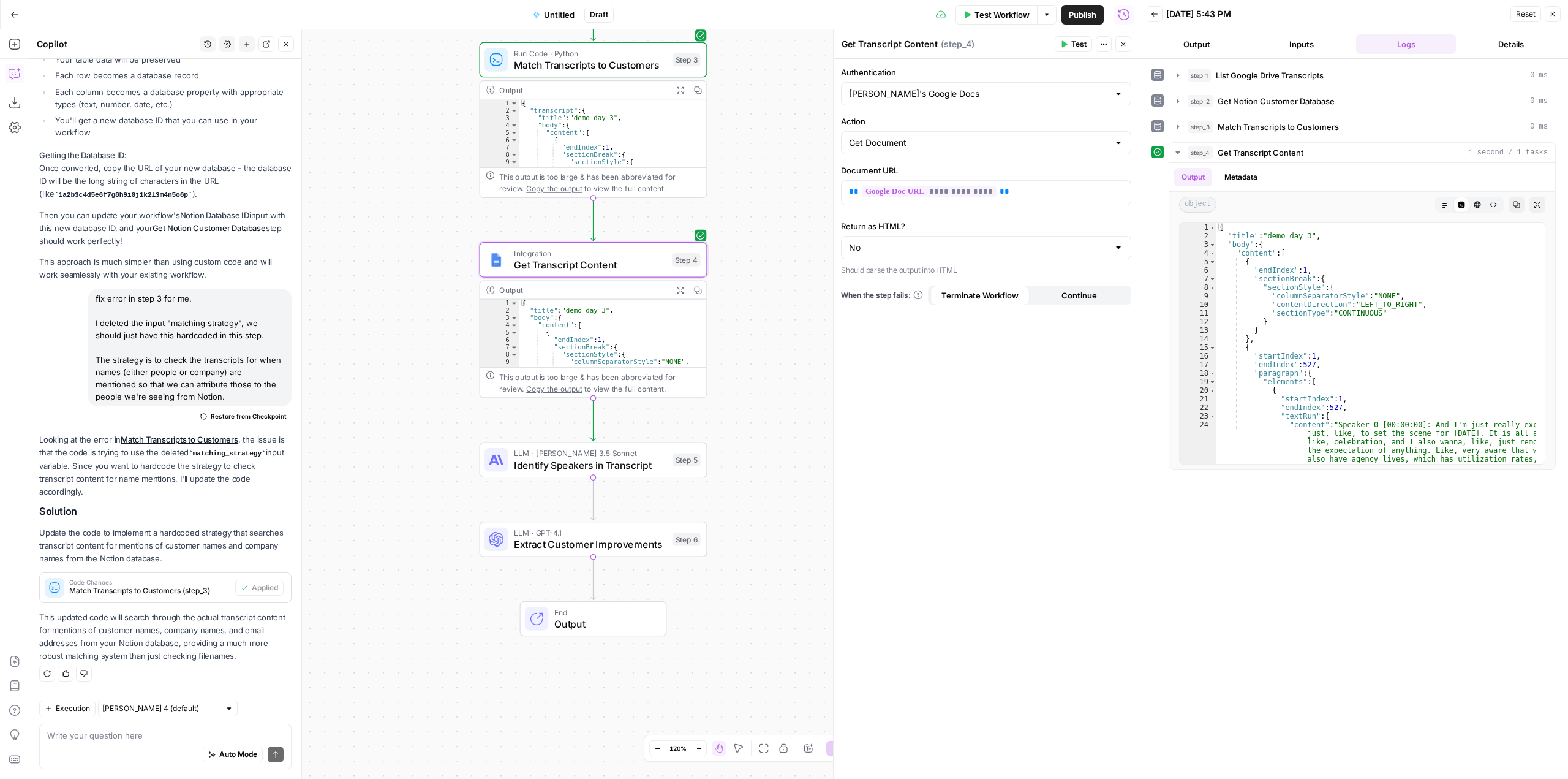
drag, startPoint x: 767, startPoint y: 488, endPoint x: 725, endPoint y: 375, distance: 120.6
click at [766, 345] on div "Workflow Set Inputs Inputs Integration List Google Drive Transcripts Step 1 Out…" at bounding box center [584, 404] width 1110 height 750
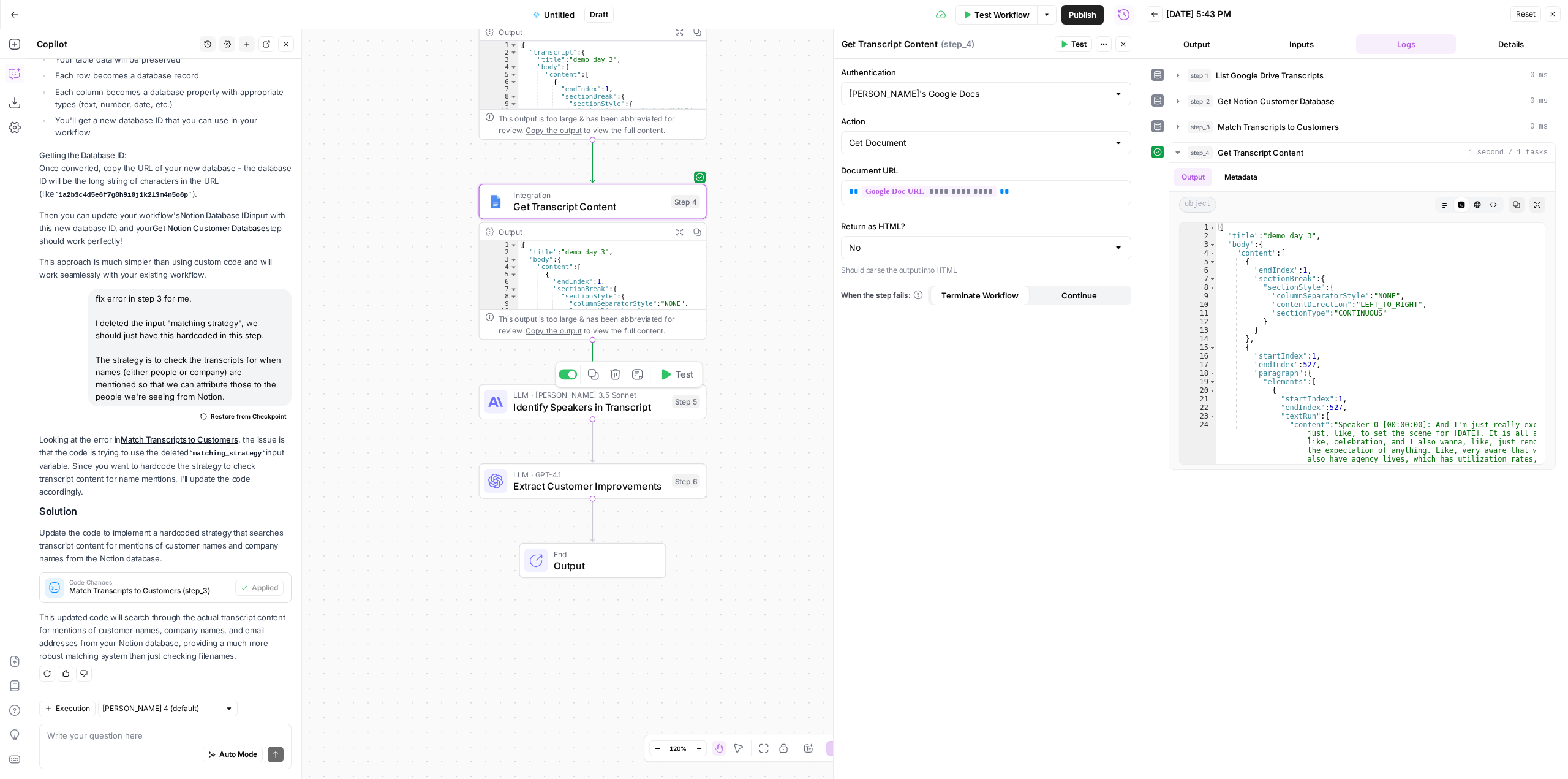
click at [674, 379] on button "Test" at bounding box center [675, 374] width 45 height 19
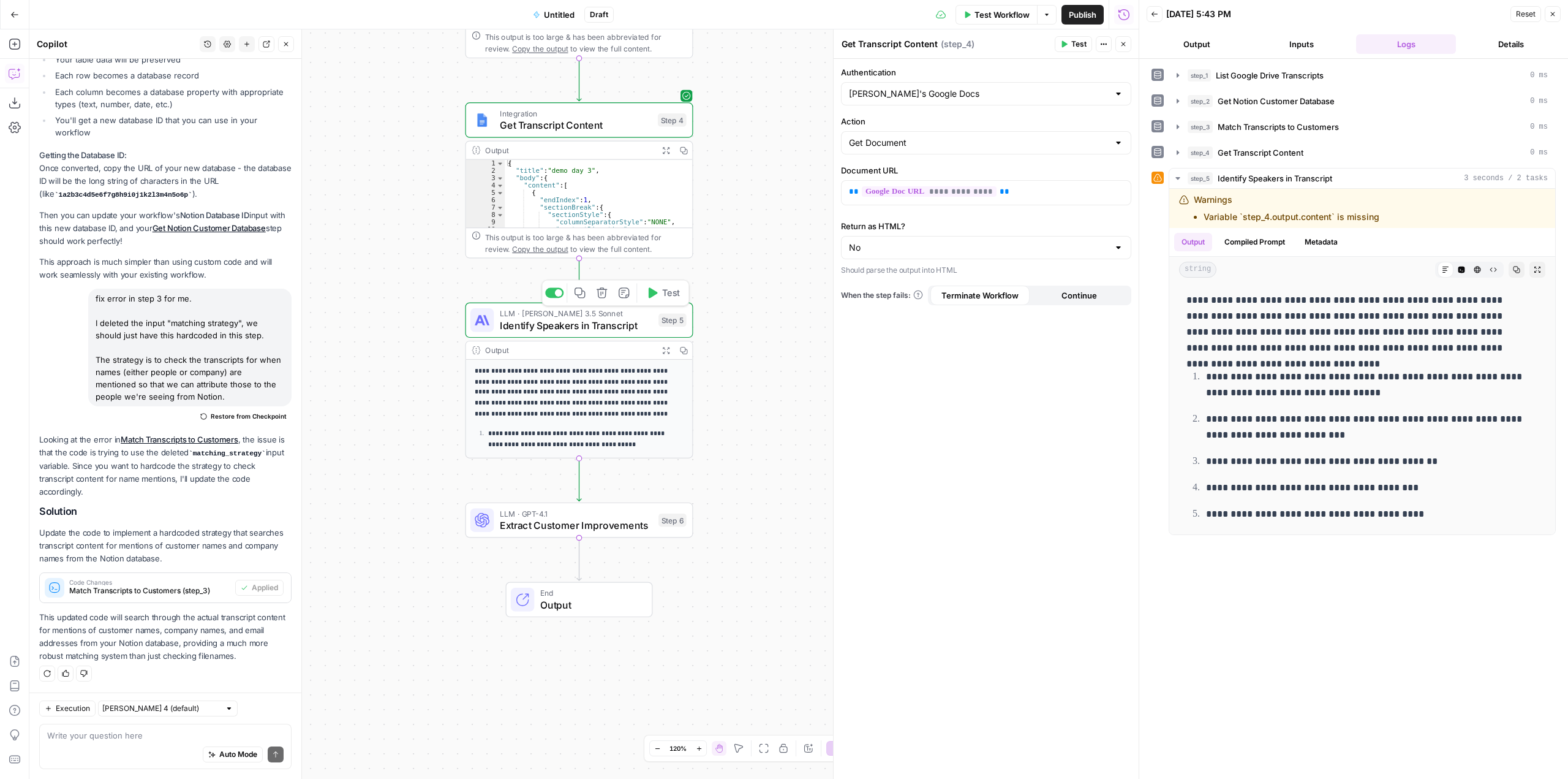
drag, startPoint x: 744, startPoint y: 553, endPoint x: 739, endPoint y: 77, distance: 476.0
click at [739, 77] on div "Workflow Set Inputs Inputs Integration List Google Drive Transcripts Step 1 Out…" at bounding box center [584, 404] width 1110 height 750
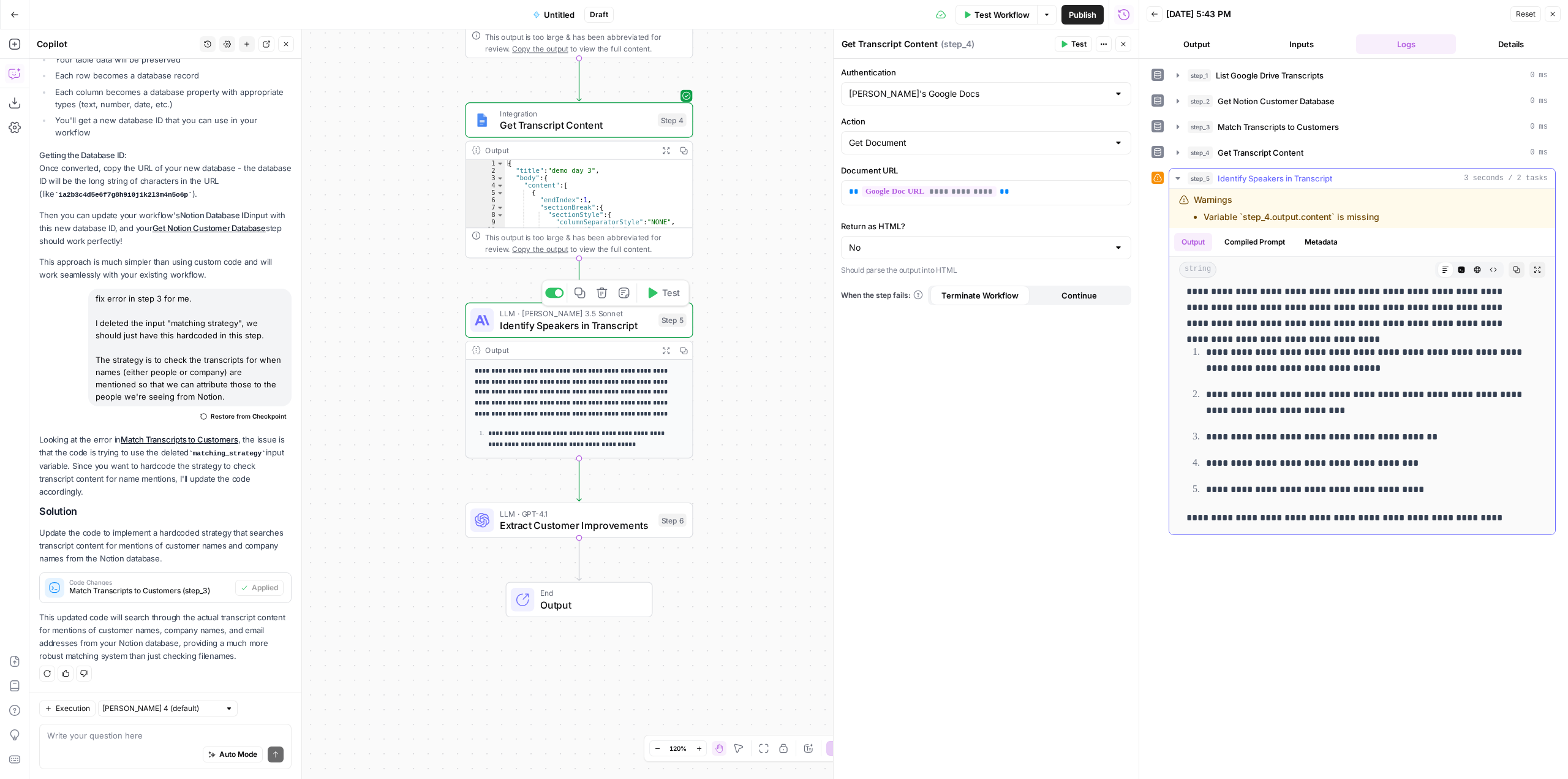
scroll to position [26, 0]
click at [601, 322] on span "Identify Speakers in Transcript" at bounding box center [577, 325] width 153 height 15
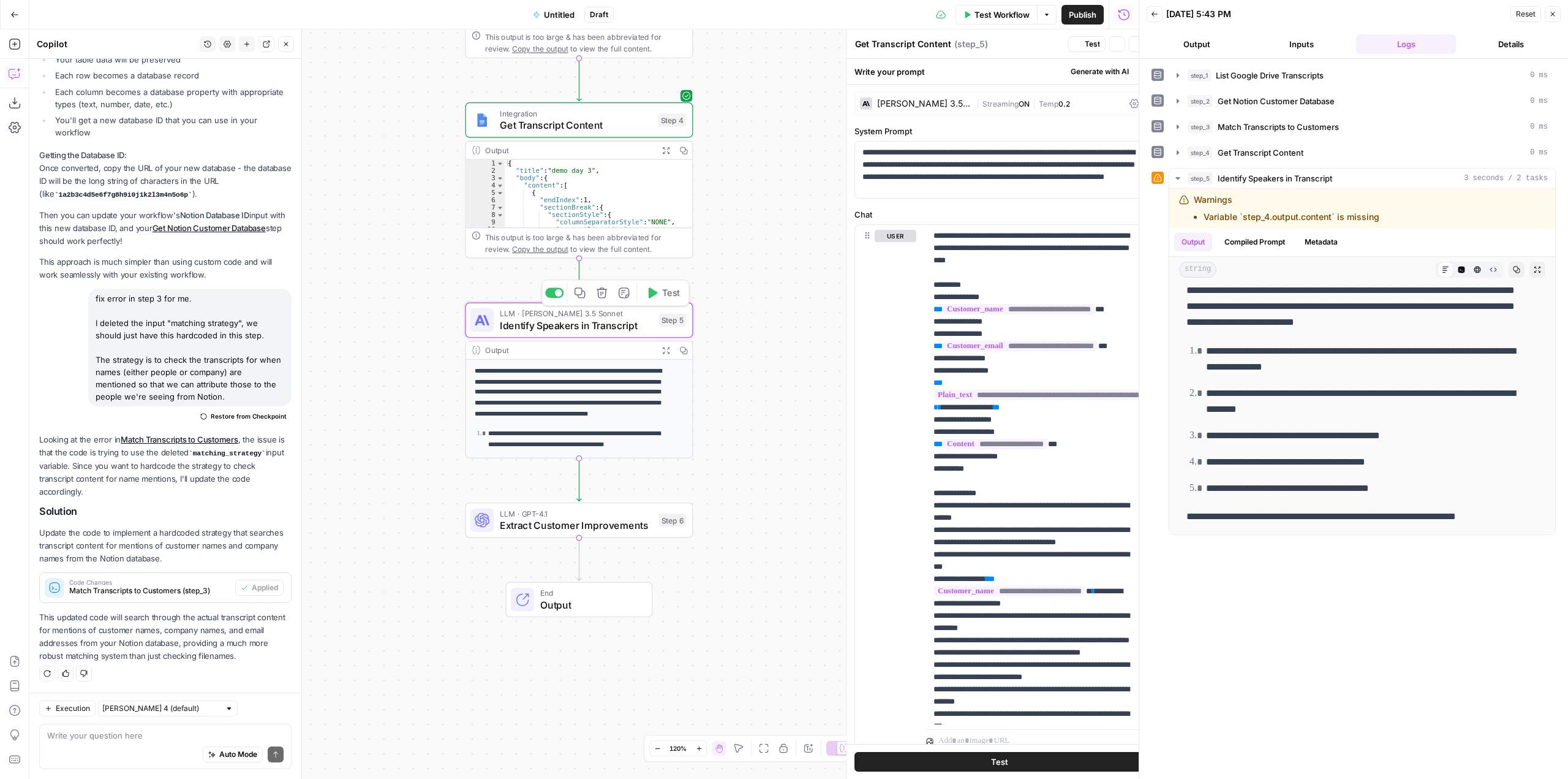
type textarea "Identify Speakers in Transcript"
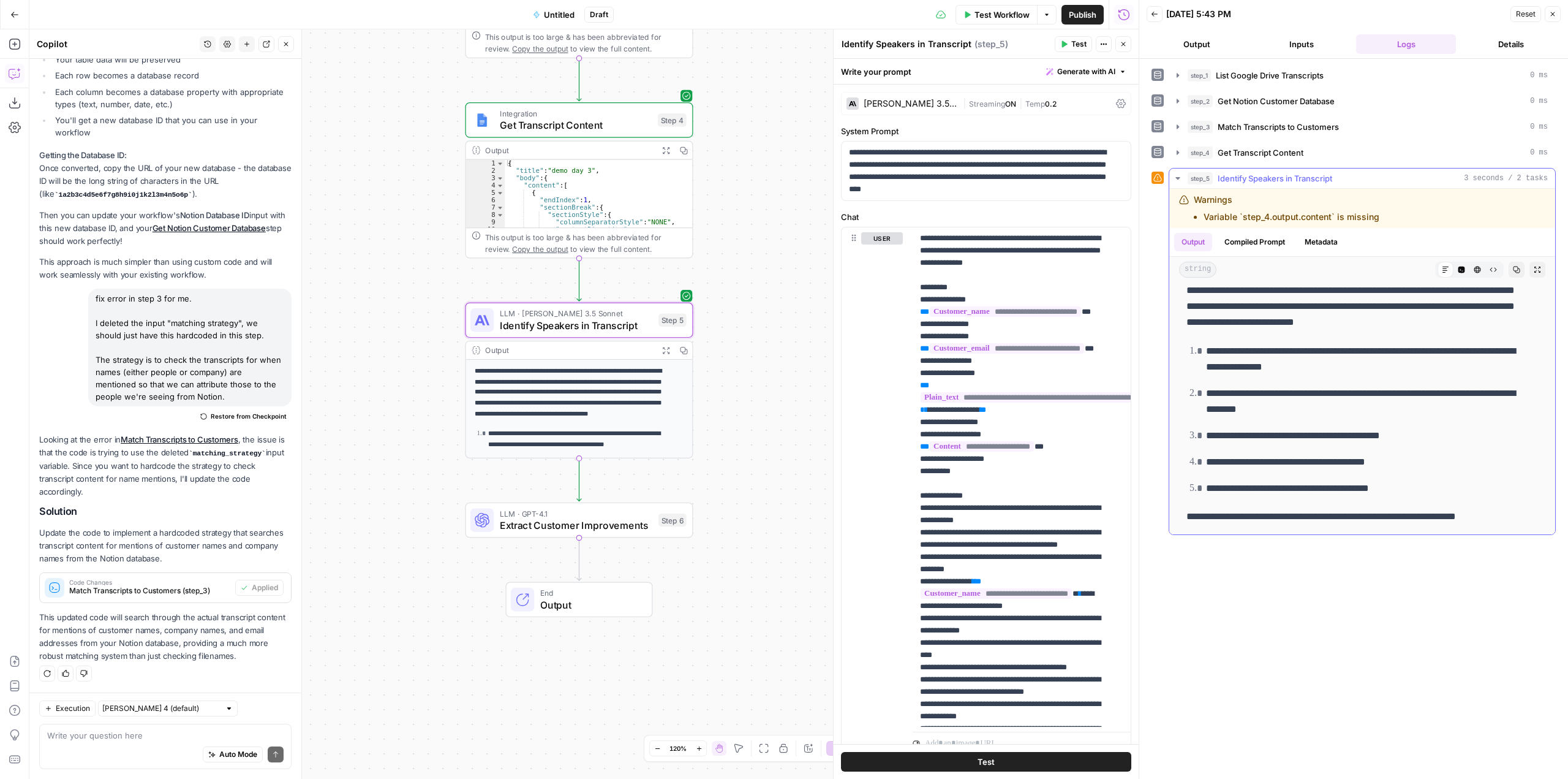
drag, startPoint x: 1389, startPoint y: 218, endPoint x: 1183, endPoint y: 199, distance: 206.9
click at [1183, 199] on div "Warnings Variable `step_4.output.content` is missing" at bounding box center [1321, 208] width 284 height 29
copy div "Warnings Variable `step_4.output.content` is missing"
click at [186, 742] on div "Auto Mode Send" at bounding box center [165, 755] width 236 height 27
paste textarea "Warnings Variable `step_4.output.content` is missing"
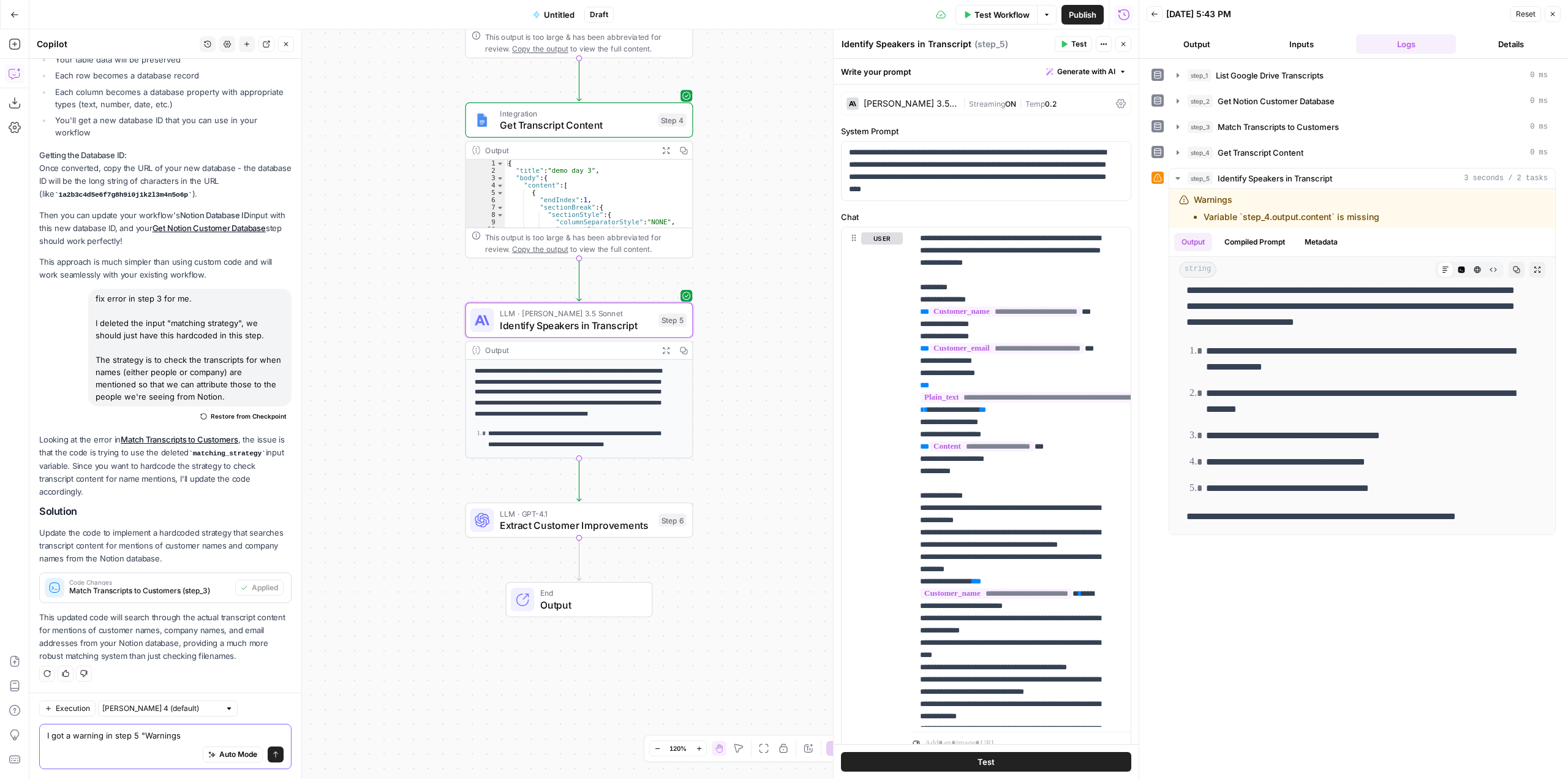
scroll to position [1488, 0]
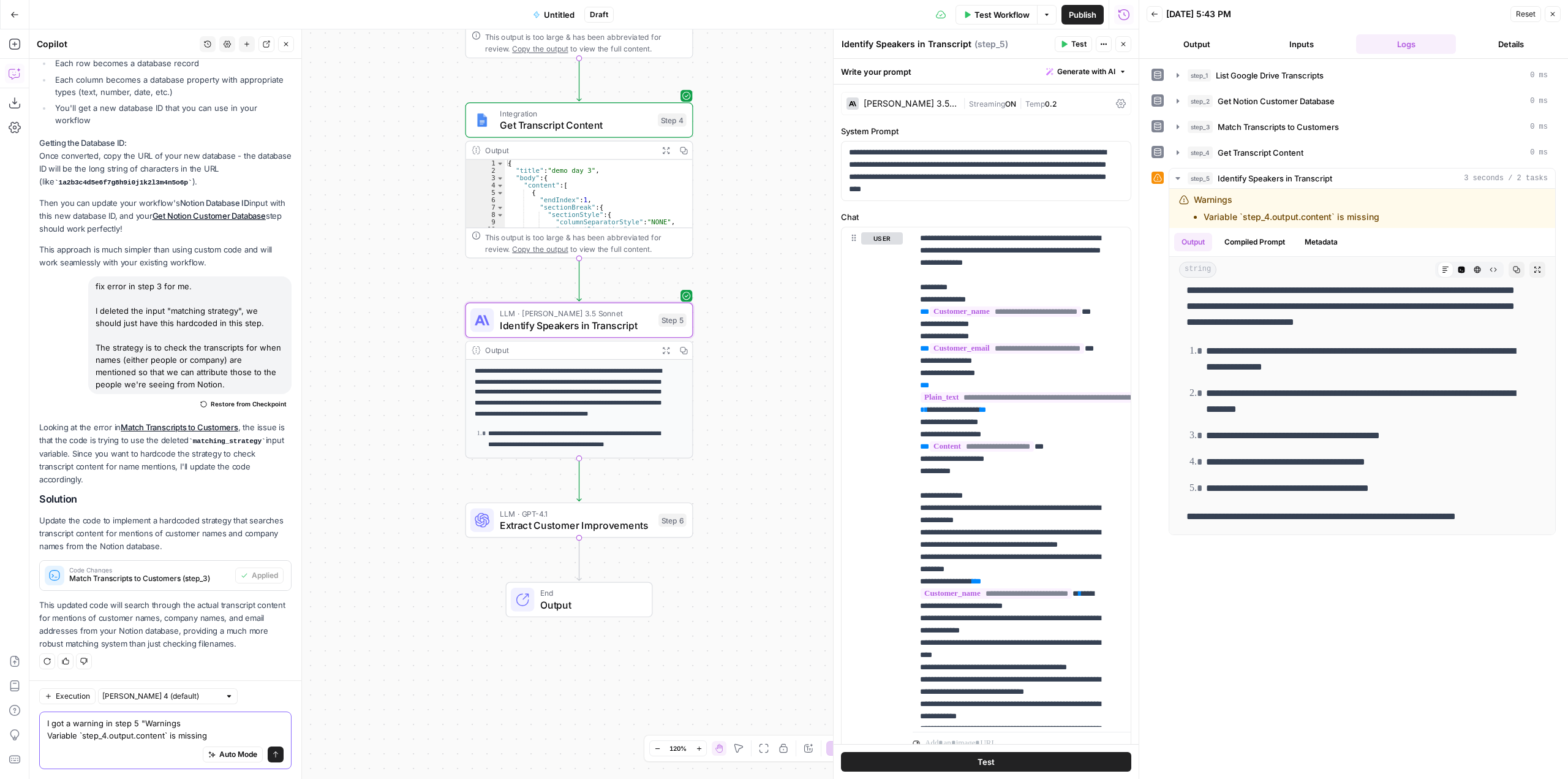
type textarea "I got a warning in step 5 "Warnings Variable `step_4.output.content` is missing""
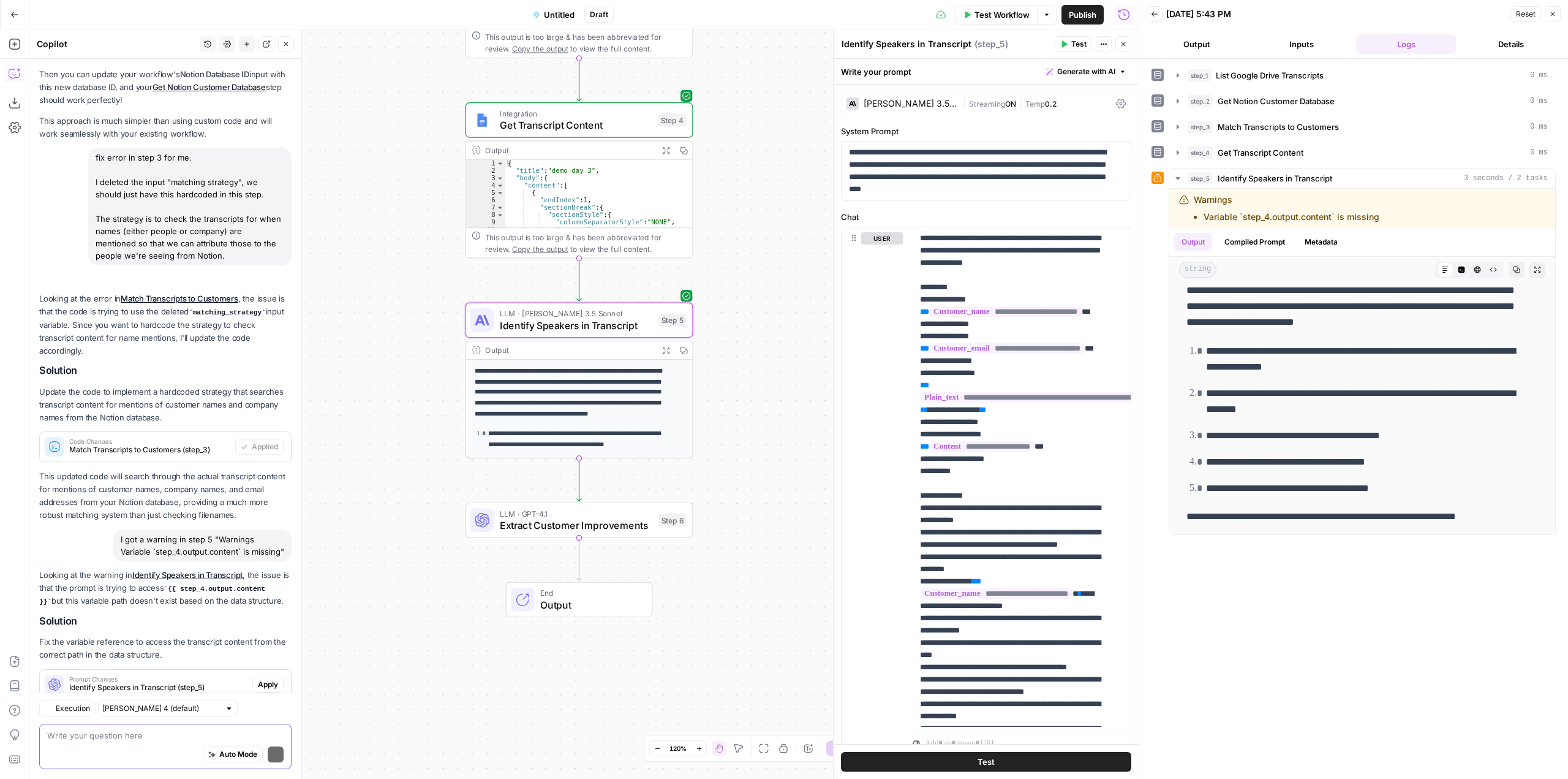
scroll to position [1714, 0]
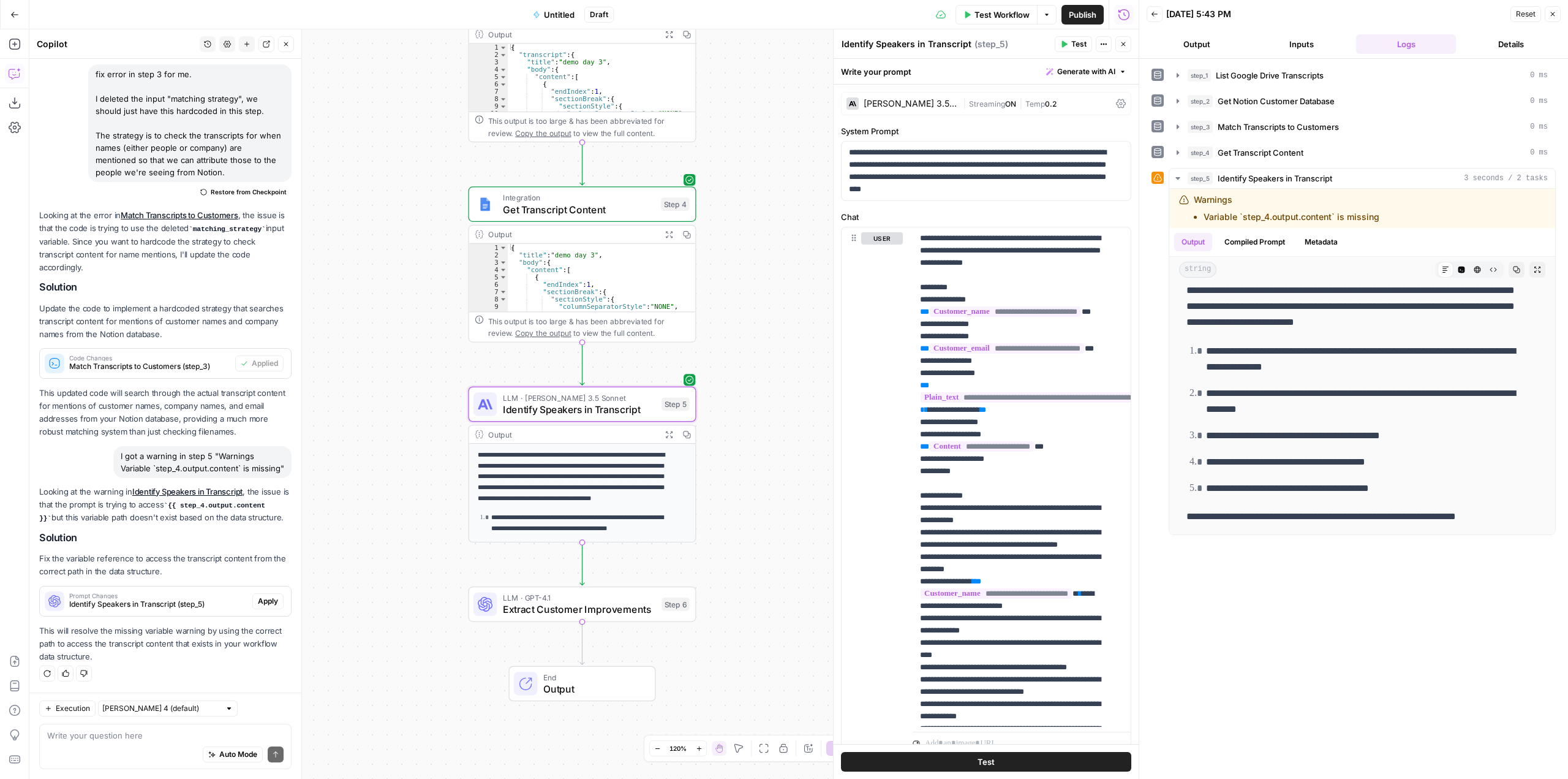
click at [264, 599] on span "Apply" at bounding box center [268, 601] width 20 height 11
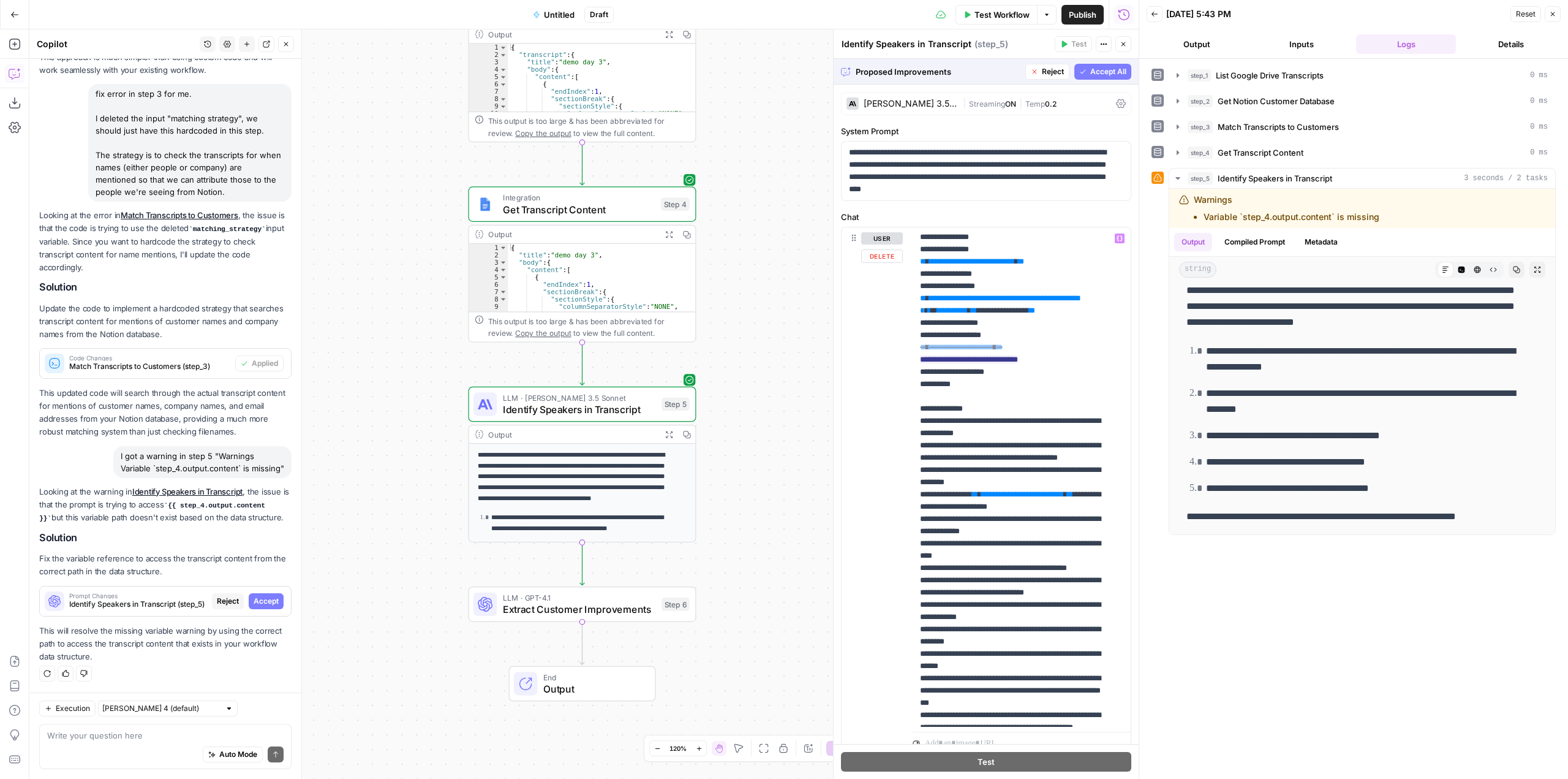
scroll to position [184, 0]
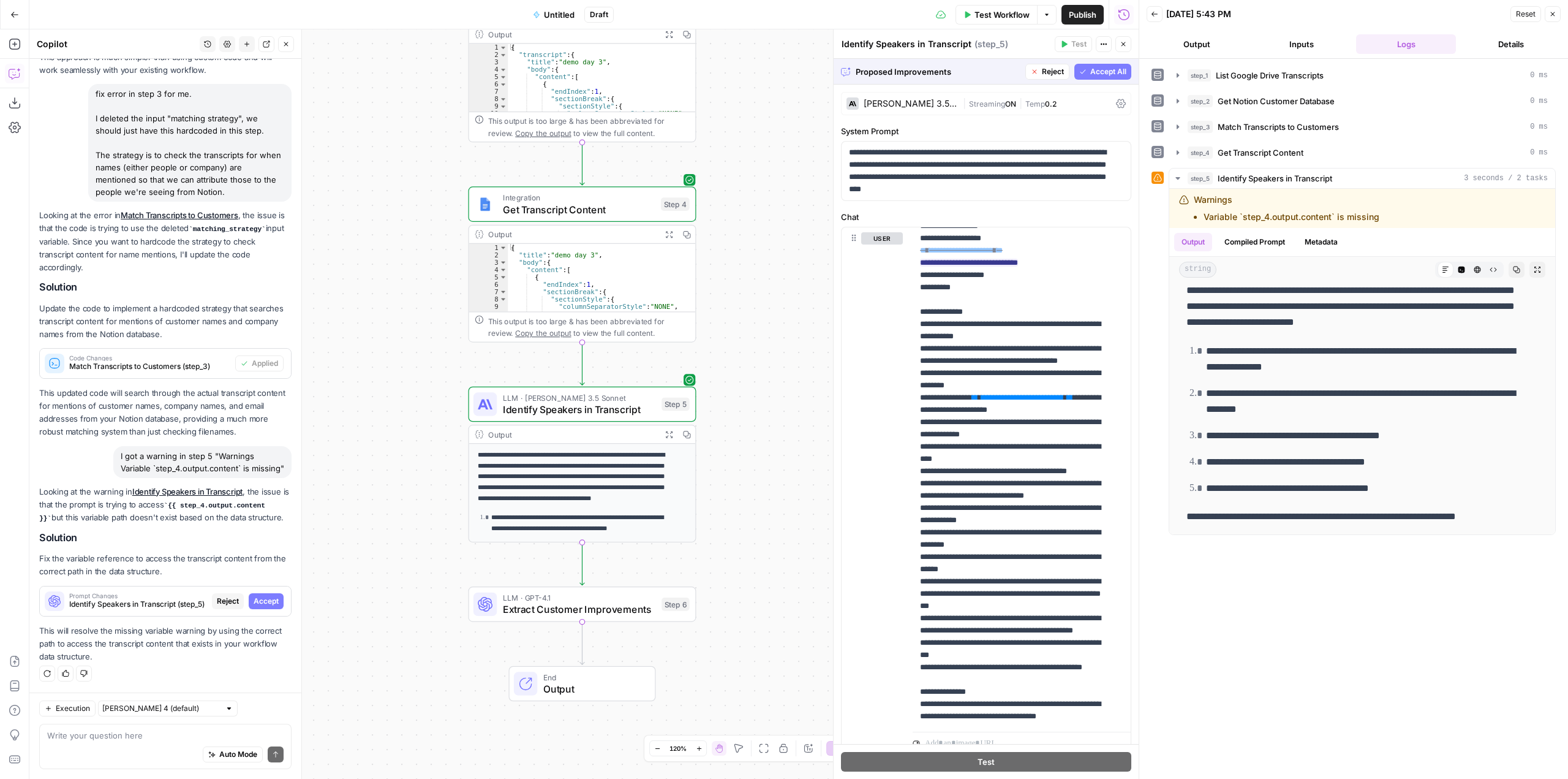
click at [1098, 75] on span "Accept All" at bounding box center [1108, 71] width 36 height 11
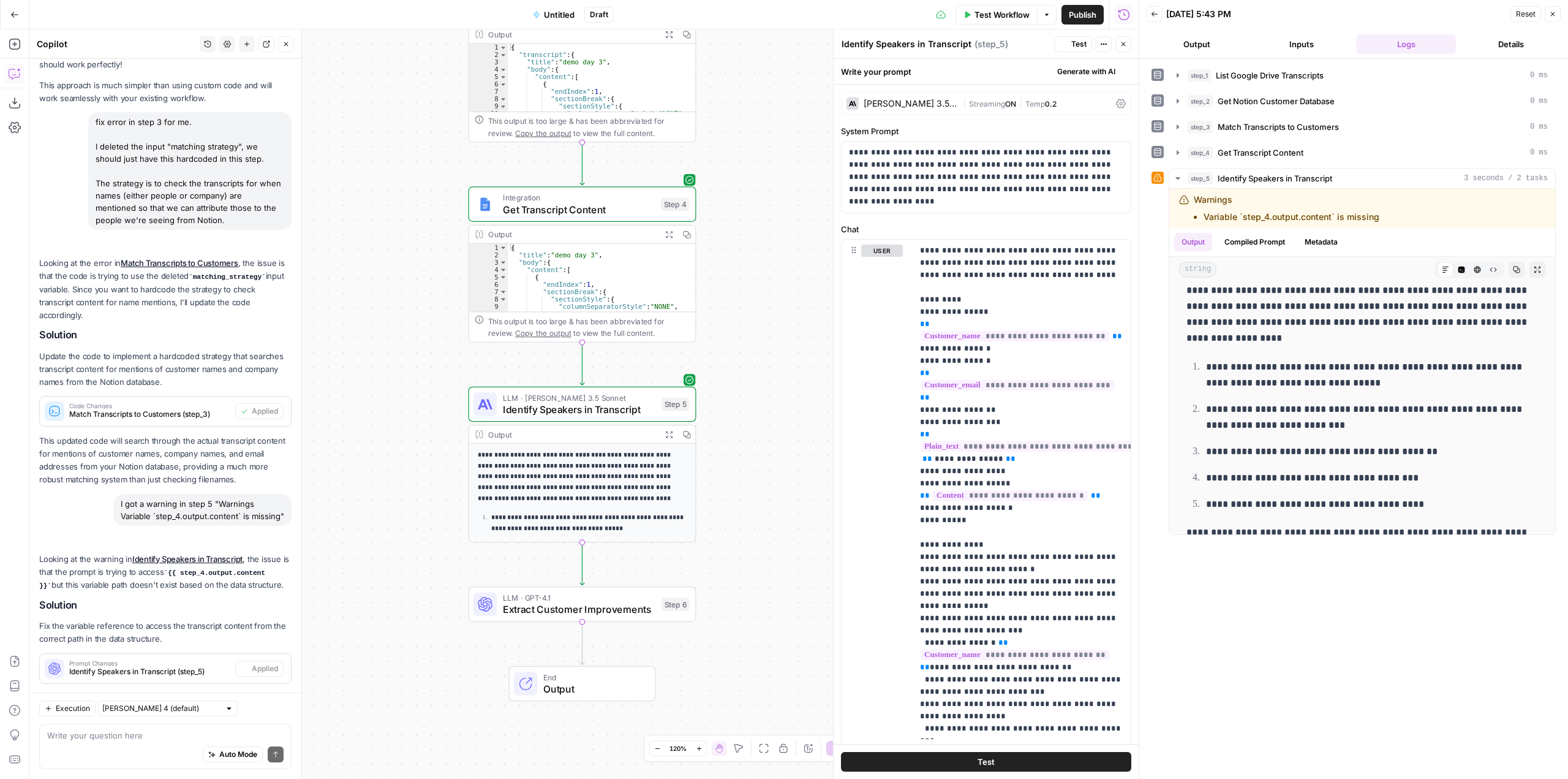
scroll to position [0, 0]
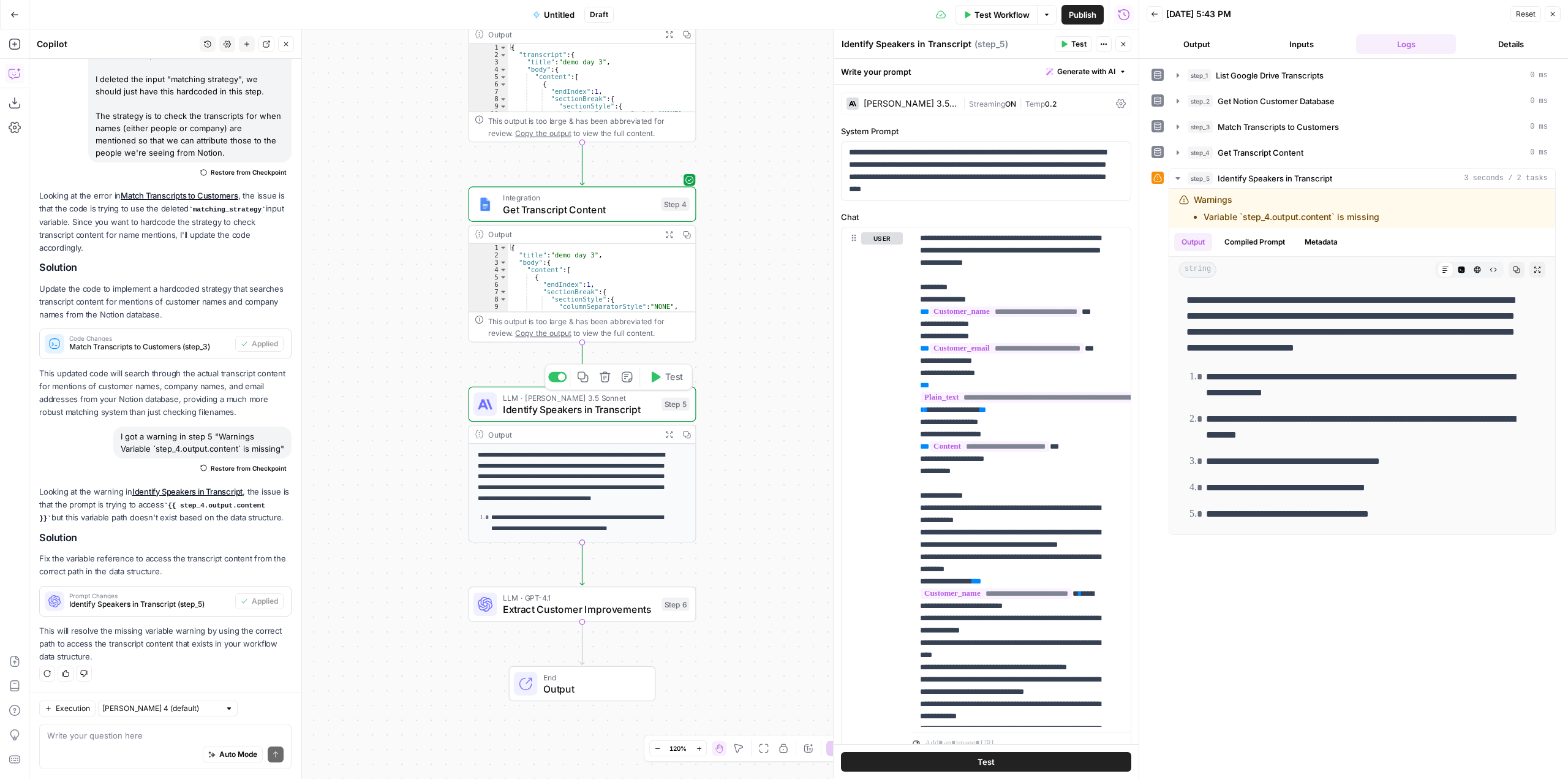
click at [670, 374] on span "Test" at bounding box center [674, 377] width 18 height 14
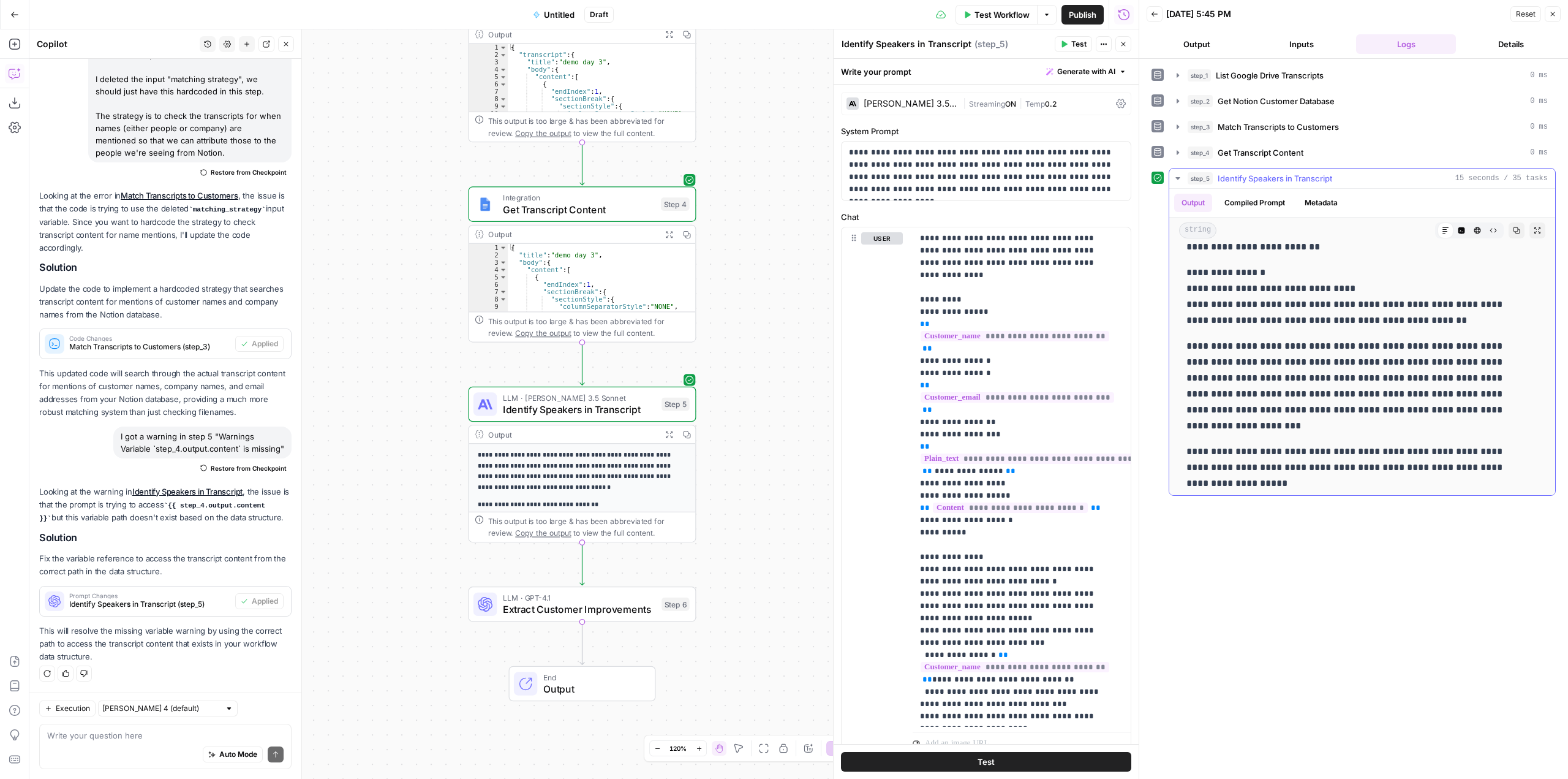
scroll to position [503, 0]
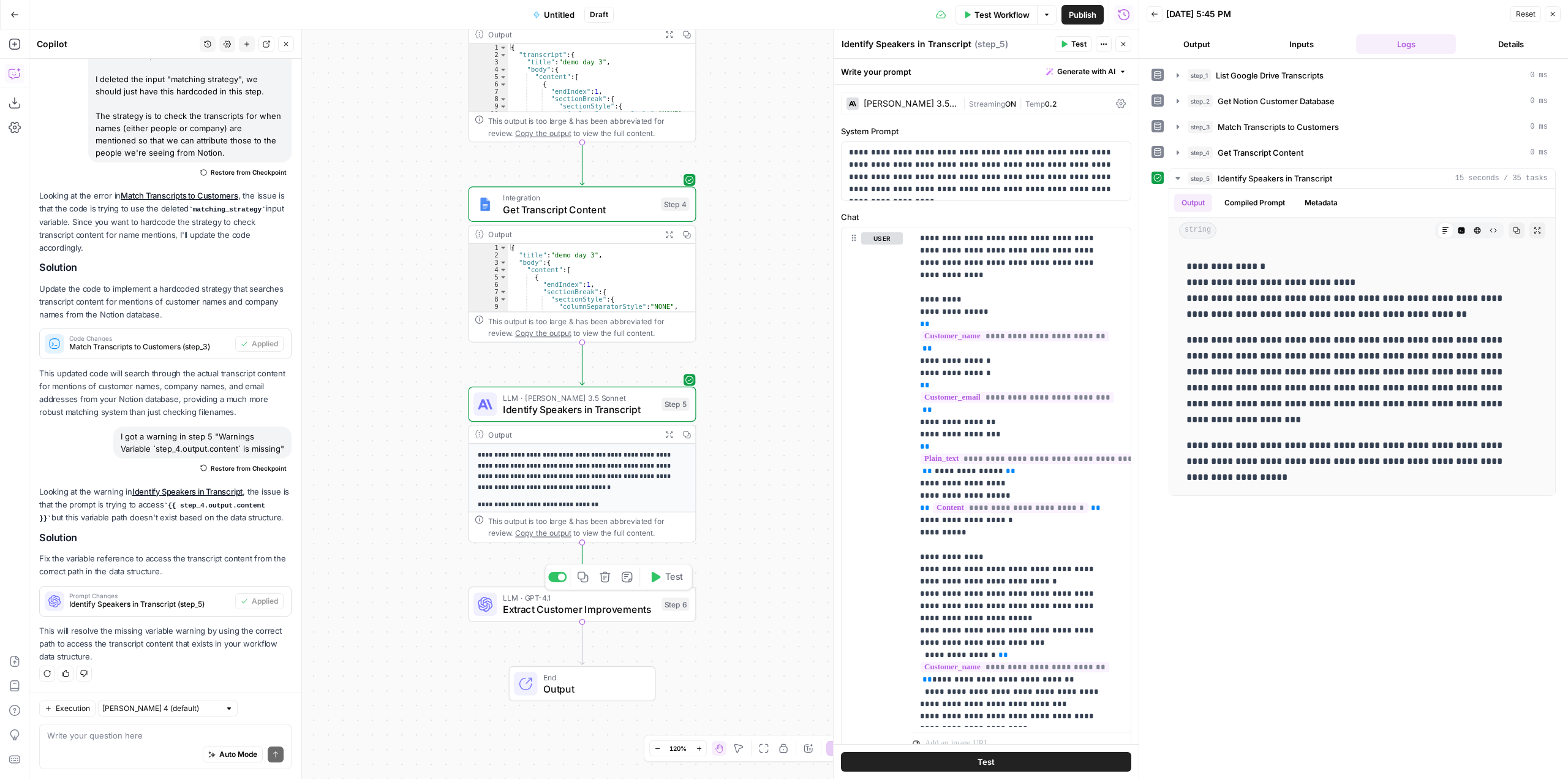
click at [654, 578] on icon "button" at bounding box center [656, 577] width 9 height 11
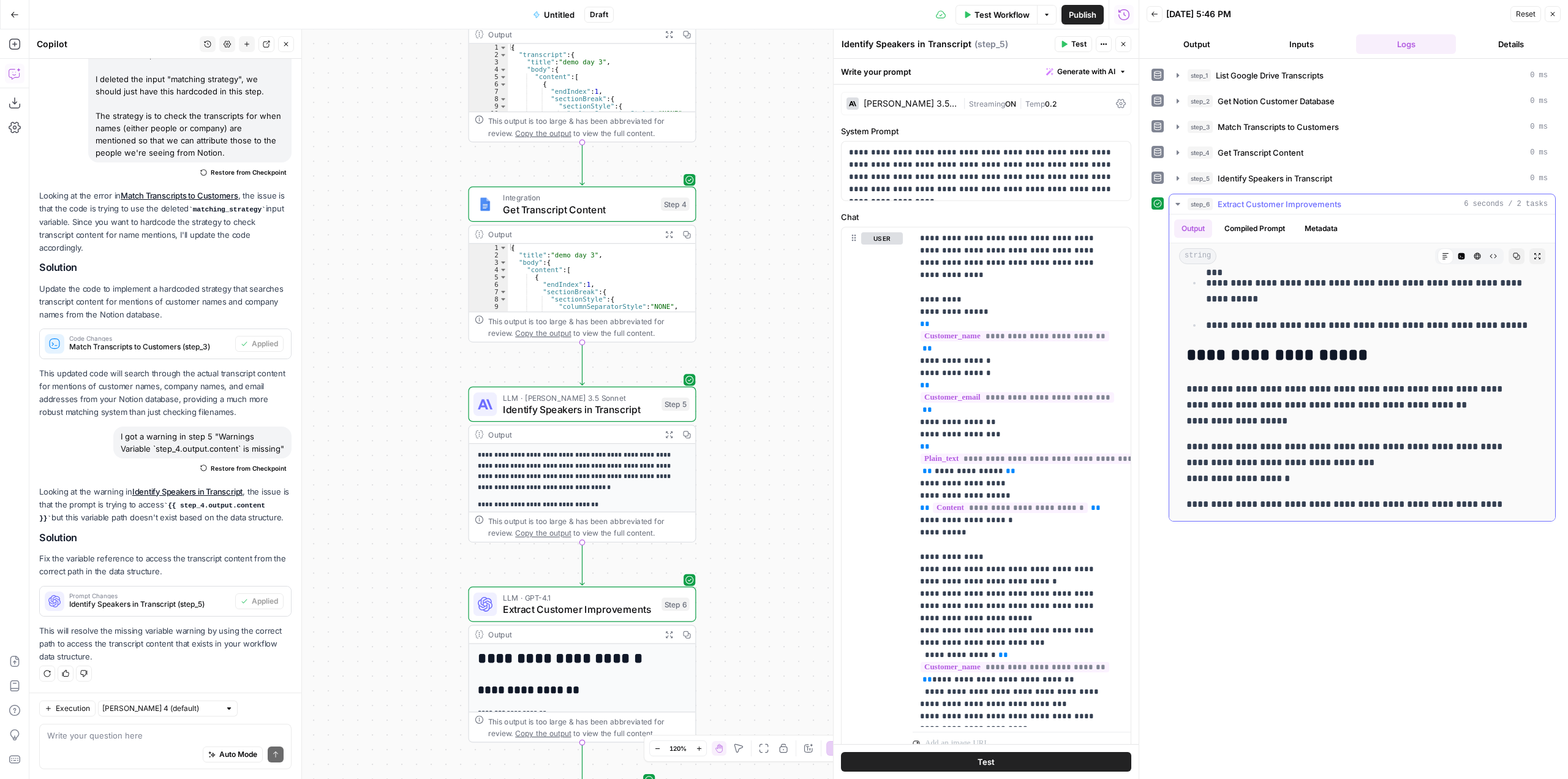
scroll to position [919, 0]
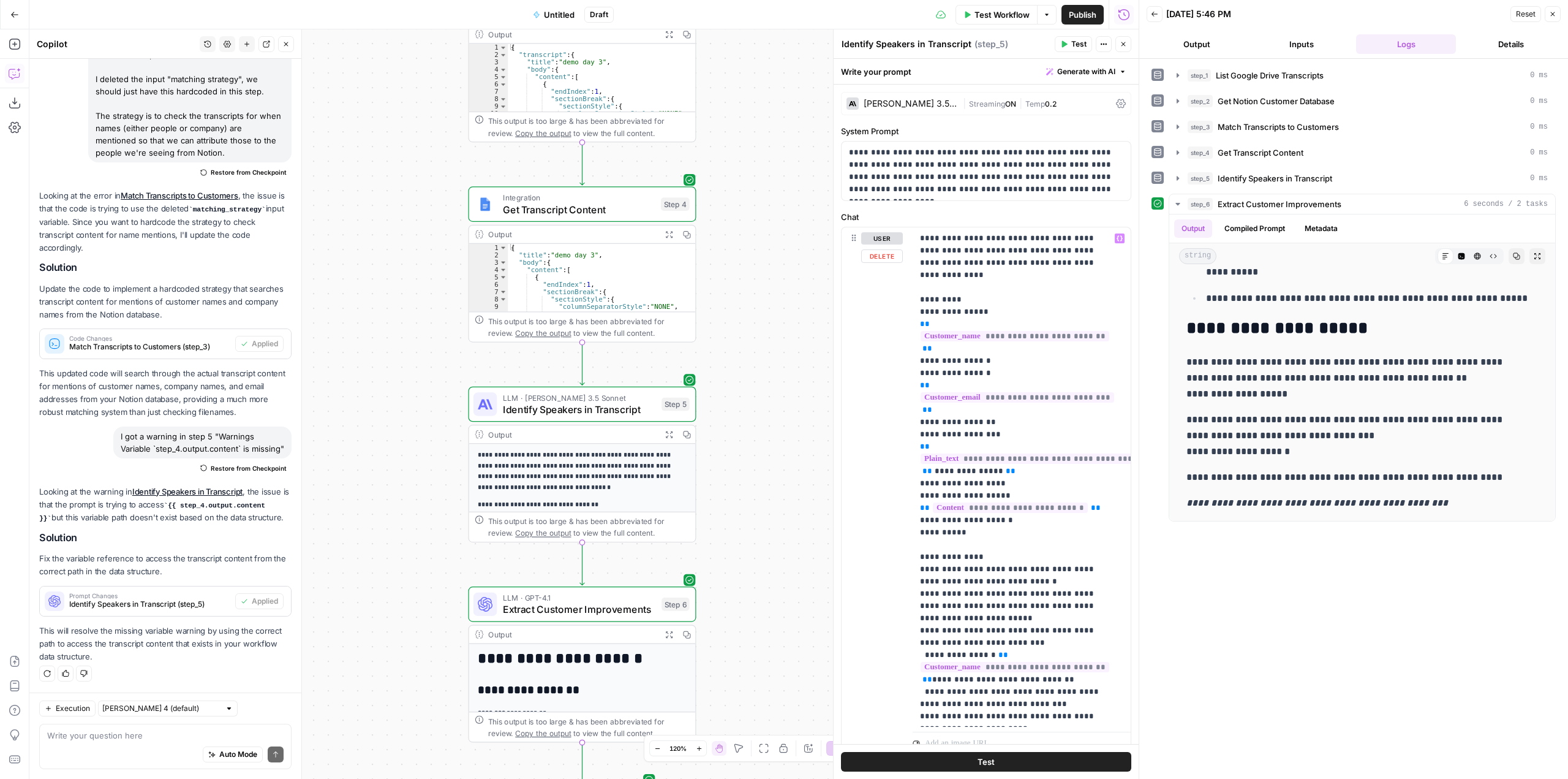
click at [613, 615] on span "Extract Customer Improvements" at bounding box center [579, 609] width 153 height 15
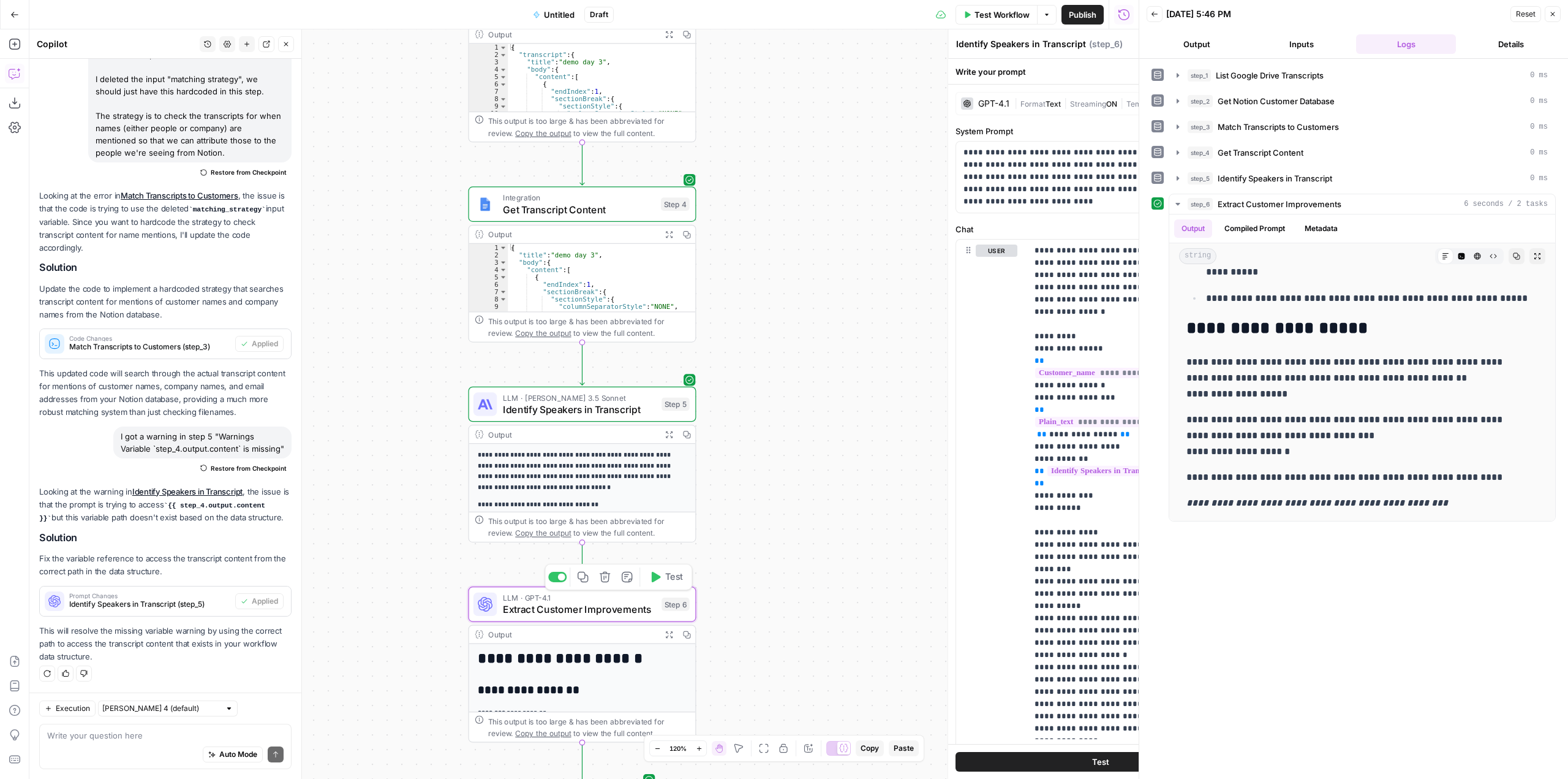
type textarea "Extract Customer Improvements"
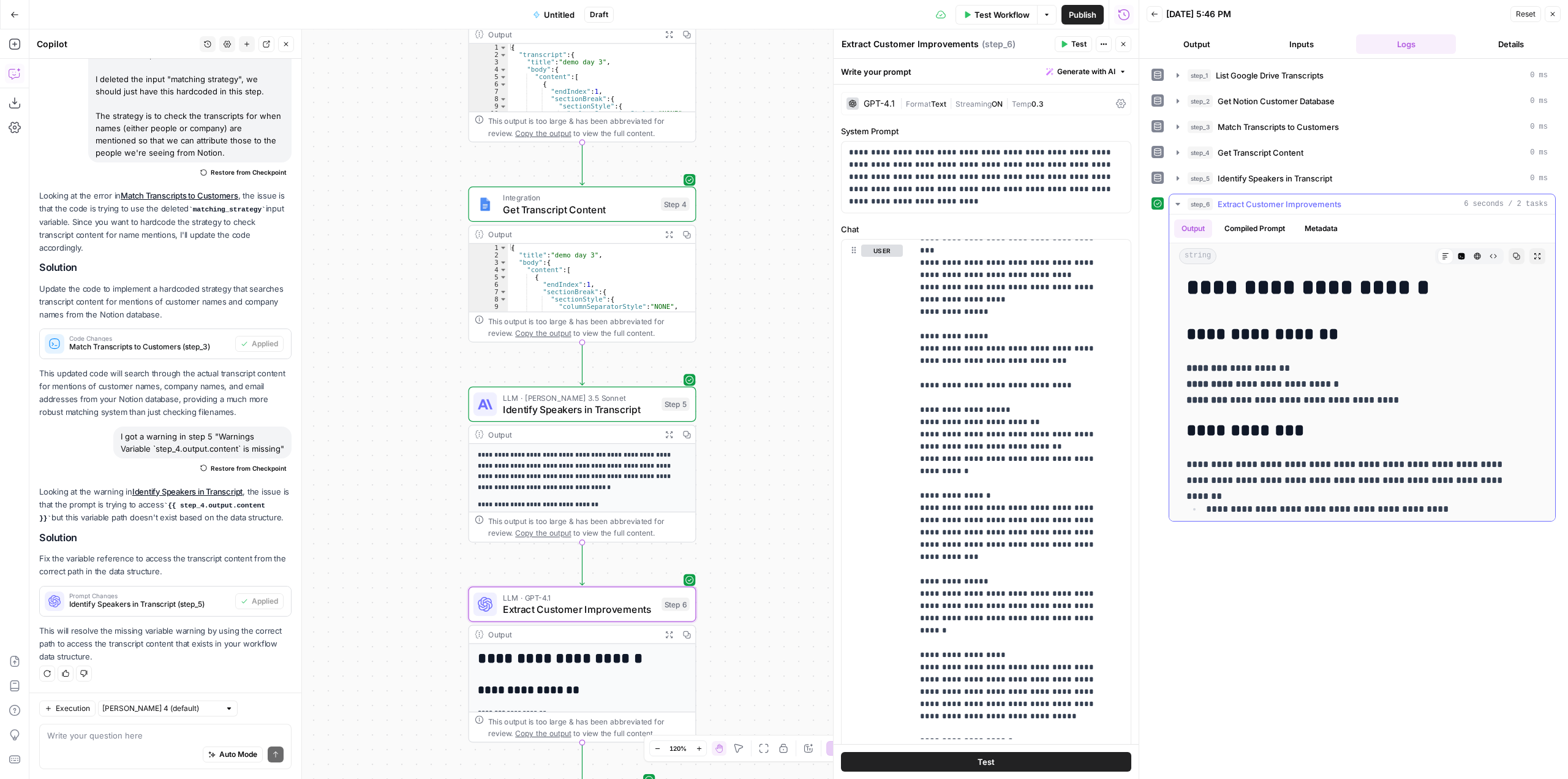
scroll to position [0, 0]
click at [145, 730] on textarea at bounding box center [165, 735] width 236 height 12
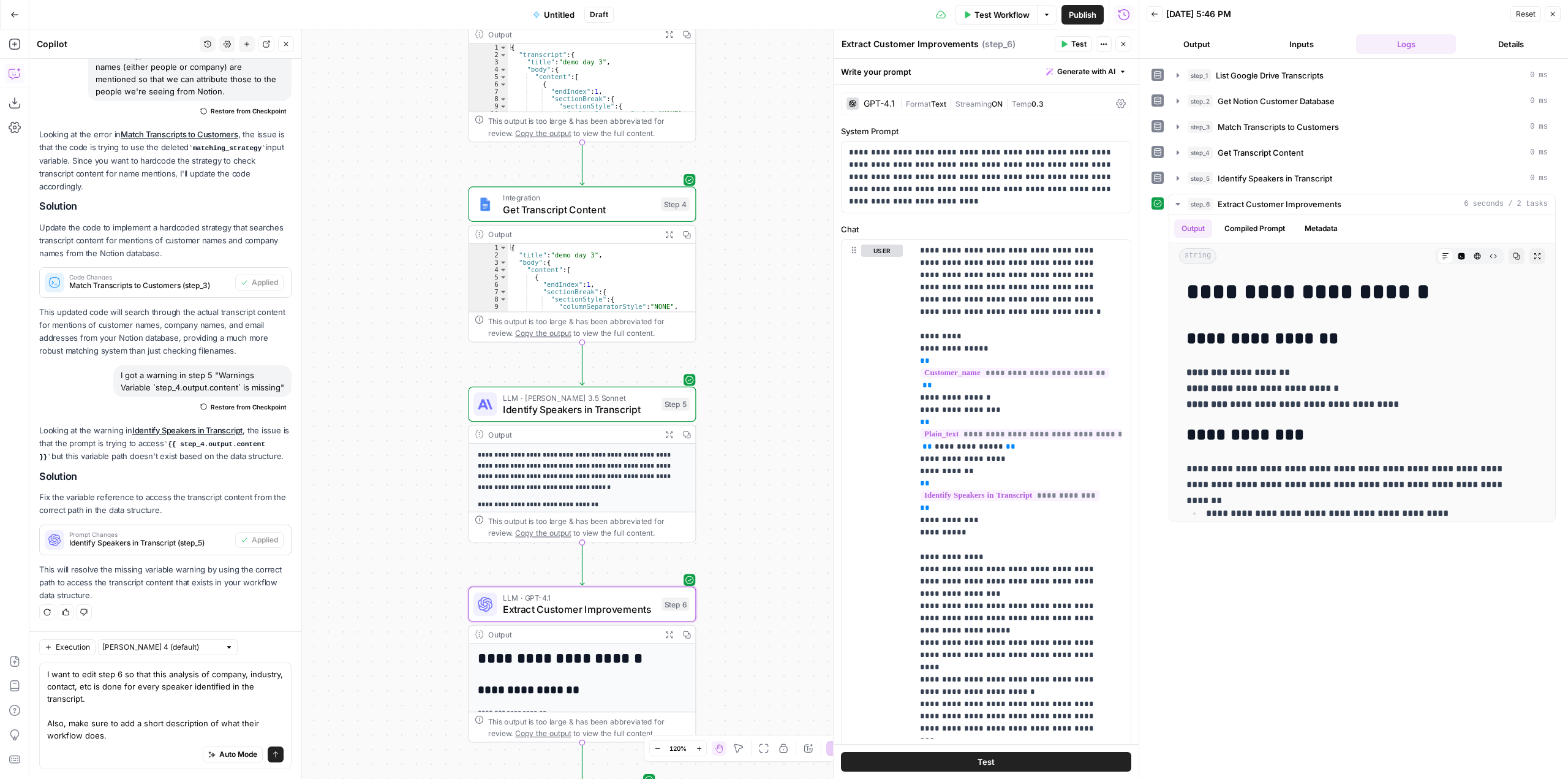
click at [119, 742] on div "Auto Mode Send" at bounding box center [165, 755] width 236 height 27
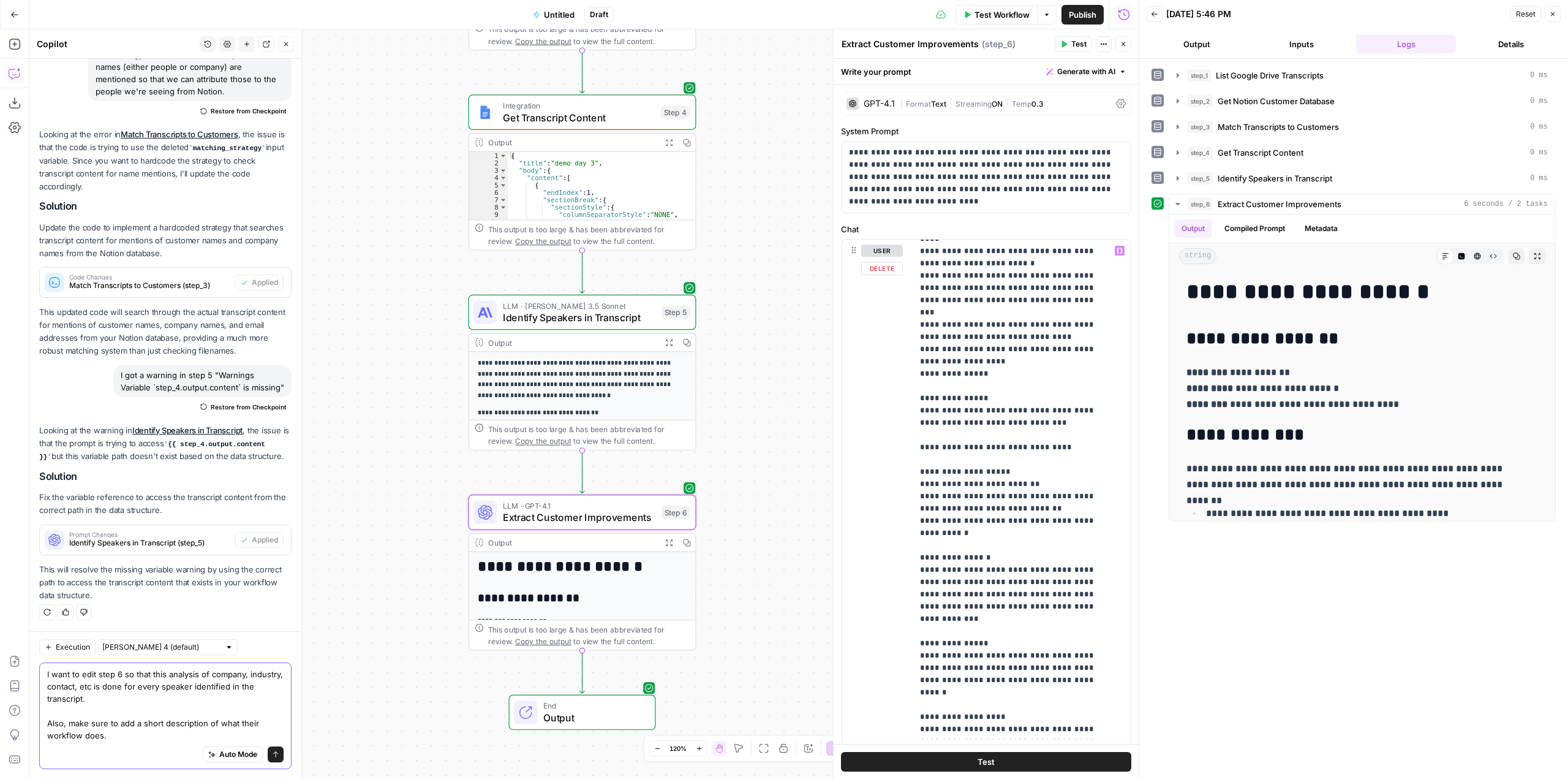
scroll to position [429, 0]
drag, startPoint x: 978, startPoint y: 485, endPoint x: 918, endPoint y: 420, distance: 88.5
click at [918, 420] on div "**********" at bounding box center [1017, 489] width 209 height 500
copy p "**********"
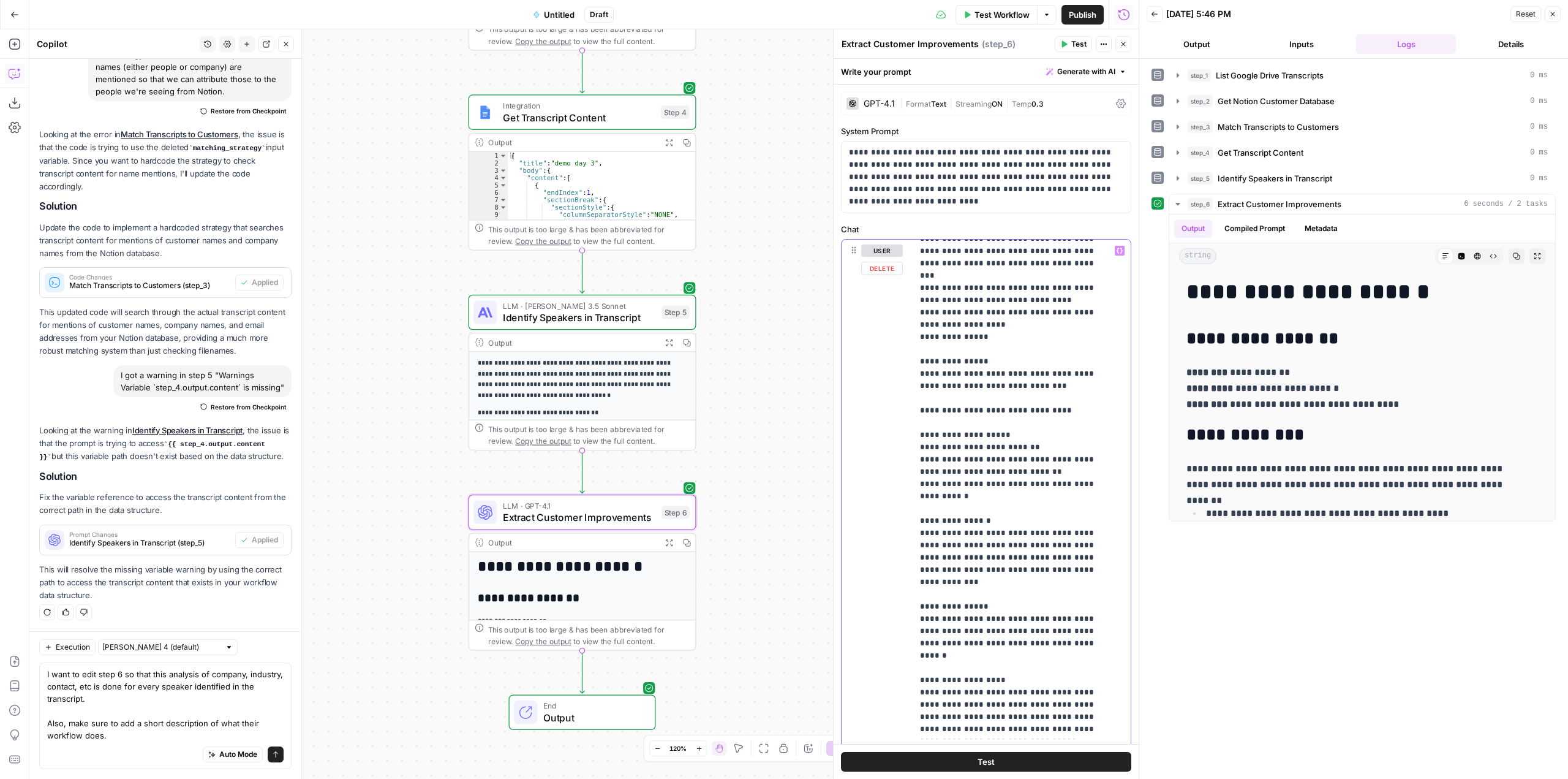
scroll to position [329, 0]
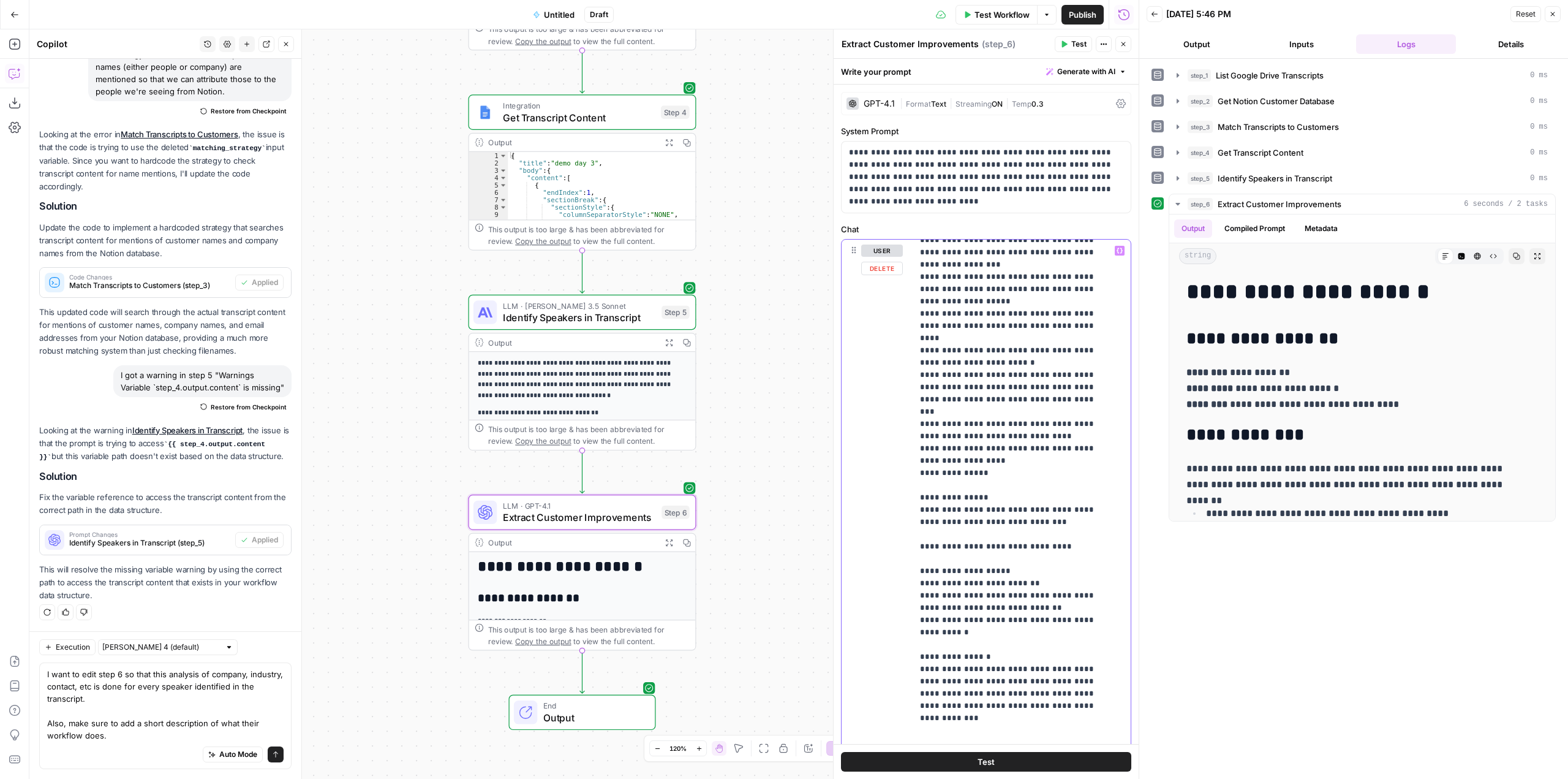
drag, startPoint x: 979, startPoint y: 646, endPoint x: 918, endPoint y: 501, distance: 157.3
click at [918, 501] on div "**********" at bounding box center [1017, 489] width 209 height 500
copy p "**********"
click at [600, 484] on icon "button" at bounding box center [605, 485] width 11 height 11
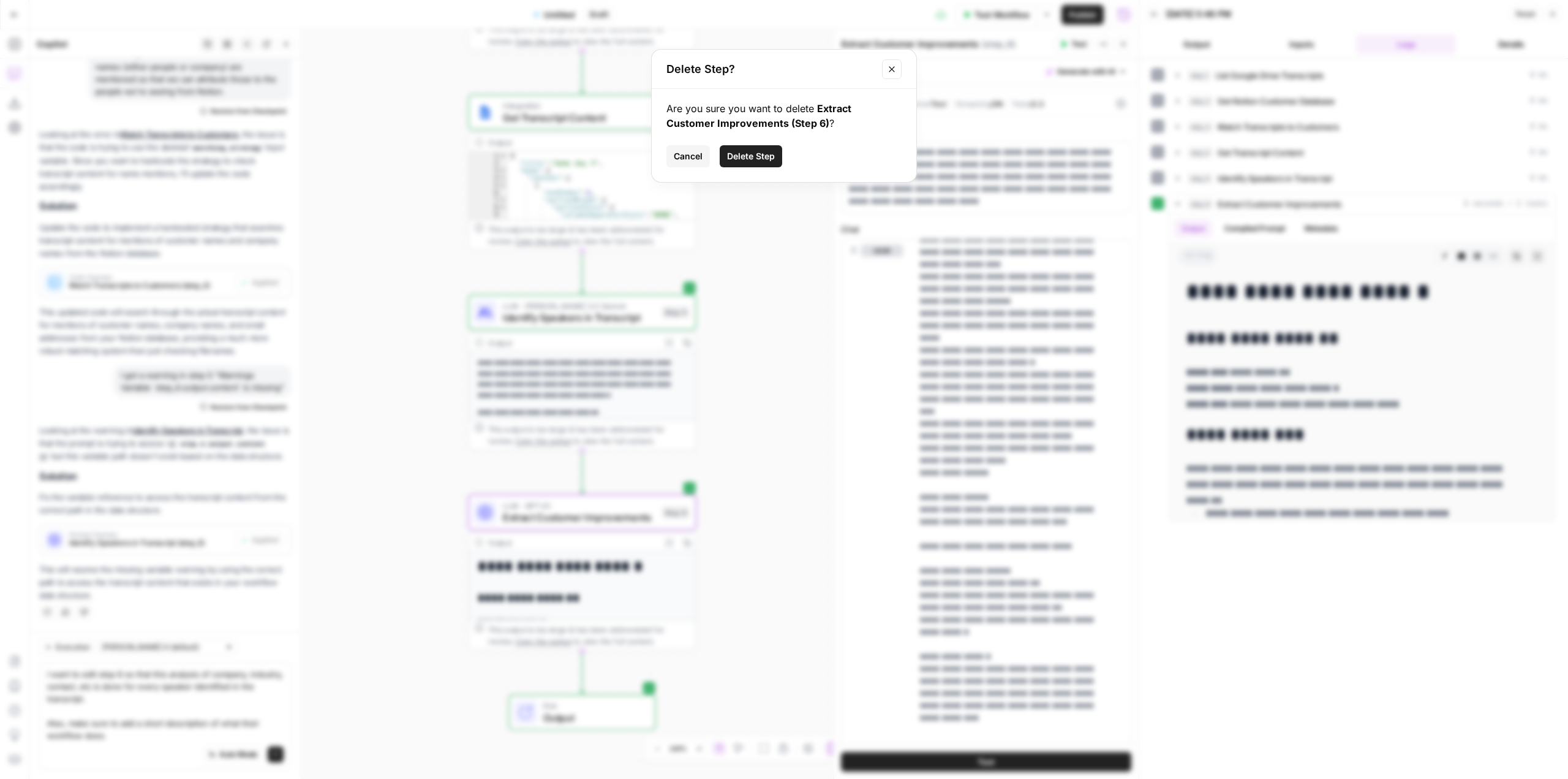
click at [759, 156] on span "Delete Step" at bounding box center [751, 156] width 48 height 12
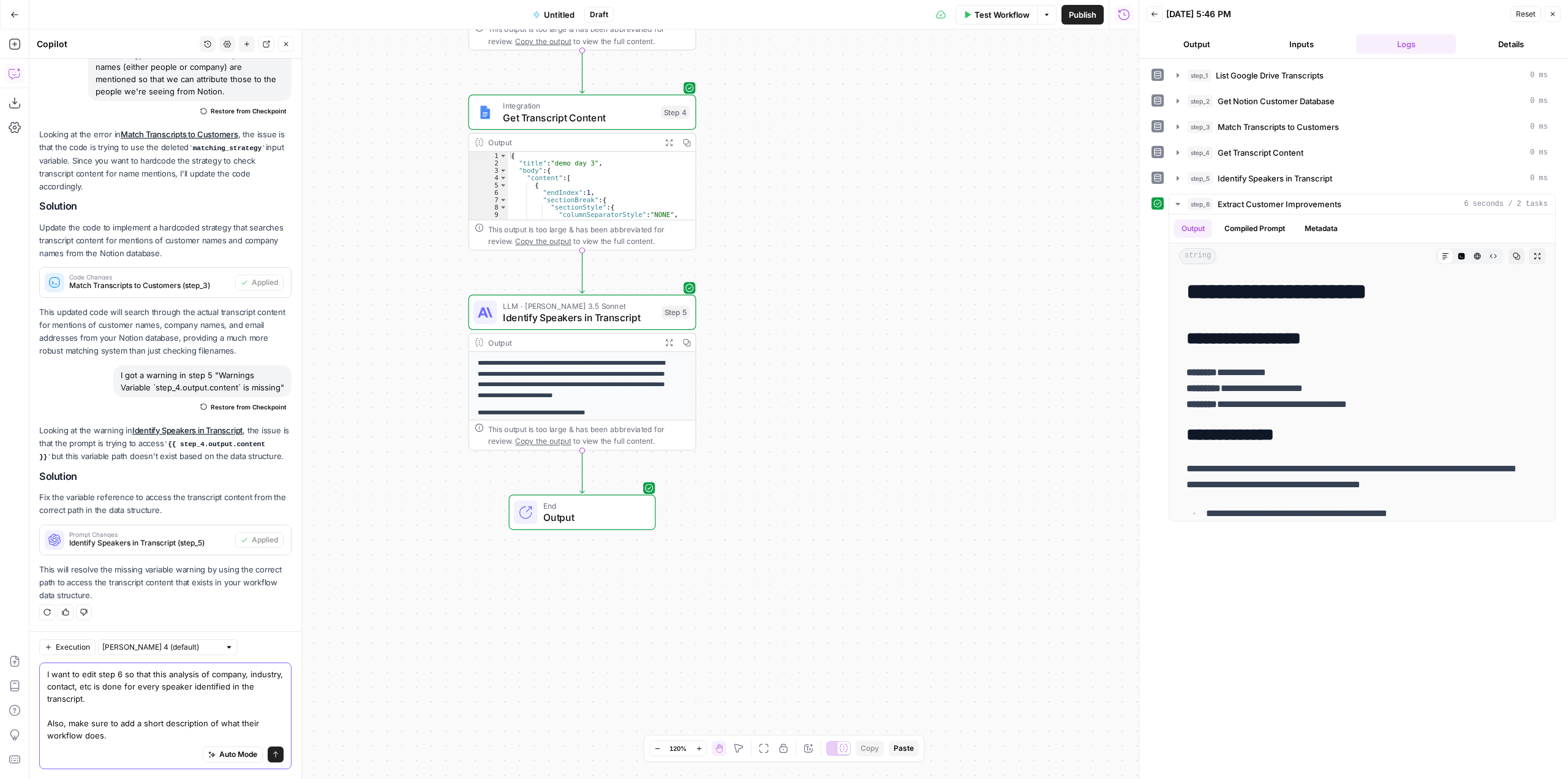
drag, startPoint x: 160, startPoint y: 720, endPoint x: 44, endPoint y: 664, distance: 128.8
click at [44, 664] on div "I want to edit step 6 so that this analysis of company, industry, contact, etc …" at bounding box center [165, 715] width 252 height 107
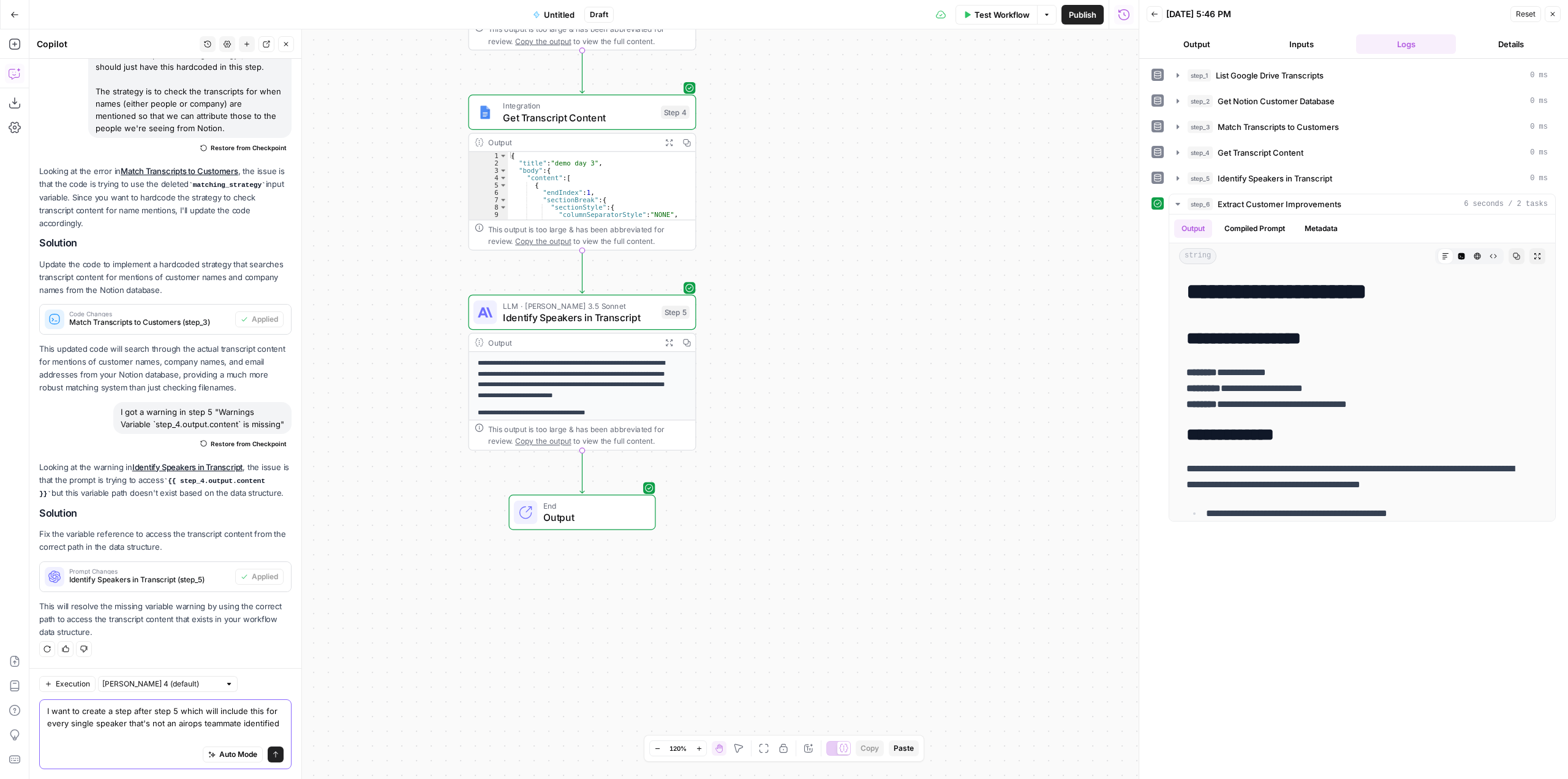
scroll to position [1770, 0]
paste textarea "# [Customer Company Name] Use Case ## Customer Overview **Company:** [Company N…"
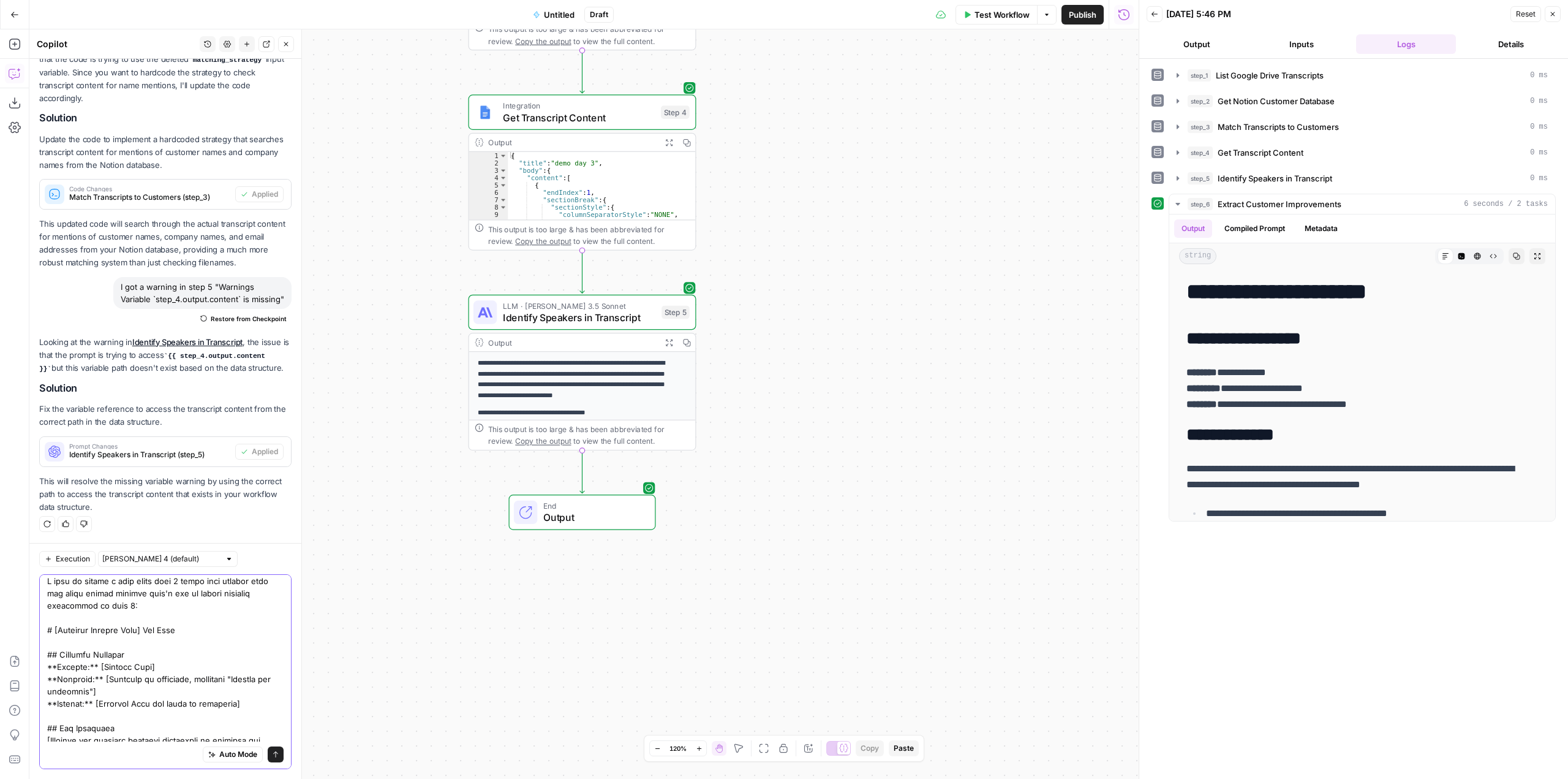
scroll to position [0, 0]
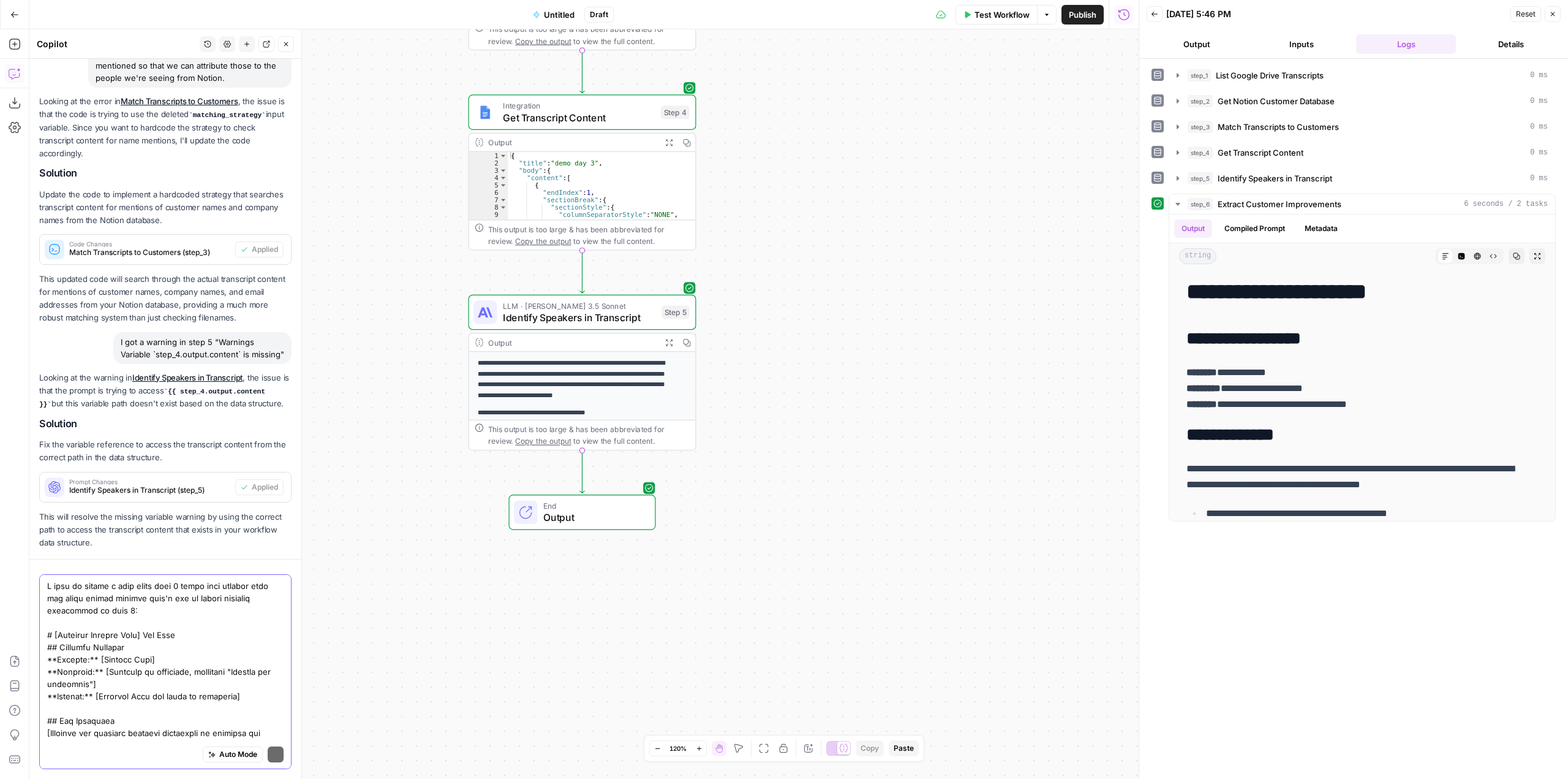
scroll to position [1883, 0]
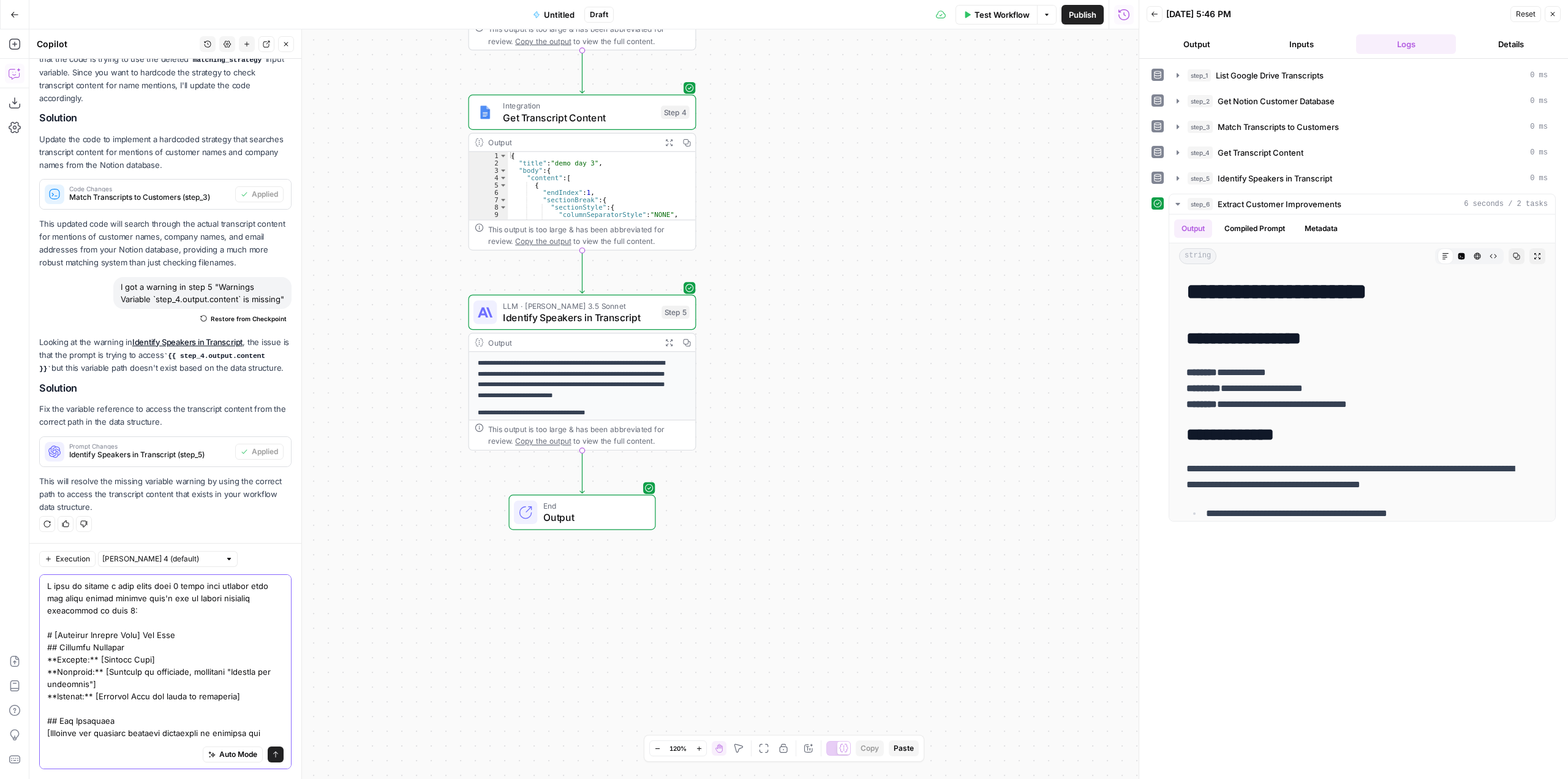
drag, startPoint x: 257, startPoint y: 696, endPoint x: 40, endPoint y: 631, distance: 226.5
click at [40, 631] on div "Auto Mode Send" at bounding box center [165, 672] width 252 height 195
type textarea "I want to create a step after step 5 which will include this for every single s…"
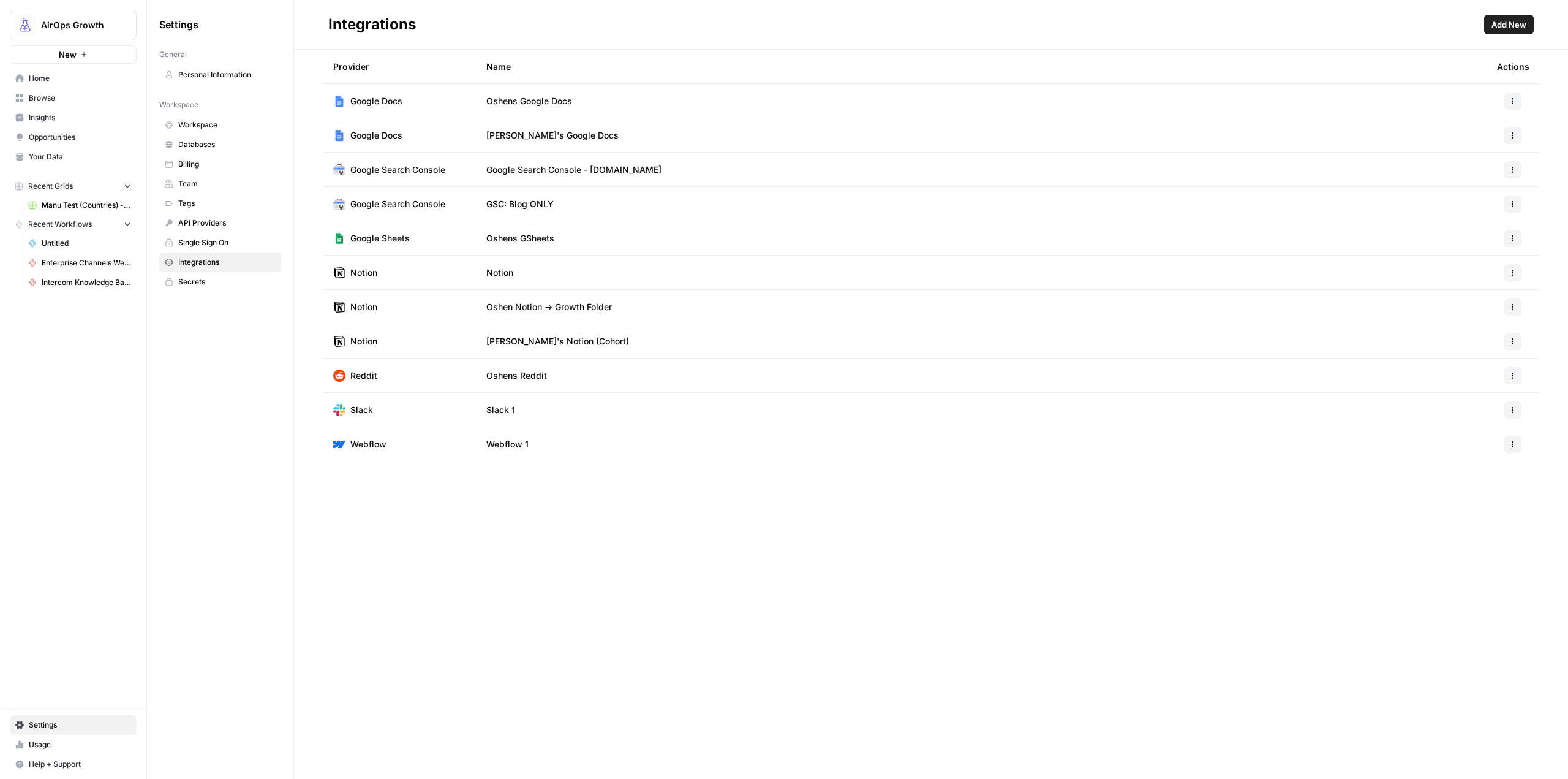
click at [96, 24] on span "AirOps Growth" at bounding box center [77, 25] width 74 height 12
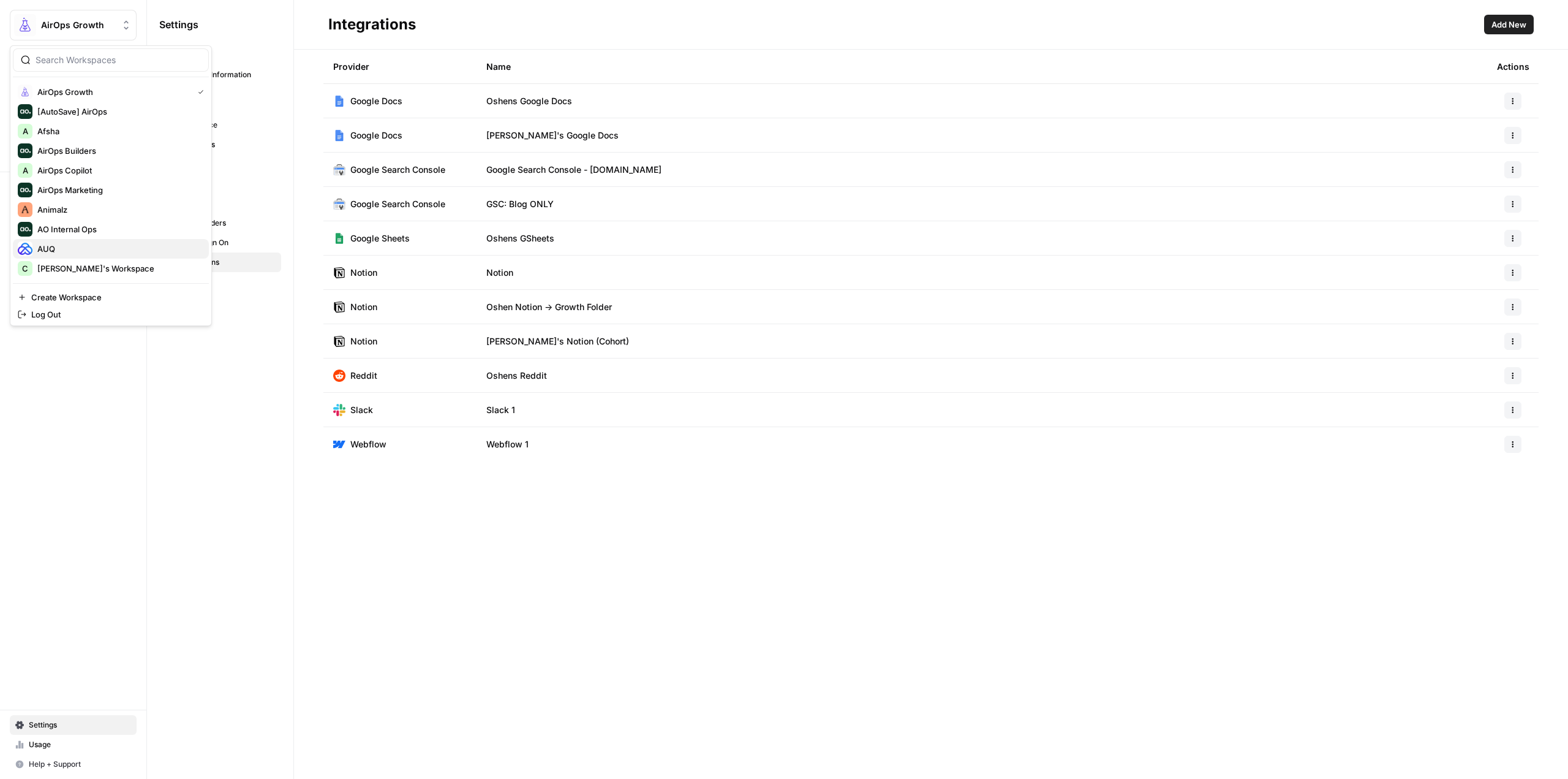
click at [67, 244] on span "AUQ" at bounding box center [118, 249] width 162 height 12
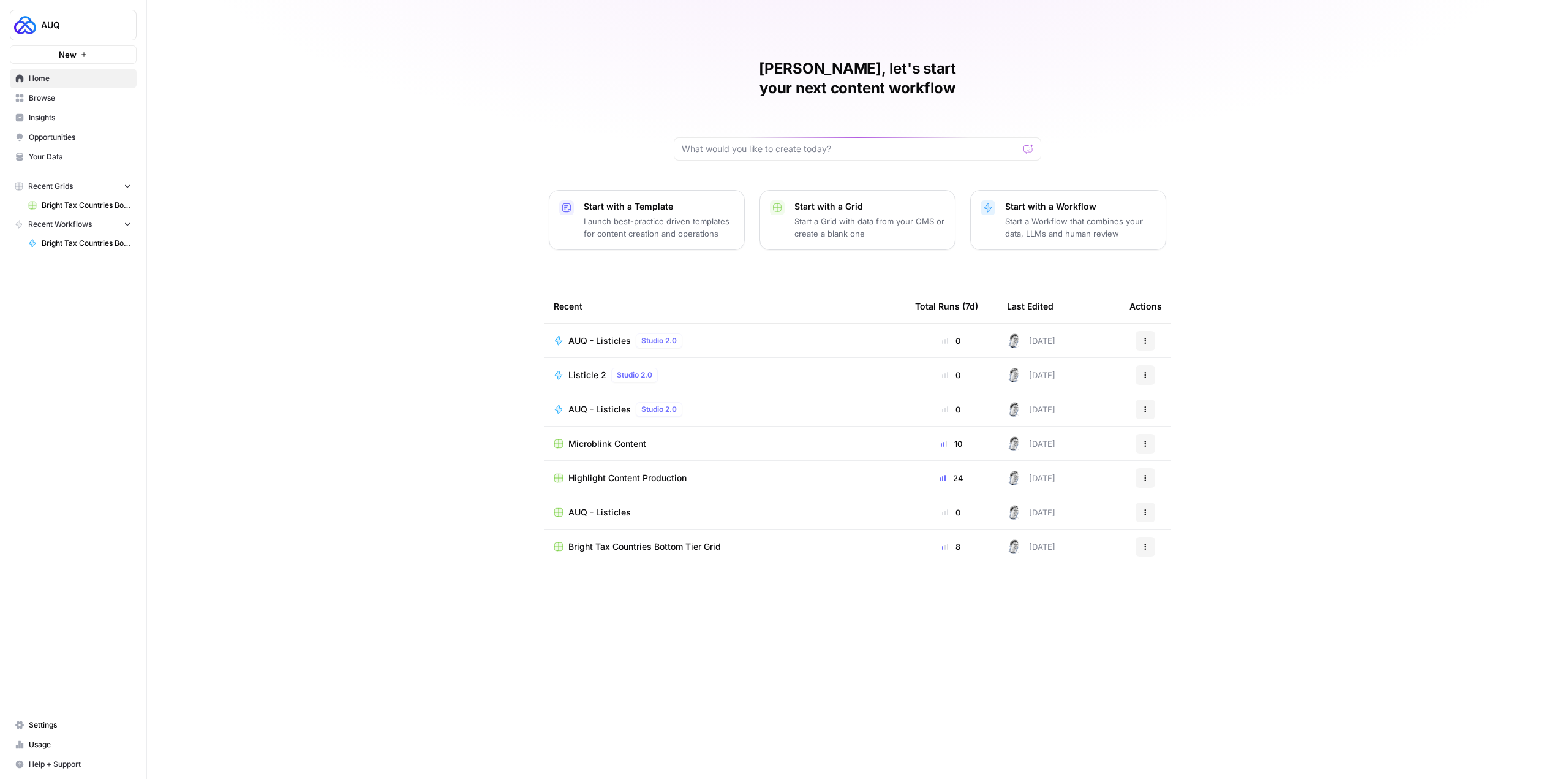
click at [71, 153] on span "Your Data" at bounding box center [80, 156] width 102 height 11
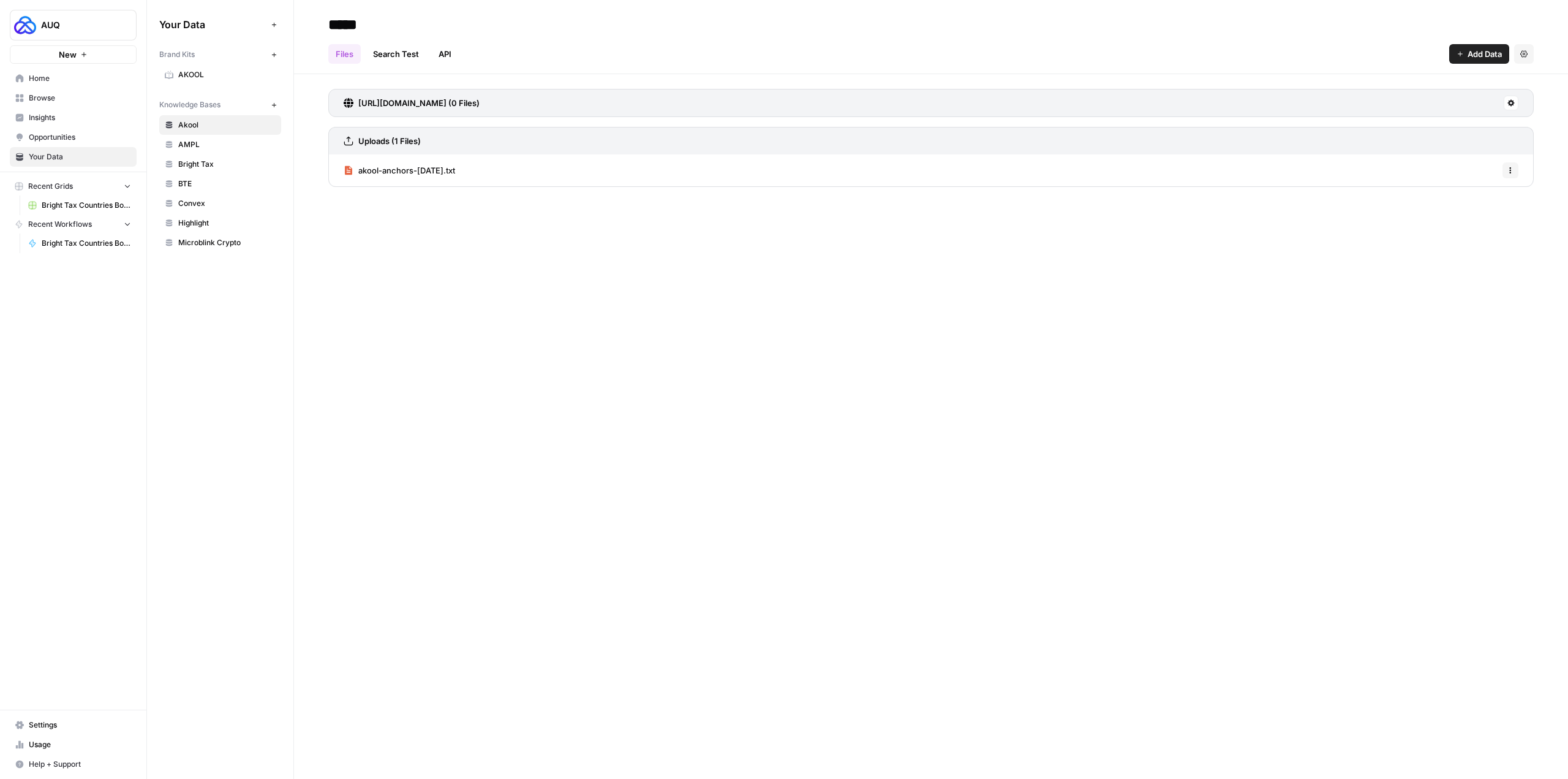
click at [96, 54] on button "New" at bounding box center [73, 54] width 127 height 19
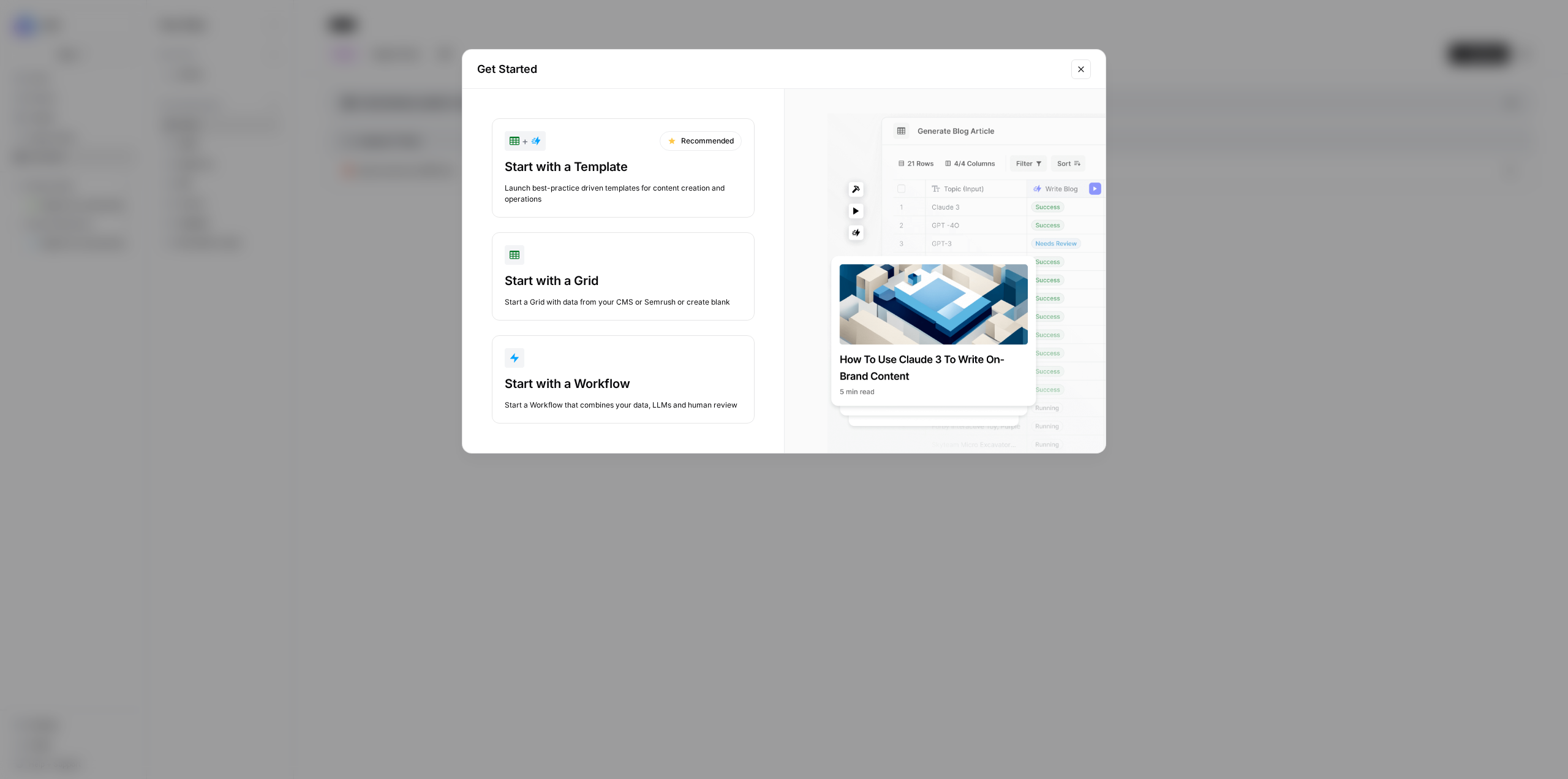
click at [1082, 66] on icon "Close modal" at bounding box center [1082, 70] width 10 height 10
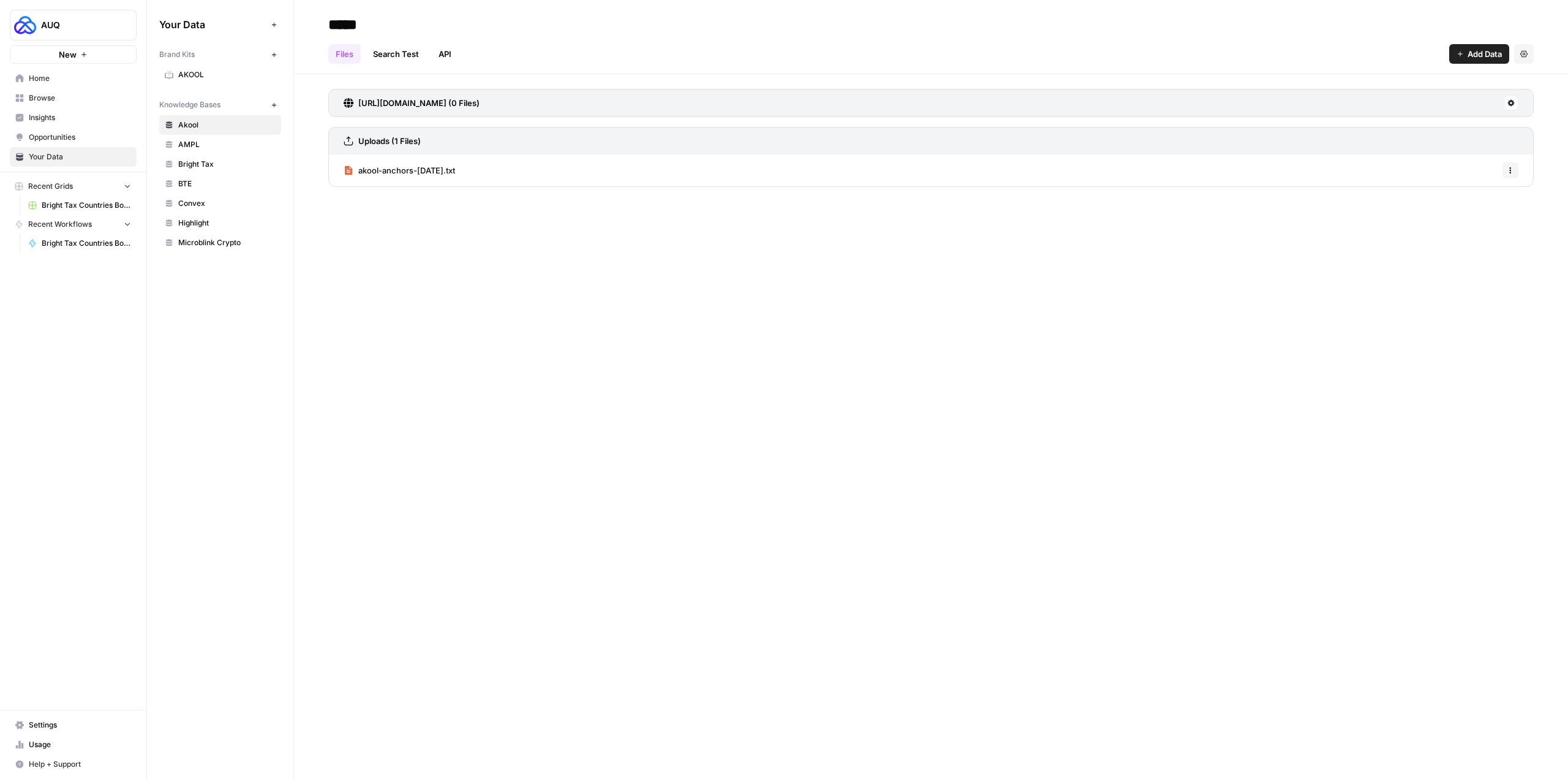
click at [78, 725] on span "Settings" at bounding box center [80, 725] width 102 height 11
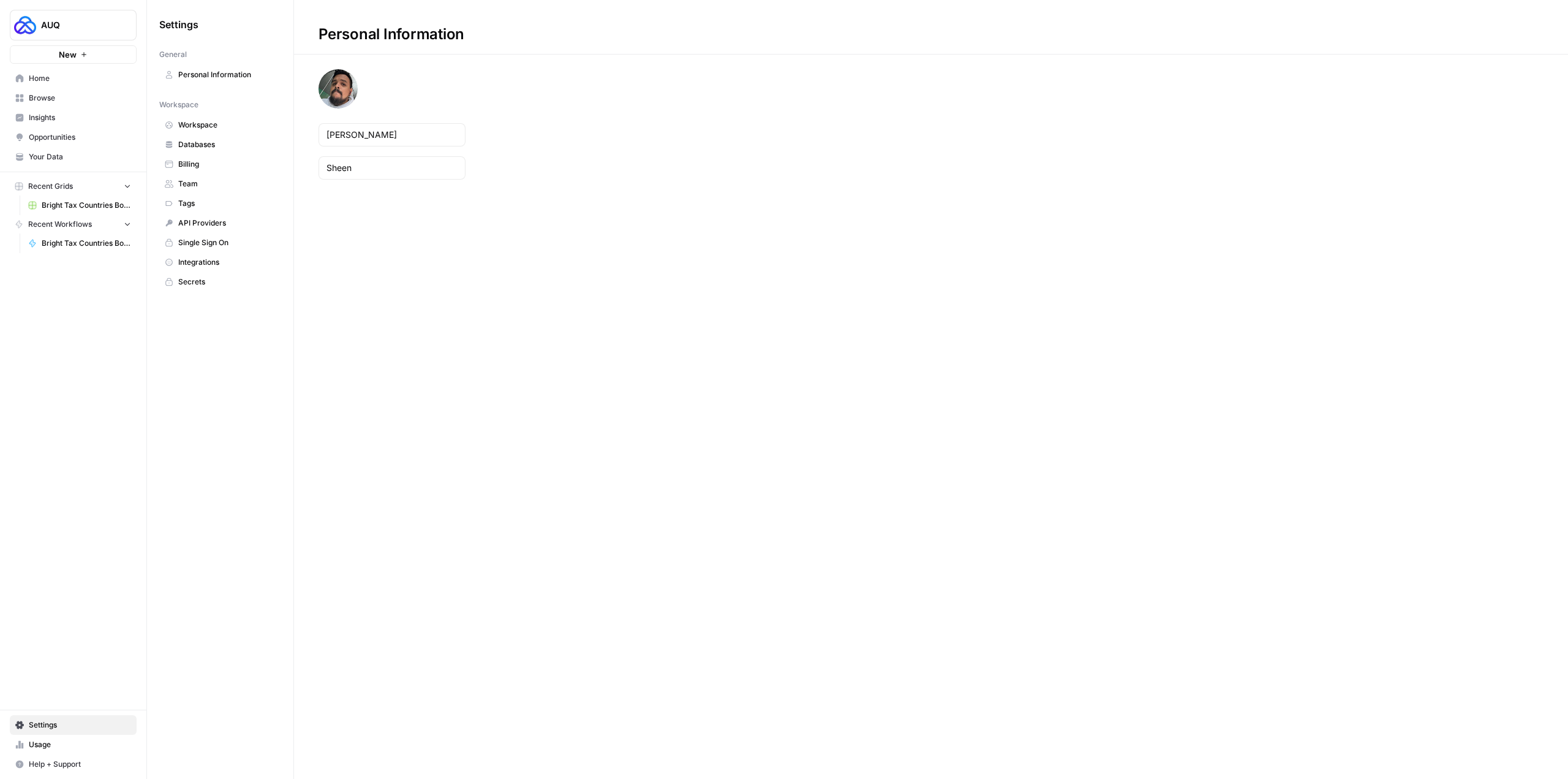
click at [213, 120] on span "Workspace" at bounding box center [227, 125] width 97 height 11
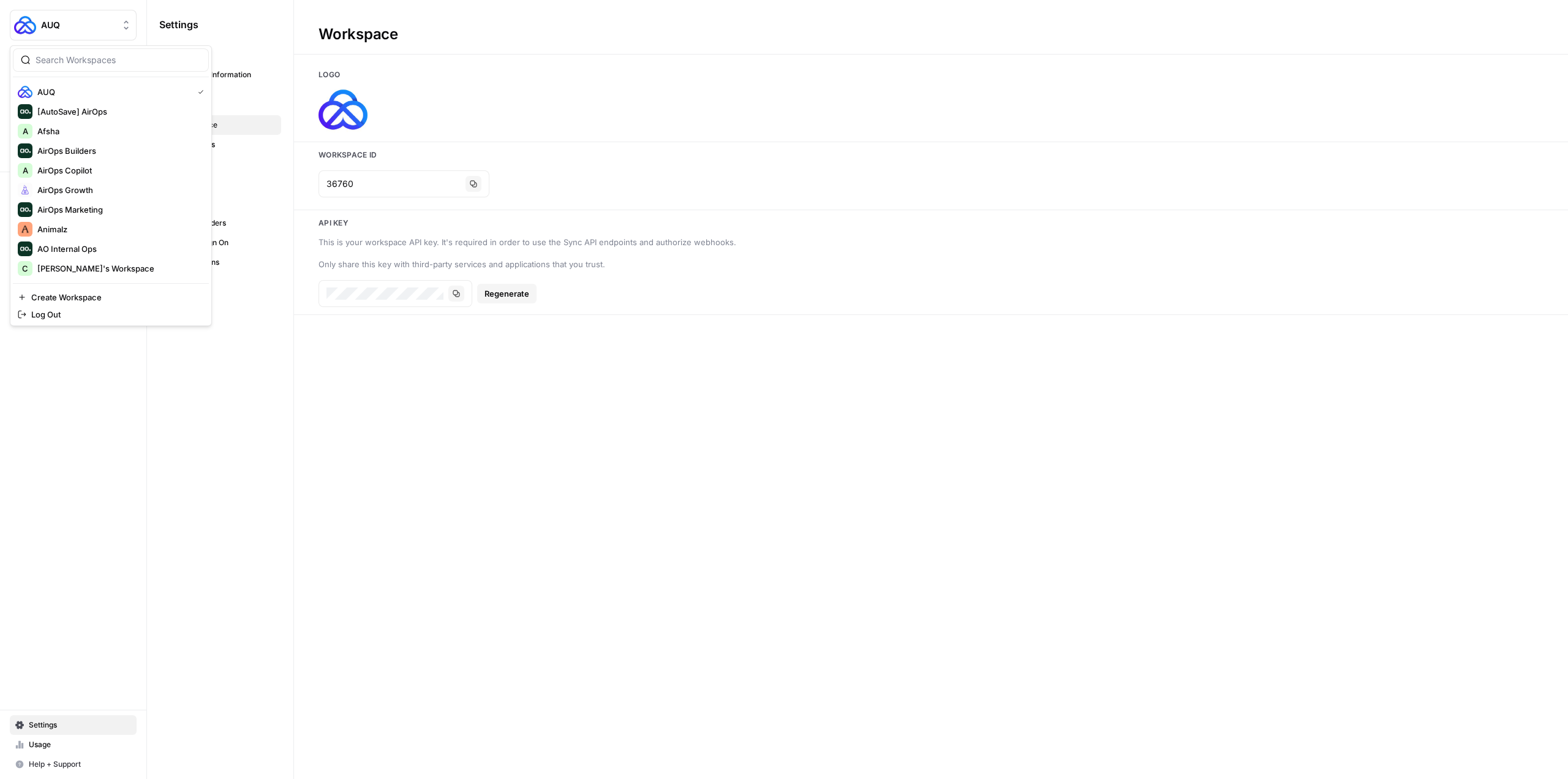
click at [66, 19] on span "AUQ" at bounding box center [77, 25] width 74 height 12
click at [120, 183] on div "AirOps Growth" at bounding box center [111, 190] width 186 height 15
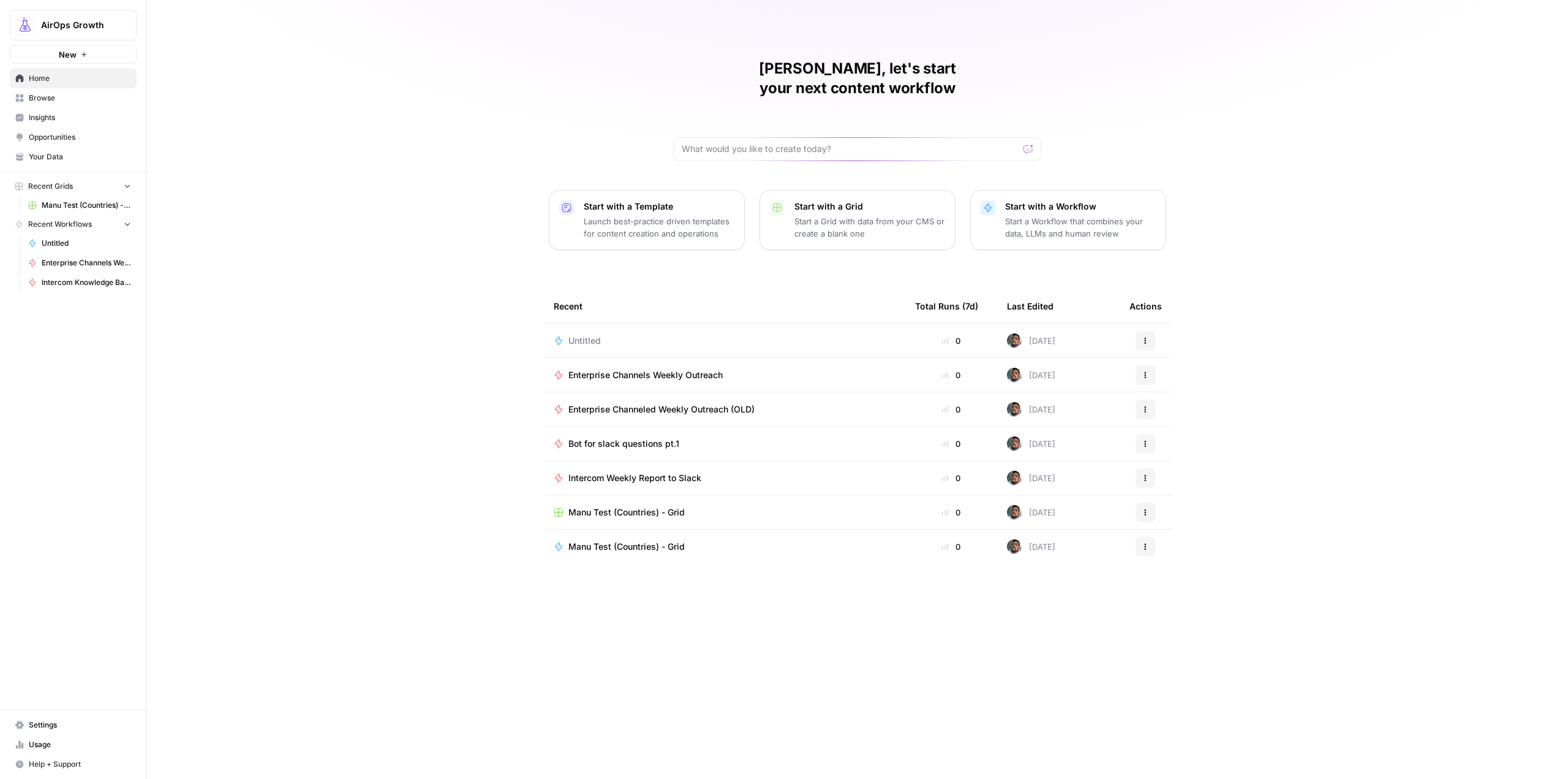
click at [120, 49] on button "New" at bounding box center [73, 54] width 127 height 19
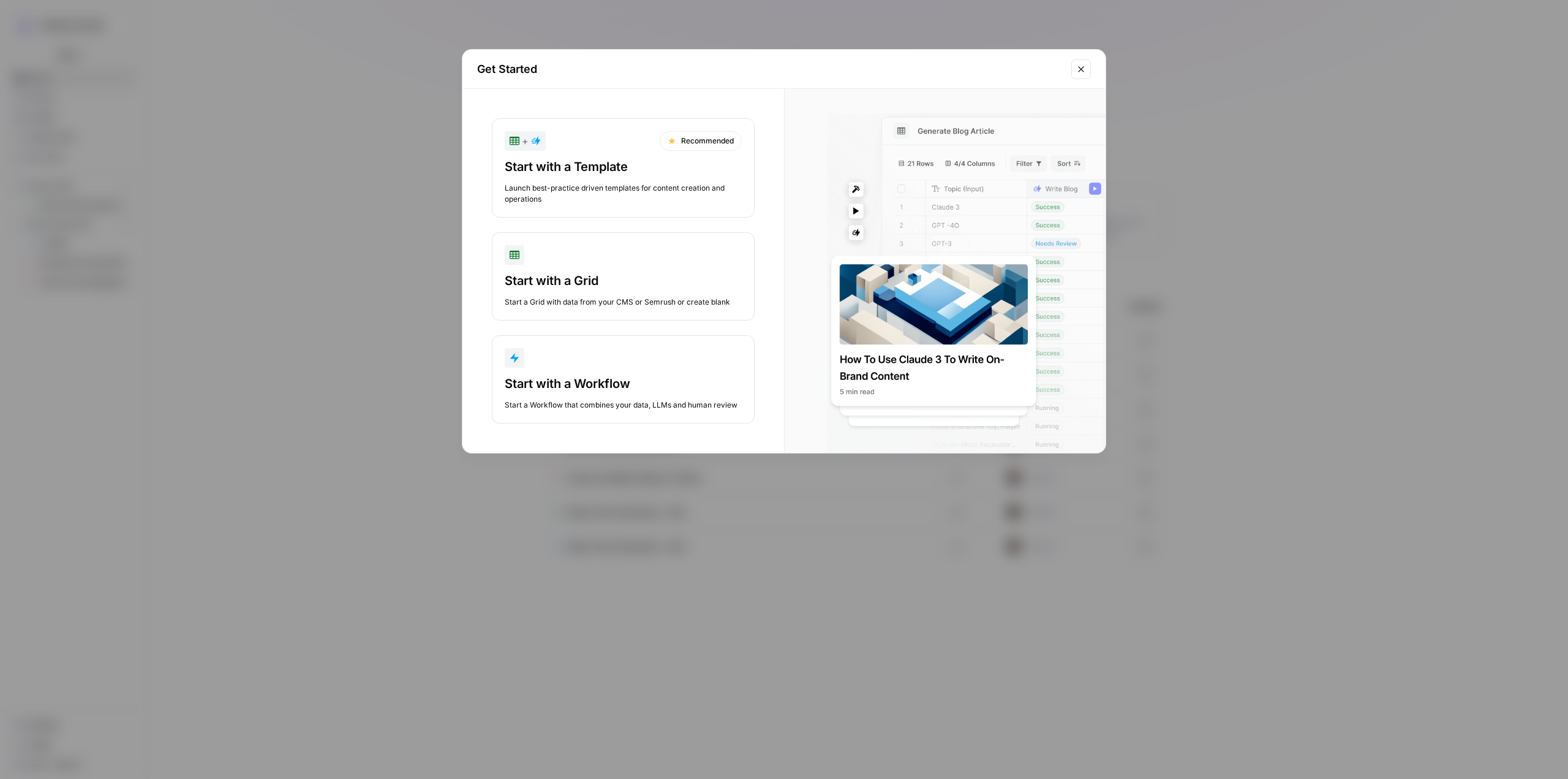
click at [1088, 62] on button "Close modal" at bounding box center [1081, 69] width 19 height 19
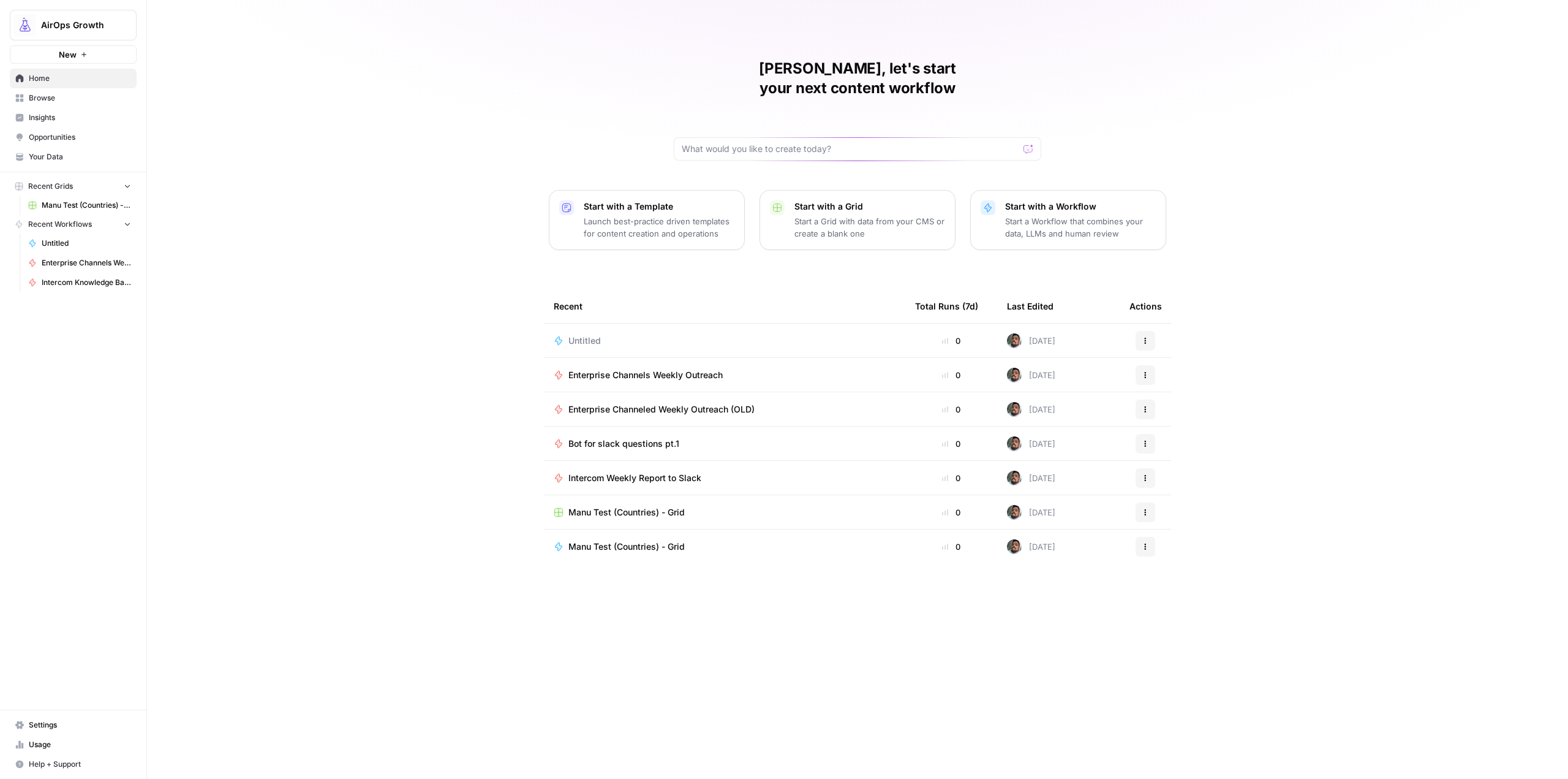
click at [108, 27] on span "AirOps Growth" at bounding box center [77, 25] width 74 height 12
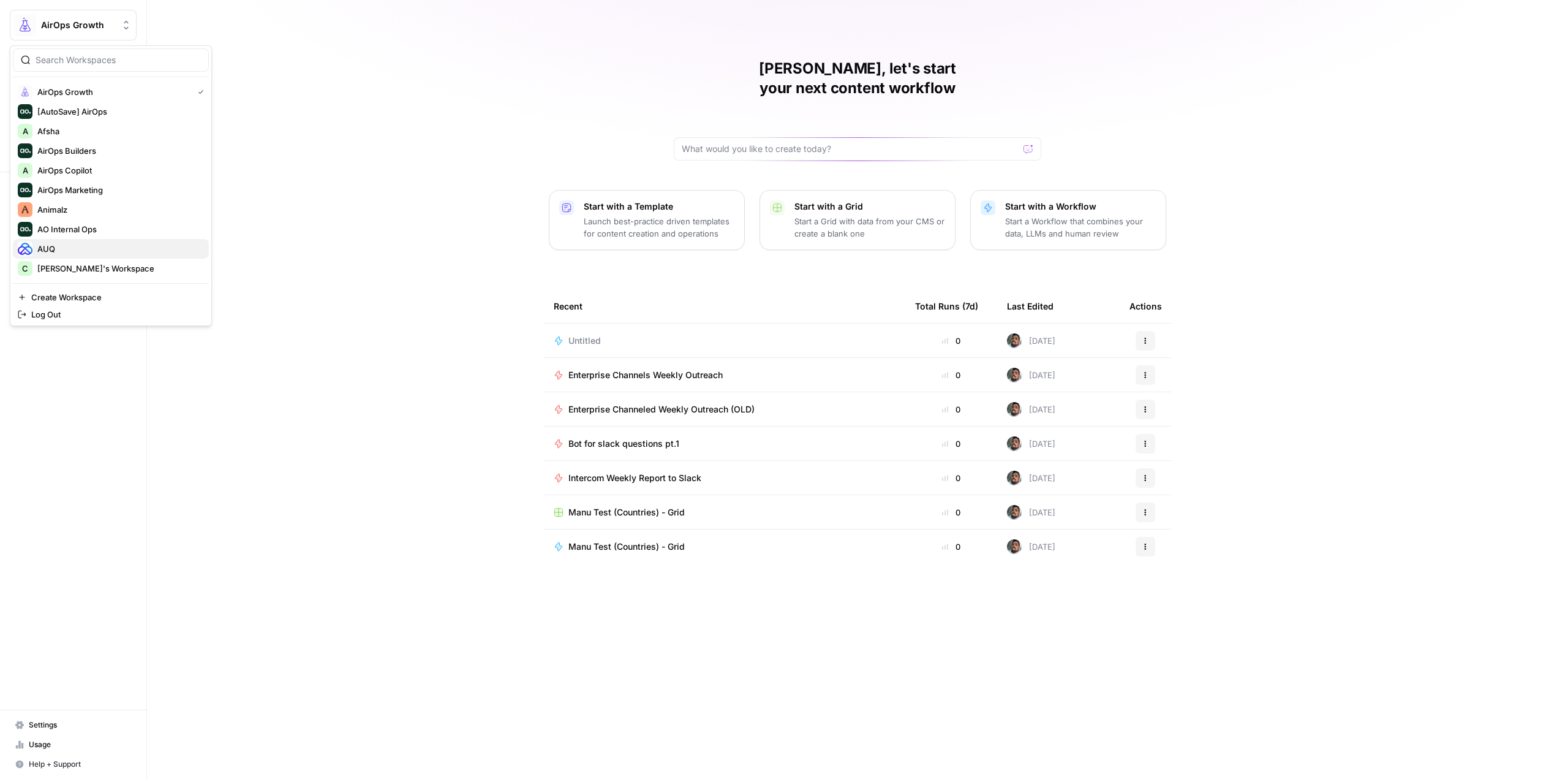
click at [103, 249] on span "AUQ" at bounding box center [118, 249] width 162 height 12
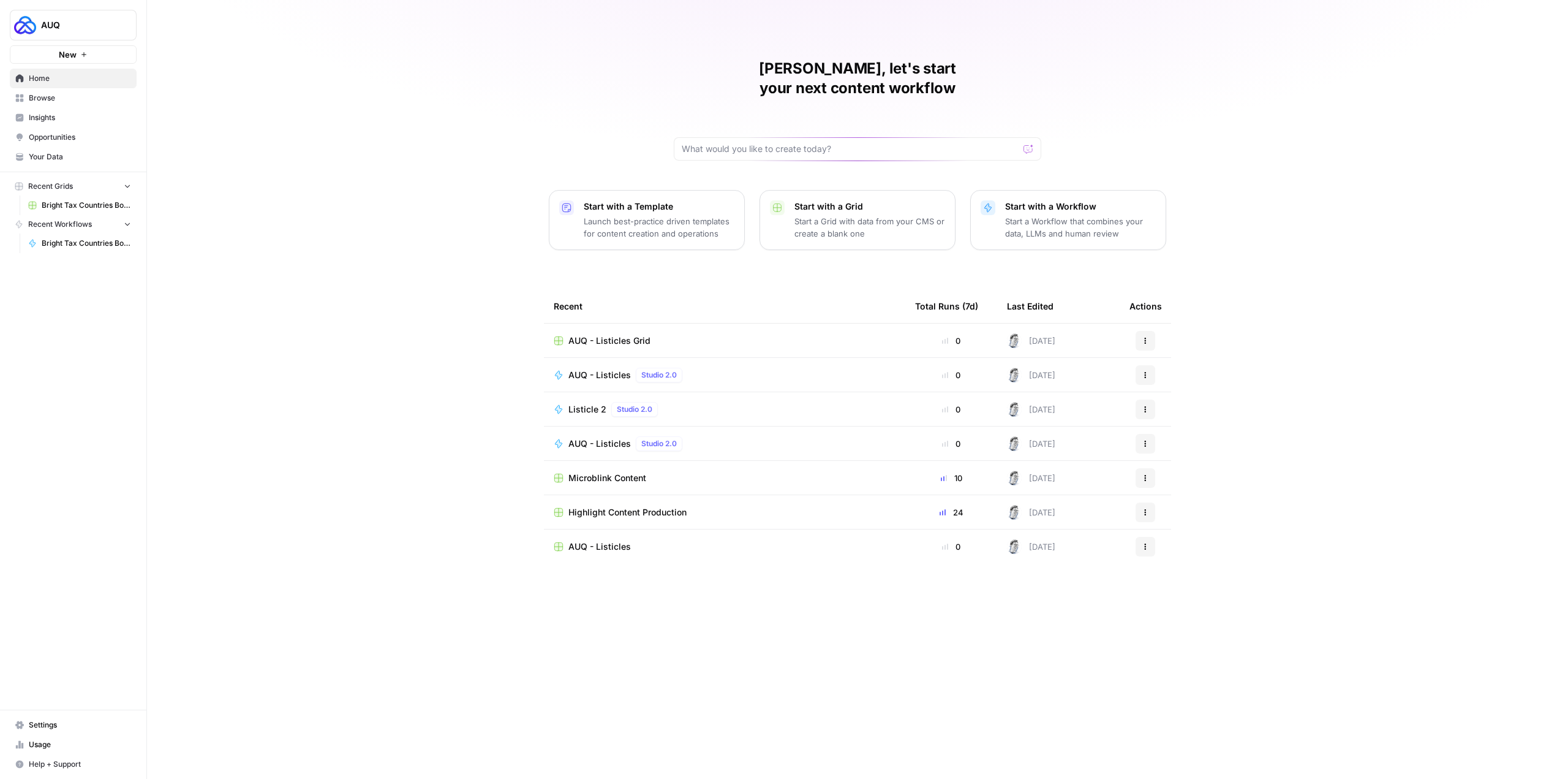
click at [87, 161] on span "Your Data" at bounding box center [80, 156] width 102 height 11
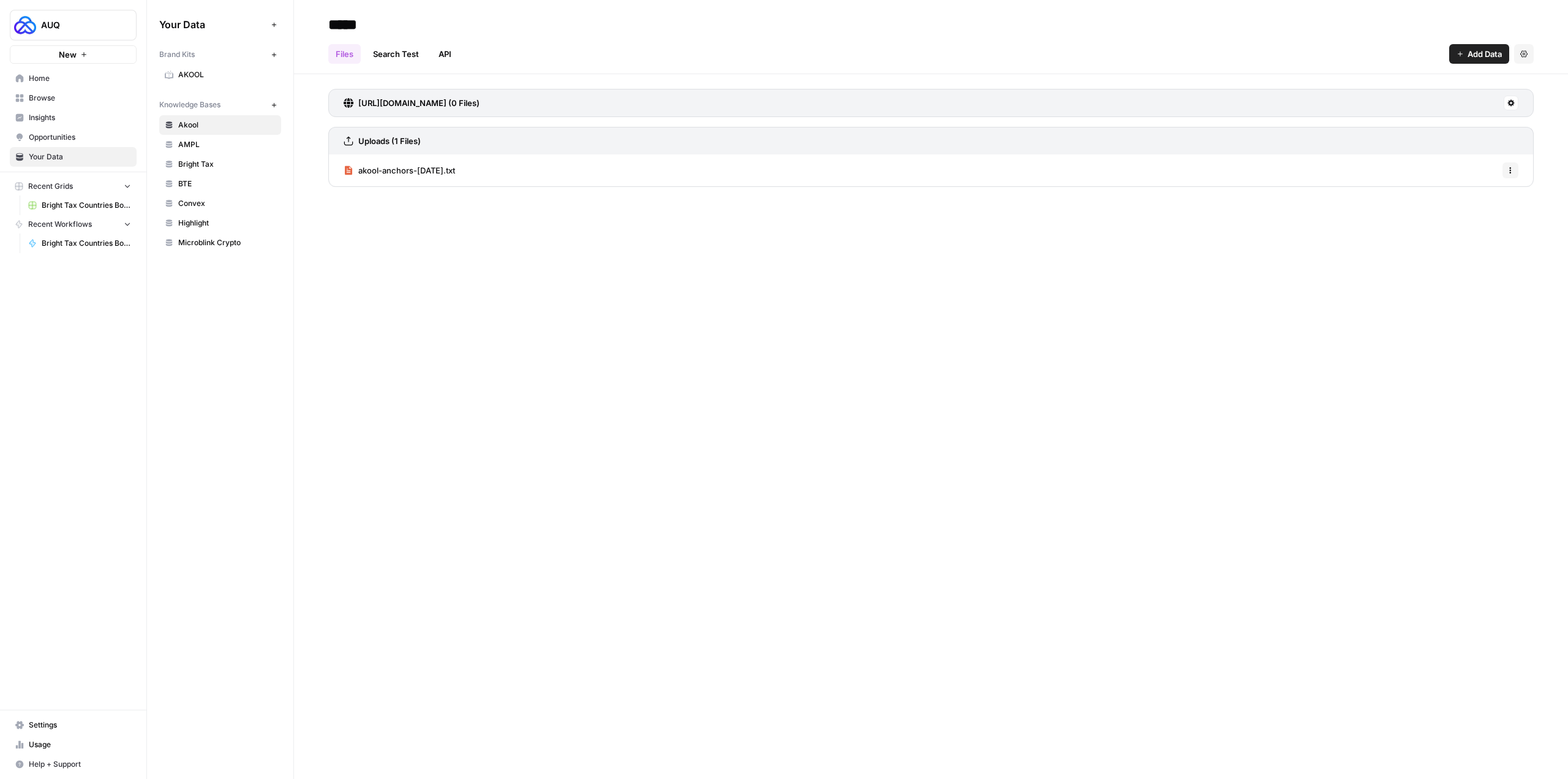
click at [268, 52] on button "New" at bounding box center [274, 54] width 15 height 15
click at [271, 102] on icon "button" at bounding box center [274, 105] width 6 height 6
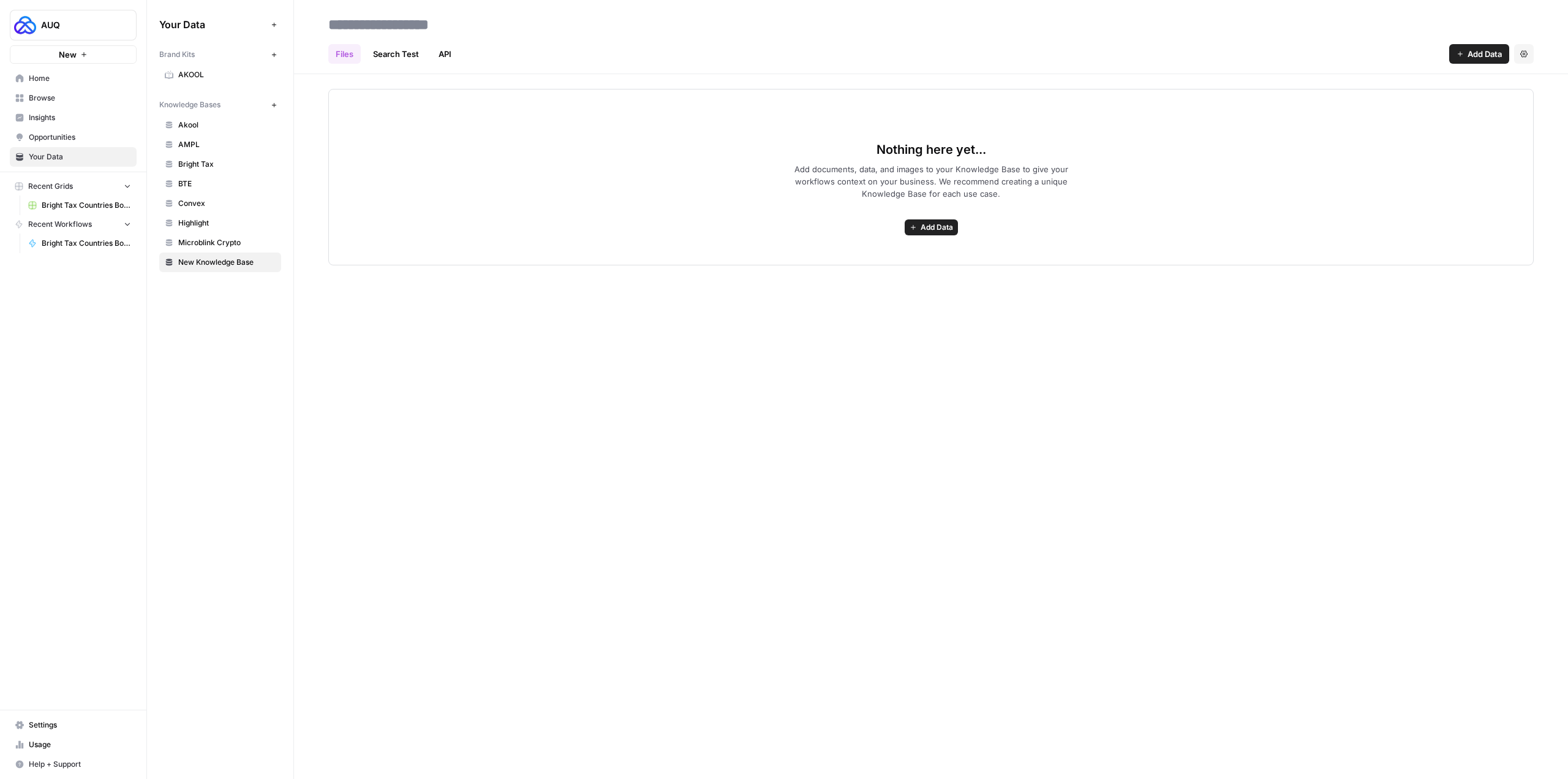
drag, startPoint x: 256, startPoint y: 265, endPoint x: 1288, endPoint y: 334, distance: 1034.3
click at [1288, 334] on div "Files Search Test API Add Data Settings Nothing here yet... Add documents, data…" at bounding box center [930, 389] width 1274 height 779
click at [1512, 49] on div "Add Data Settings" at bounding box center [1491, 54] width 85 height 19
click at [1525, 52] on icon "button" at bounding box center [1524, 53] width 7 height 6
click at [1476, 86] on span "Delete Knowledge Base" at bounding box center [1473, 82] width 91 height 12
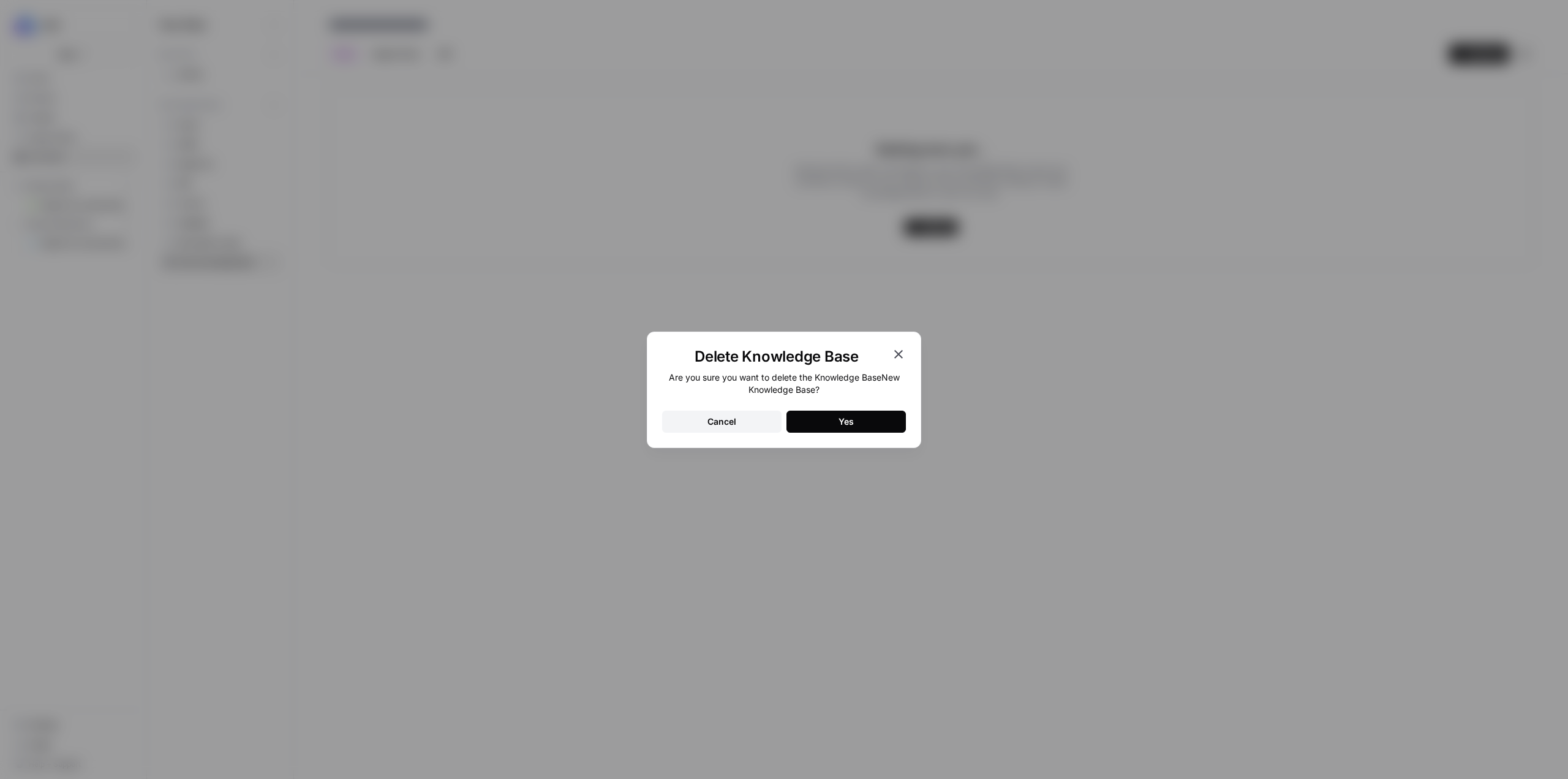
click at [868, 422] on button "Yes" at bounding box center [846, 421] width 120 height 22
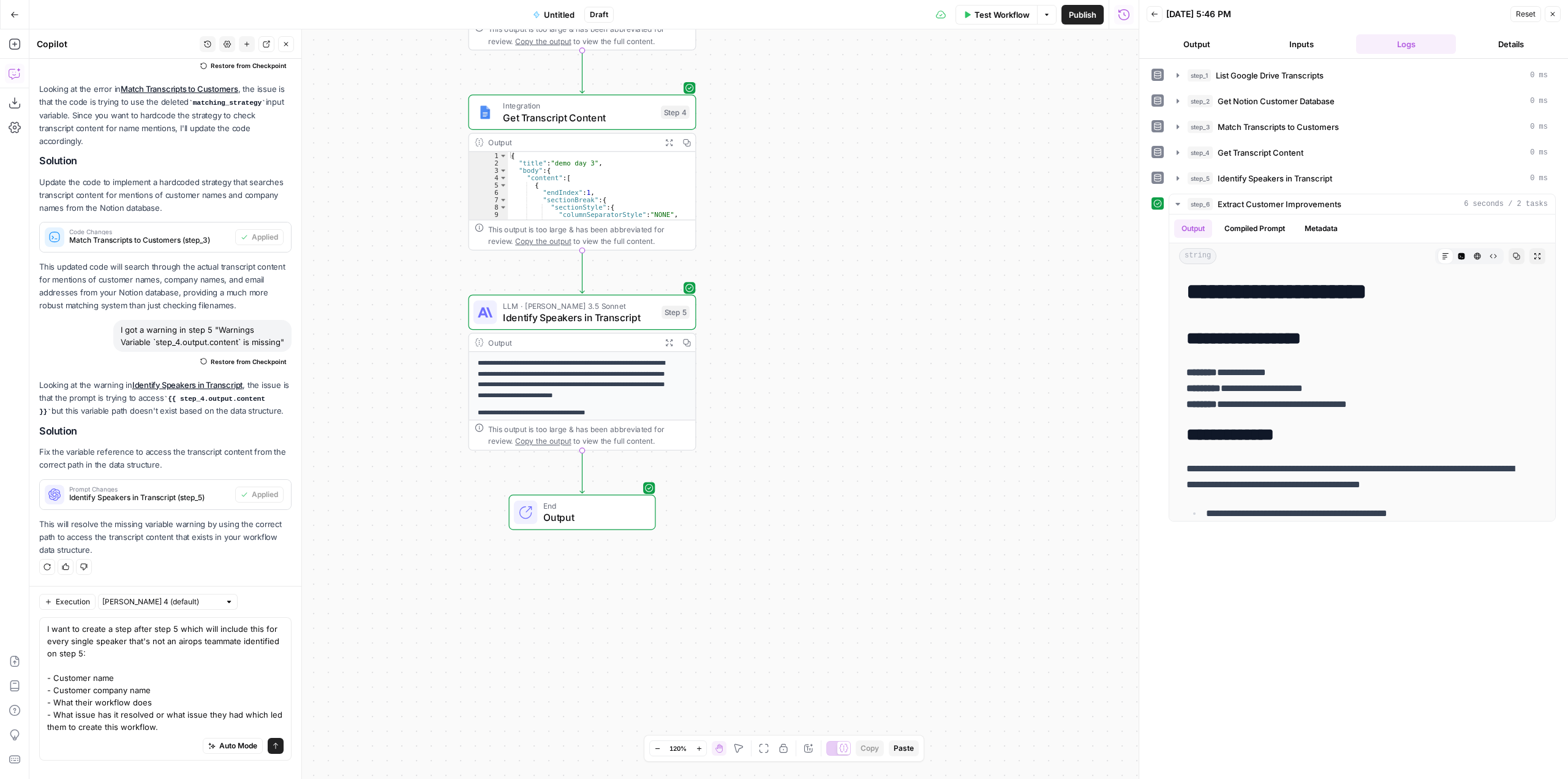
scroll to position [1831, 0]
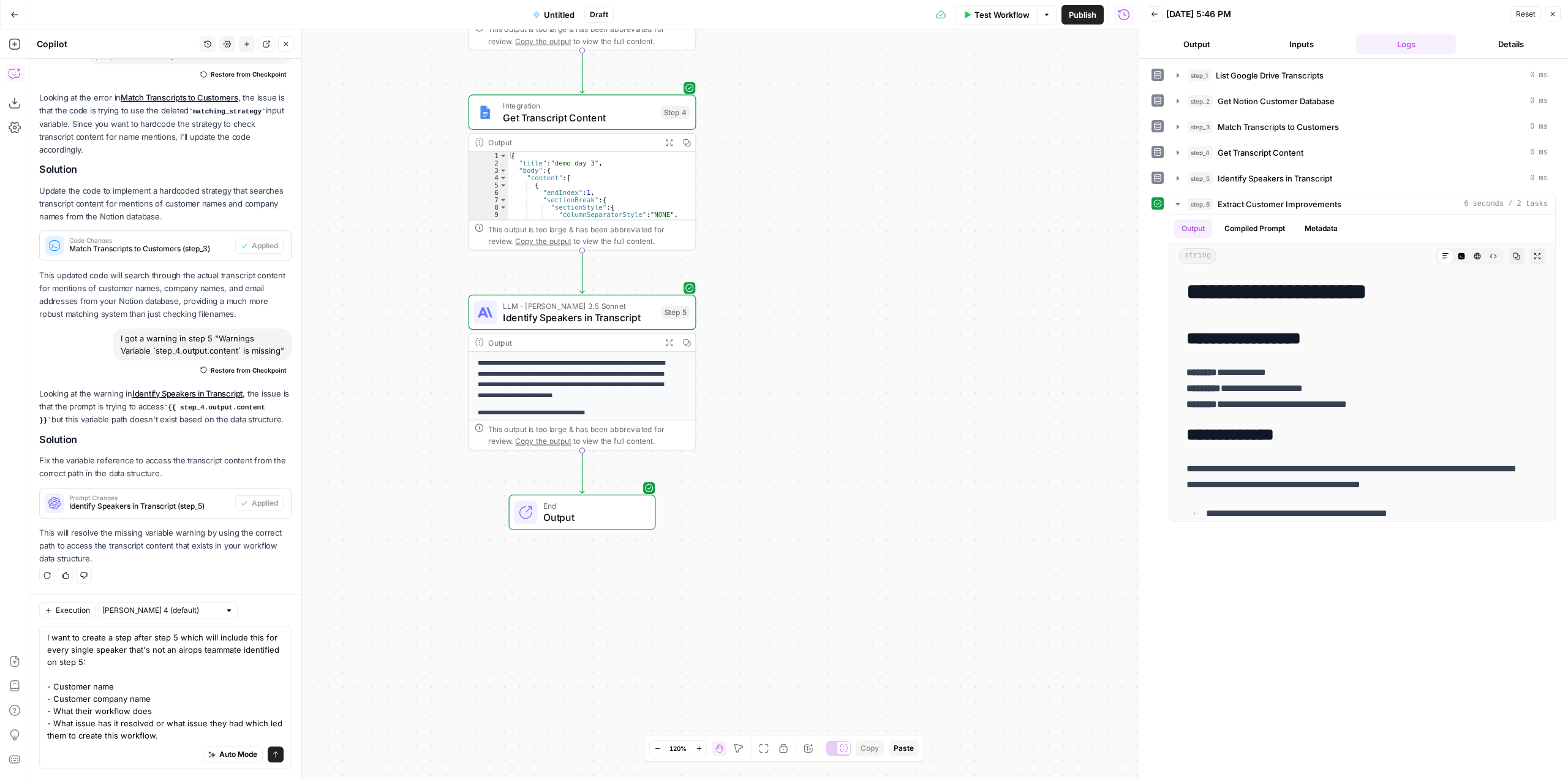
type textarea "I want to create a step after step 5 which will include this for every single s…"
click at [272, 754] on icon "submit" at bounding box center [276, 755] width 7 height 7
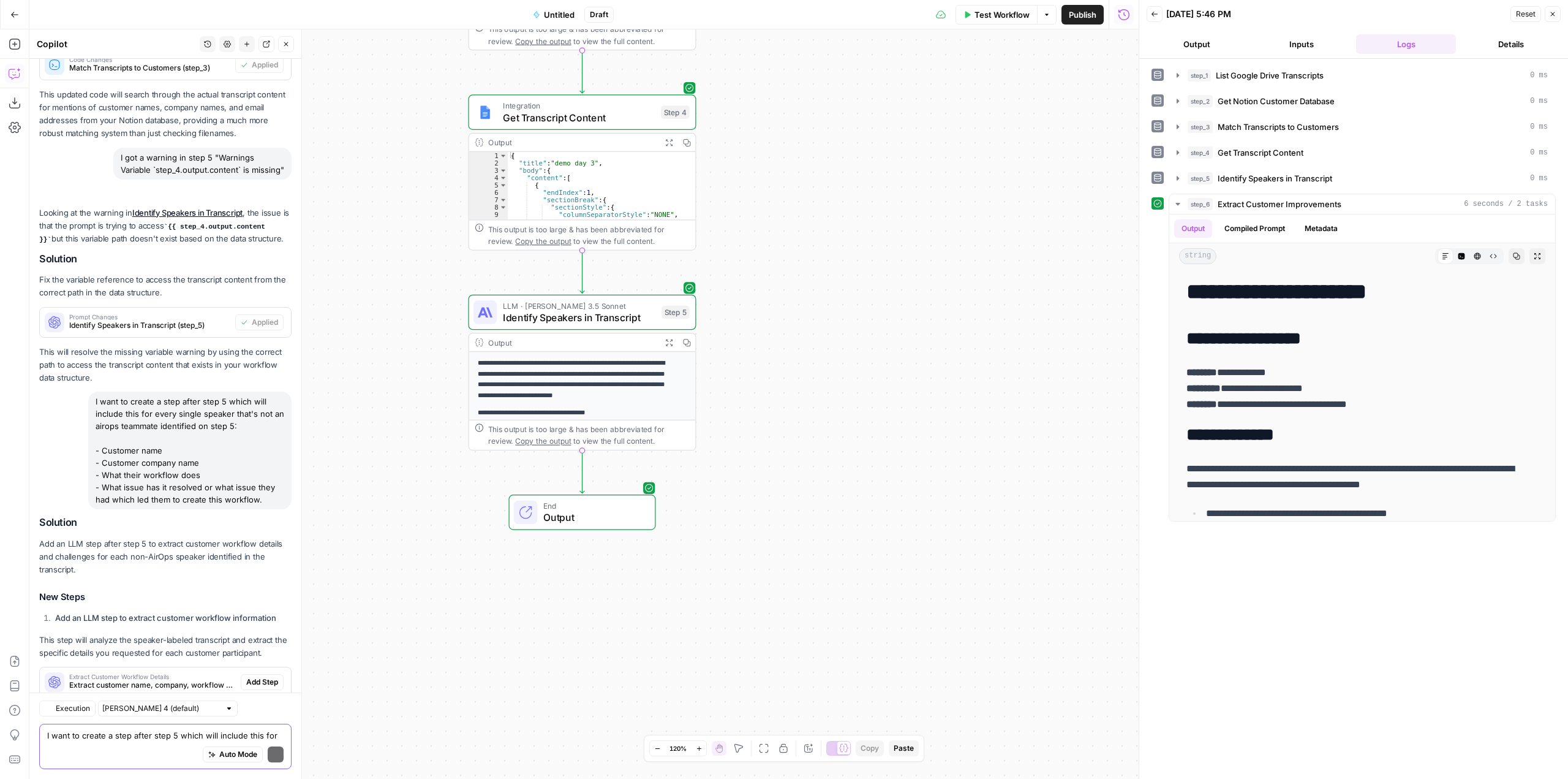
scroll to position [2119, 0]
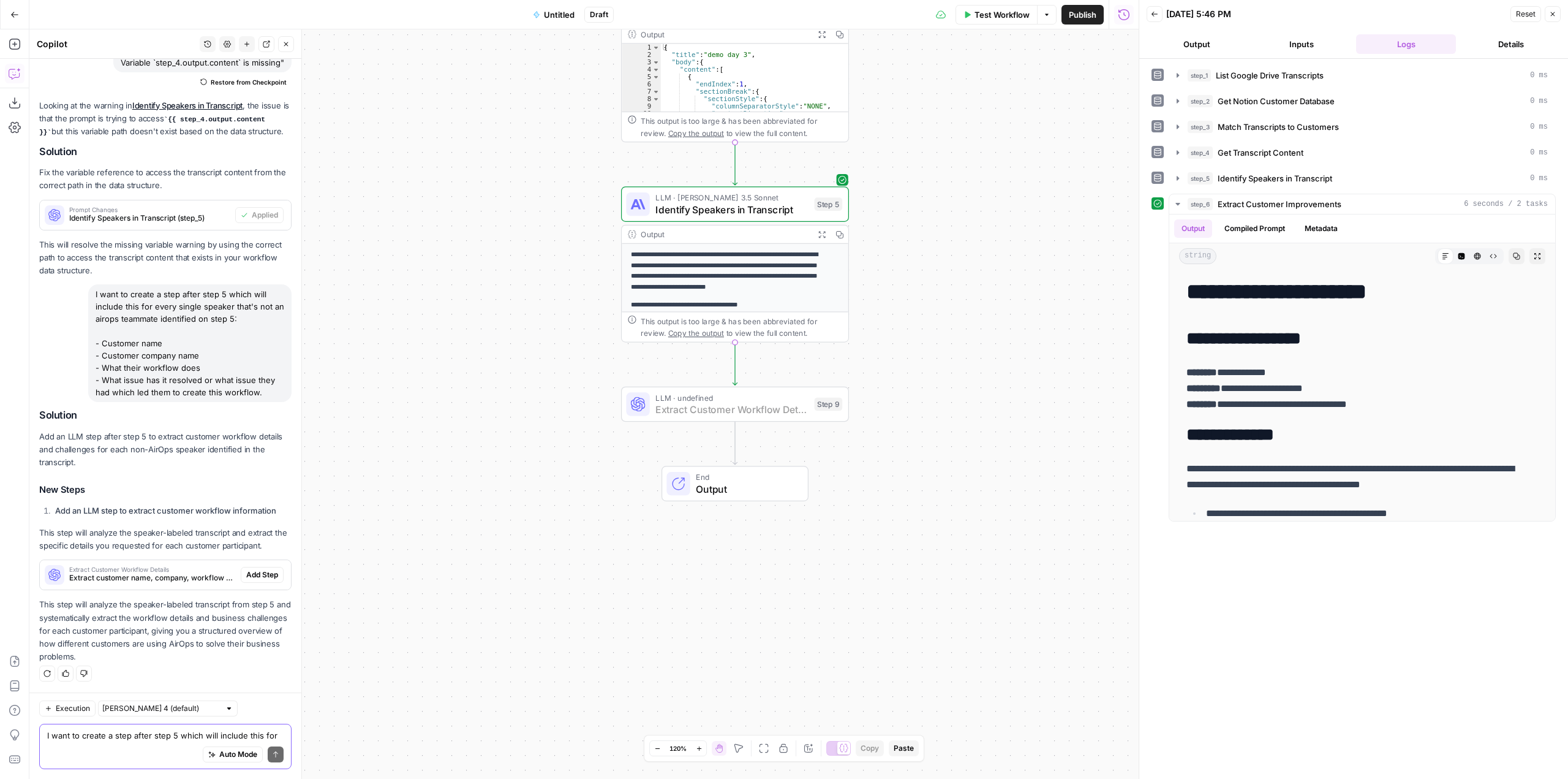
click at [248, 570] on span "Add Step" at bounding box center [262, 574] width 32 height 11
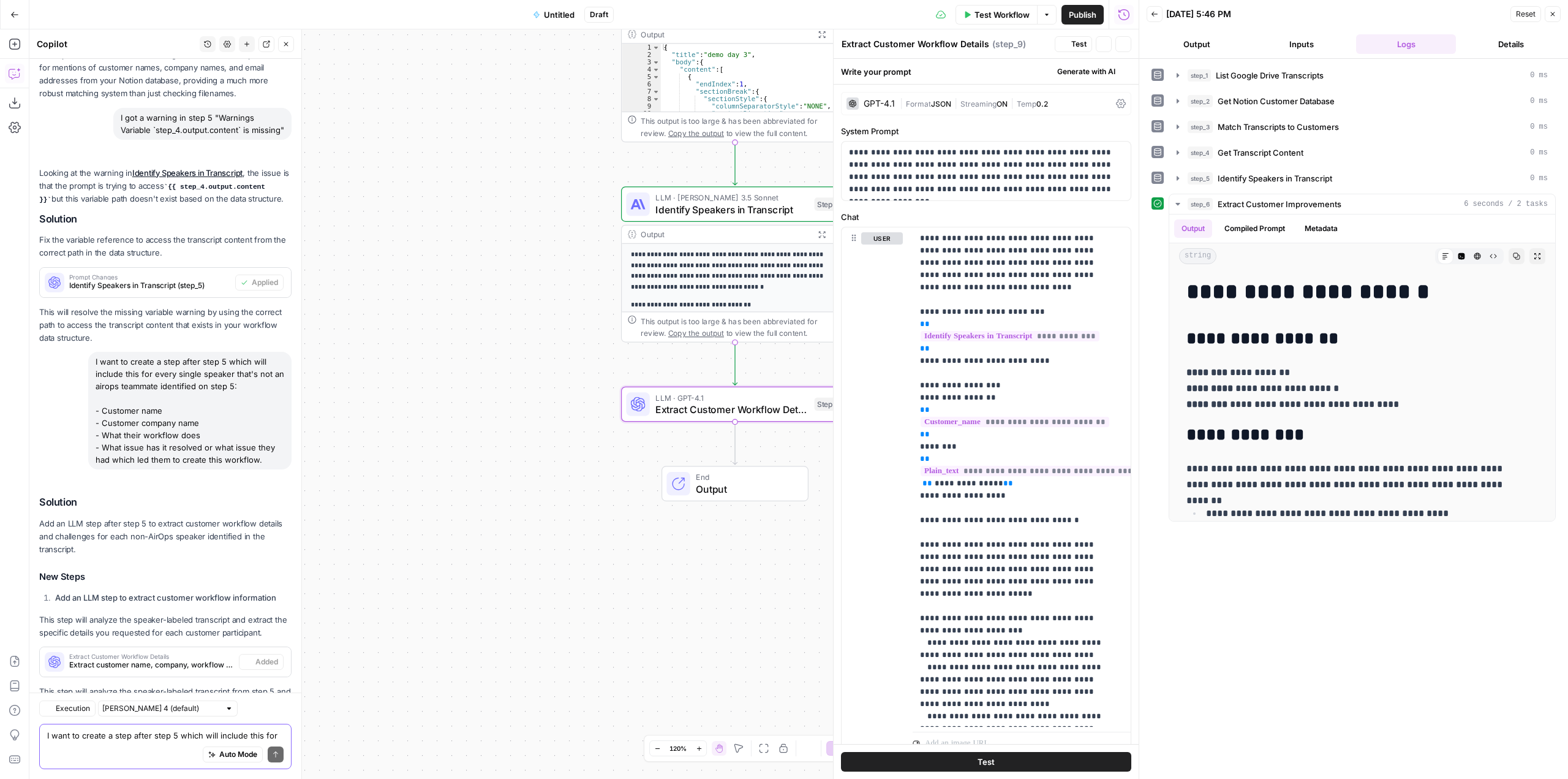
scroll to position [2139, 0]
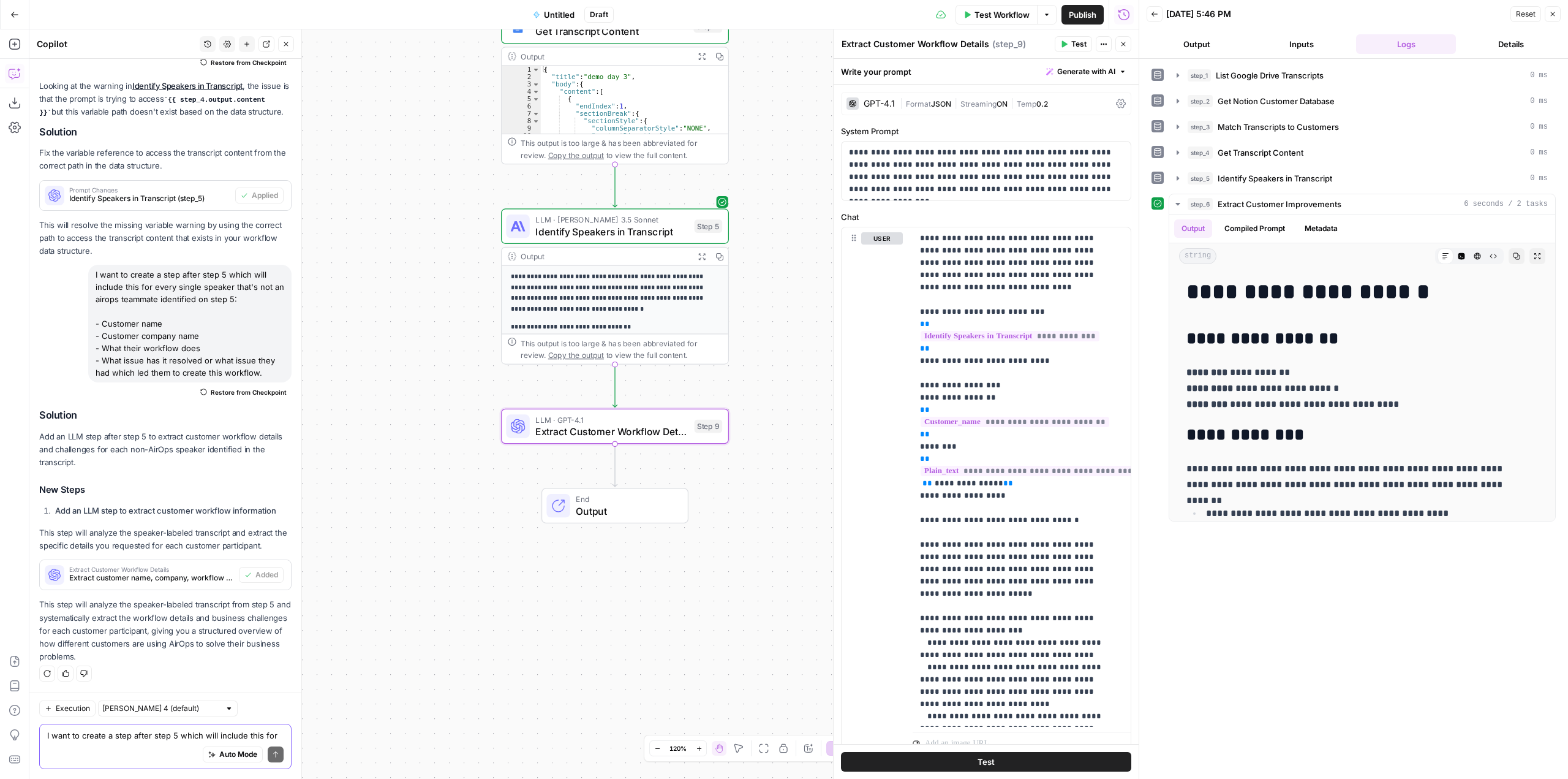
drag, startPoint x: 748, startPoint y: 603, endPoint x: 628, endPoint y: 626, distance: 122.2
click at [628, 626] on div "Workflow Set Inputs Inputs Integration List Google Drive Transcripts Step 1 Out…" at bounding box center [584, 404] width 1110 height 750
click at [711, 400] on span "Test" at bounding box center [707, 398] width 18 height 14
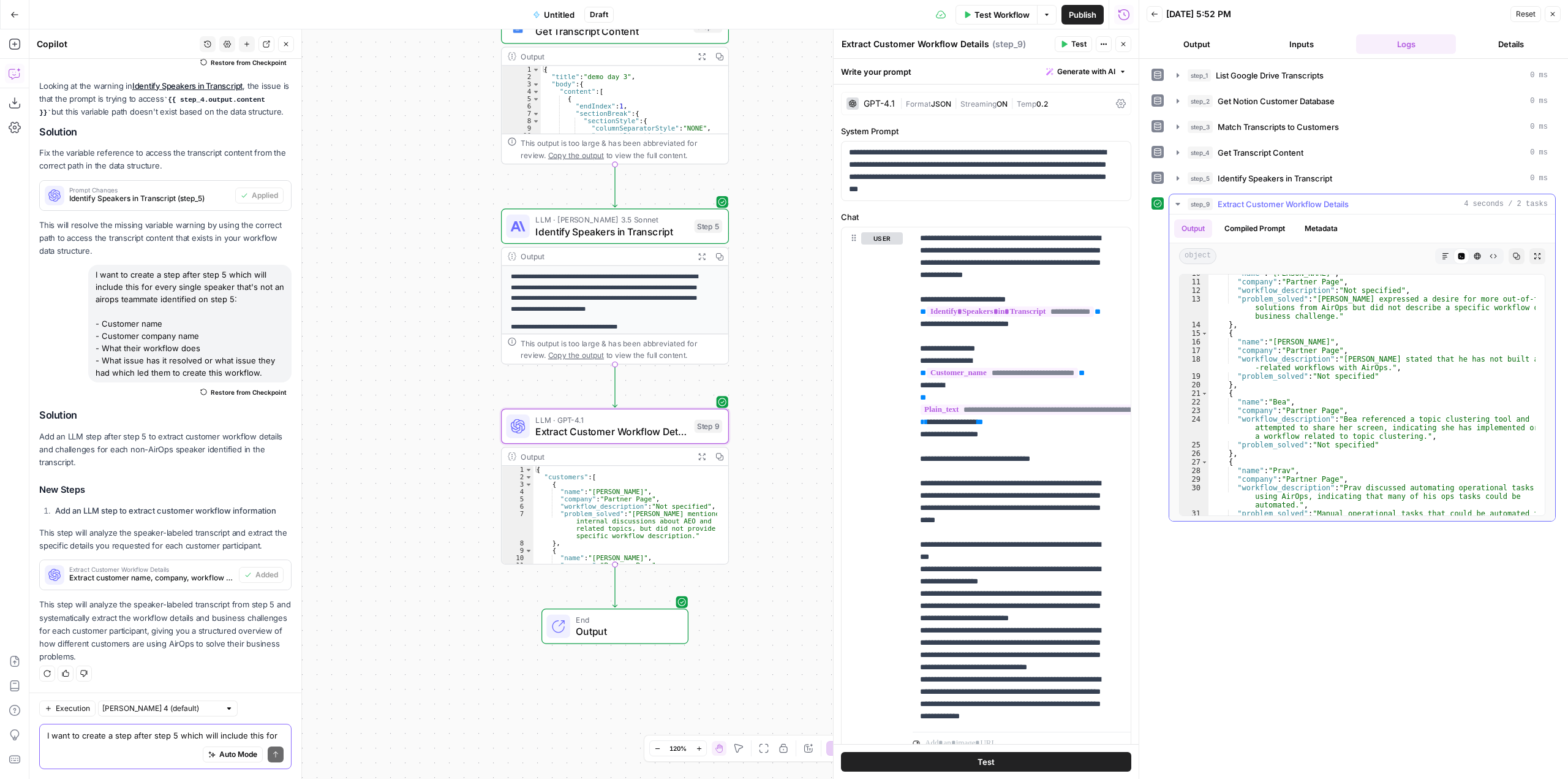
scroll to position [0, 0]
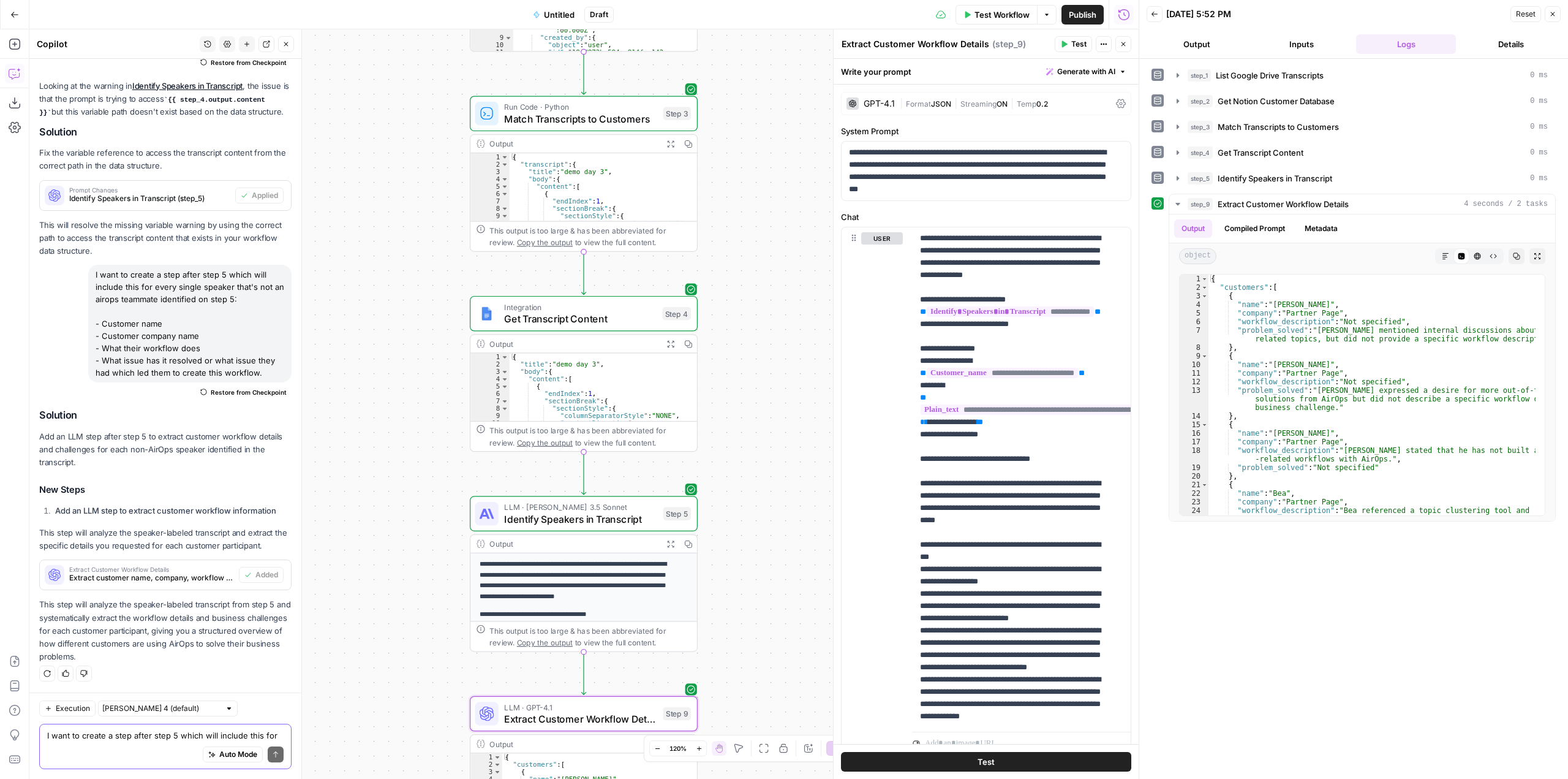
drag, startPoint x: 771, startPoint y: 264, endPoint x: 739, endPoint y: 568, distance: 305.7
click at [739, 568] on div "Workflow Set Inputs Inputs Integration List Google Drive Transcripts Step 1 Out…" at bounding box center [584, 404] width 1110 height 750
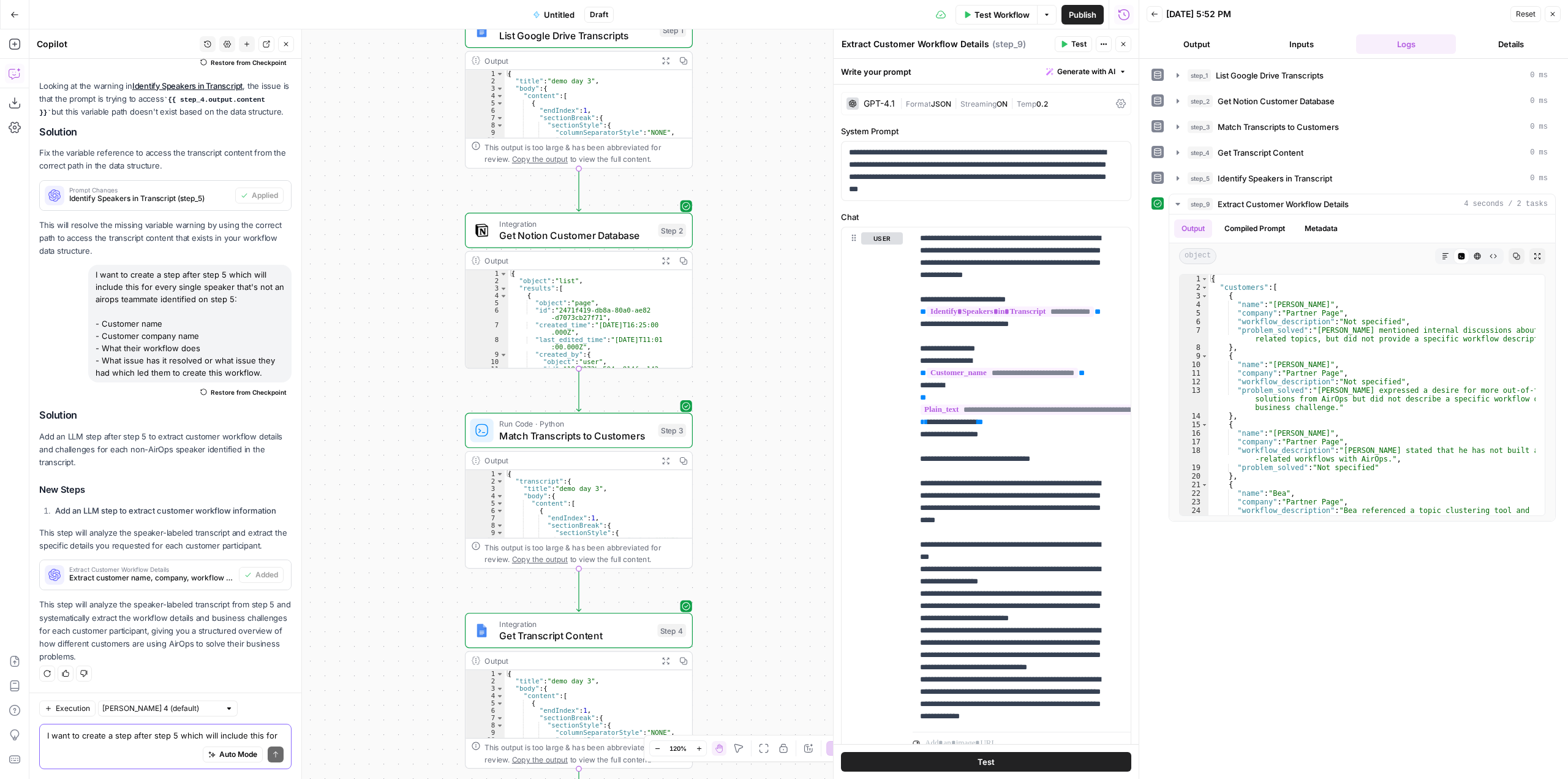
drag, startPoint x: 769, startPoint y: 298, endPoint x: 766, endPoint y: 599, distance: 301.0
click at [766, 599] on div "Workflow Set Inputs Inputs Integration List Google Drive Transcripts Step 1 Out…" at bounding box center [584, 404] width 1110 height 750
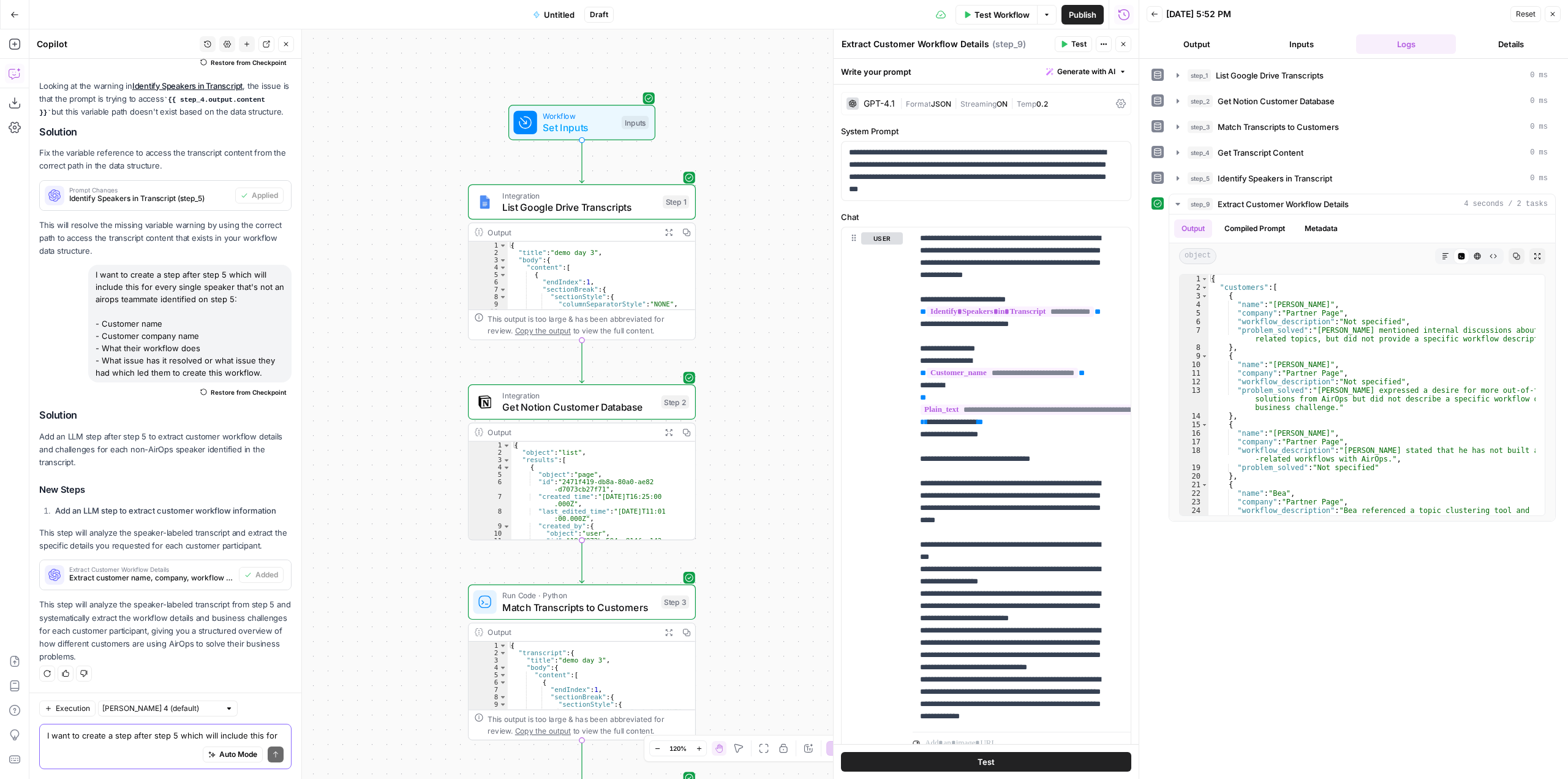
drag, startPoint x: 748, startPoint y: 397, endPoint x: 749, endPoint y: 535, distance: 138.0
click at [751, 564] on div "Workflow Set Inputs Inputs Integration List Google Drive Transcripts Step 1 Out…" at bounding box center [584, 404] width 1110 height 750
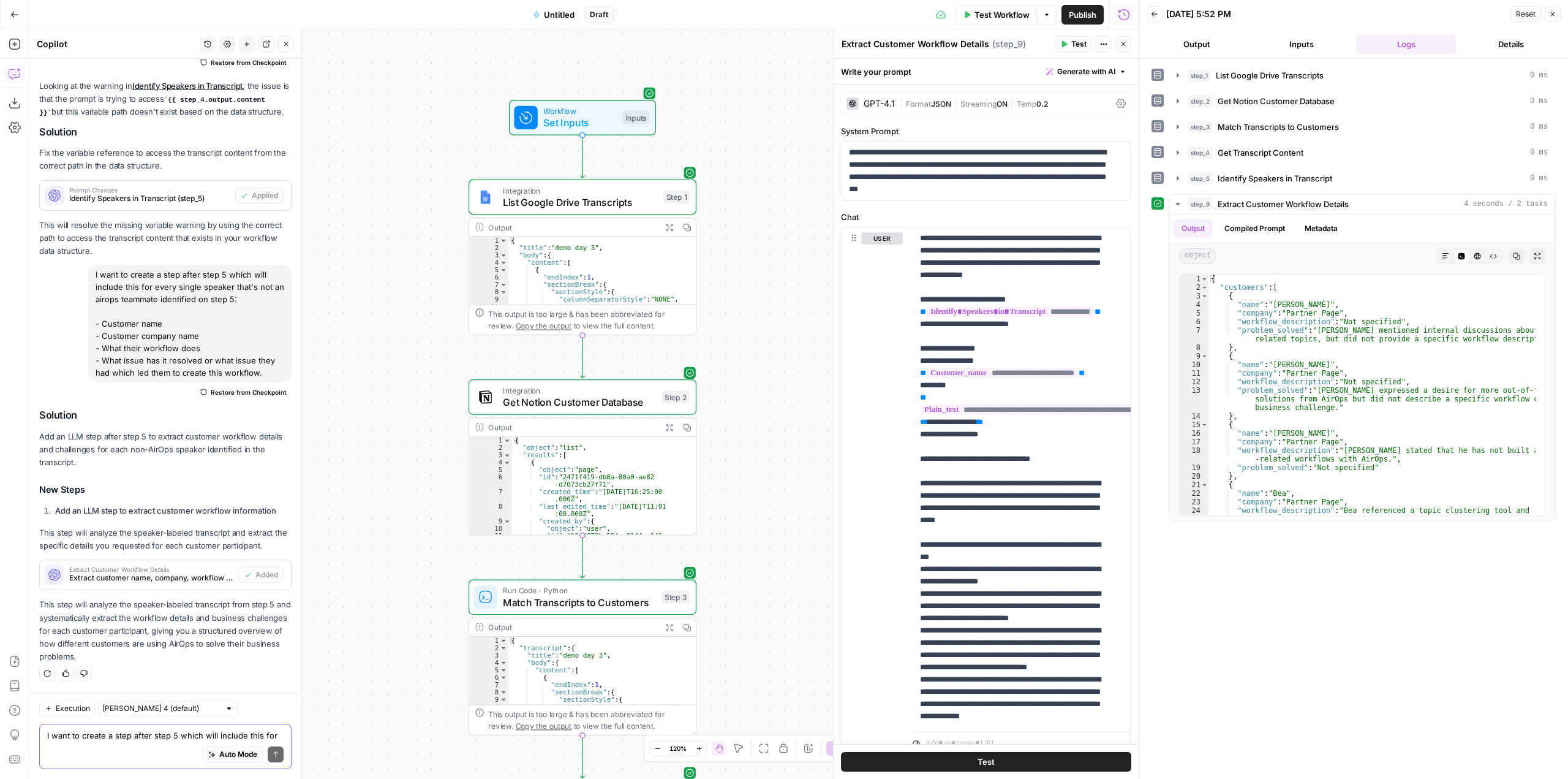
click at [558, 14] on span "Untitled" at bounding box center [559, 14] width 31 height 12
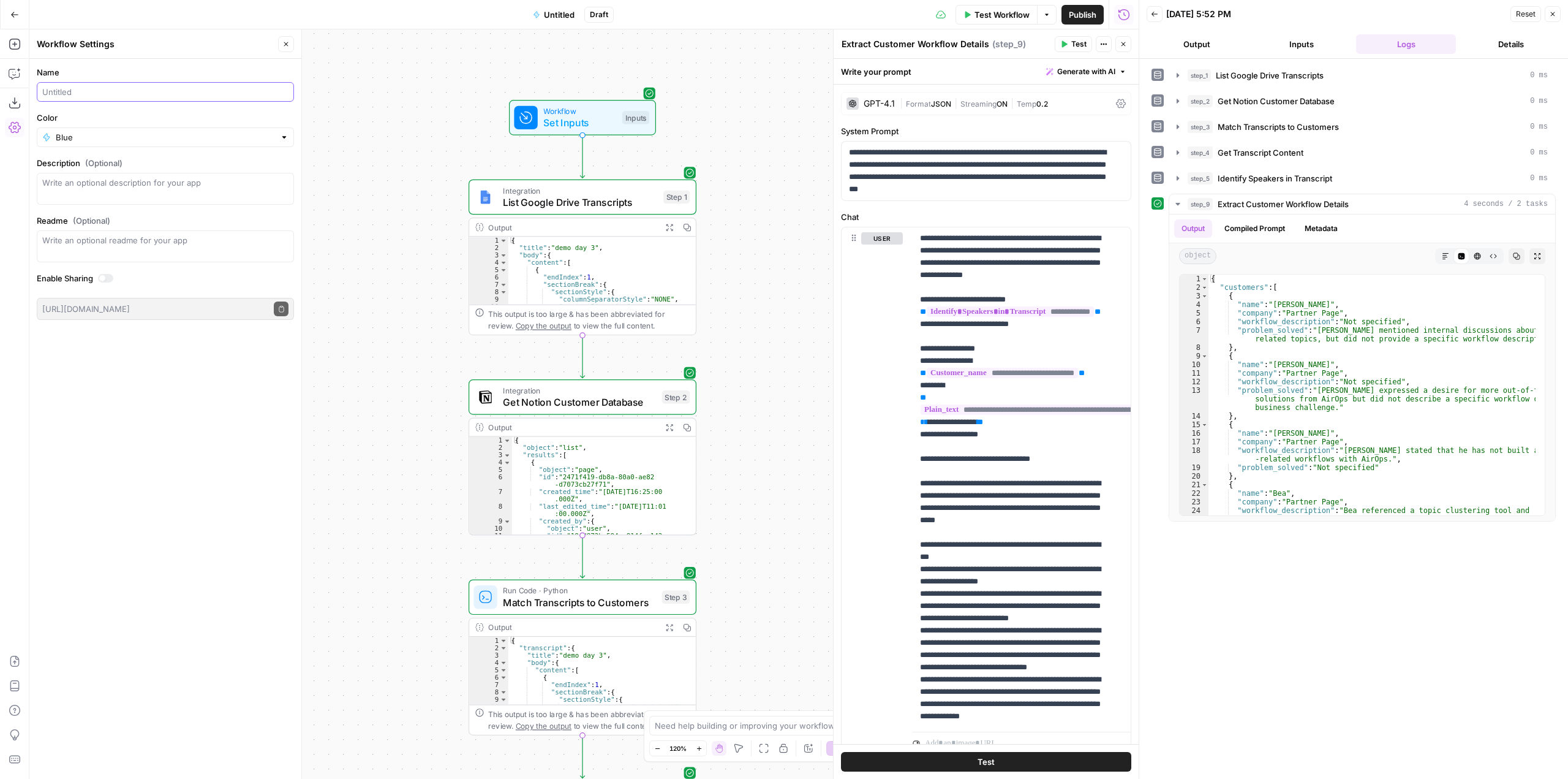
click at [172, 90] on input "Name" at bounding box center [165, 92] width 246 height 12
type input "W"
click at [190, 95] on input "Cohort Transcript-Matching for" at bounding box center [165, 92] width 246 height 12
type input "Cohort Transcript-Matching for Website"
click at [1081, 15] on span "Publish" at bounding box center [1082, 14] width 27 height 12
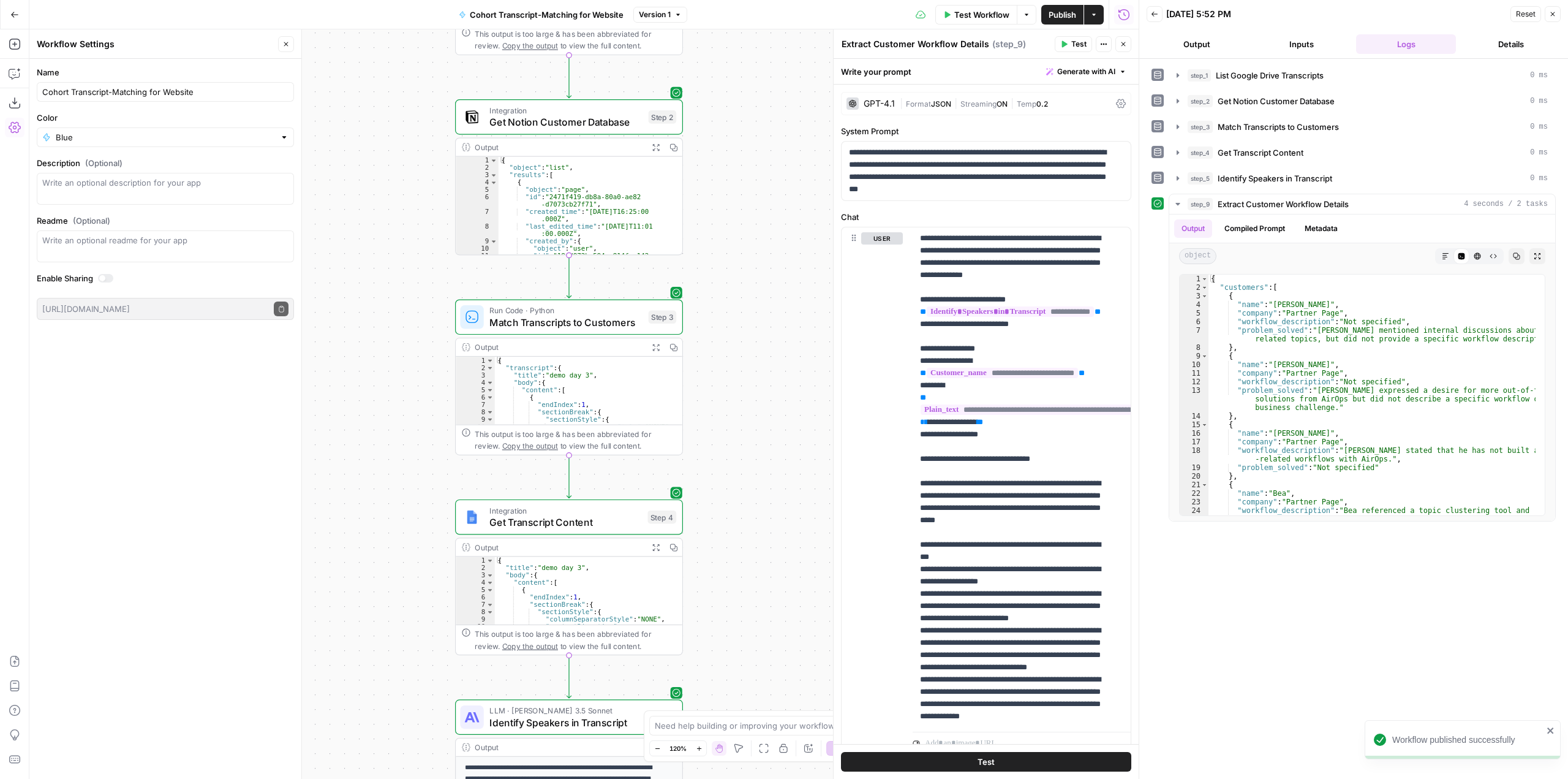
drag, startPoint x: 796, startPoint y: 426, endPoint x: 788, endPoint y: 258, distance: 168.2
click at [782, 139] on div "Workflow Set Inputs Inputs Integration List Google Drive Transcripts Step 1 Out…" at bounding box center [584, 404] width 1110 height 750
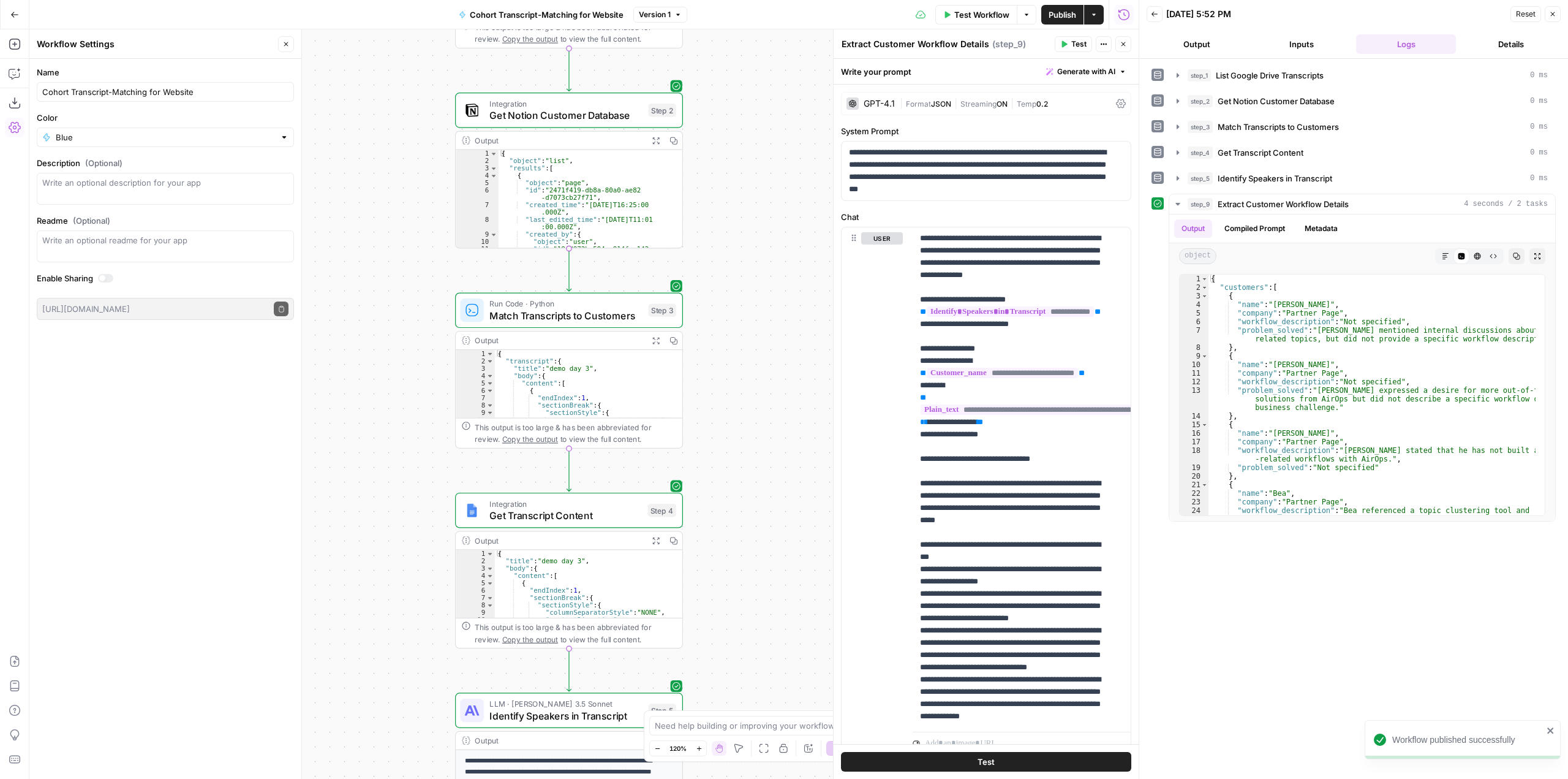
drag, startPoint x: 802, startPoint y: 398, endPoint x: 817, endPoint y: 153, distance: 245.5
click at [817, 153] on div "Workflow Set Inputs Inputs Integration List Google Drive Transcripts Step 1 Out…" at bounding box center [584, 404] width 1110 height 750
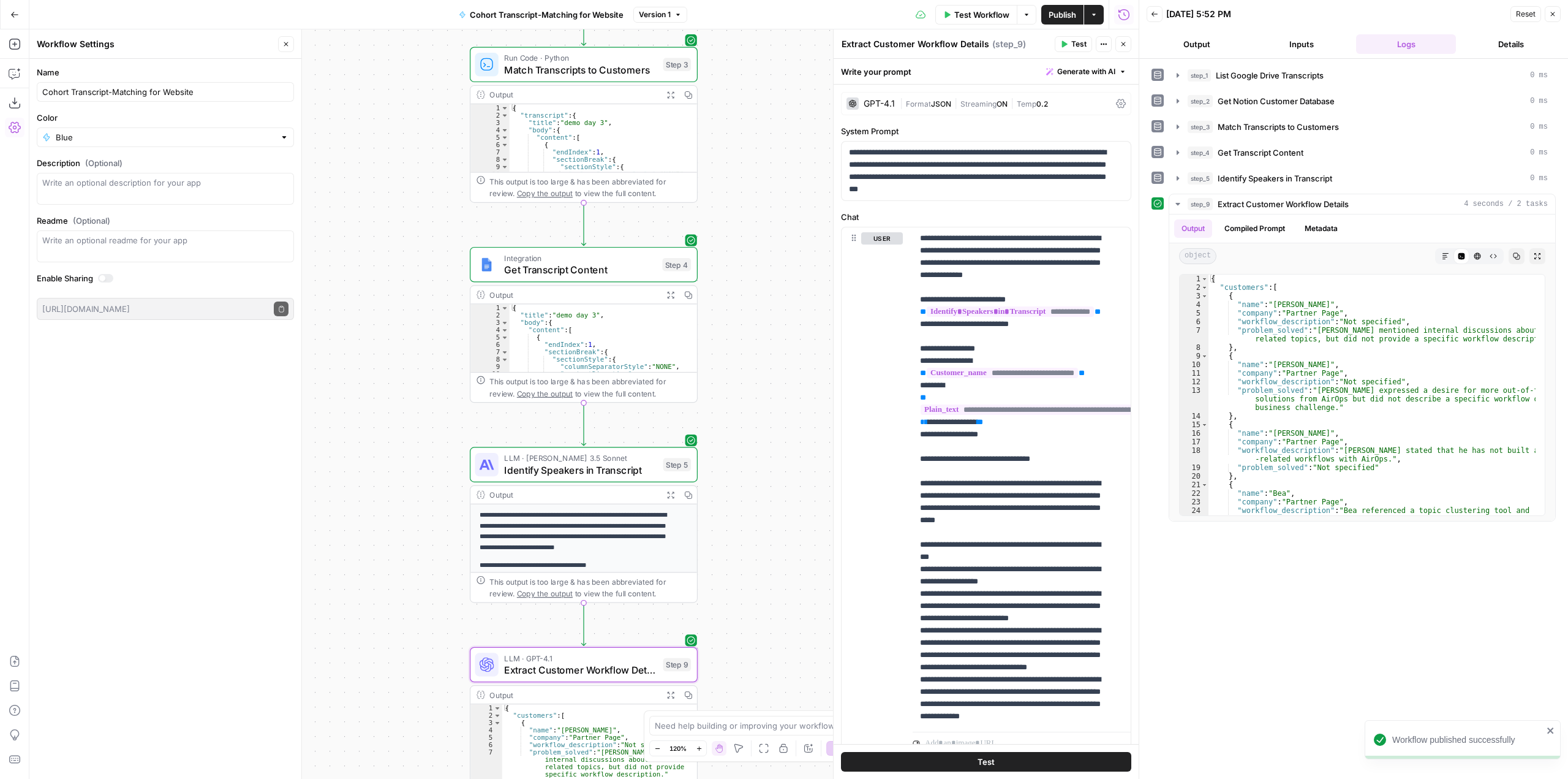
drag, startPoint x: 805, startPoint y: 380, endPoint x: 812, endPoint y: 206, distance: 174.1
click at [810, 221] on div "Workflow Set Inputs Inputs Integration List Google Drive Transcripts Step 1 Out…" at bounding box center [584, 404] width 1110 height 750
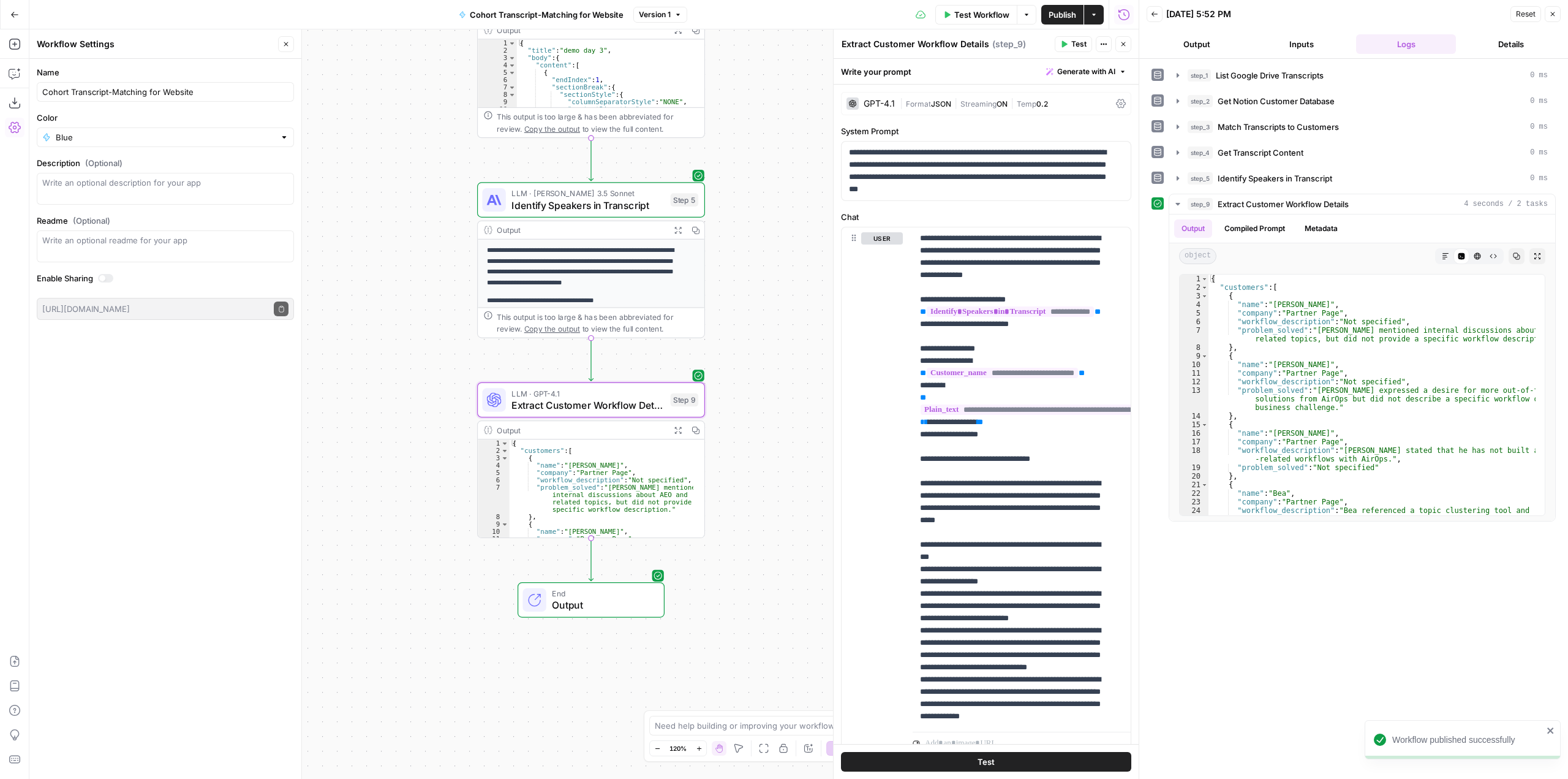
drag, startPoint x: 781, startPoint y: 421, endPoint x: 787, endPoint y: 295, distance: 126.1
click at [787, 295] on div "Workflow Set Inputs Inputs Integration List Google Drive Transcripts Step 1 Out…" at bounding box center [584, 404] width 1110 height 750
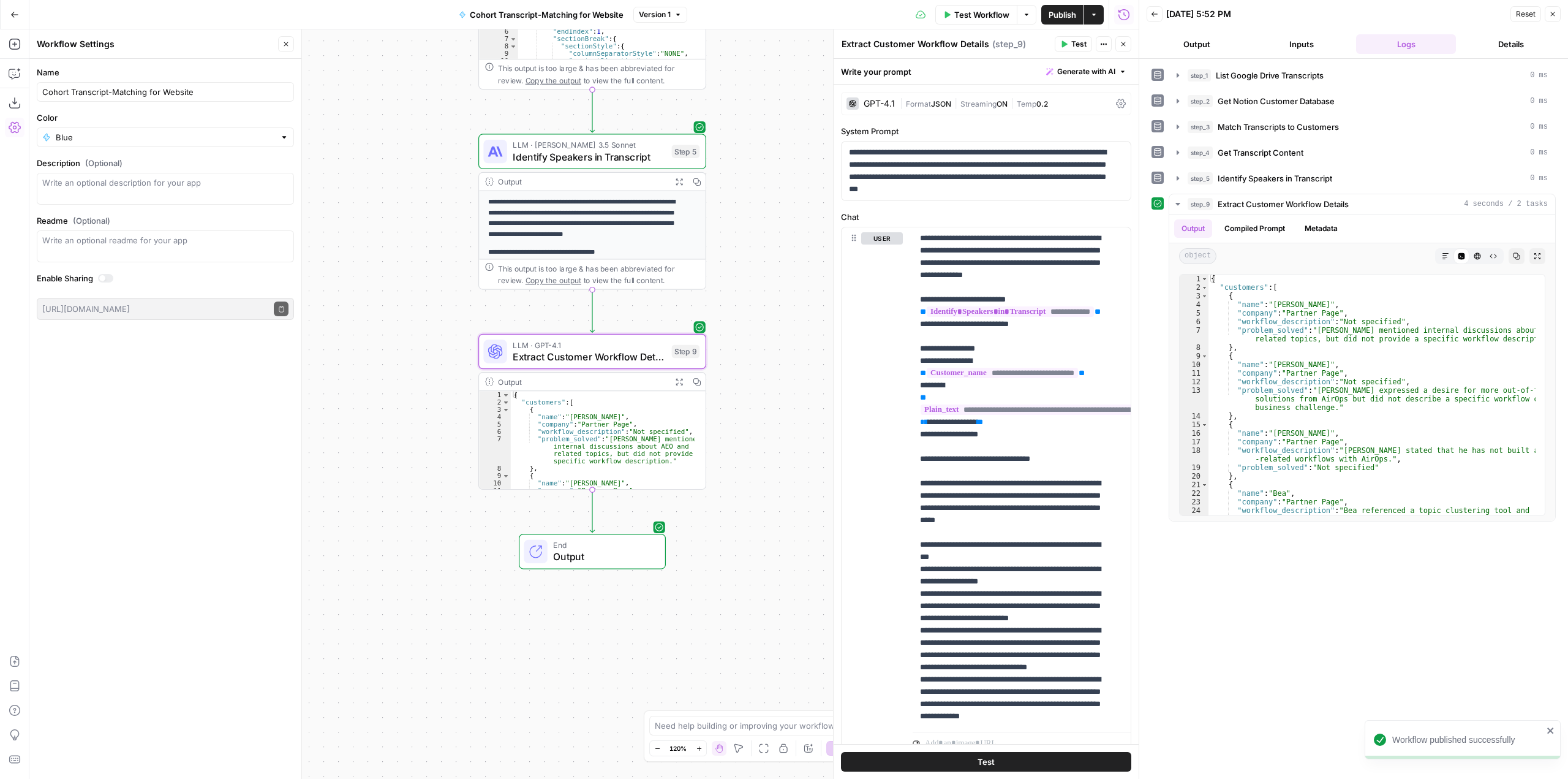
click at [772, 420] on div "Workflow Set Inputs Inputs Integration List Google Drive Transcripts Step 1 Out…" at bounding box center [584, 404] width 1110 height 750
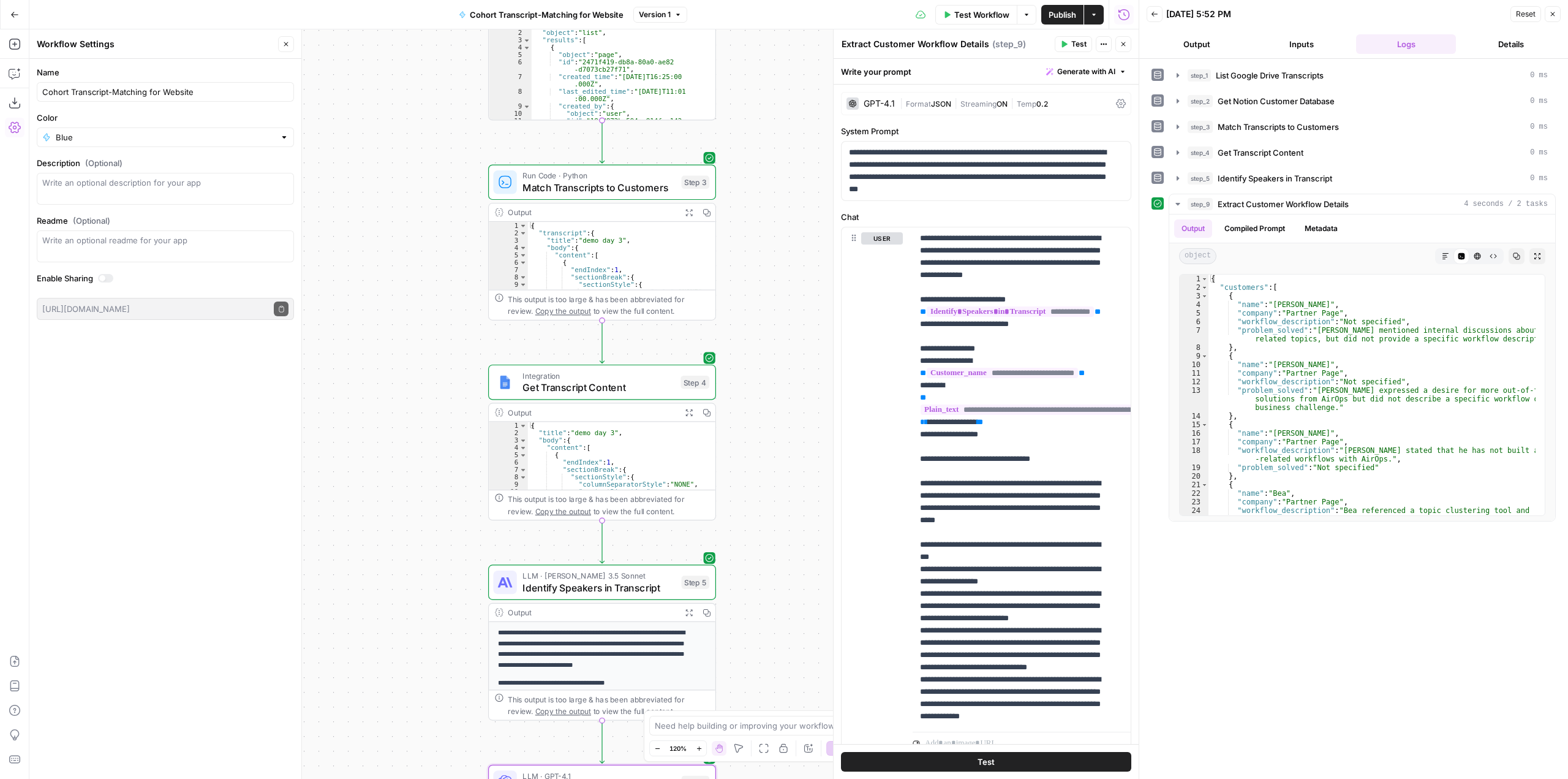
drag, startPoint x: 744, startPoint y: 461, endPoint x: 754, endPoint y: 95, distance: 366.1
click at [754, 95] on div "Workflow Set Inputs Inputs Integration List Google Drive Transcripts Step 1 Out…" at bounding box center [584, 404] width 1110 height 750
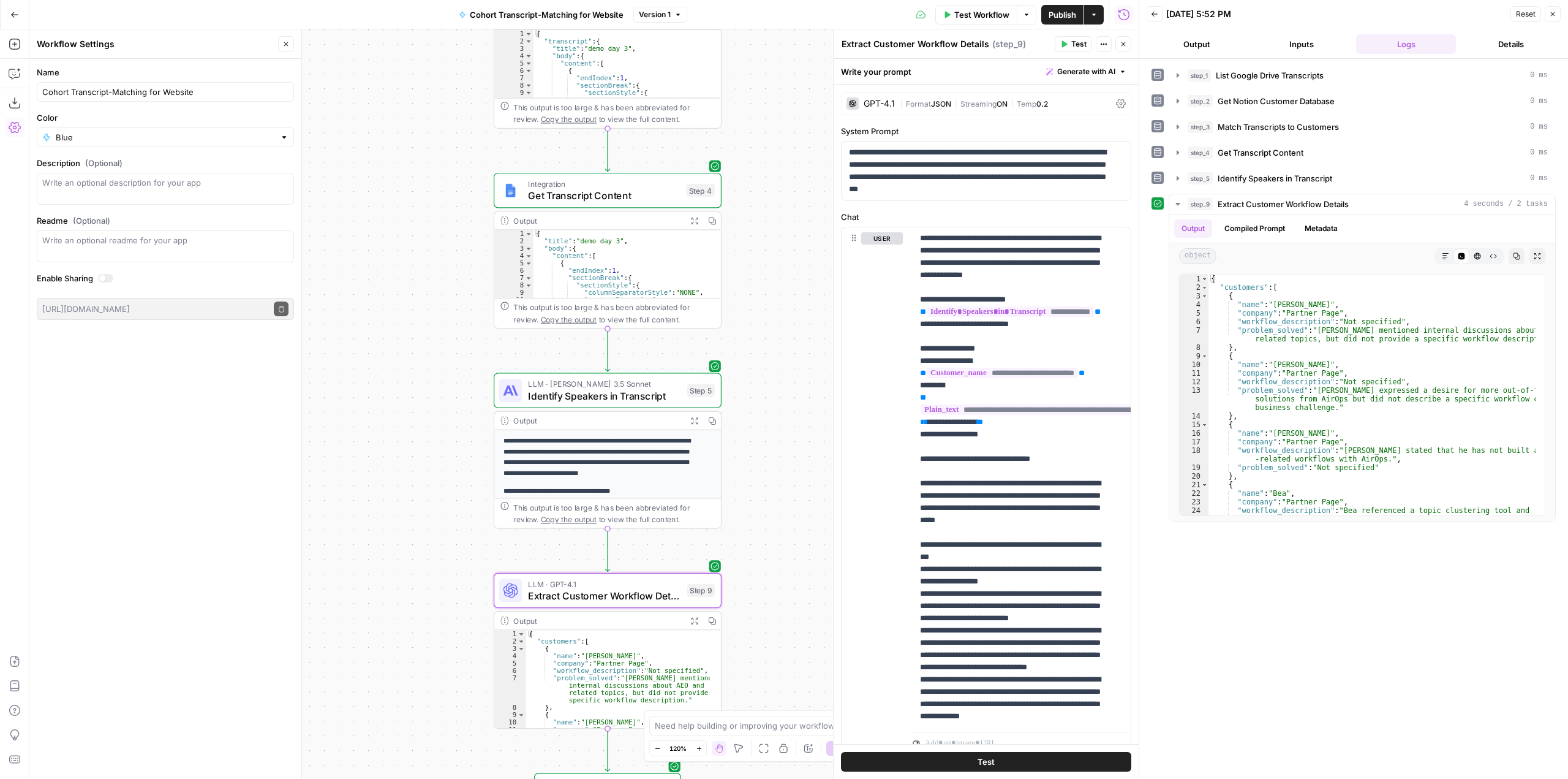
drag, startPoint x: 739, startPoint y: 406, endPoint x: 744, endPoint y: 214, distance: 192.1
click at [744, 214] on div "Workflow Set Inputs Inputs Integration List Google Drive Transcripts Step 1 Out…" at bounding box center [584, 404] width 1110 height 750
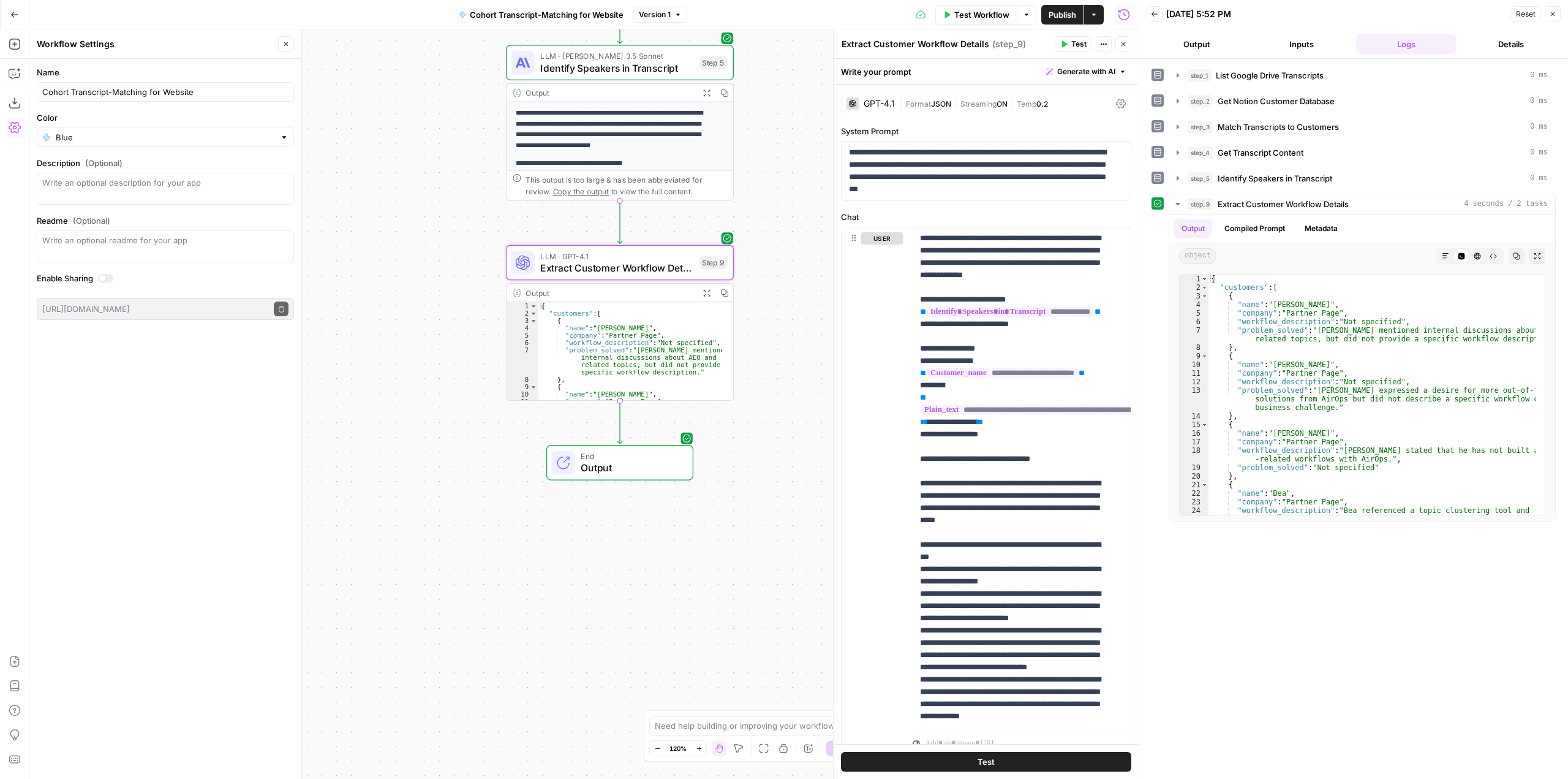
drag, startPoint x: 775, startPoint y: 480, endPoint x: 787, endPoint y: 153, distance: 327.2
click at [787, 153] on div "Workflow Set Inputs Inputs Integration List Google Drive Transcripts Step 1 Out…" at bounding box center [584, 404] width 1110 height 750
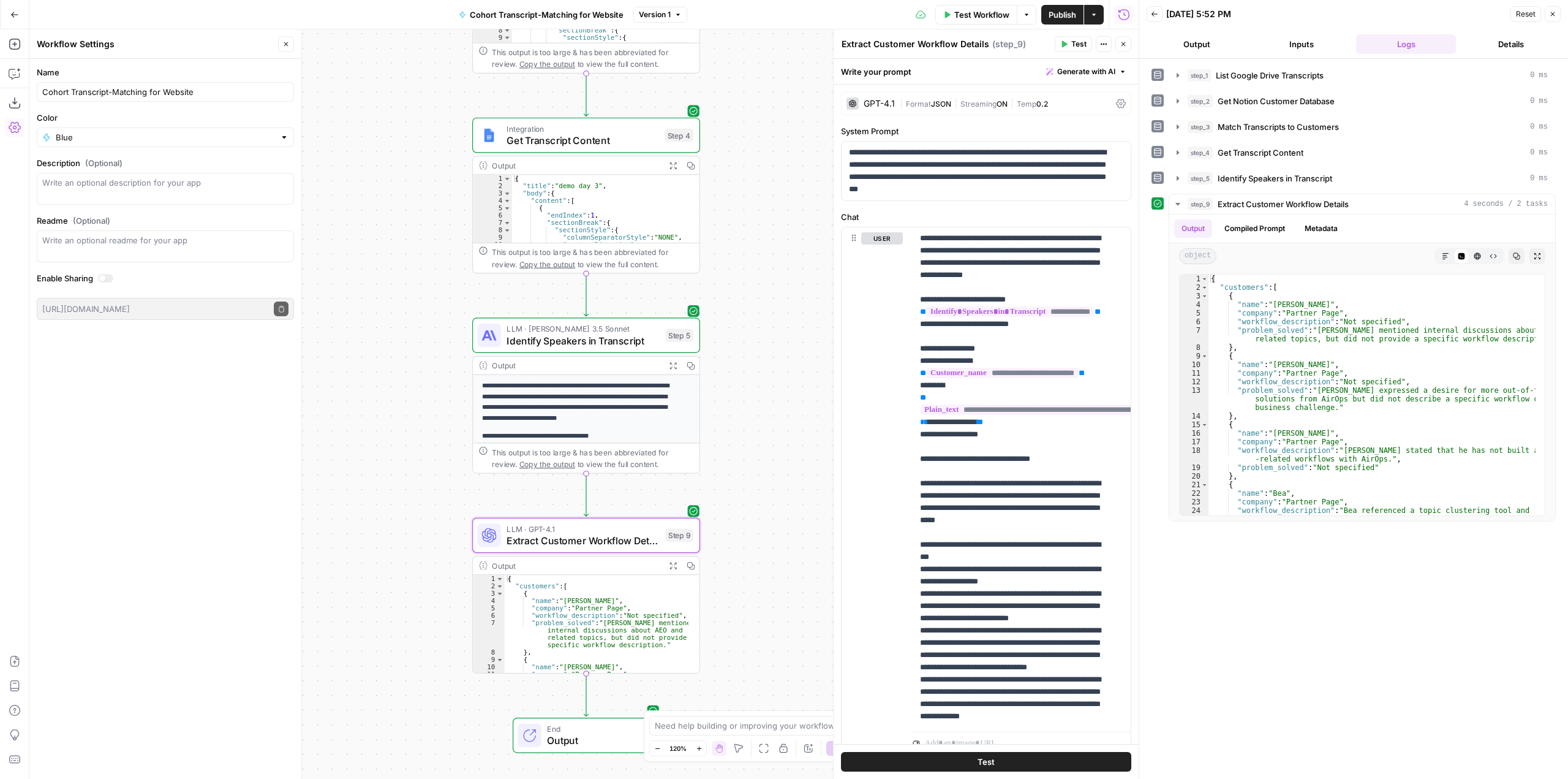
drag, startPoint x: 785, startPoint y: 246, endPoint x: 751, endPoint y: 518, distance: 274.1
click at [751, 518] on div "Workflow Set Inputs Inputs Integration List Google Drive Transcripts Step 1 Out…" at bounding box center [584, 404] width 1110 height 750
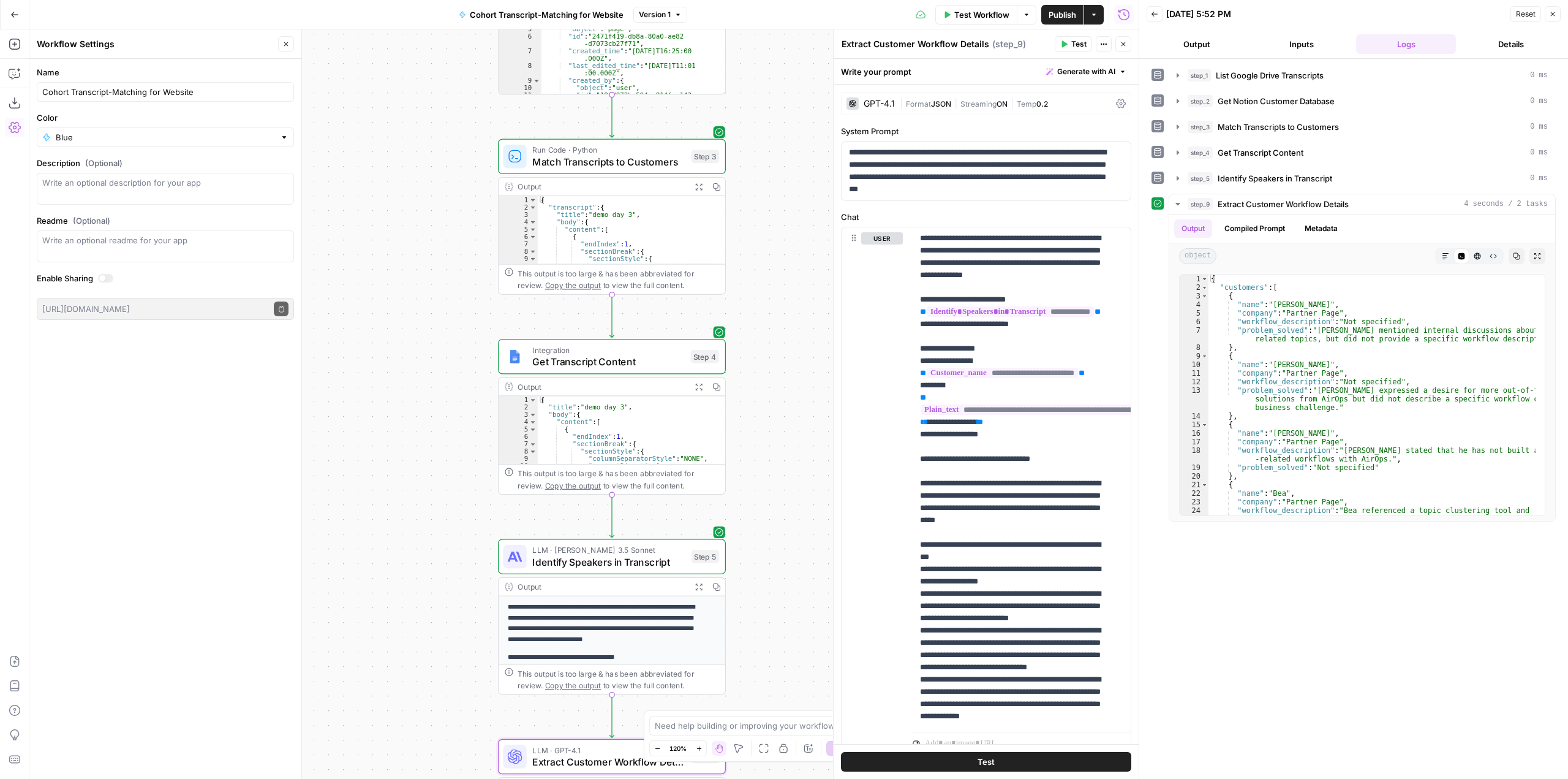
drag, startPoint x: 759, startPoint y: 277, endPoint x: 785, endPoint y: 497, distance: 221.5
click at [785, 497] on div "Workflow Set Inputs Inputs Integration List Google Drive Transcripts Step 1 Out…" at bounding box center [584, 404] width 1110 height 750
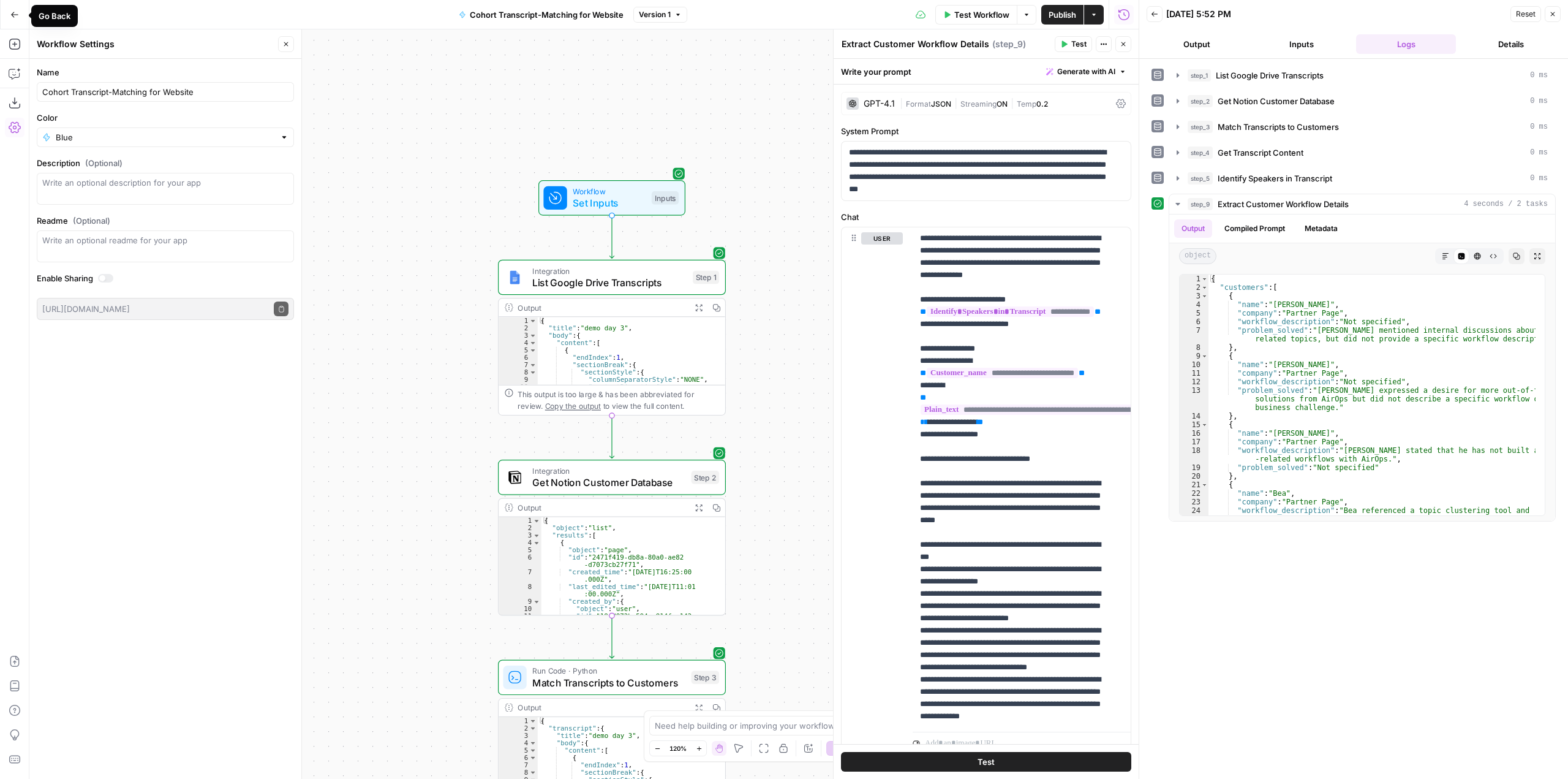
click at [14, 11] on icon "button" at bounding box center [15, 15] width 9 height 9
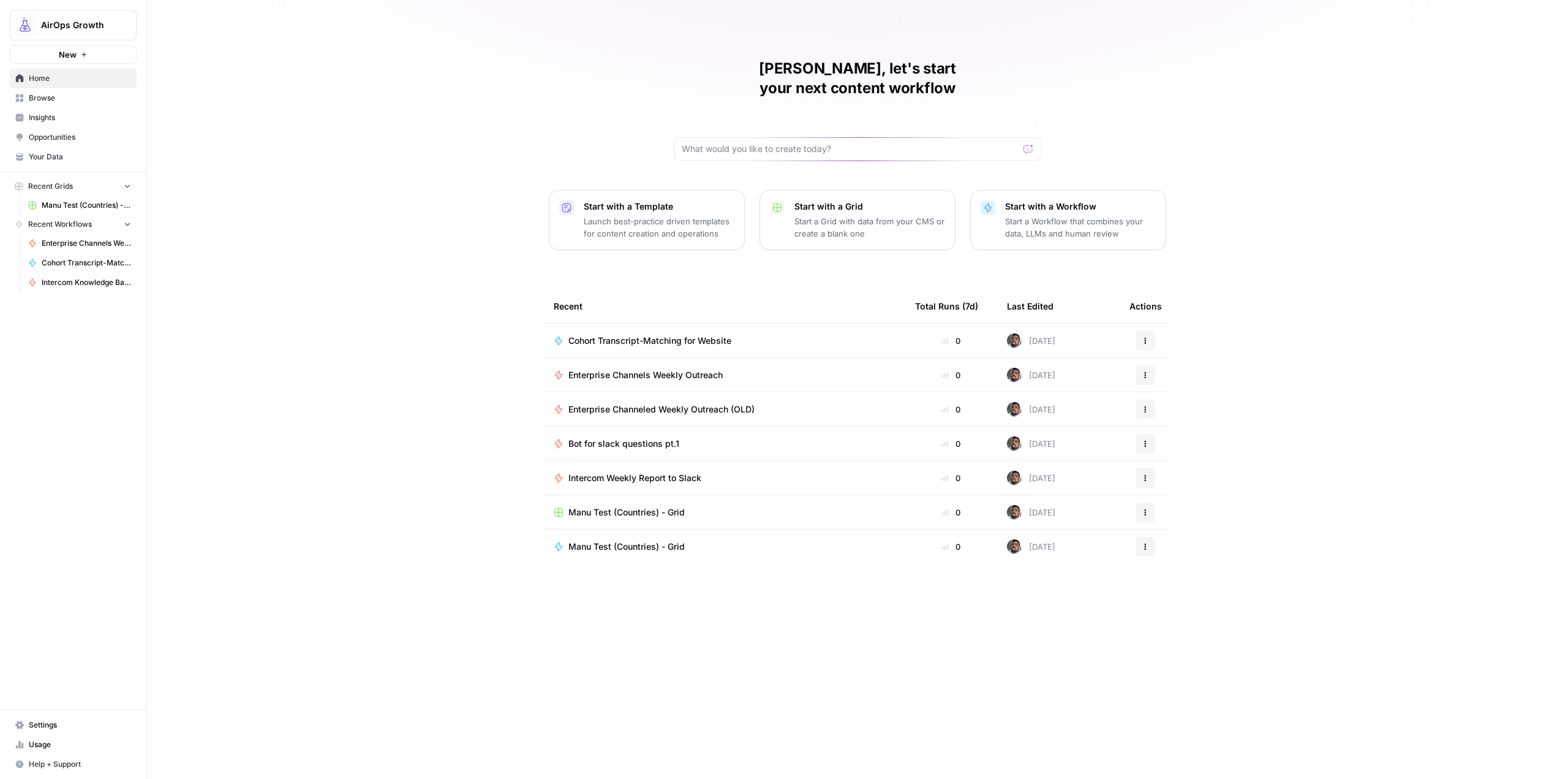
click at [692, 335] on span "Cohort Transcript-Matching for Website" at bounding box center [650, 340] width 163 height 12
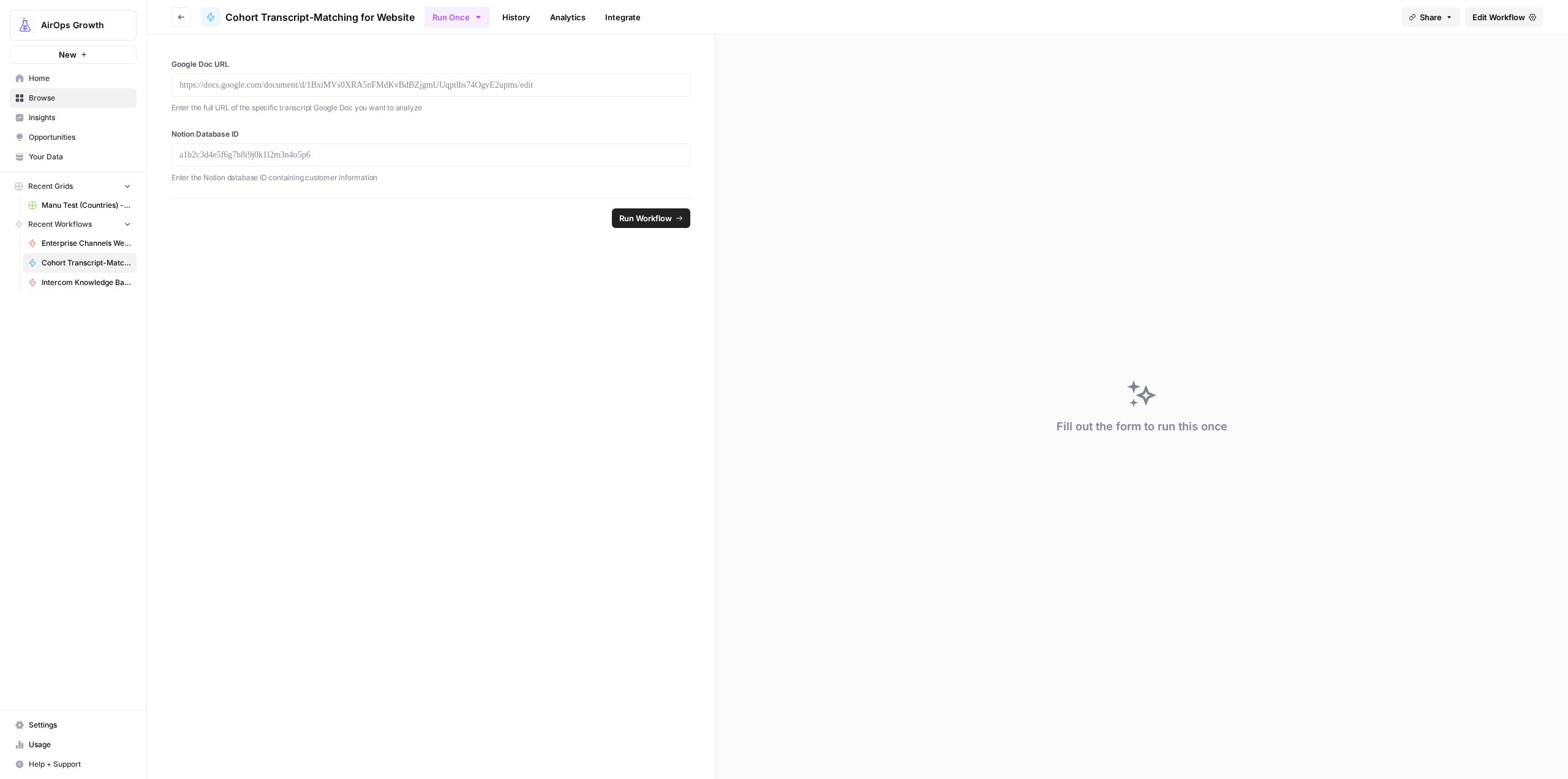
click at [1503, 13] on span "Edit Workflow" at bounding box center [1499, 16] width 53 height 12
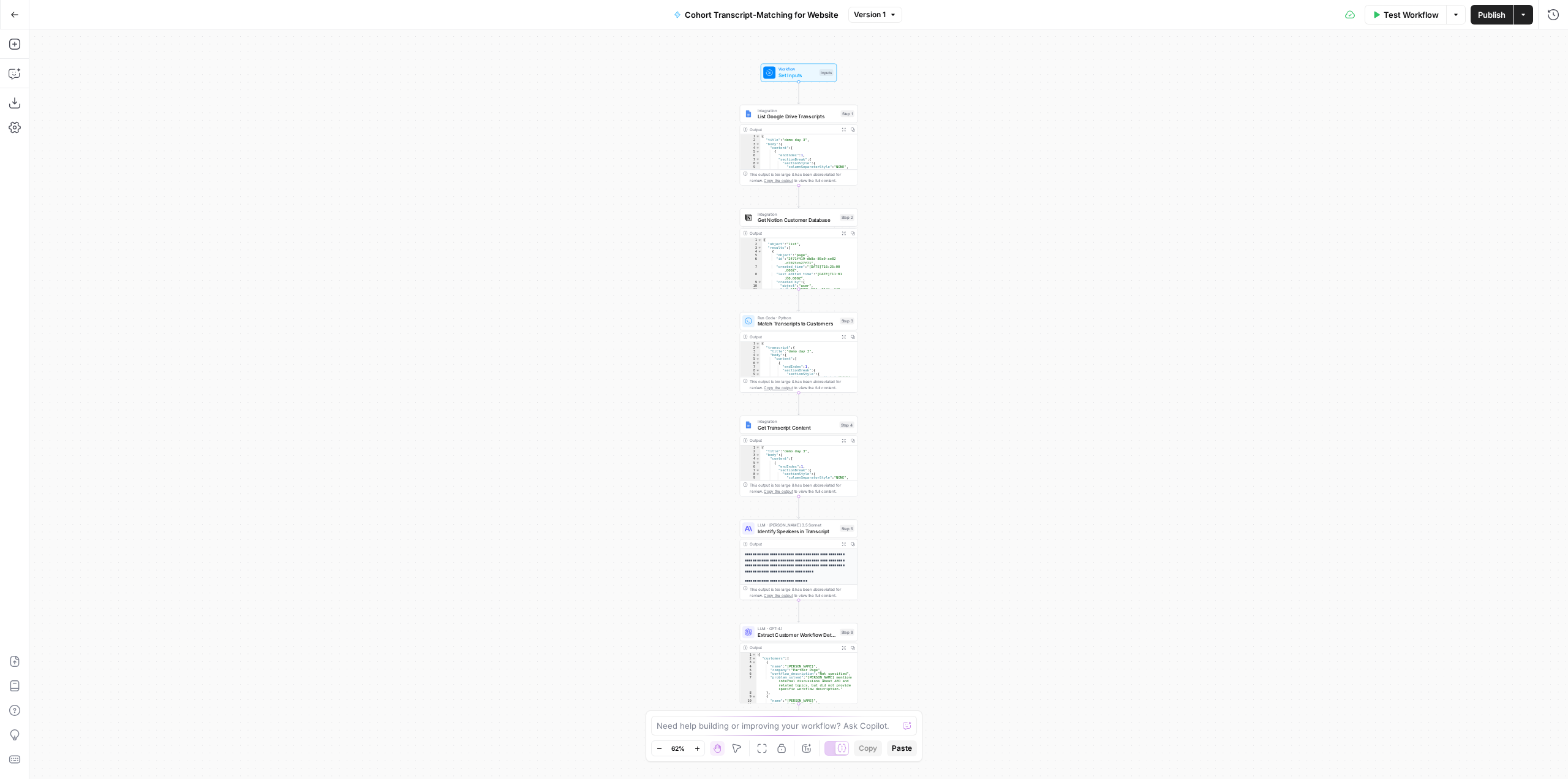
click at [704, 1] on div "Go Back Cohort Transcript-Matching for Website Version 1 Test Workflow Options …" at bounding box center [784, 14] width 1568 height 29
click at [703, 10] on span "Cohort Transcript-Matching for Website" at bounding box center [761, 14] width 154 height 12
click at [115, 92] on input "Cohort Transcript-Matching for Website" at bounding box center [165, 92] width 246 height 12
type input "Cohort Transcript/Notion Matching for Website"
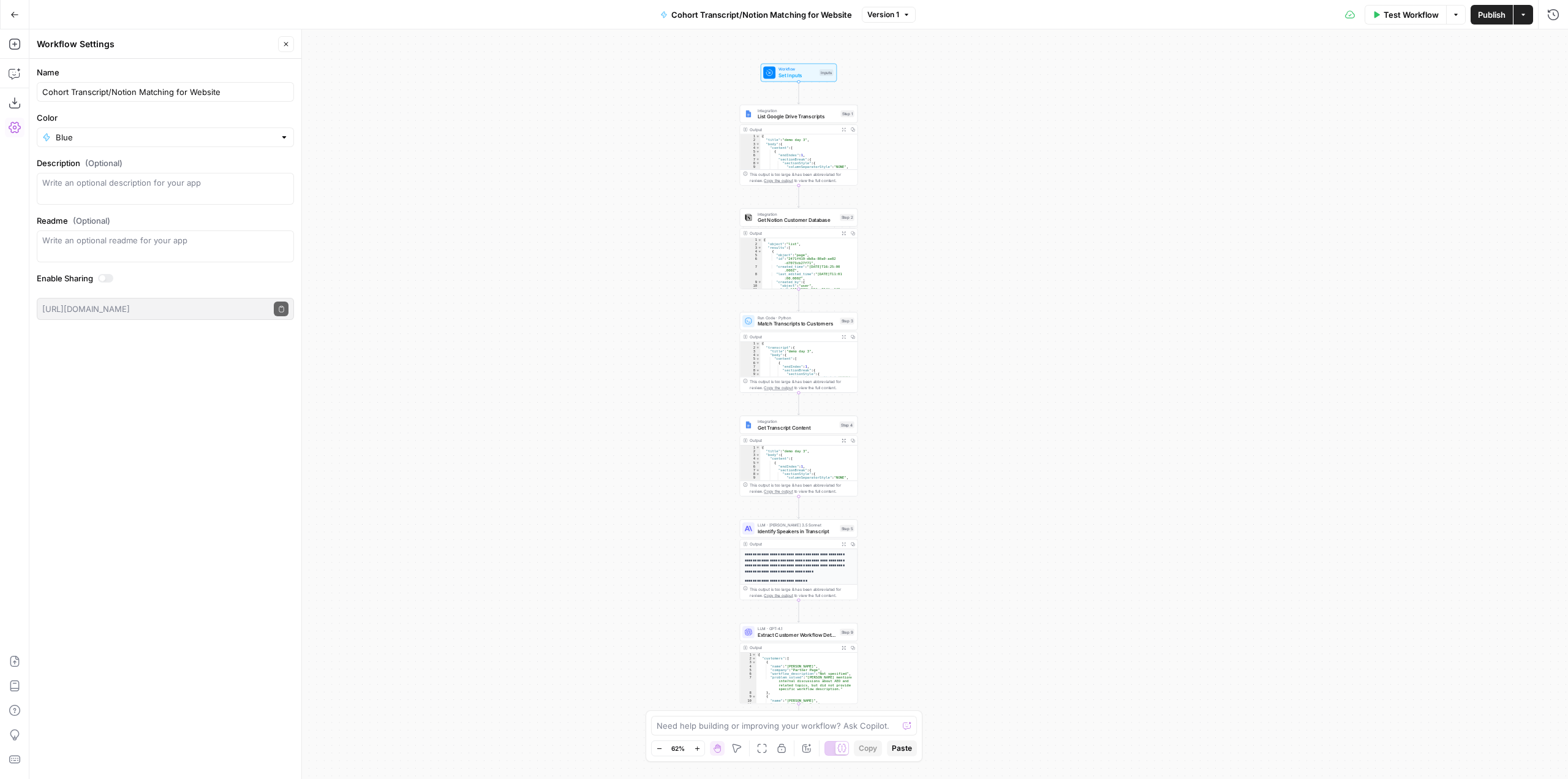
click at [15, 14] on icon "button" at bounding box center [15, 15] width 9 height 9
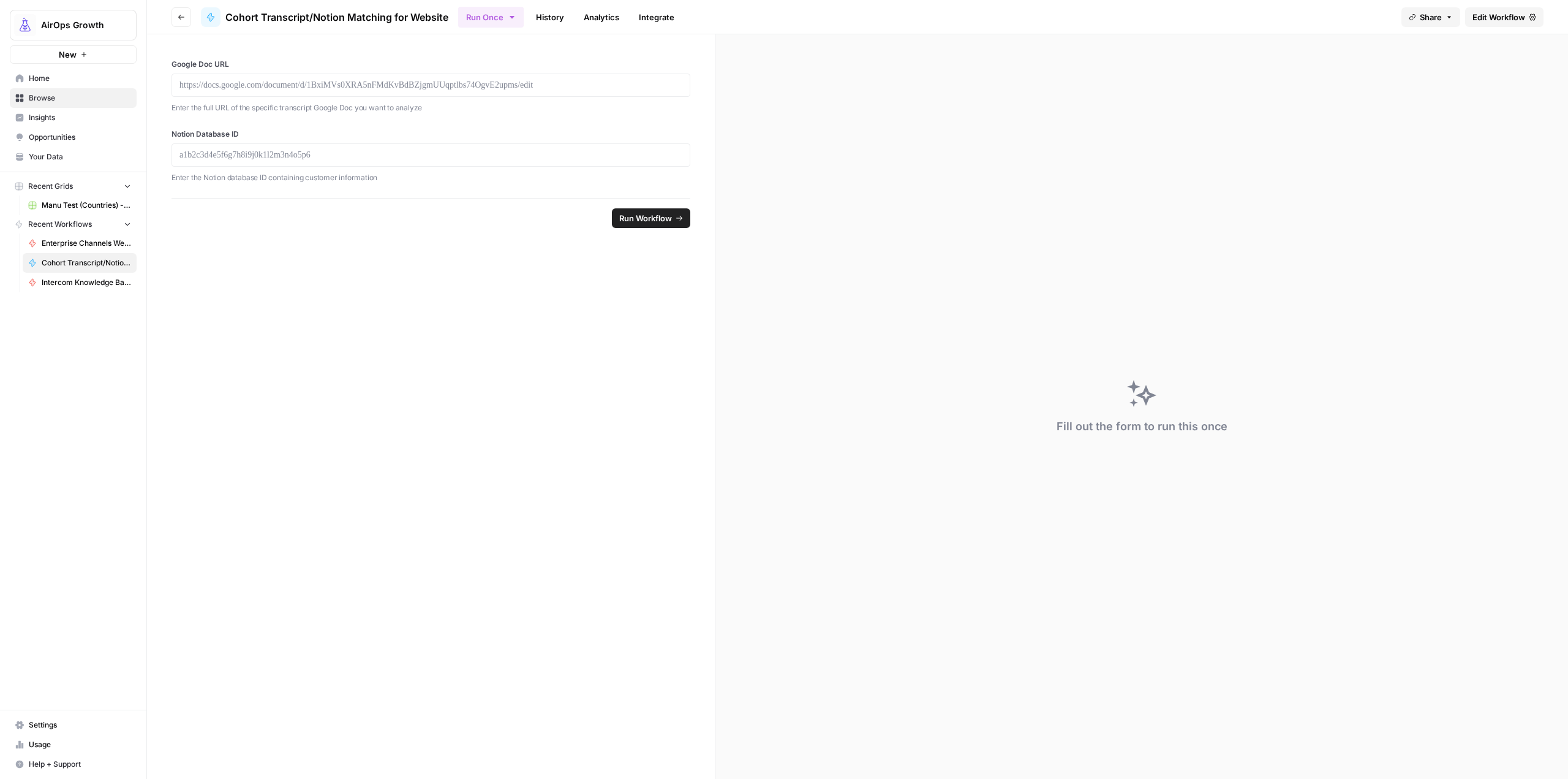
click at [171, 16] on button "Go back" at bounding box center [181, 16] width 19 height 19
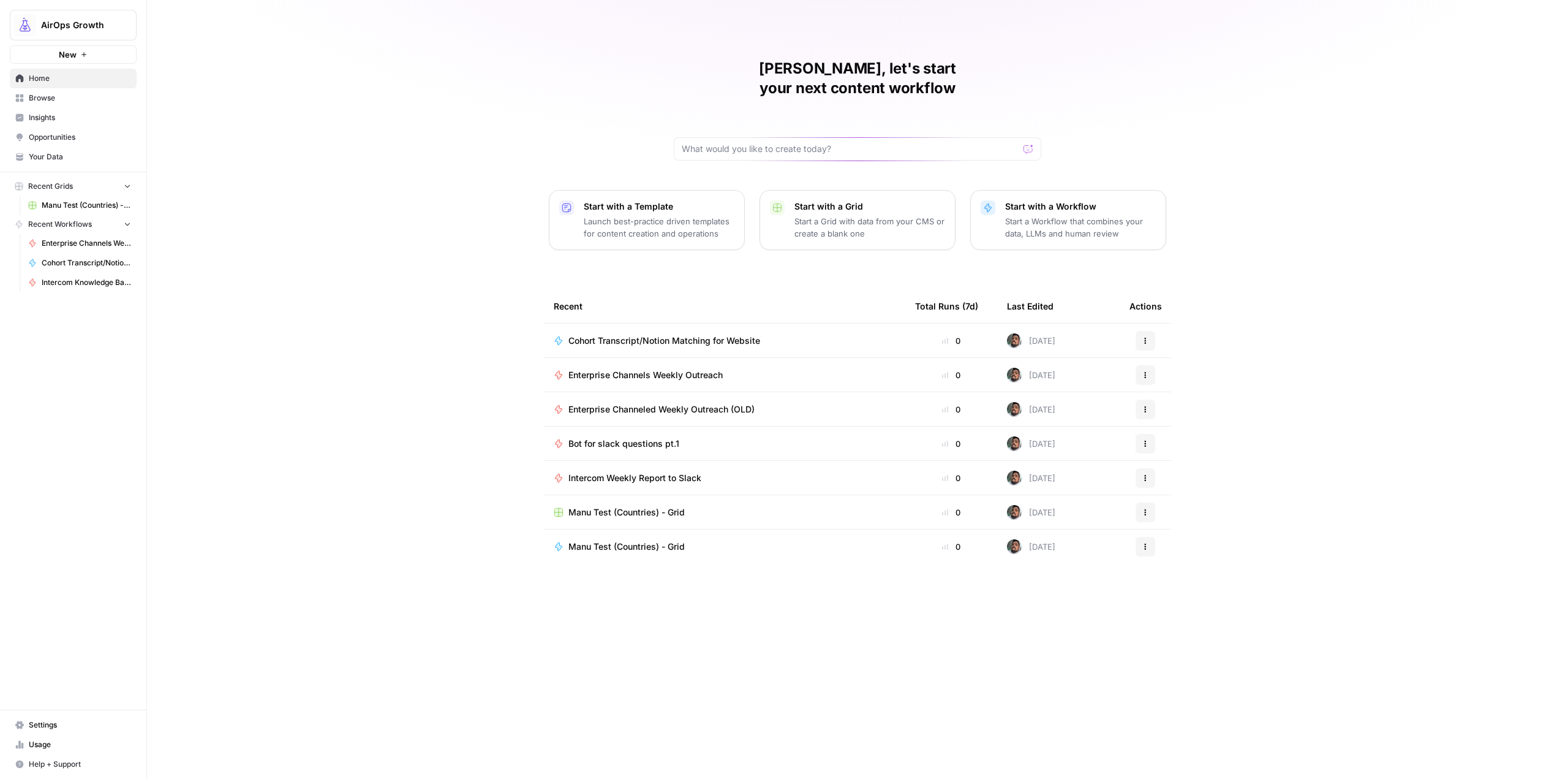
click at [705, 335] on span "Cohort Transcript/Notion Matching for Website" at bounding box center [665, 340] width 192 height 12
